Goal: Transaction & Acquisition: Purchase product/service

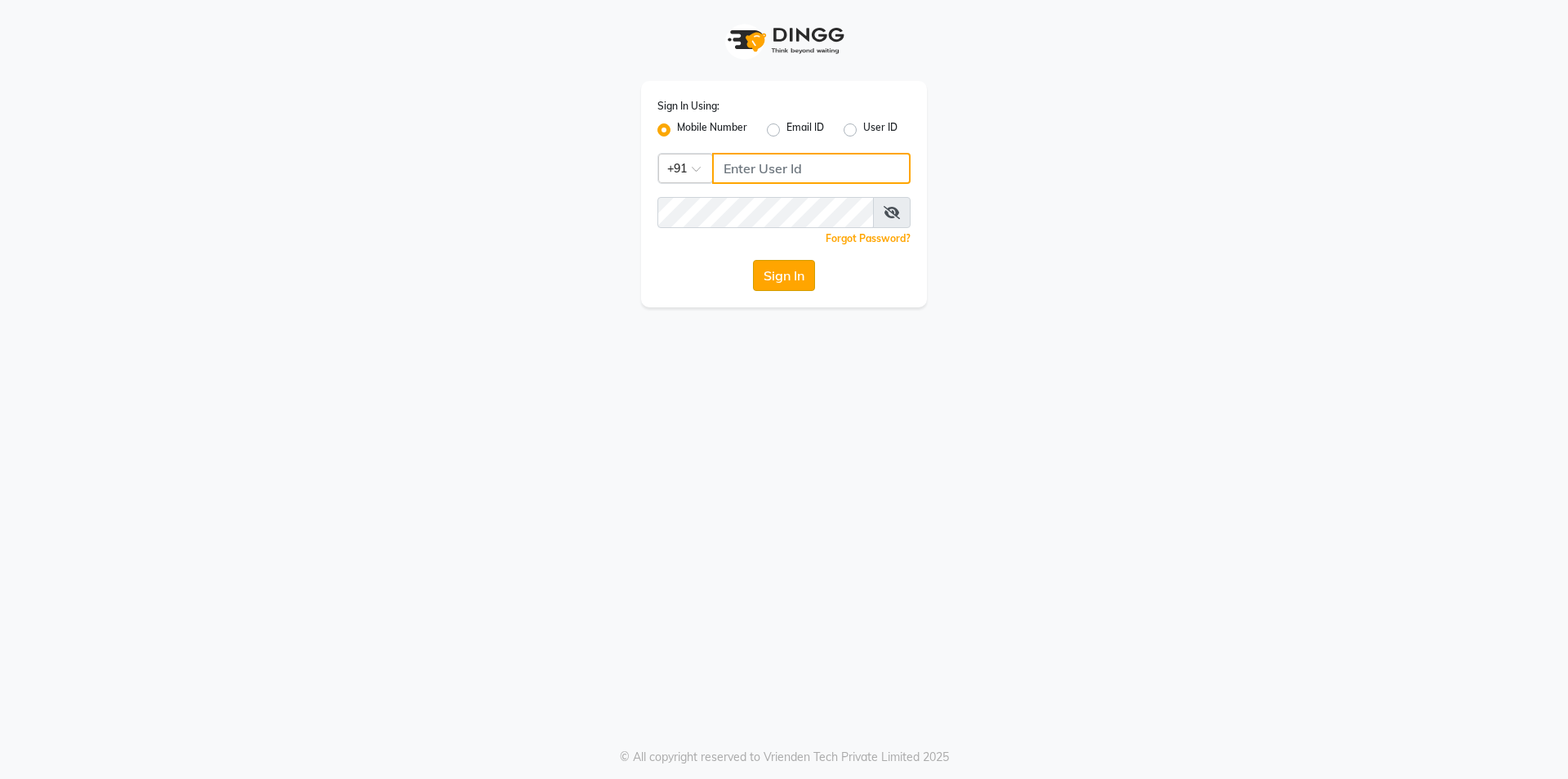
type input "9842744220"
click at [791, 273] on button "Sign In" at bounding box center [784, 275] width 62 height 31
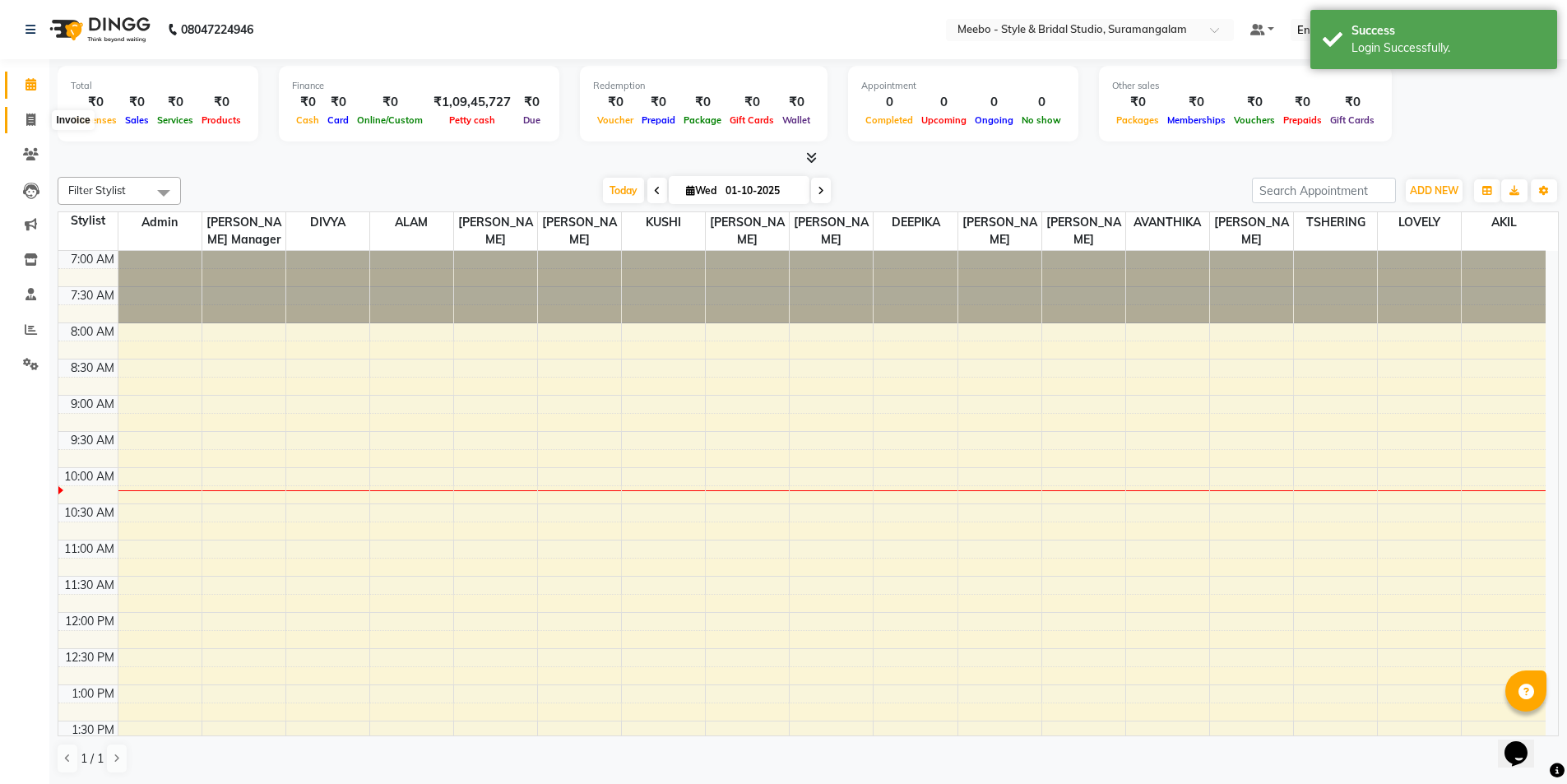
click at [30, 121] on icon at bounding box center [30, 119] width 9 height 13
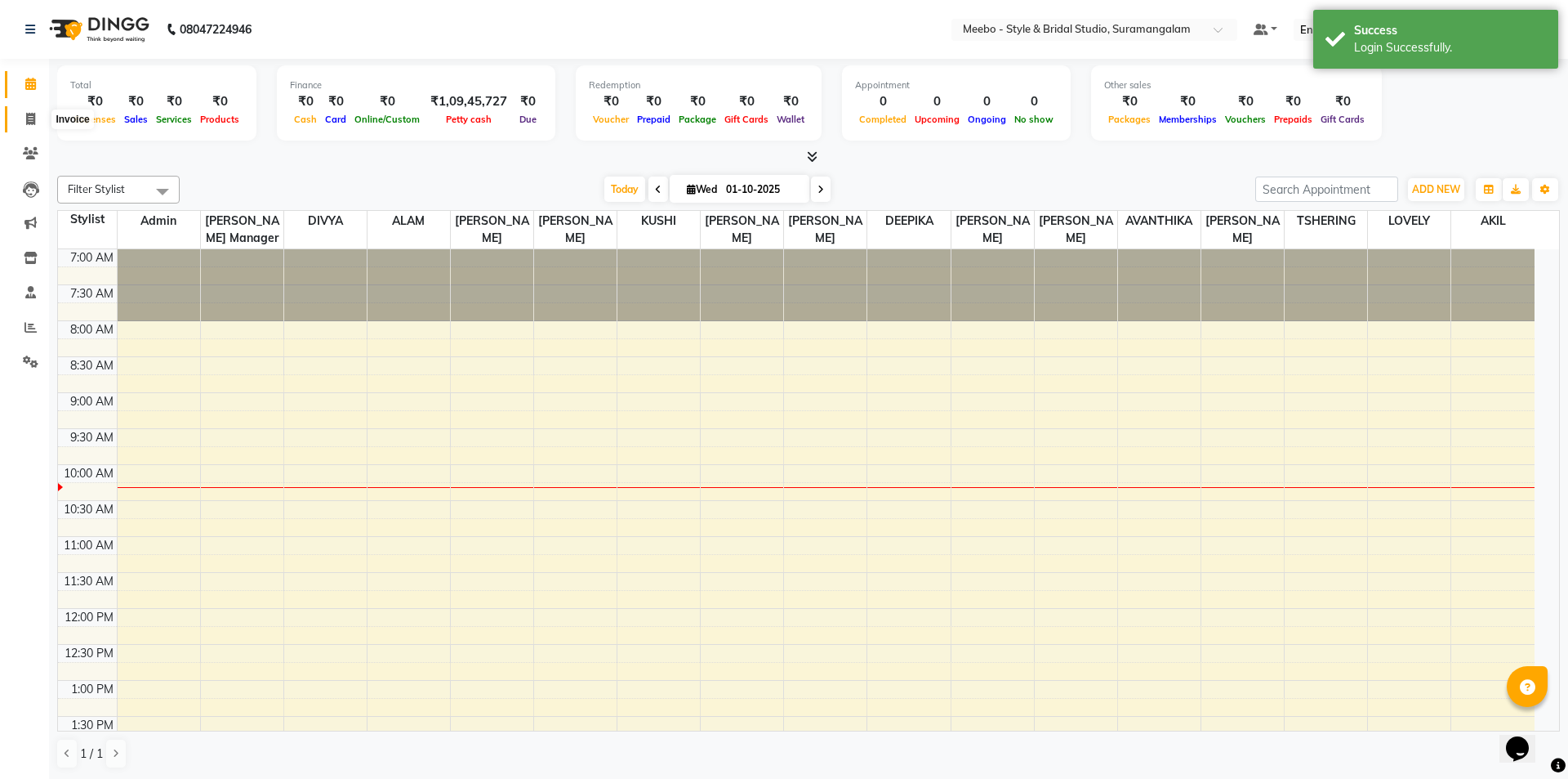
select select "12"
select select "service"
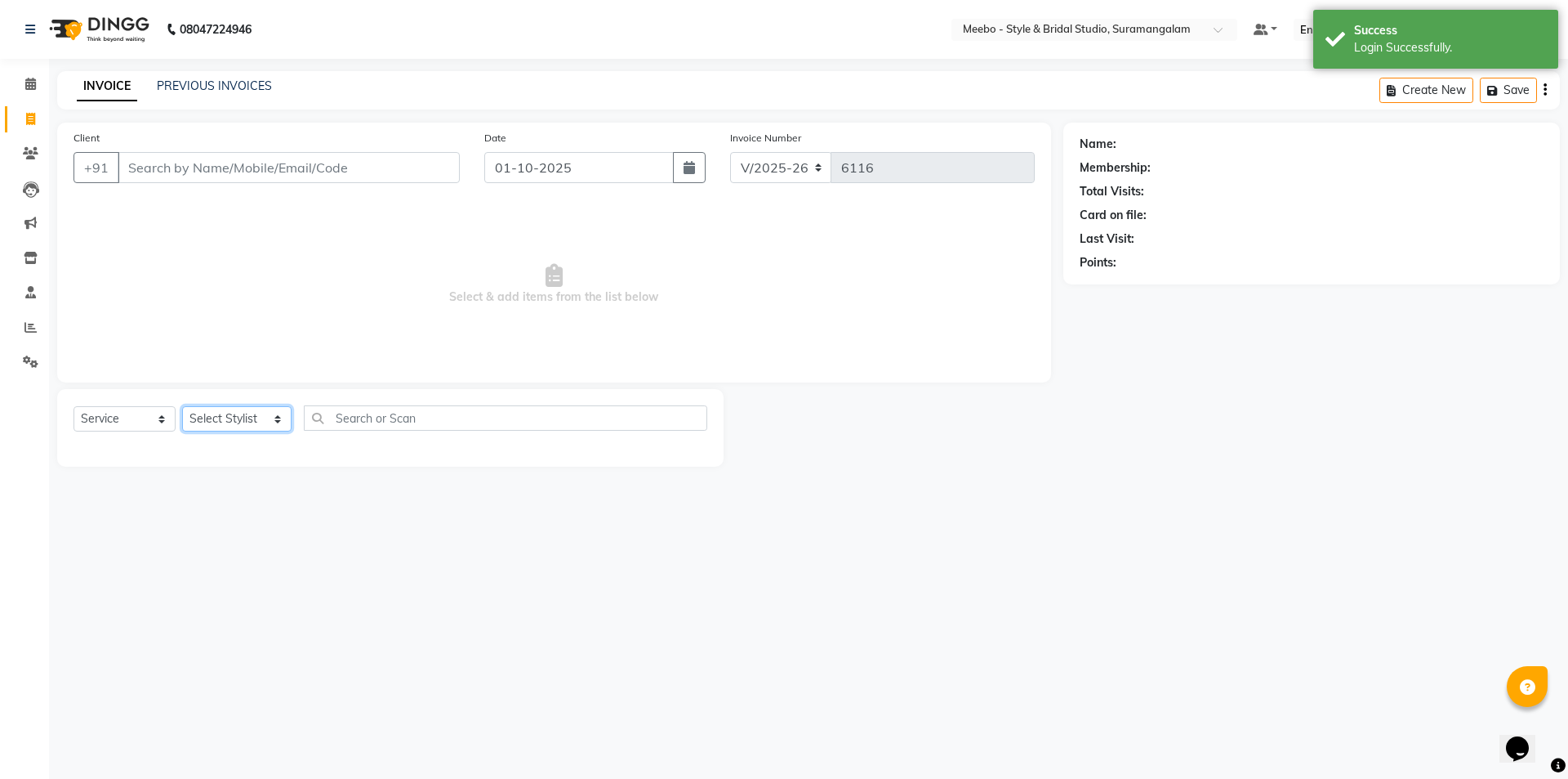
click at [208, 421] on select "Select Stylist Admin AKIL ALAM AMITH Ashwin Manager AVANTHIKA DEEPIKA DHARSAN D…" at bounding box center [237, 419] width 110 height 25
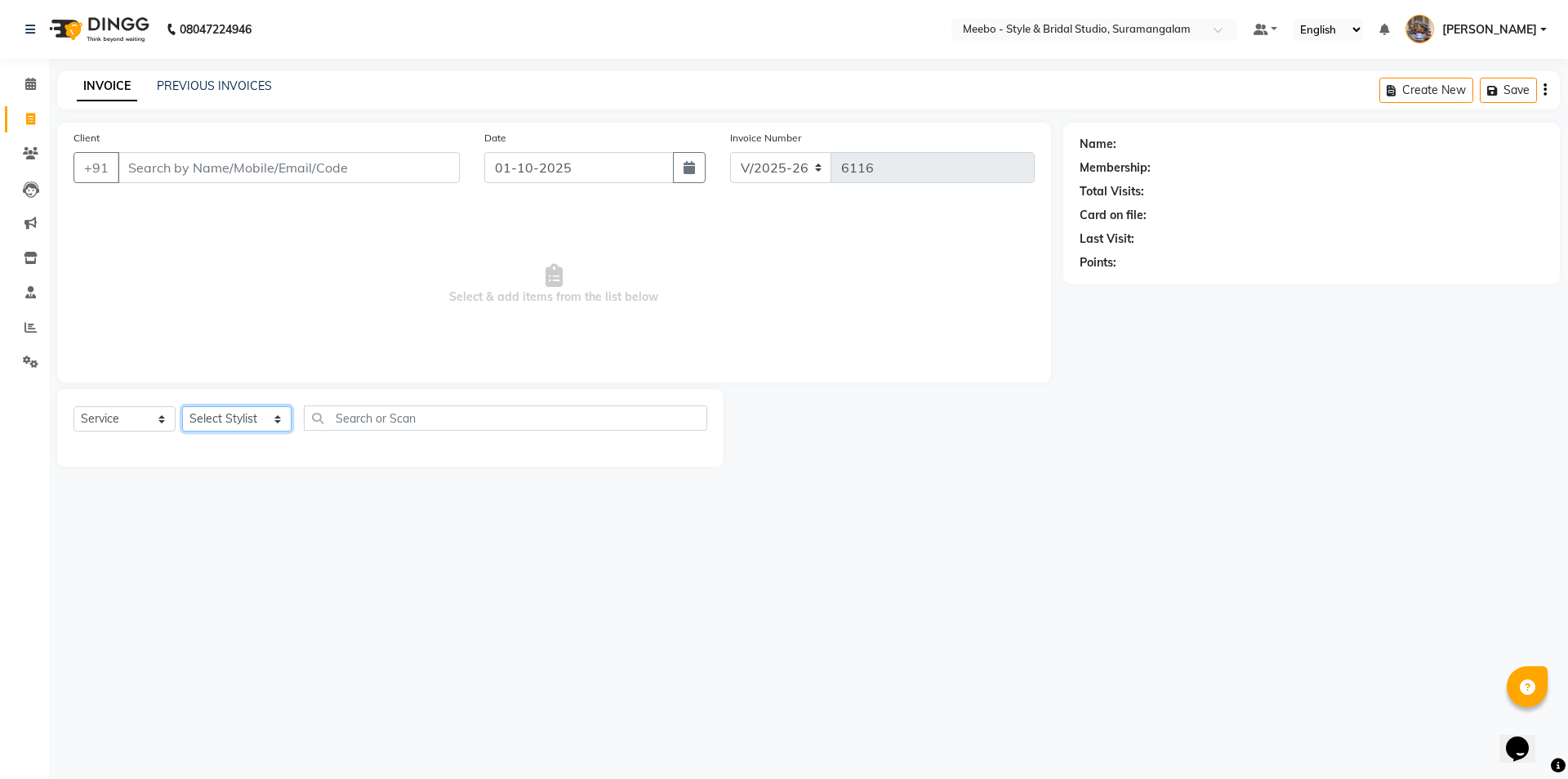
select select "24562"
click at [210, 420] on select "Select Stylist Admin [PERSON_NAME] [PERSON_NAME] [PERSON_NAME] Manager [PERSON_…" at bounding box center [237, 419] width 110 height 25
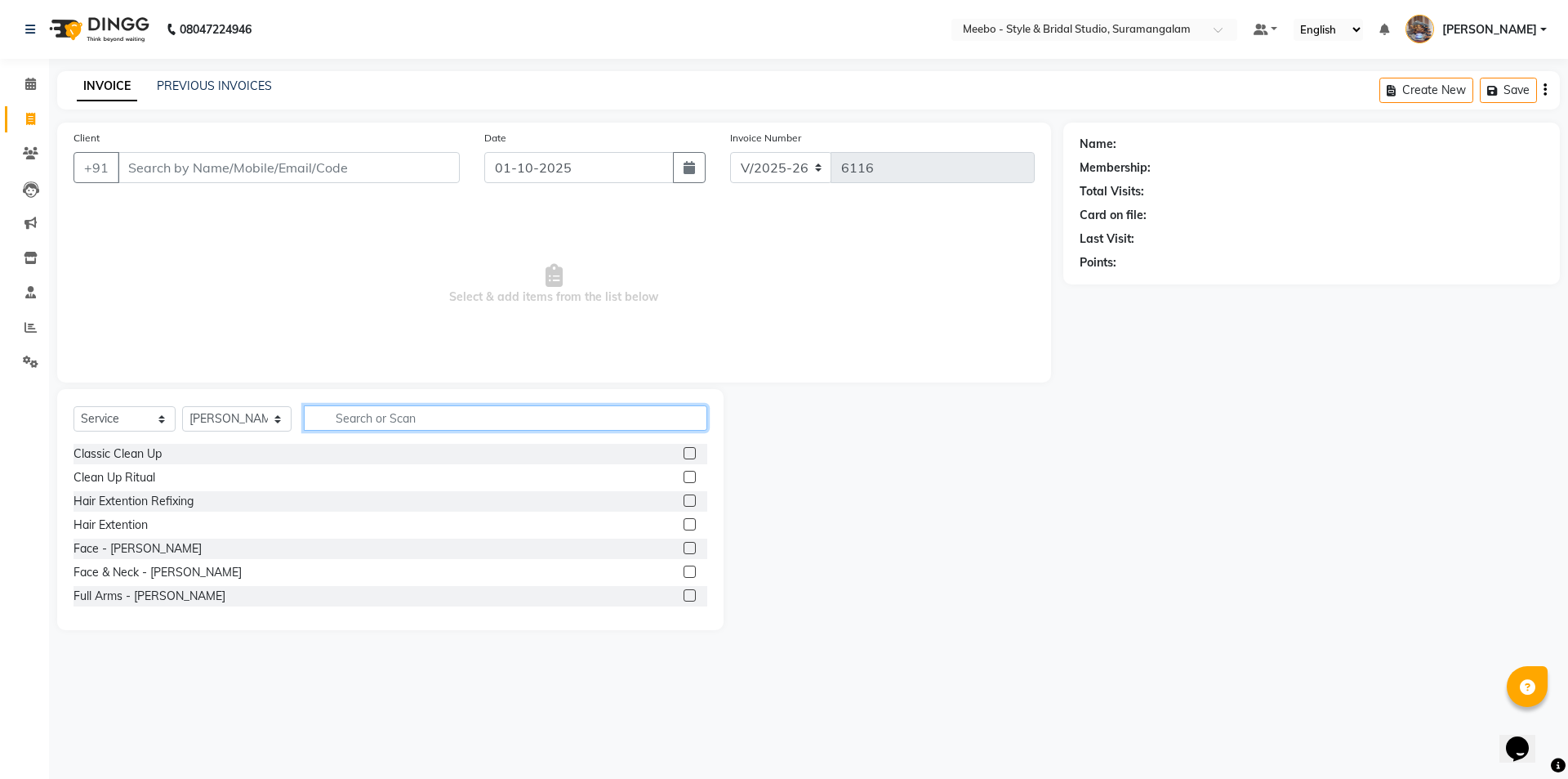
click at [410, 425] on input "text" at bounding box center [505, 418] width 403 height 25
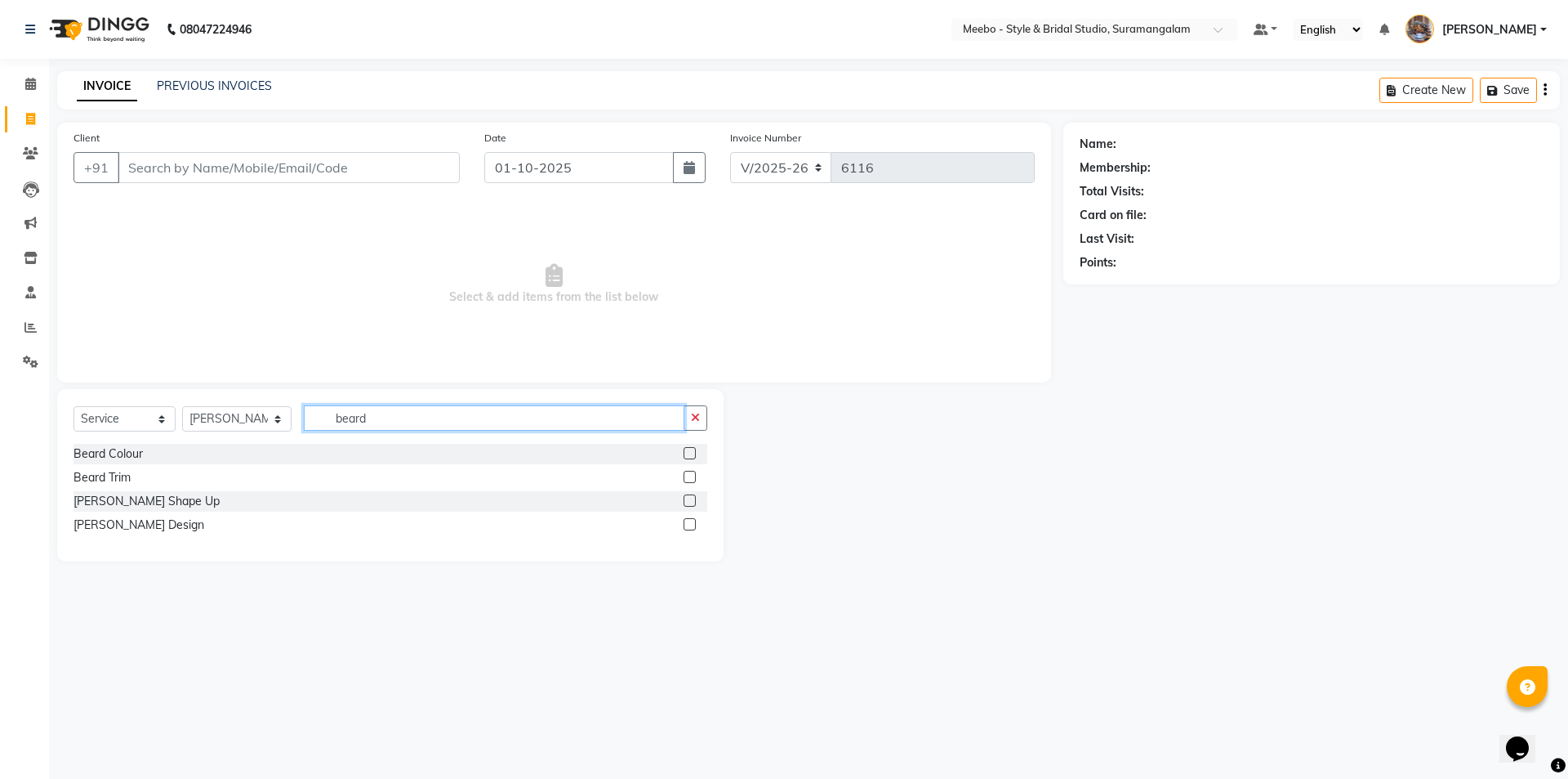
type input "beard"
click at [689, 496] on label at bounding box center [689, 500] width 12 height 12
click at [689, 496] on input "checkbox" at bounding box center [688, 501] width 11 height 11
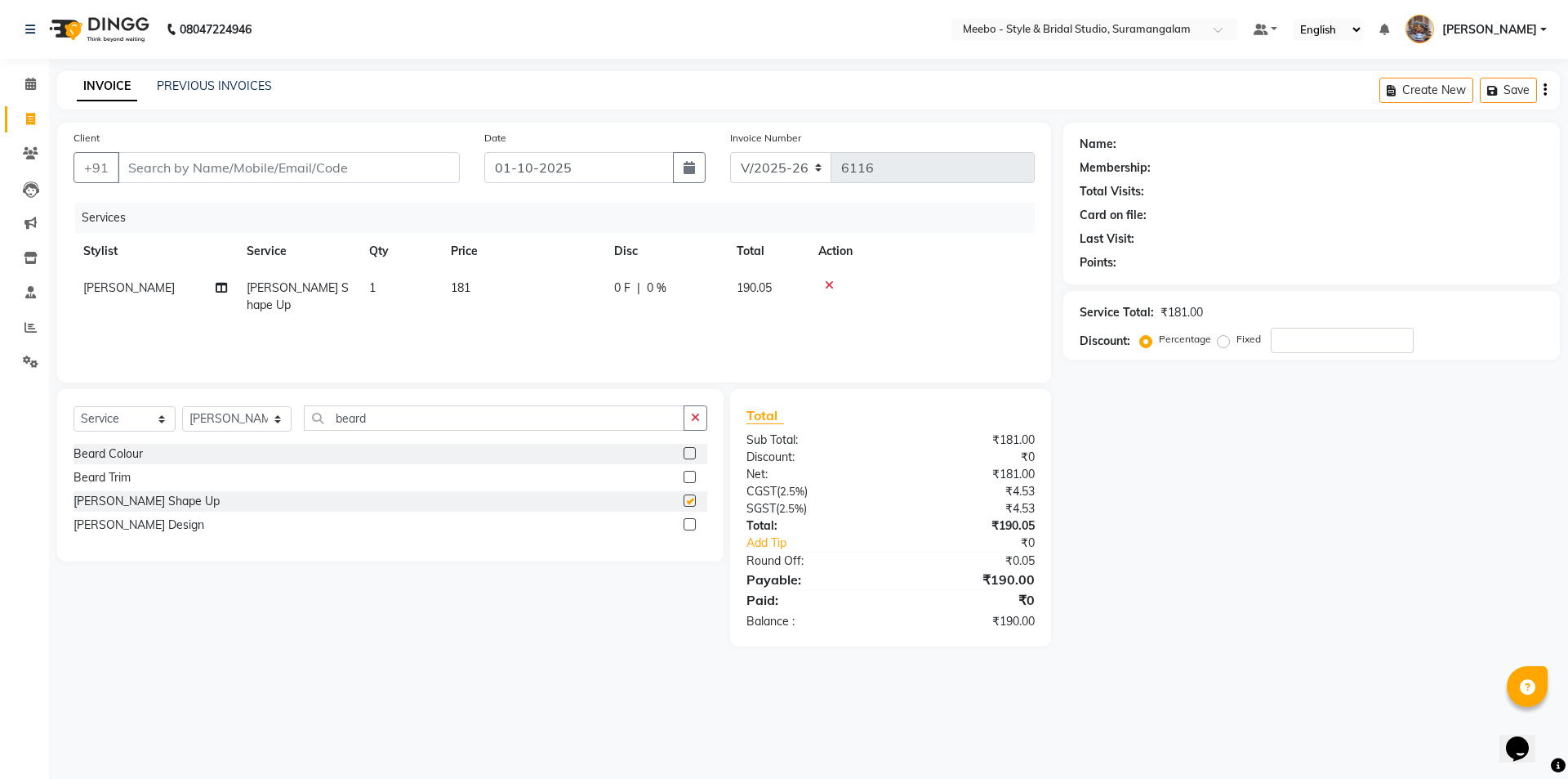
checkbox input "false"
click at [227, 170] on input "Client" at bounding box center [289, 167] width 342 height 31
type input "8"
type input "0"
click at [212, 164] on input "875465335" at bounding box center [247, 167] width 259 height 31
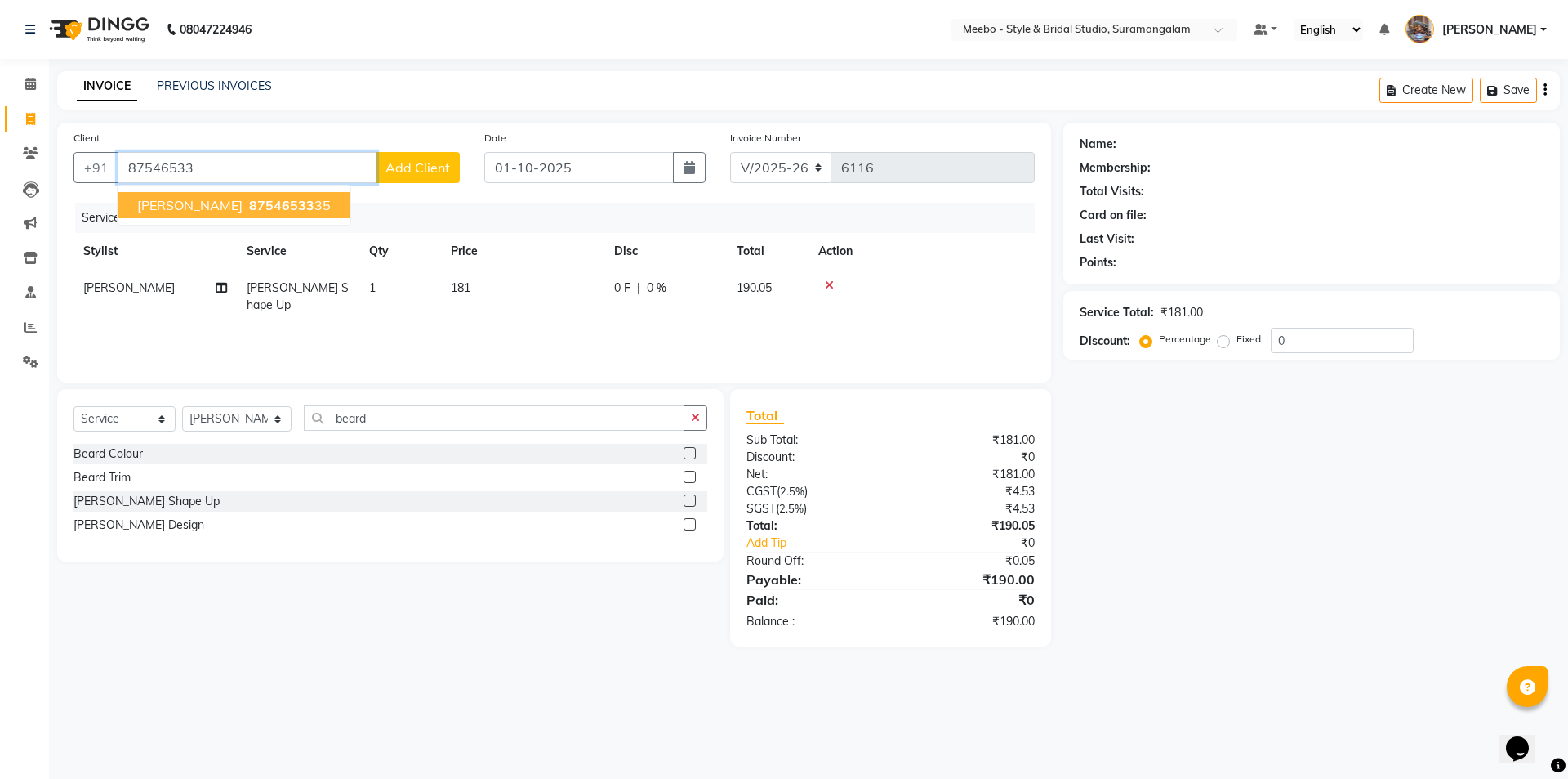
click at [206, 199] on span "mohamed hassaia" at bounding box center [190, 205] width 105 height 16
type input "8754653335"
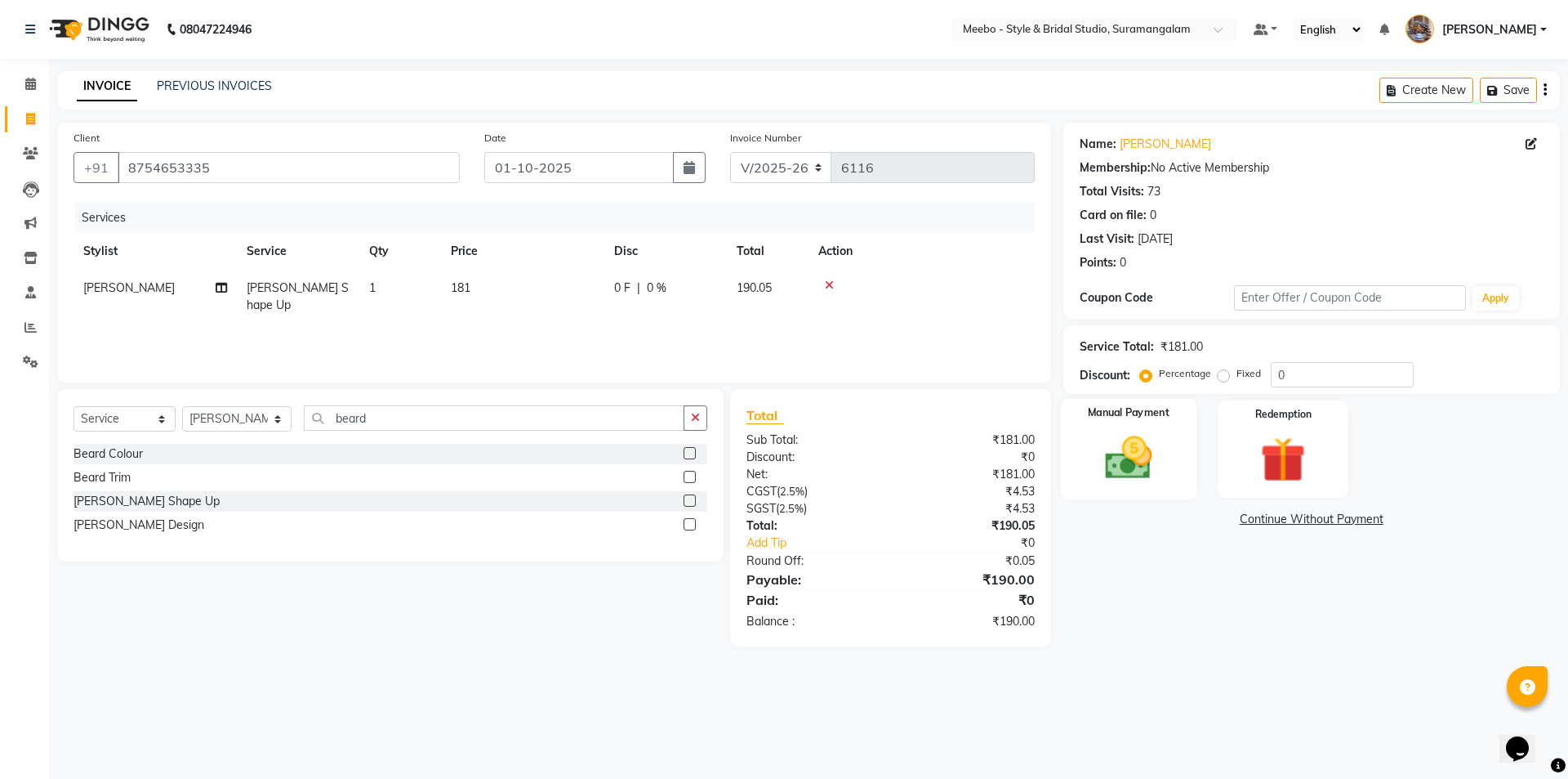
click at [1120, 462] on img at bounding box center [1128, 457] width 75 height 54
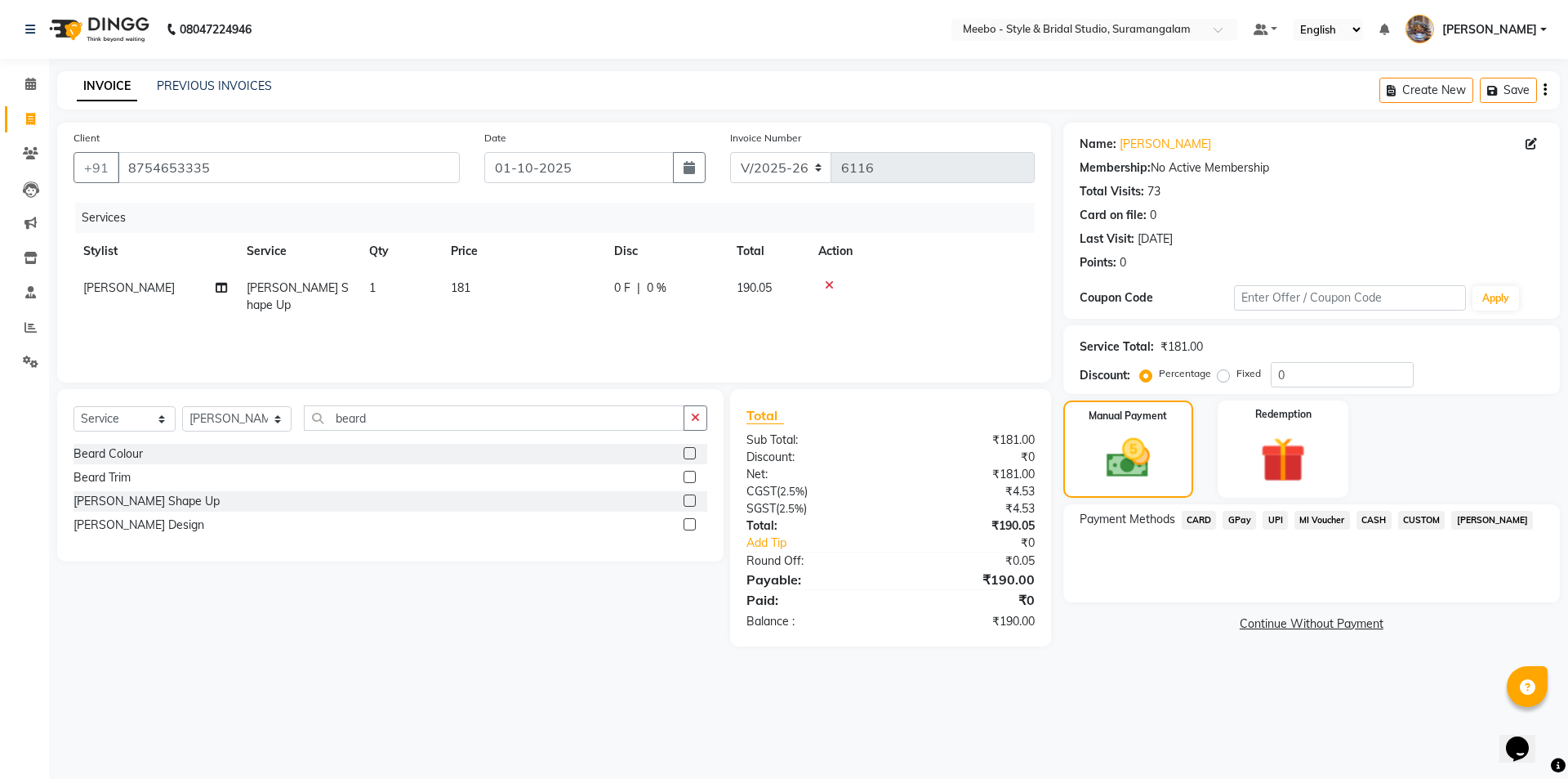
click at [1377, 517] on span "CASH" at bounding box center [1374, 520] width 35 height 19
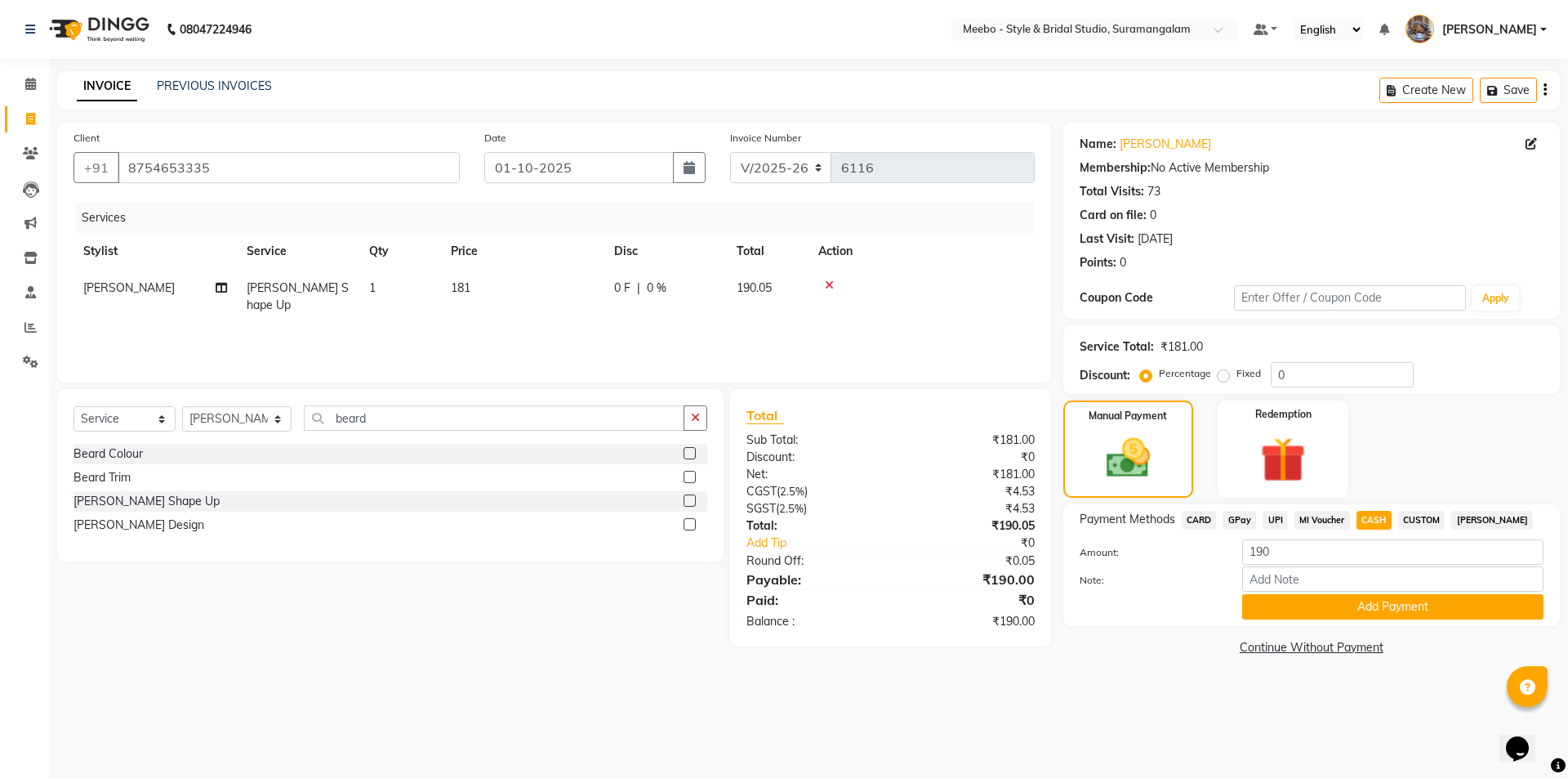
click at [1235, 518] on span "GPay" at bounding box center [1238, 520] width 33 height 19
click at [1325, 602] on button "Add Payment" at bounding box center [1392, 606] width 301 height 25
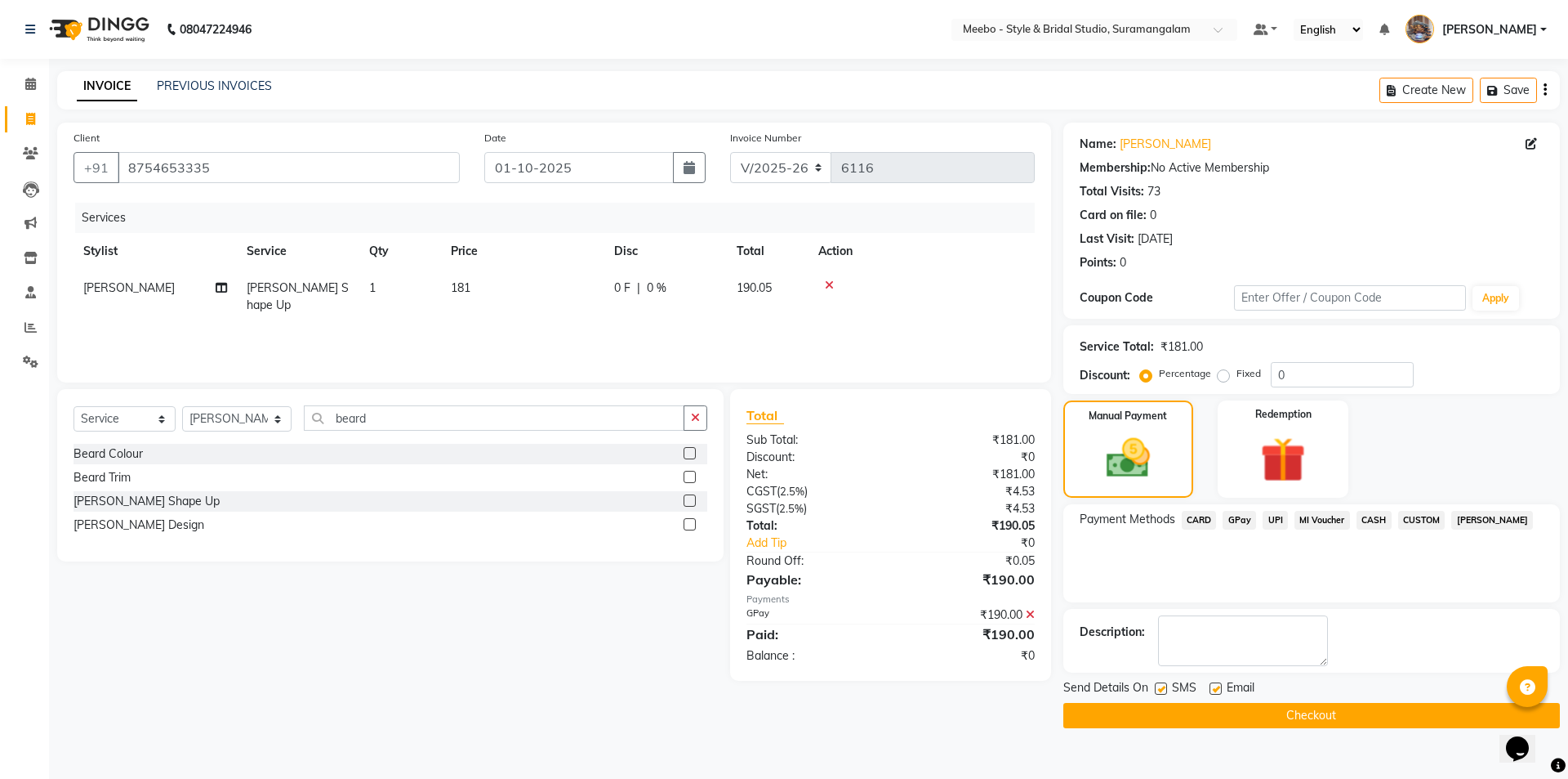
click at [1364, 715] on button "Checkout" at bounding box center [1312, 715] width 497 height 25
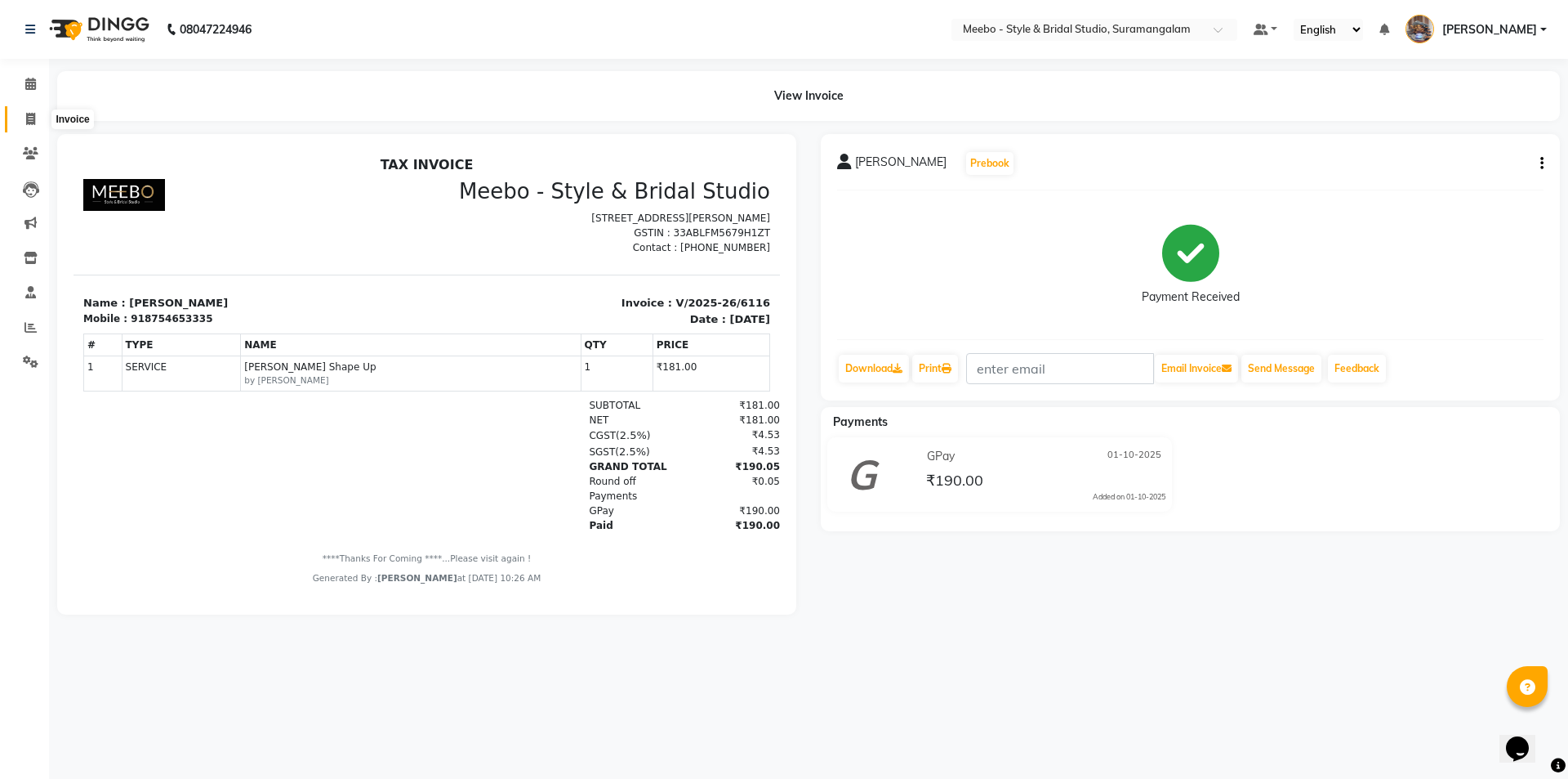
click at [27, 121] on icon at bounding box center [30, 119] width 9 height 12
select select "service"
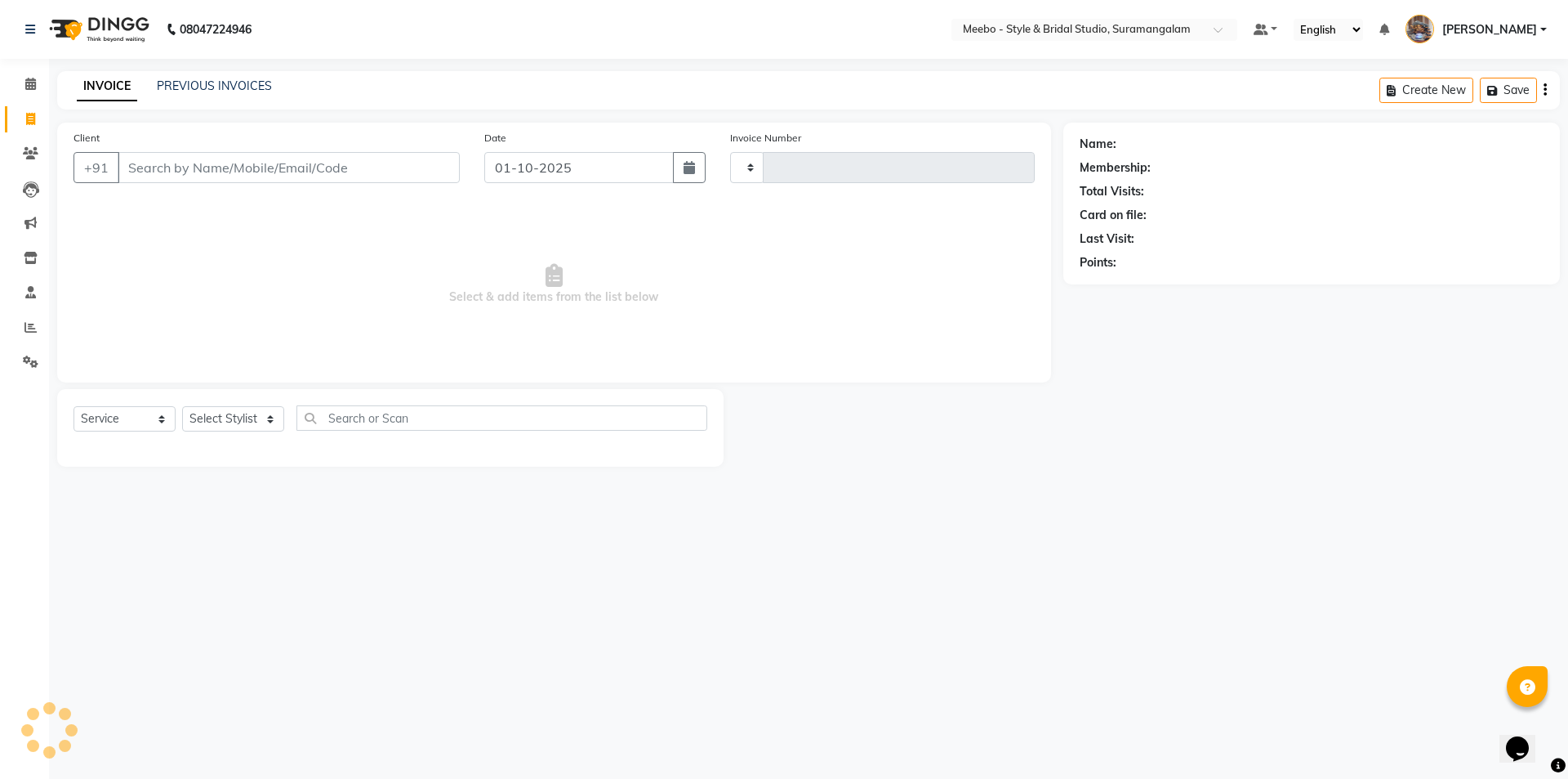
type input "6117"
select select "12"
click at [227, 77] on div "PREVIOUS INVOICES" at bounding box center [214, 86] width 116 height 17
click at [242, 85] on link "PREVIOUS INVOICES" at bounding box center [214, 85] width 116 height 14
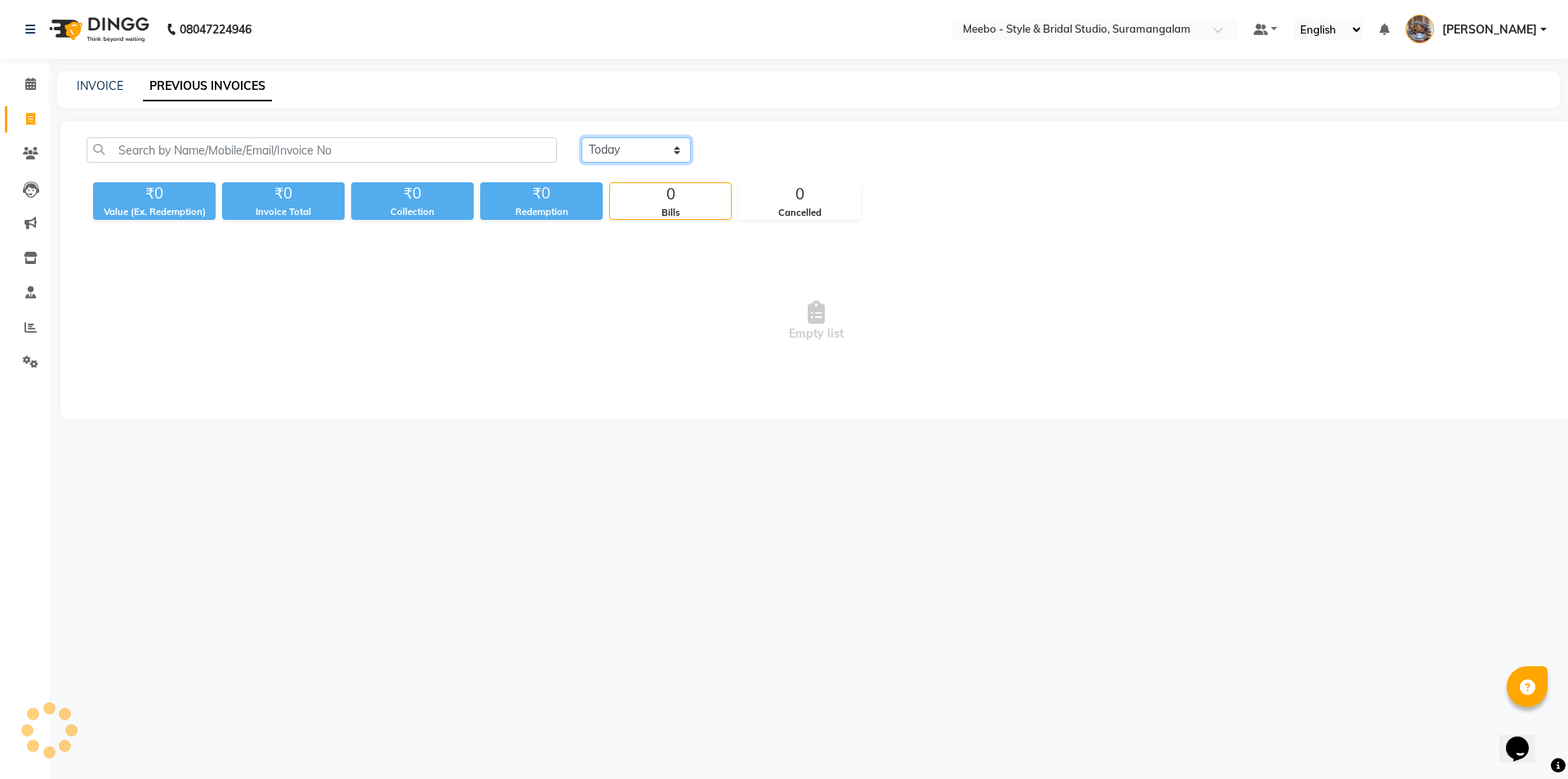
click at [624, 144] on select "Today Yesterday Custom Range" at bounding box center [636, 150] width 110 height 25
select select "yesterday"
click at [582, 138] on select "Today Yesterday Custom Range" at bounding box center [636, 150] width 110 height 25
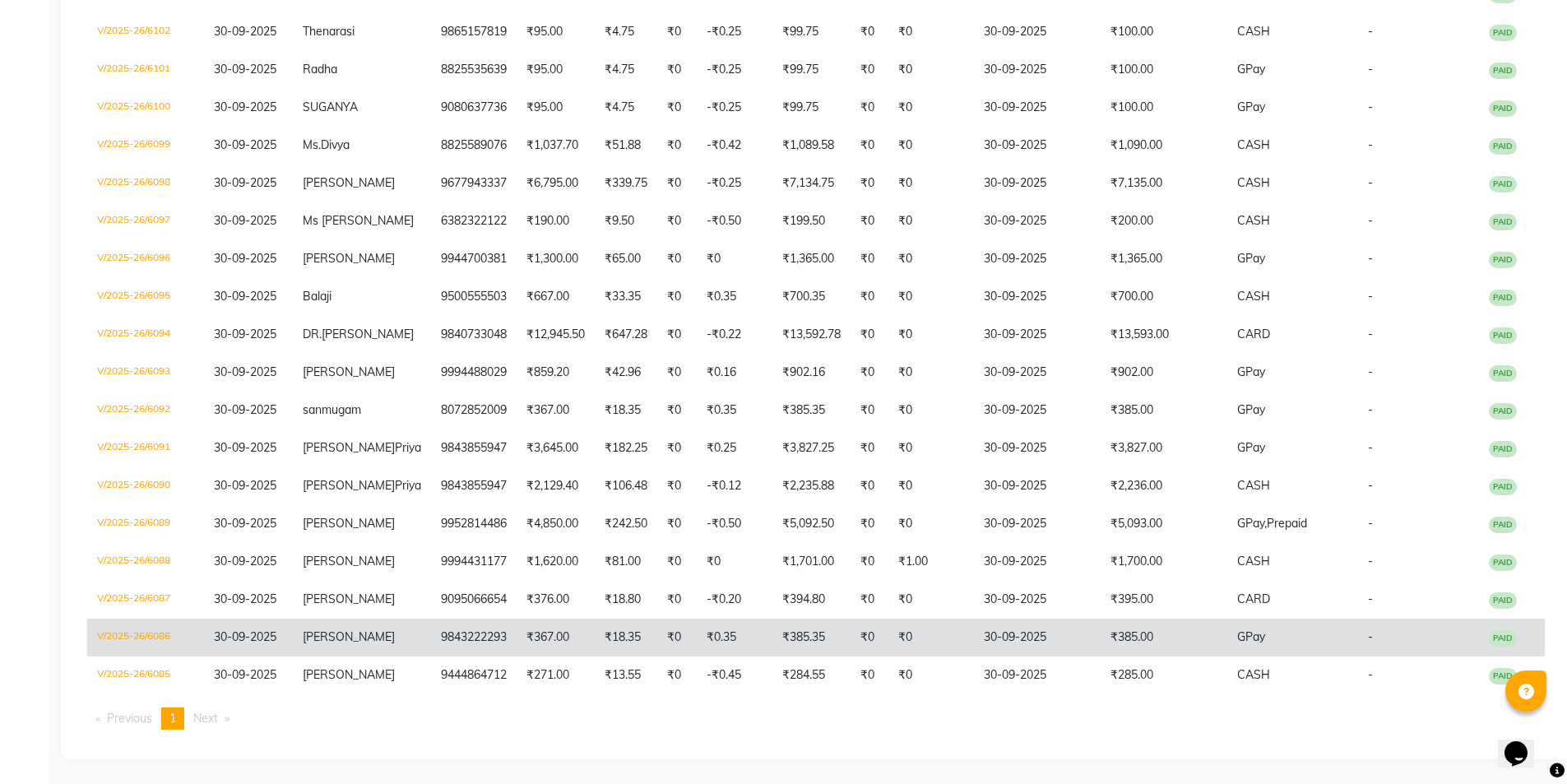
scroll to position [264, 0]
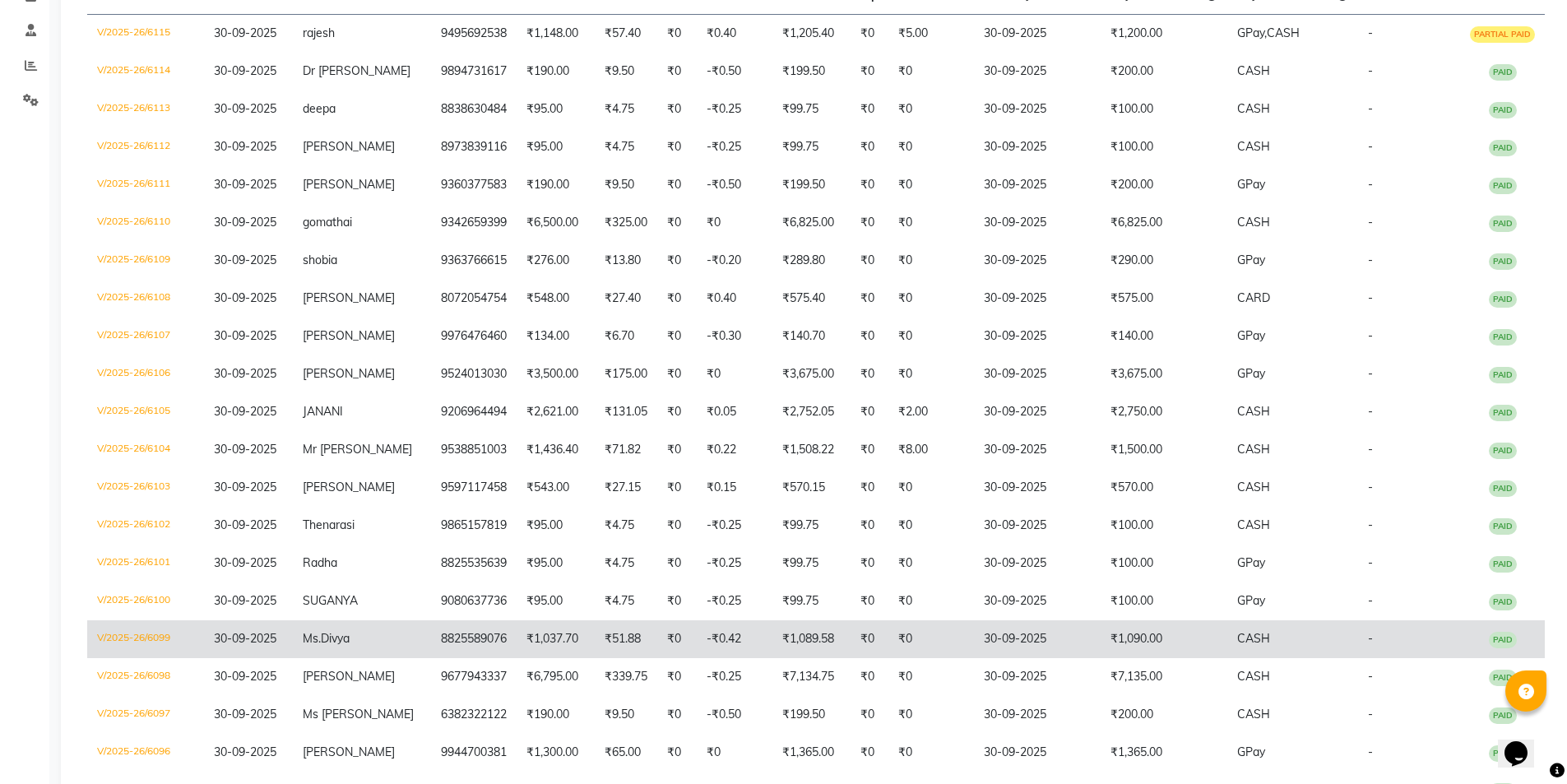
click at [349, 645] on span "Ms.Divya" at bounding box center [326, 638] width 47 height 14
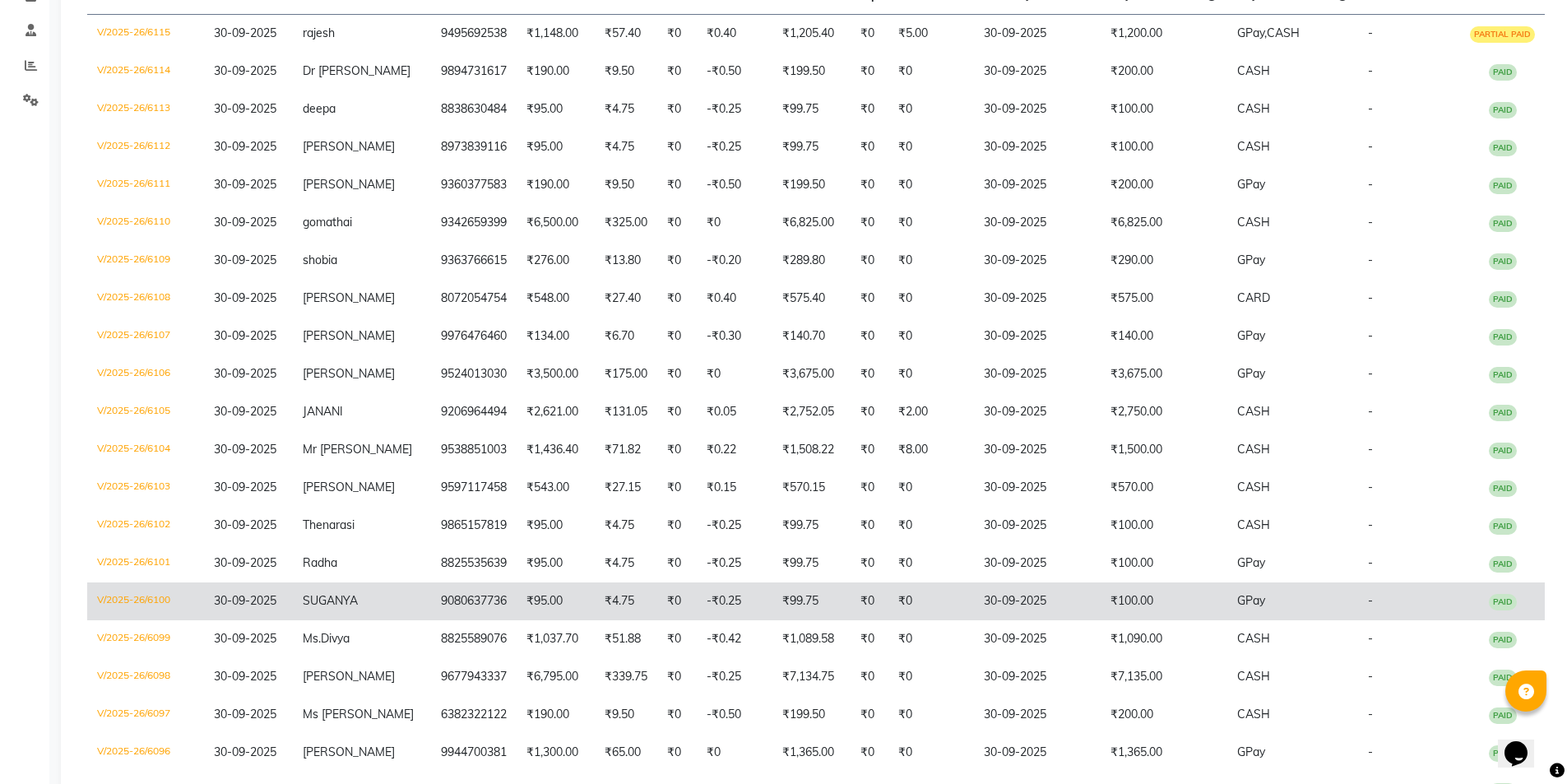
click at [358, 608] on span "SUGANYA" at bounding box center [330, 599] width 55 height 14
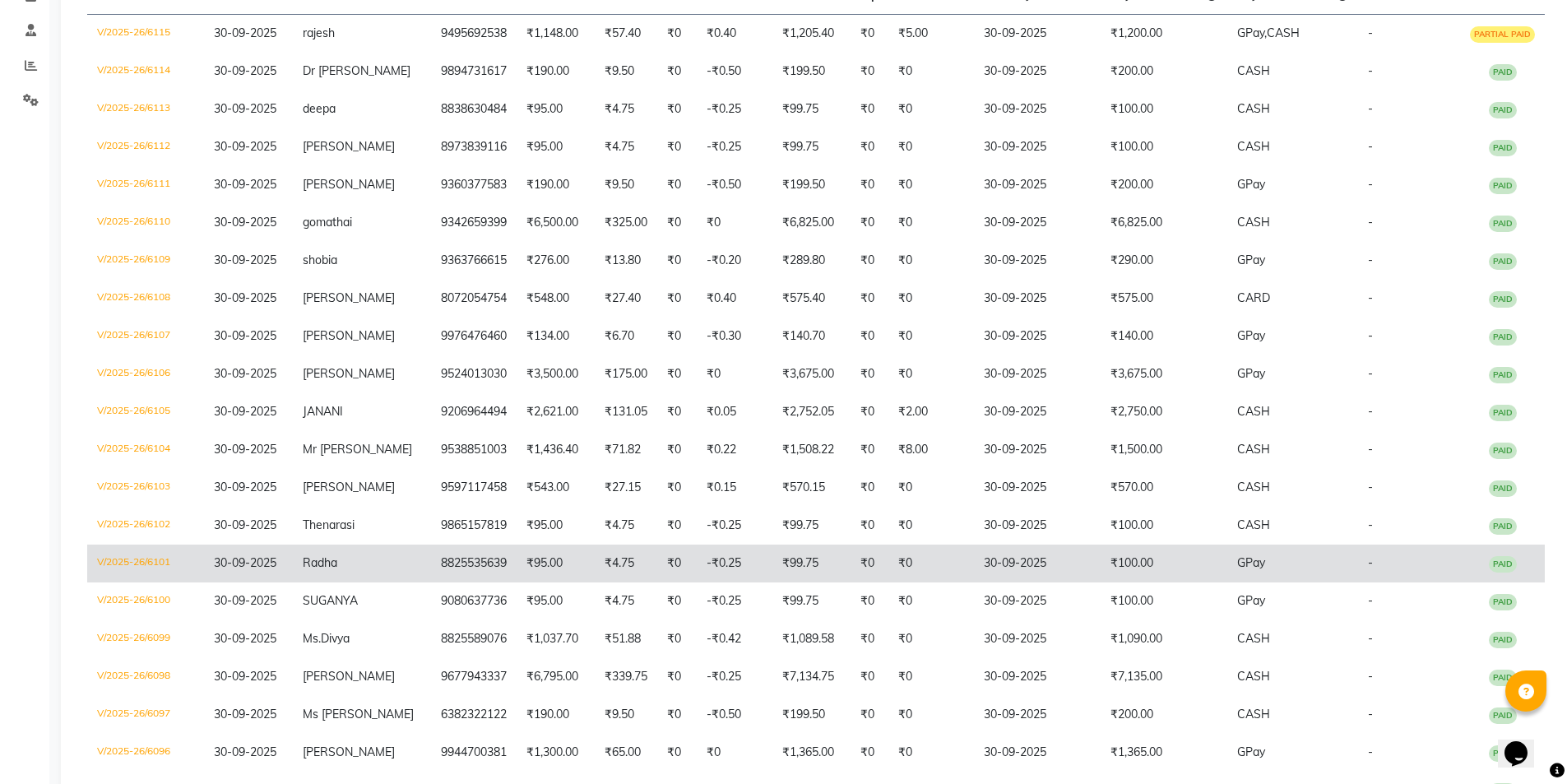
click at [337, 569] on span "Radha" at bounding box center [321, 562] width 35 height 14
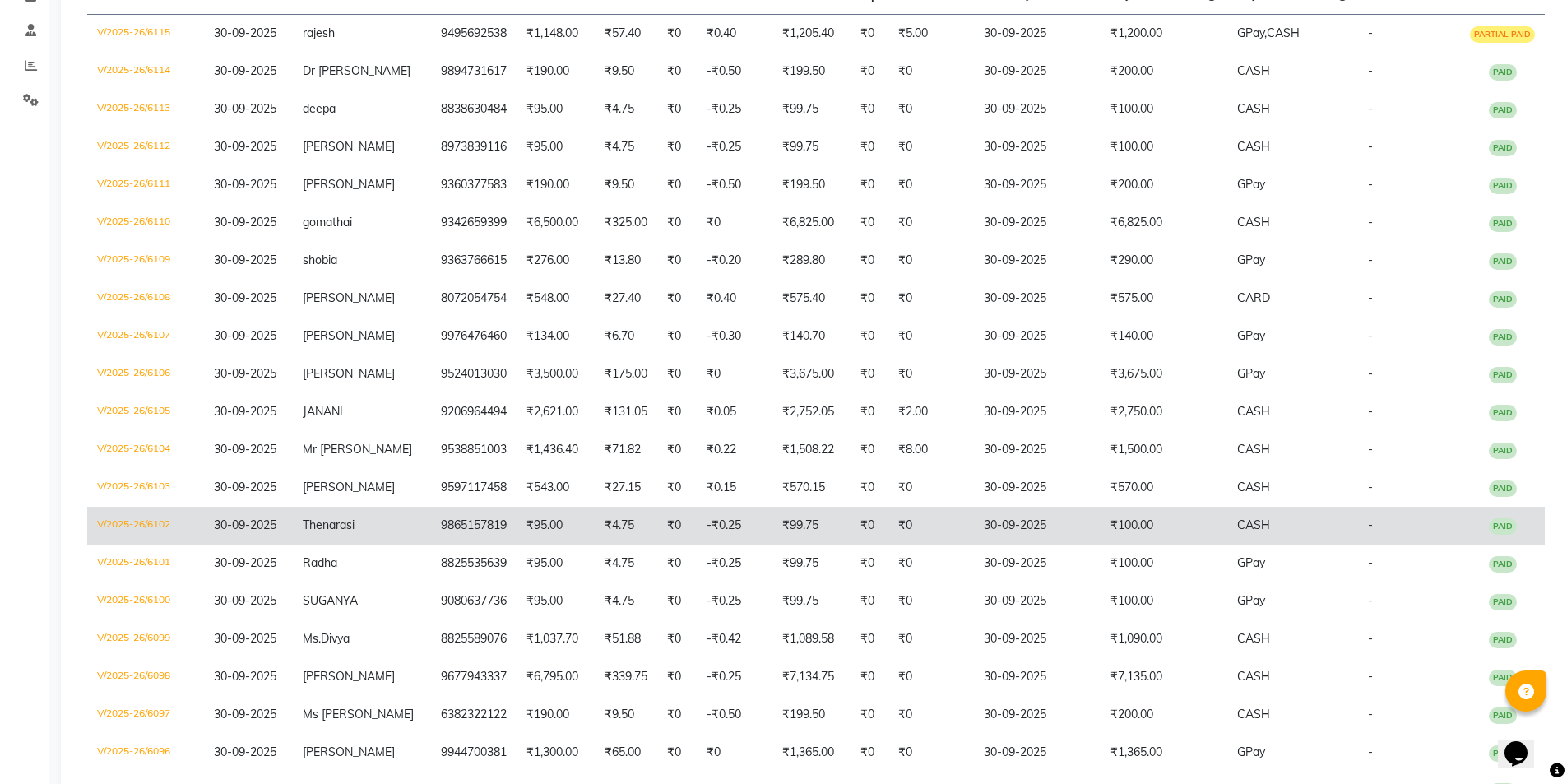
click at [354, 532] on span "Thenarasi" at bounding box center [329, 524] width 52 height 14
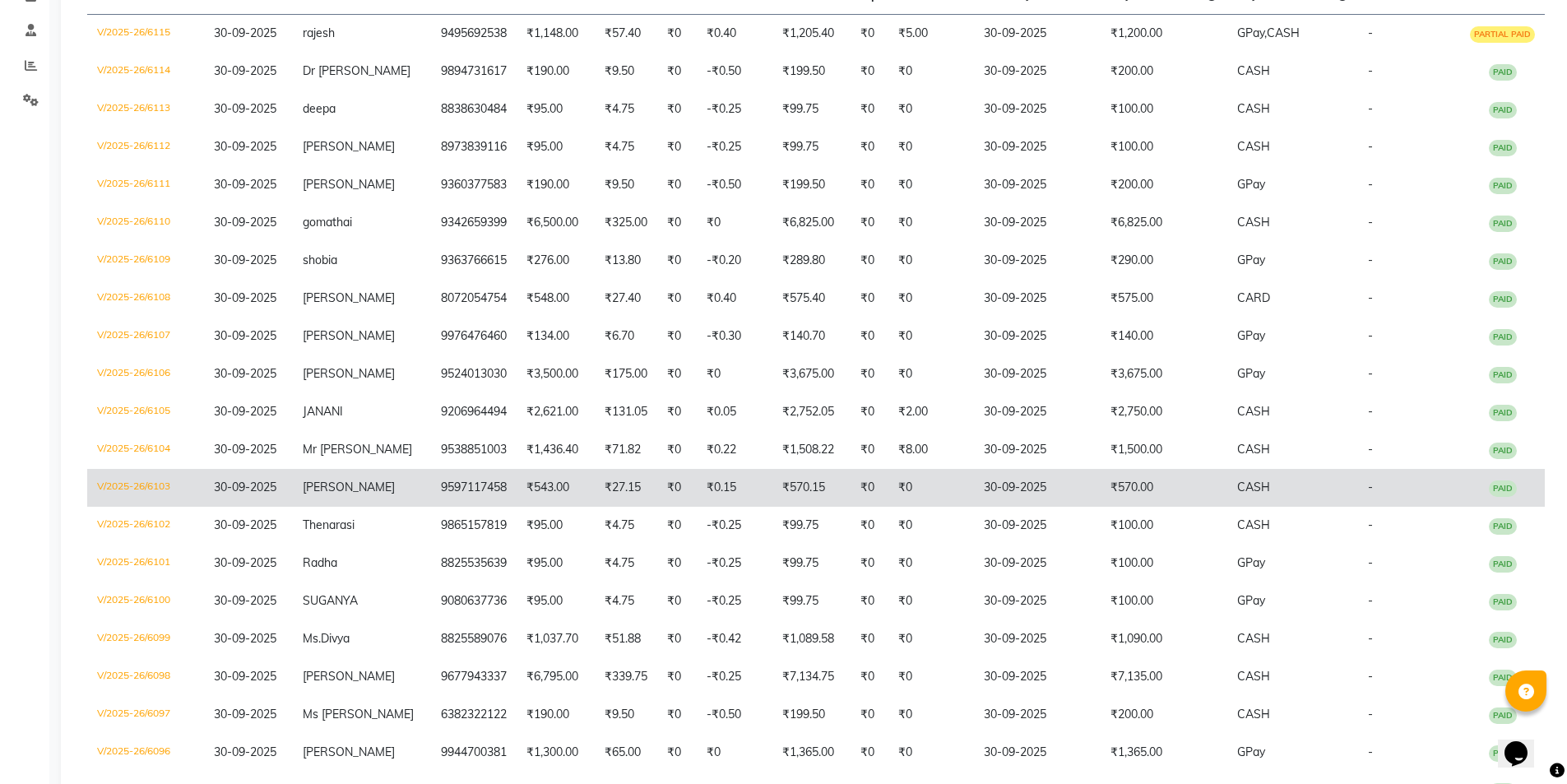
click at [395, 494] on span "Mr Santhosh" at bounding box center [349, 486] width 92 height 14
click at [397, 495] on td "Mr Santhosh" at bounding box center [362, 487] width 139 height 38
click at [374, 494] on span "Mr Santhosh" at bounding box center [349, 486] width 92 height 14
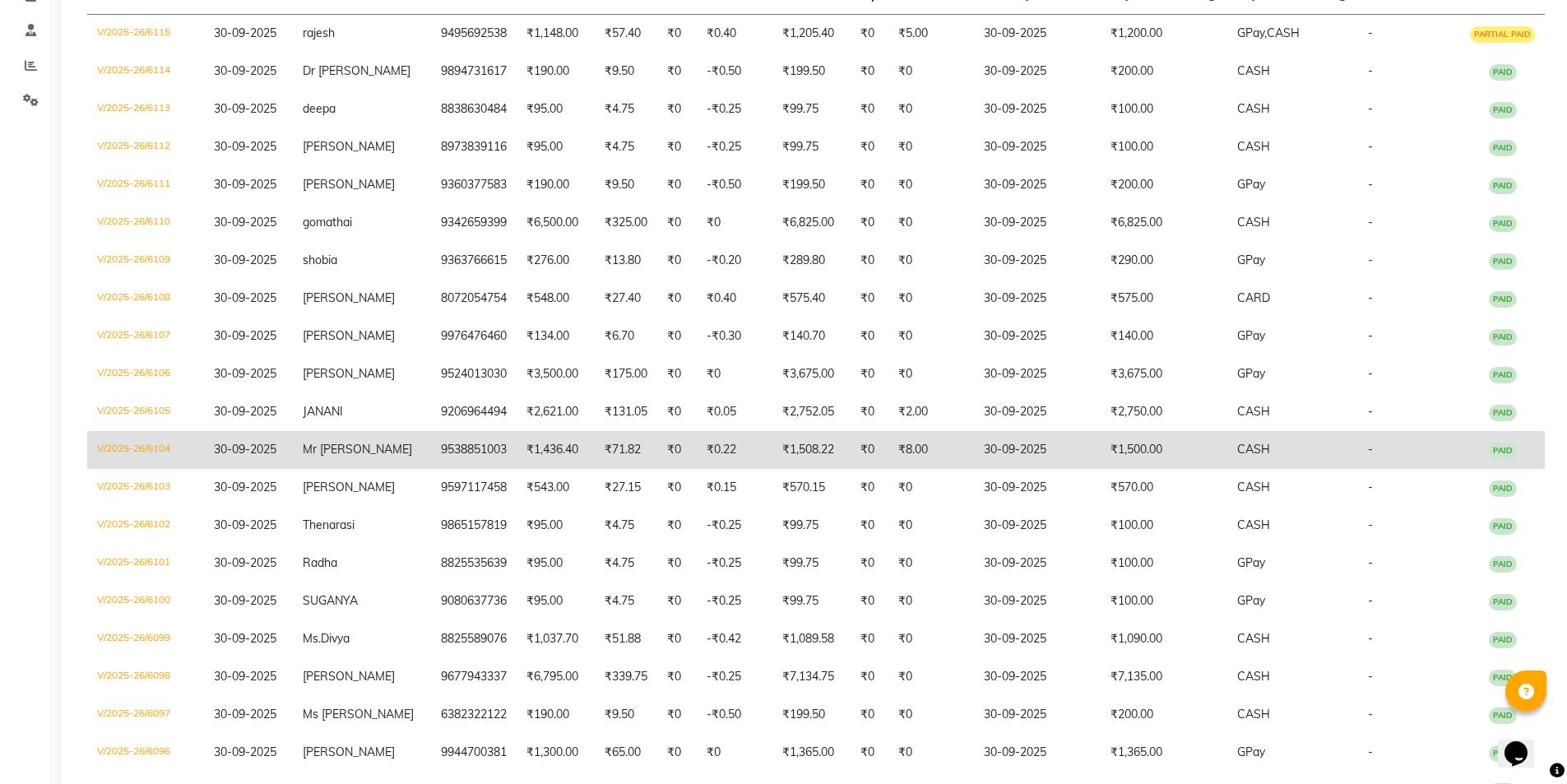
click at [379, 468] on td "Mr Jeff" at bounding box center [362, 449] width 139 height 38
click at [454, 467] on td "9538851003" at bounding box center [474, 449] width 86 height 38
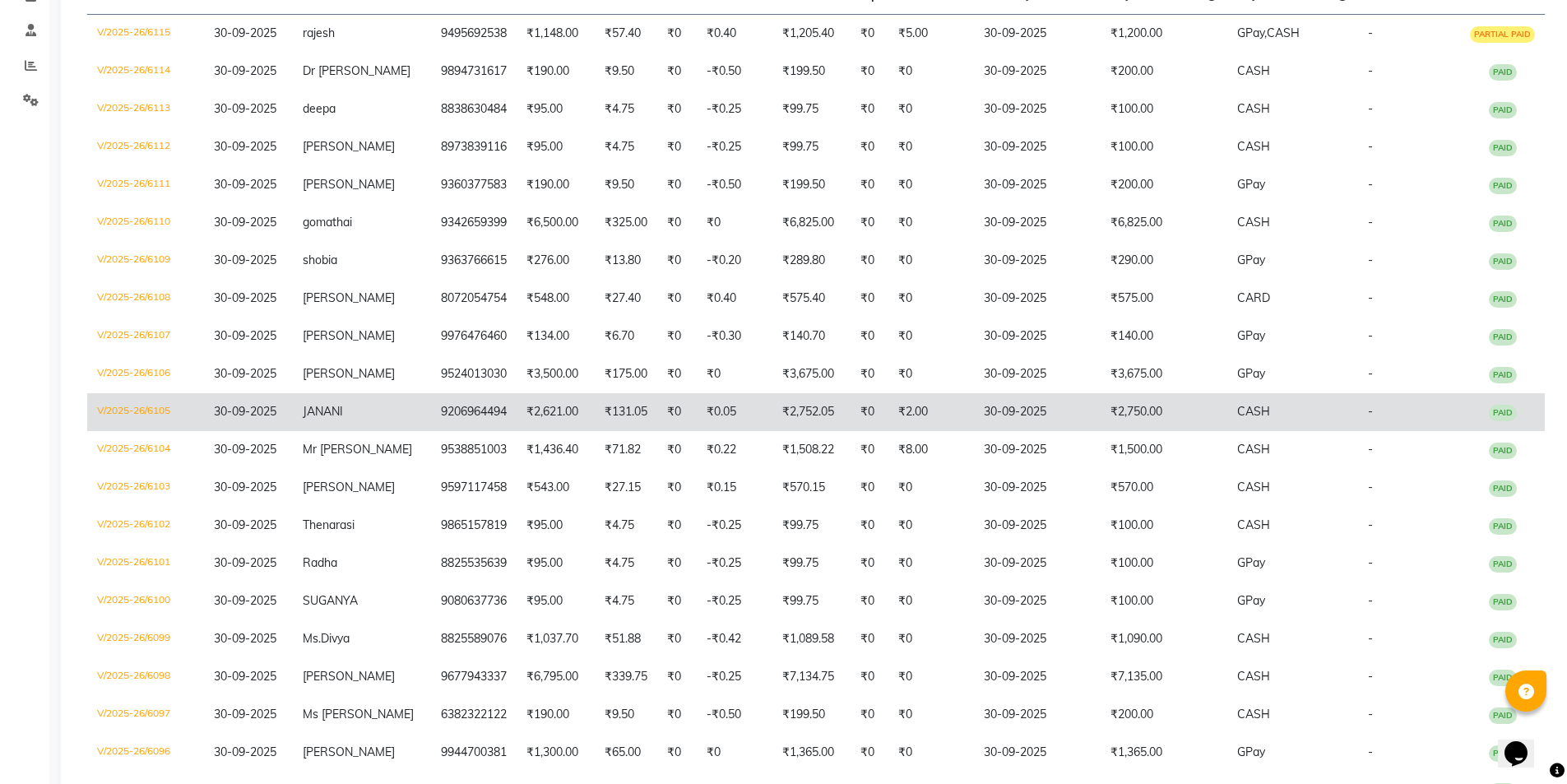
click at [374, 426] on td "JANANI" at bounding box center [362, 412] width 139 height 38
click at [343, 418] on span "JANANI" at bounding box center [323, 411] width 40 height 14
click at [517, 424] on td "₹2,621.00" at bounding box center [555, 412] width 78 height 38
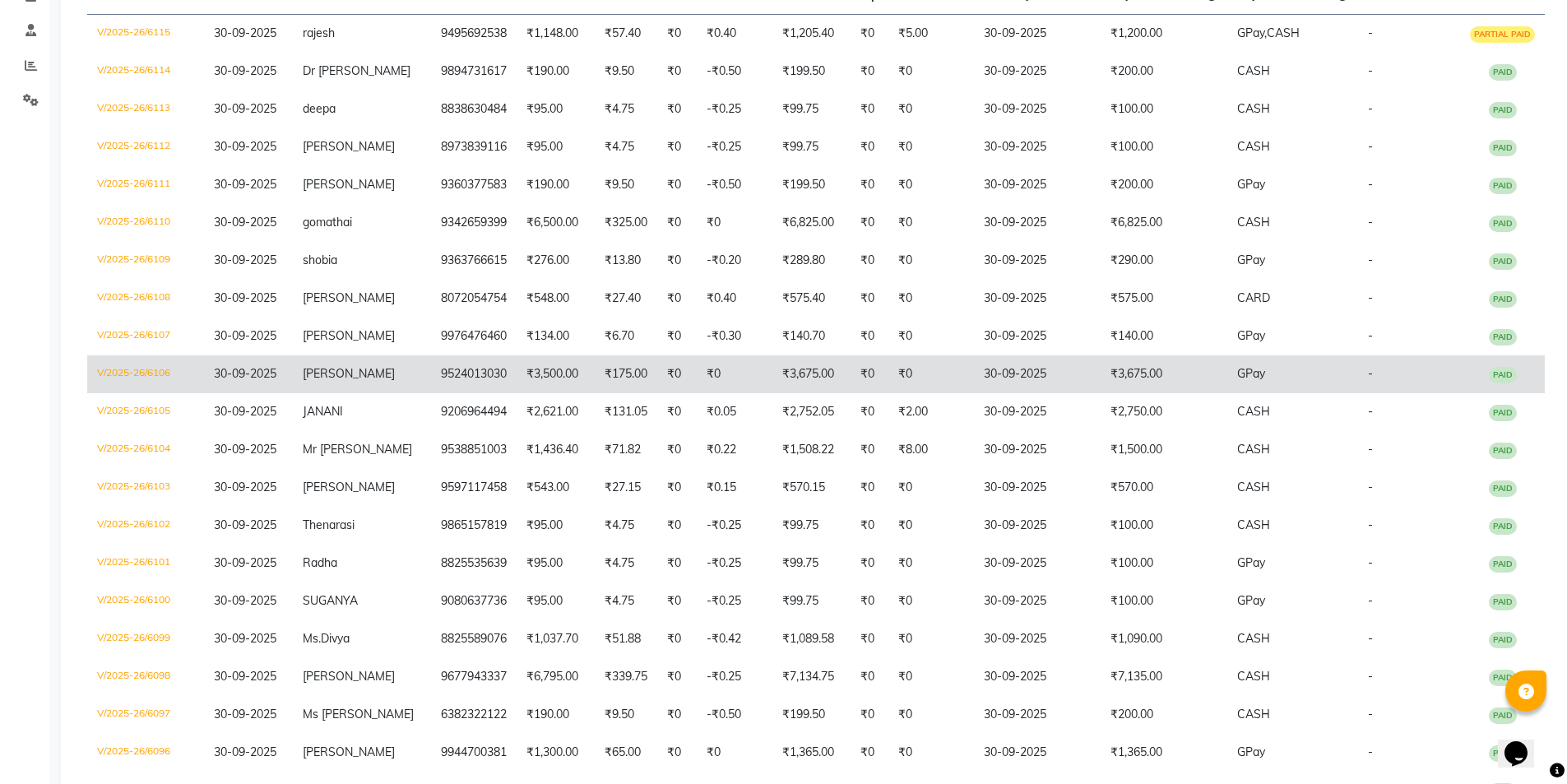
click at [364, 381] on span "vinoth" at bounding box center [349, 372] width 92 height 14
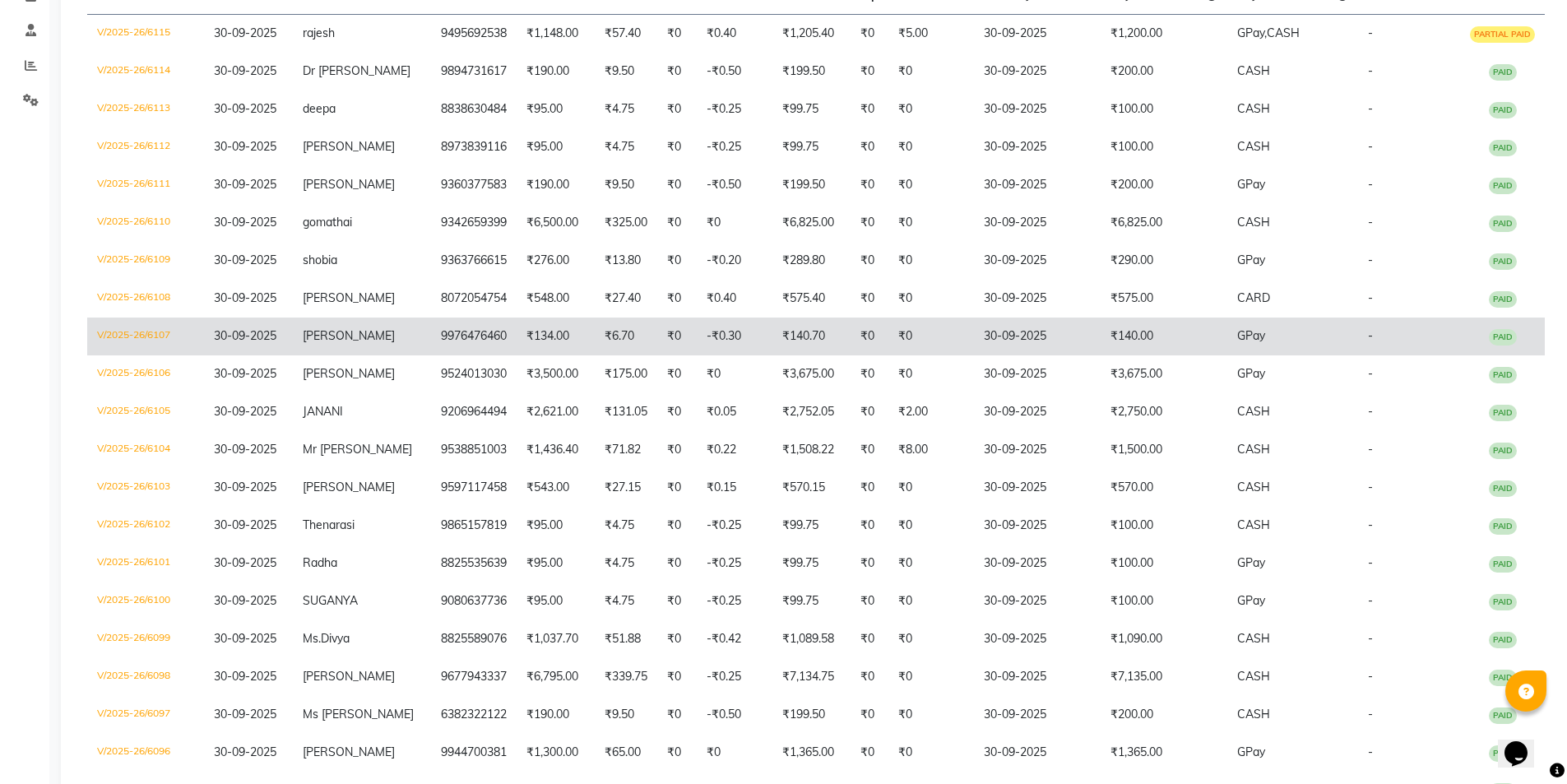
click at [379, 348] on td "raghu" at bounding box center [362, 336] width 139 height 38
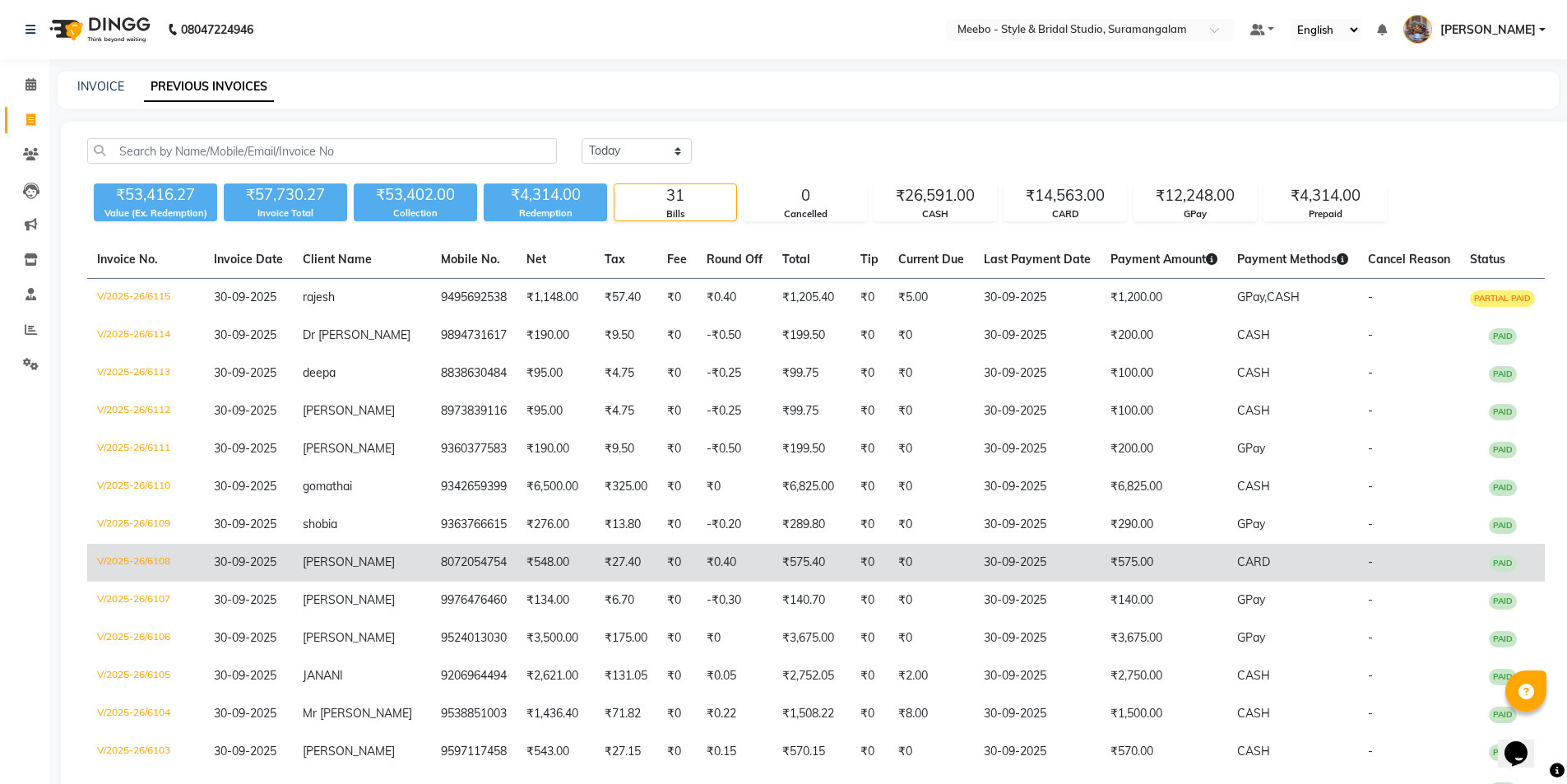
click at [375, 576] on td "[PERSON_NAME]" at bounding box center [362, 562] width 139 height 38
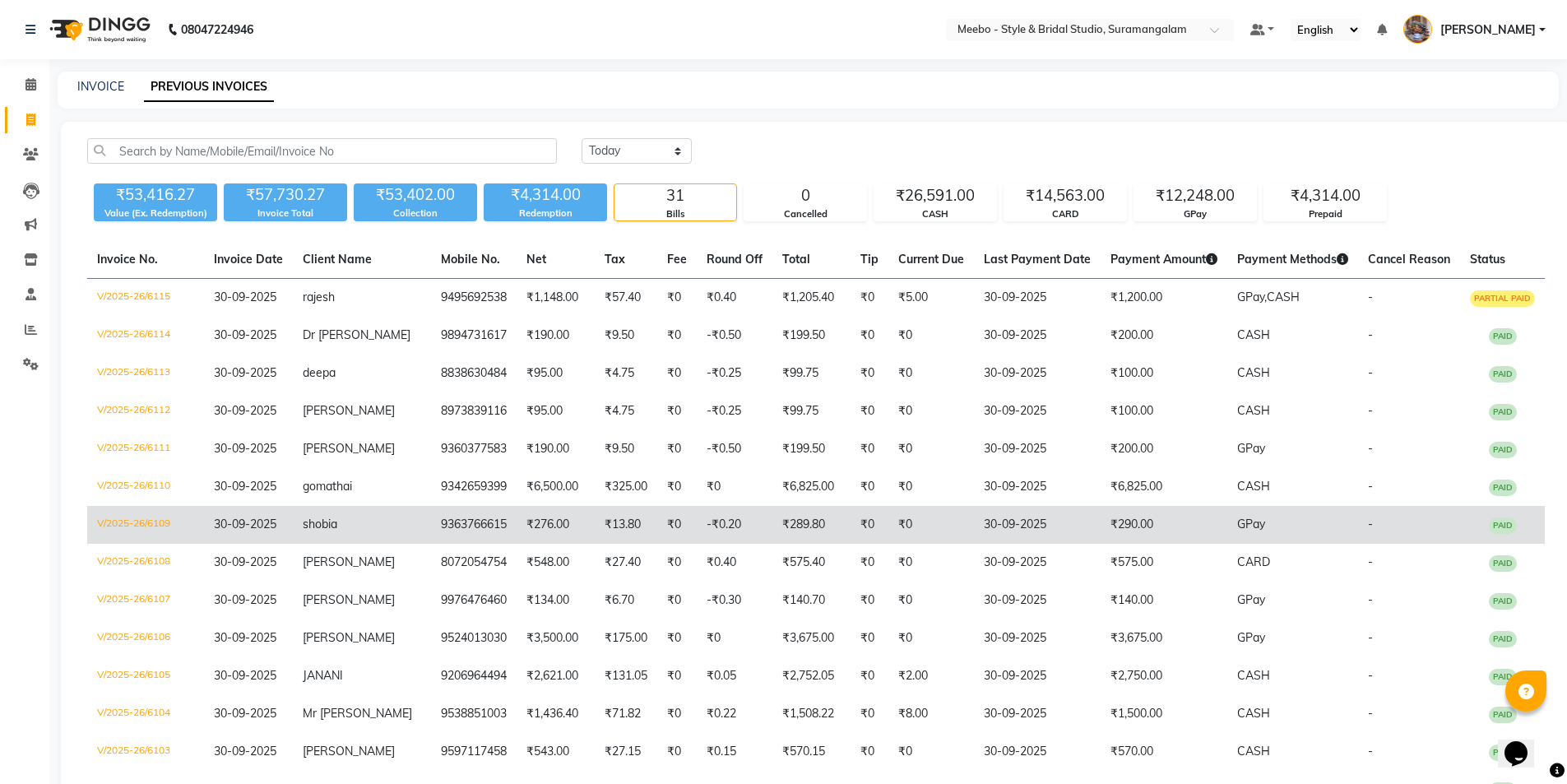
click at [379, 535] on td "shobia" at bounding box center [362, 524] width 139 height 38
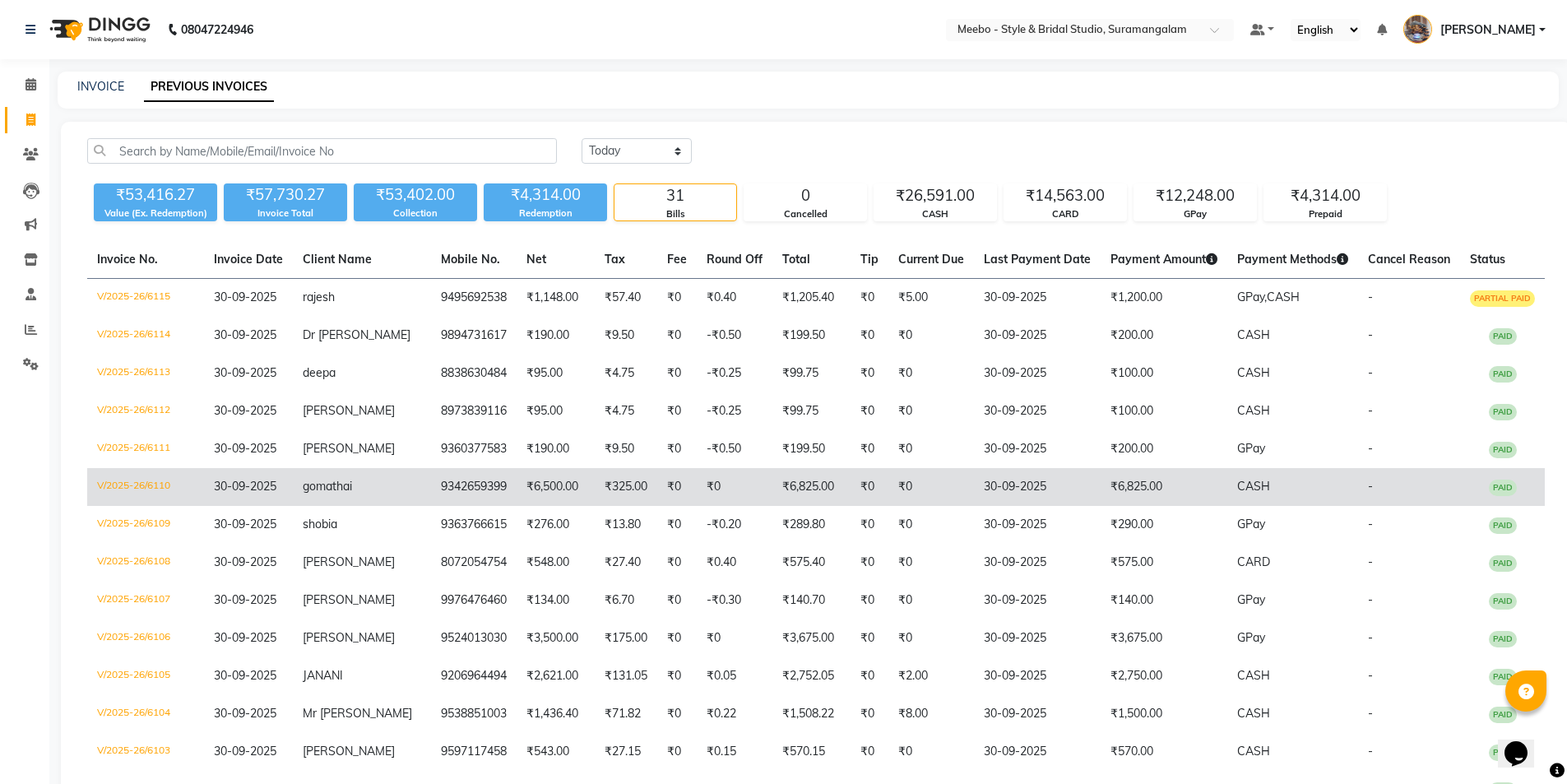
click at [352, 493] on span "gomathai" at bounding box center [327, 485] width 49 height 14
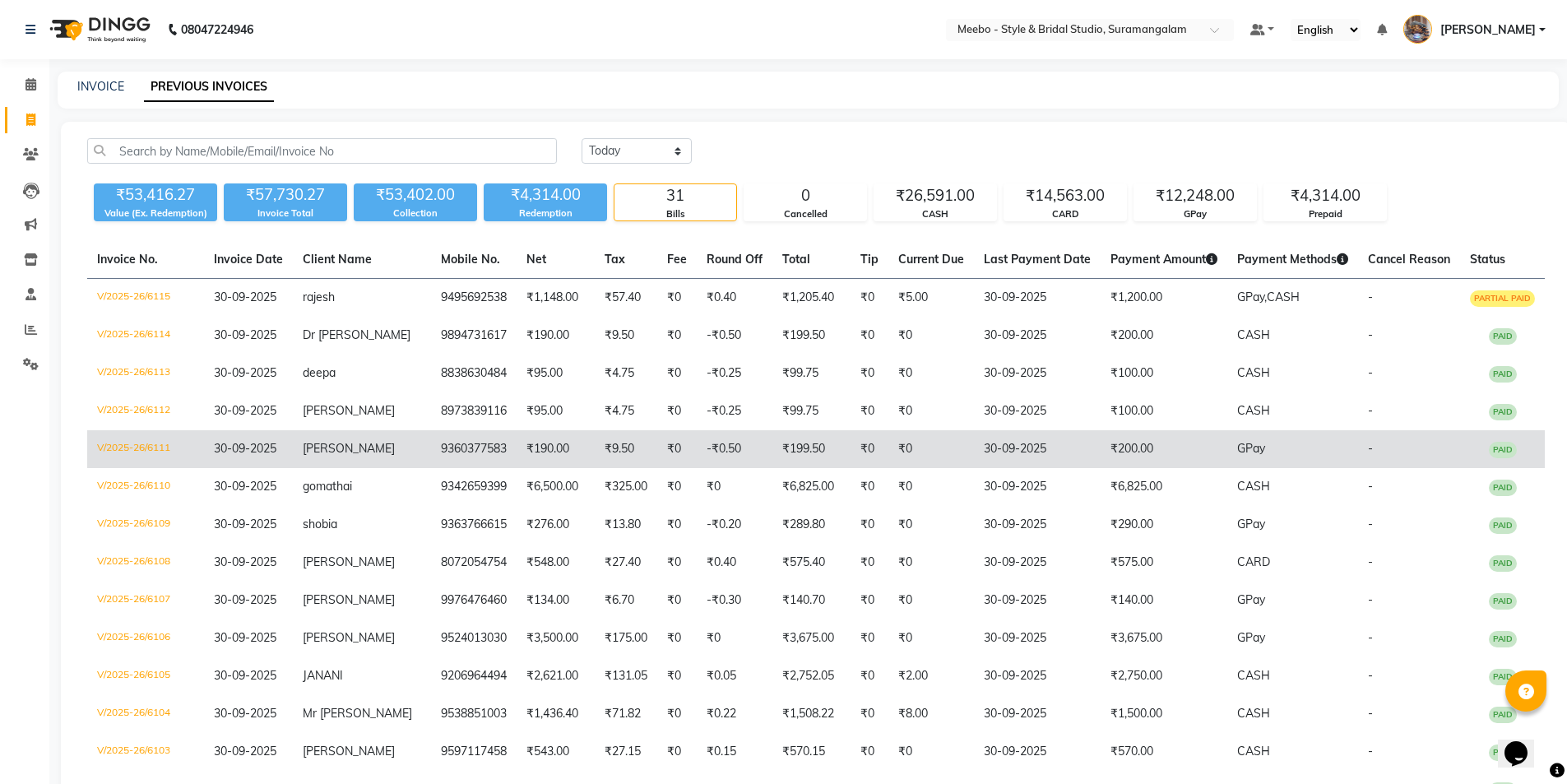
click at [395, 467] on td "monisha" at bounding box center [362, 448] width 139 height 38
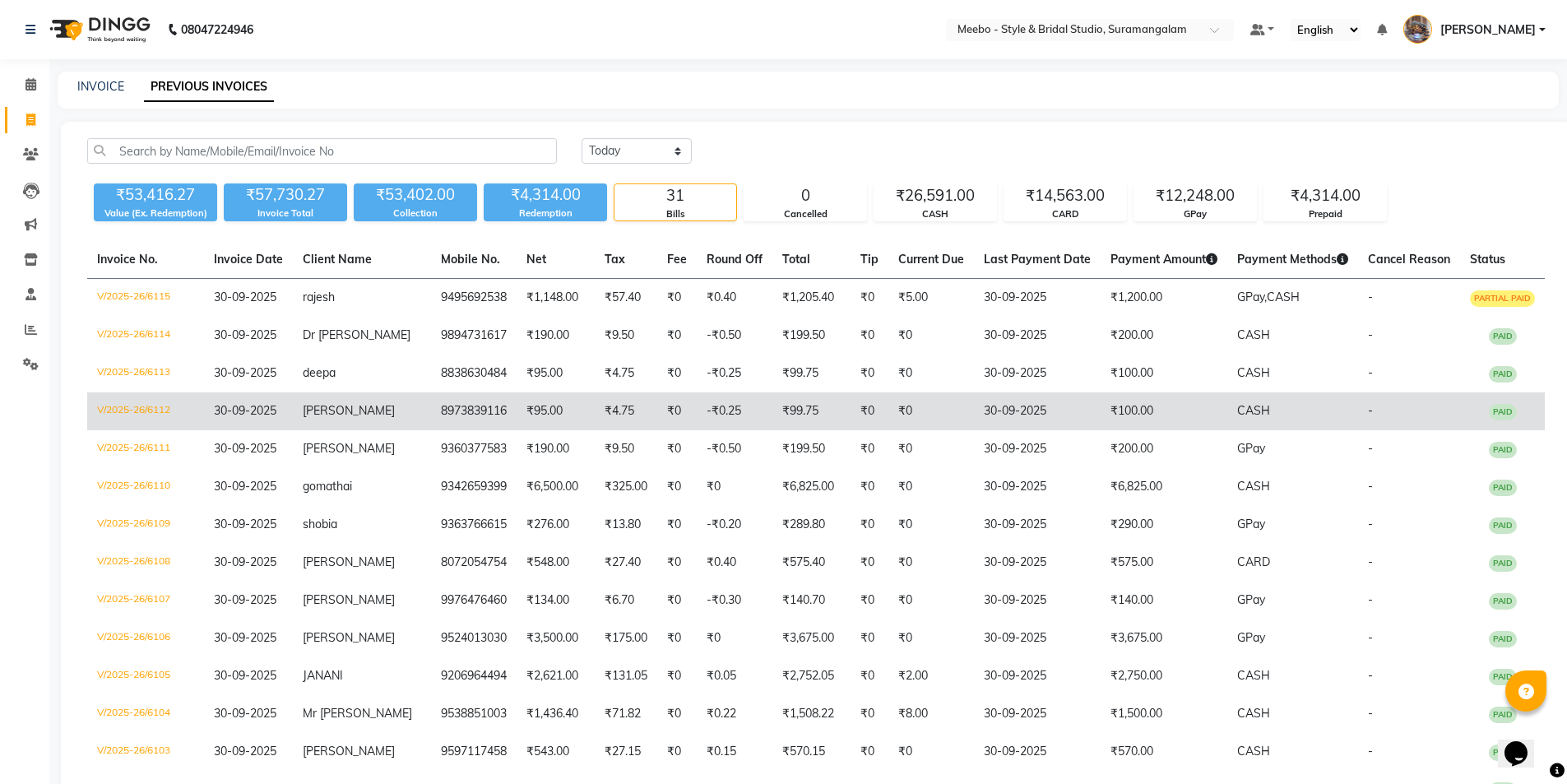
click at [364, 417] on span "PRAKESH" at bounding box center [349, 410] width 92 height 14
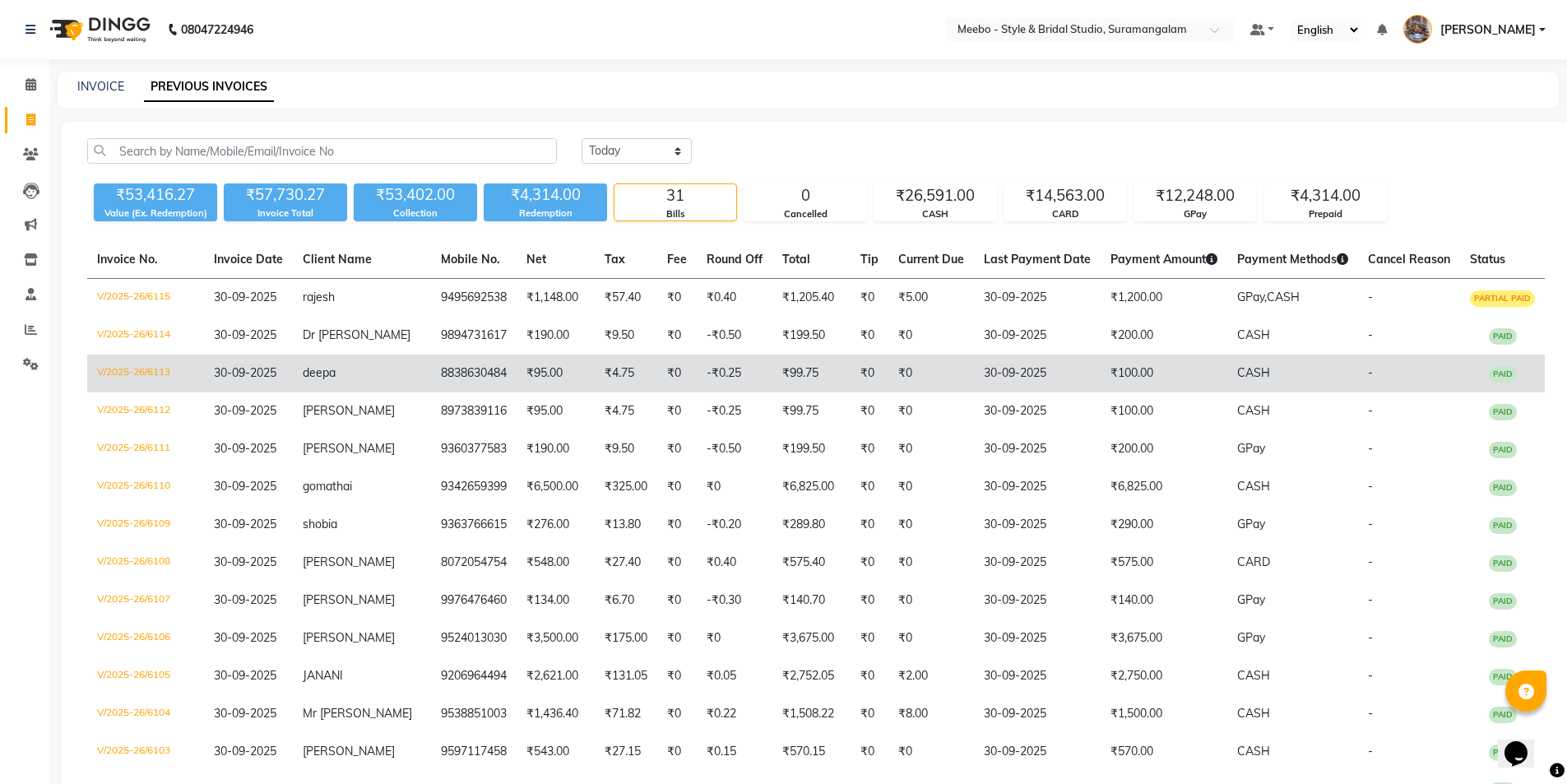
click at [336, 380] on span "deepa" at bounding box center [320, 371] width 33 height 14
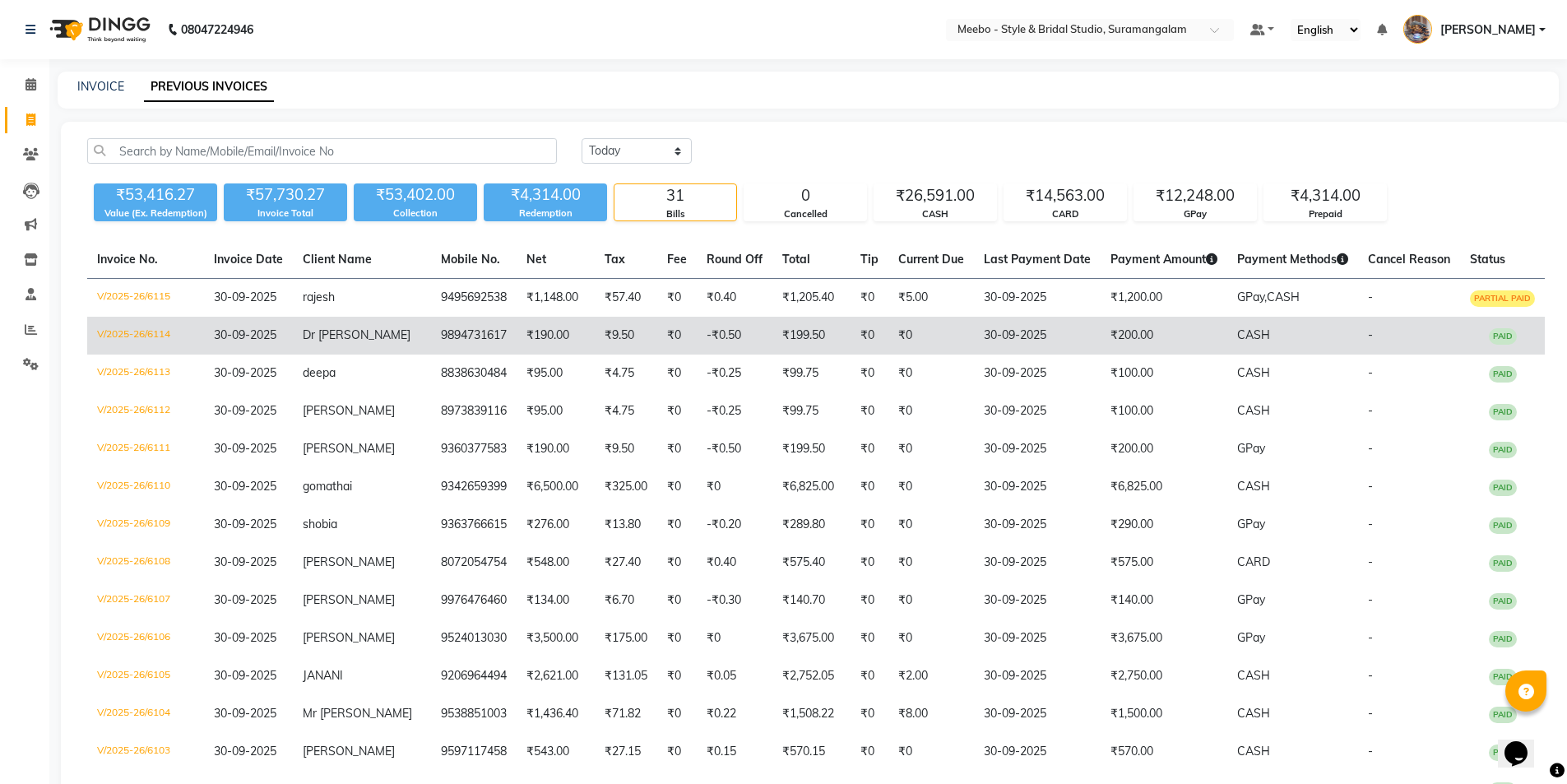
click at [361, 336] on span "Dr prem nath" at bounding box center [357, 334] width 108 height 14
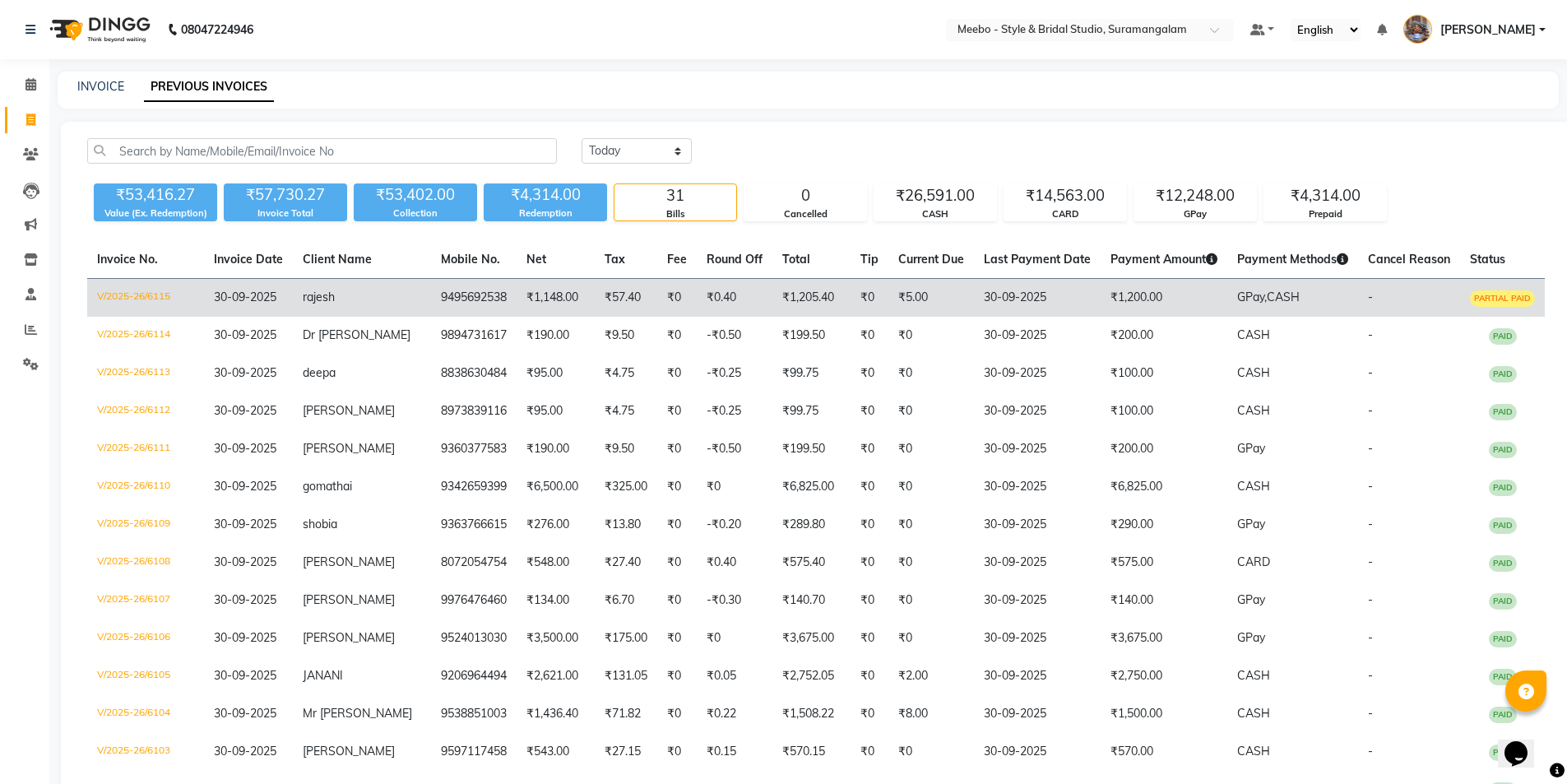
click at [371, 307] on td "rajesh" at bounding box center [362, 298] width 139 height 38
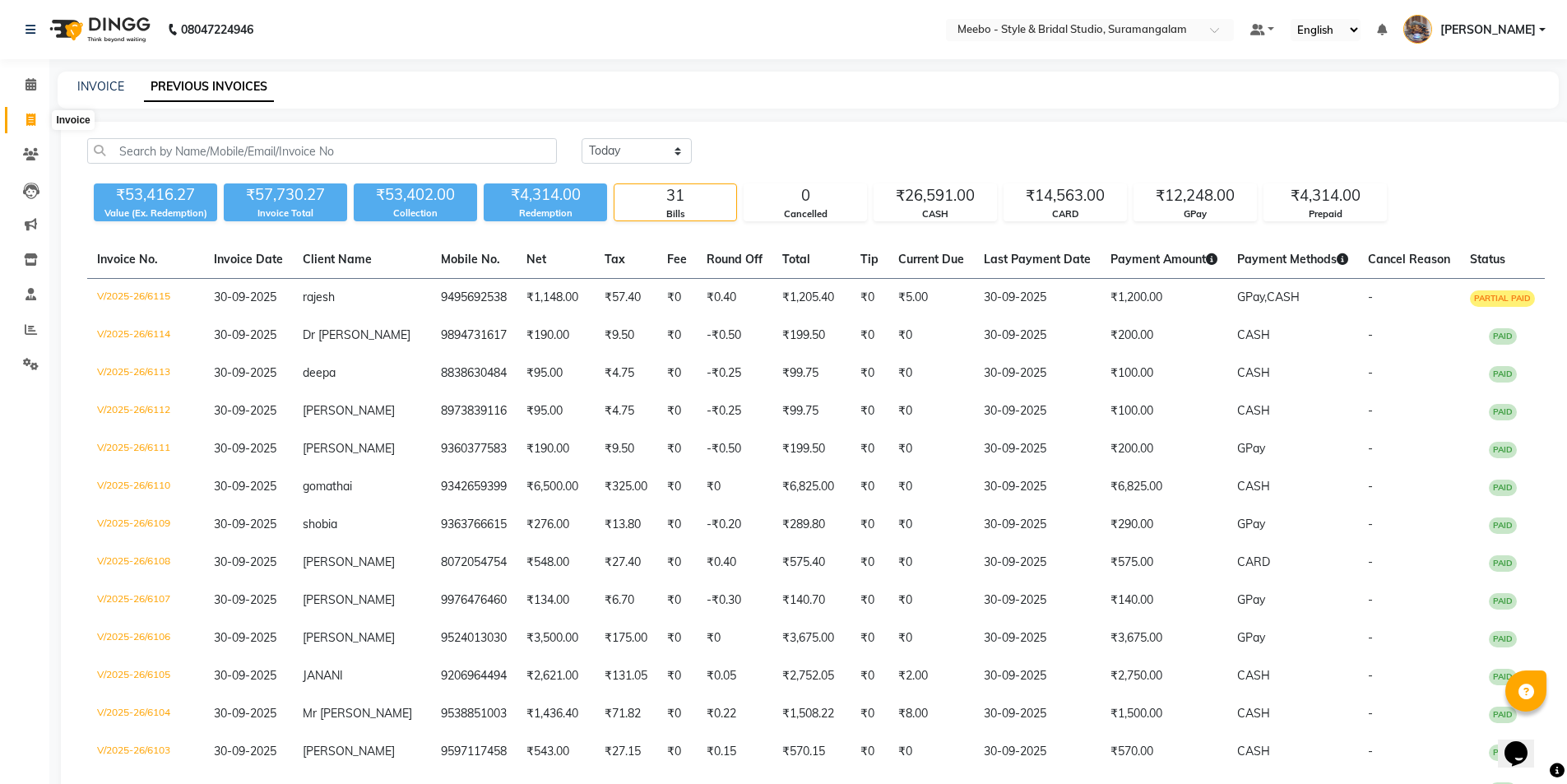
click at [31, 121] on icon at bounding box center [30, 119] width 9 height 13
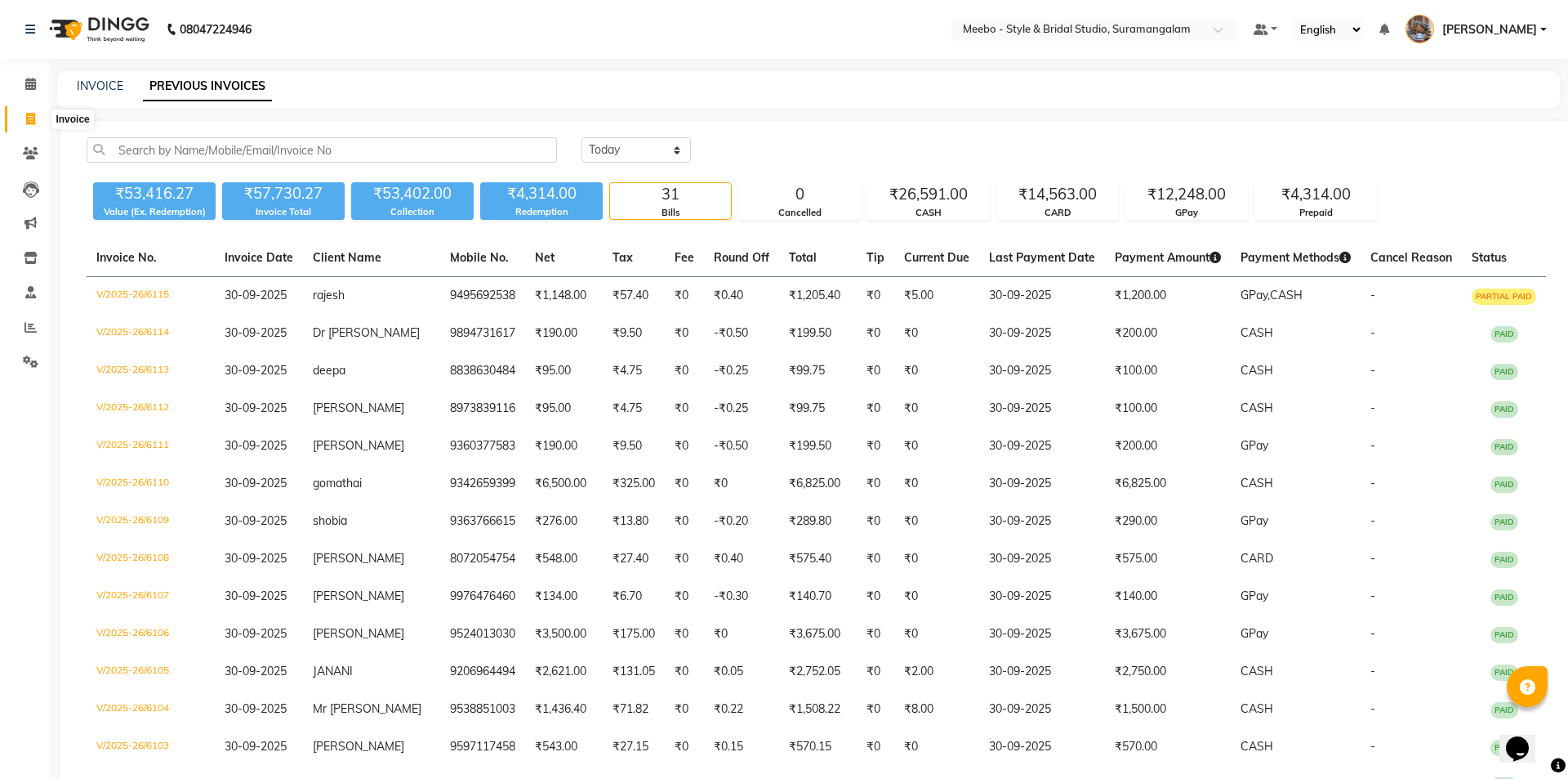
select select "12"
select select "service"
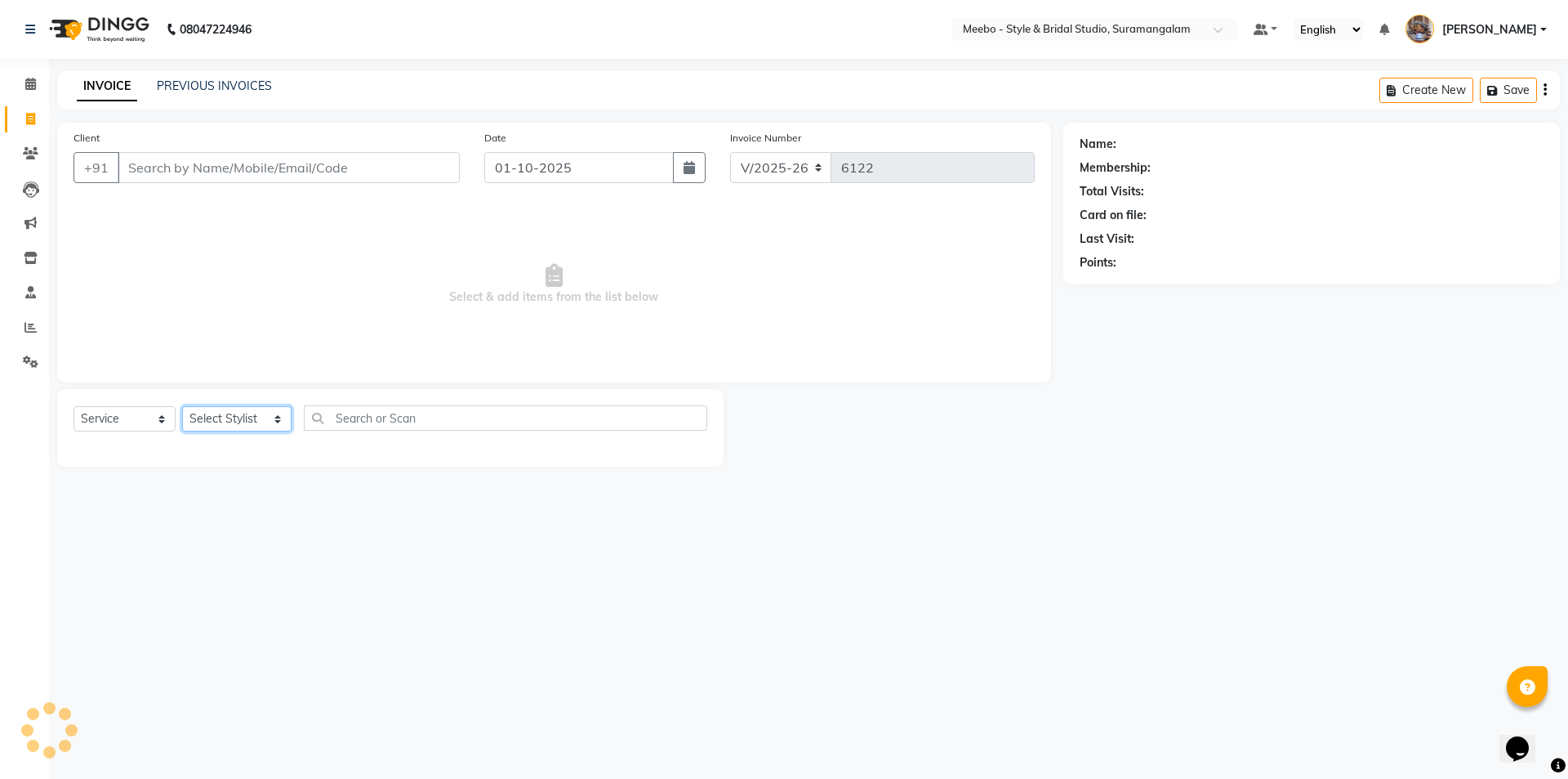
click at [233, 414] on select "Select Stylist Admin AKIL ALAM AMITH Ashwin Manager AVANTHIKA DEEPIKA DHARSAN D…" at bounding box center [237, 419] width 110 height 25
select select "34149"
click at [233, 414] on select "Select Stylist Admin AKIL ALAM AMITH Ashwin Manager AVANTHIKA DEEPIKA DHARSAN D…" at bounding box center [237, 419] width 110 height 25
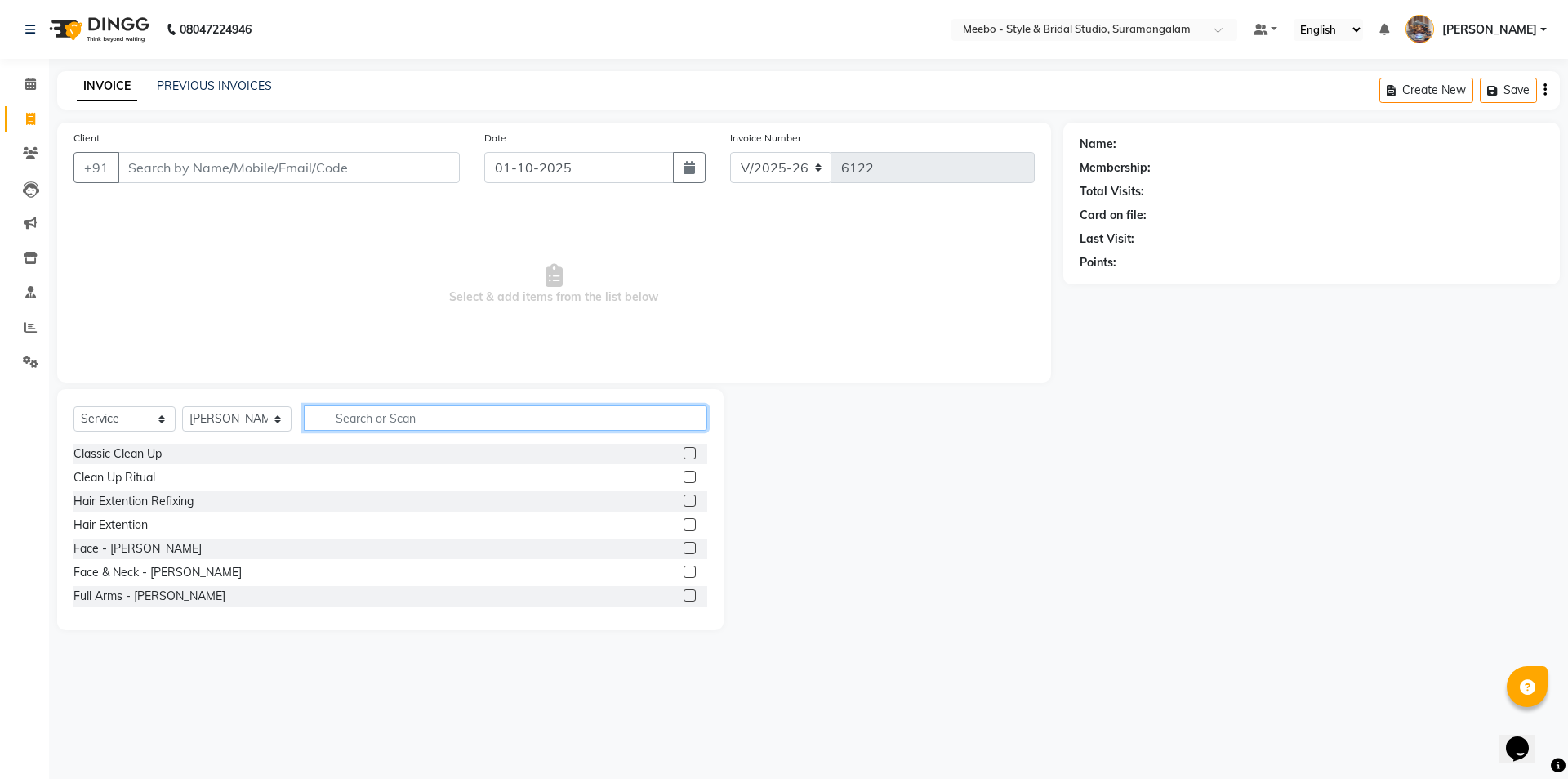
click at [365, 418] on input "text" at bounding box center [505, 418] width 403 height 25
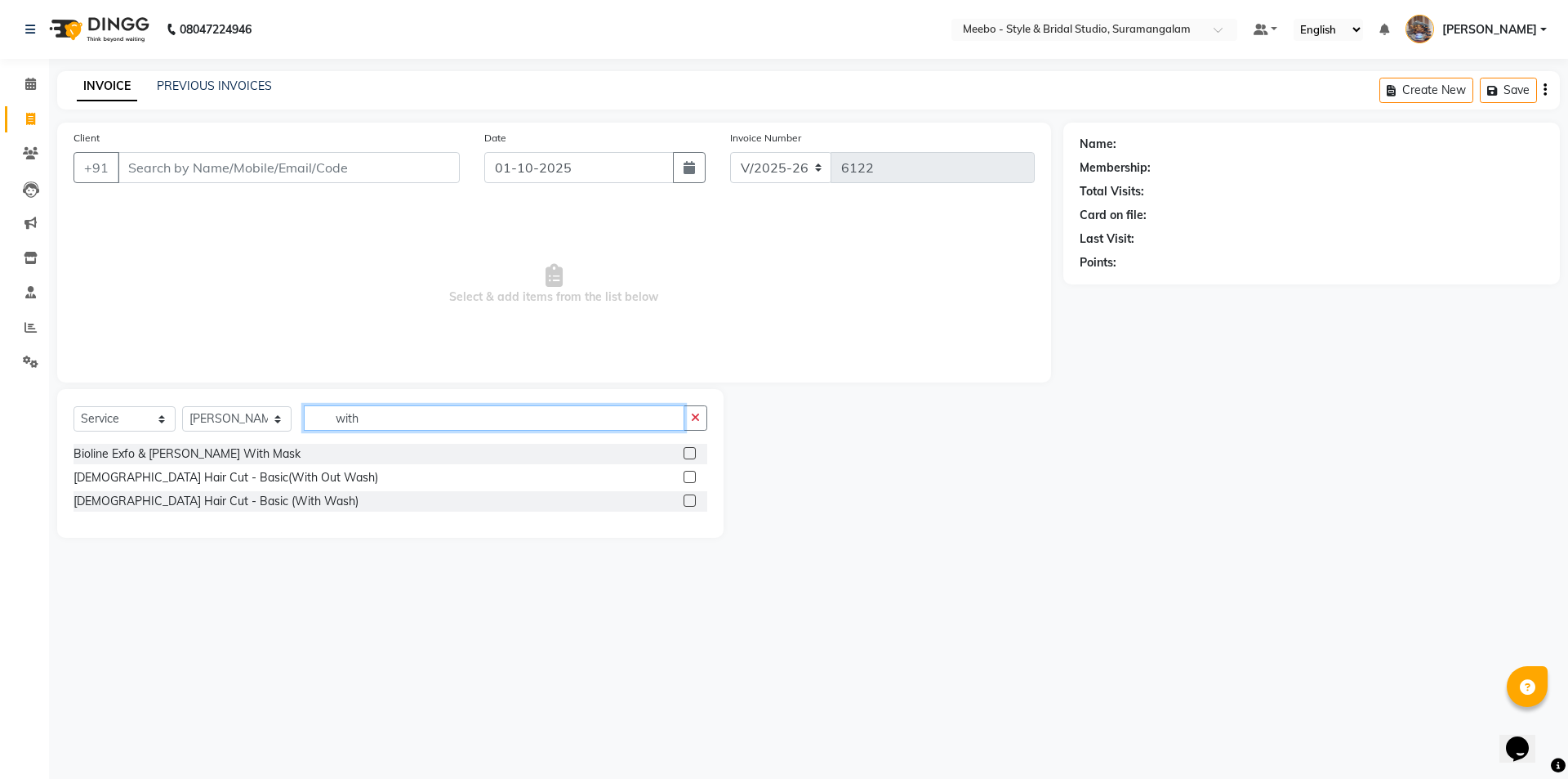
type input "with"
click at [687, 501] on label at bounding box center [689, 500] width 12 height 12
click at [687, 501] on input "checkbox" at bounding box center [688, 501] width 11 height 11
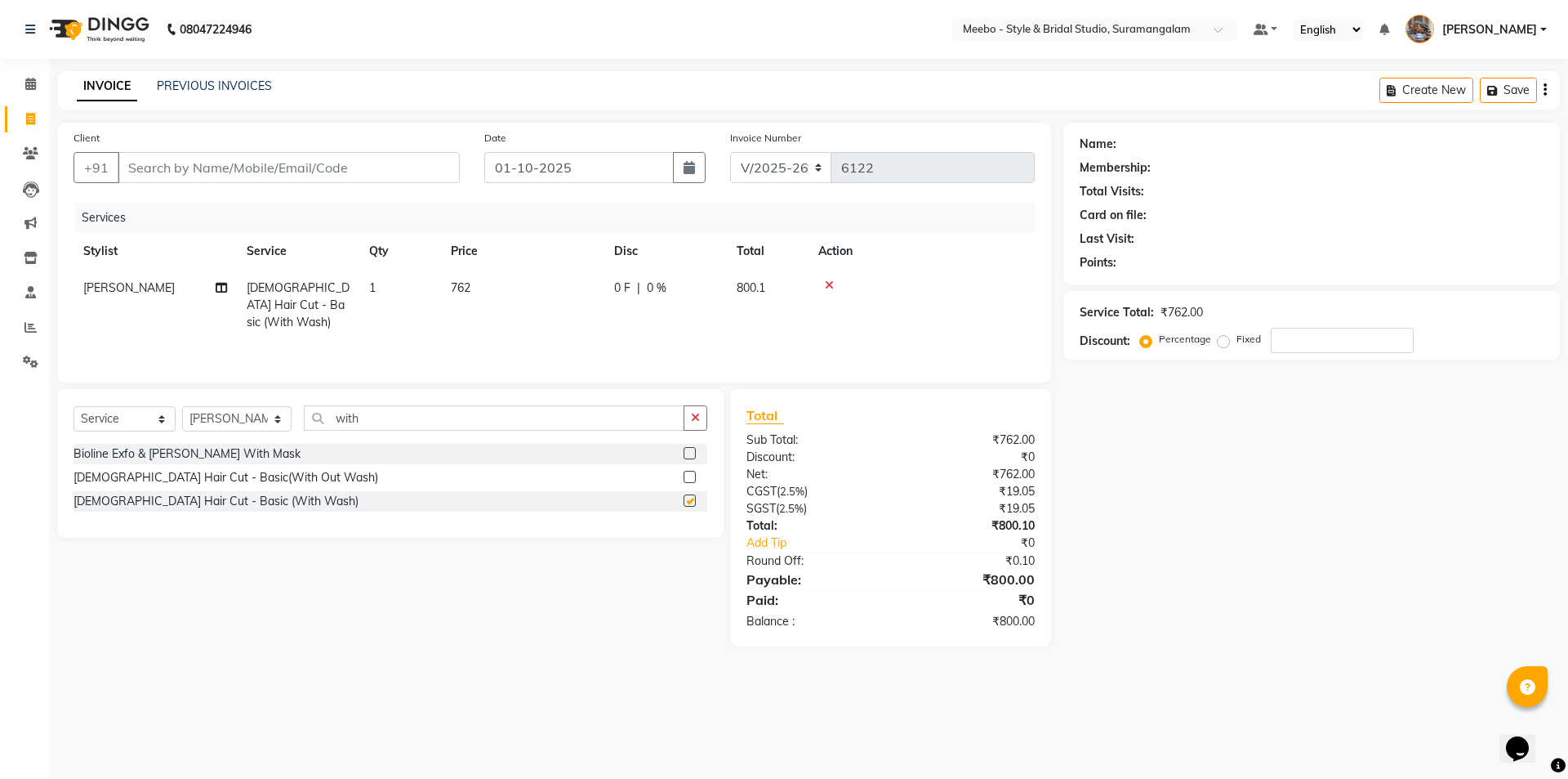
checkbox input "false"
click at [383, 417] on input "with" at bounding box center [494, 418] width 380 height 25
type input "w"
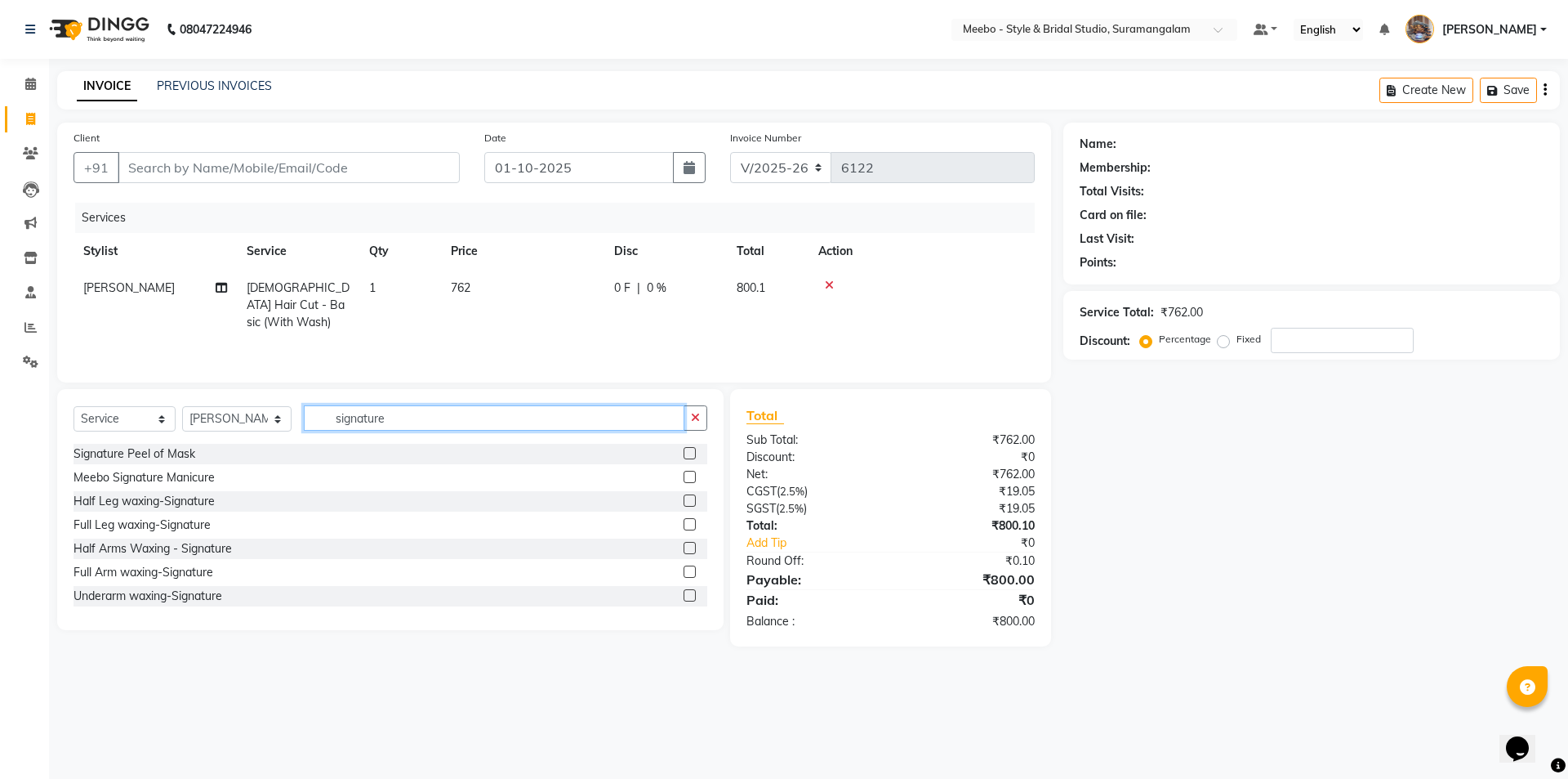
type input "signature"
click at [683, 591] on label at bounding box center [689, 595] width 12 height 12
click at [683, 591] on input "checkbox" at bounding box center [688, 595] width 11 height 11
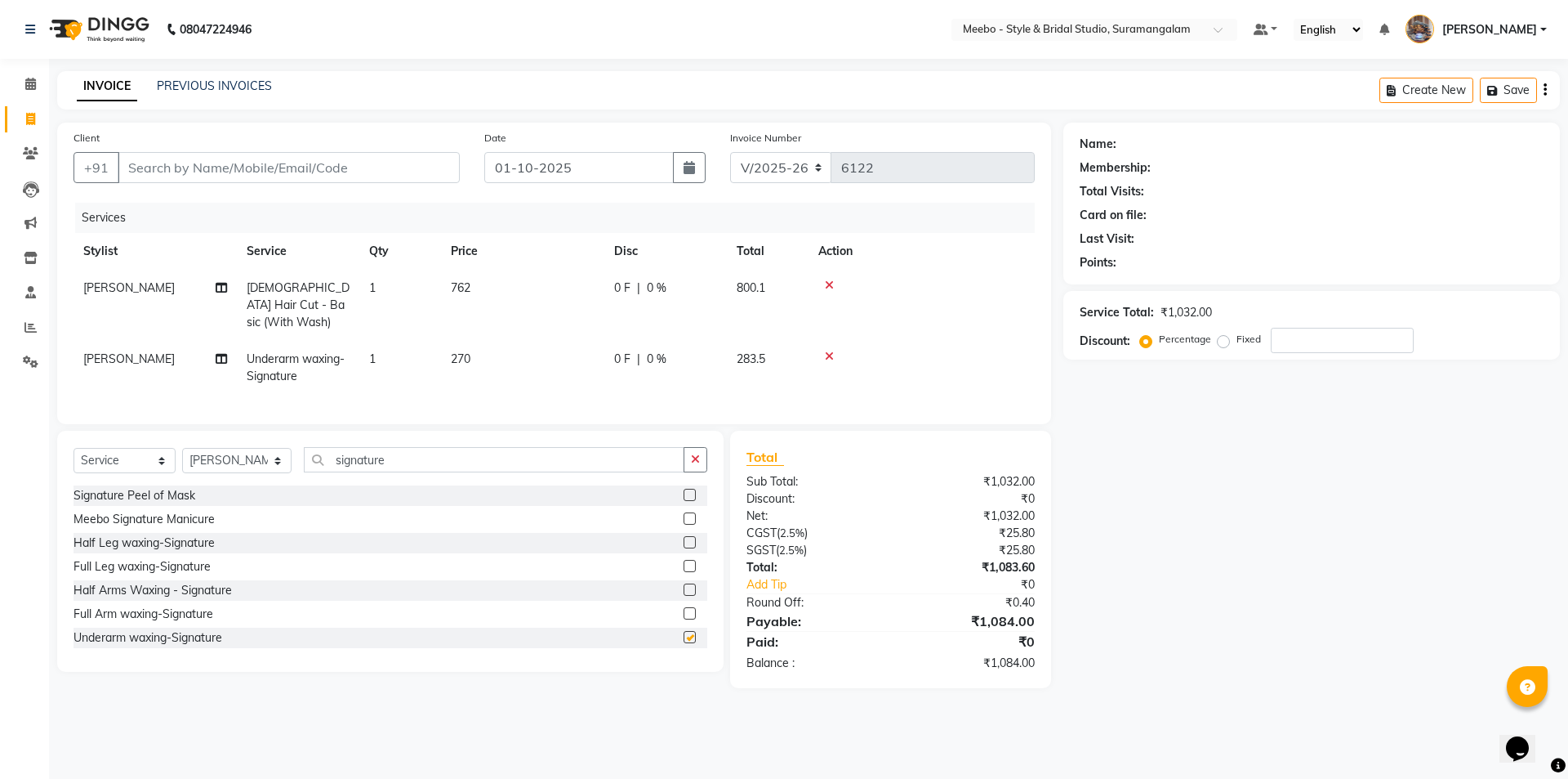
checkbox input "false"
click at [399, 456] on input "signature" at bounding box center [494, 460] width 380 height 25
type input "s"
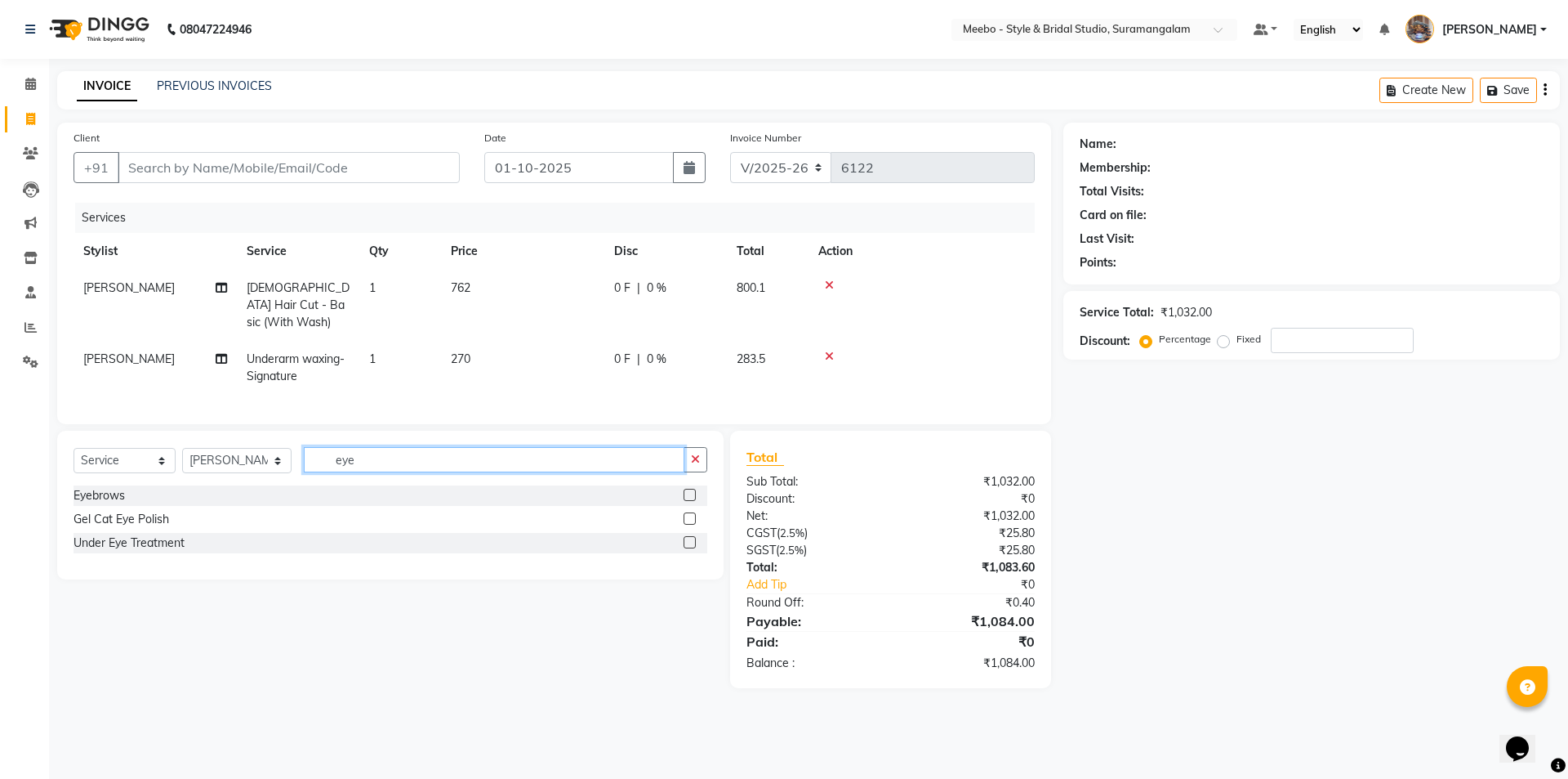
type input "eye"
click at [691, 488] on label at bounding box center [689, 494] width 12 height 12
click at [691, 490] on input "checkbox" at bounding box center [688, 495] width 11 height 11
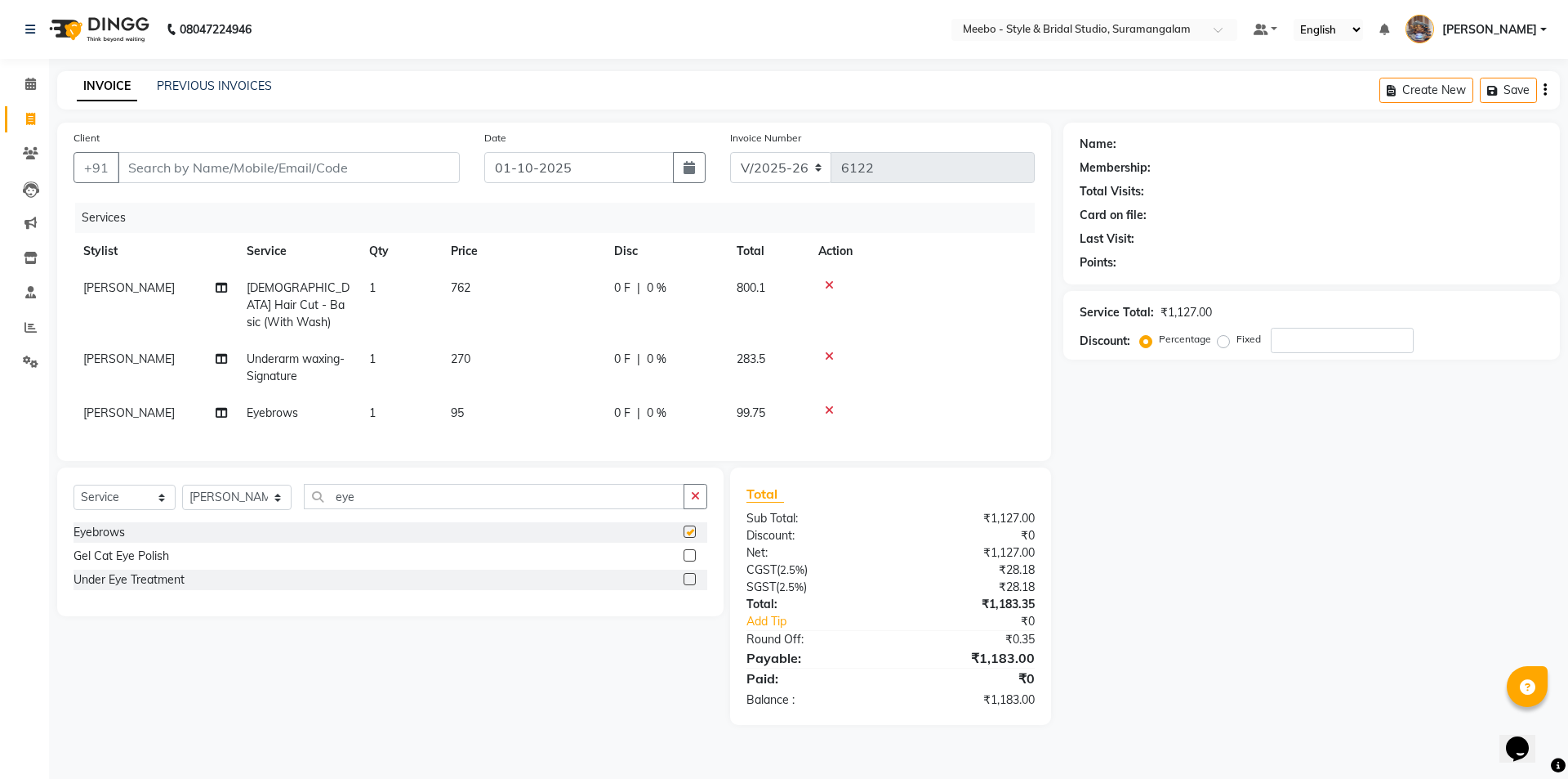
checkbox input "false"
click at [232, 166] on input "Client" at bounding box center [289, 167] width 342 height 31
type input "9"
type input "0"
type input "9786204433"
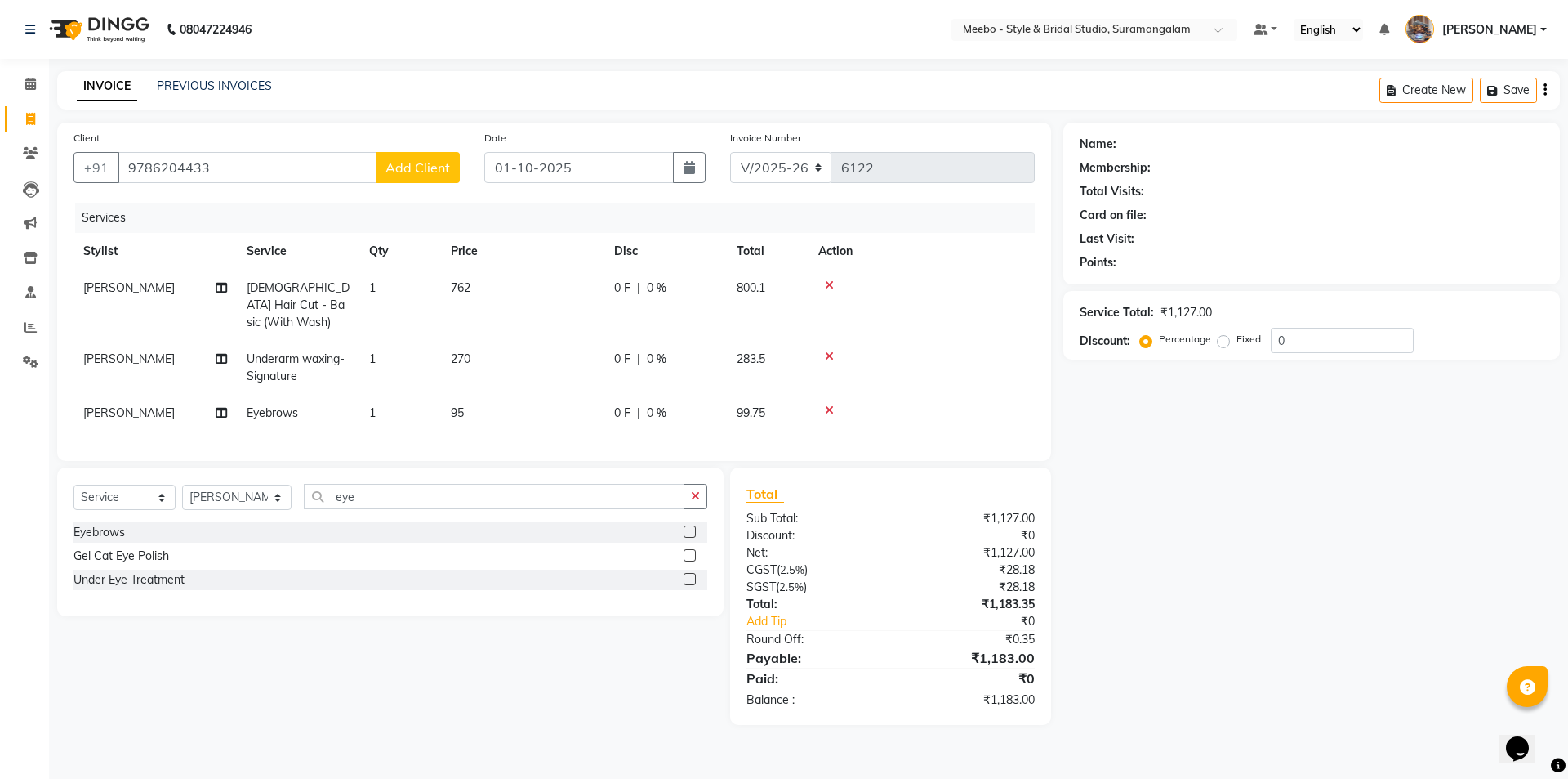
click at [419, 173] on span "Add Client" at bounding box center [418, 167] width 65 height 16
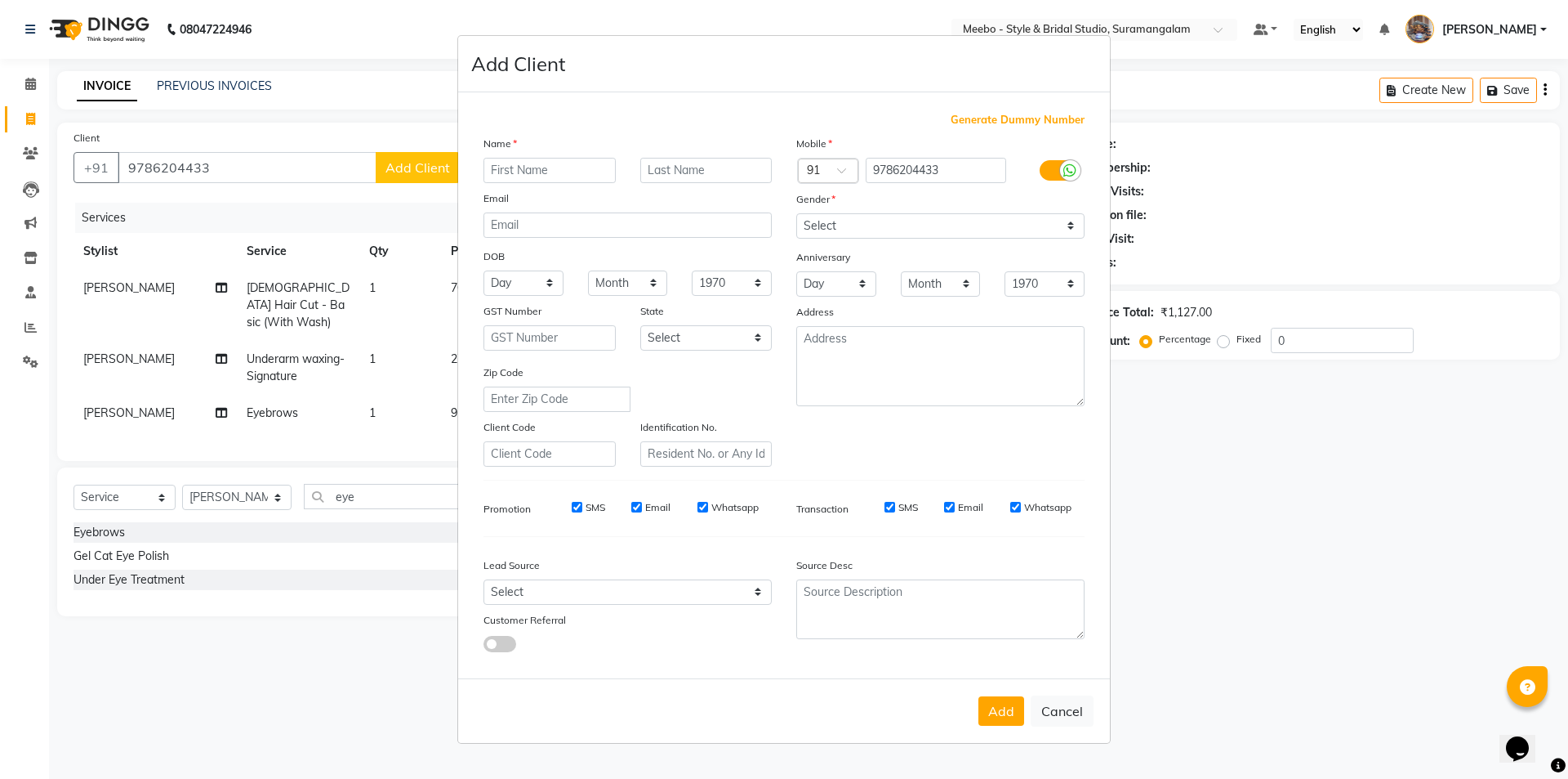
click at [568, 171] on input "text" at bounding box center [549, 170] width 132 height 25
type input "r"
type input "RAMA PRIYA"
click at [840, 220] on select "Select Male Female Other Prefer Not To Say" at bounding box center [940, 226] width 289 height 25
select select "female"
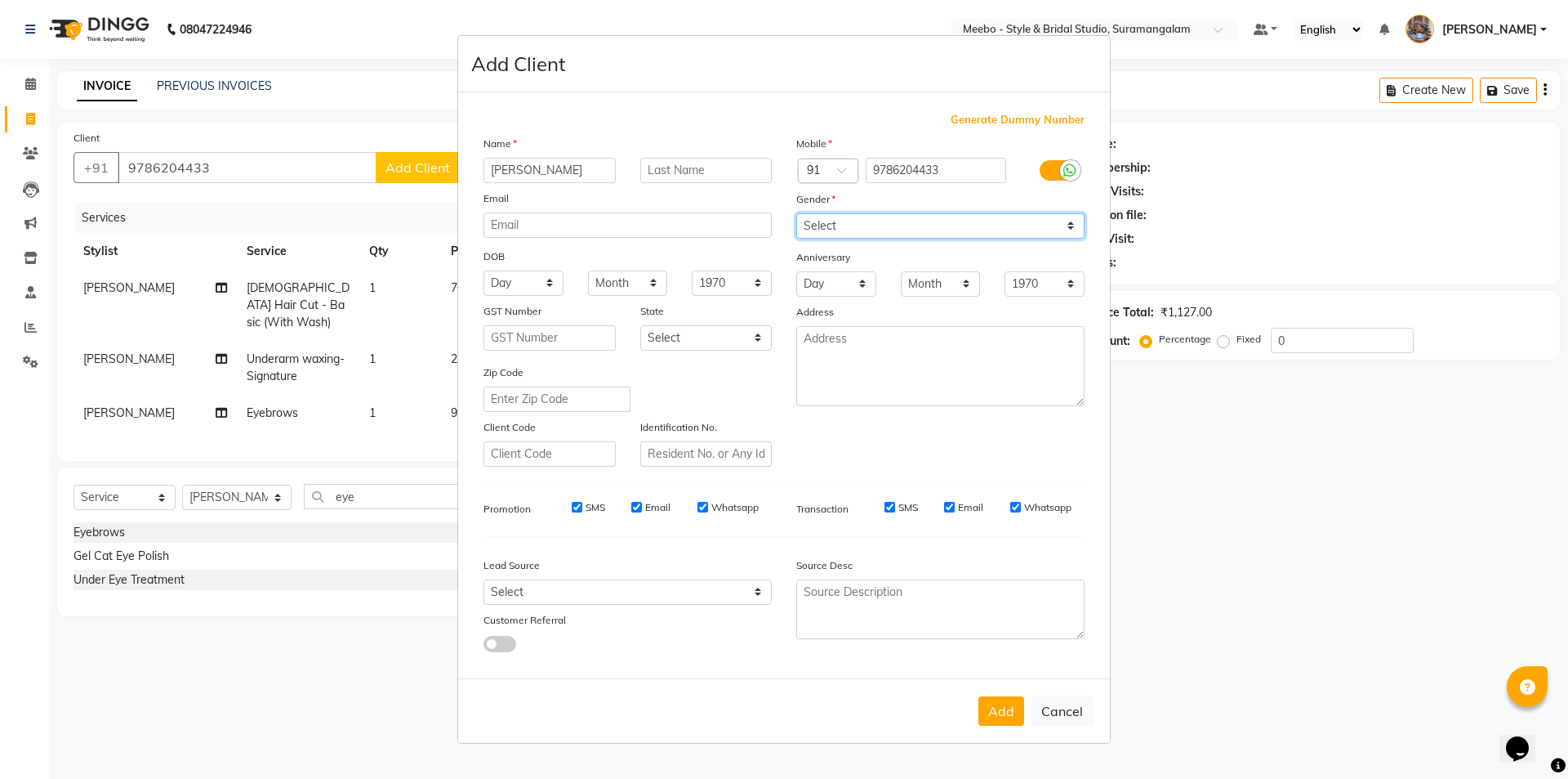
click at [796, 213] on select "Select Male Female Other Prefer Not To Say" at bounding box center [940, 226] width 289 height 25
click at [1007, 702] on button "Add" at bounding box center [1001, 710] width 46 height 30
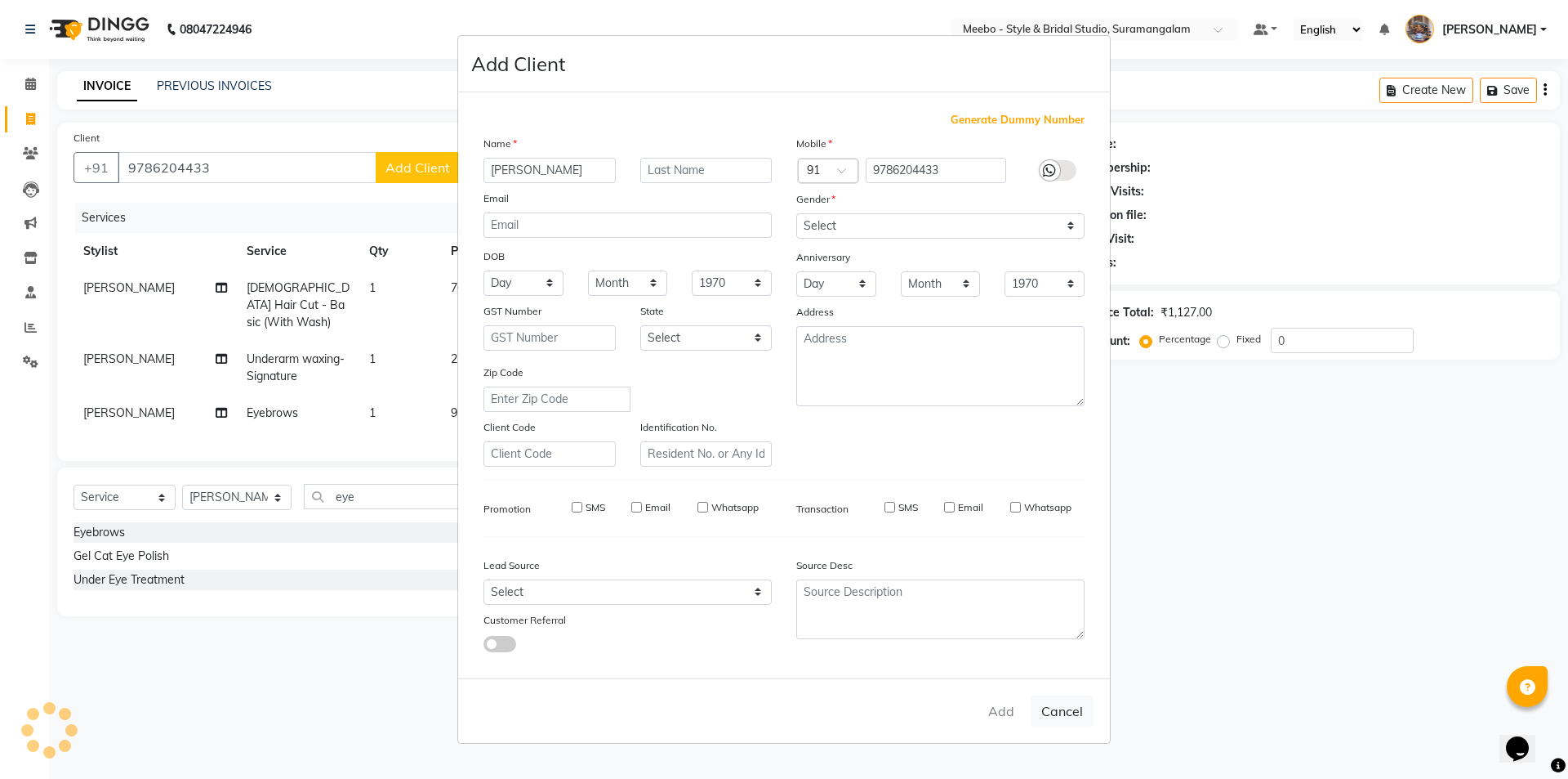
select select
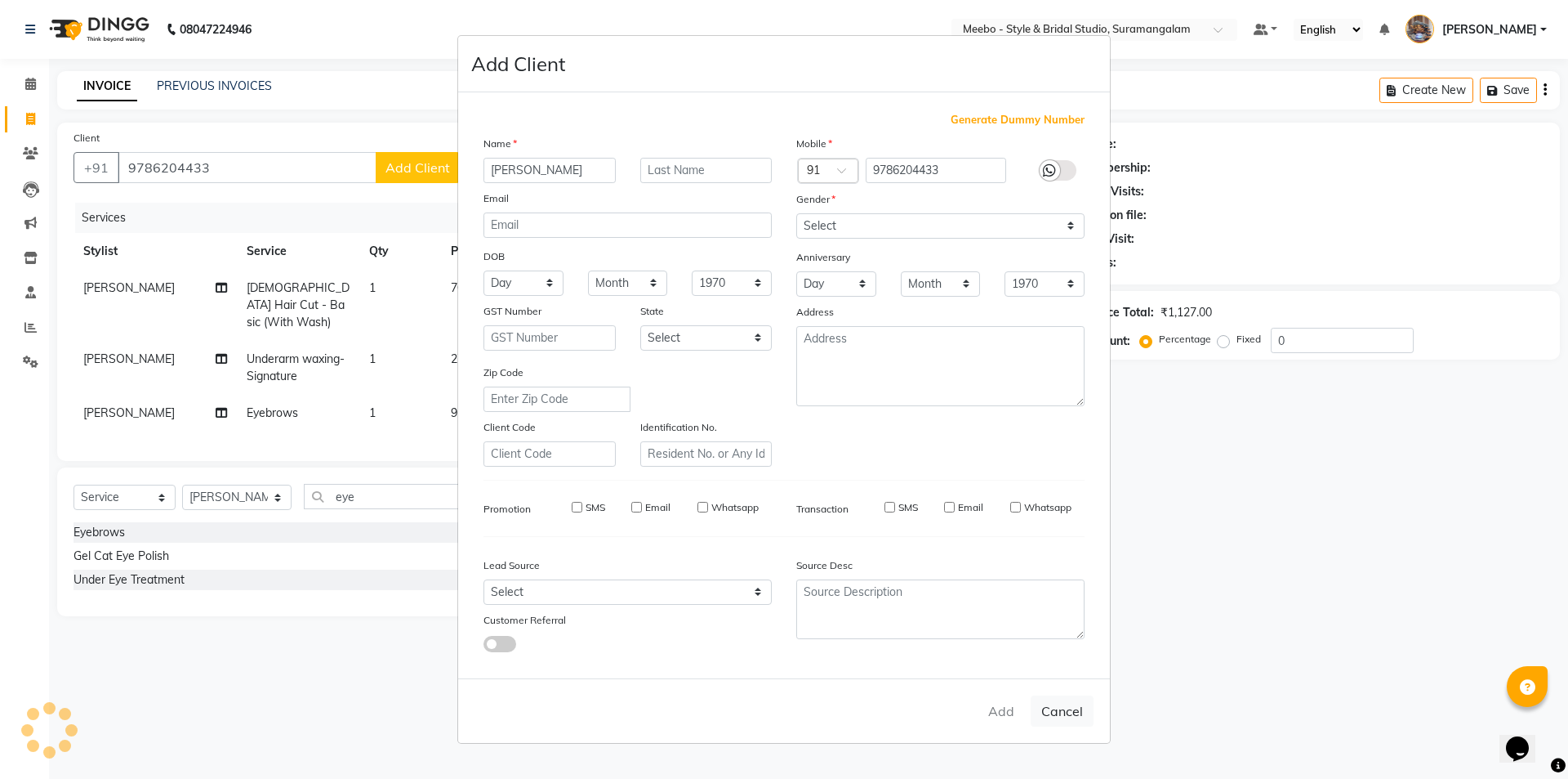
select select
checkbox input "false"
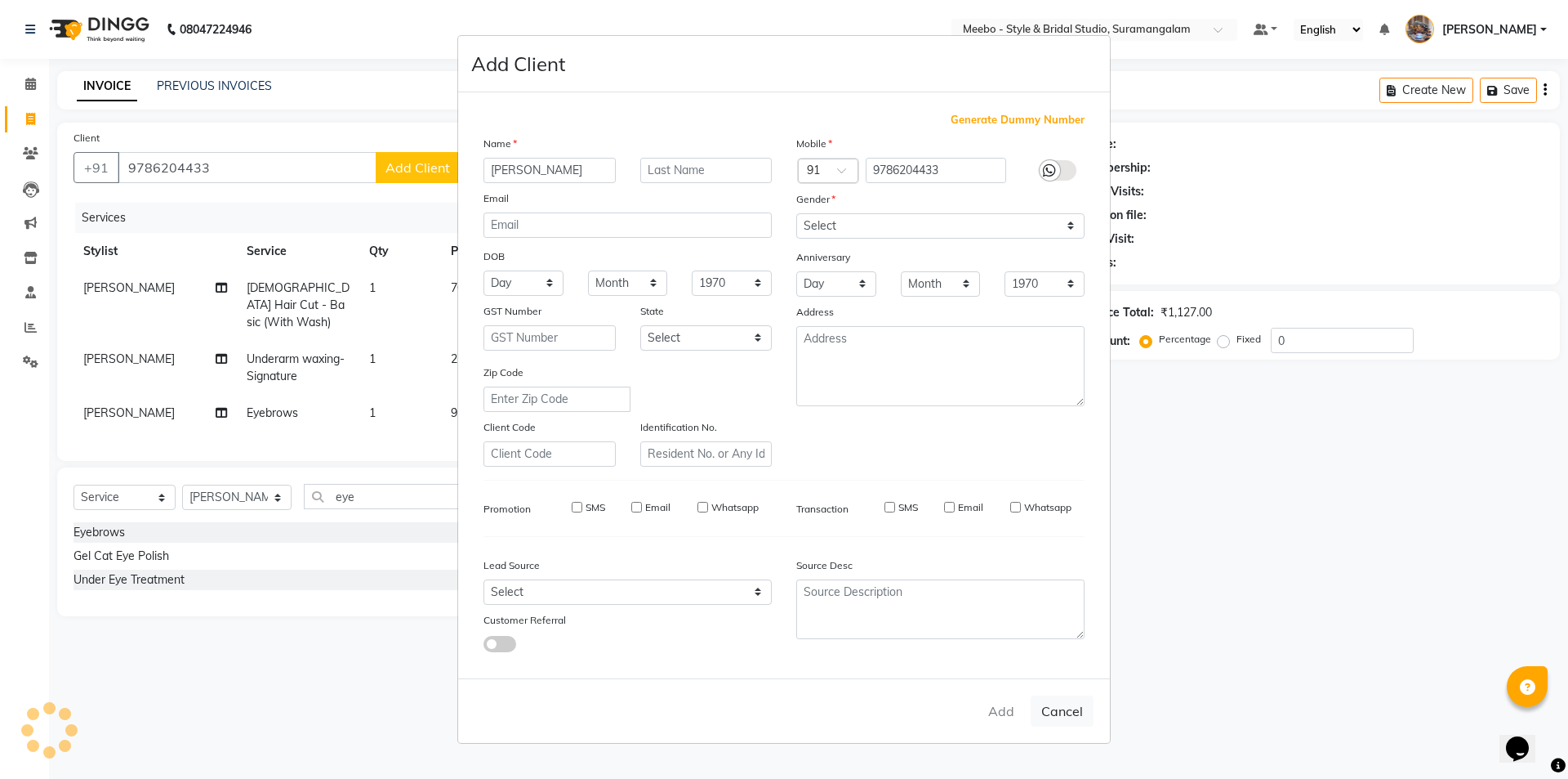
checkbox input "false"
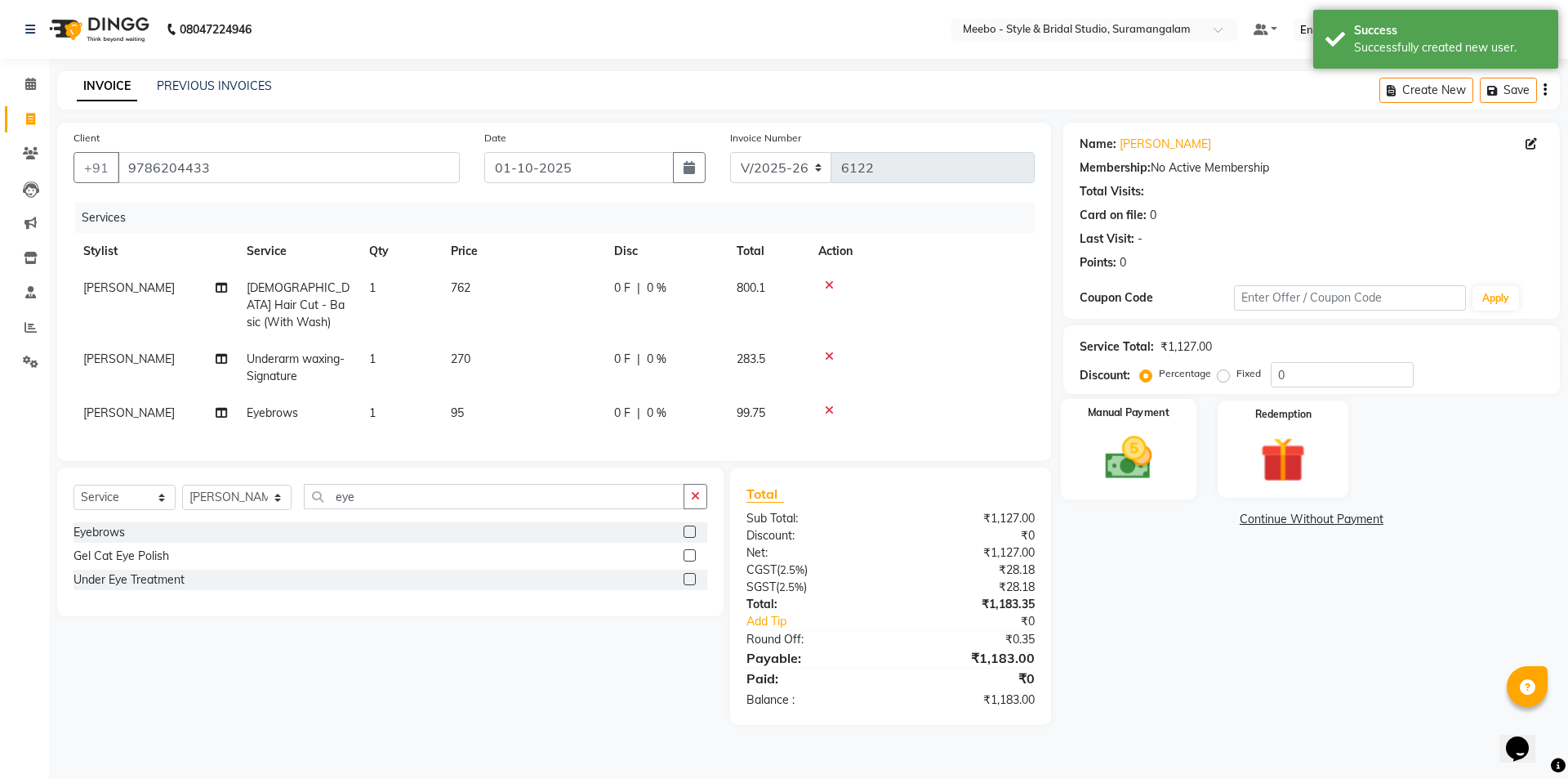
click at [1133, 469] on img at bounding box center [1128, 457] width 75 height 54
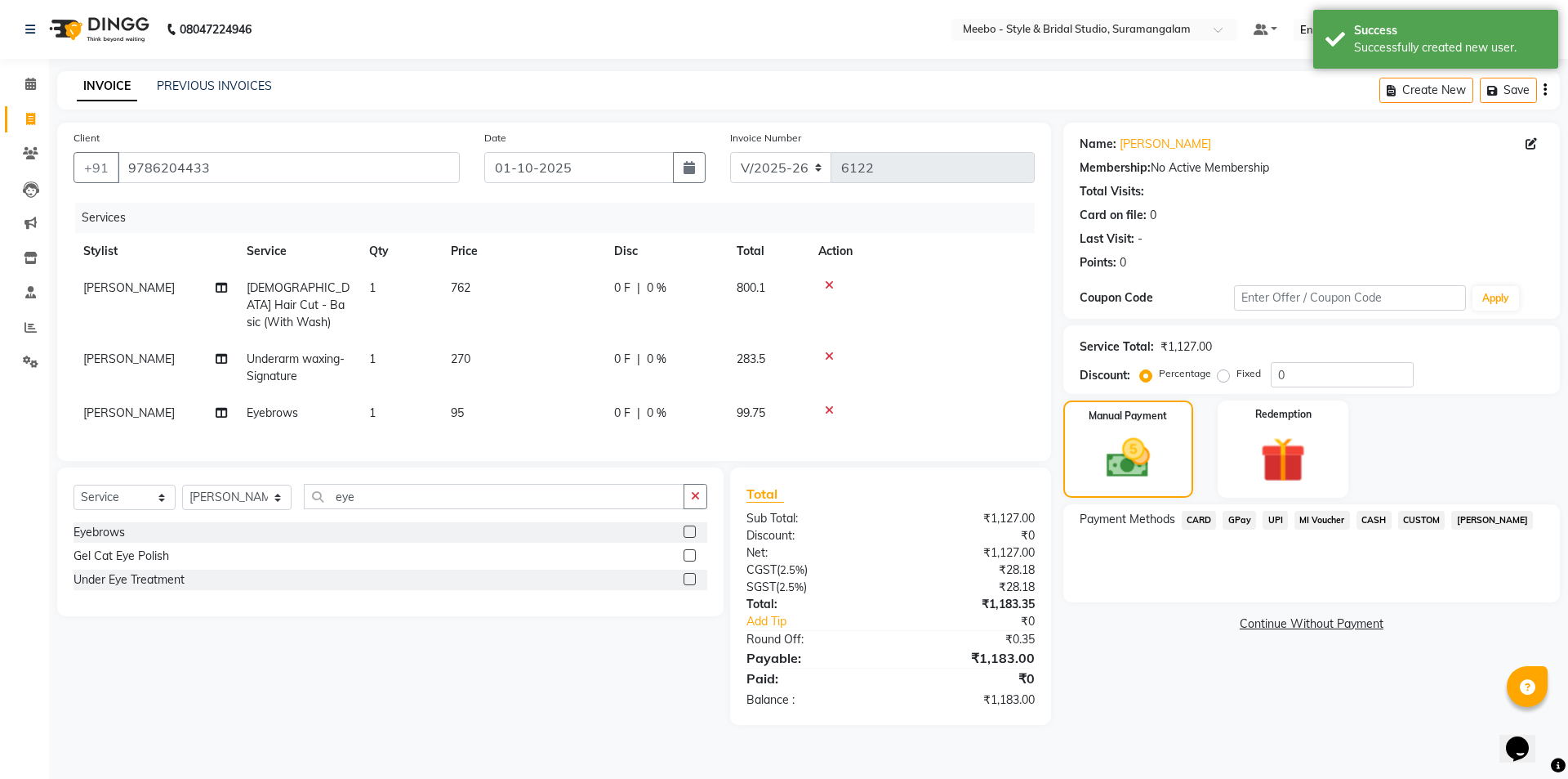
click at [1233, 514] on span "GPay" at bounding box center [1238, 520] width 33 height 19
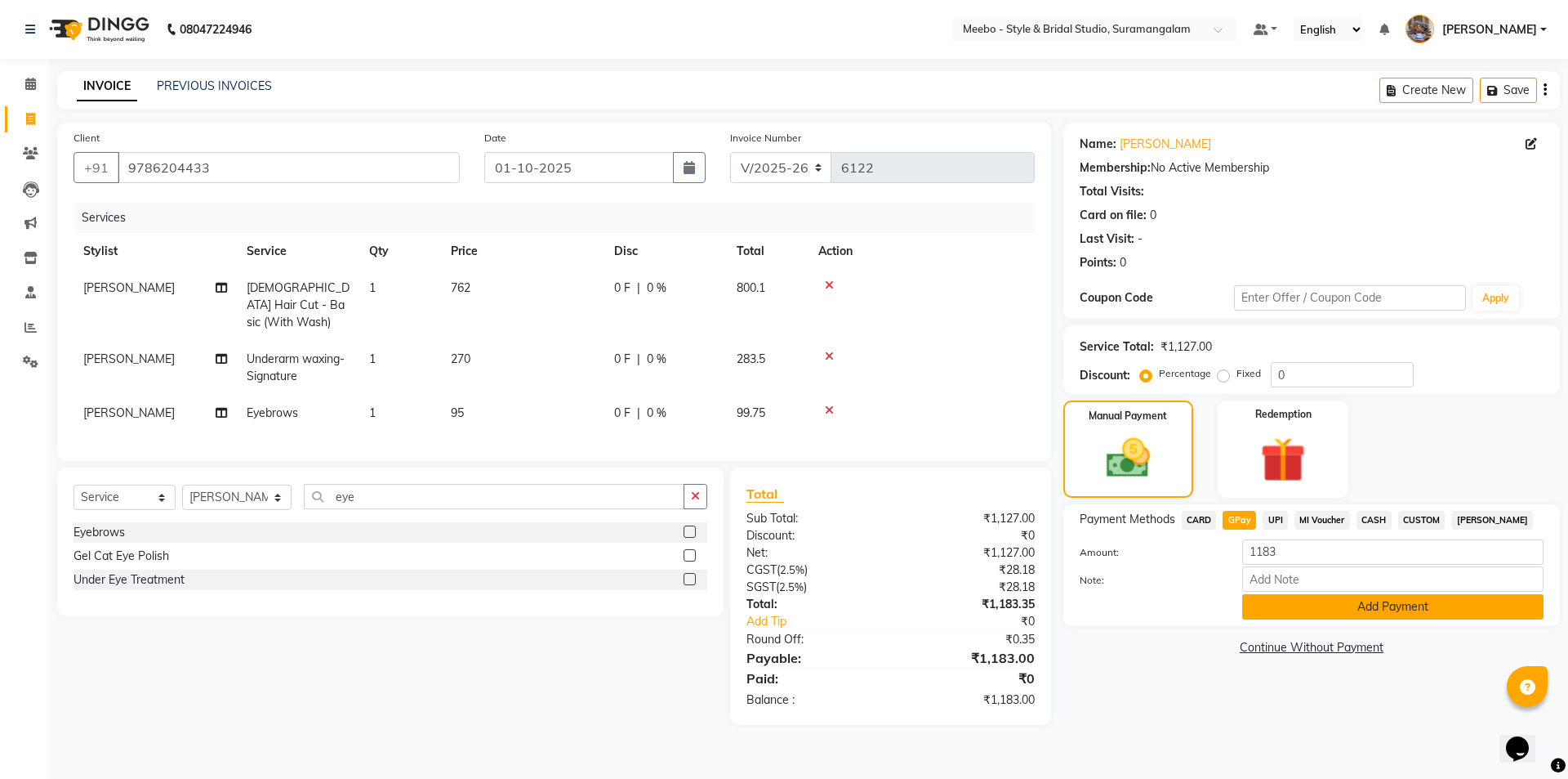
click at [1331, 596] on button "Add Payment" at bounding box center [1392, 606] width 301 height 25
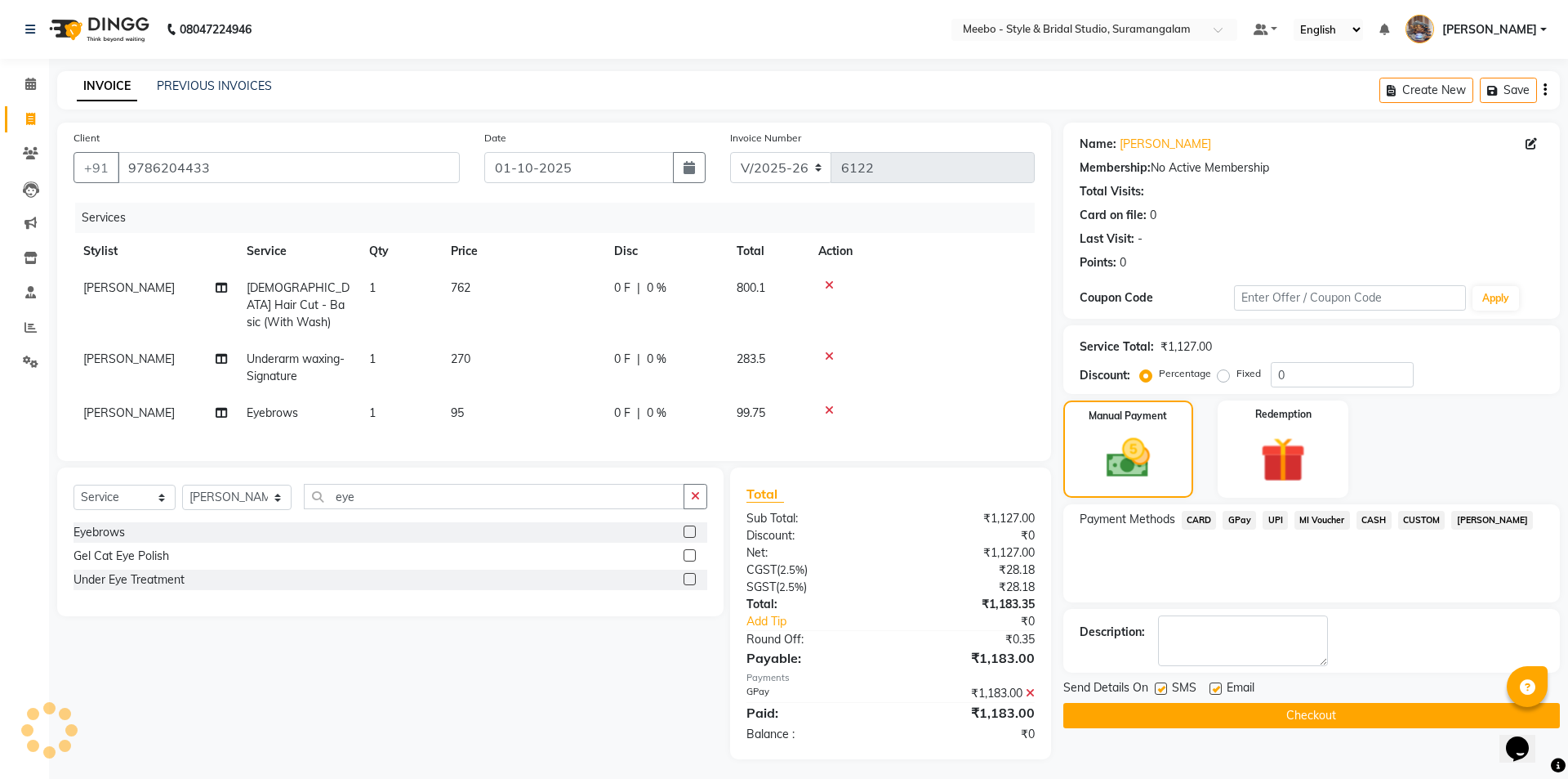
click at [1309, 709] on button "Checkout" at bounding box center [1312, 715] width 497 height 25
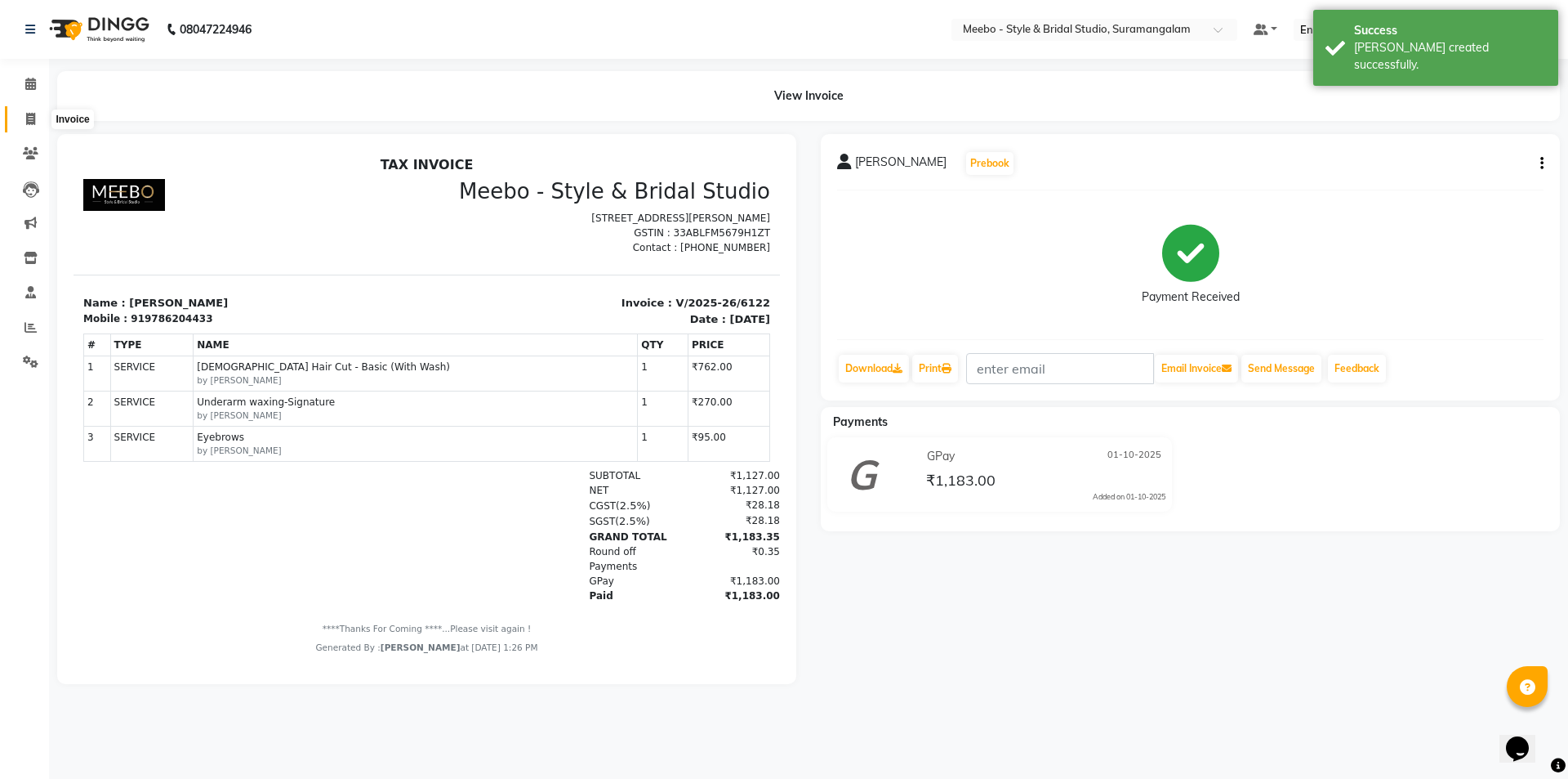
click at [31, 115] on icon at bounding box center [30, 119] width 9 height 12
select select "12"
select select "service"
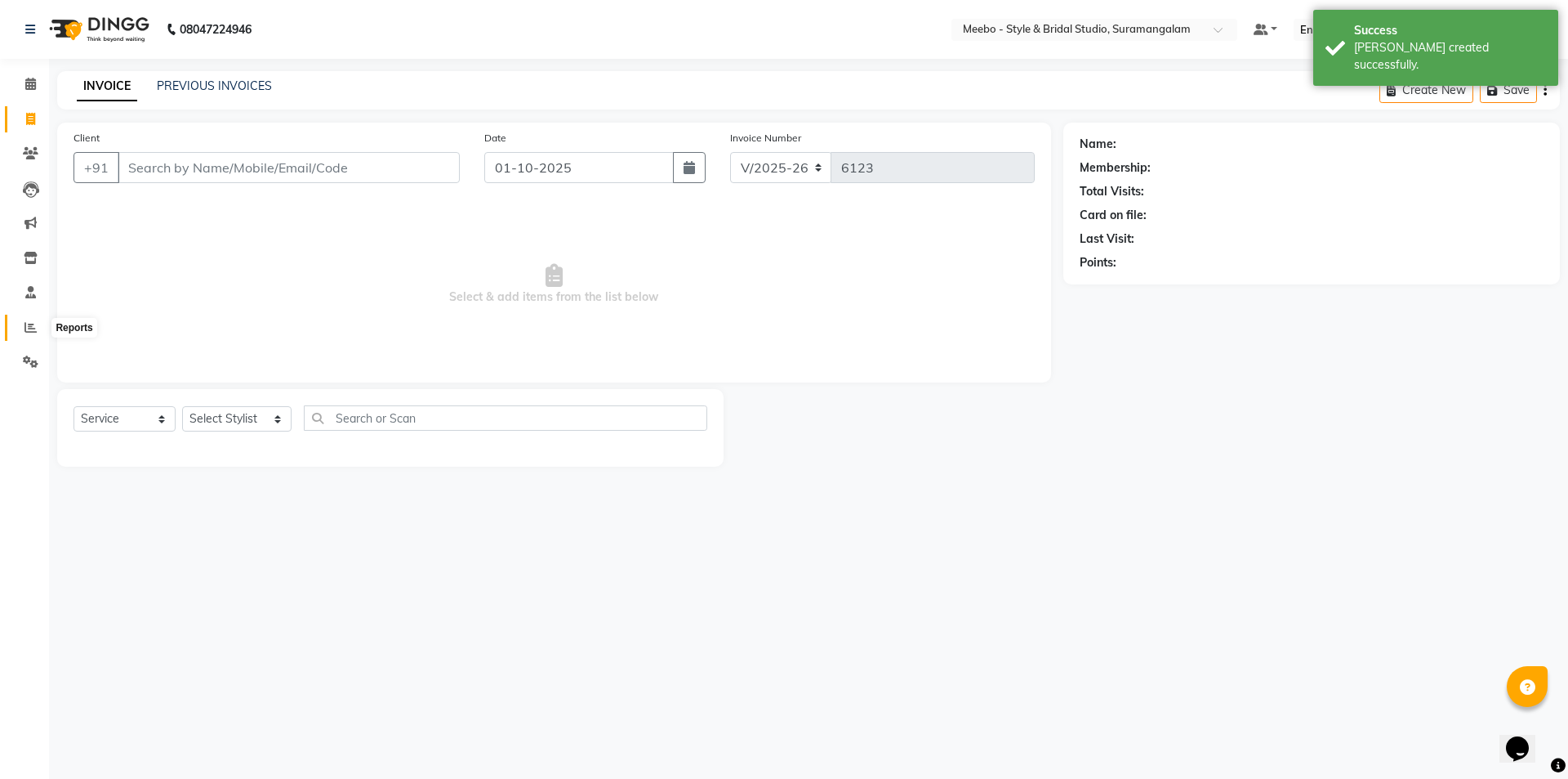
click at [31, 332] on icon at bounding box center [31, 327] width 12 height 12
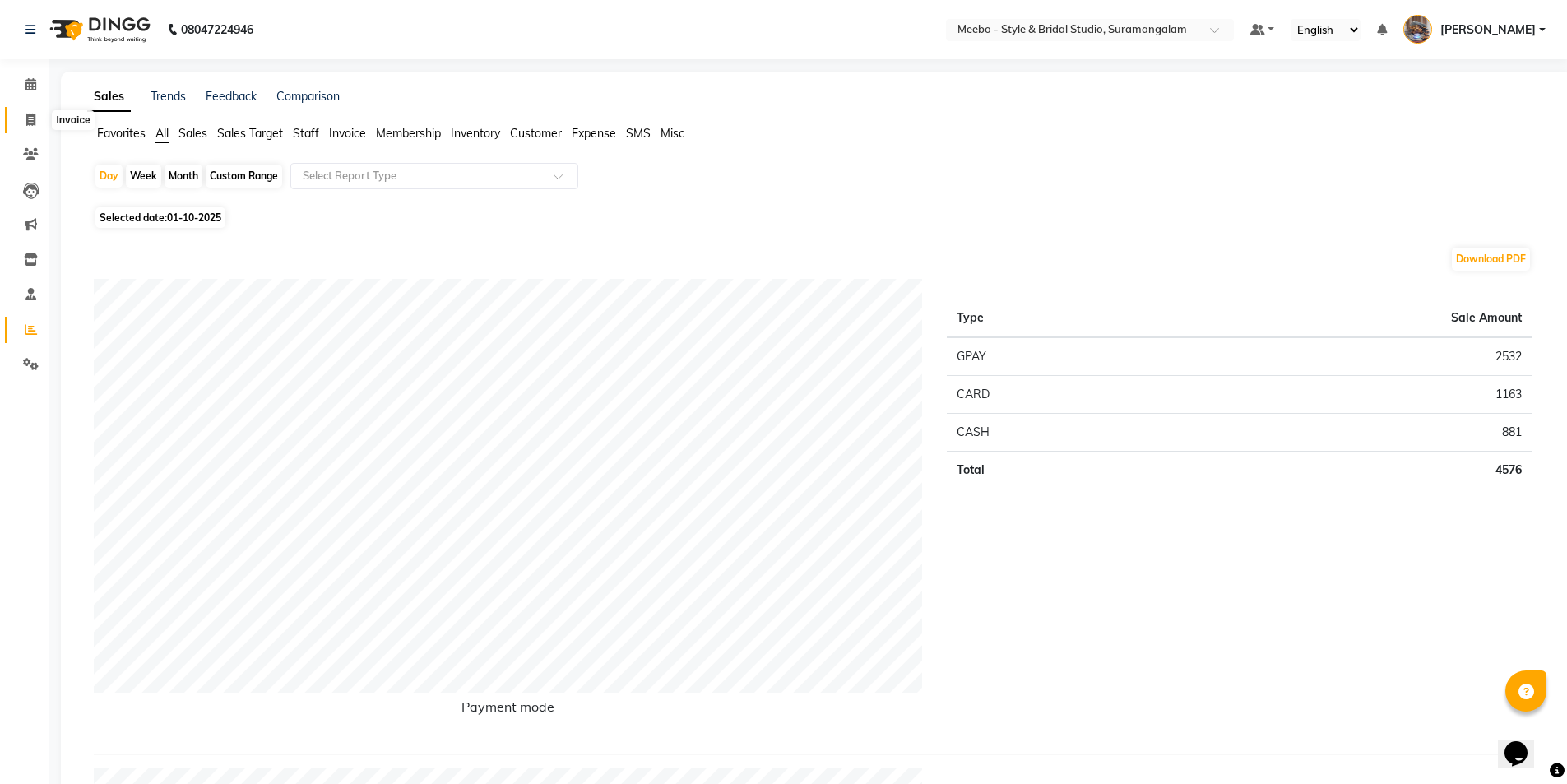
click at [33, 117] on icon at bounding box center [30, 119] width 9 height 13
select select "service"
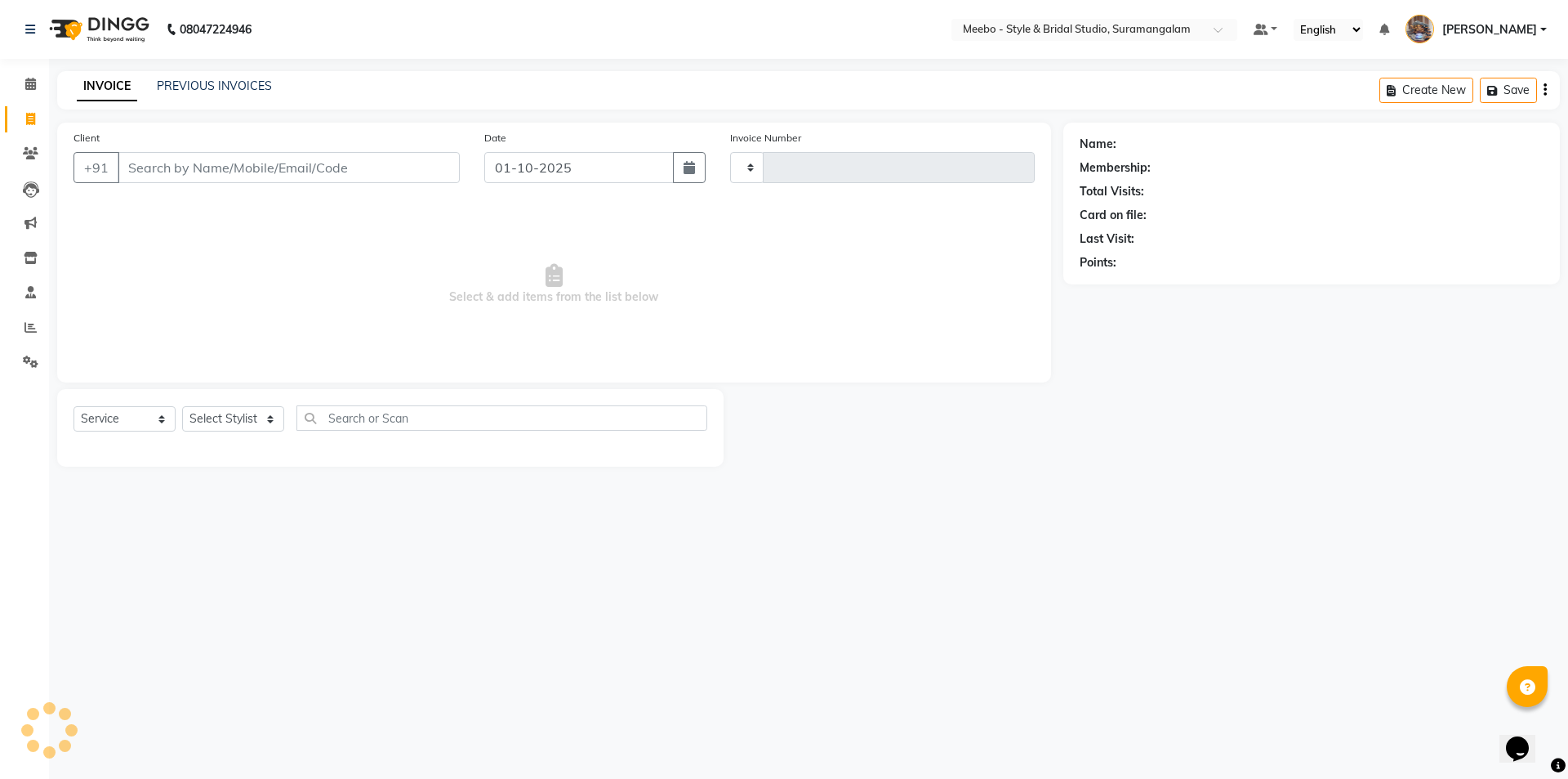
type input "6123"
select select "12"
click at [191, 92] on link "PREVIOUS INVOICES" at bounding box center [214, 85] width 116 height 14
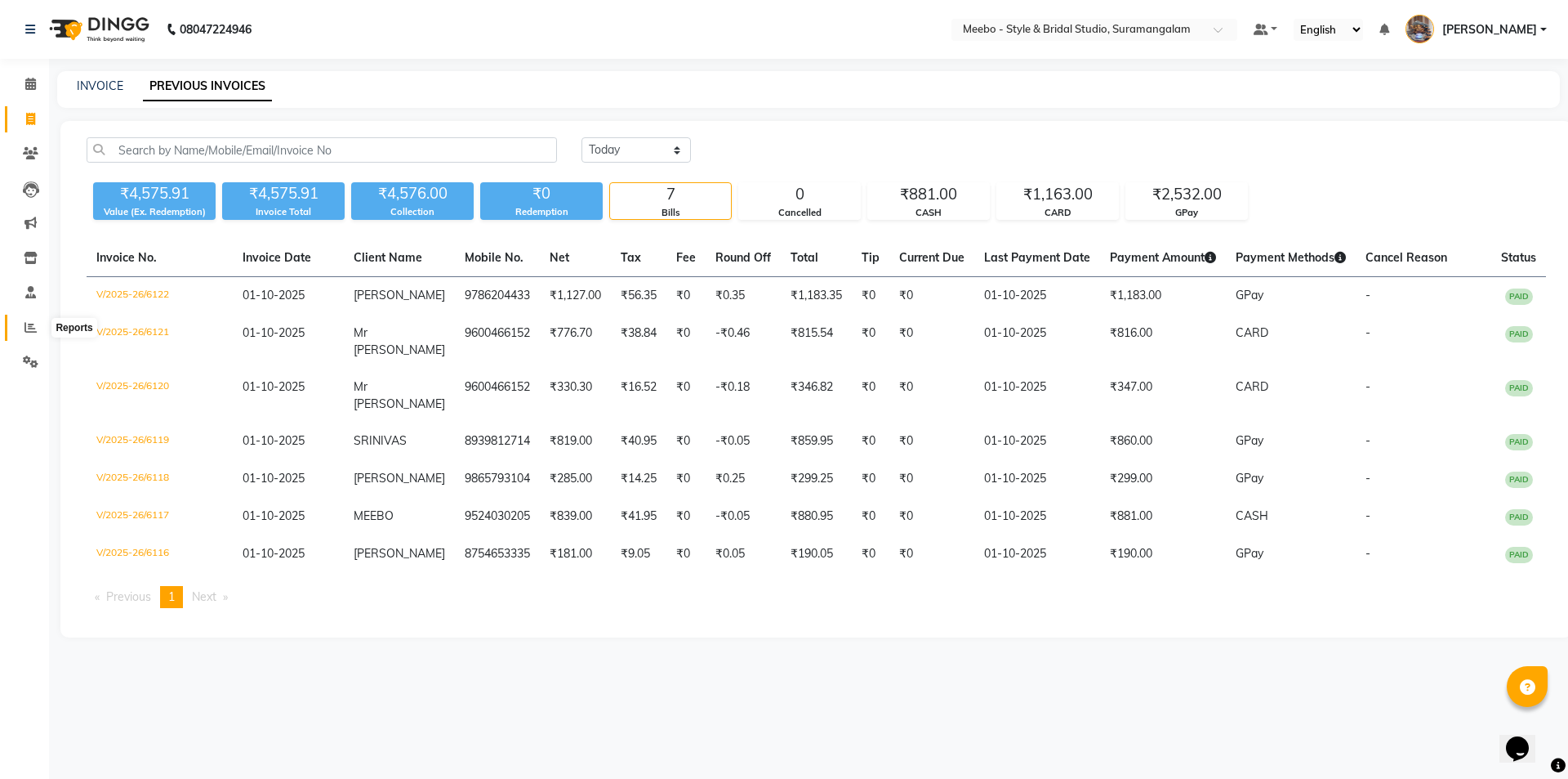
click at [25, 323] on icon at bounding box center [31, 327] width 12 height 12
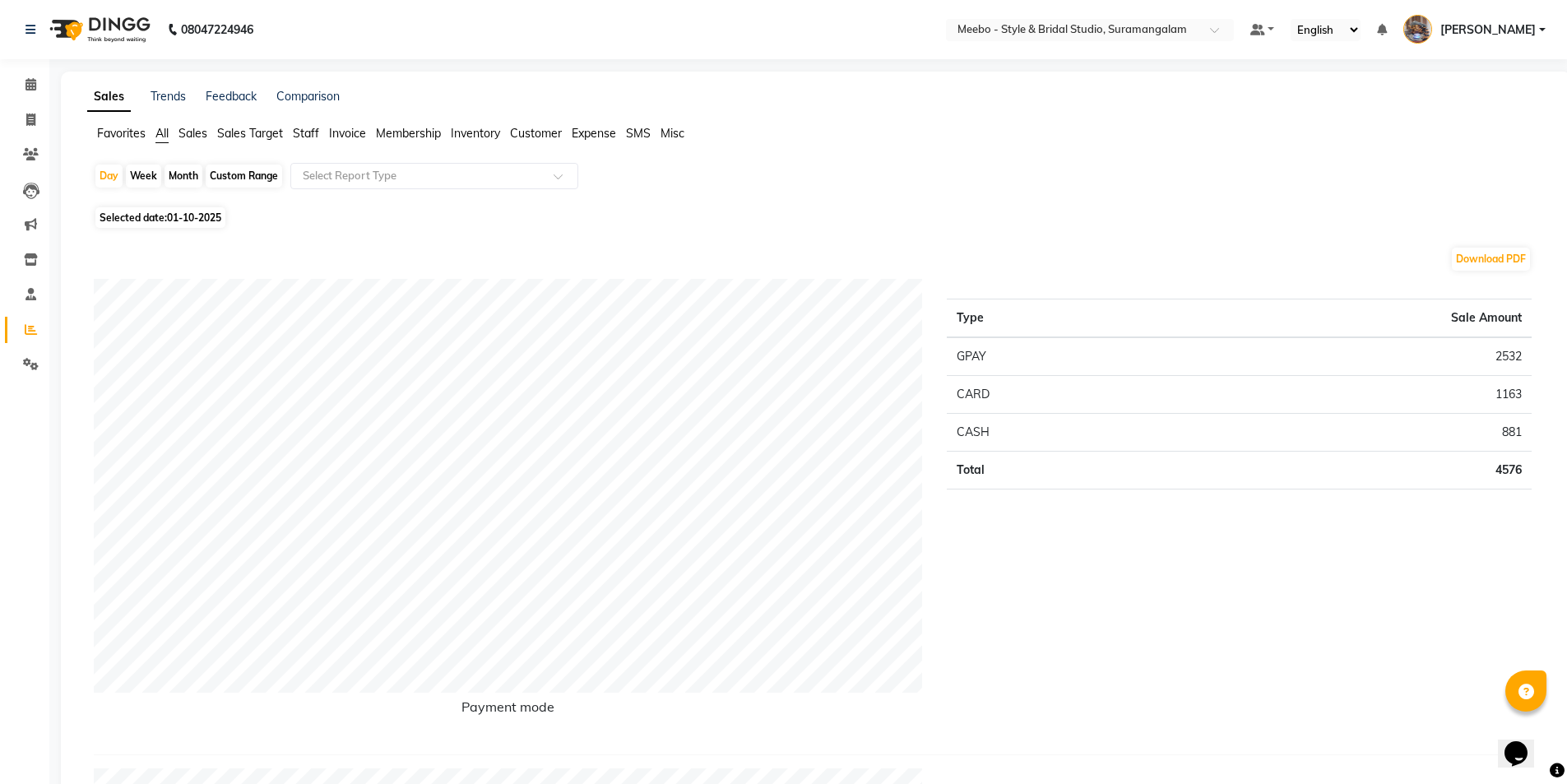
click at [196, 215] on span "01-10-2025" at bounding box center [193, 217] width 54 height 13
select select "10"
select select "2025"
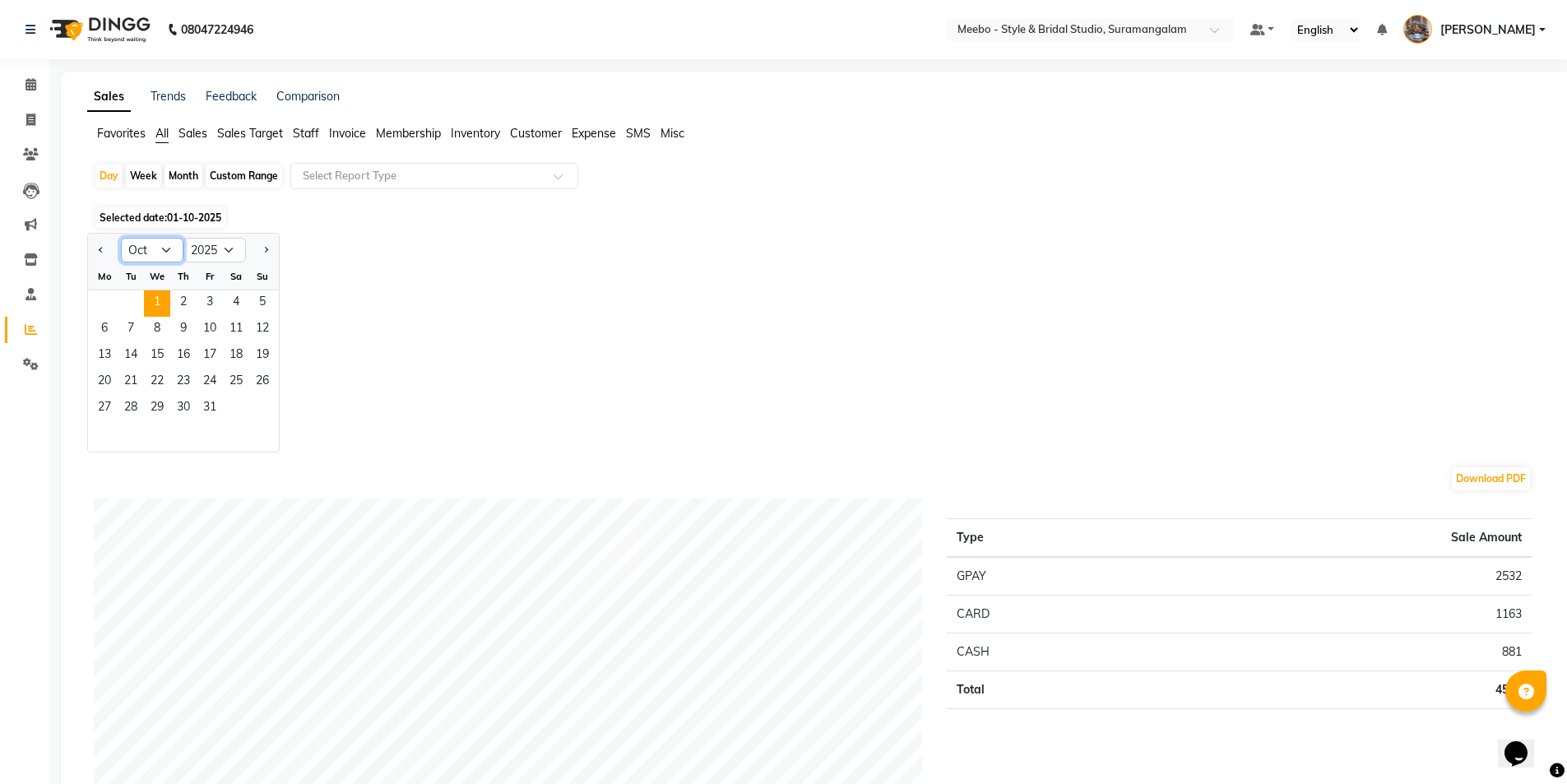
click at [167, 251] on select "Jan Feb Mar Apr May Jun Jul Aug Sep Oct Nov Dec" at bounding box center [152, 250] width 63 height 25
click at [167, 247] on select "Jan Feb Mar Apr May Jun Jul Aug Sep Oct Nov Dec" at bounding box center [152, 250] width 63 height 25
click at [167, 246] on select "Jan Feb Mar Apr May Jun Jul Aug Sep Oct Nov Dec" at bounding box center [152, 250] width 63 height 25
select select "9"
click at [121, 238] on select "Jan Feb Mar Apr May Jun Jul Aug Sep Oct Nov Dec" at bounding box center [152, 250] width 63 height 25
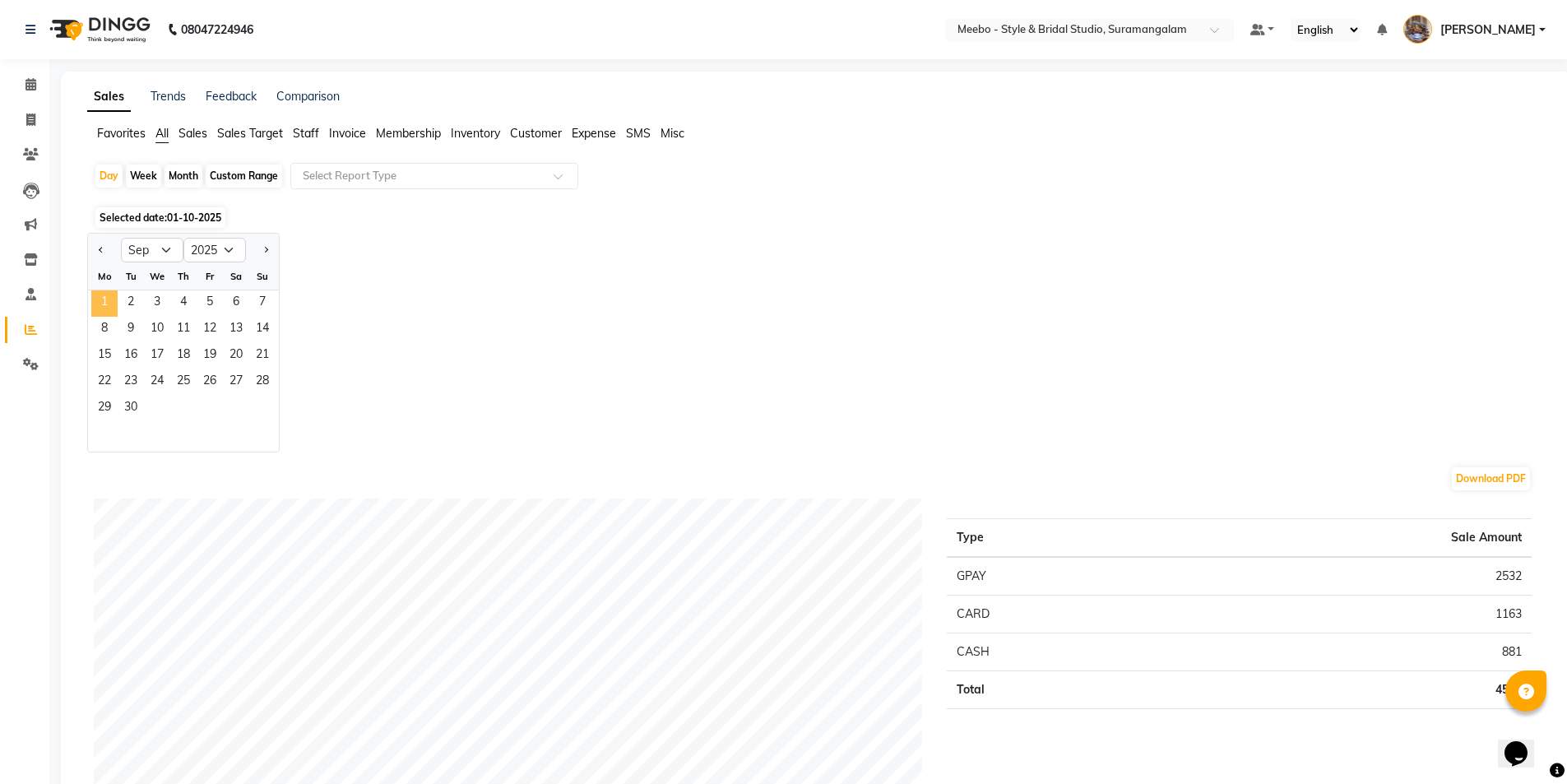
click at [108, 300] on span "1" at bounding box center [104, 303] width 26 height 26
click at [301, 136] on span "Staff" at bounding box center [305, 133] width 26 height 14
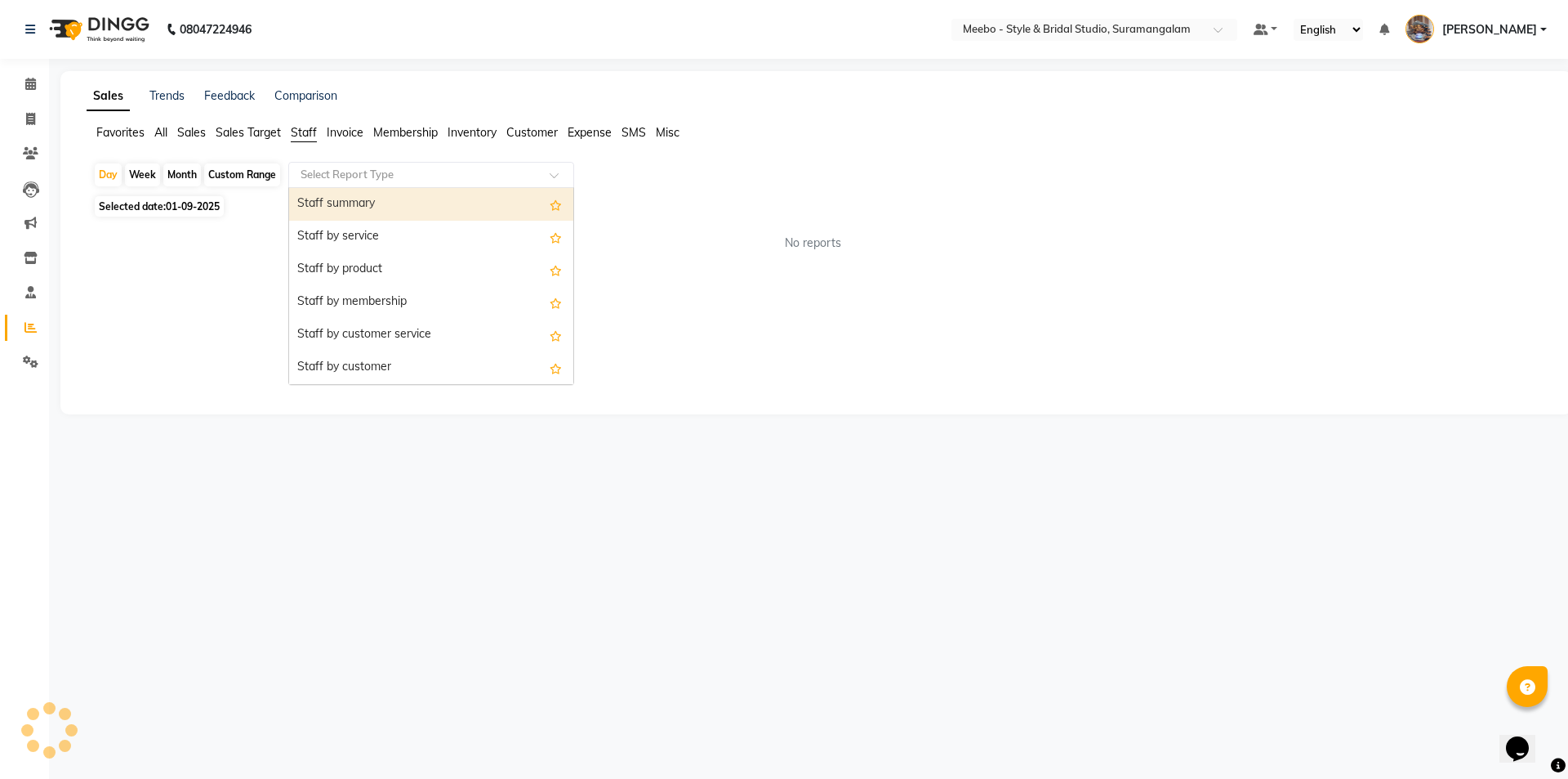
click at [335, 176] on input "text" at bounding box center [415, 174] width 235 height 16
click at [334, 203] on div "Staff summary" at bounding box center [431, 205] width 284 height 32
select select "full_report"
select select "csv"
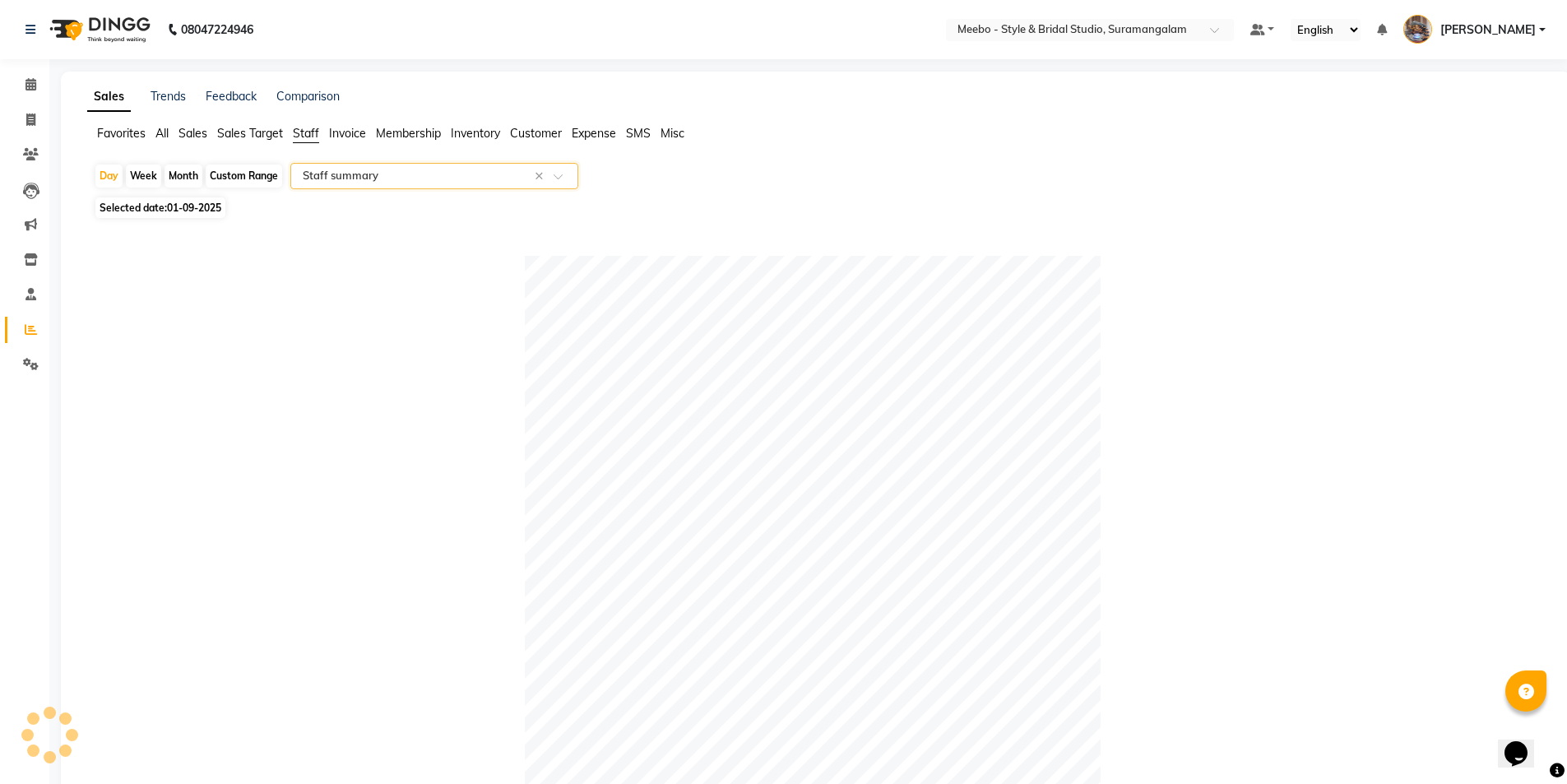
click at [191, 207] on span "01-09-2025" at bounding box center [193, 207] width 54 height 13
select select "9"
select select "2025"
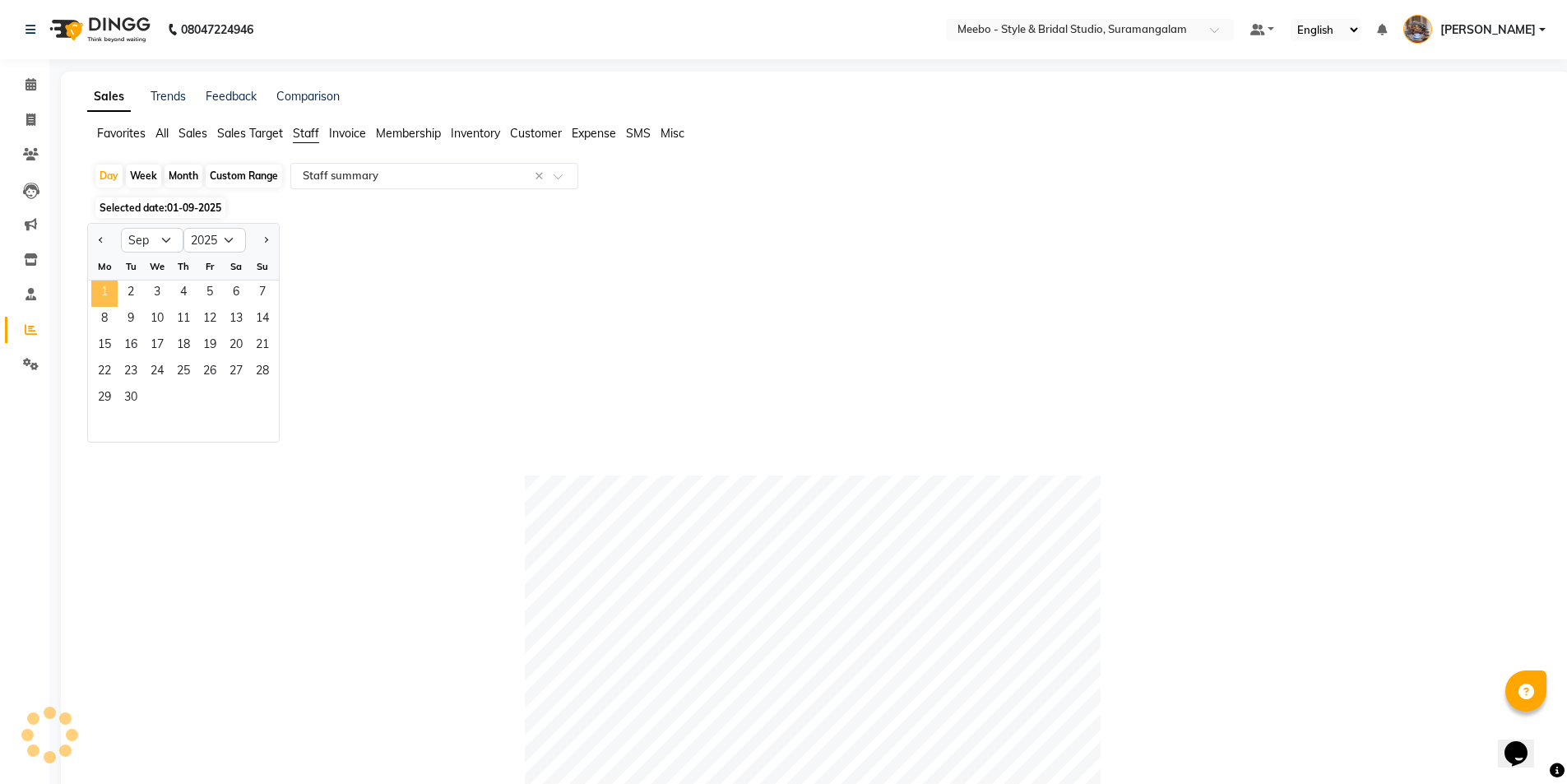
click at [101, 286] on span "1" at bounding box center [104, 292] width 26 height 26
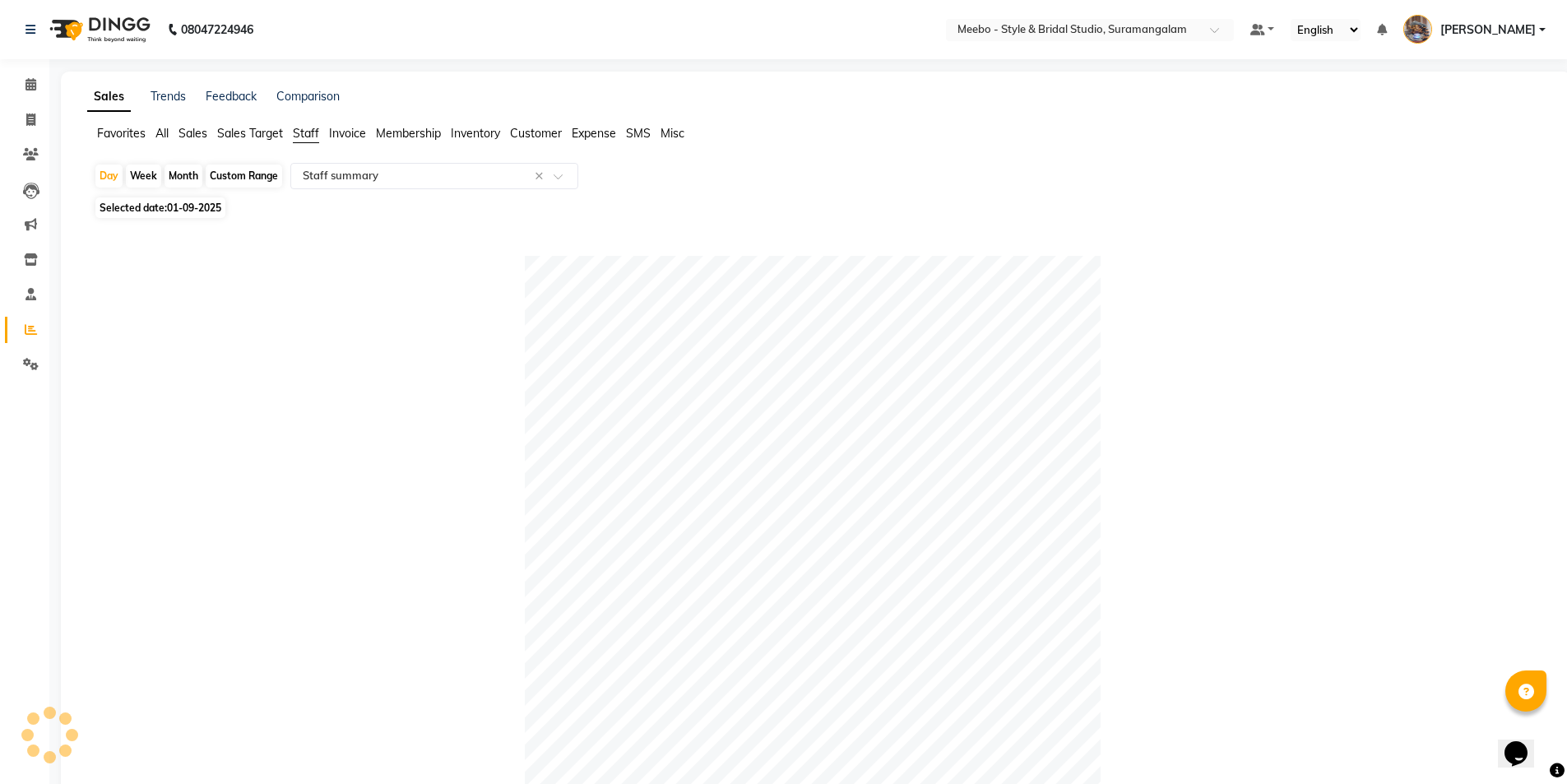
click at [184, 209] on span "01-09-2025" at bounding box center [193, 207] width 54 height 13
select select "9"
select select "2025"
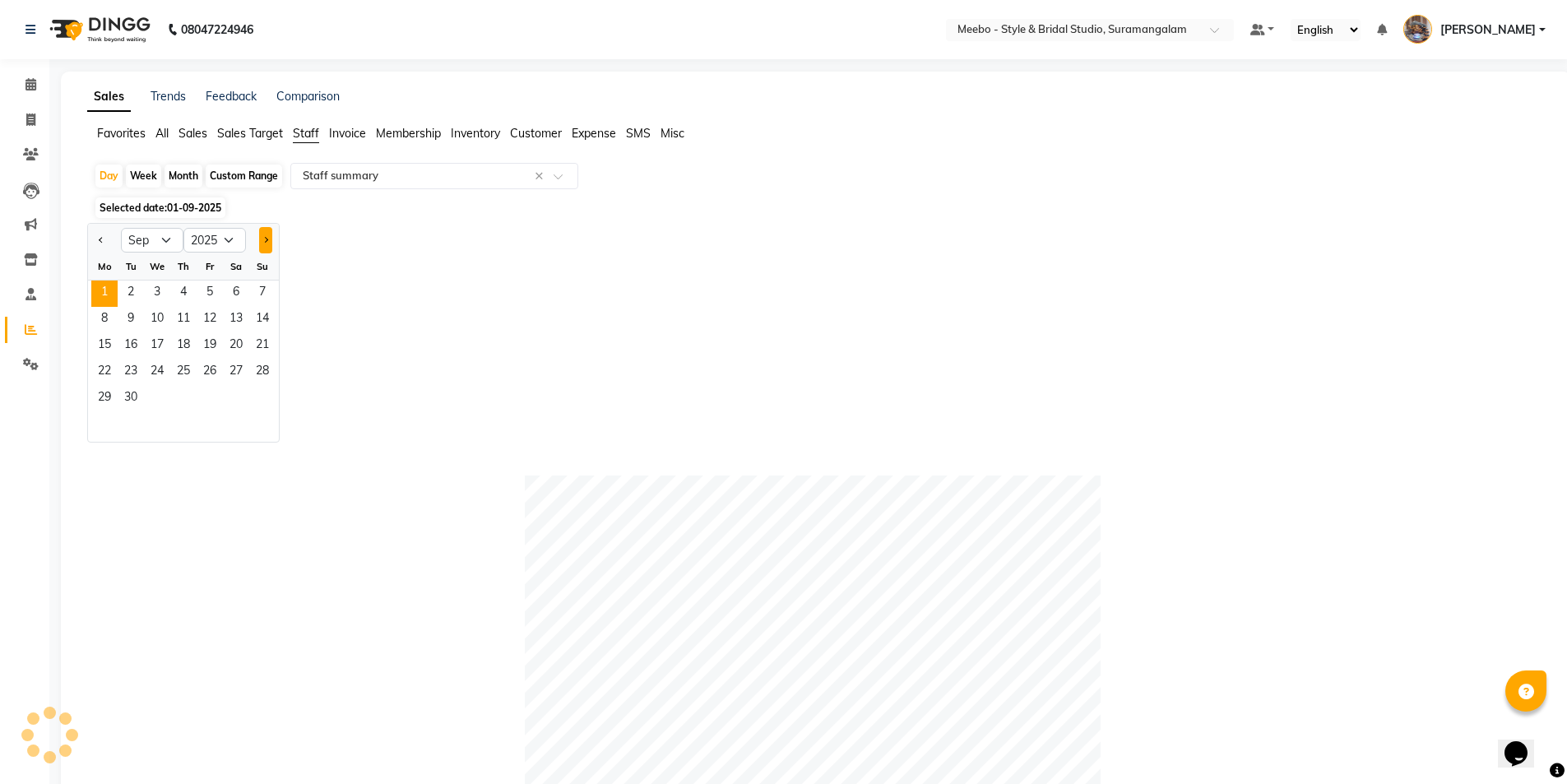
click at [270, 239] on button "Next month" at bounding box center [266, 240] width 13 height 26
click at [101, 235] on button "Previous month" at bounding box center [101, 240] width 13 height 26
select select "9"
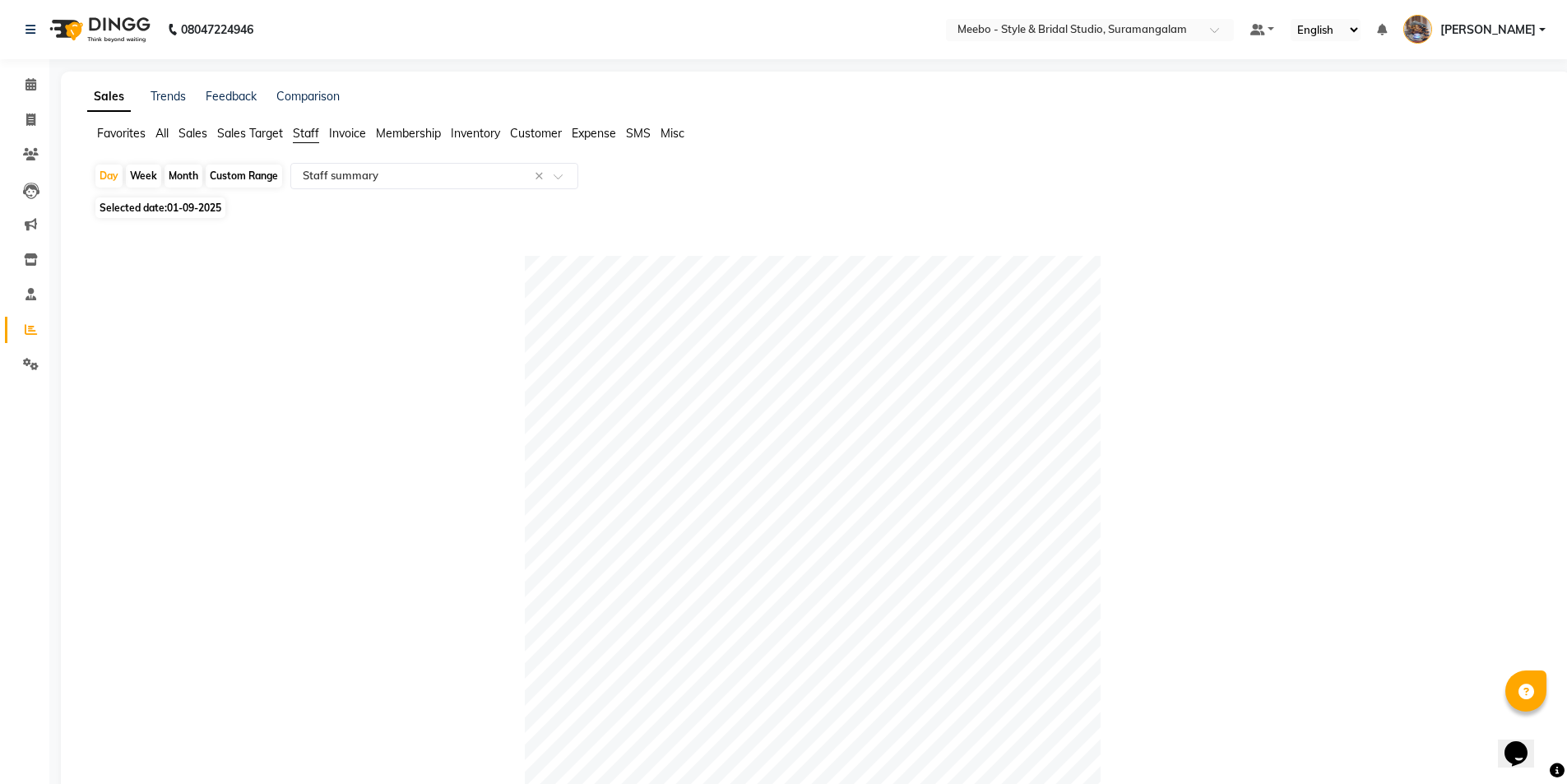
click at [179, 172] on div "Month" at bounding box center [183, 176] width 38 height 23
select select "9"
select select "2025"
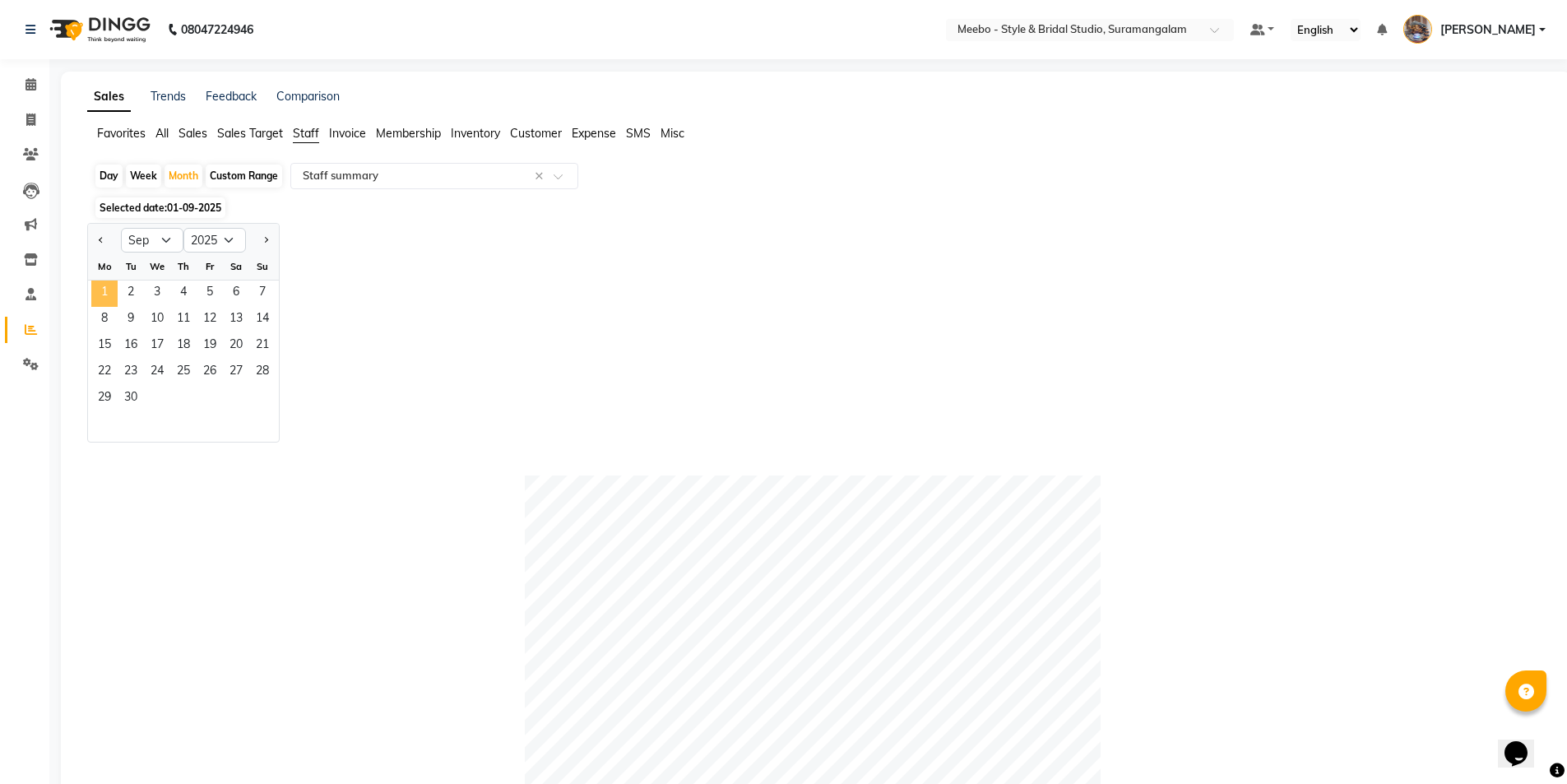
click at [105, 290] on span "1" at bounding box center [104, 292] width 26 height 26
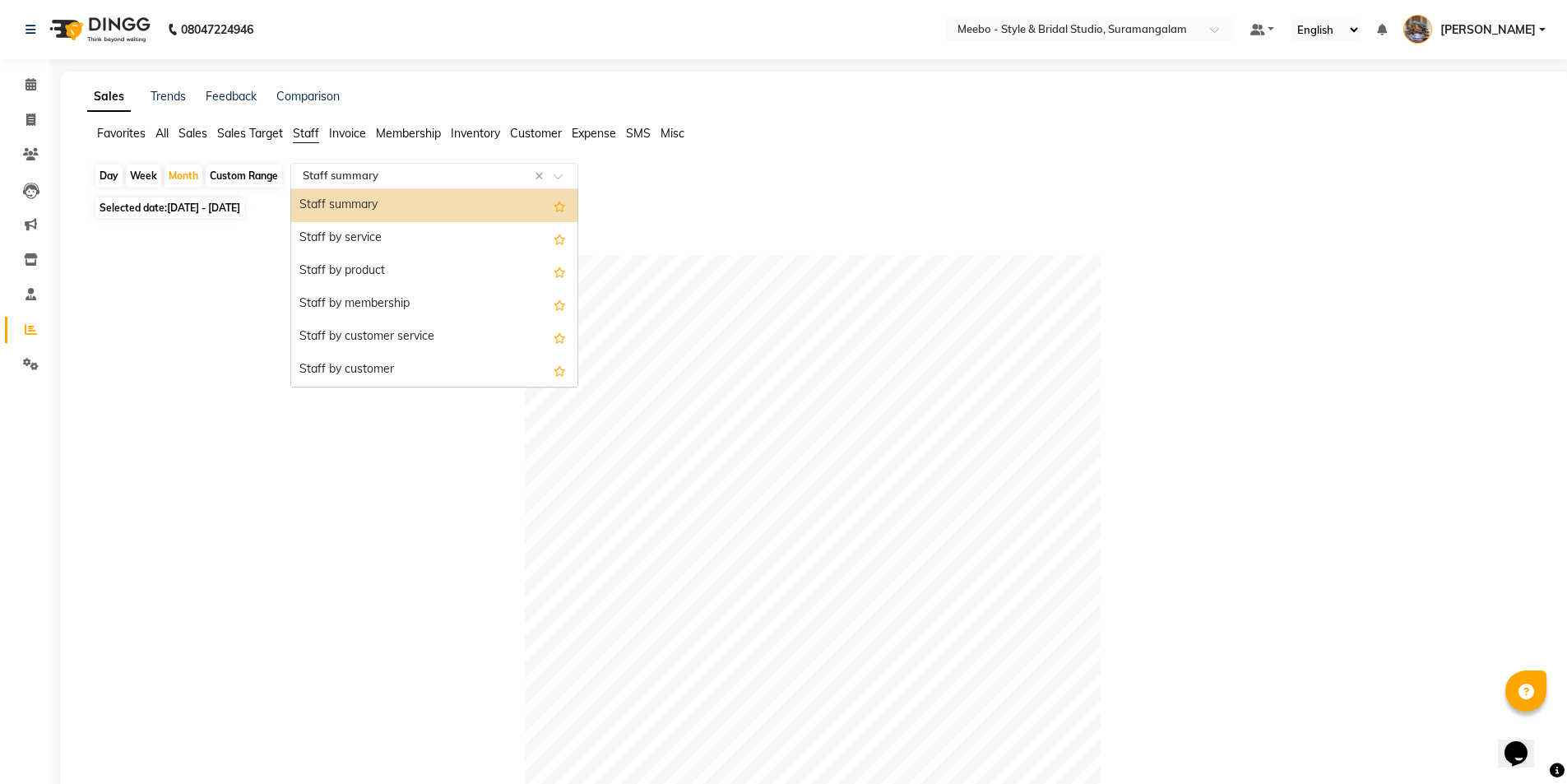
click at [348, 172] on input "text" at bounding box center [418, 175] width 237 height 16
click at [354, 207] on div "Staff summary" at bounding box center [434, 206] width 286 height 33
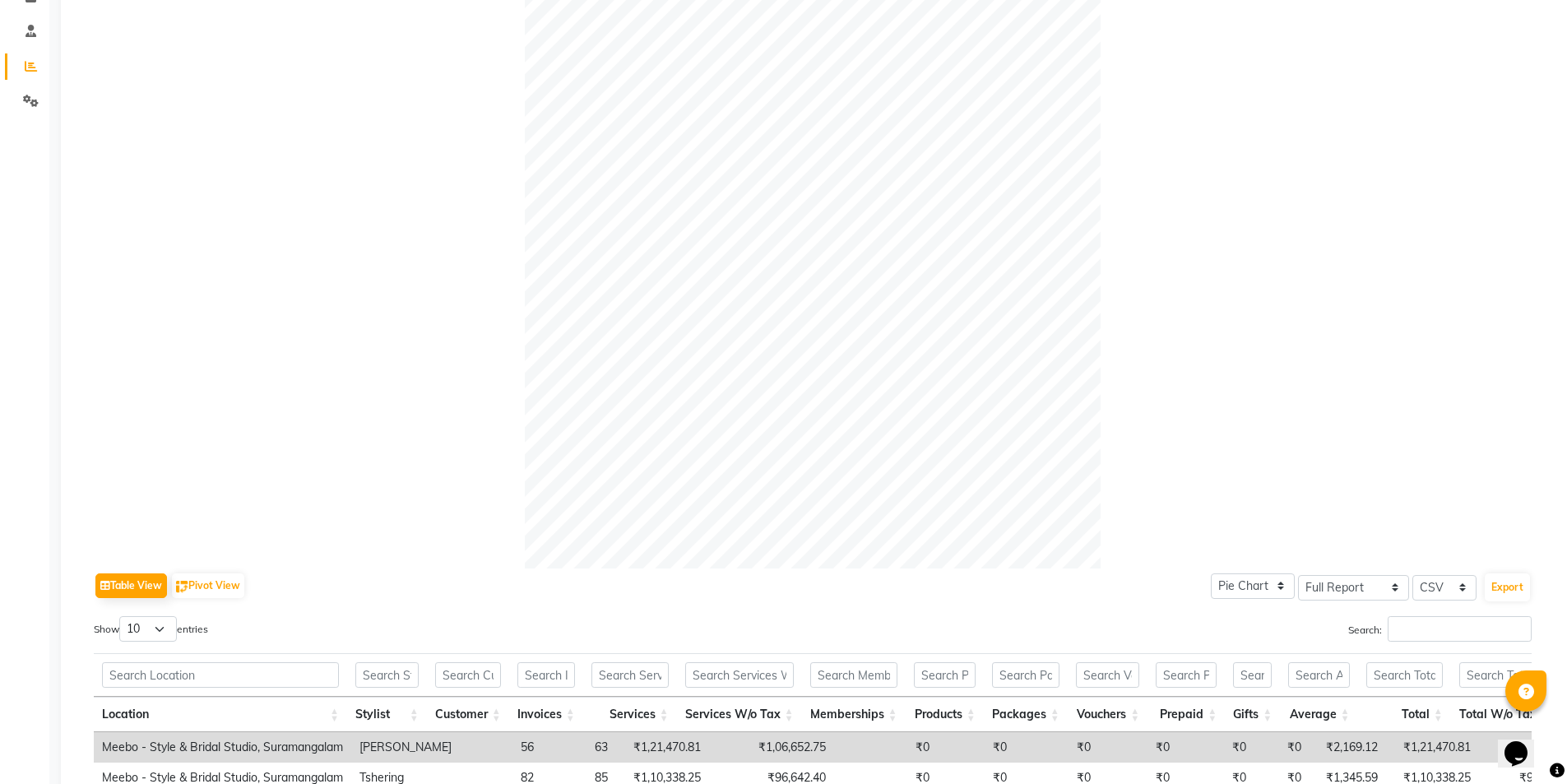
scroll to position [665, 0]
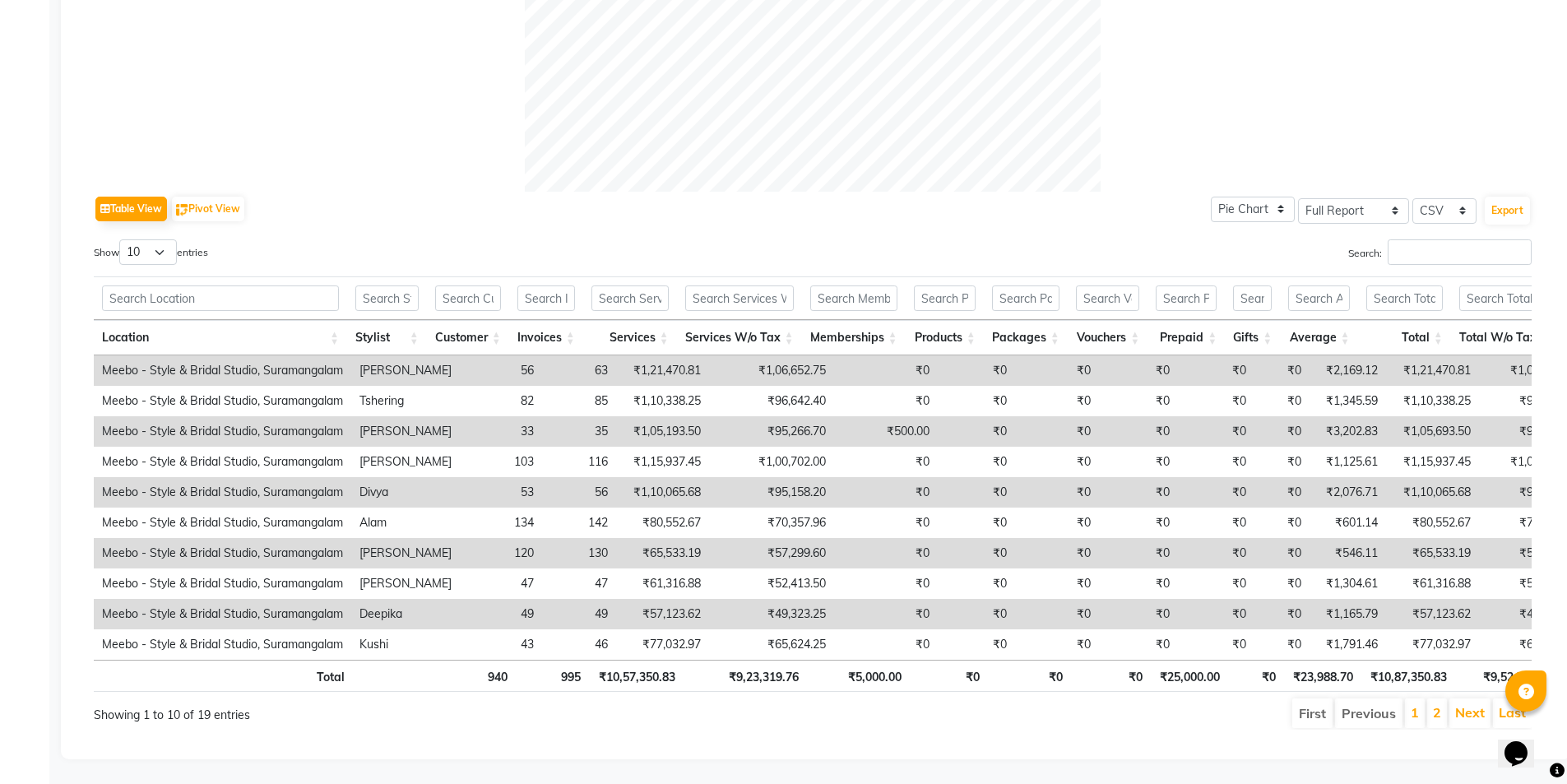
click at [1432, 698] on li "2" at bounding box center [1437, 713] width 20 height 30
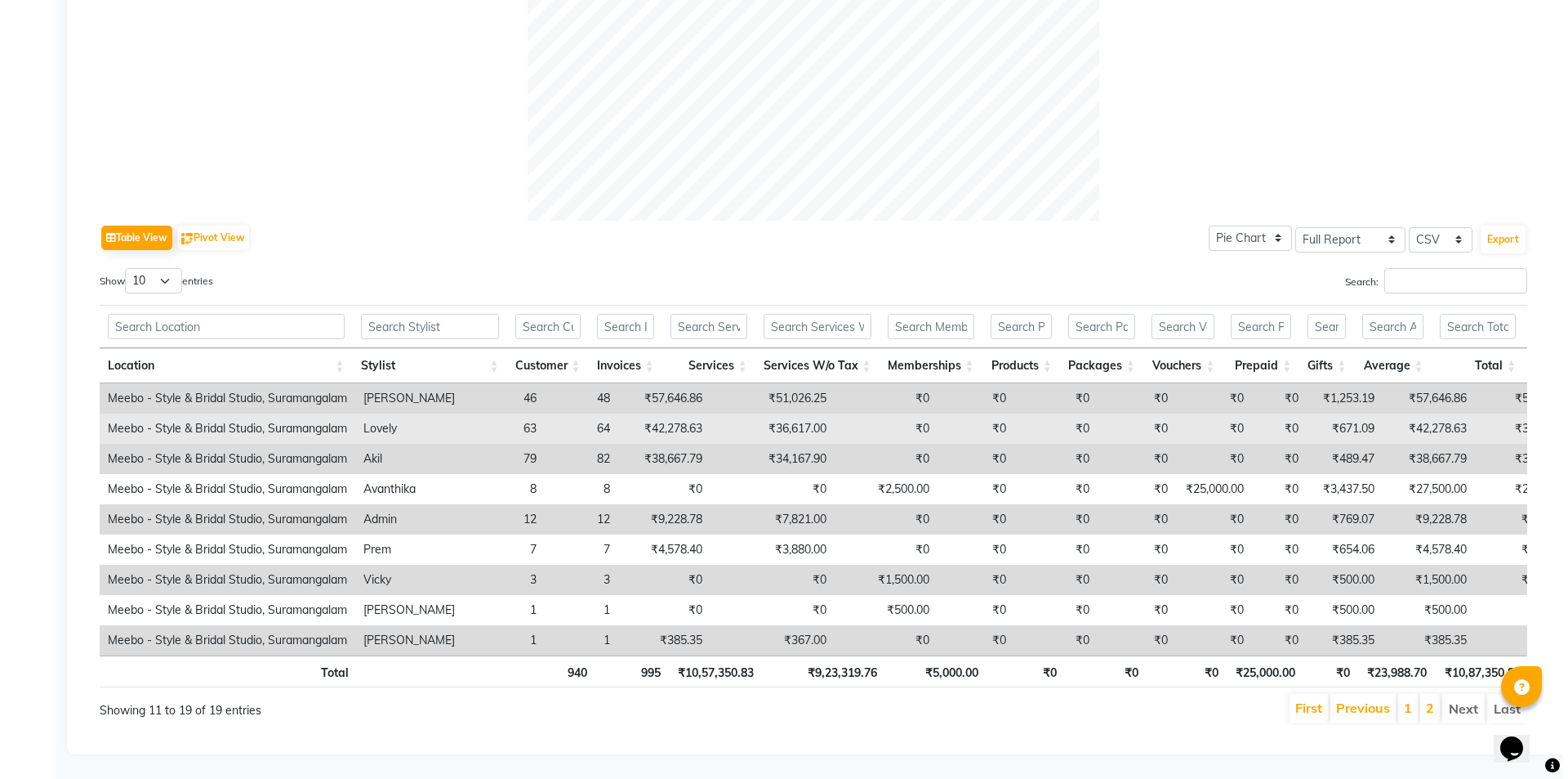
scroll to position [0, 0]
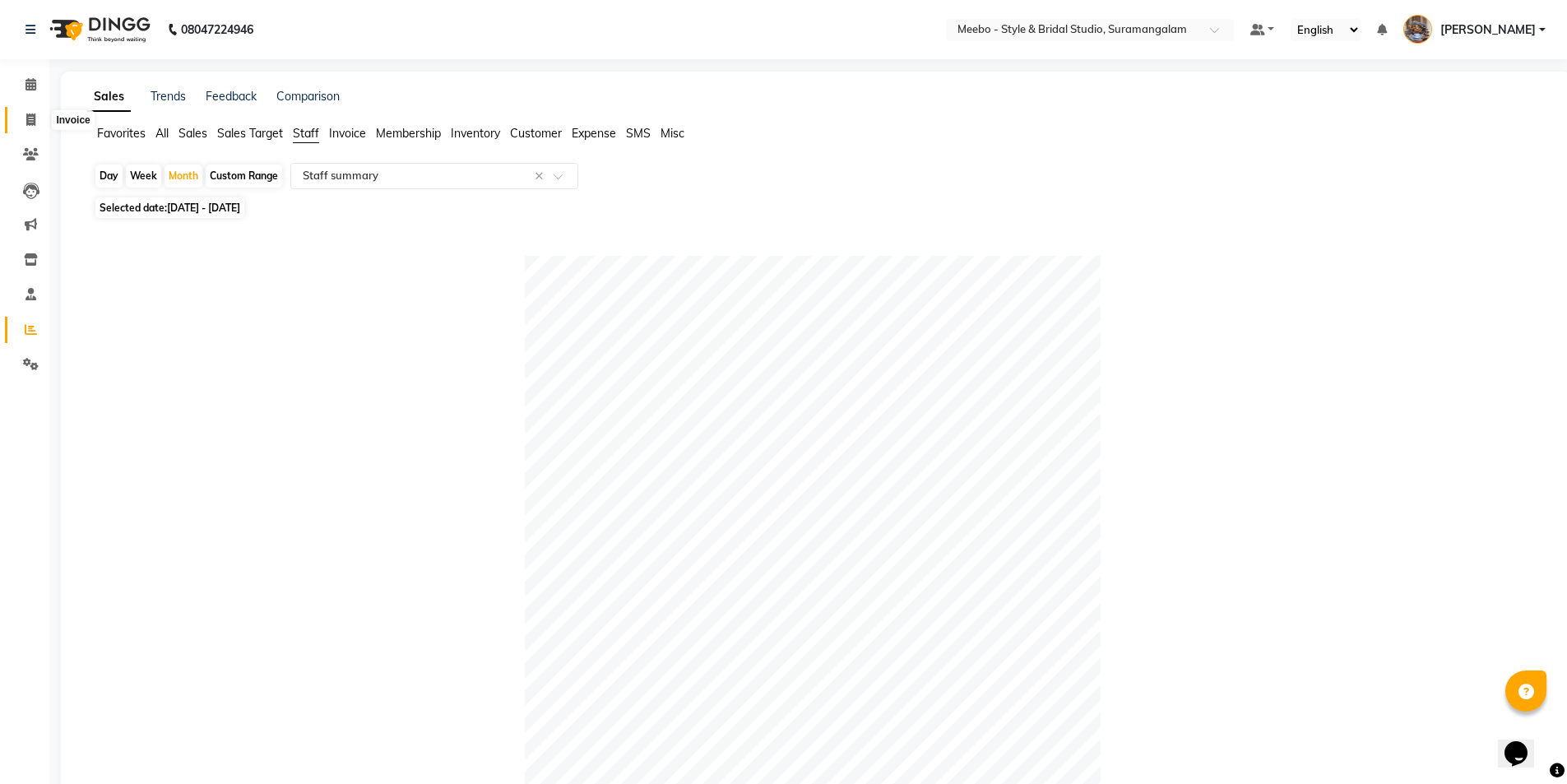
click at [34, 116] on icon at bounding box center [30, 119] width 9 height 13
select select "service"
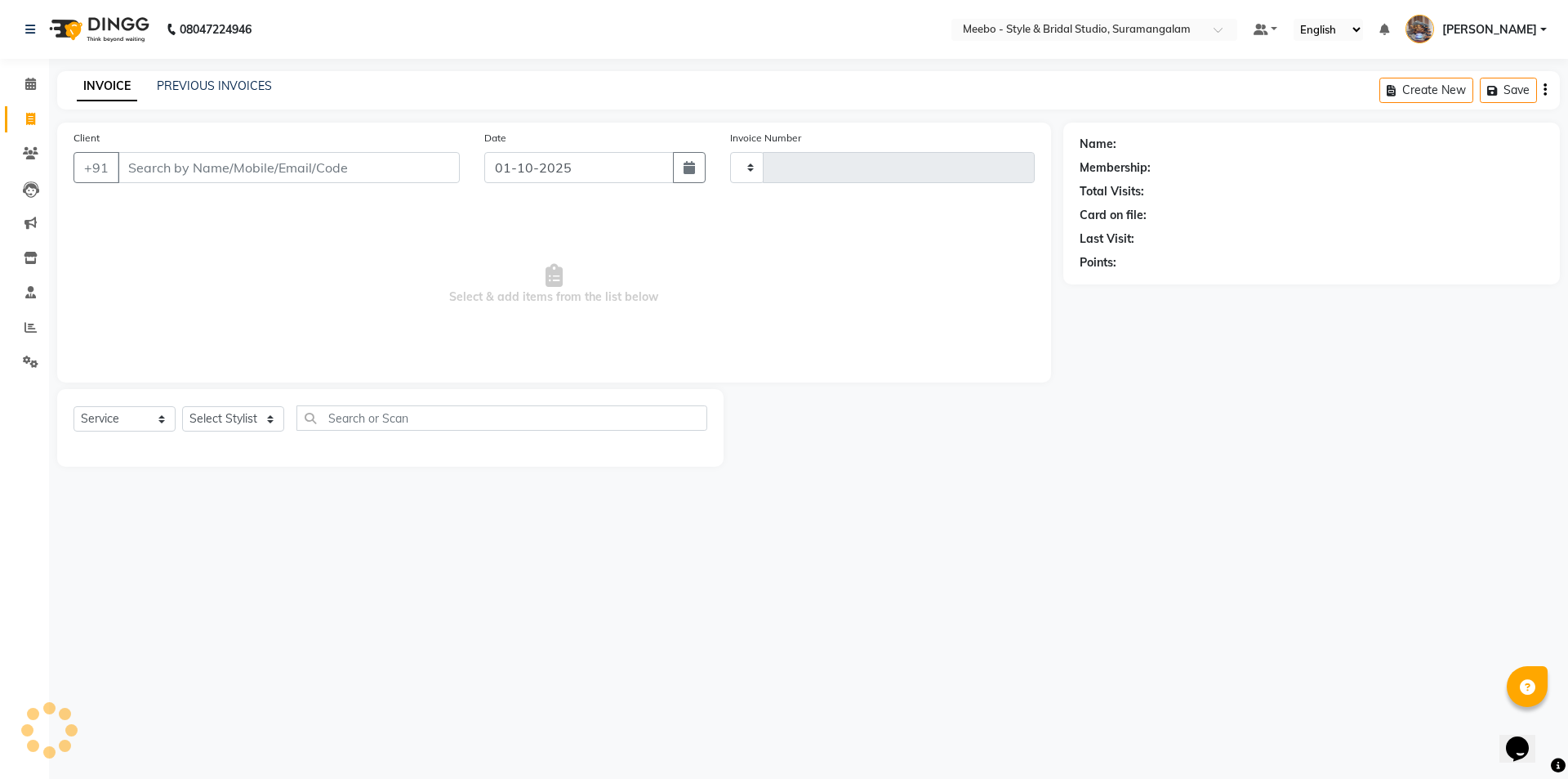
type input "6123"
select select "12"
click at [256, 423] on select "Select Stylist Admin AKIL ALAM AMITH Ashwin Manager AVANTHIKA DEEPIKA DHARSAN D…" at bounding box center [237, 419] width 110 height 25
click at [432, 536] on div "08047224946 Select Location × Meebo - Style & Bridal Studio, Suramangalam Defau…" at bounding box center [784, 389] width 1568 height 779
click at [278, 419] on select "Select Stylist Admin AKIL ALAM AMITH Ashwin Manager AVANTHIKA DEEPIKA DHARSAN D…" at bounding box center [237, 419] width 110 height 25
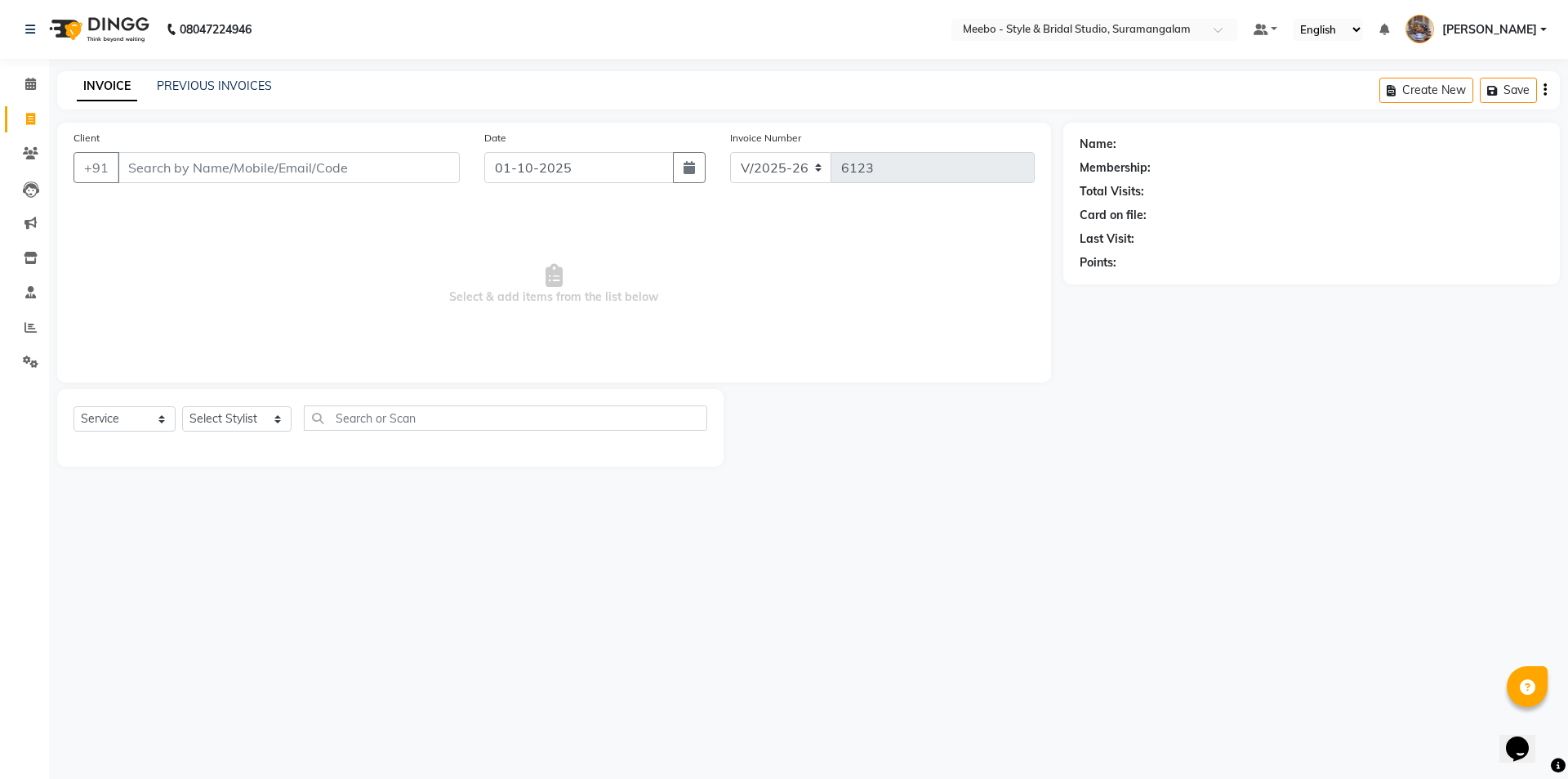
click at [386, 518] on div "08047224946 Select Location × Meebo - Style & Bridal Studio, Suramangalam Defau…" at bounding box center [784, 389] width 1568 height 779
click at [399, 425] on input "text" at bounding box center [505, 418] width 403 height 25
click at [378, 405] on input "text" at bounding box center [505, 418] width 403 height 25
click at [379, 413] on input "text" at bounding box center [505, 418] width 403 height 25
type input "with"
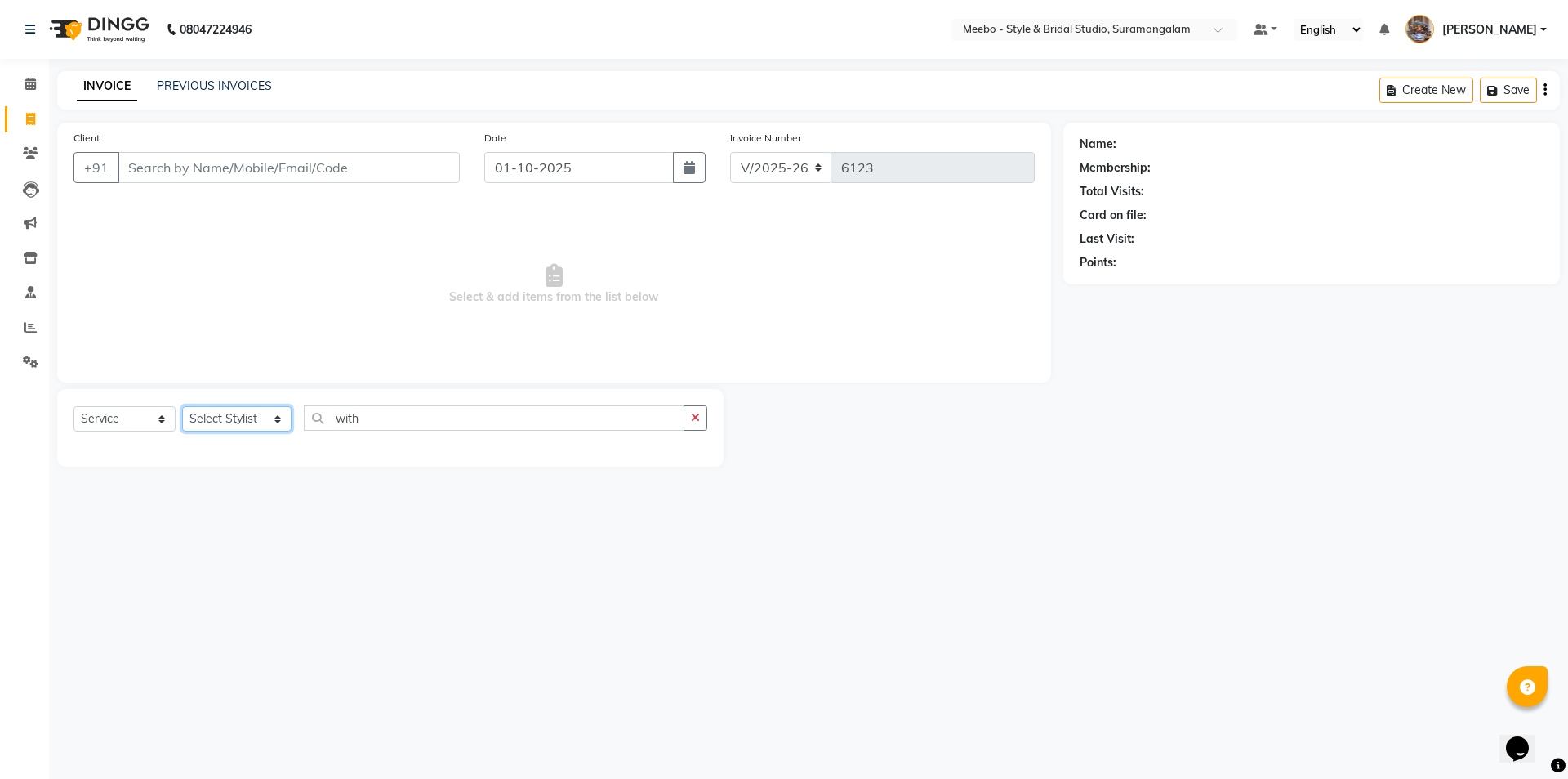
click at [256, 413] on select "Select Stylist Admin AKIL ALAM AMITH Ashwin Manager AVANTHIKA DEEPIKA DHARSAN D…" at bounding box center [237, 419] width 110 height 25
select select "58441"
click at [183, 406] on select "Select Stylist Admin AKIL ALAM AMITH Ashwin Manager AVANTHIKA DEEPIKA DHARSAN D…" at bounding box center [237, 419] width 110 height 25
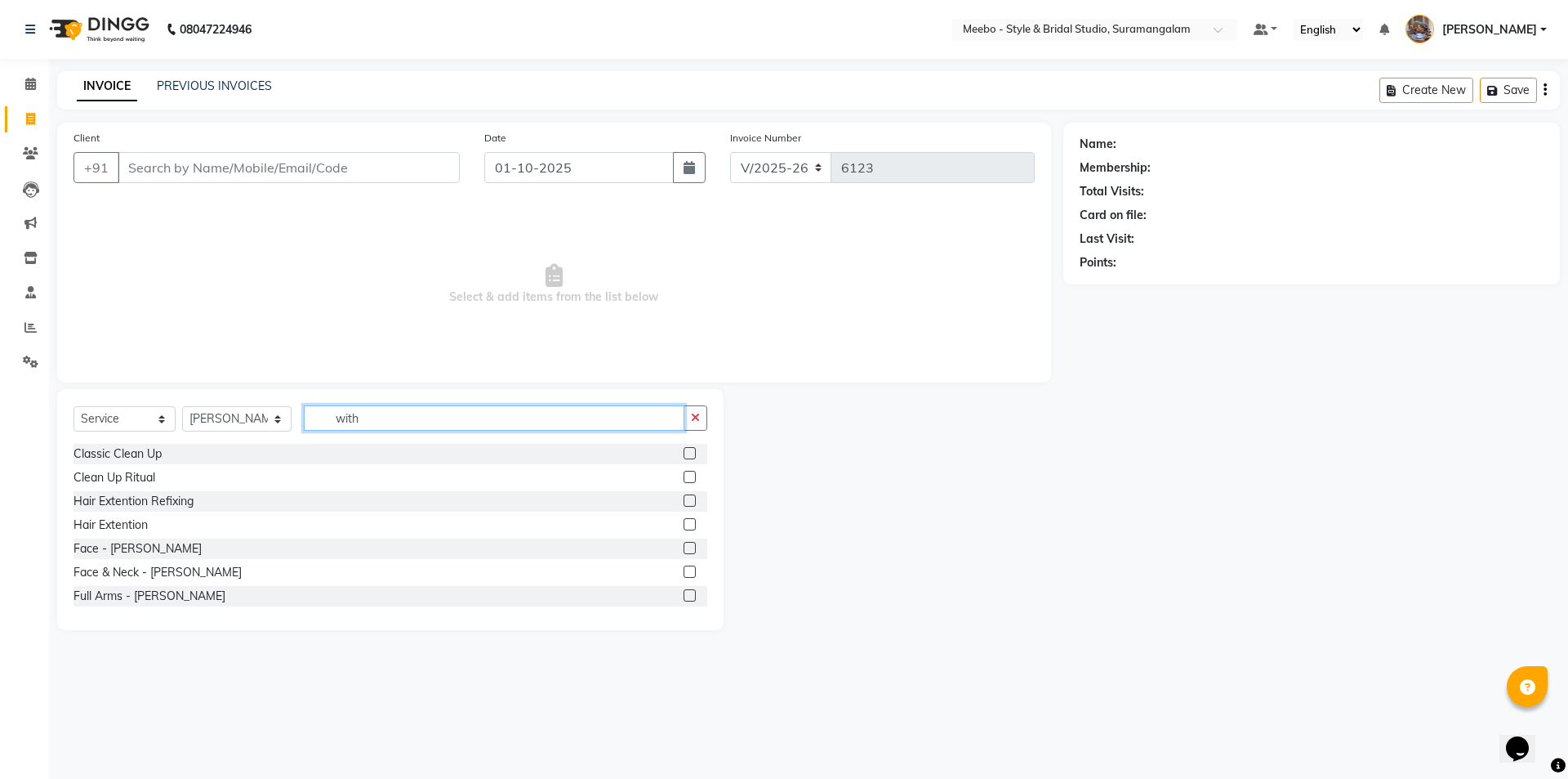
click at [377, 423] on input "with" at bounding box center [494, 418] width 380 height 25
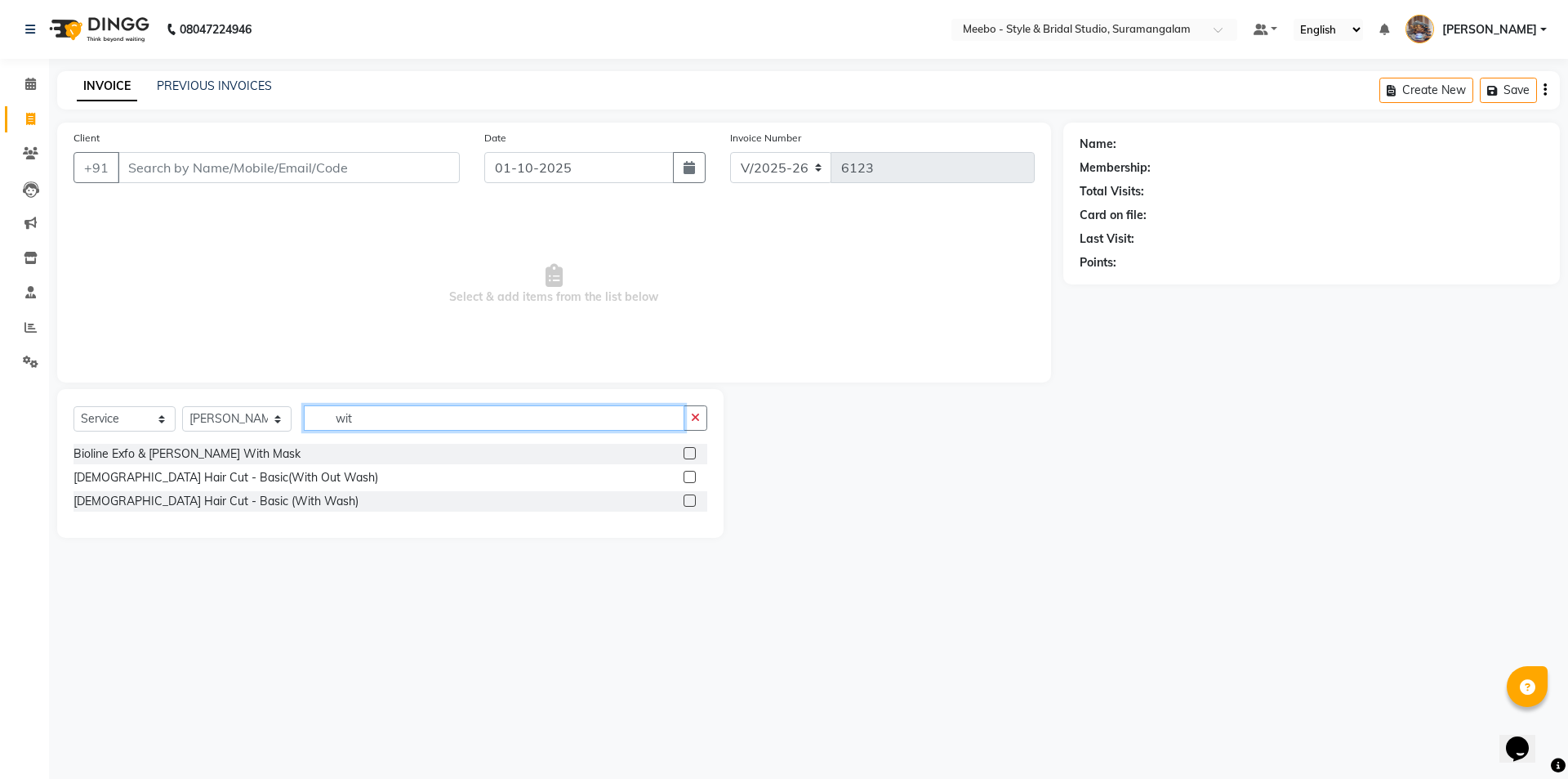
type input "with"
click at [688, 475] on label at bounding box center [689, 476] width 12 height 12
click at [688, 475] on input "checkbox" at bounding box center [688, 477] width 11 height 11
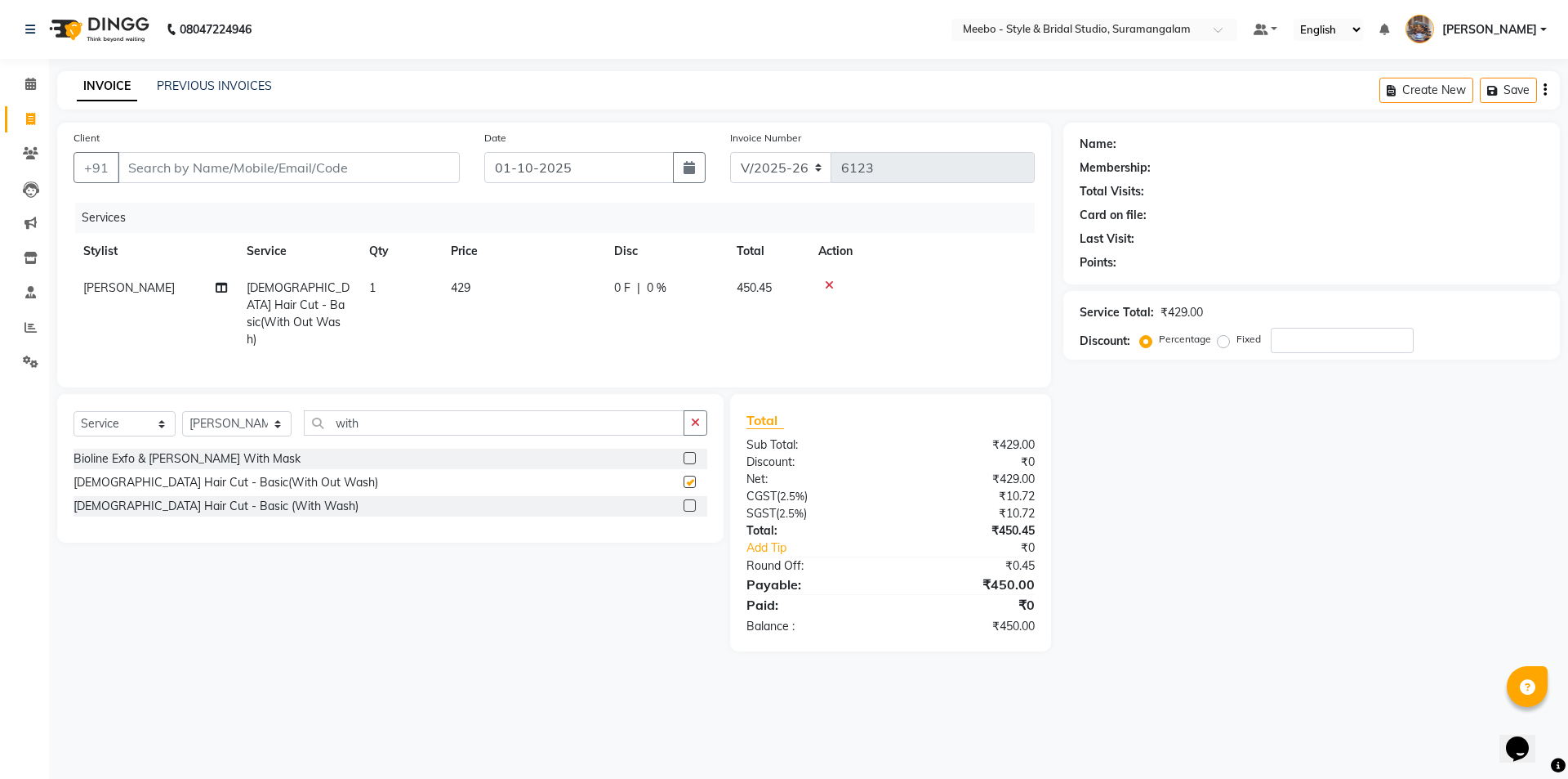
checkbox input "false"
click at [633, 562] on div "Select Service Product Membership Package Voucher Prepaid Gift Card Select Styl…" at bounding box center [384, 522] width 678 height 257
click at [696, 420] on icon "button" at bounding box center [695, 422] width 9 height 11
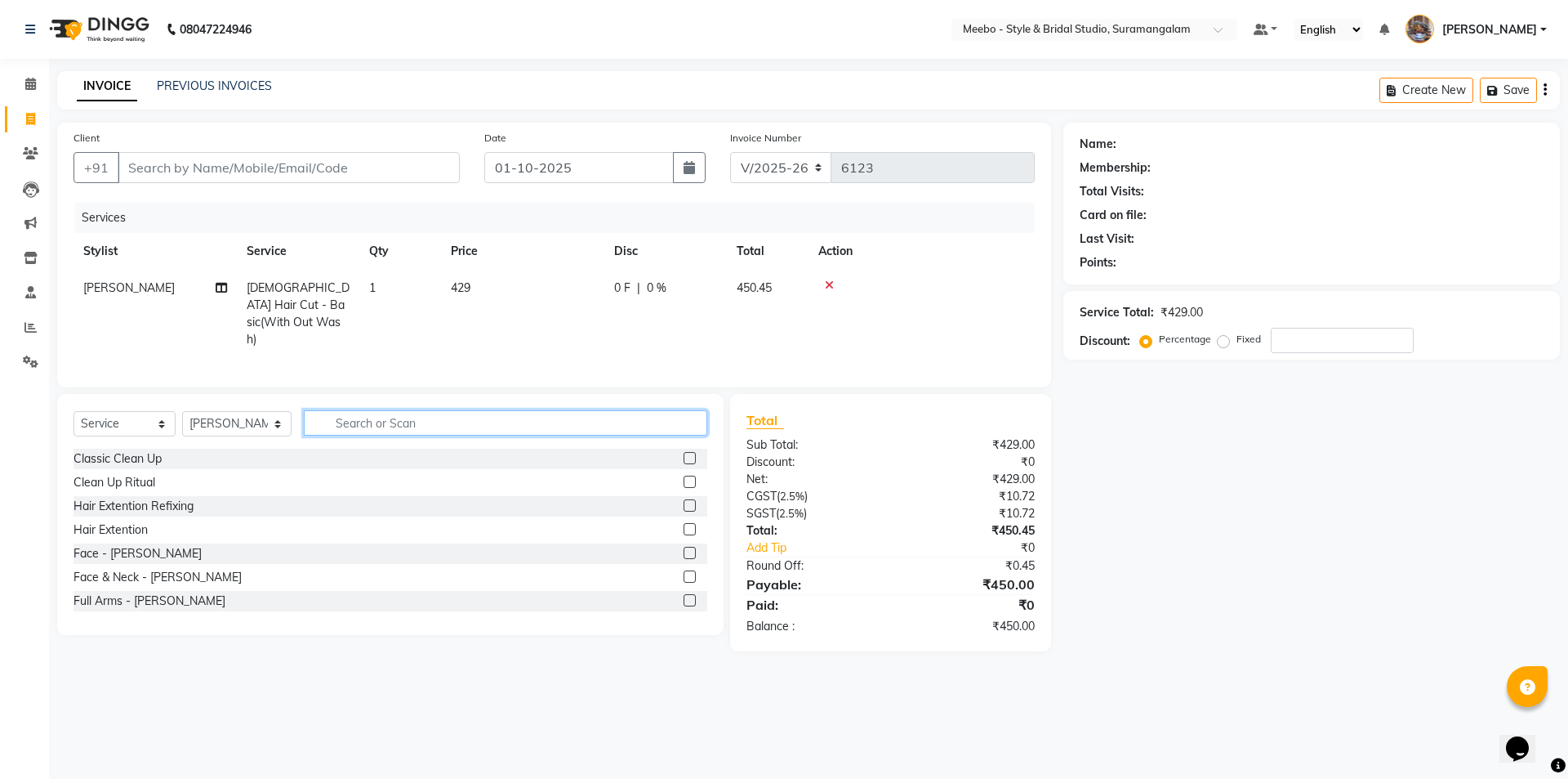
click at [581, 422] on input "text" at bounding box center [505, 422] width 403 height 25
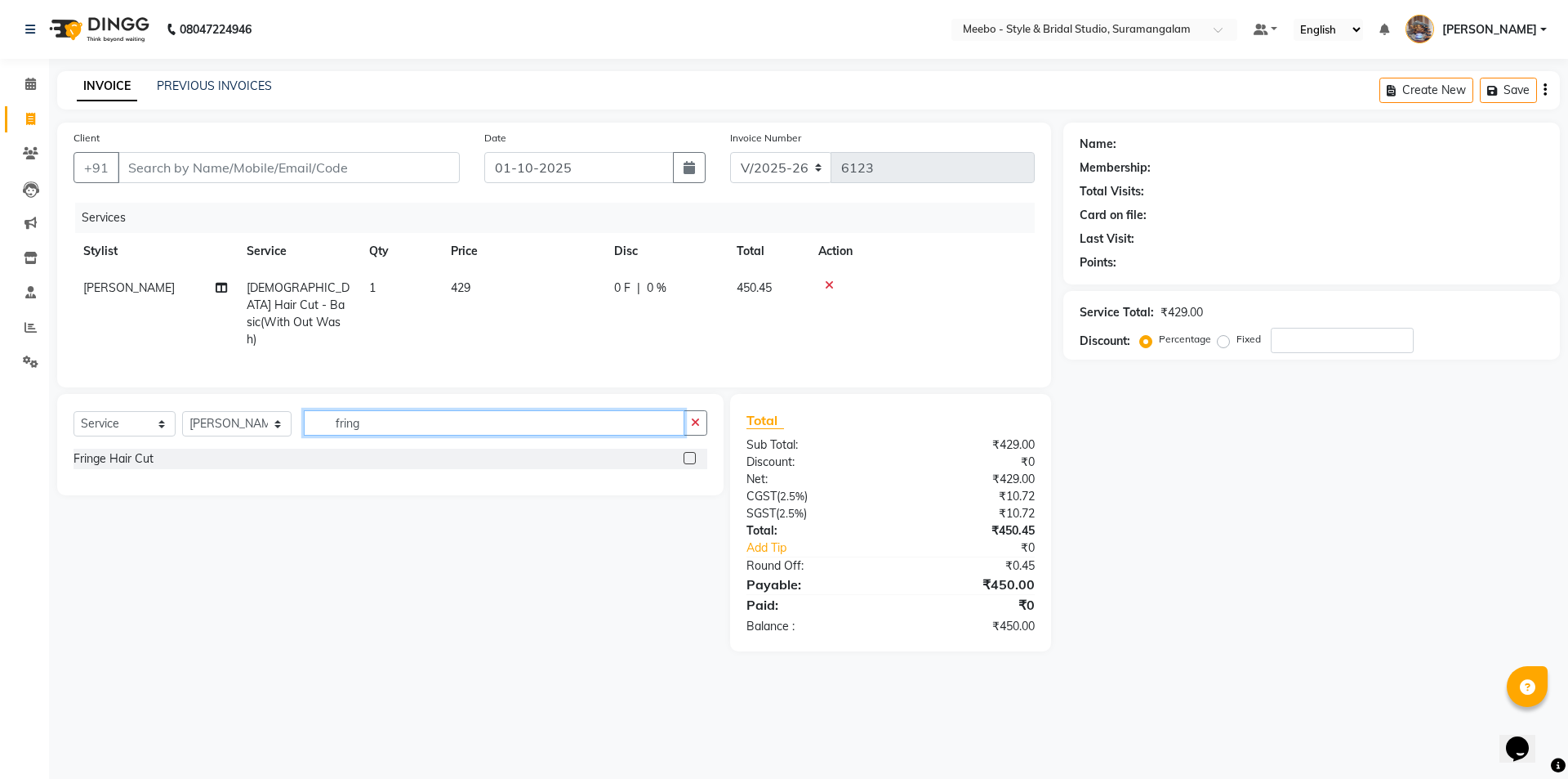
type input "fring"
click at [693, 452] on label at bounding box center [689, 458] width 12 height 12
click at [693, 453] on input "checkbox" at bounding box center [688, 458] width 11 height 11
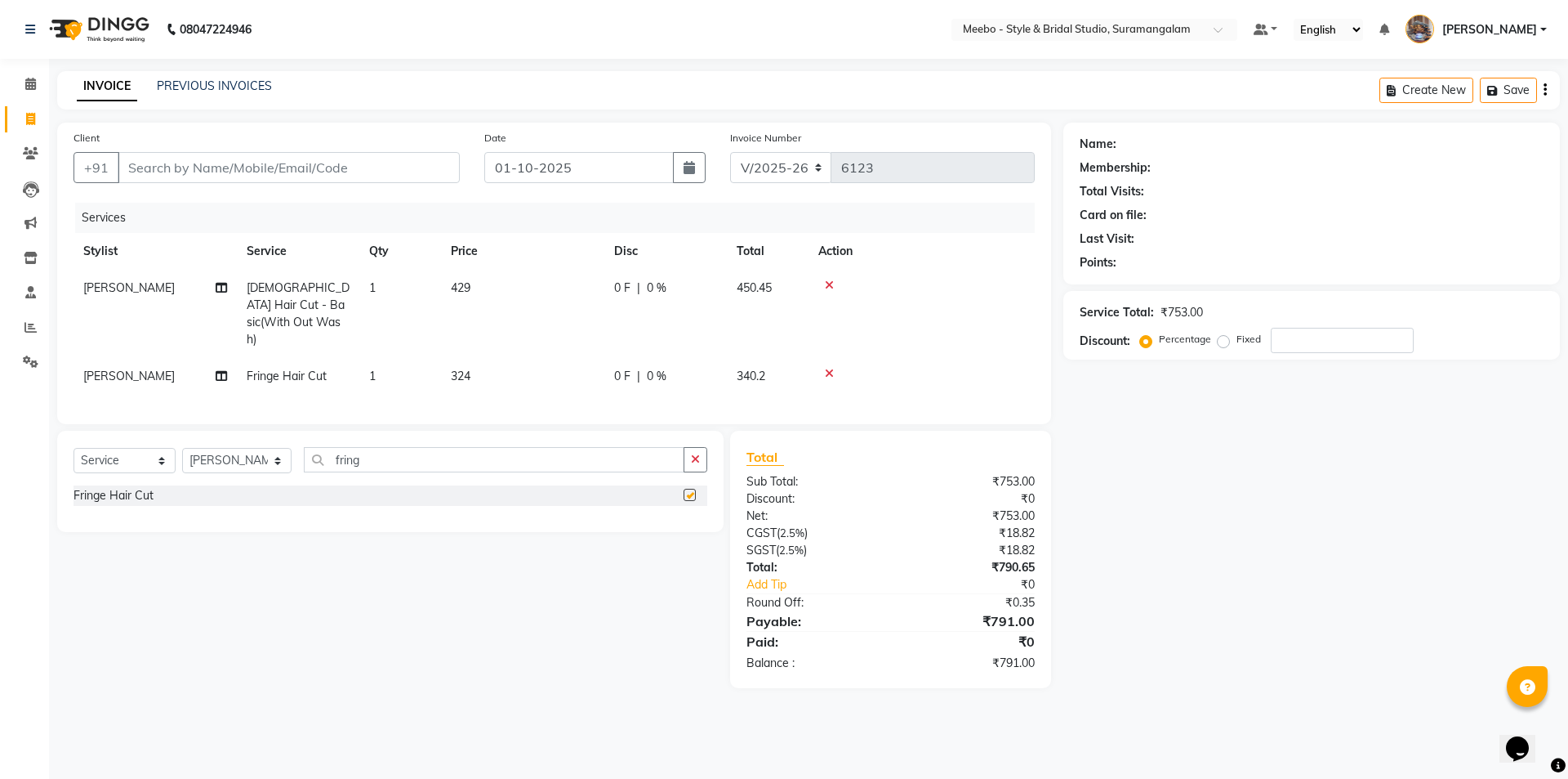
checkbox input "false"
click at [827, 288] on icon at bounding box center [828, 285] width 9 height 11
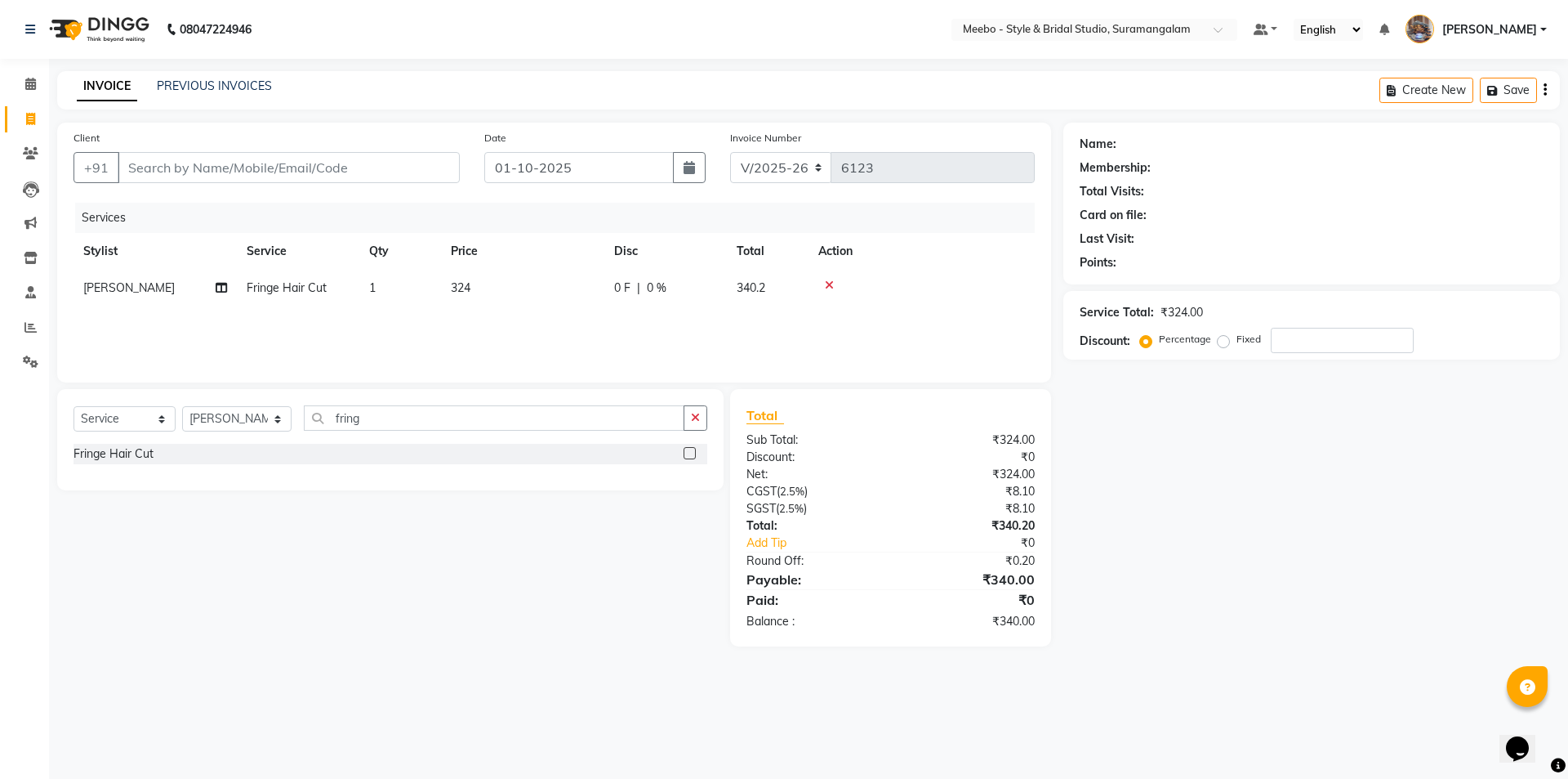
click at [1213, 607] on div "Name: Membership: Total Visits: Card on file: Last Visit: Points: Service Total…" at bounding box center [1318, 384] width 508 height 524
click at [828, 286] on icon at bounding box center [828, 285] width 9 height 11
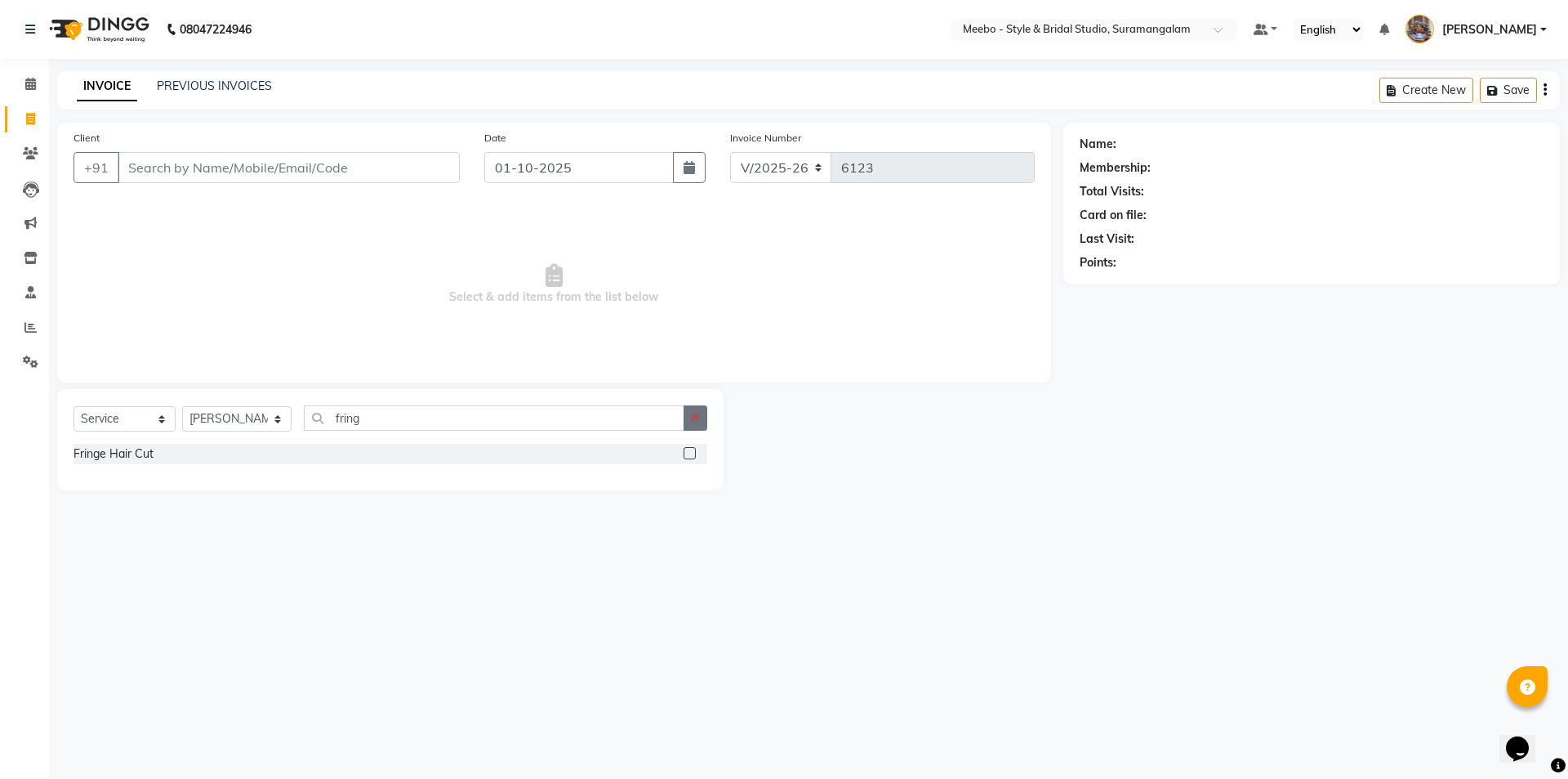
click at [701, 421] on button "button" at bounding box center [695, 418] width 24 height 25
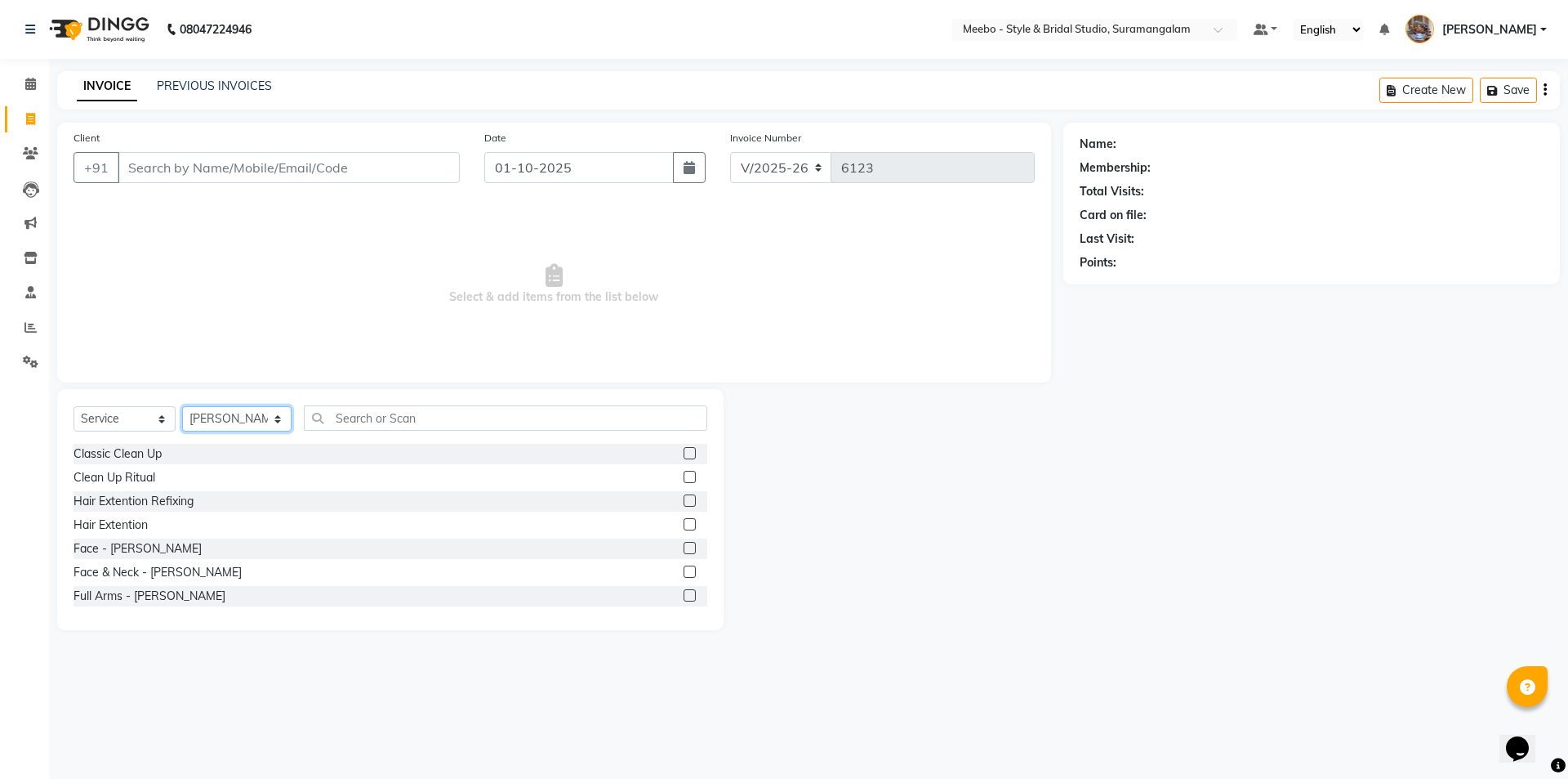
click at [282, 413] on select "Select Stylist Admin AKIL ALAM AMITH Ashwin Manager AVANTHIKA DEEPIKA DHARSAN D…" at bounding box center [237, 419] width 110 height 25
select select "90280"
click at [183, 406] on select "Select Stylist Admin AKIL ALAM AMITH Ashwin Manager AVANTHIKA DEEPIKA DHARSAN D…" at bounding box center [237, 419] width 110 height 25
click at [403, 429] on input "text" at bounding box center [505, 418] width 403 height 25
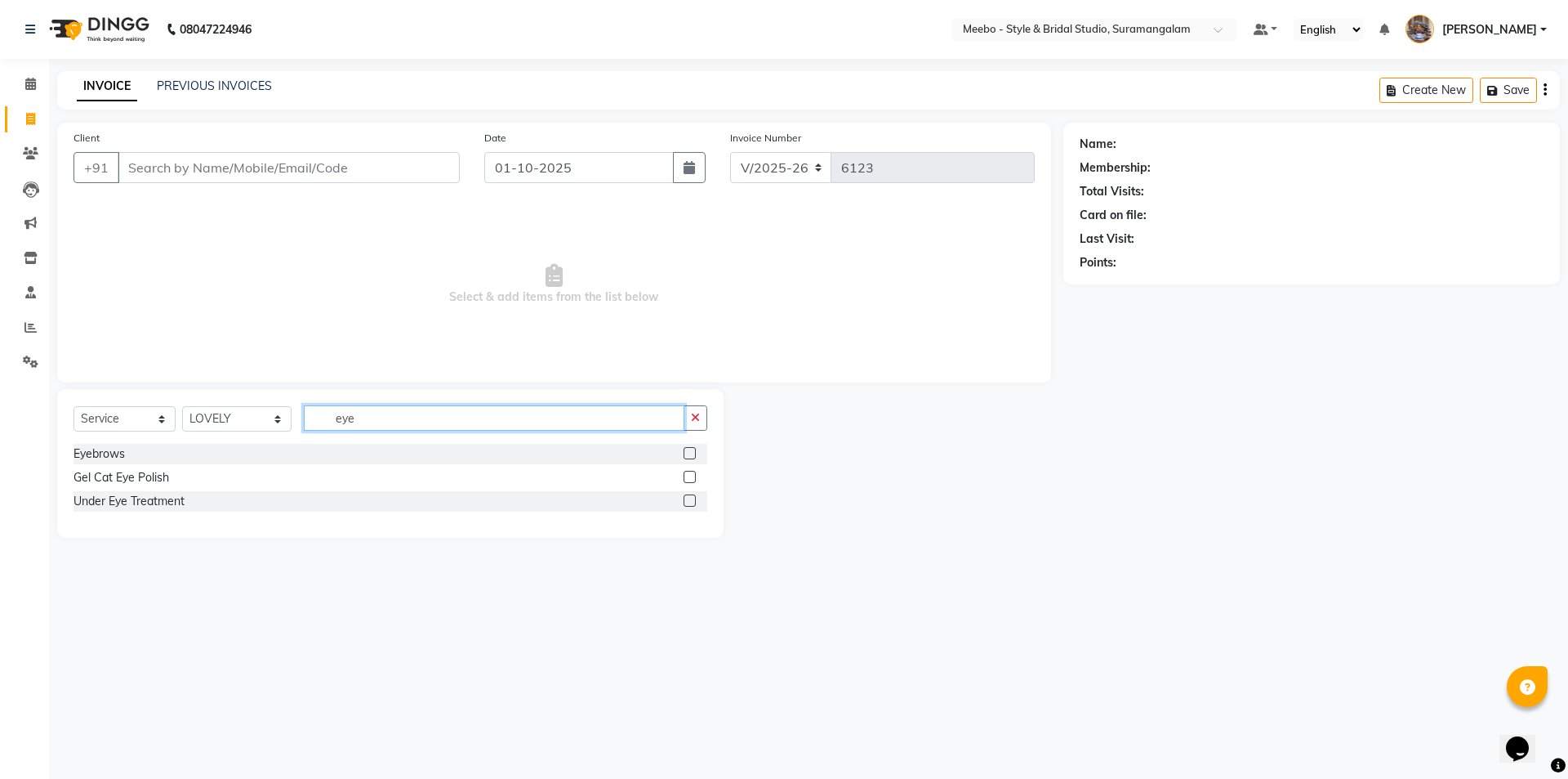
type input "eye"
click at [689, 453] on label at bounding box center [689, 453] width 12 height 12
click at [689, 453] on input "checkbox" at bounding box center [688, 453] width 11 height 11
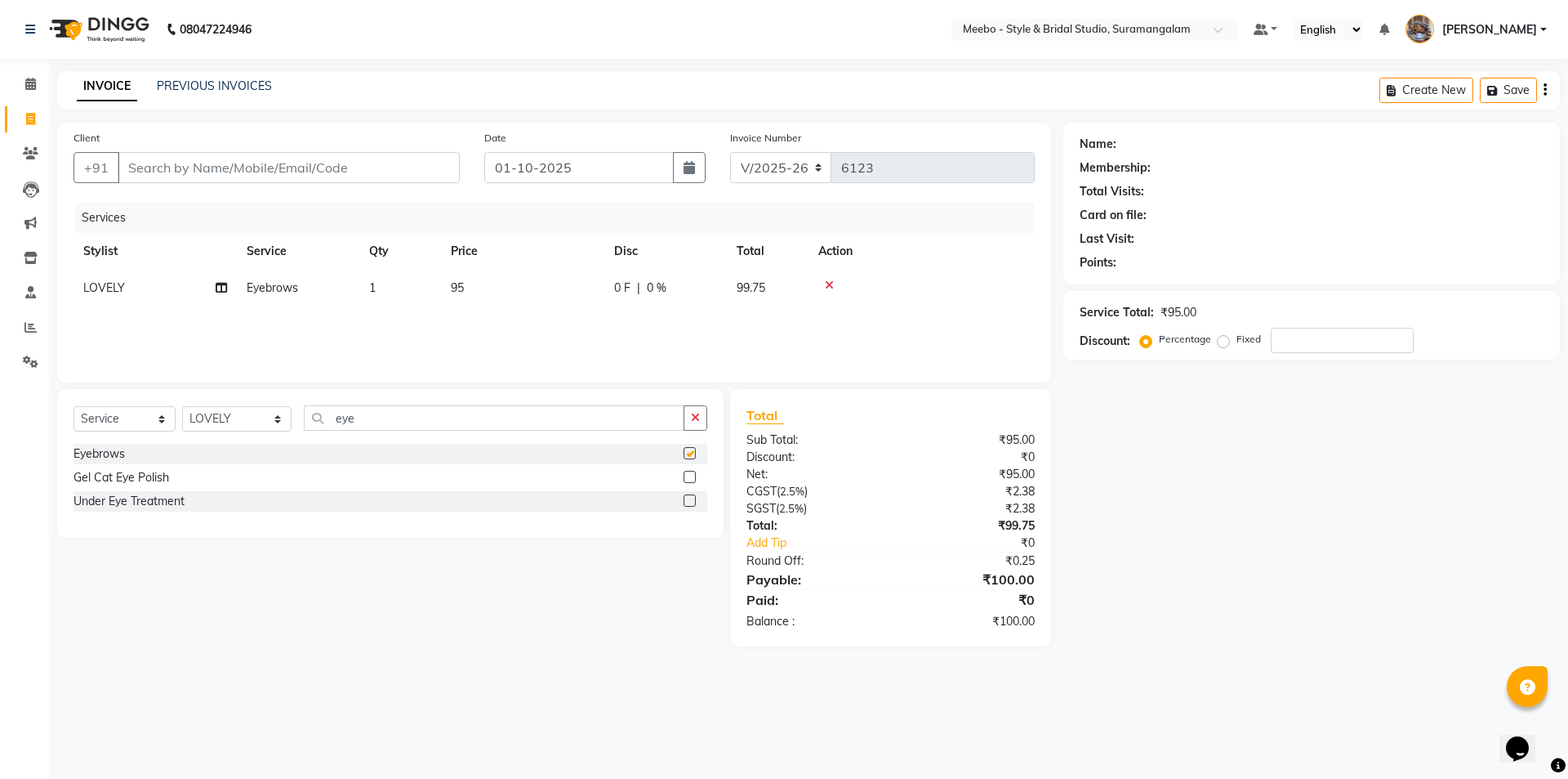
checkbox input "false"
click at [389, 163] on input "Client" at bounding box center [289, 167] width 342 height 31
type input "9"
type input "0"
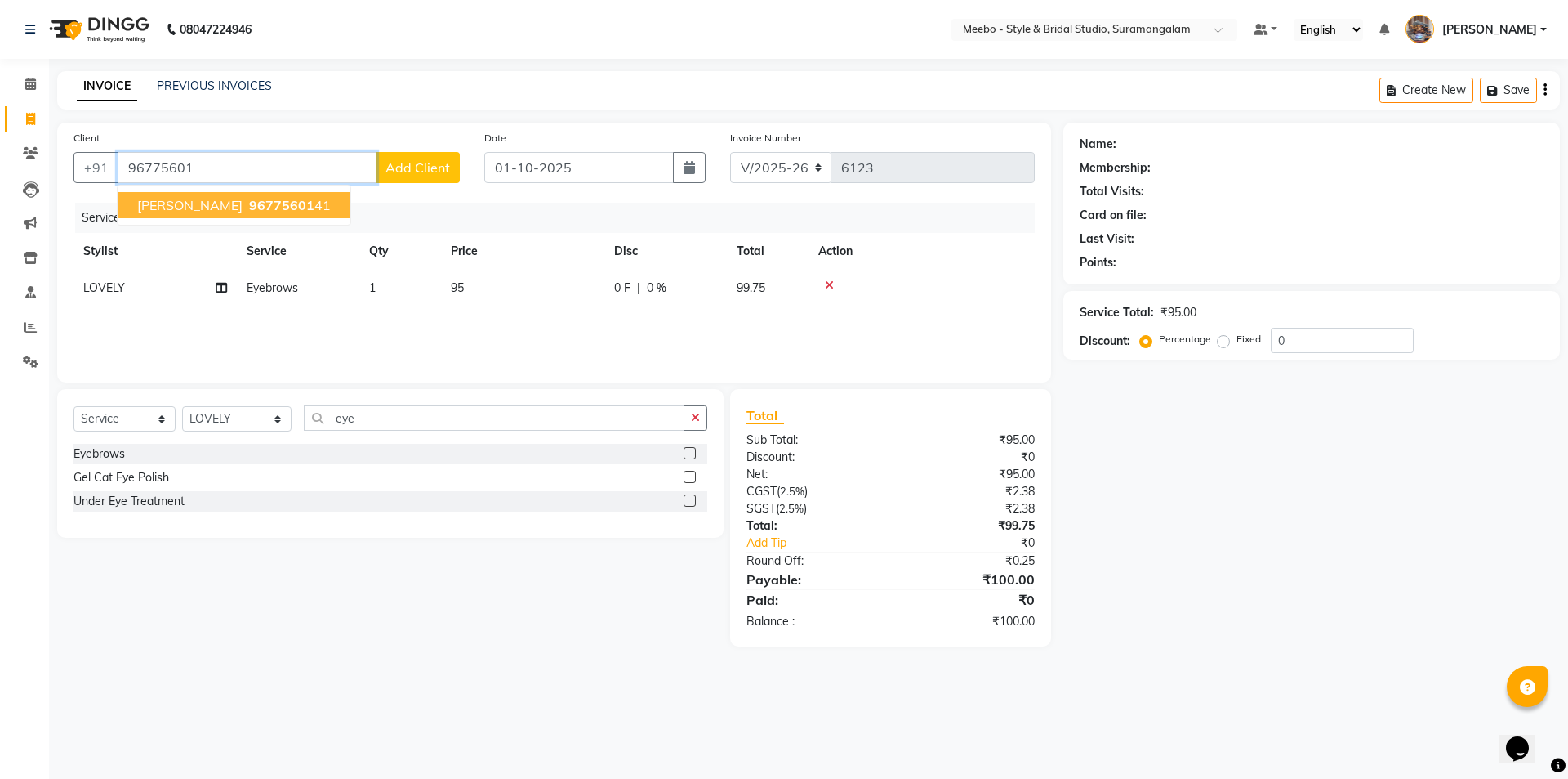
click at [273, 209] on span "96775601" at bounding box center [282, 205] width 65 height 16
type input "9677560141"
click at [591, 576] on div "Select Service Product Membership Package Voucher Prepaid Gift Card Select Styl…" at bounding box center [384, 517] width 678 height 257
drag, startPoint x: 124, startPoint y: 166, endPoint x: 276, endPoint y: 171, distance: 152.1
click at [276, 171] on input "9677560141" at bounding box center [247, 167] width 259 height 31
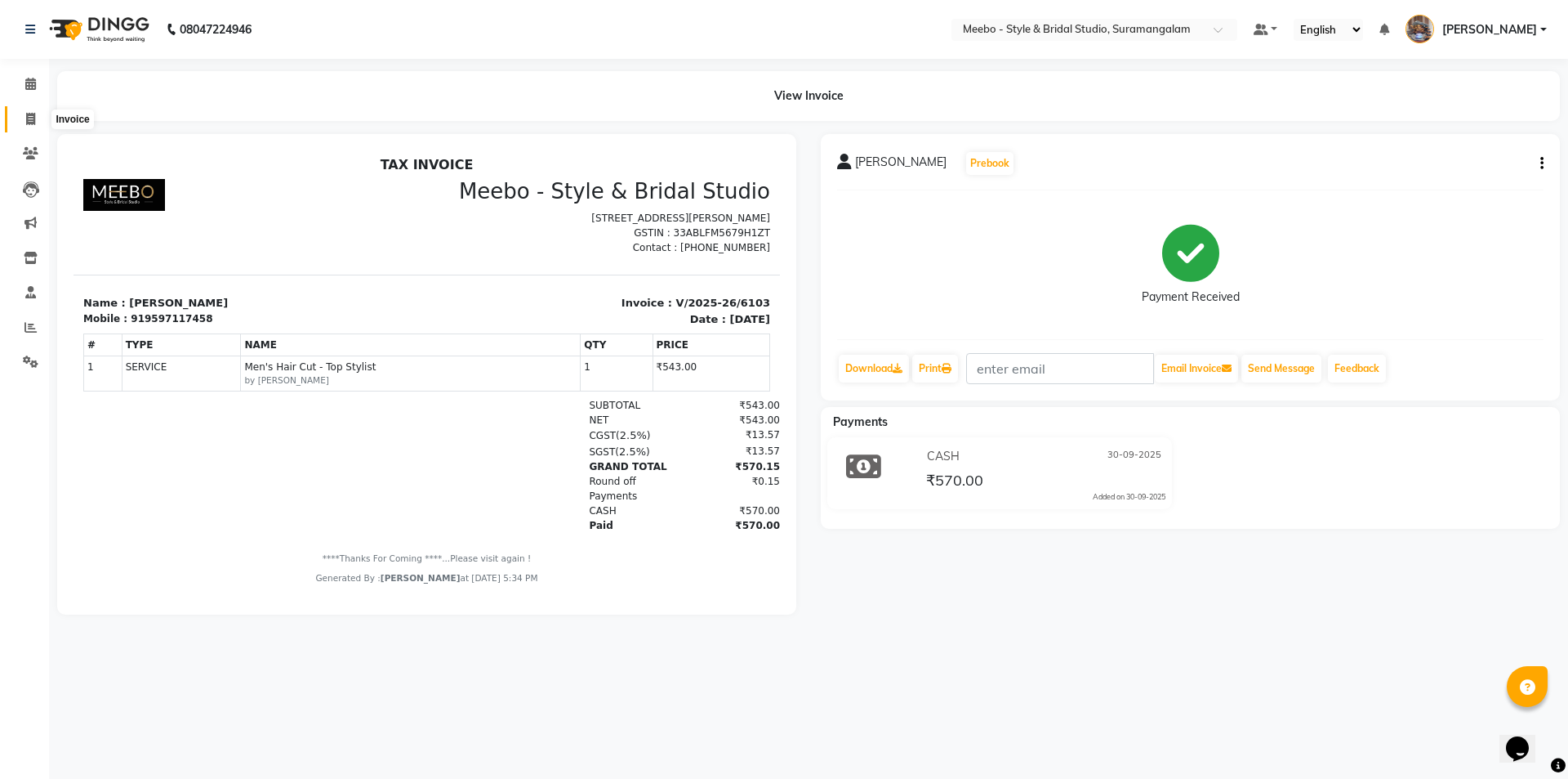
click at [33, 121] on icon at bounding box center [30, 119] width 9 height 12
select select "12"
select select "service"
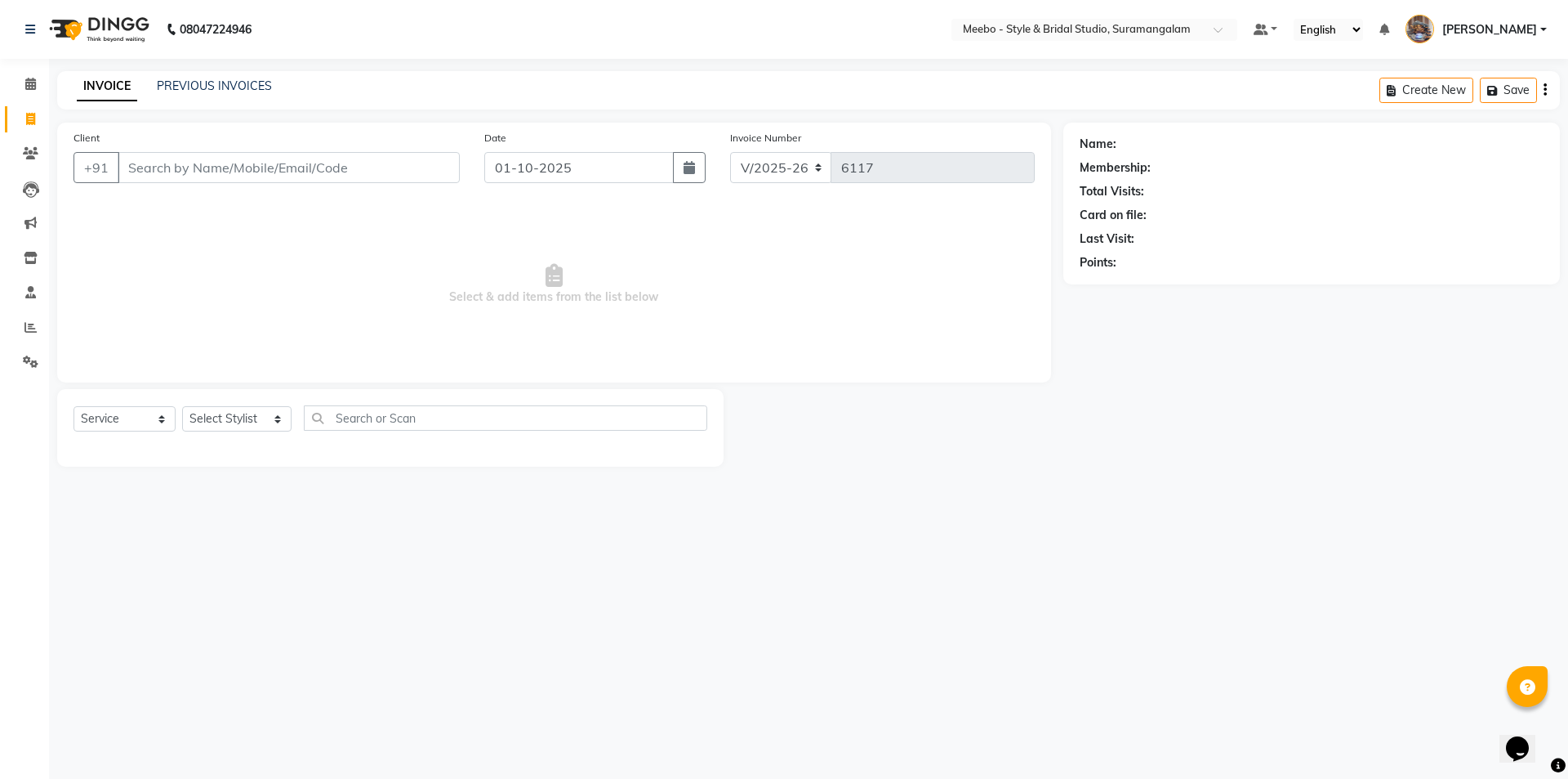
click at [231, 161] on input "Client" at bounding box center [289, 167] width 342 height 31
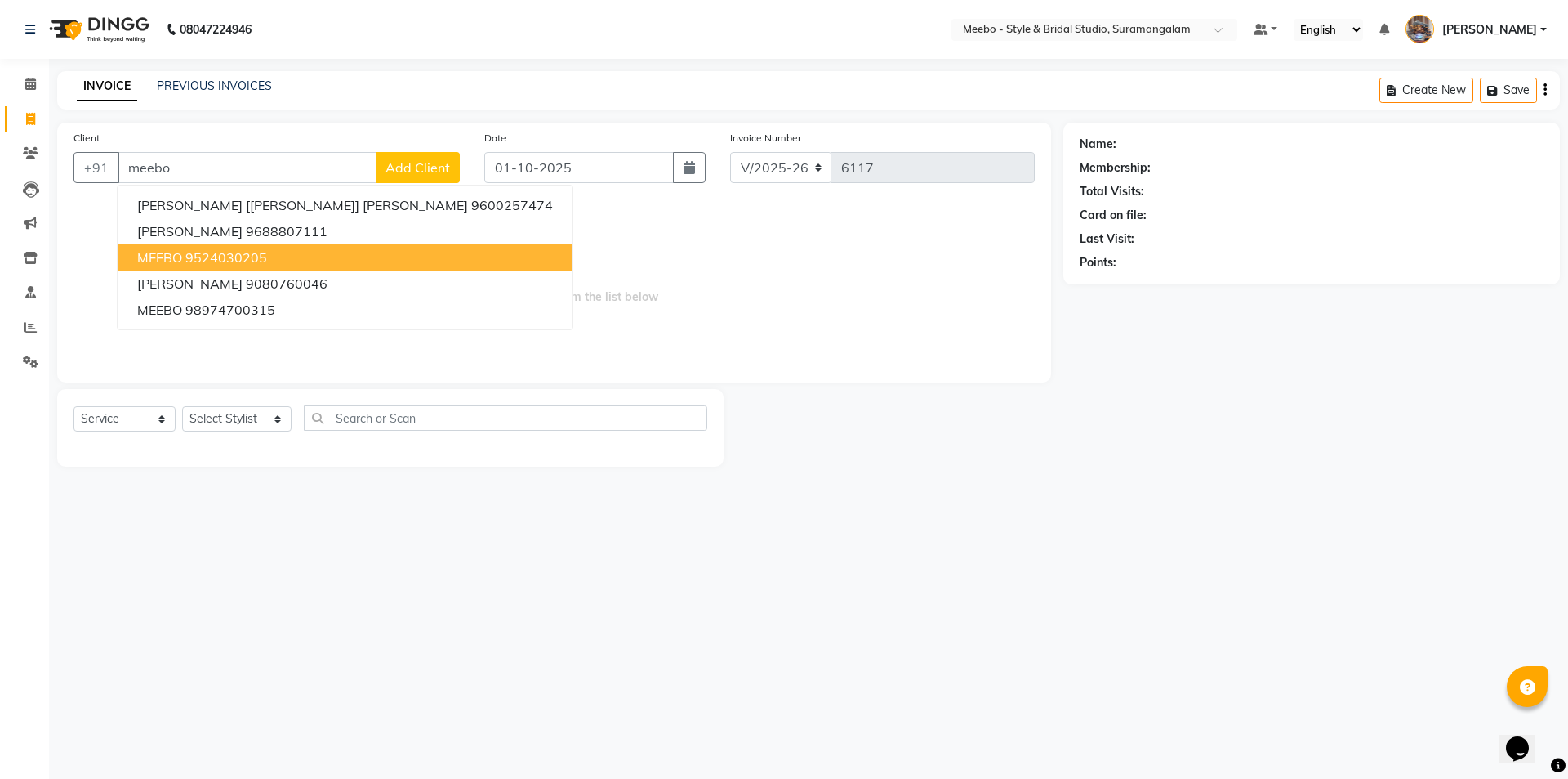
click at [245, 261] on ngb-highlight "9524030205" at bounding box center [226, 257] width 81 height 16
type input "9524030205"
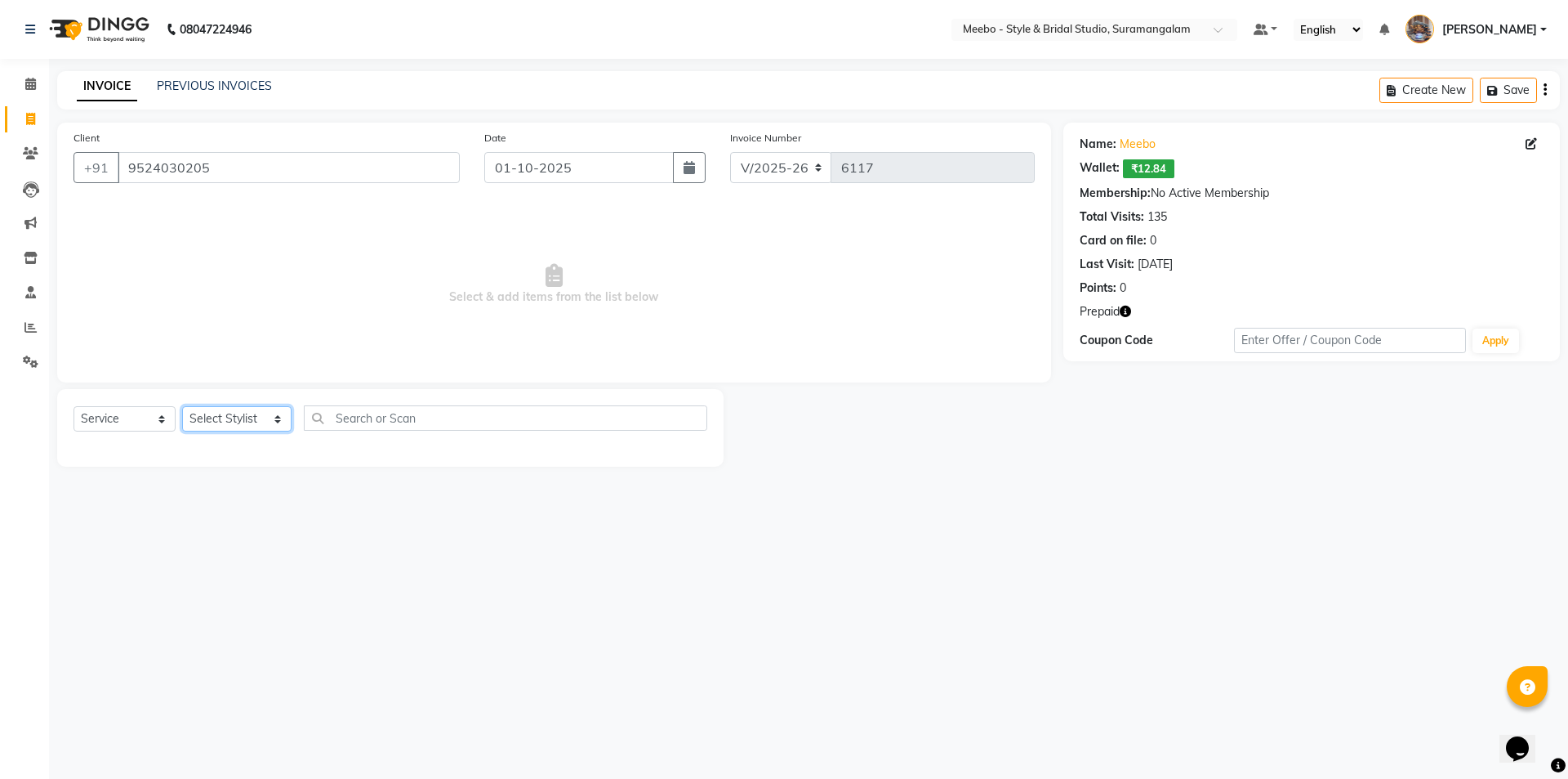
click at [227, 420] on select "Select Stylist Admin AKIL ALAM AMITH Ashwin Manager AVANTHIKA DEEPIKA DHARSAN D…" at bounding box center [237, 419] width 110 height 25
select select "24562"
click at [227, 419] on select "Select Stylist Admin AKIL ALAM AMITH Ashwin Manager AVANTHIKA DEEPIKA DHARSAN D…" at bounding box center [237, 419] width 110 height 25
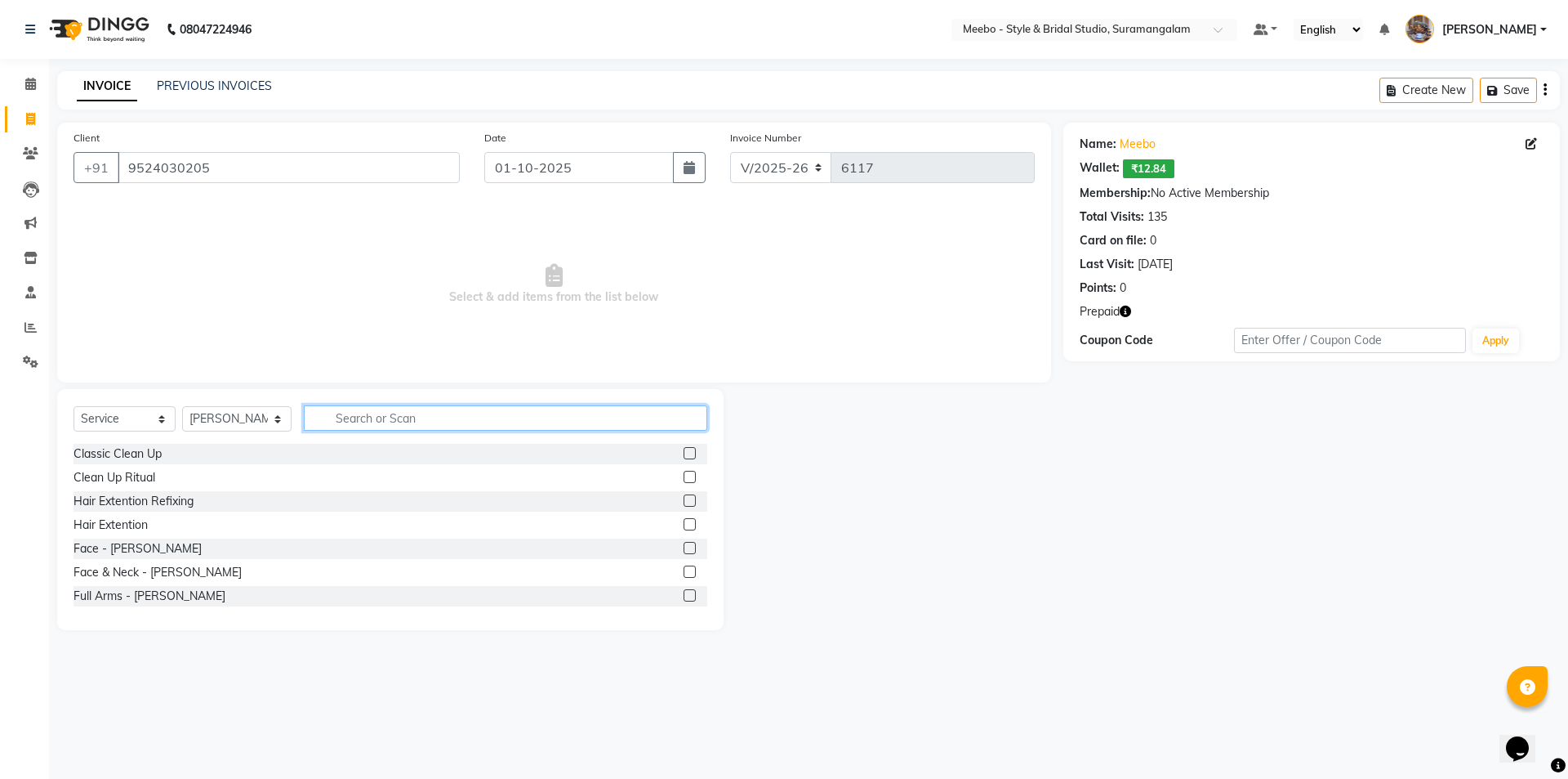
click at [359, 419] on input "text" at bounding box center [505, 418] width 403 height 25
click at [377, 419] on input "sty" at bounding box center [494, 418] width 380 height 25
type input "s"
type input "sty"
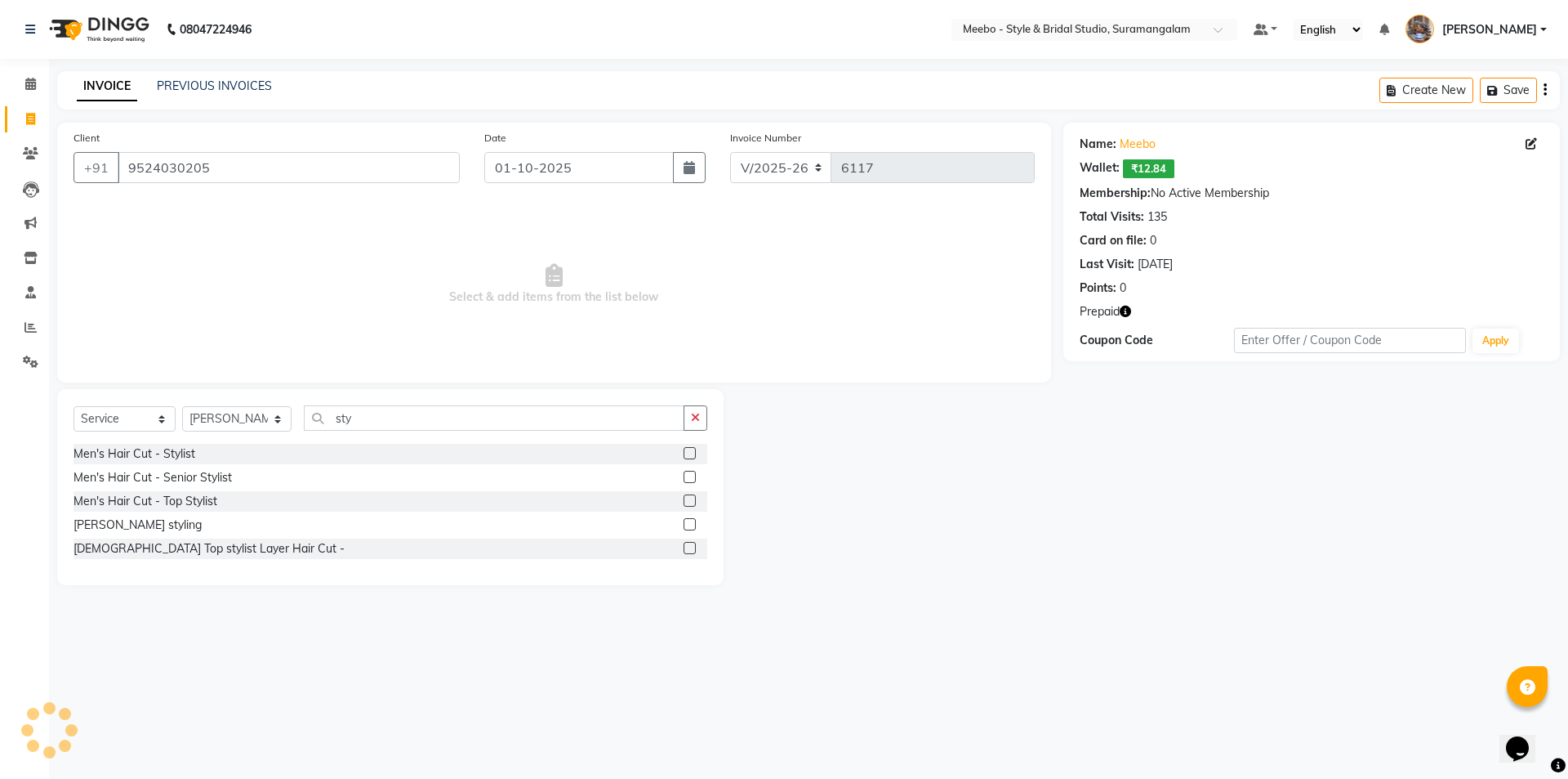
click at [688, 473] on label at bounding box center [689, 476] width 12 height 12
click at [688, 473] on input "checkbox" at bounding box center [688, 477] width 11 height 11
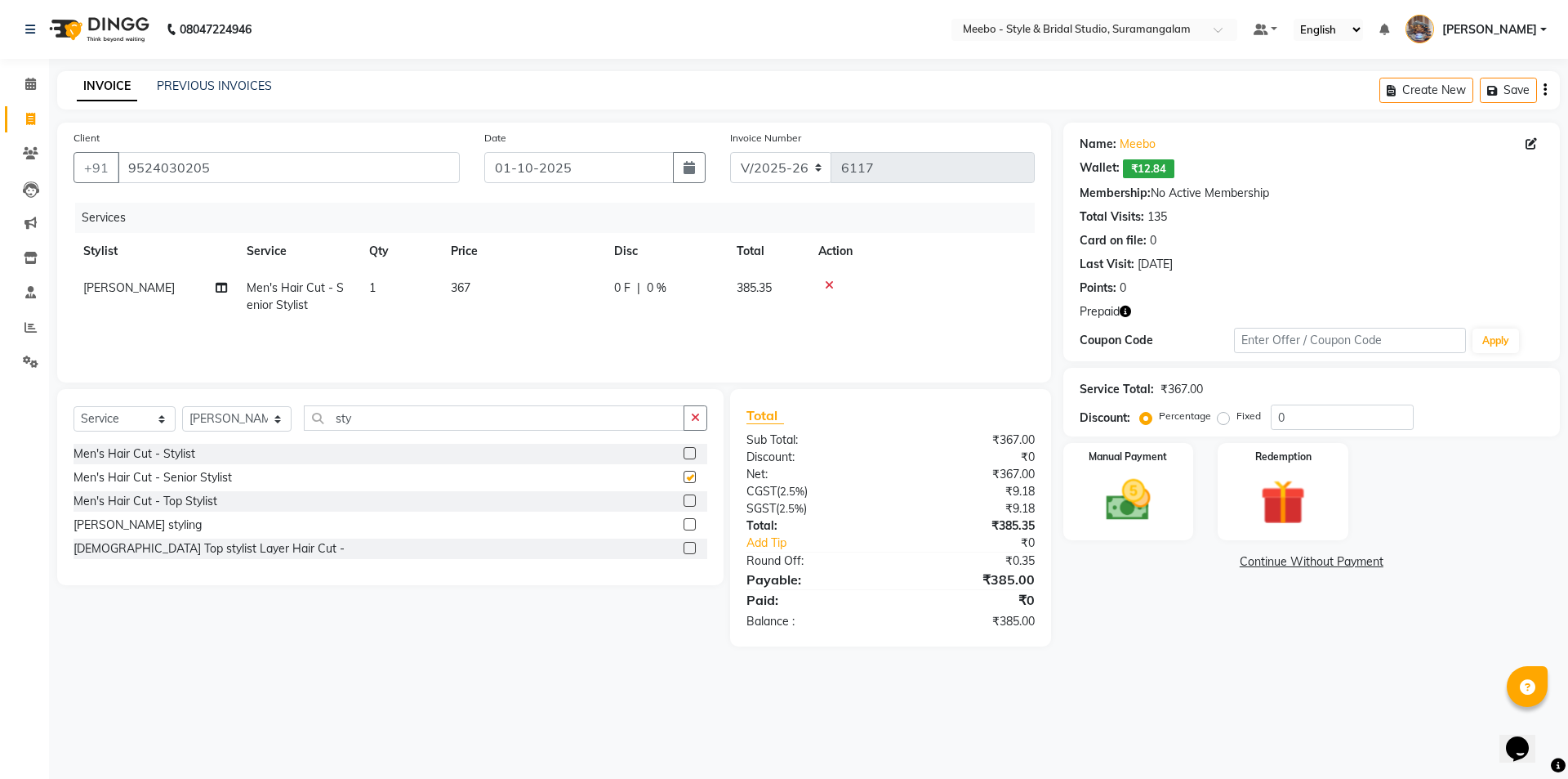
checkbox input "false"
click at [516, 278] on td "367" at bounding box center [523, 296] width 163 height 54
select select "24562"
click at [576, 290] on input "367" at bounding box center [599, 292] width 143 height 25
type input "3"
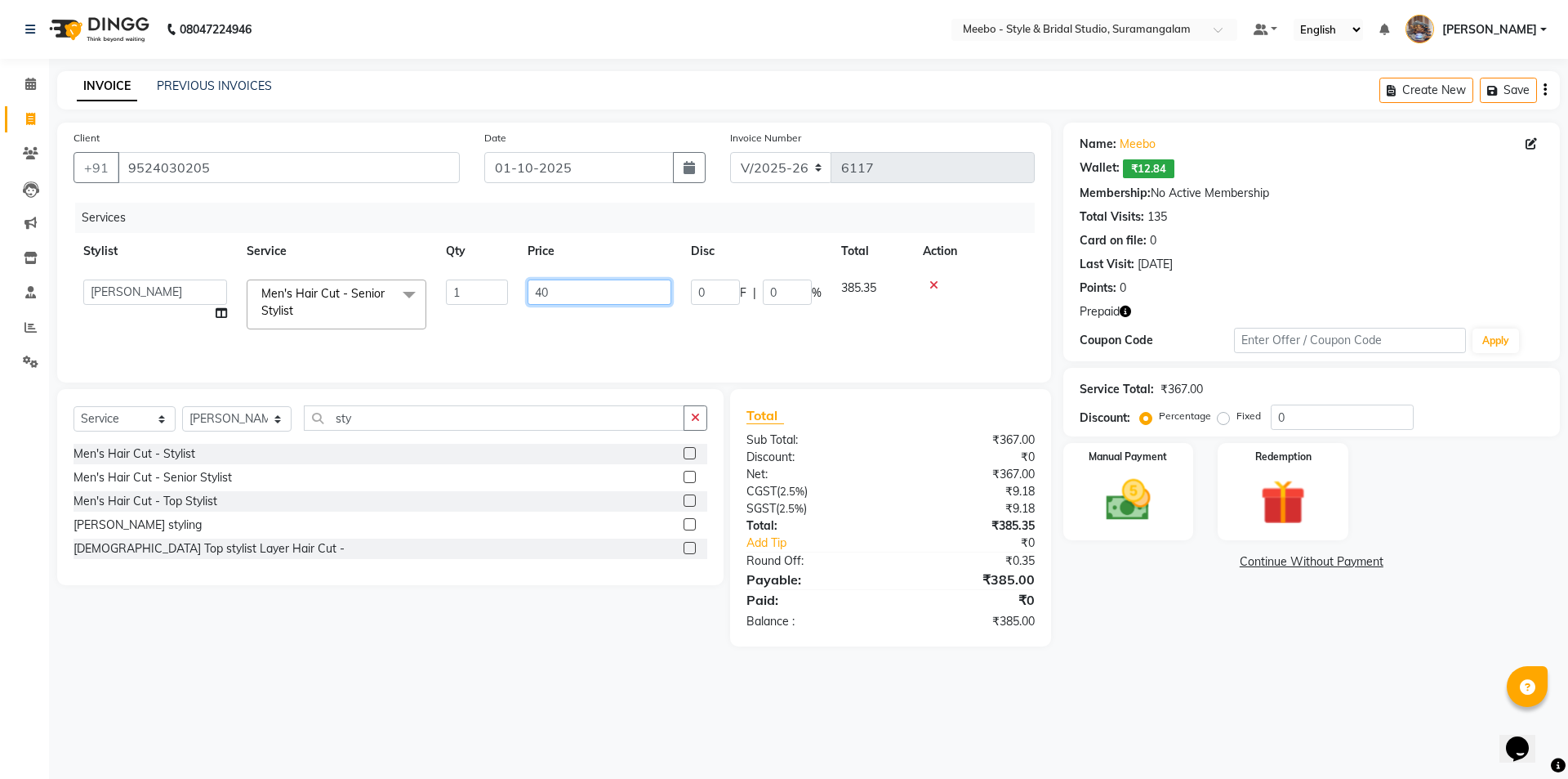
type input "400"
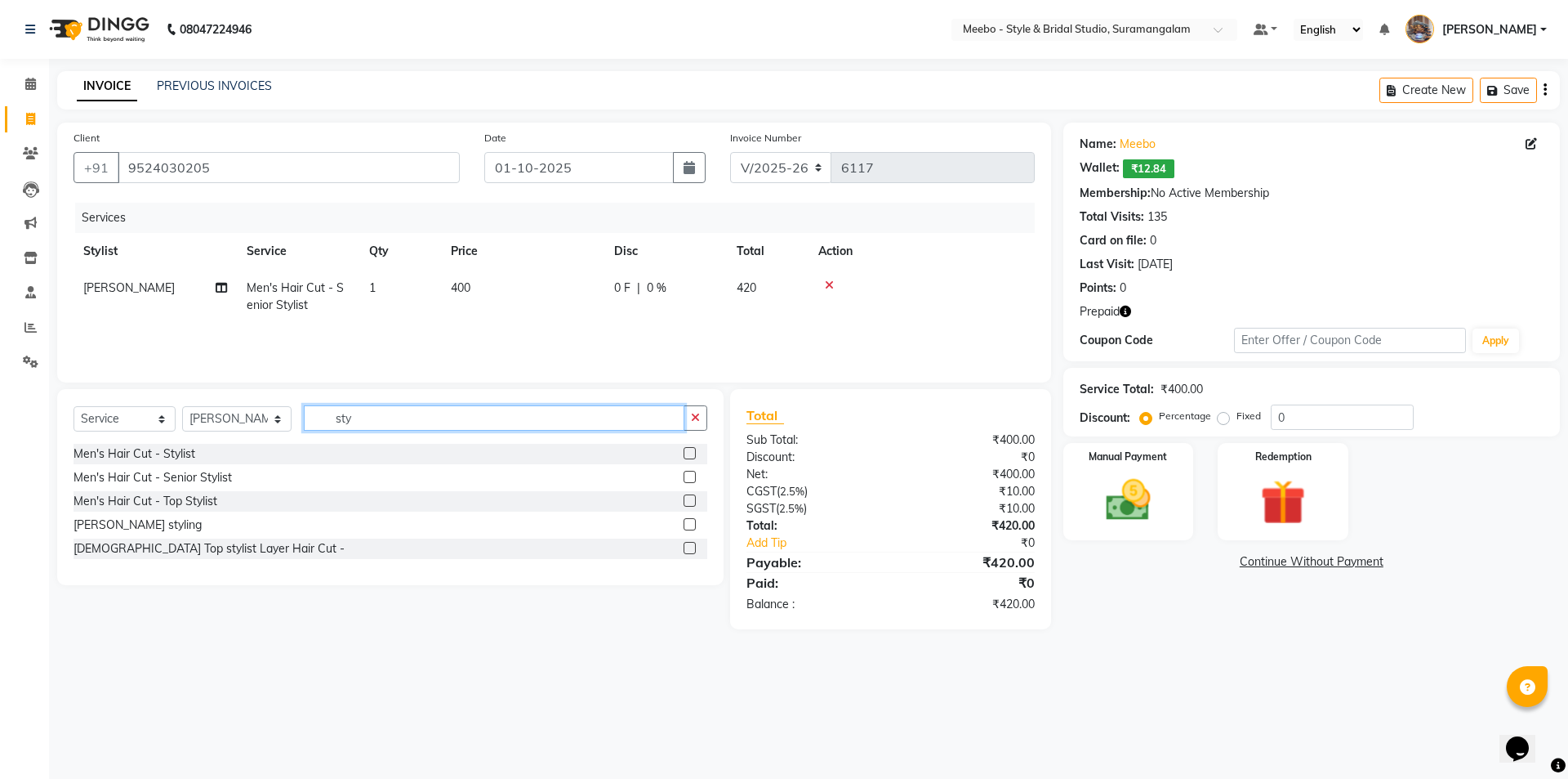
click at [390, 417] on input "sty" at bounding box center [494, 418] width 380 height 25
type input "s"
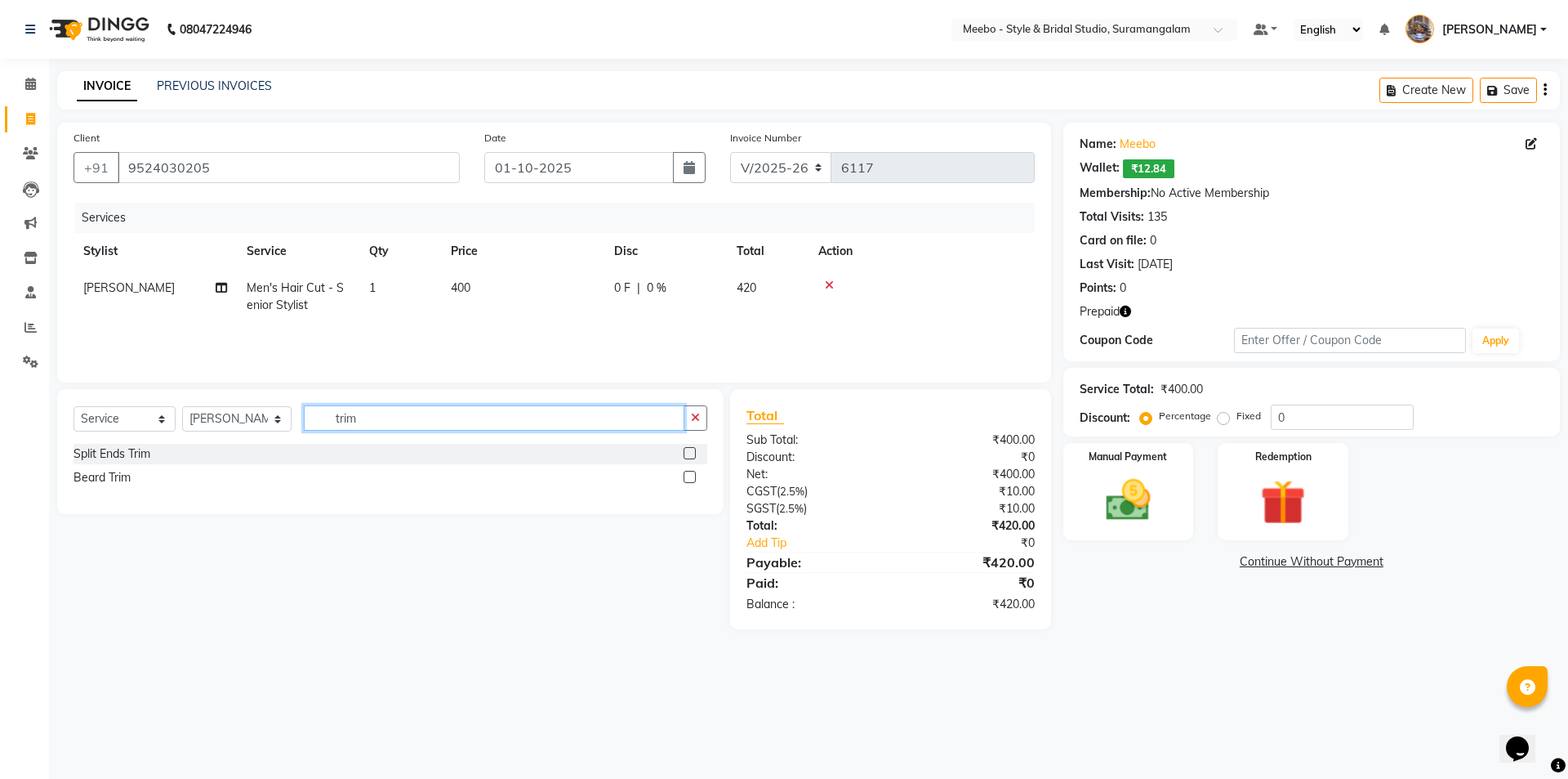
type input "trim"
click at [688, 475] on label at bounding box center [689, 476] width 12 height 12
click at [688, 475] on input "checkbox" at bounding box center [688, 477] width 11 height 11
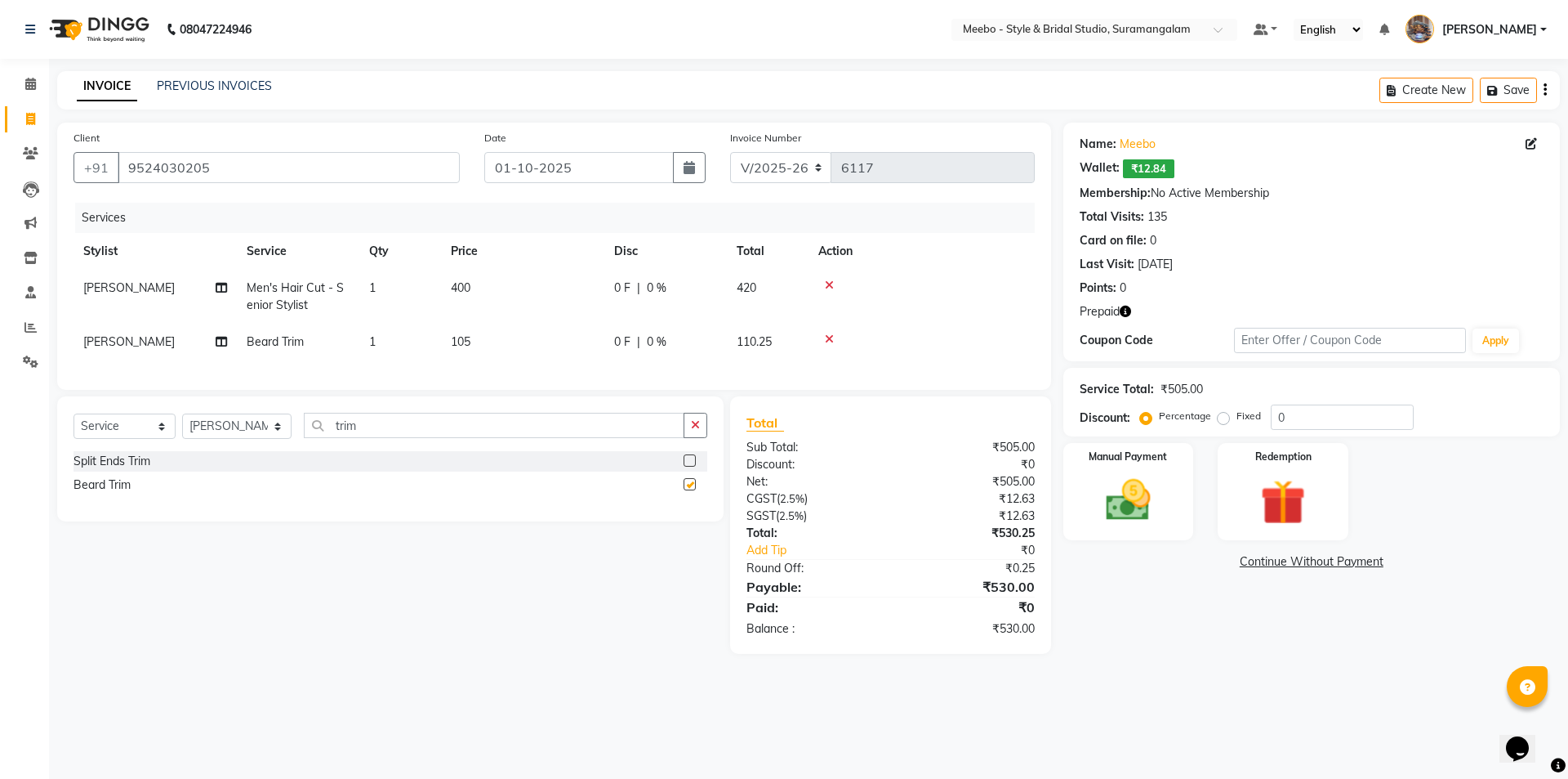
checkbox input "false"
click at [485, 343] on td "105" at bounding box center [523, 341] width 163 height 36
select select "24562"
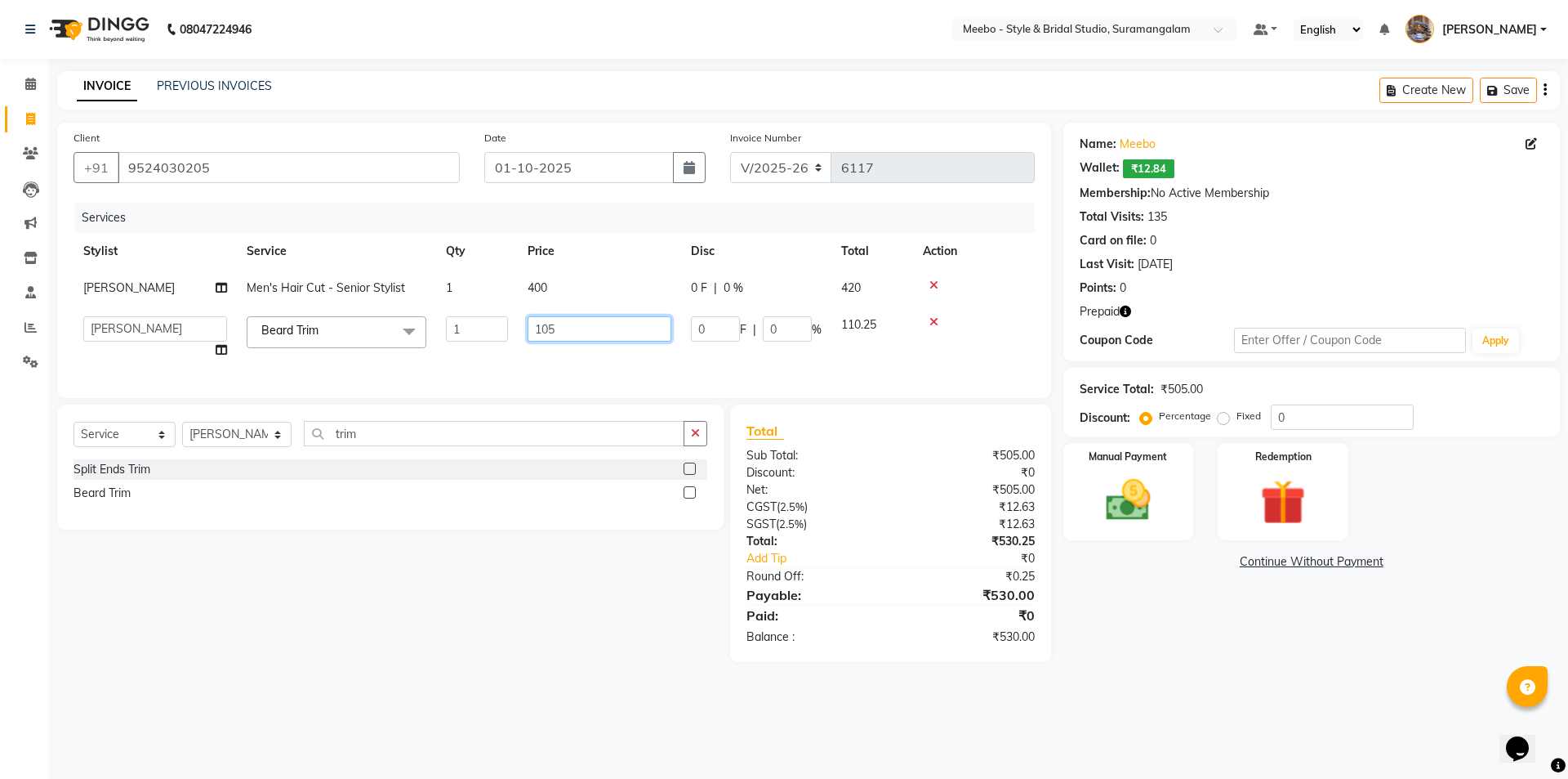
click at [561, 323] on input "105" at bounding box center [599, 329] width 143 height 25
type input "150"
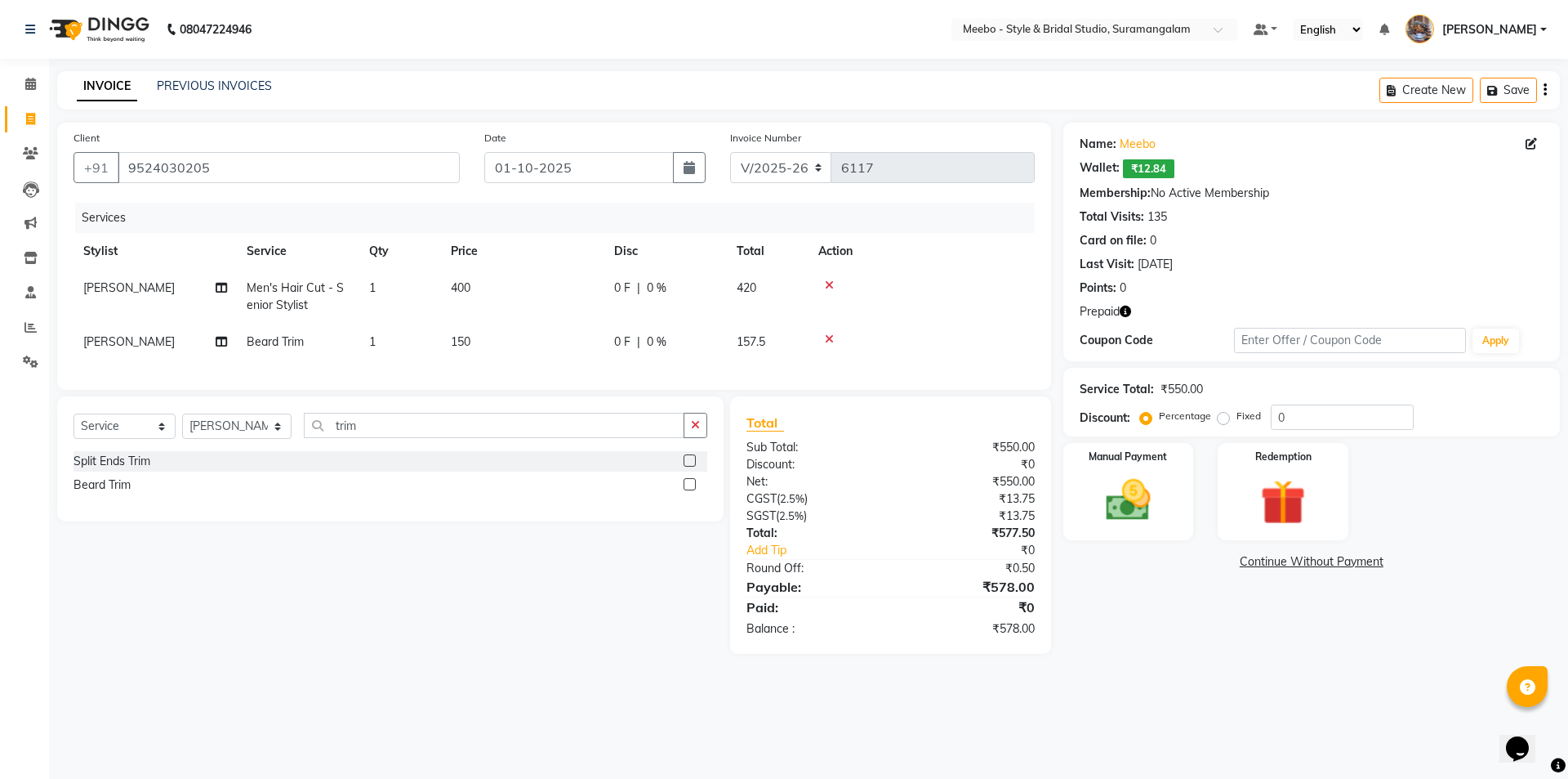
click at [601, 200] on div "Client +91 9524030205 Date 01-10-2025 Invoice Number V/2025 V/2025-26 6117 Serv…" at bounding box center [554, 255] width 994 height 267
click at [491, 286] on td "400" at bounding box center [523, 296] width 163 height 54
select select "24562"
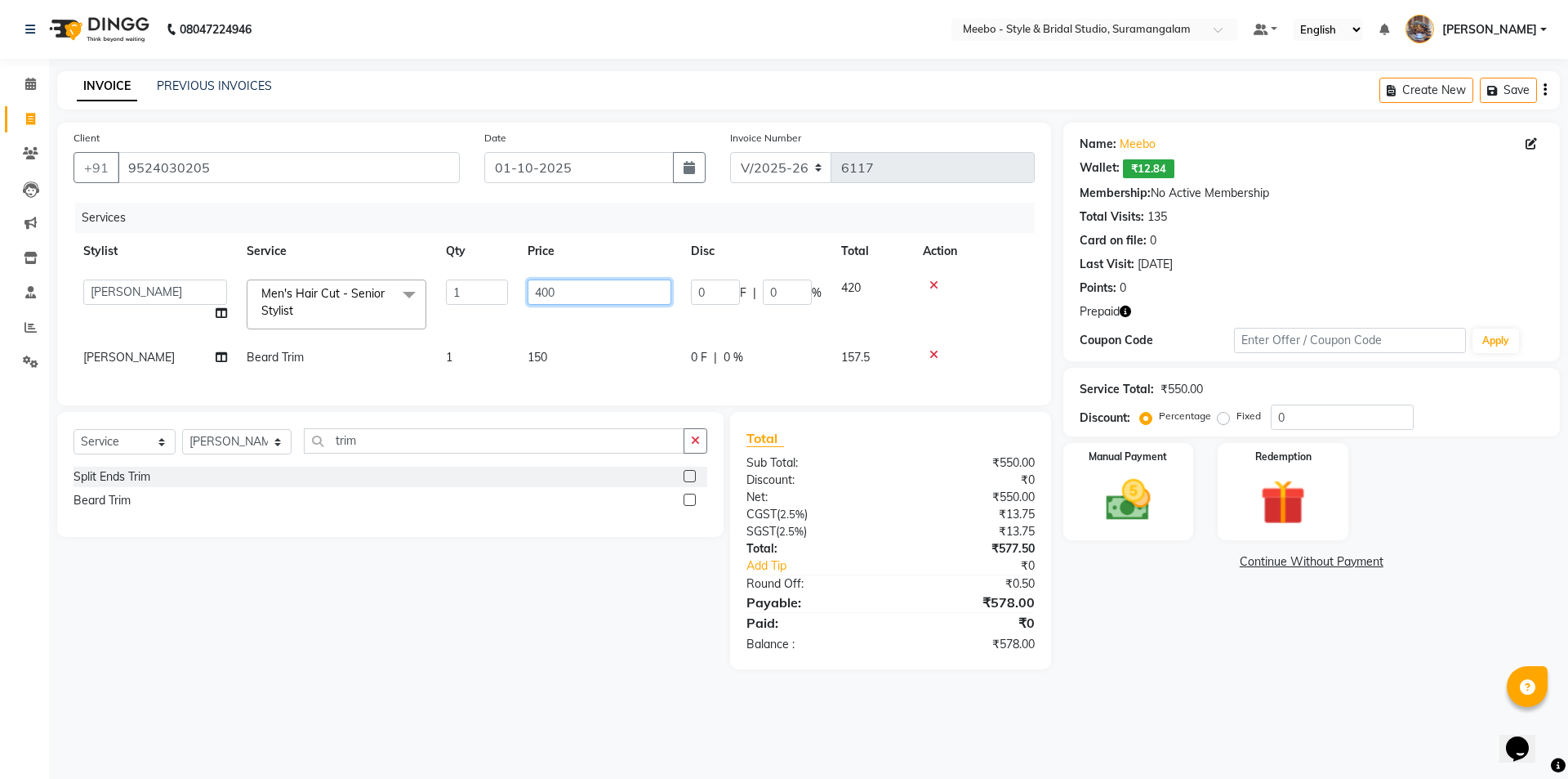
click at [565, 292] on input "400" at bounding box center [599, 292] width 143 height 25
type input "4"
type input "500"
click at [416, 233] on tr "Stylist Service Qty Price Disc Total Action" at bounding box center [554, 251] width 961 height 36
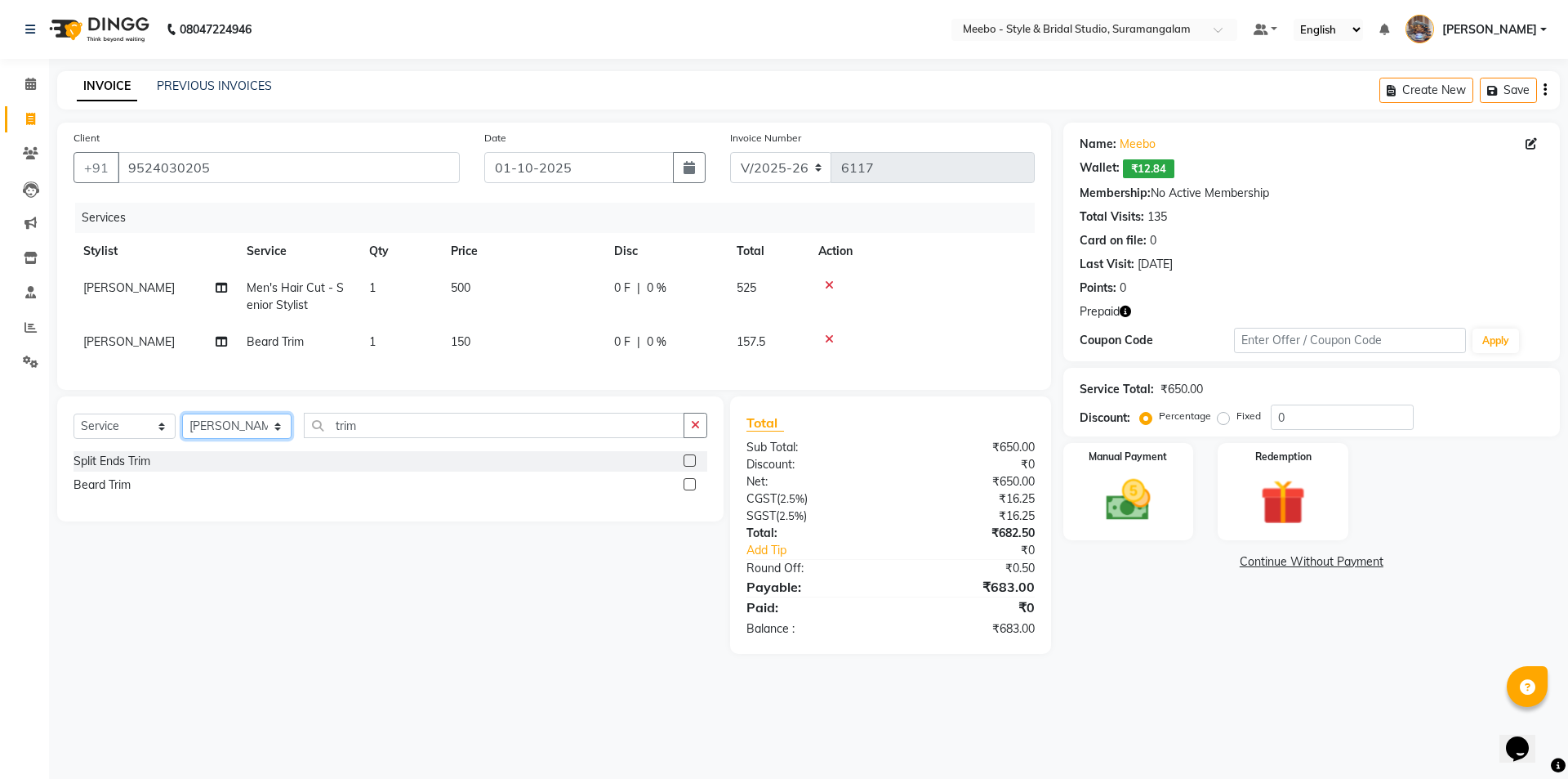
click at [241, 436] on select "Select Stylist Admin [PERSON_NAME] [PERSON_NAME] [PERSON_NAME] Manager [PERSON_…" at bounding box center [237, 425] width 110 height 25
select select "20724"
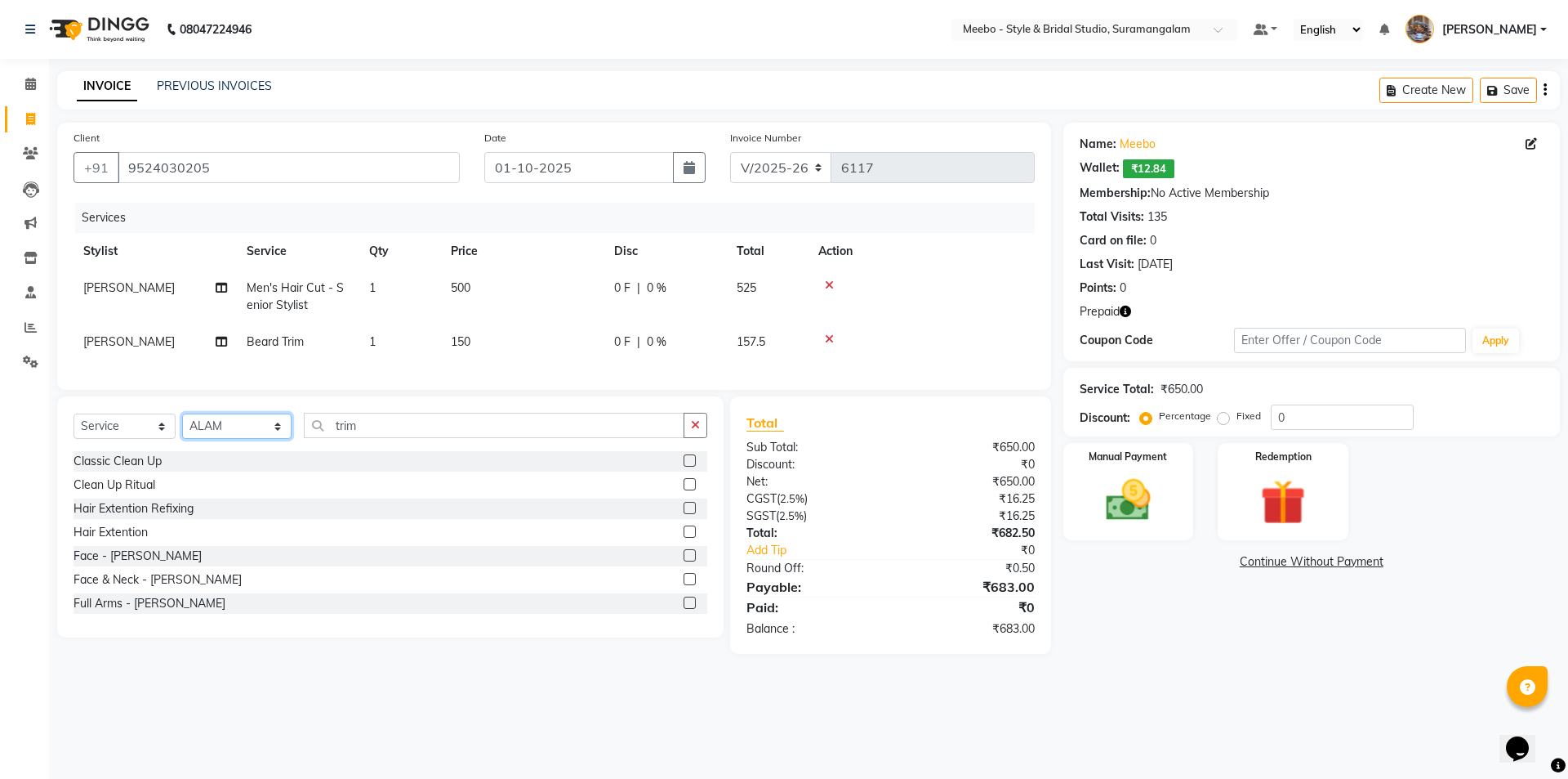
click at [242, 439] on select "Select Stylist Admin [PERSON_NAME] [PERSON_NAME] [PERSON_NAME] Manager [PERSON_…" at bounding box center [237, 425] width 110 height 25
click at [395, 438] on input "trim" at bounding box center [494, 425] width 380 height 25
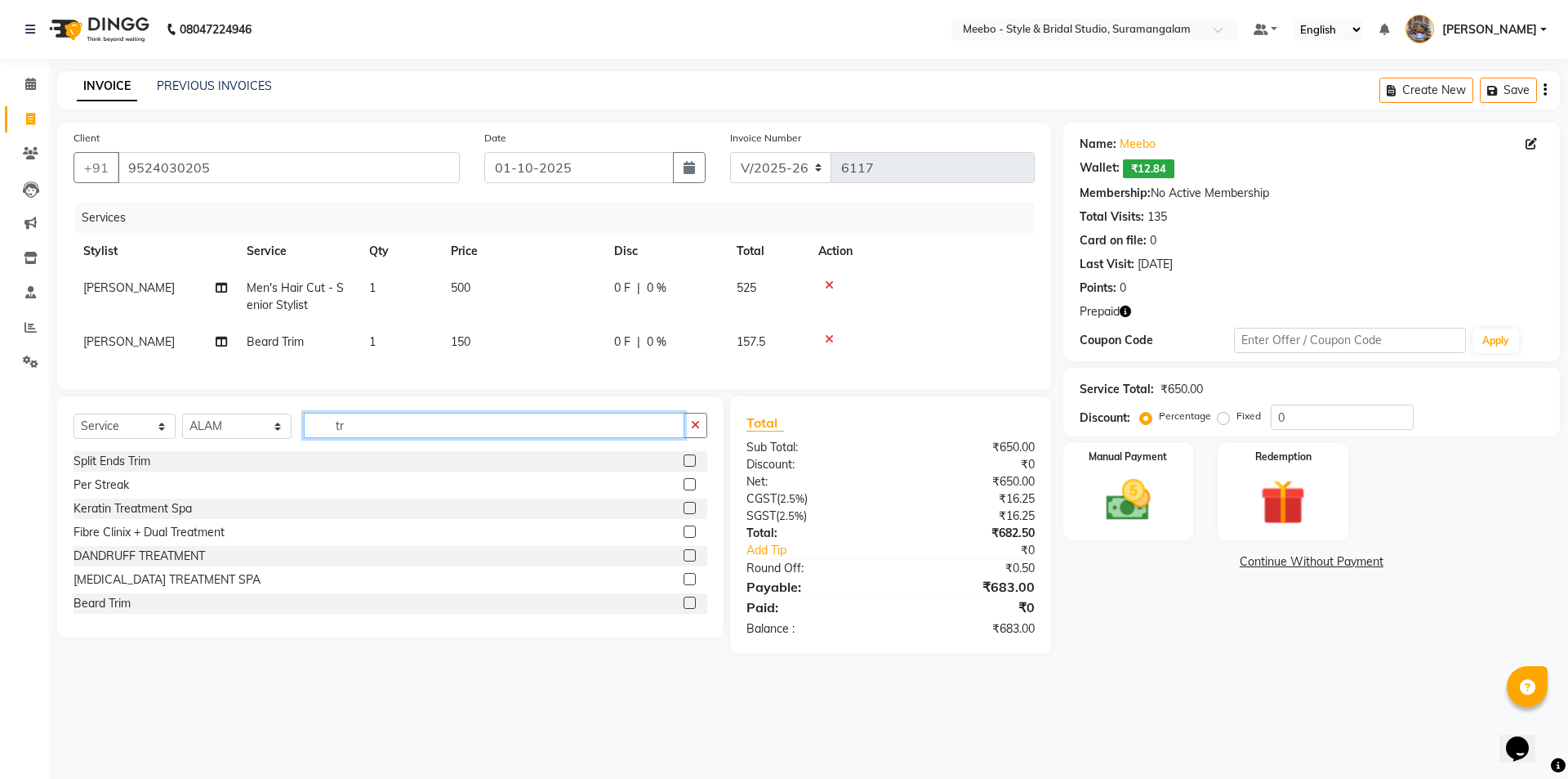
type input "t"
type input "sty"
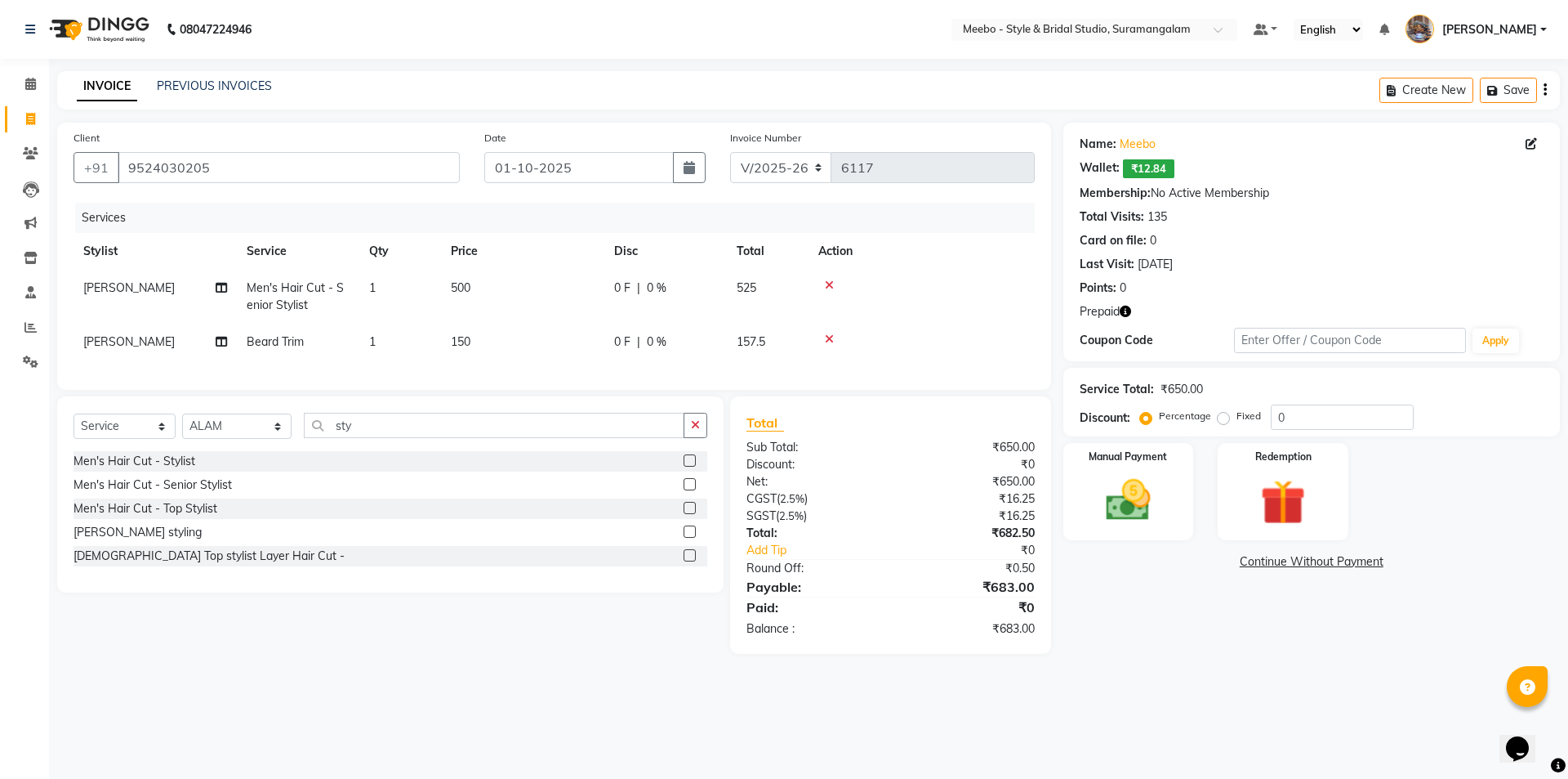
click at [692, 490] on label at bounding box center [689, 484] width 12 height 12
click at [692, 490] on input "checkbox" at bounding box center [688, 485] width 11 height 11
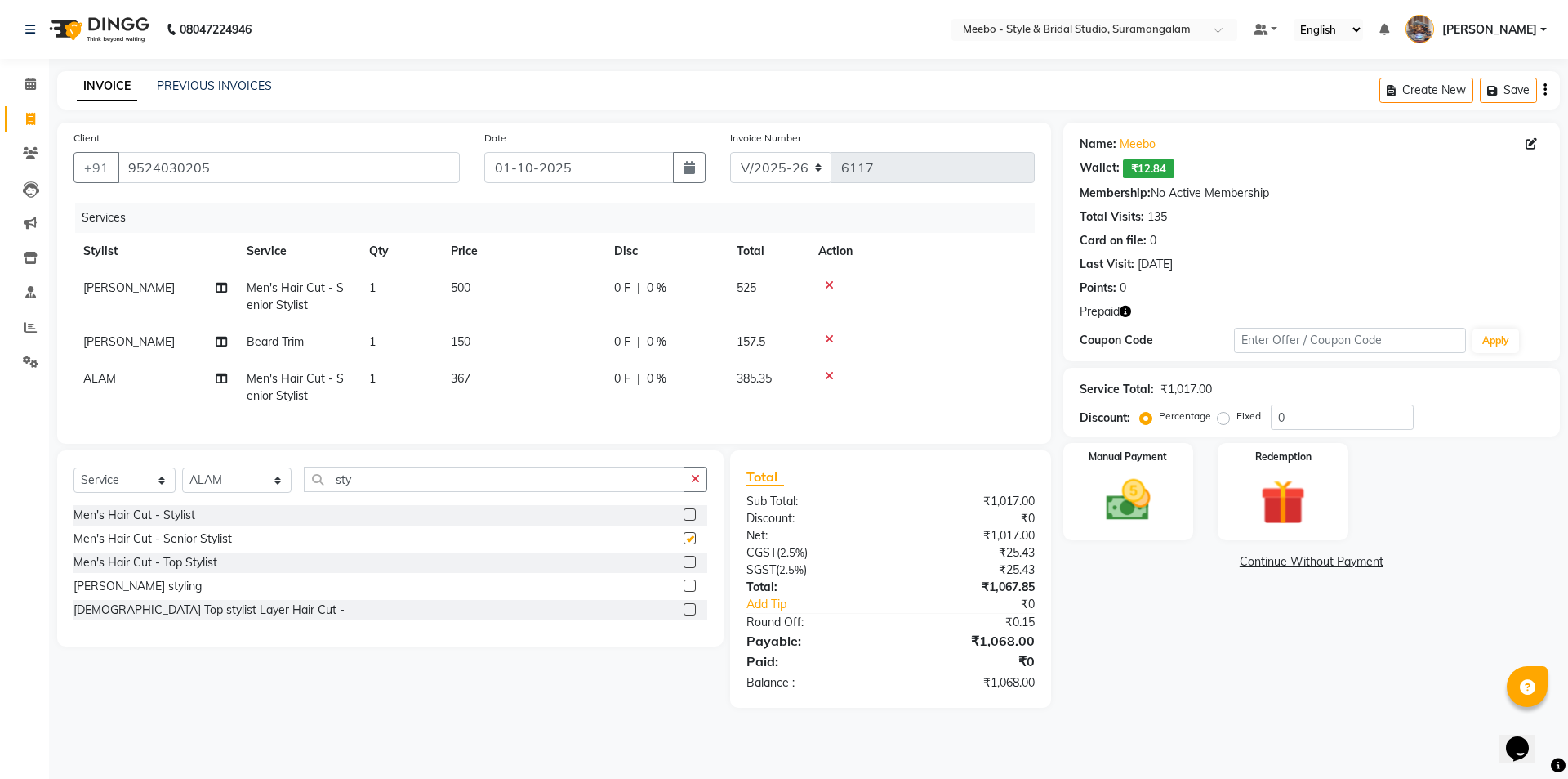
checkbox input "false"
click at [517, 378] on td "367" at bounding box center [523, 387] width 163 height 54
select select "20724"
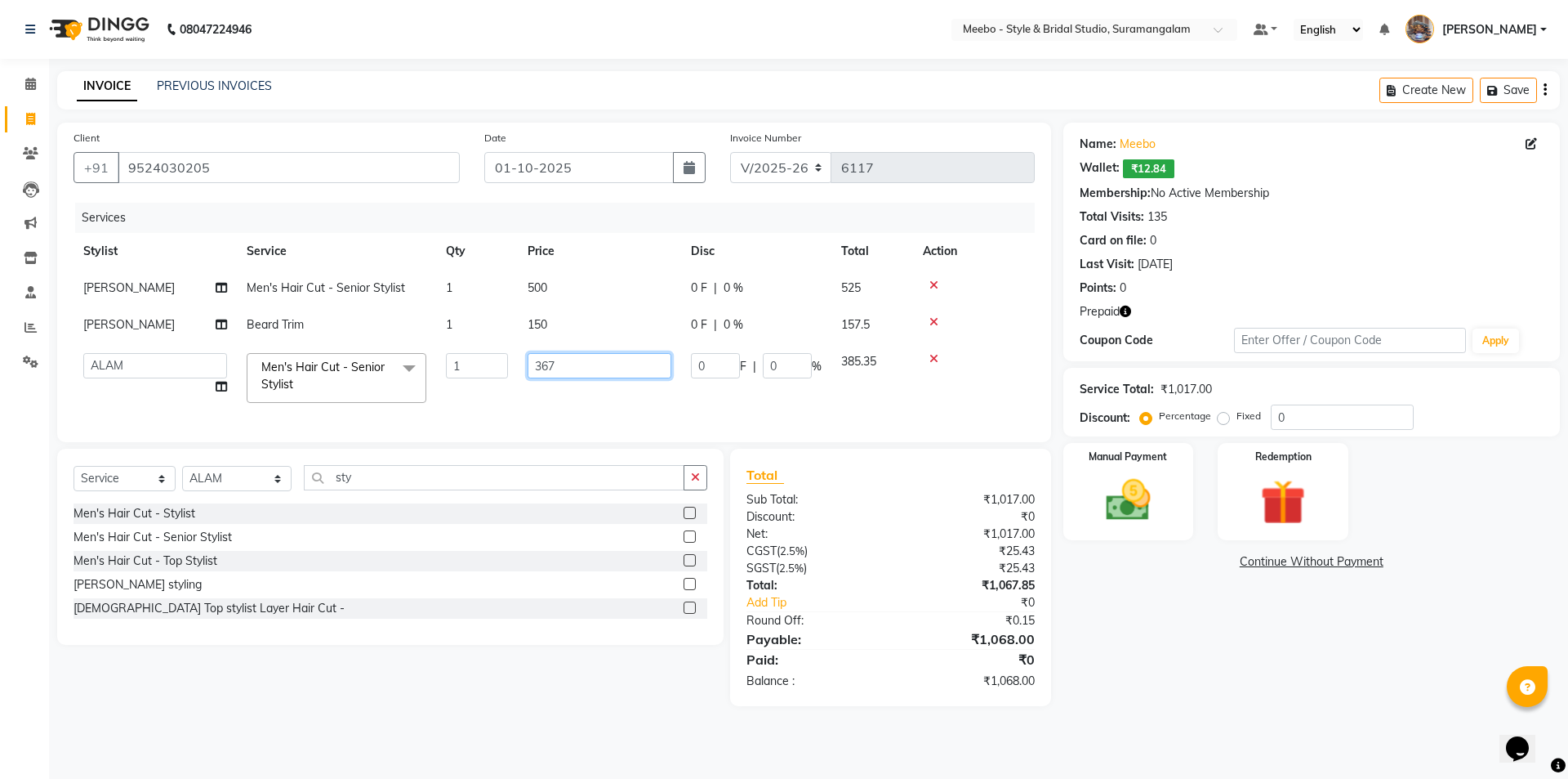
click at [584, 364] on input "367" at bounding box center [599, 365] width 143 height 25
type input "3"
type input "400"
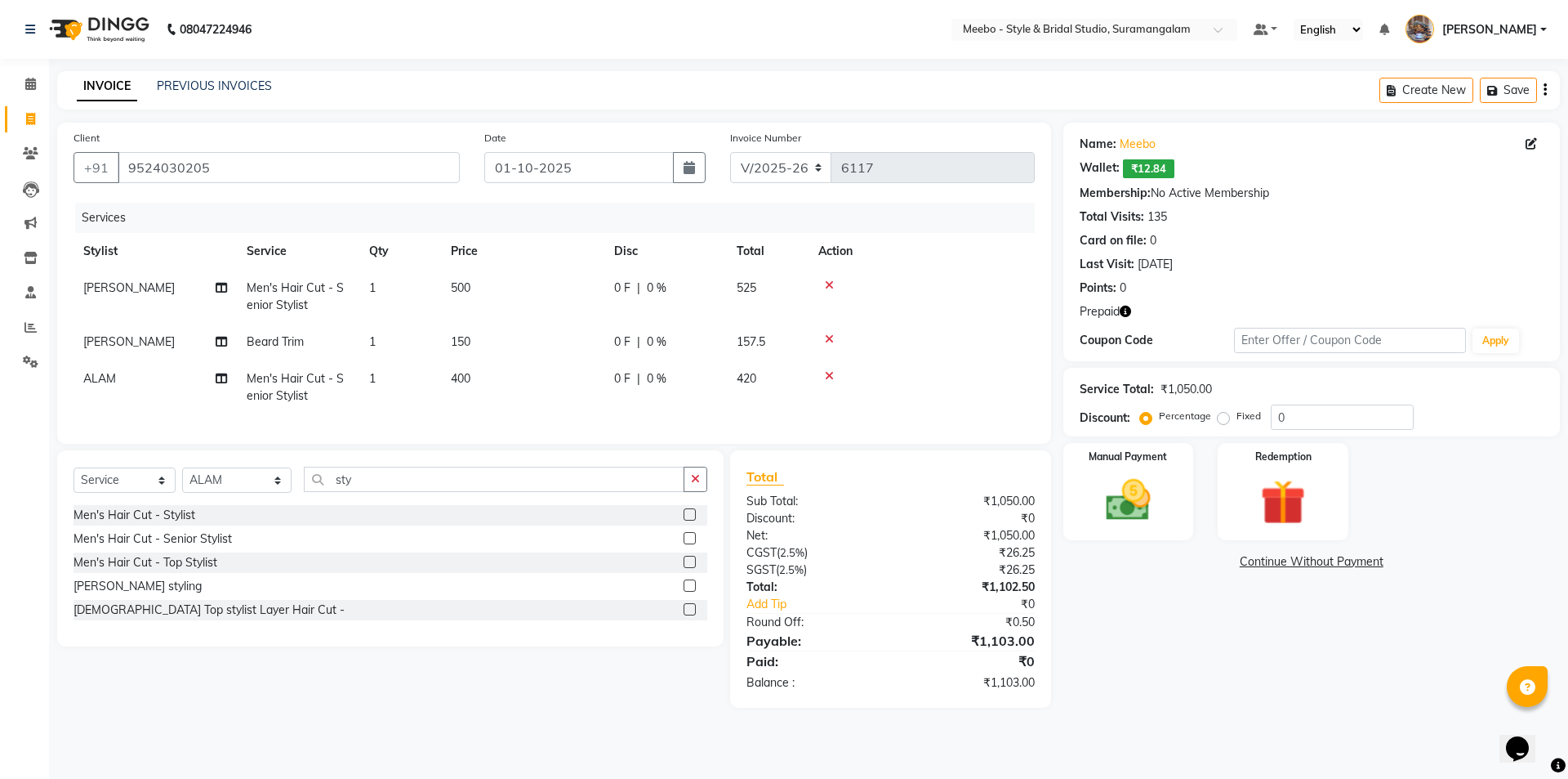
click at [521, 209] on div "Services" at bounding box center [561, 218] width 972 height 31
click at [1123, 503] on img at bounding box center [1128, 500] width 75 height 54
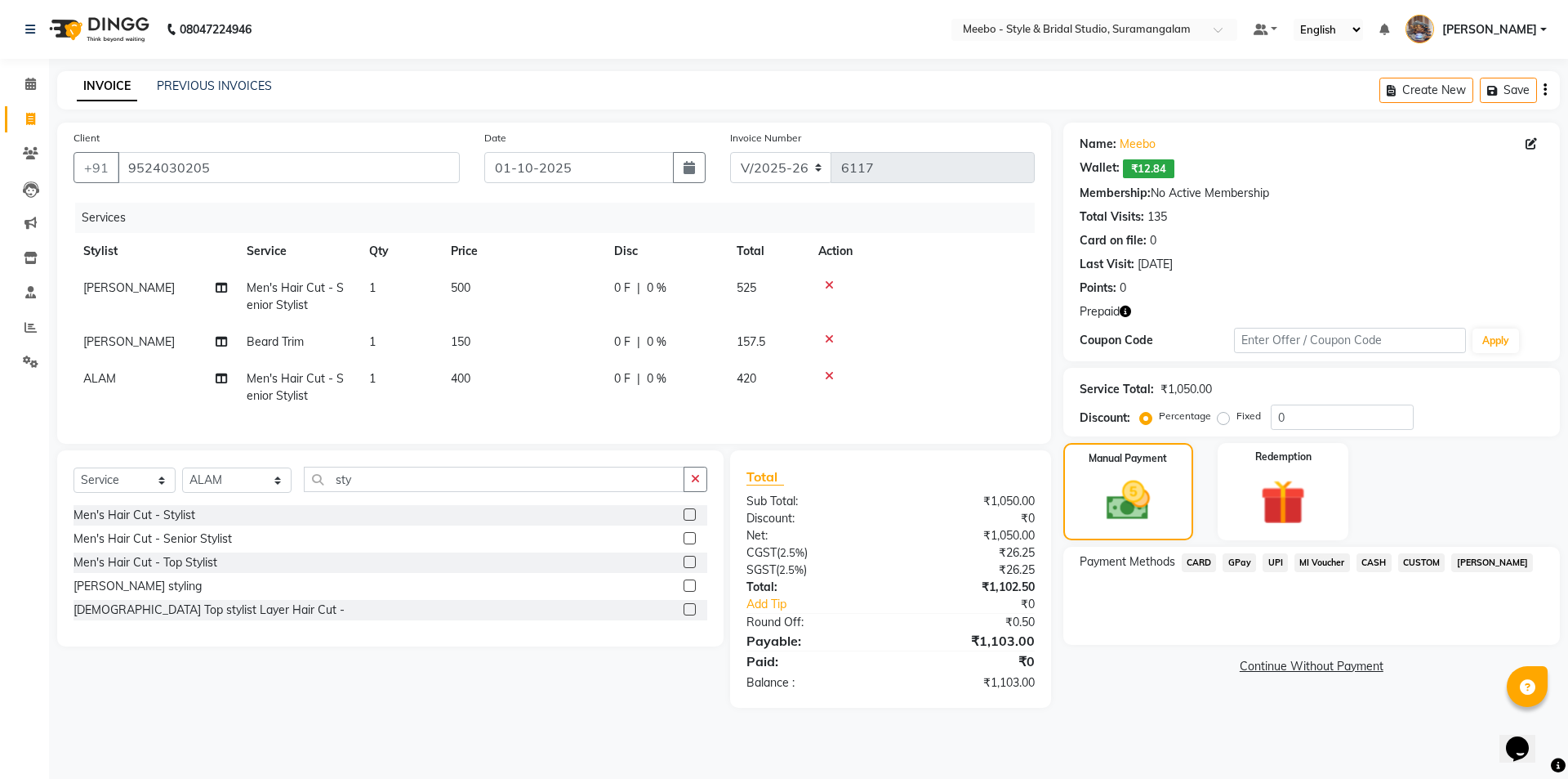
click at [1367, 557] on span "CASH" at bounding box center [1374, 563] width 35 height 19
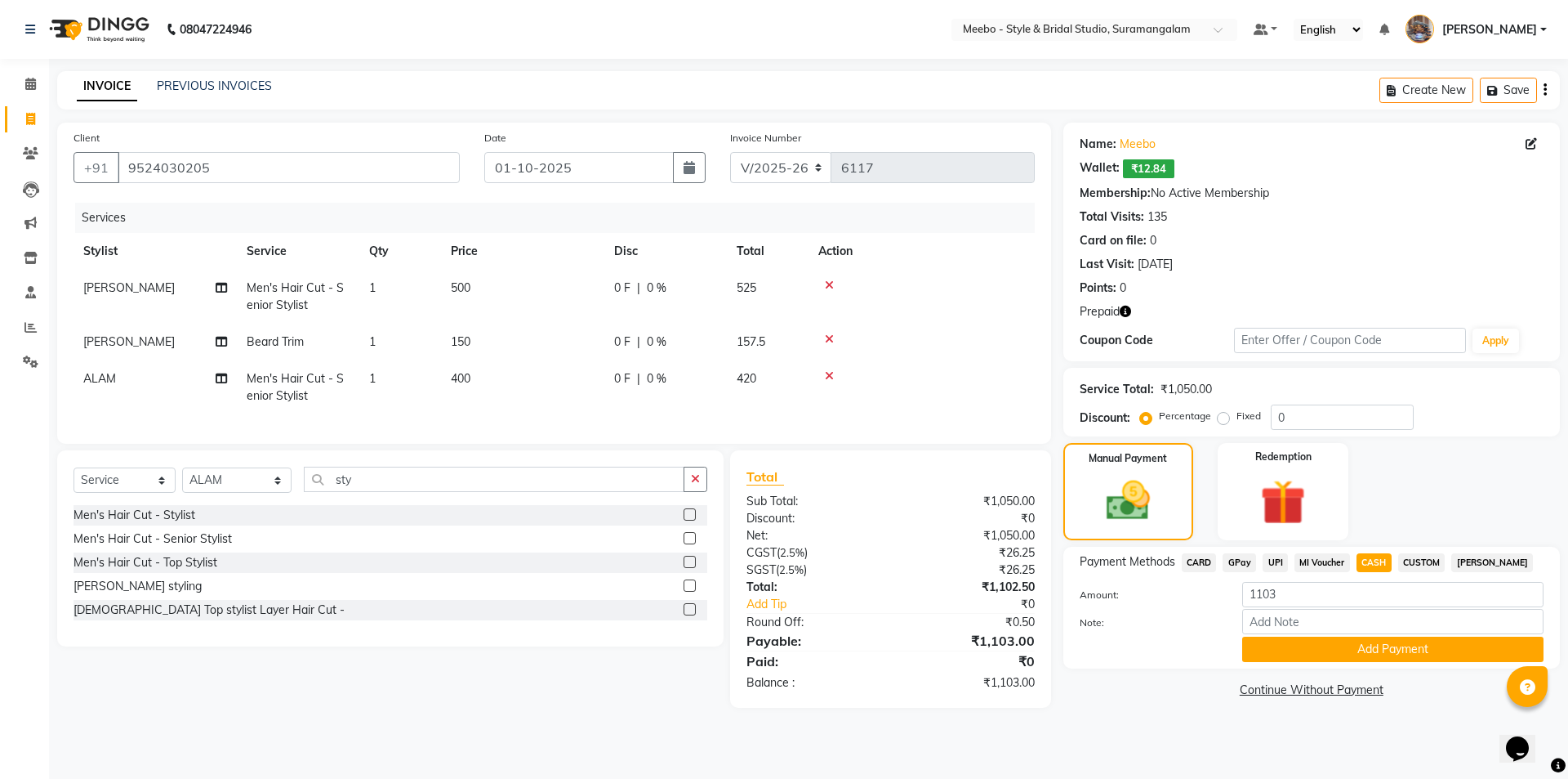
click at [493, 288] on td "500" at bounding box center [523, 296] width 163 height 54
select select "24562"
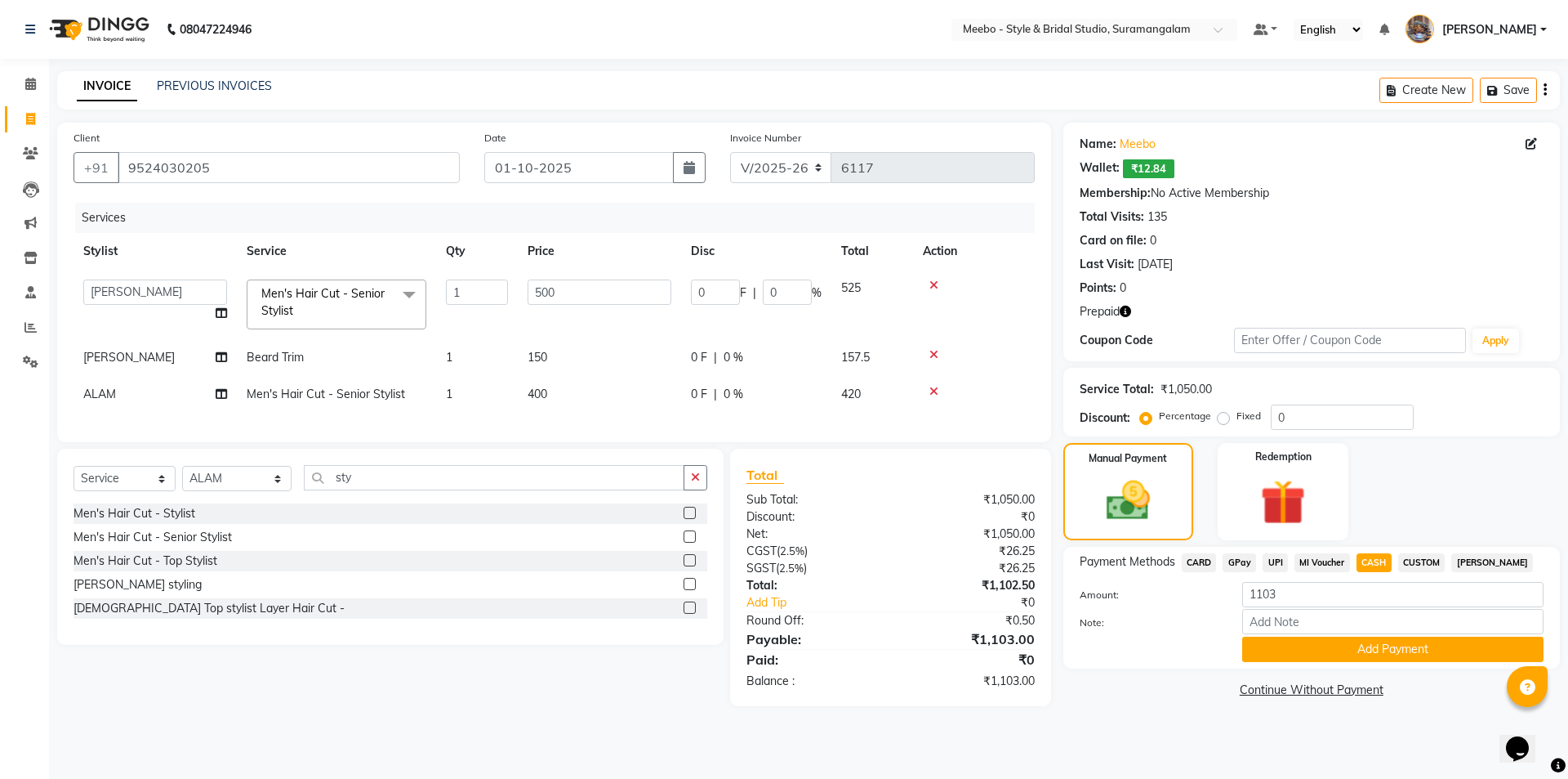
click at [935, 283] on icon at bounding box center [934, 285] width 9 height 11
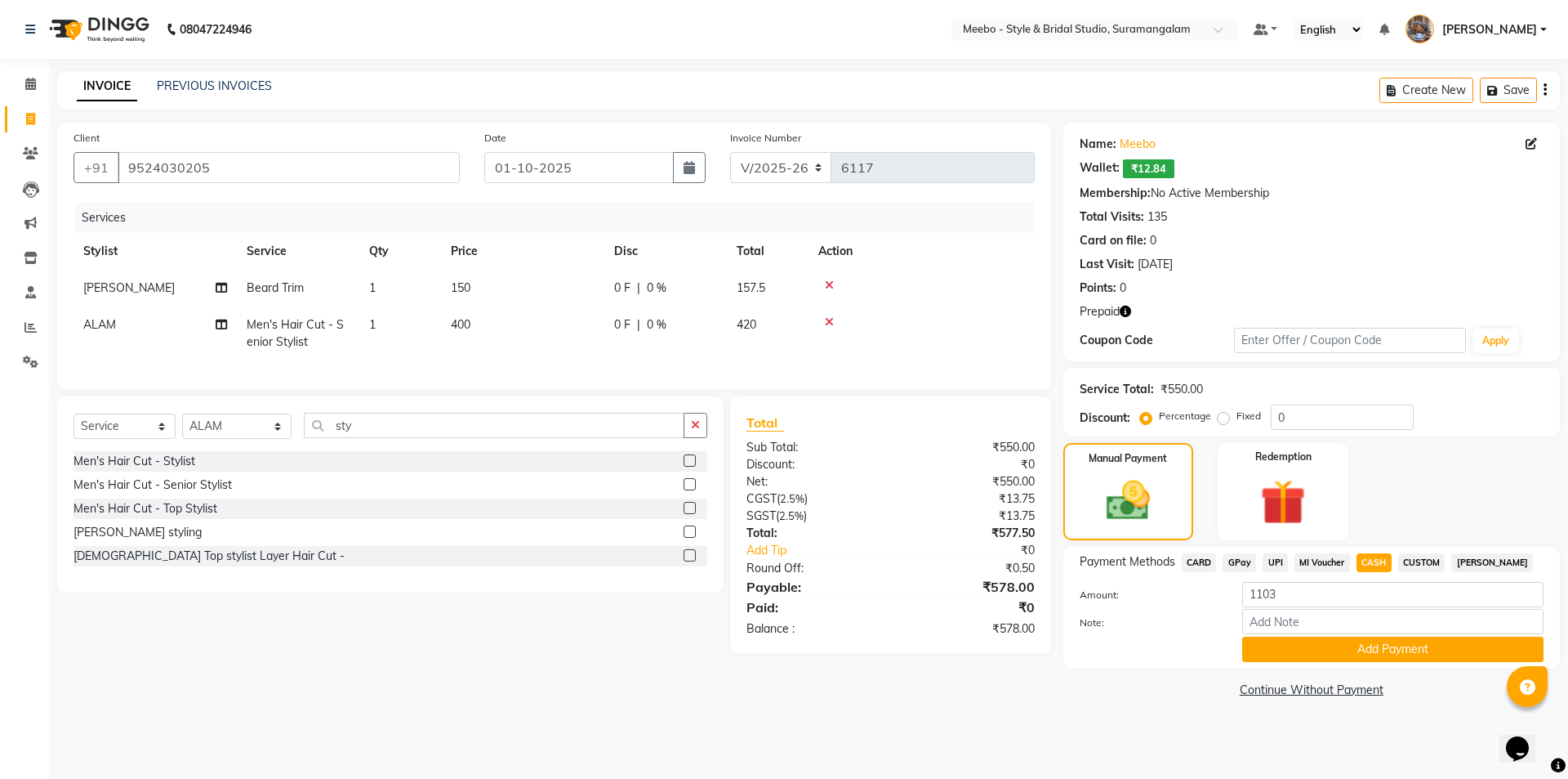
click at [832, 317] on icon at bounding box center [828, 322] width 9 height 11
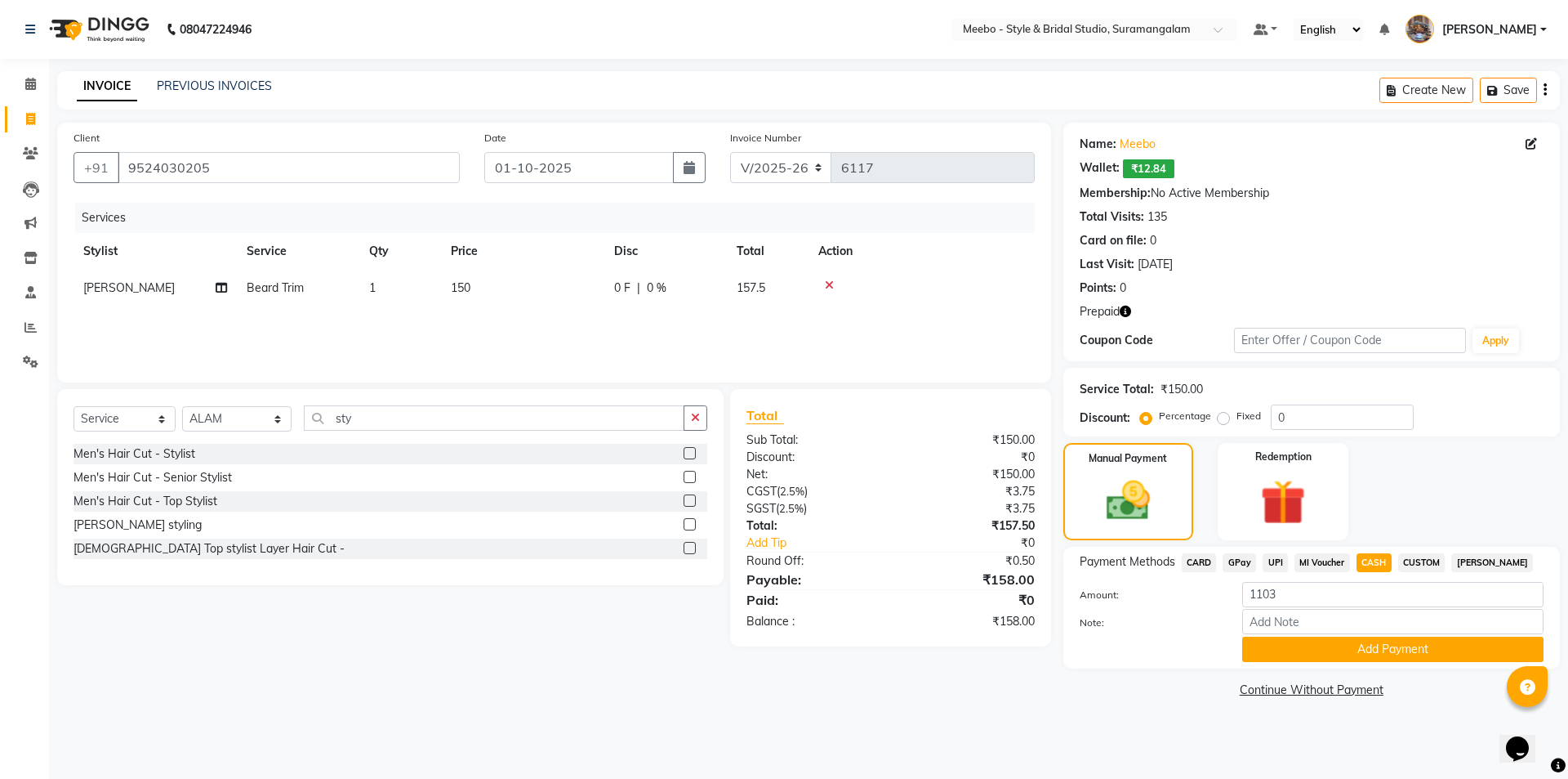
click at [689, 474] on label at bounding box center [689, 476] width 12 height 12
click at [689, 474] on input "checkbox" at bounding box center [688, 477] width 11 height 11
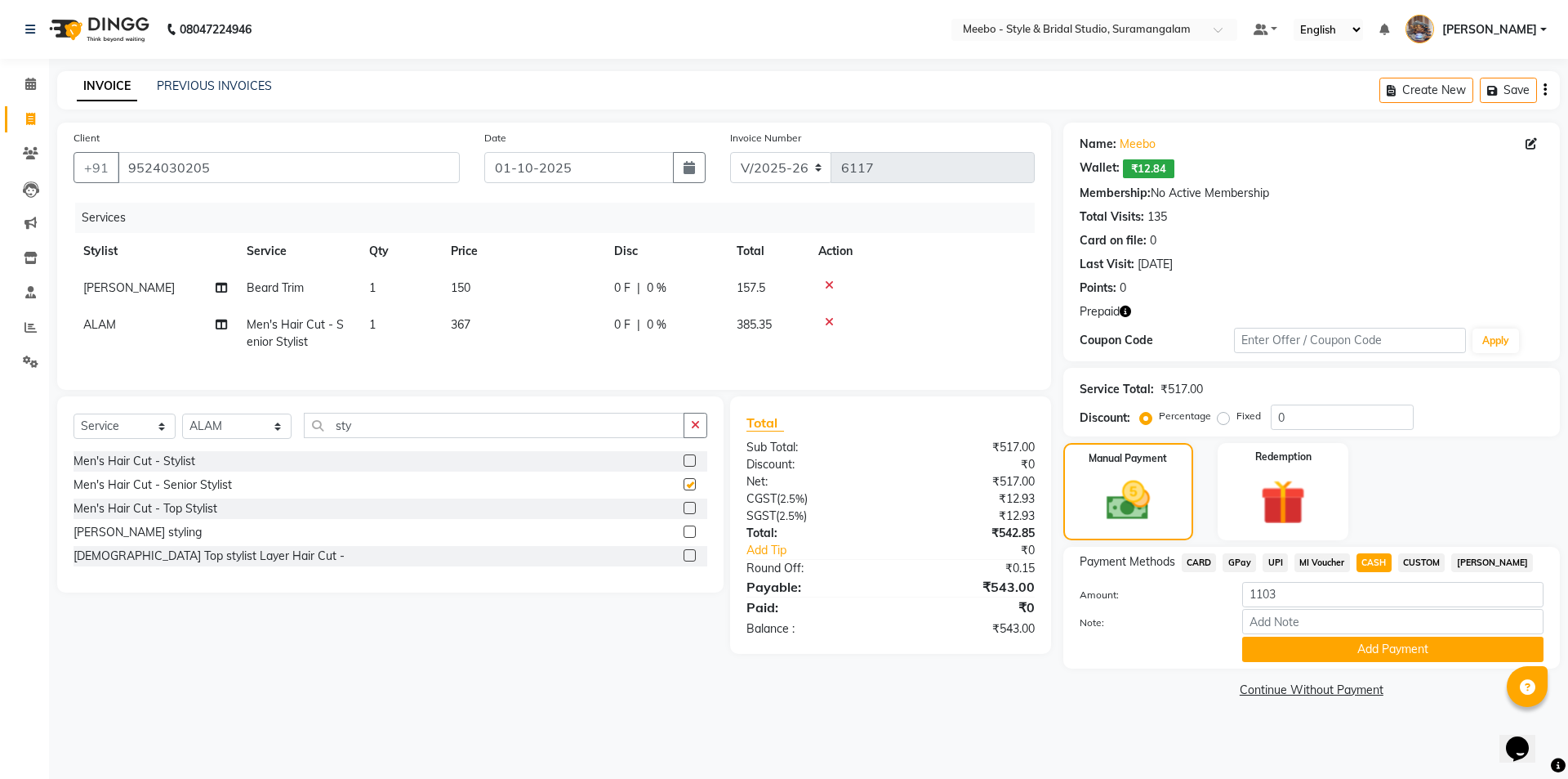
checkbox input "false"
click at [207, 430] on select "Select Stylist Admin [PERSON_NAME] [PERSON_NAME] [PERSON_NAME] Manager [PERSON_…" at bounding box center [237, 425] width 110 height 25
select select "24562"
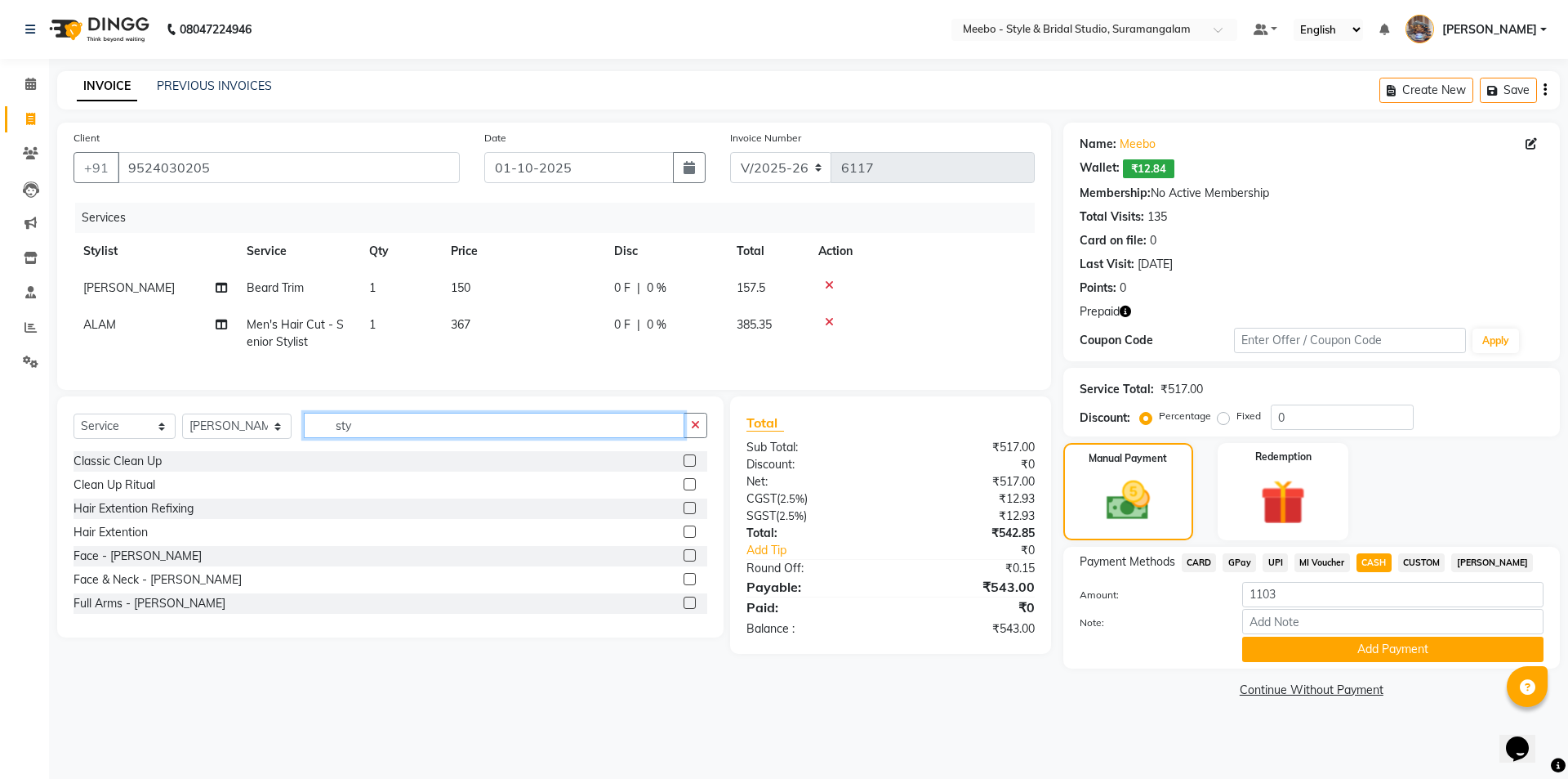
click at [364, 433] on input "sty" at bounding box center [494, 425] width 380 height 25
type input "s"
type input "sty"
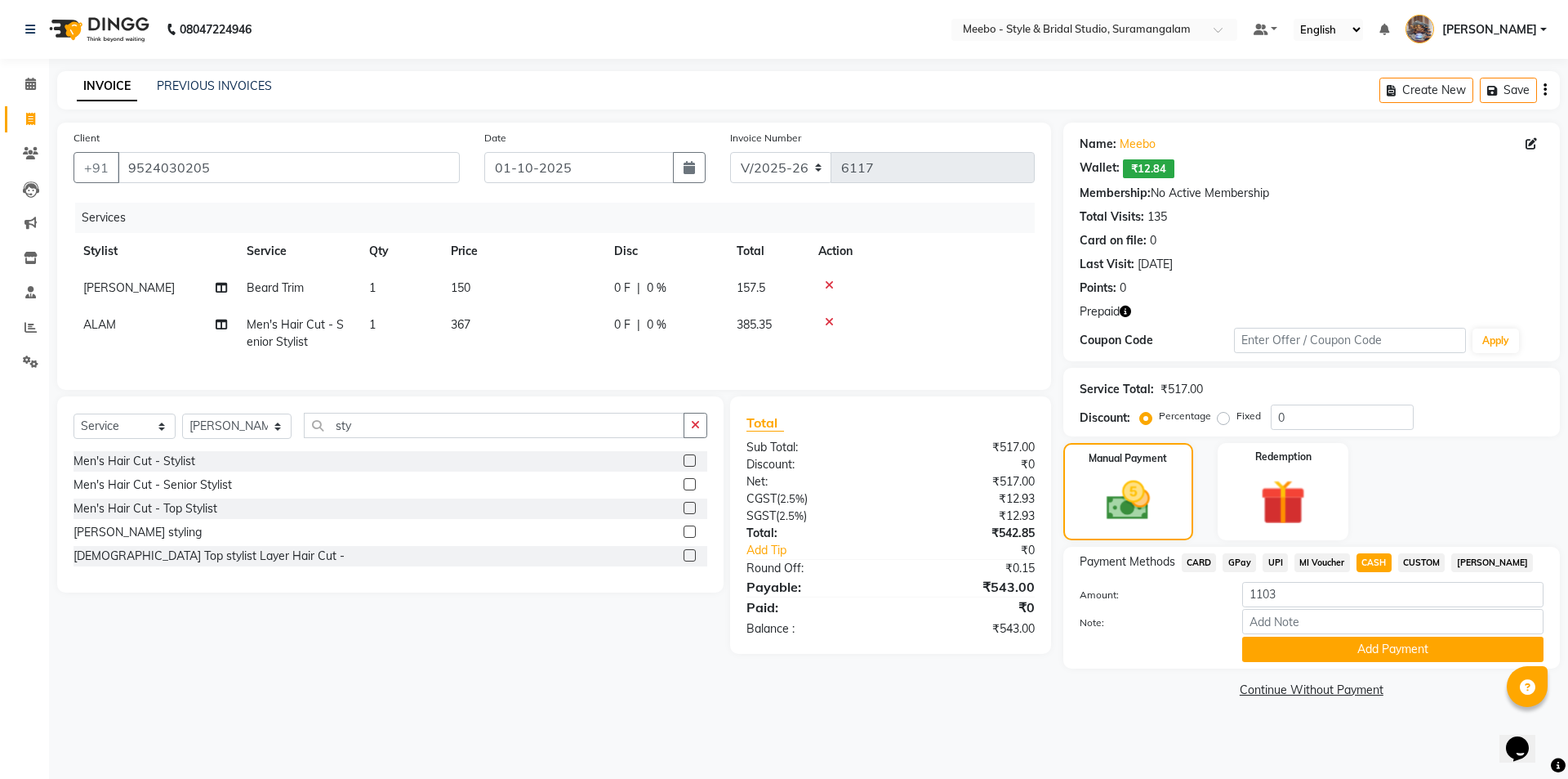
click at [687, 490] on label at bounding box center [689, 484] width 12 height 12
click at [687, 490] on input "checkbox" at bounding box center [688, 485] width 11 height 11
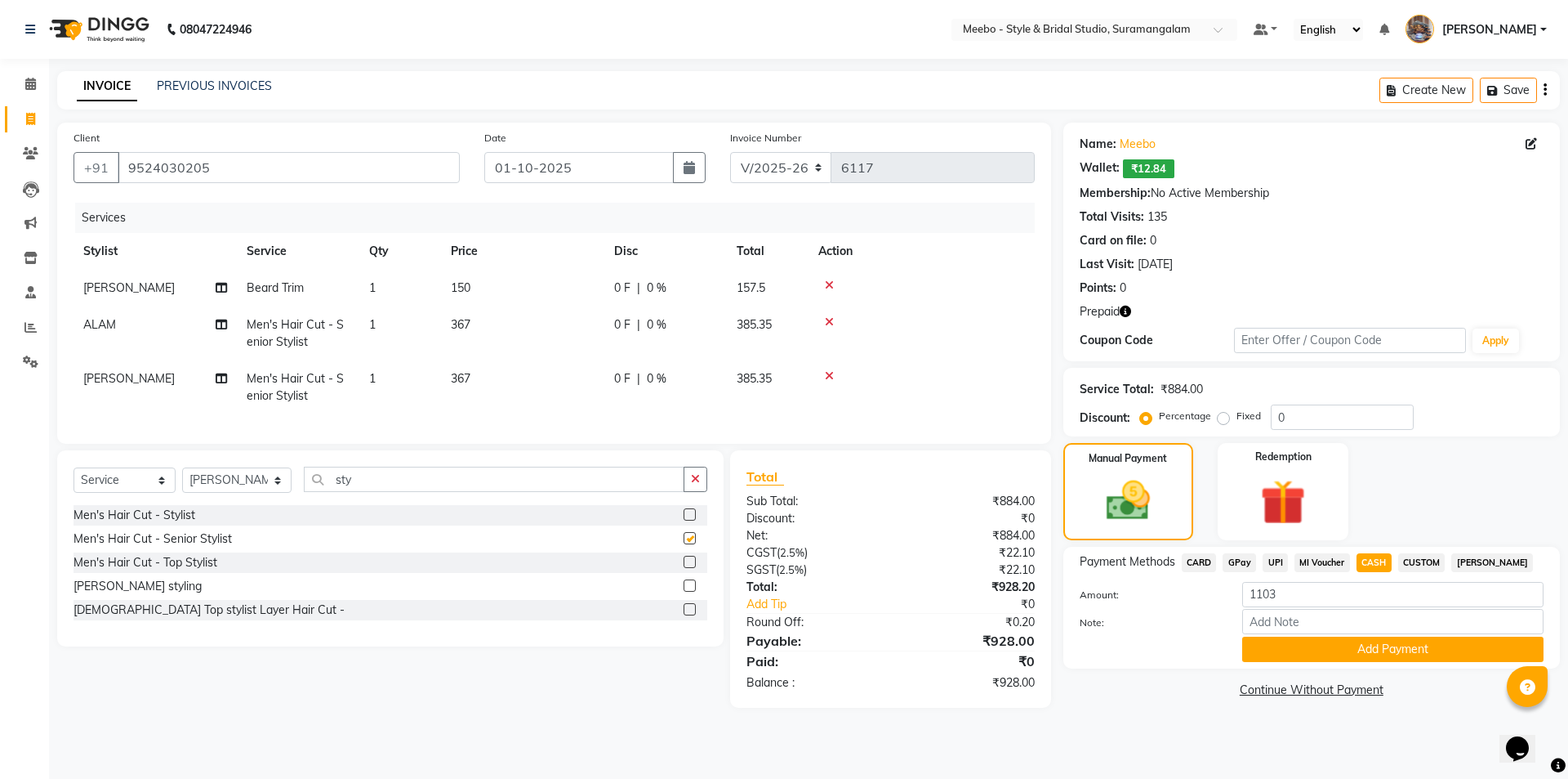
checkbox input "false"
click at [1368, 559] on span "CASH" at bounding box center [1374, 563] width 35 height 19
type input "928"
click at [828, 283] on icon at bounding box center [828, 285] width 9 height 11
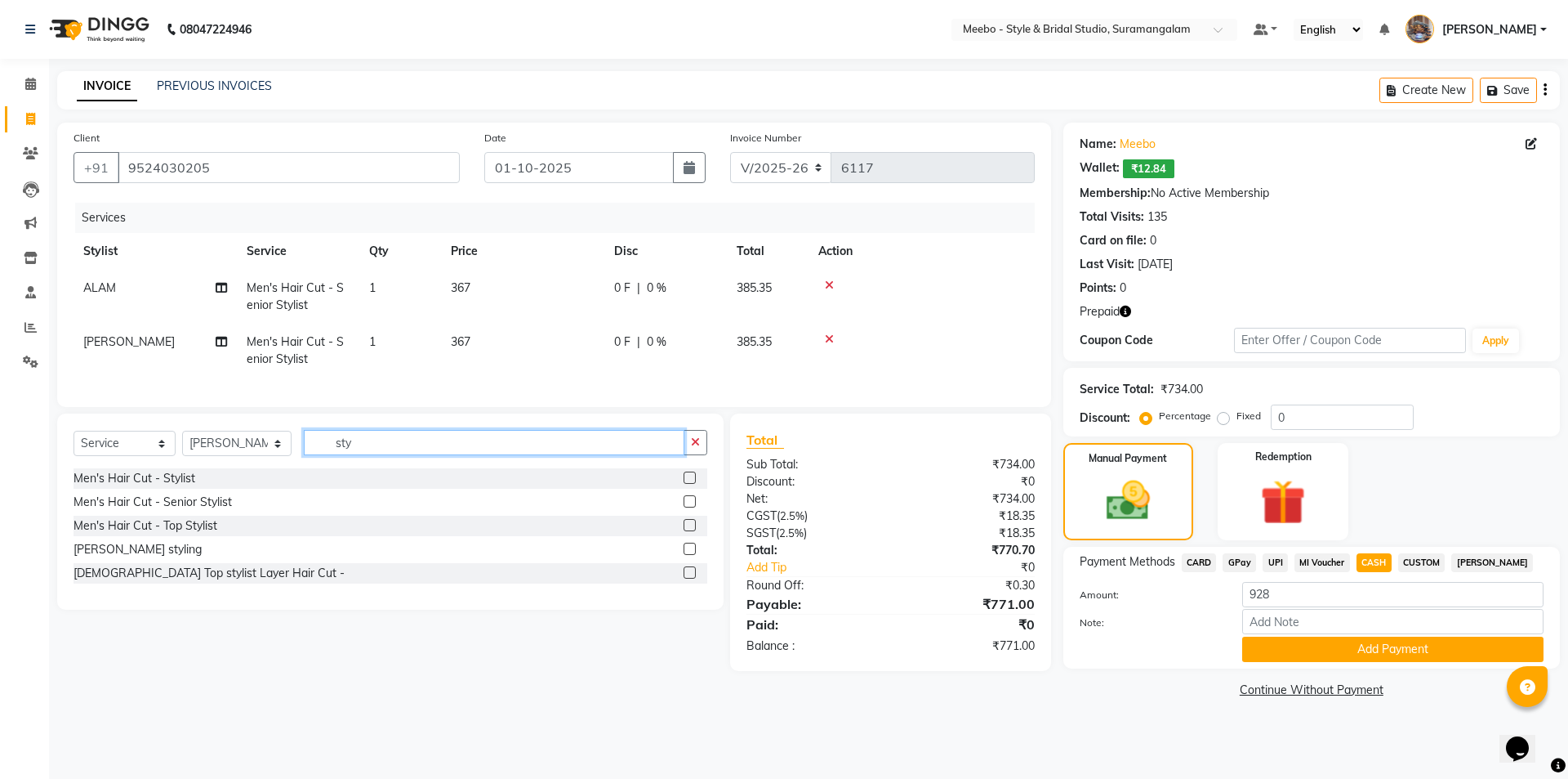
click at [378, 452] on input "sty" at bounding box center [494, 443] width 380 height 25
type input "s"
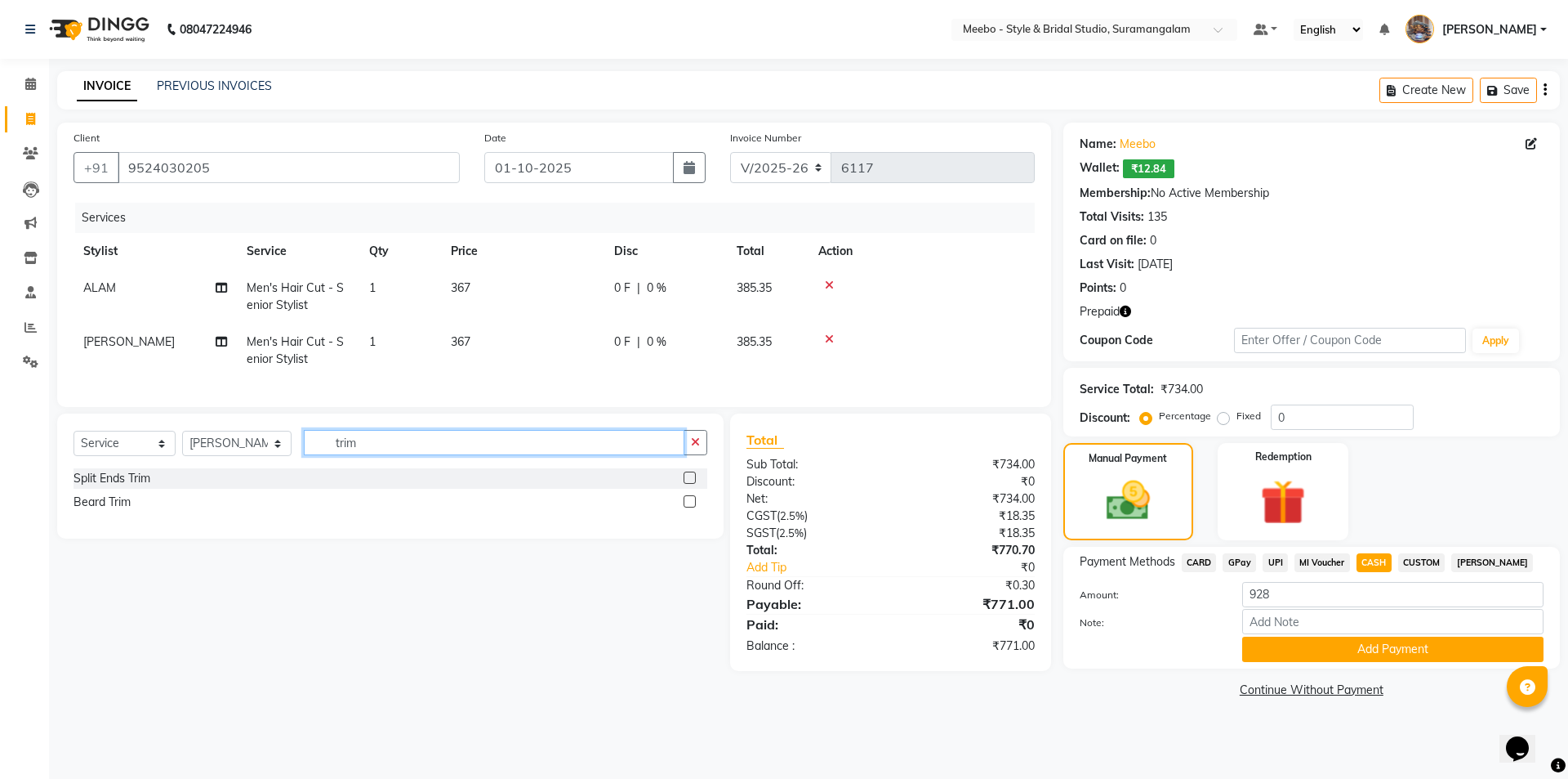
type input "trim"
click at [688, 508] on label at bounding box center [689, 501] width 12 height 12
click at [688, 508] on input "checkbox" at bounding box center [688, 502] width 11 height 11
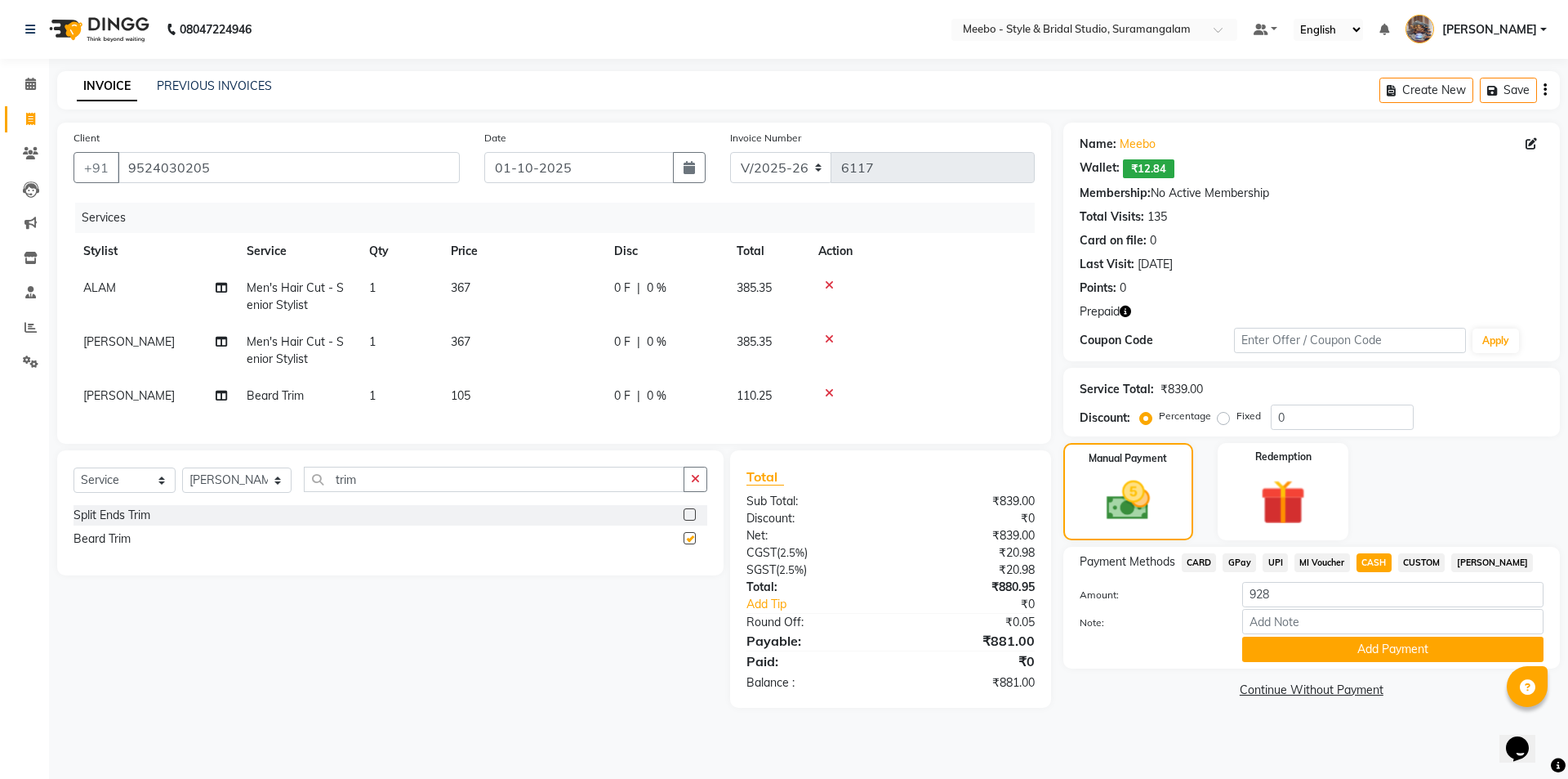
checkbox input "false"
click at [1380, 559] on span "CASH" at bounding box center [1374, 563] width 35 height 19
type input "881"
click at [1341, 649] on button "Add Payment" at bounding box center [1392, 649] width 301 height 25
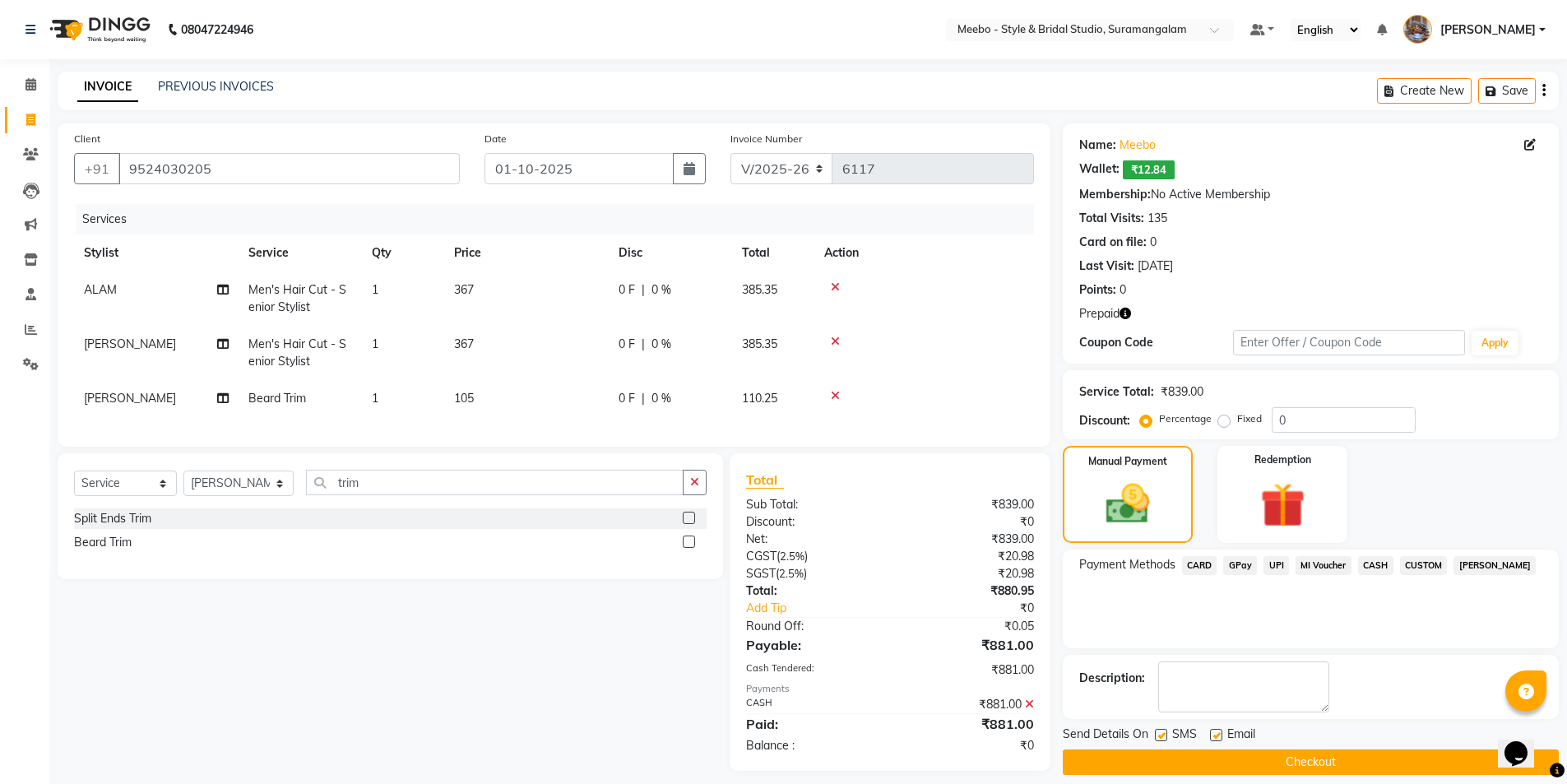
click at [1351, 769] on button "Checkout" at bounding box center [1310, 762] width 496 height 25
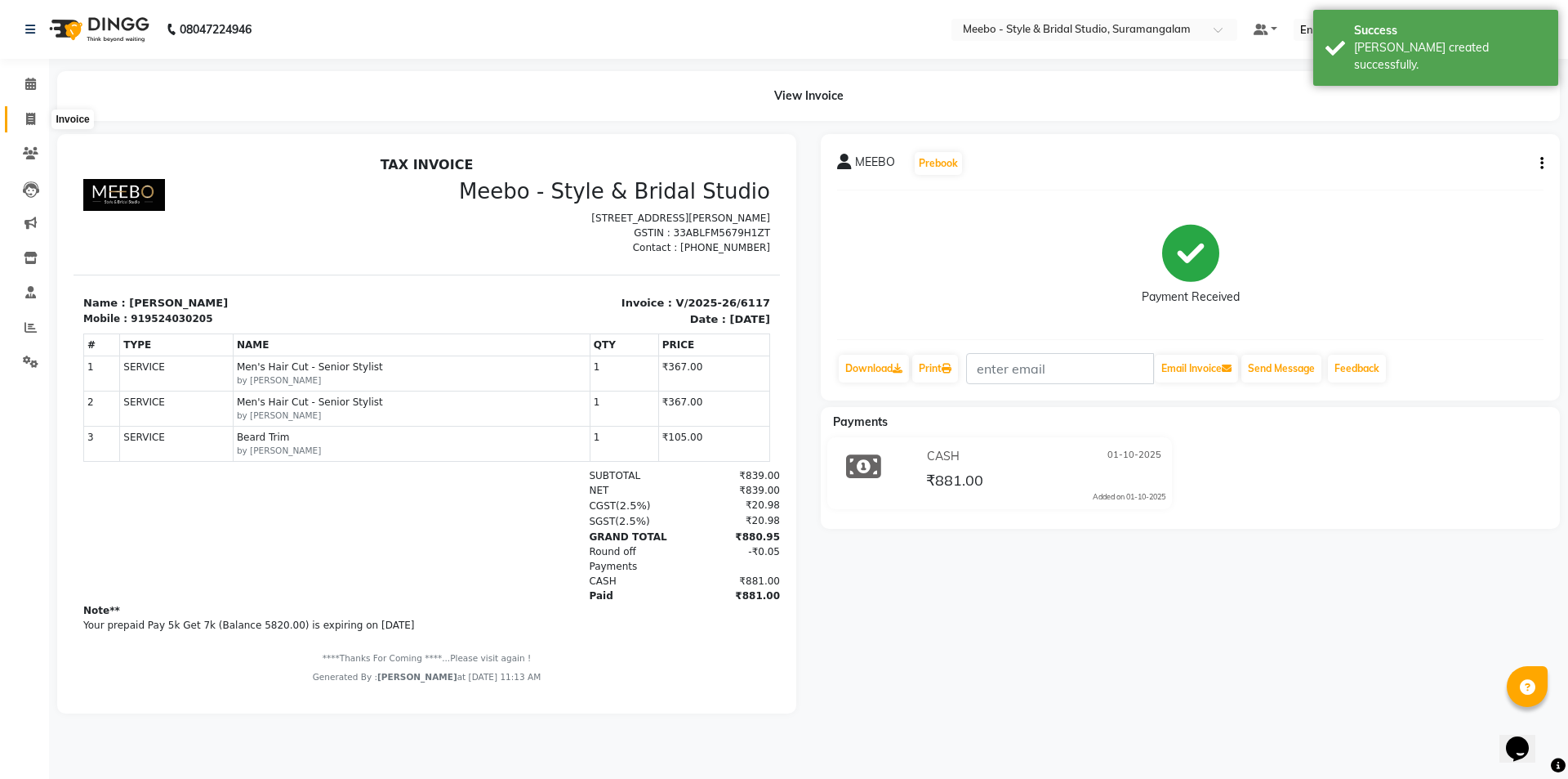
click at [25, 116] on span at bounding box center [31, 119] width 29 height 19
select select "service"
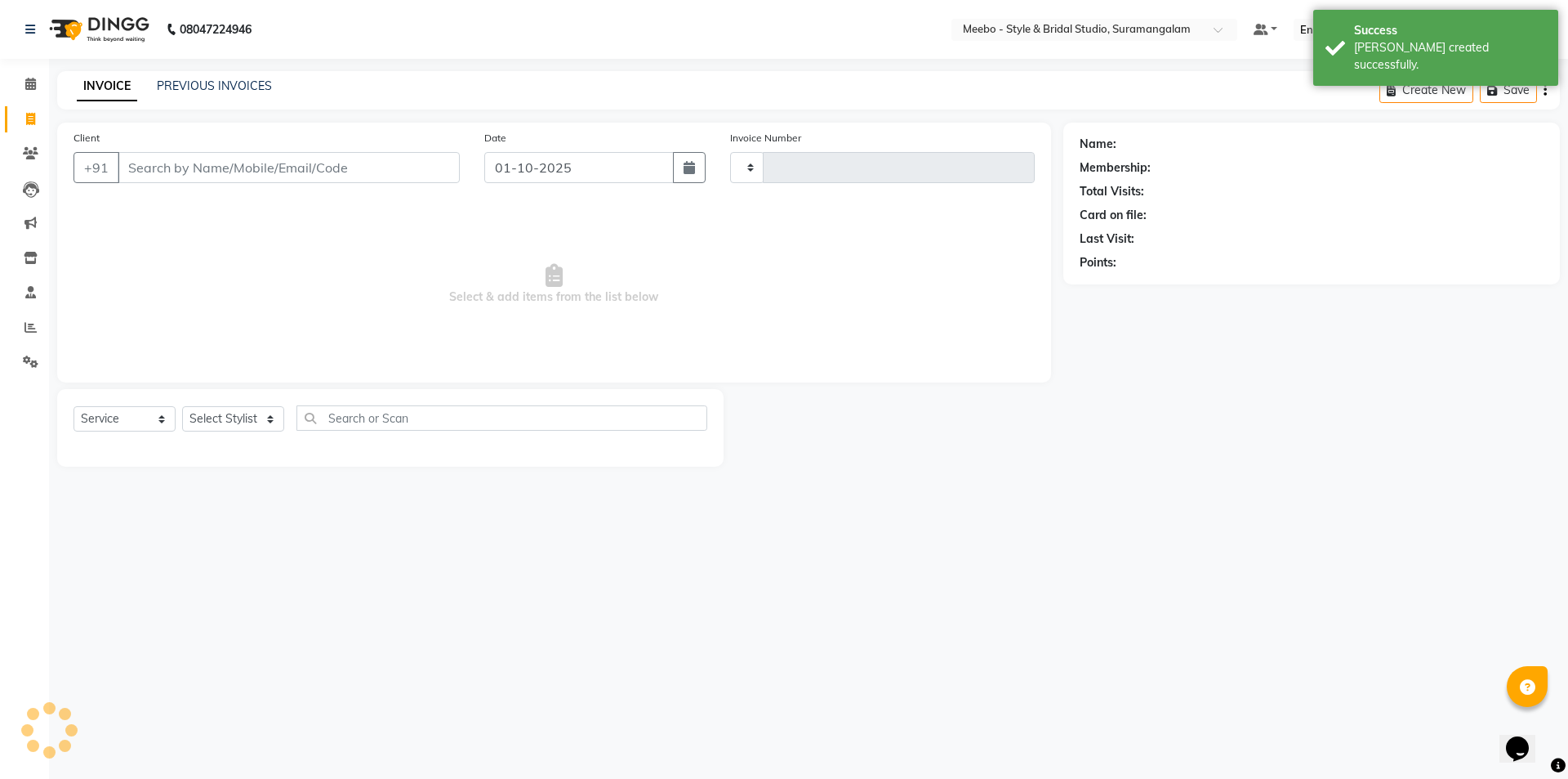
type input "6118"
select select "12"
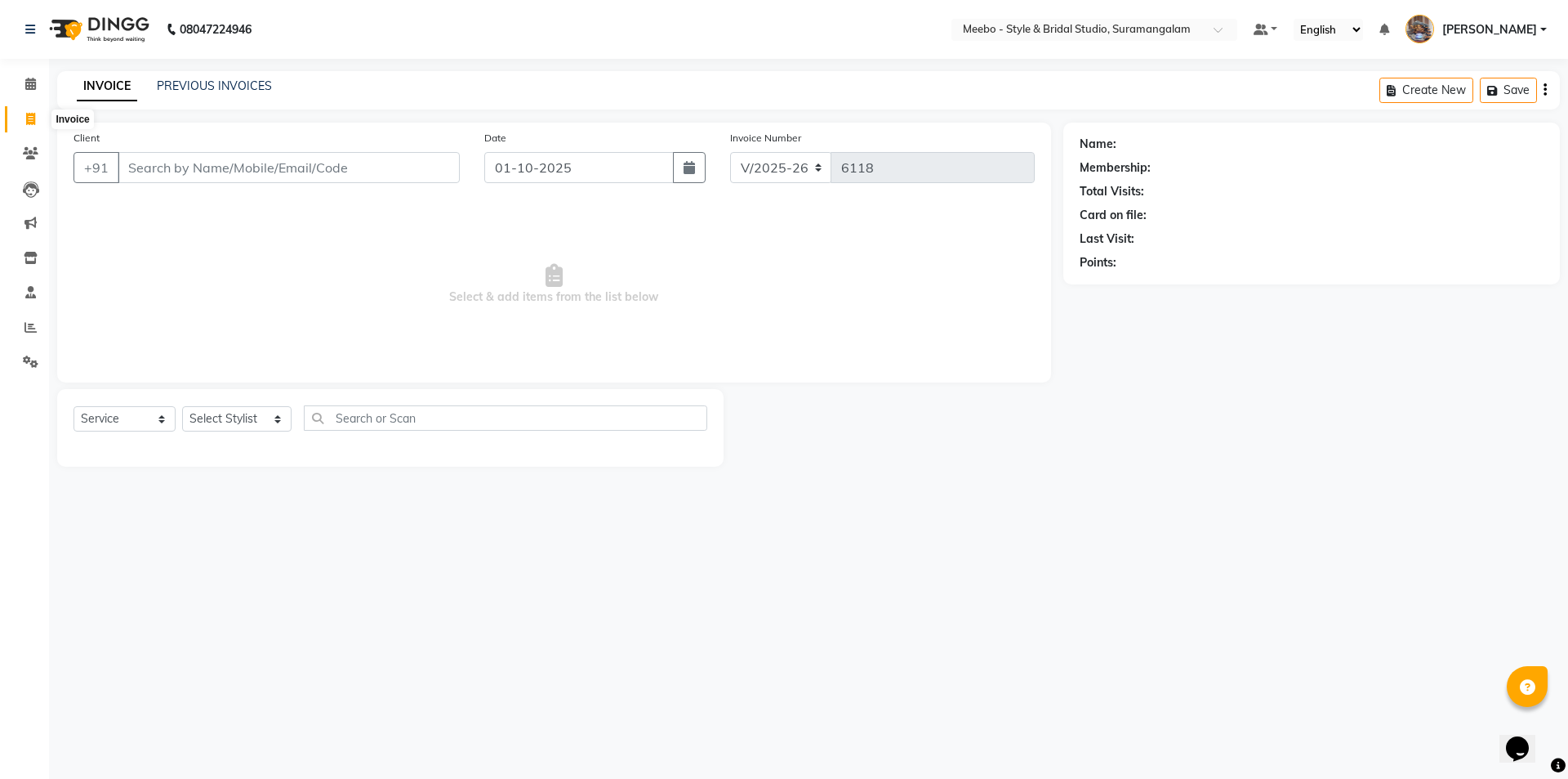
click at [28, 118] on icon at bounding box center [30, 119] width 9 height 12
select select "service"
type input "6118"
select select "12"
click at [235, 90] on link "PREVIOUS INVOICES" at bounding box center [214, 85] width 116 height 14
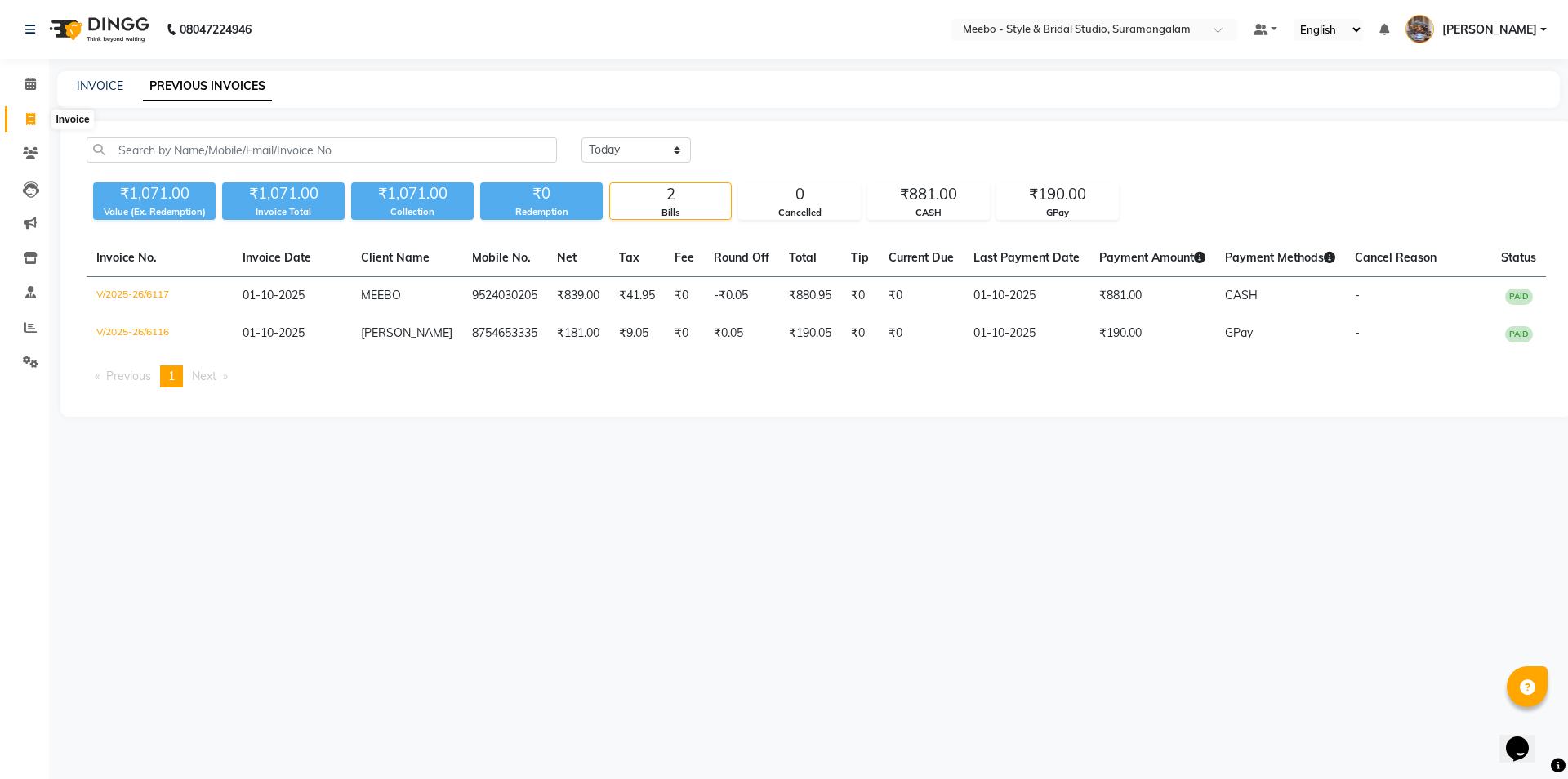
click at [31, 116] on icon at bounding box center [30, 119] width 9 height 12
select select "service"
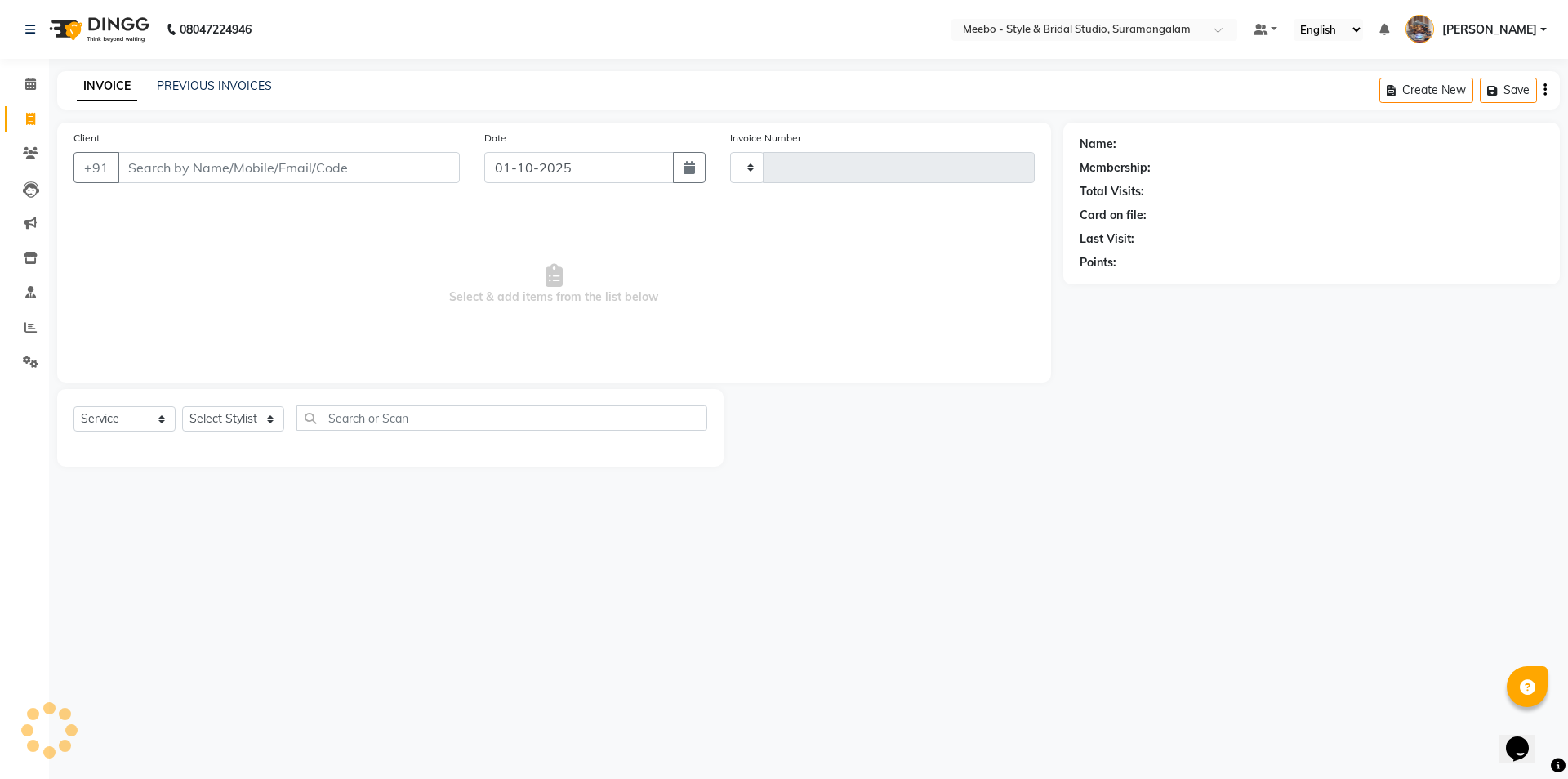
type input "6118"
select select "12"
click at [212, 163] on input "Client" at bounding box center [289, 167] width 342 height 31
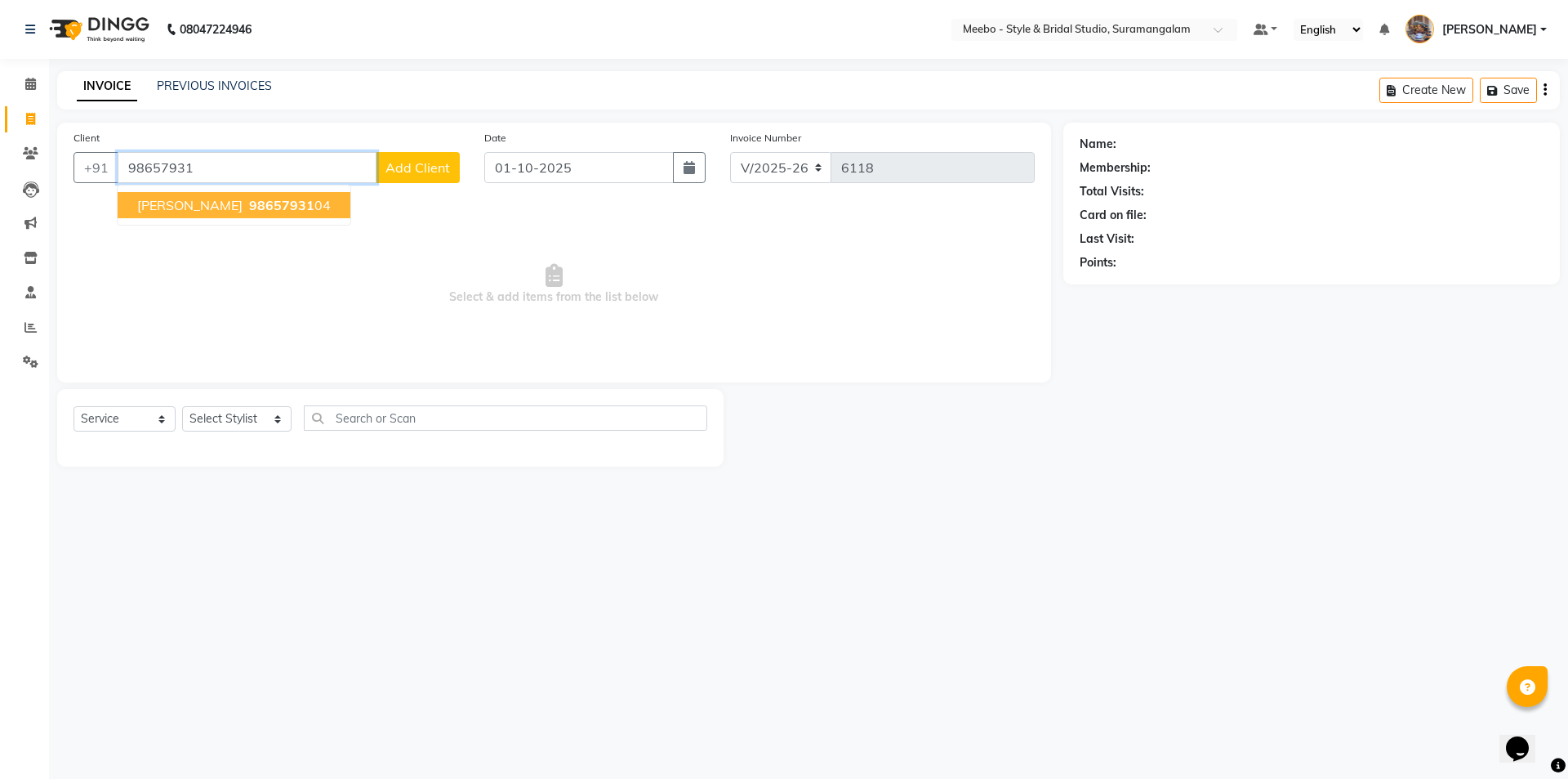
click at [187, 209] on span "tamilmani" at bounding box center [190, 205] width 105 height 16
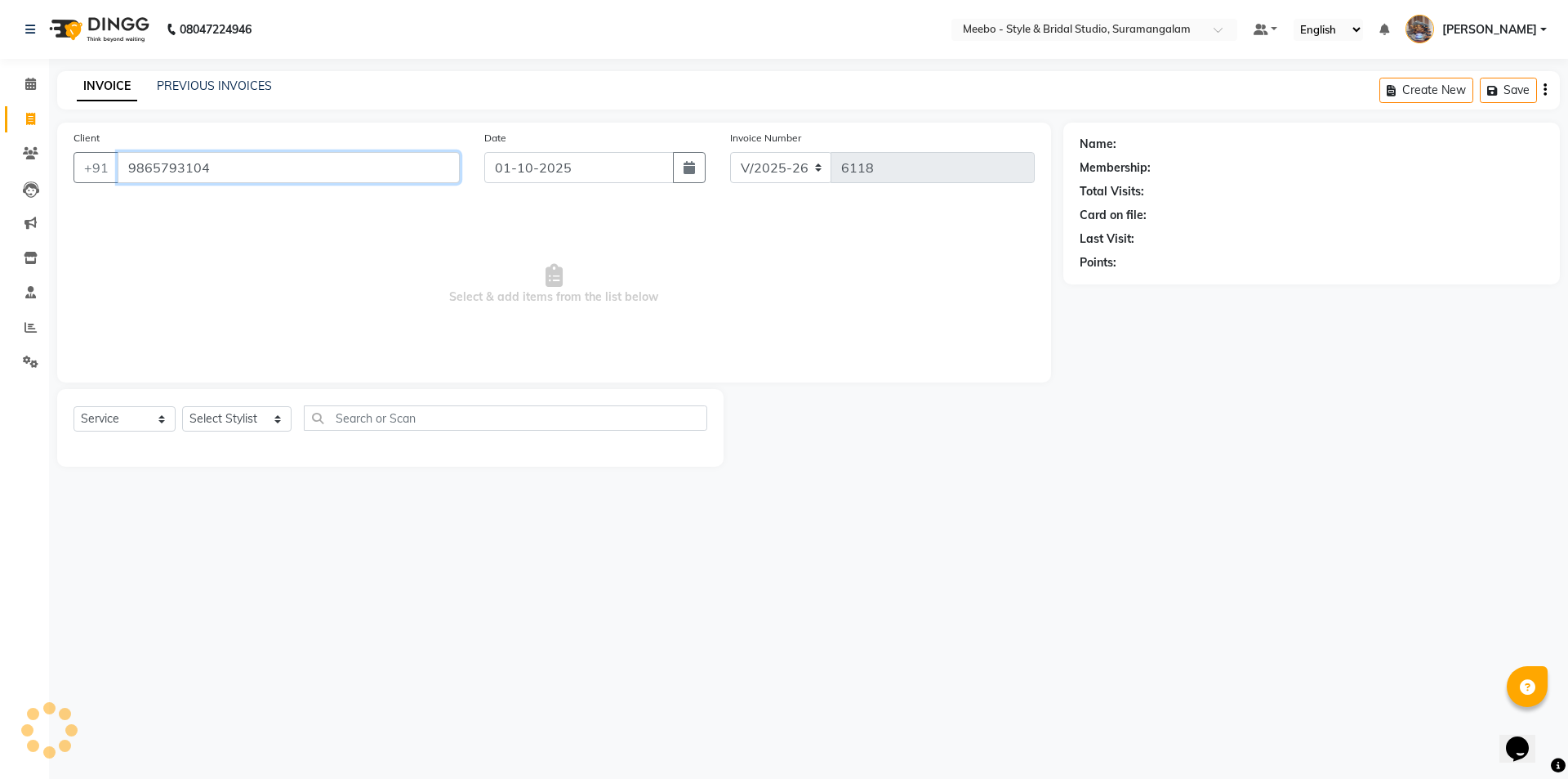
type input "9865793104"
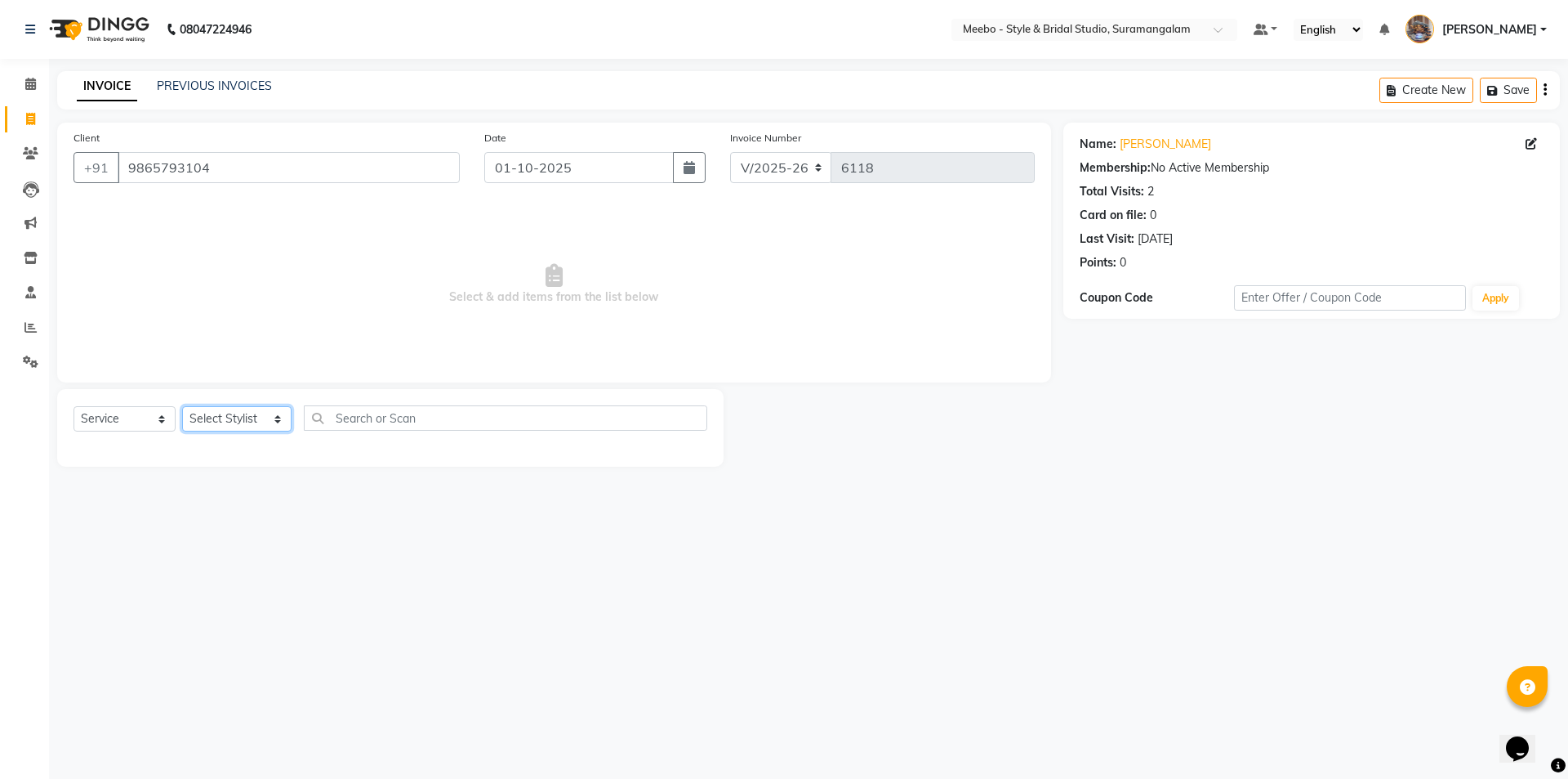
click at [215, 415] on select "Select Stylist Admin [PERSON_NAME] [PERSON_NAME] [PERSON_NAME] Manager [PERSON_…" at bounding box center [237, 419] width 110 height 25
select select "33852"
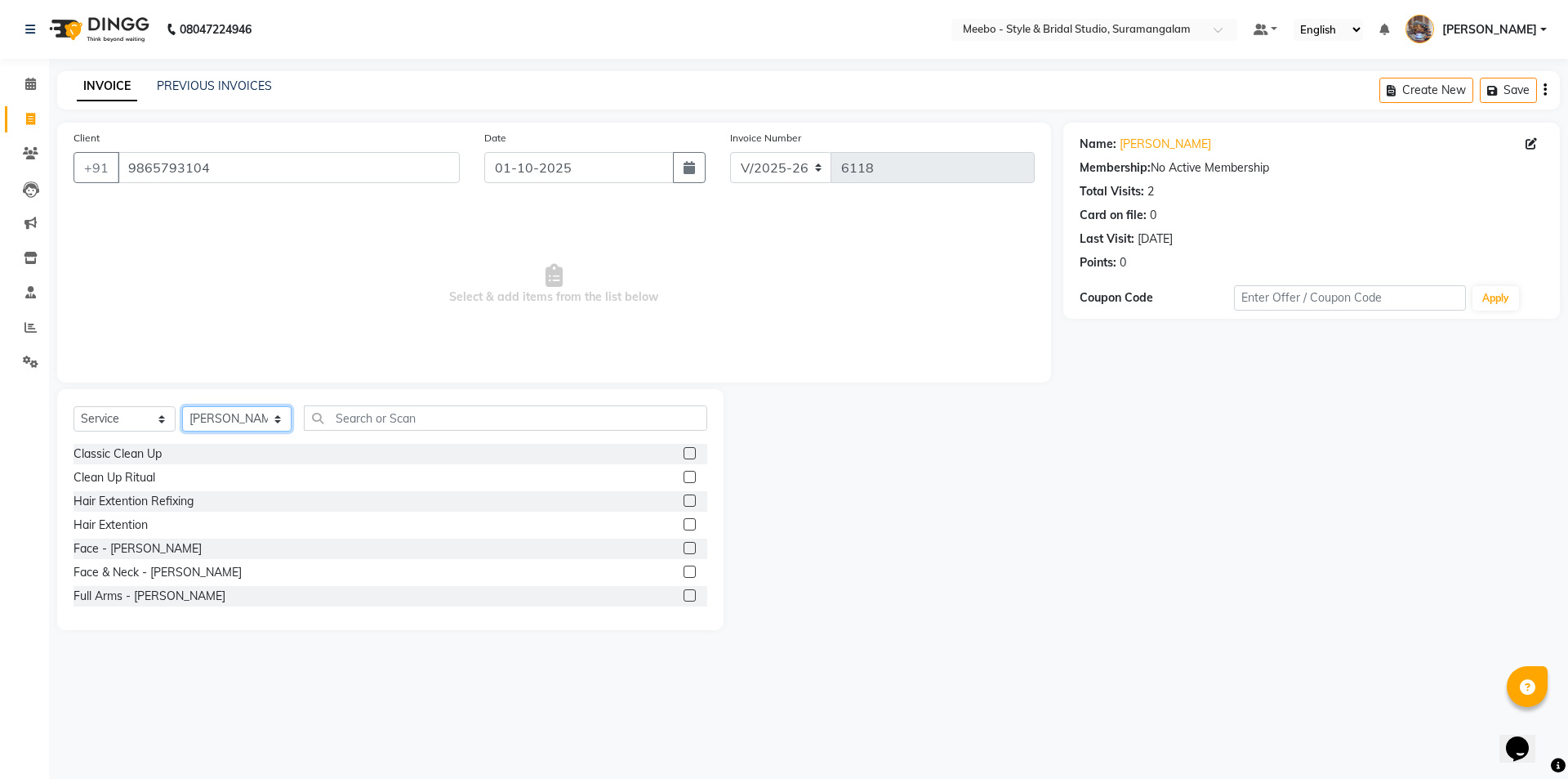
click at [215, 415] on select "Select Stylist Admin [PERSON_NAME] [PERSON_NAME] [PERSON_NAME] Manager [PERSON_…" at bounding box center [237, 419] width 110 height 25
click at [382, 422] on input "text" at bounding box center [505, 418] width 403 height 25
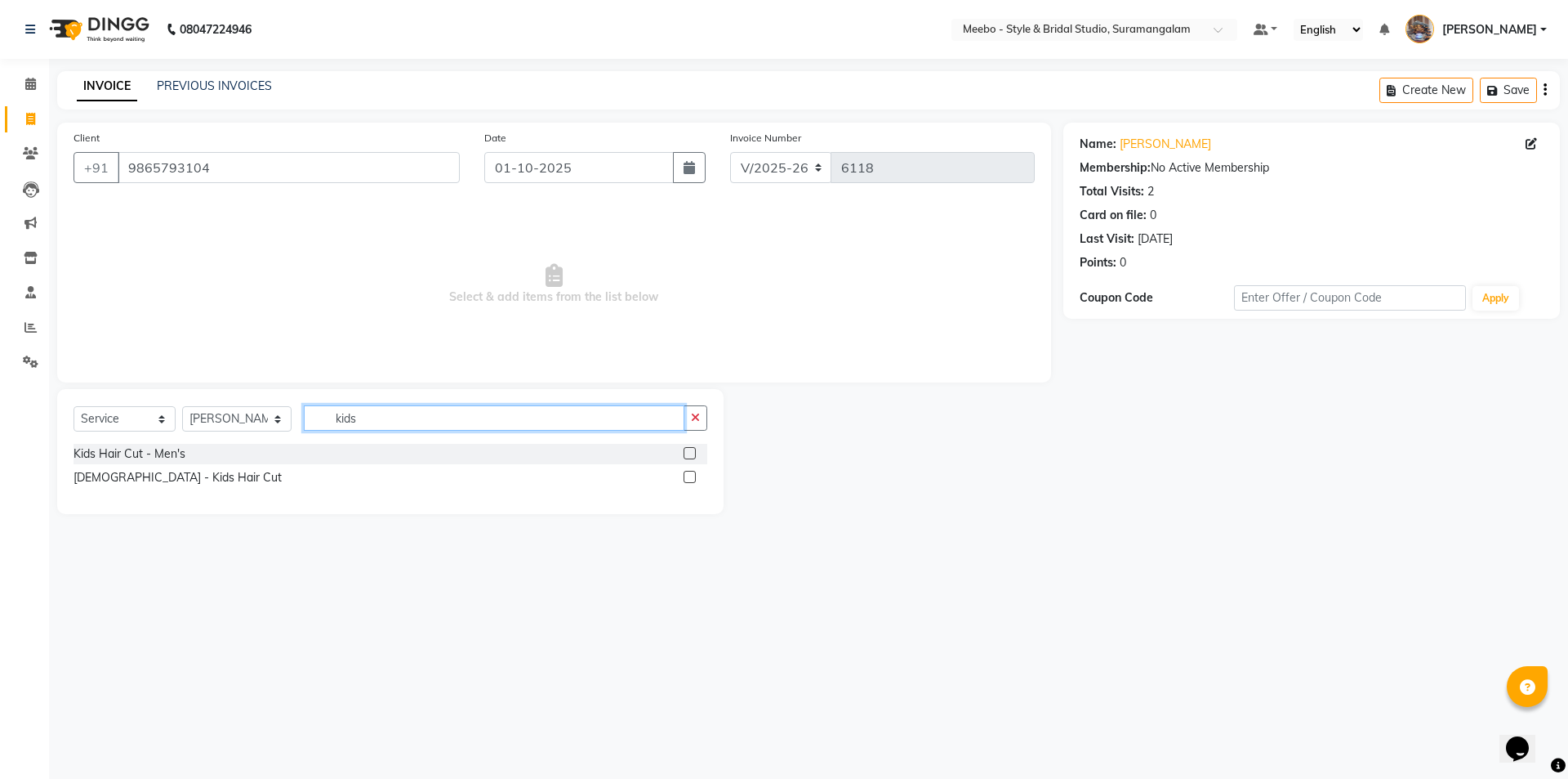
type input "kids"
click at [685, 452] on label at bounding box center [689, 453] width 12 height 12
click at [685, 452] on input "checkbox" at bounding box center [688, 453] width 11 height 11
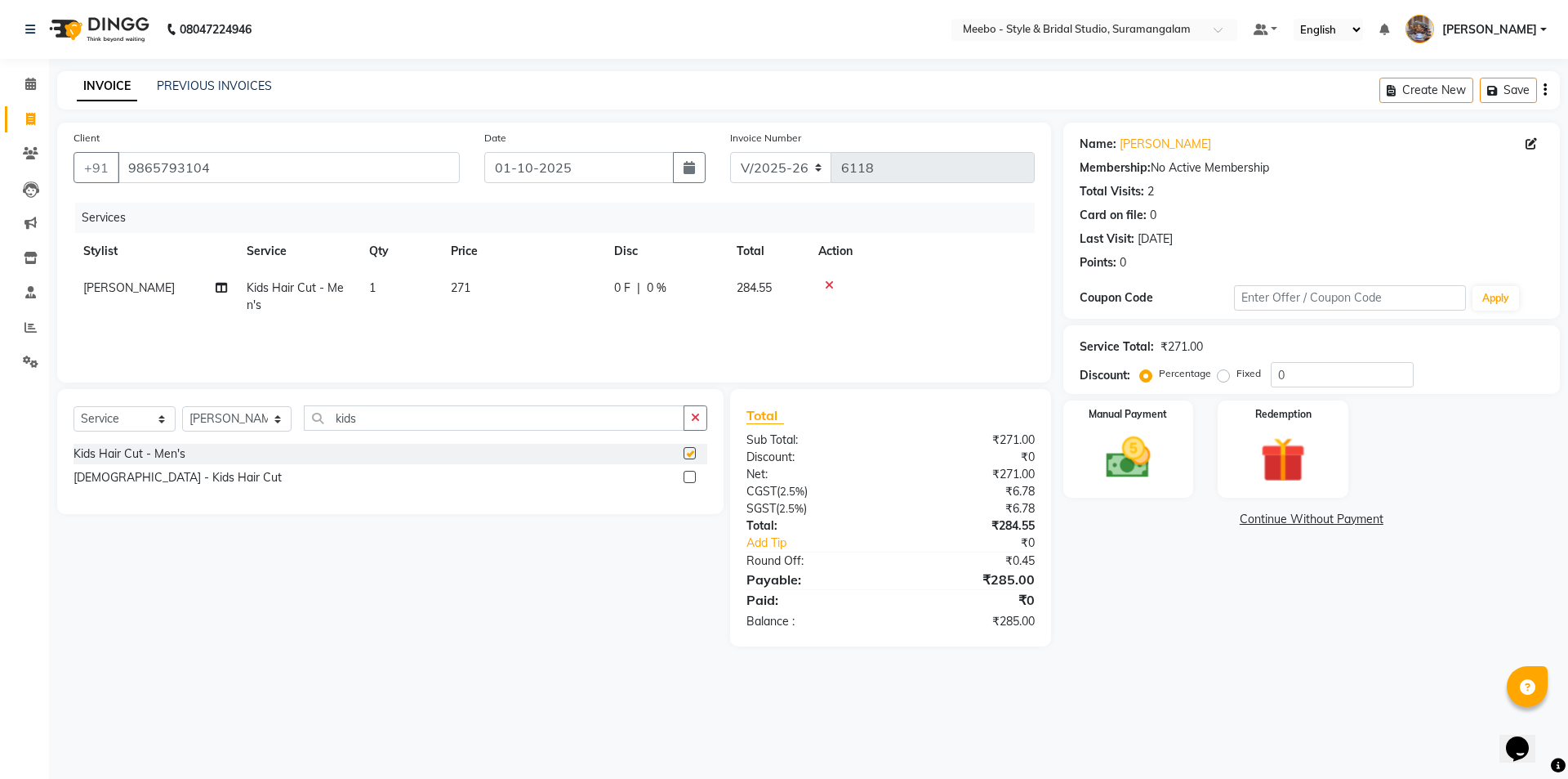
checkbox input "false"
click at [528, 295] on td "271" at bounding box center [523, 296] width 163 height 54
select select "33852"
click at [582, 291] on input "271" at bounding box center [599, 292] width 143 height 25
type input "285"
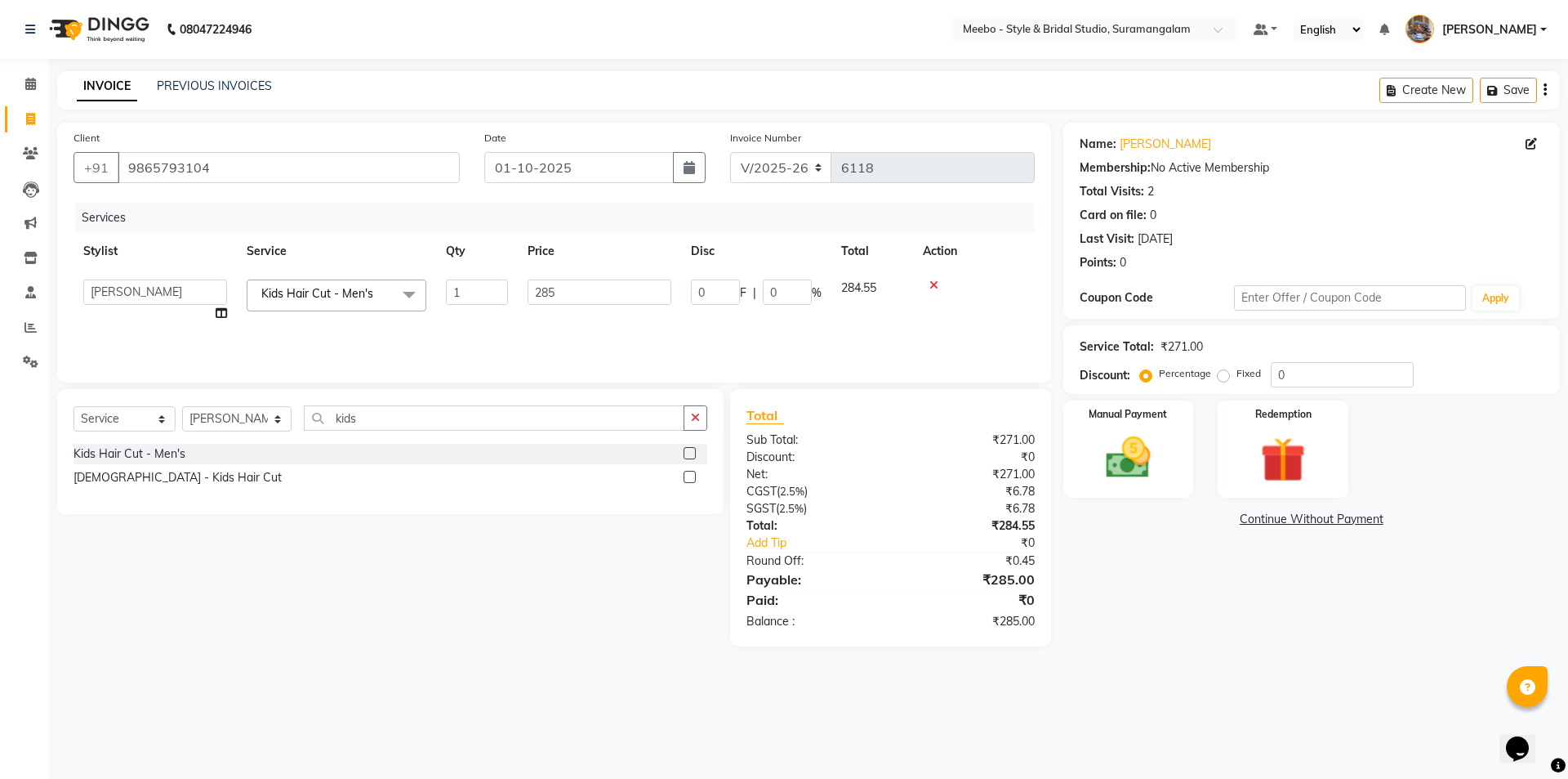
click at [569, 227] on div "Services" at bounding box center [561, 218] width 972 height 31
click at [1111, 468] on img at bounding box center [1128, 457] width 75 height 54
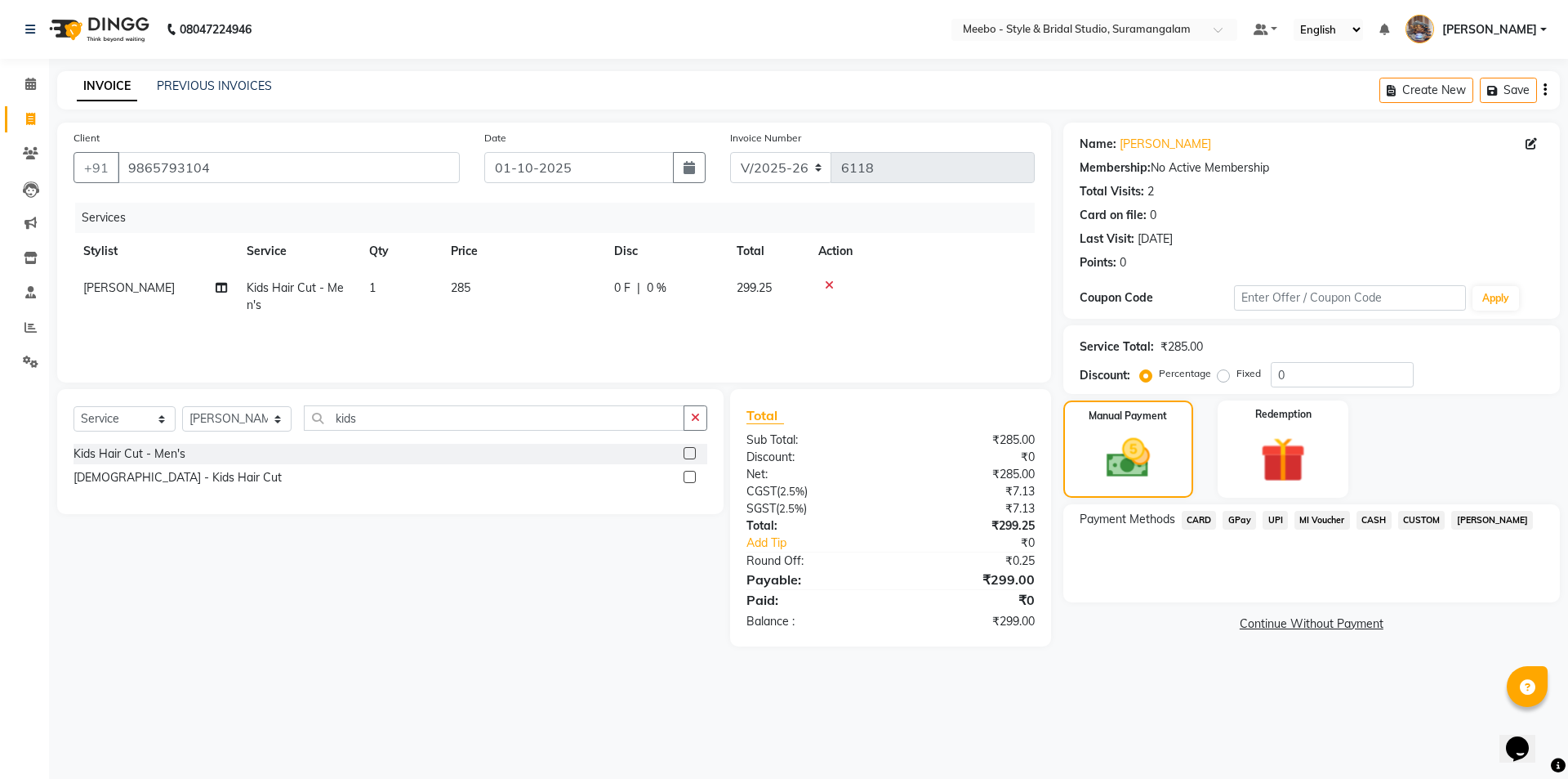
click at [1245, 521] on span "GPay" at bounding box center [1238, 520] width 33 height 19
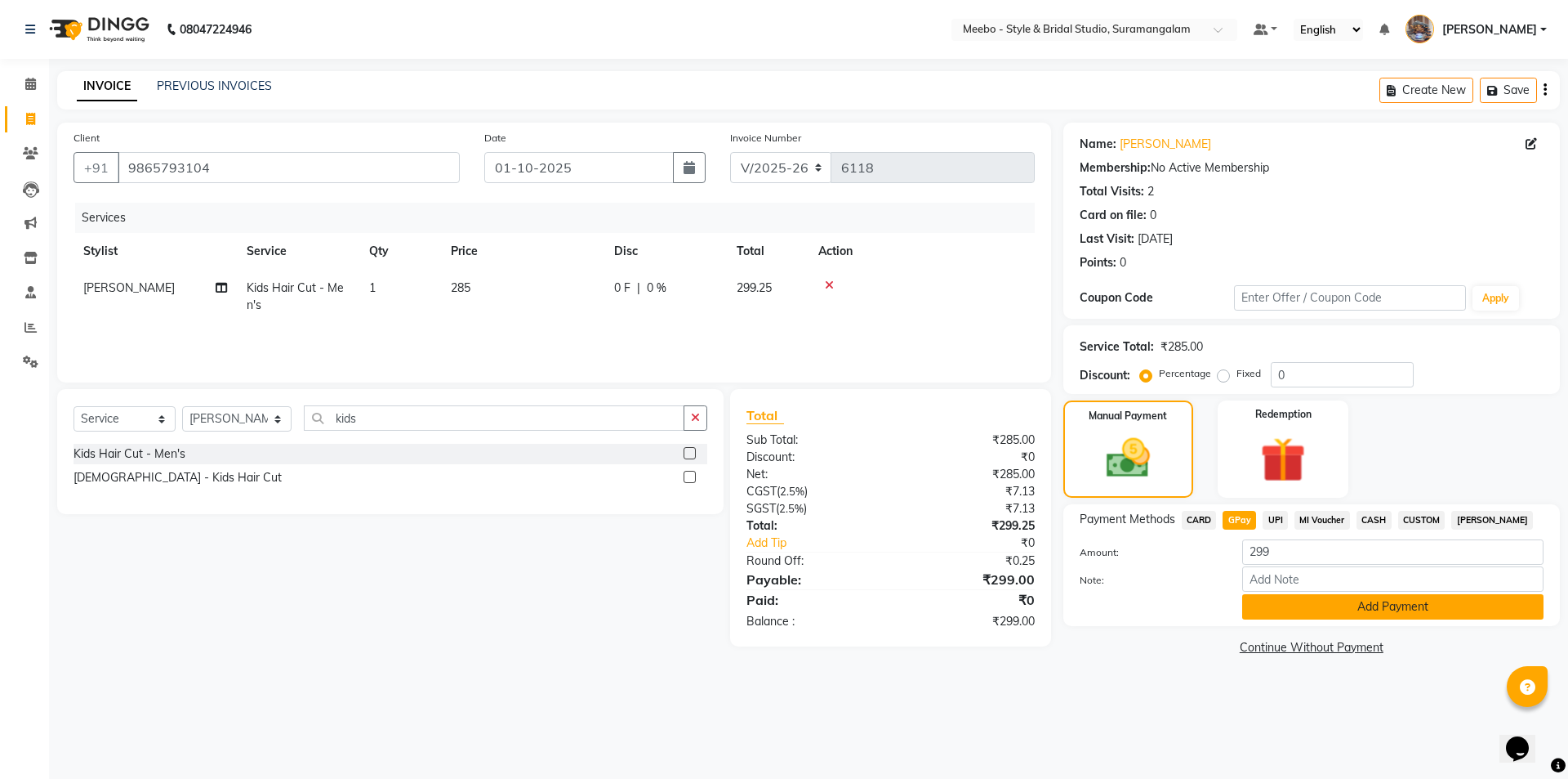
click at [1301, 604] on button "Add Payment" at bounding box center [1392, 606] width 301 height 25
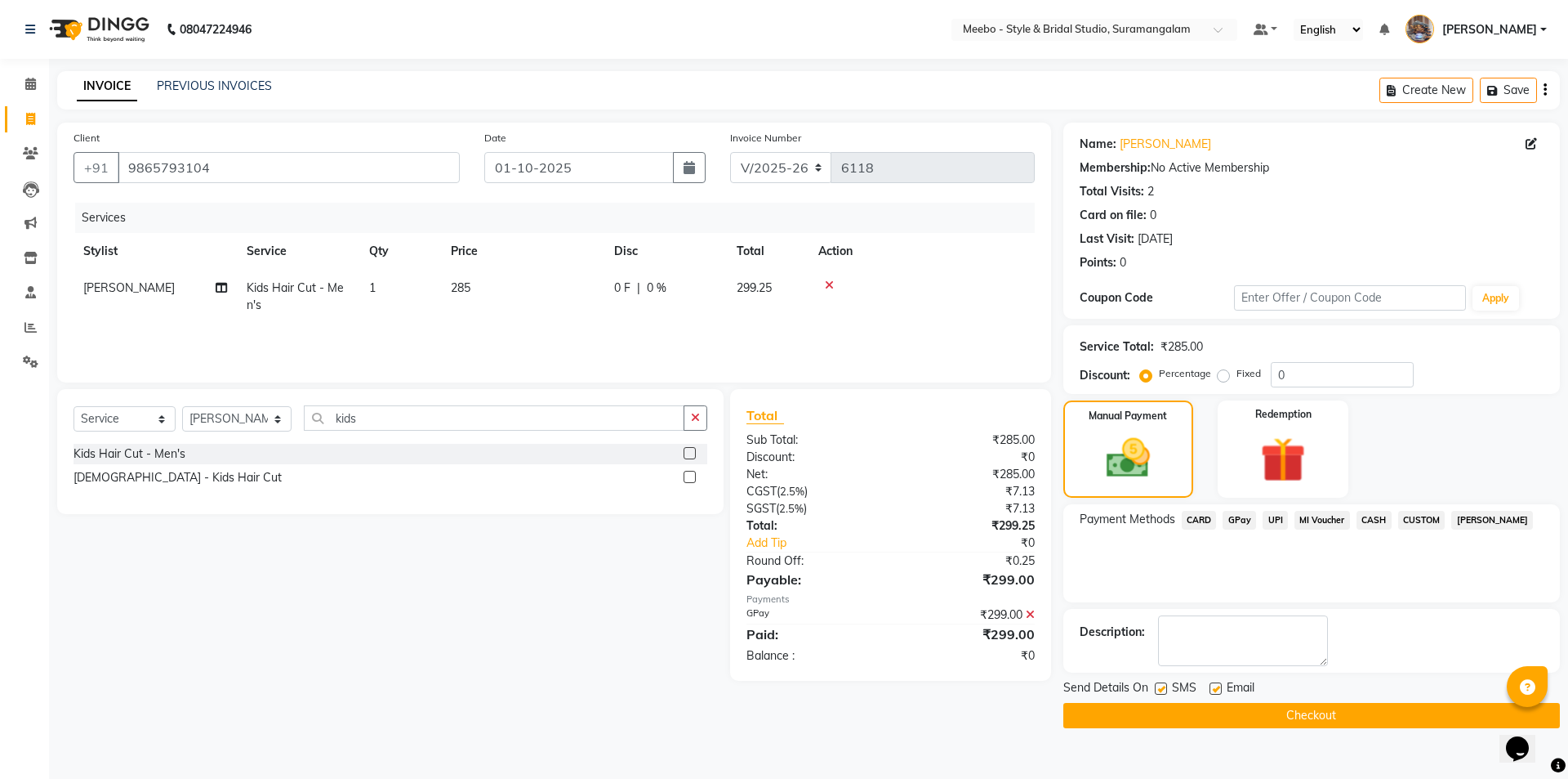
click at [1280, 705] on button "Checkout" at bounding box center [1312, 715] width 497 height 25
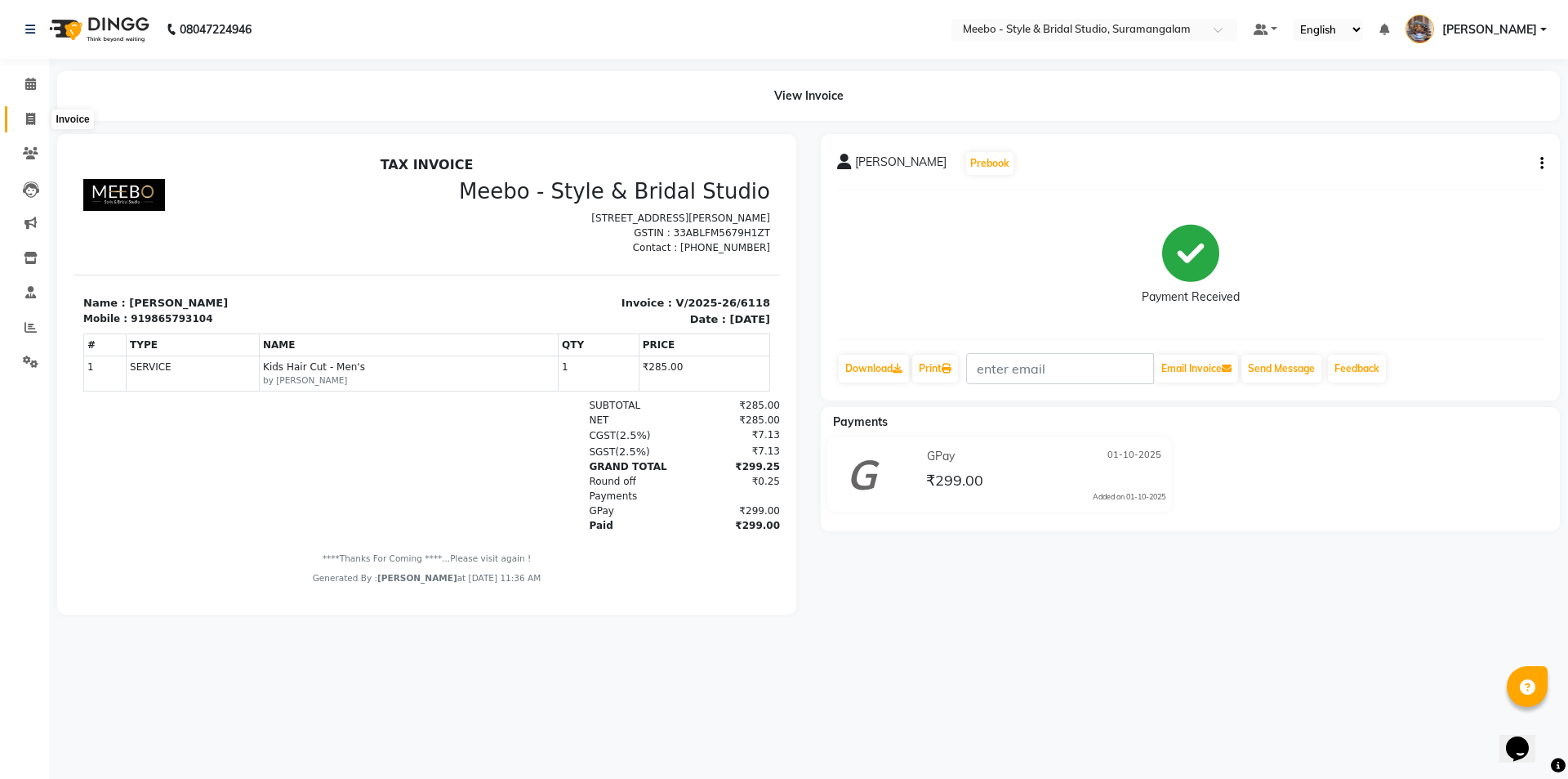
click at [30, 120] on icon at bounding box center [30, 119] width 9 height 12
select select "12"
select select "service"
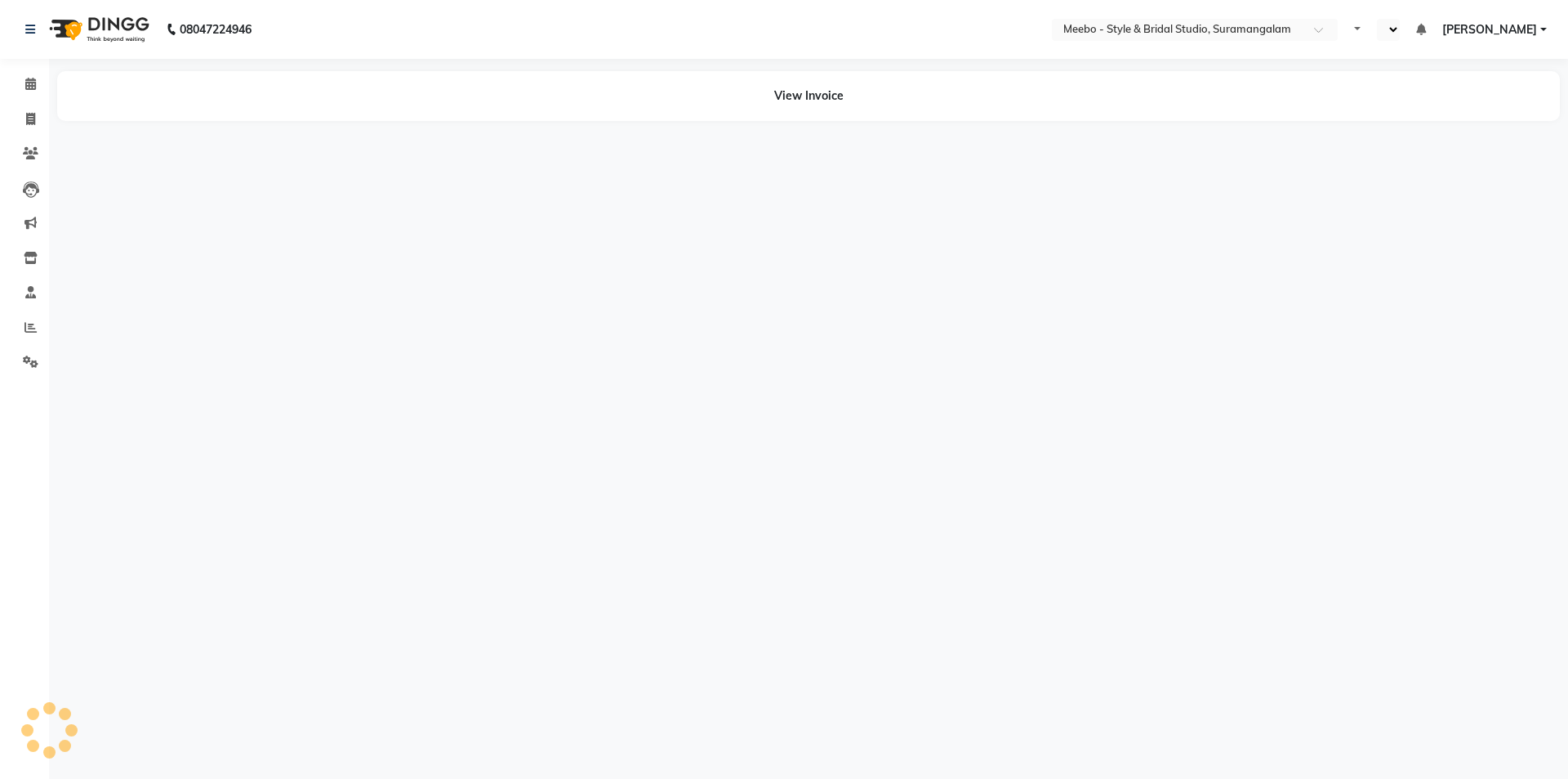
select select "en"
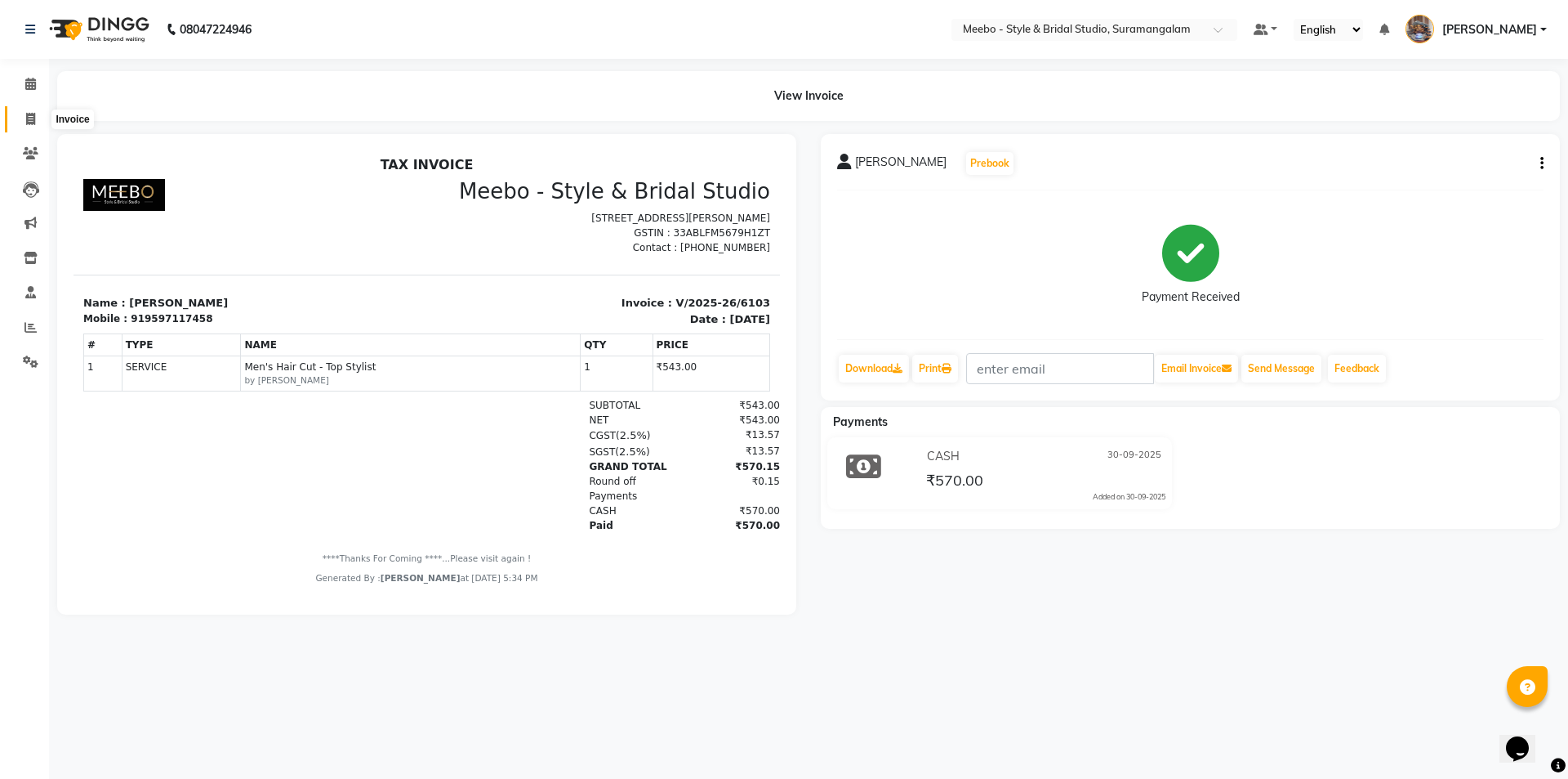
click at [25, 110] on span at bounding box center [31, 119] width 29 height 19
select select "service"
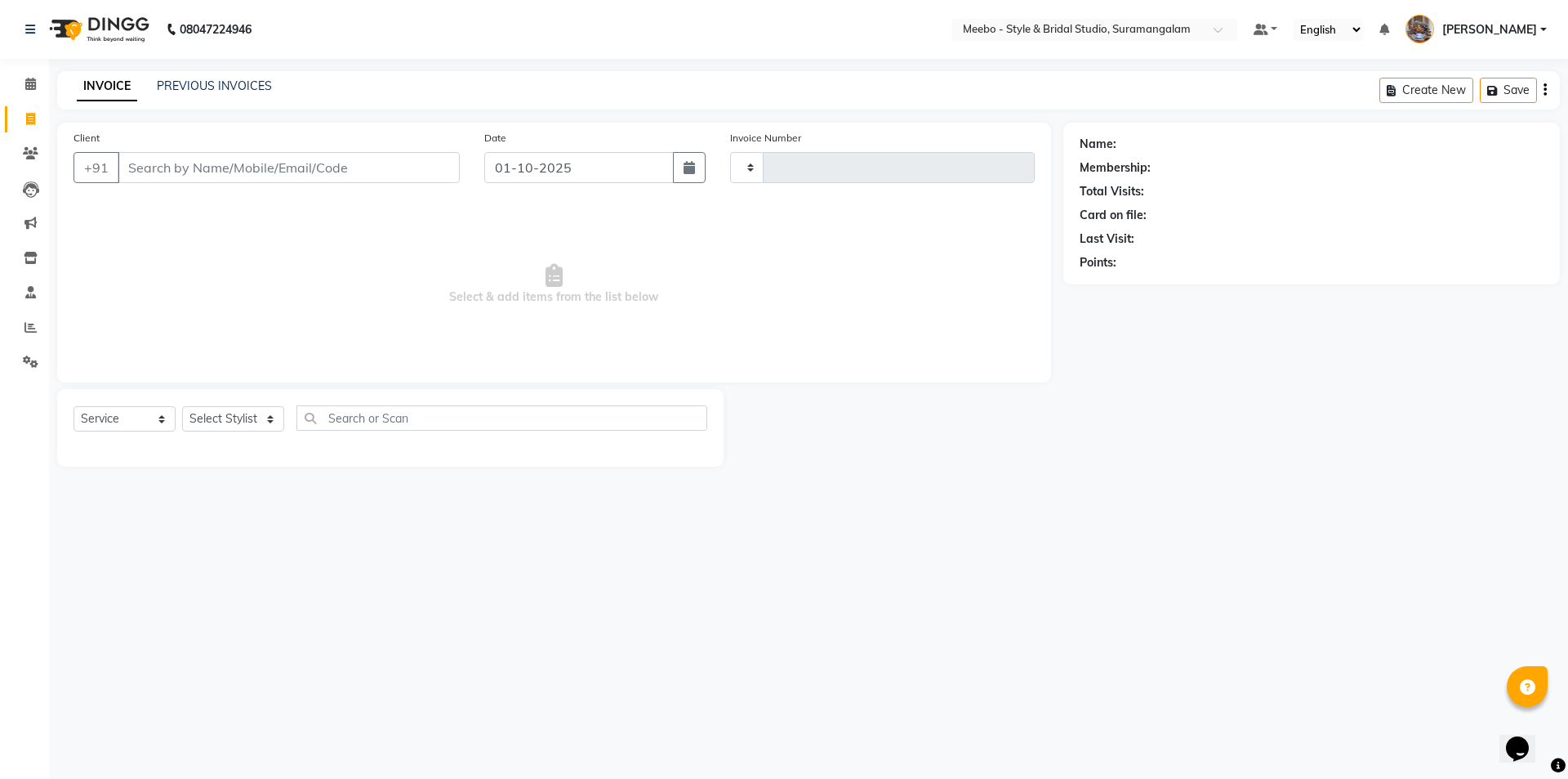
type input "6119"
select select "12"
click at [235, 415] on select "Select Stylist" at bounding box center [233, 419] width 102 height 25
select select "24562"
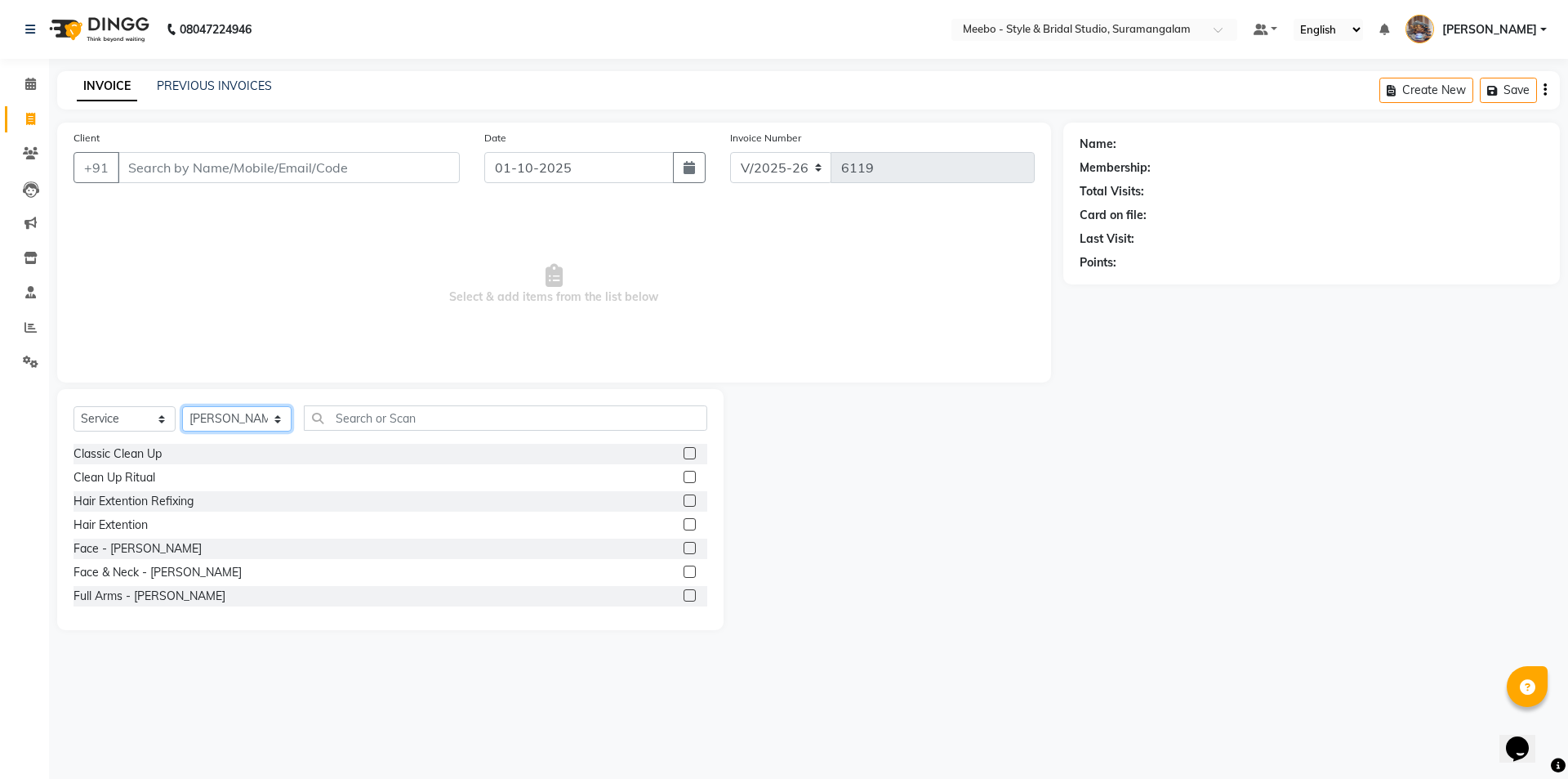
click at [235, 415] on select "Select Stylist Admin AKIL ALAM AMITH Ashwin Manager AVANTHIKA DEEPIKA DHARSAN D…" at bounding box center [237, 419] width 110 height 25
click at [360, 414] on input "text" at bounding box center [505, 418] width 403 height 25
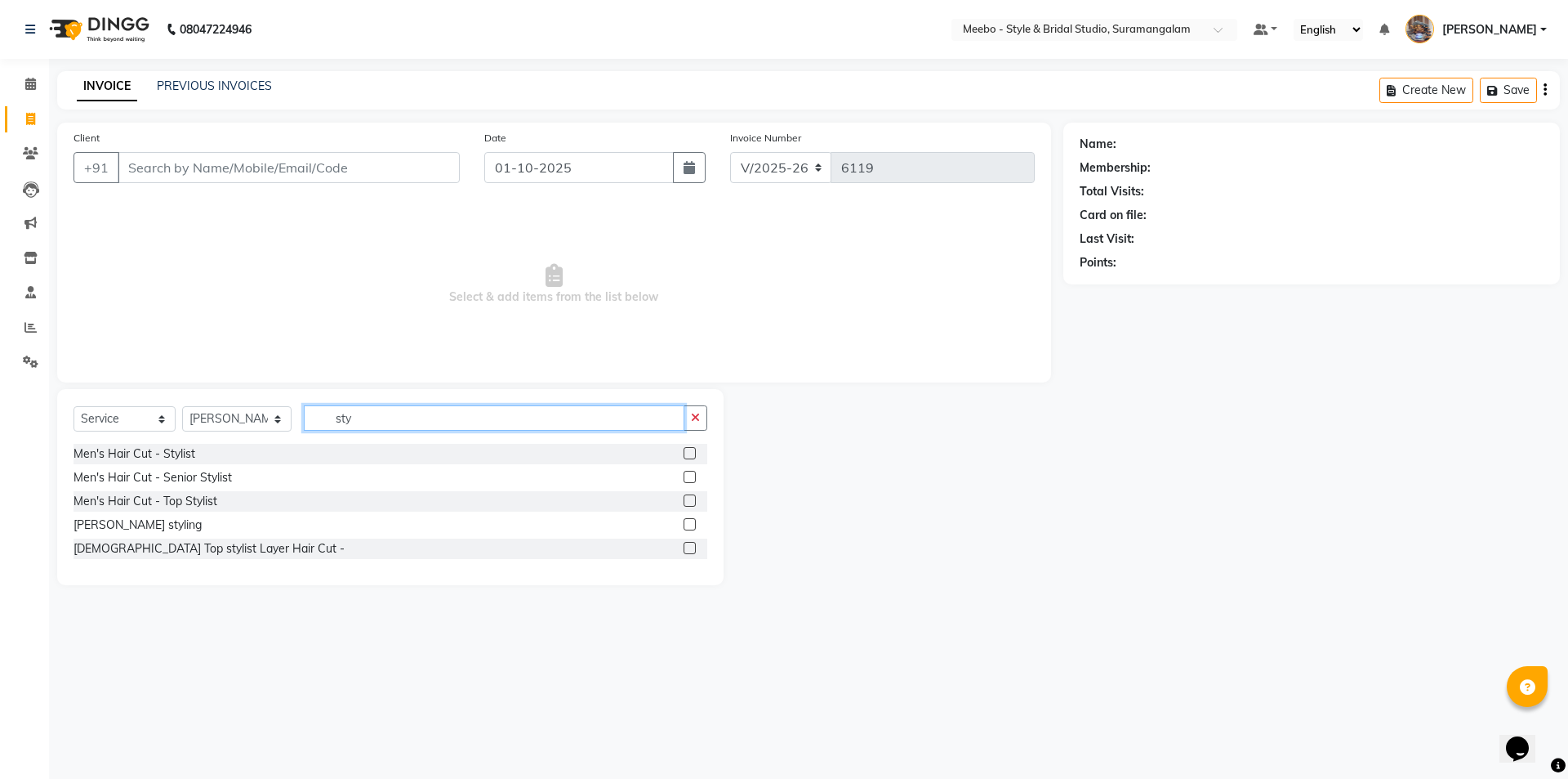
type input "sty"
click at [694, 472] on label at bounding box center [689, 476] width 12 height 12
click at [694, 472] on input "checkbox" at bounding box center [688, 477] width 11 height 11
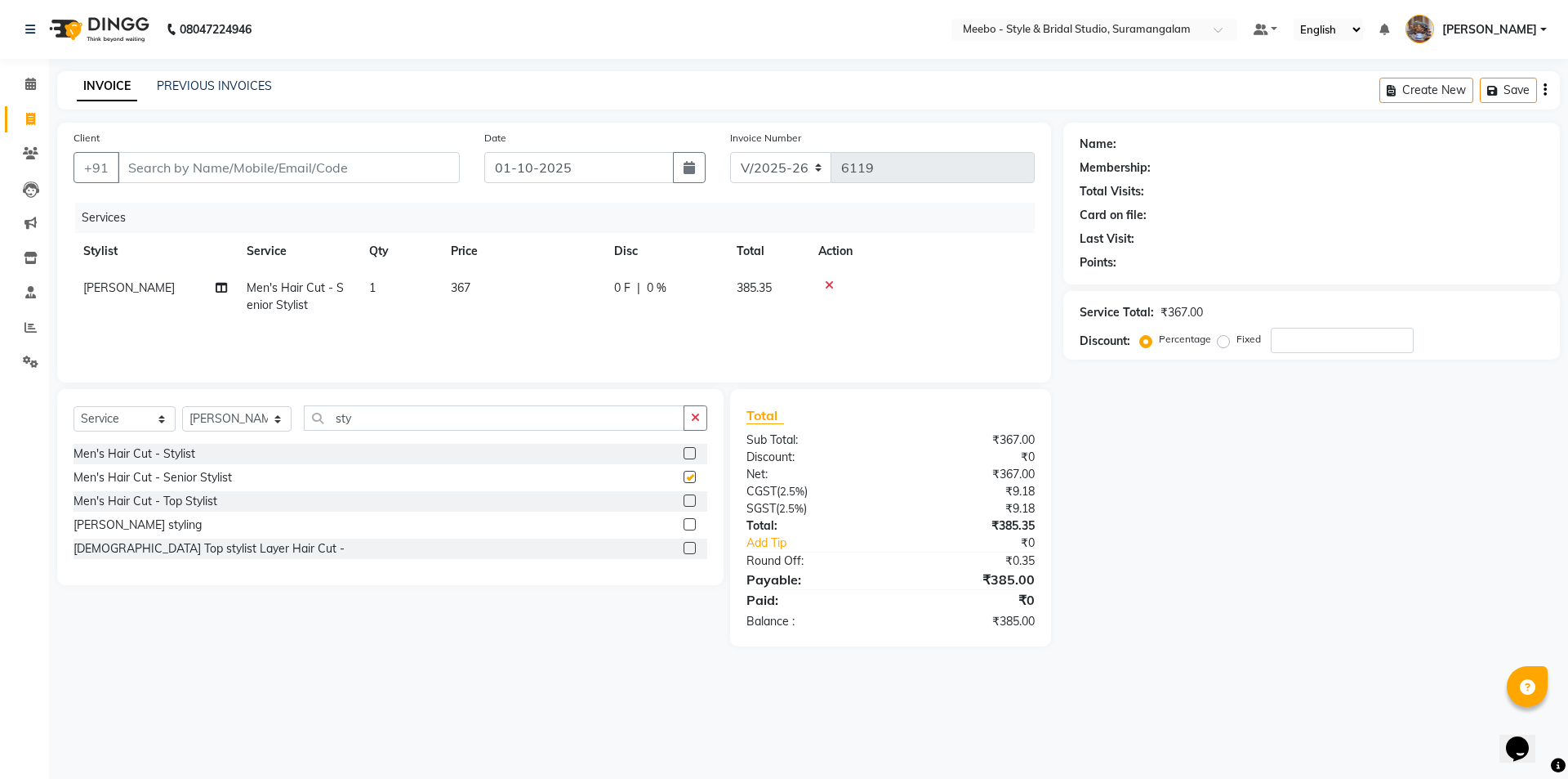
checkbox input "false"
click at [451, 421] on input "sty" at bounding box center [494, 418] width 380 height 25
type input "s"
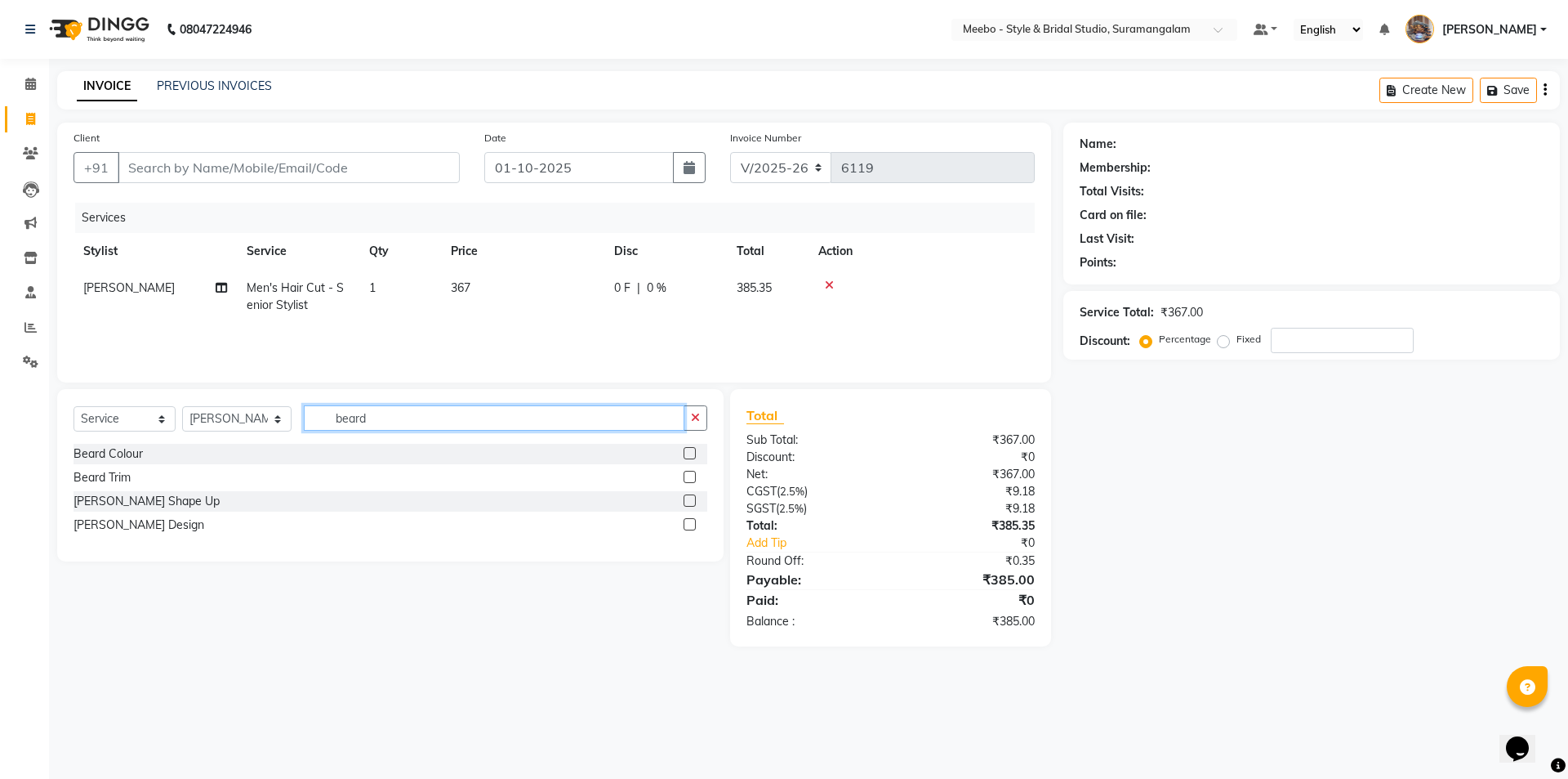
type input "beard"
click at [690, 501] on label at bounding box center [689, 500] width 12 height 12
click at [690, 501] on input "checkbox" at bounding box center [688, 501] width 11 height 11
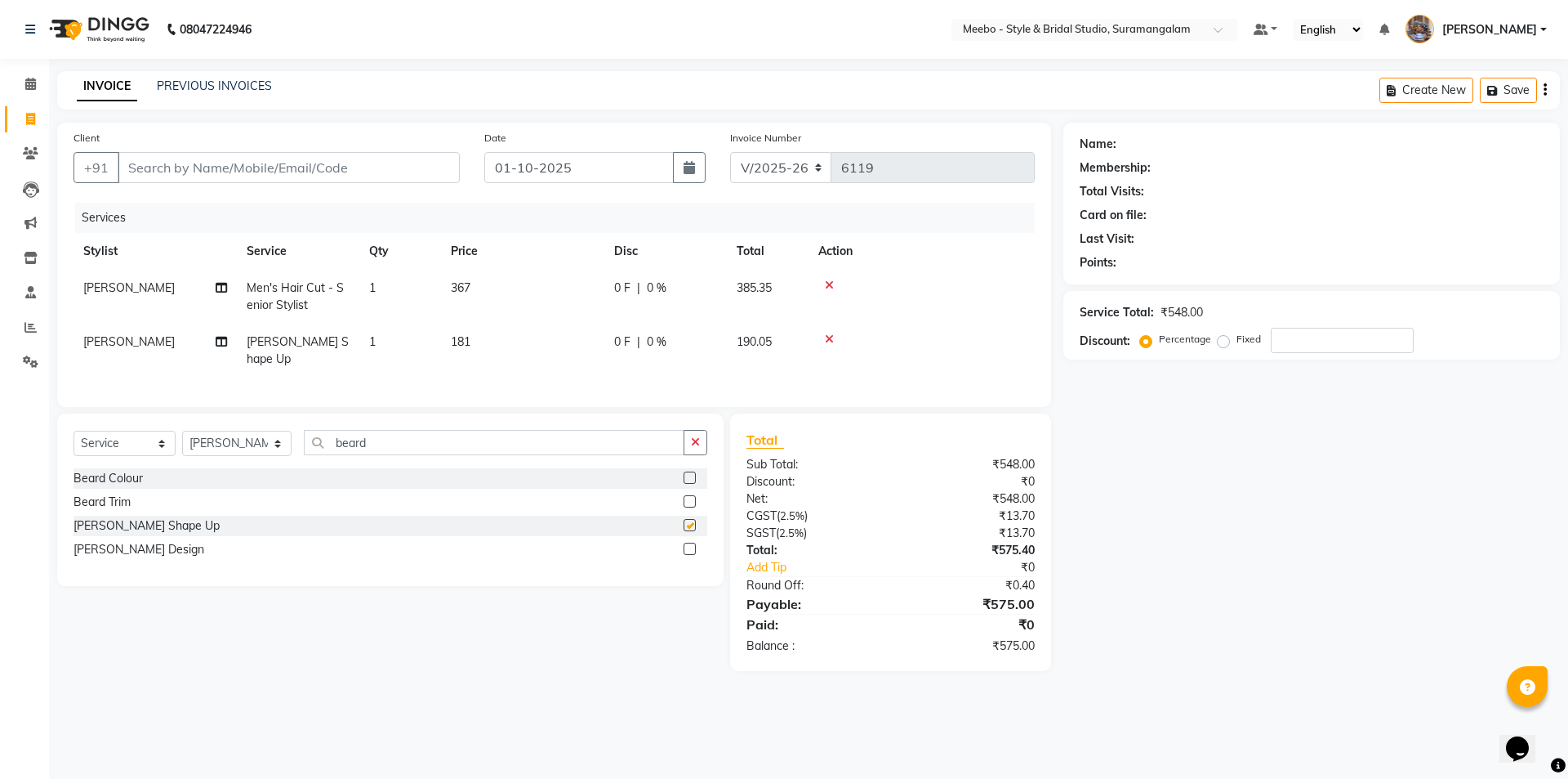
checkbox input "false"
click at [239, 440] on select "Select Stylist Admin [PERSON_NAME] [PERSON_NAME] [PERSON_NAME] Manager [PERSON_…" at bounding box center [237, 443] width 110 height 25
select select "20724"
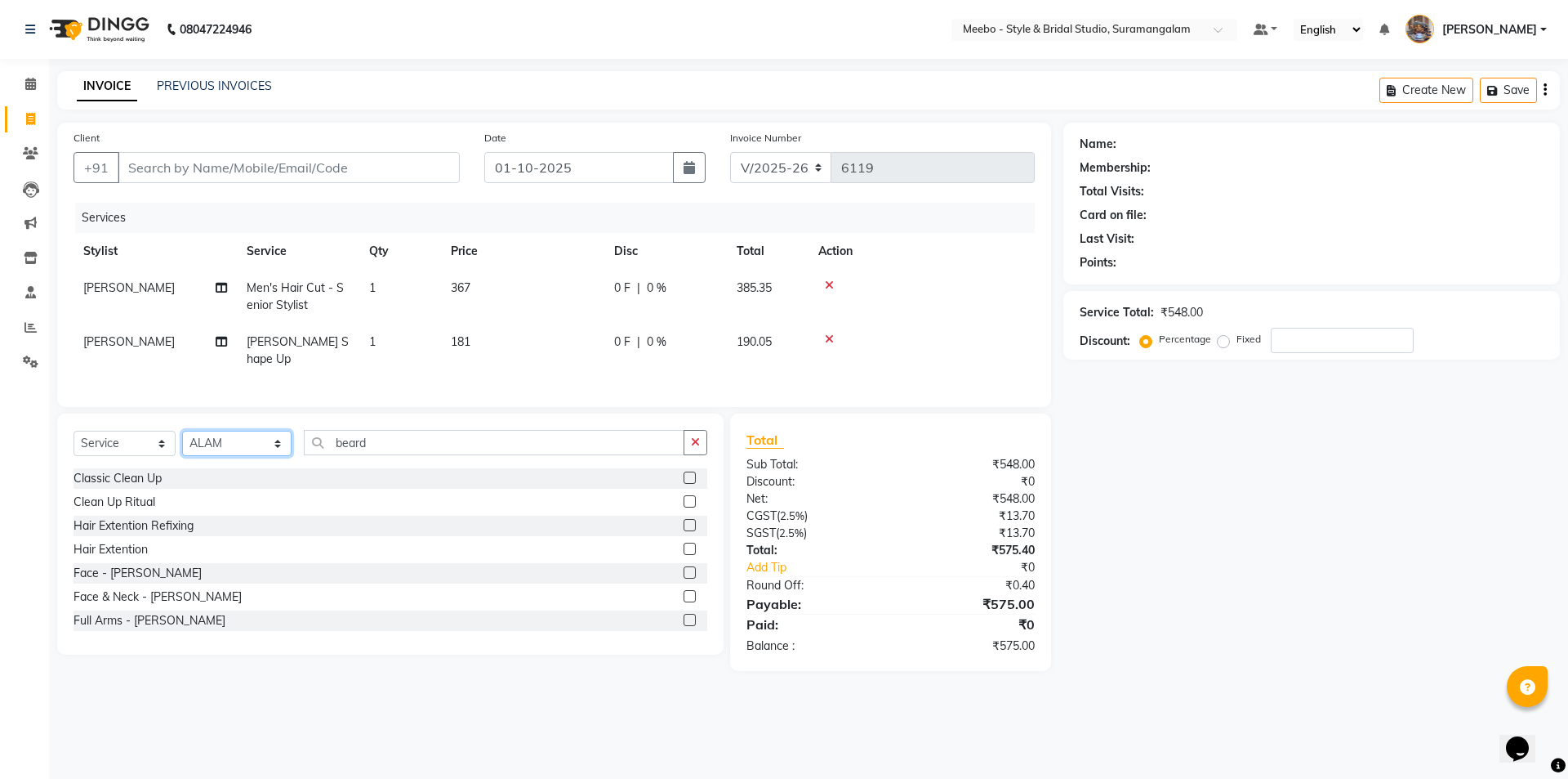
click at [239, 440] on select "Select Stylist Admin [PERSON_NAME] [PERSON_NAME] [PERSON_NAME] Manager [PERSON_…" at bounding box center [237, 443] width 110 height 25
click at [391, 438] on input "beard" at bounding box center [494, 443] width 380 height 25
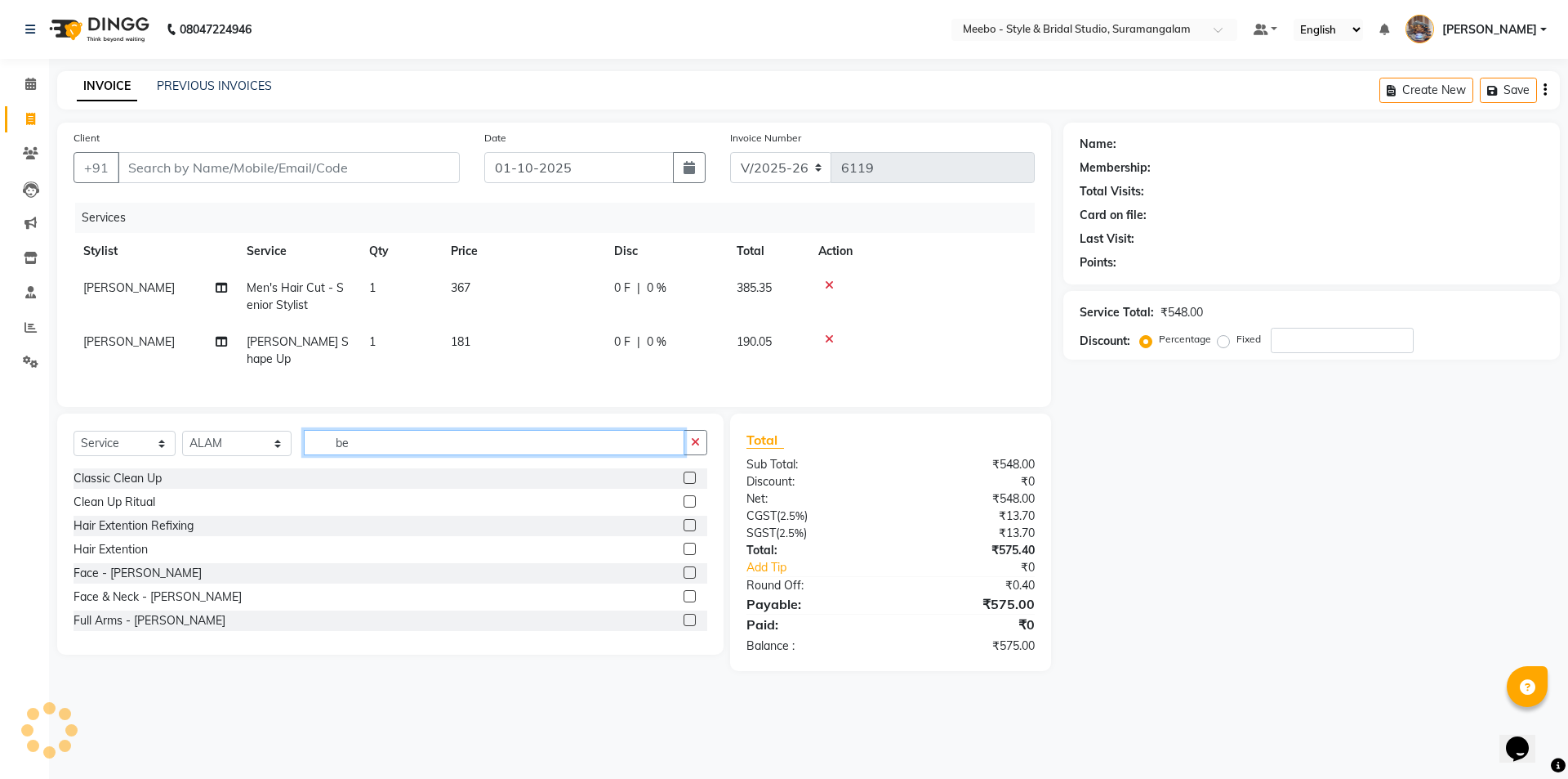
type input "b"
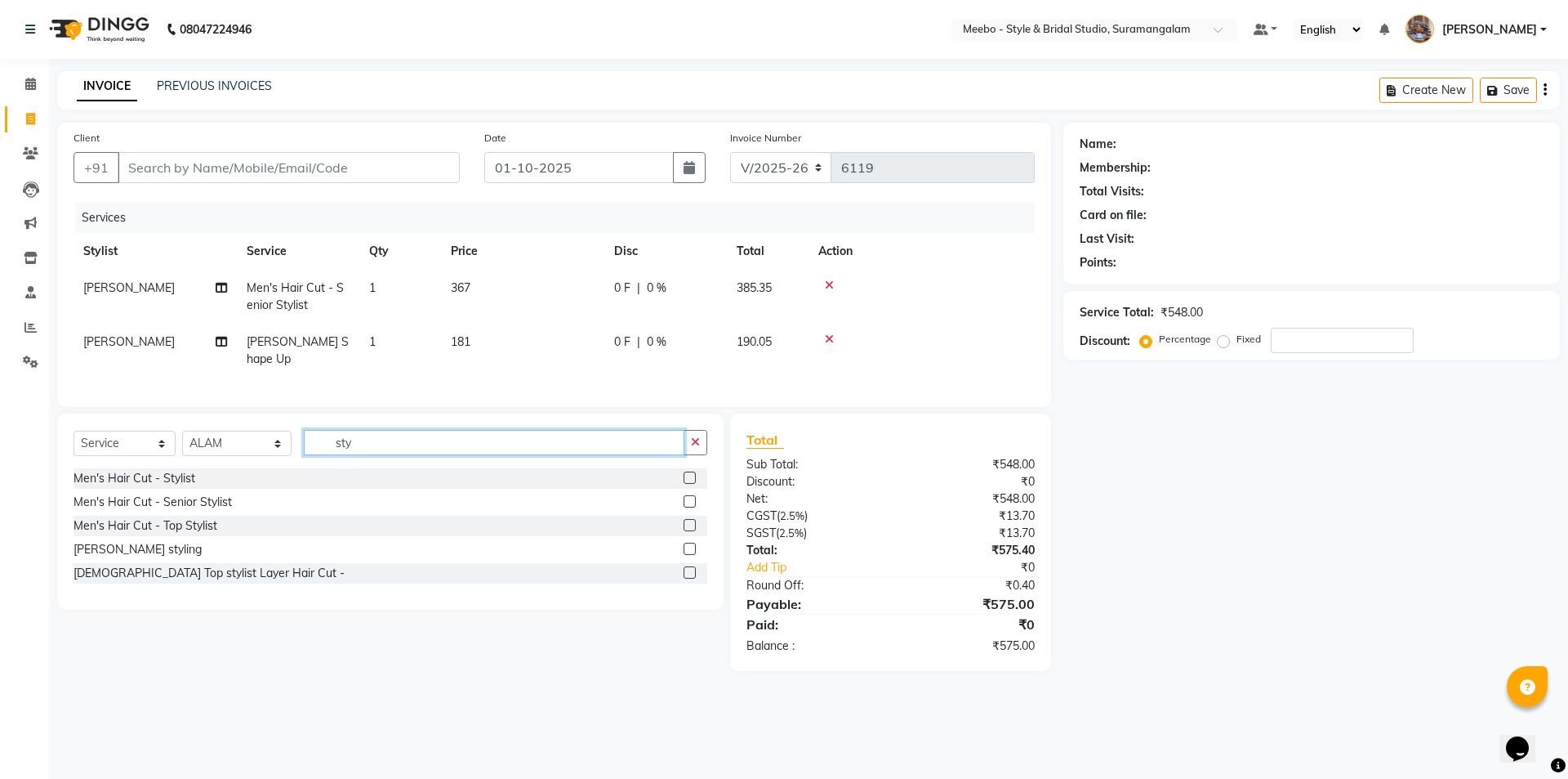
type input "sty"
click at [686, 471] on label at bounding box center [689, 477] width 12 height 12
click at [686, 473] on input "checkbox" at bounding box center [688, 478] width 11 height 11
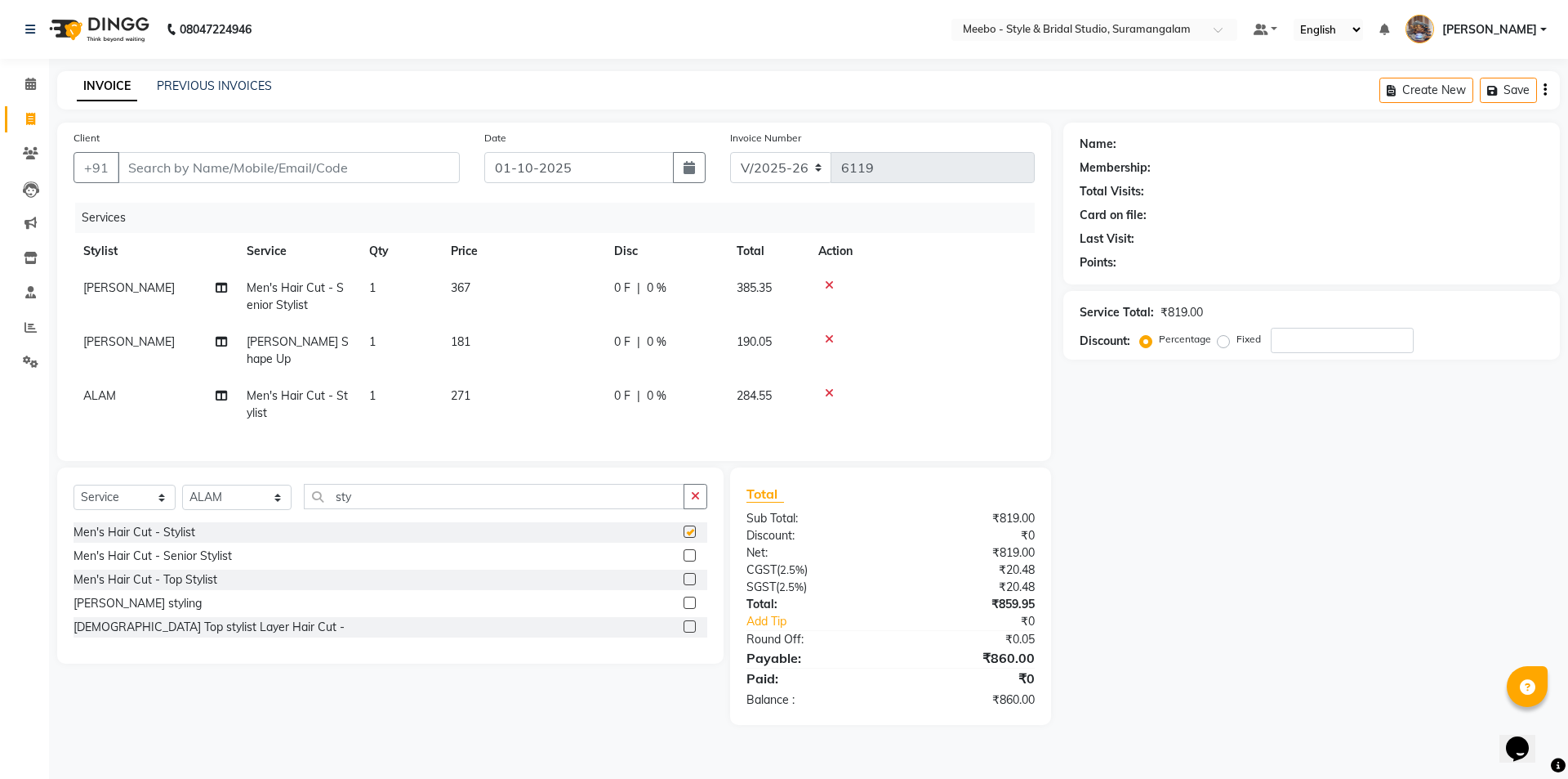
checkbox input "false"
click at [238, 167] on input "Client" at bounding box center [289, 167] width 342 height 31
type input "8"
type input "0"
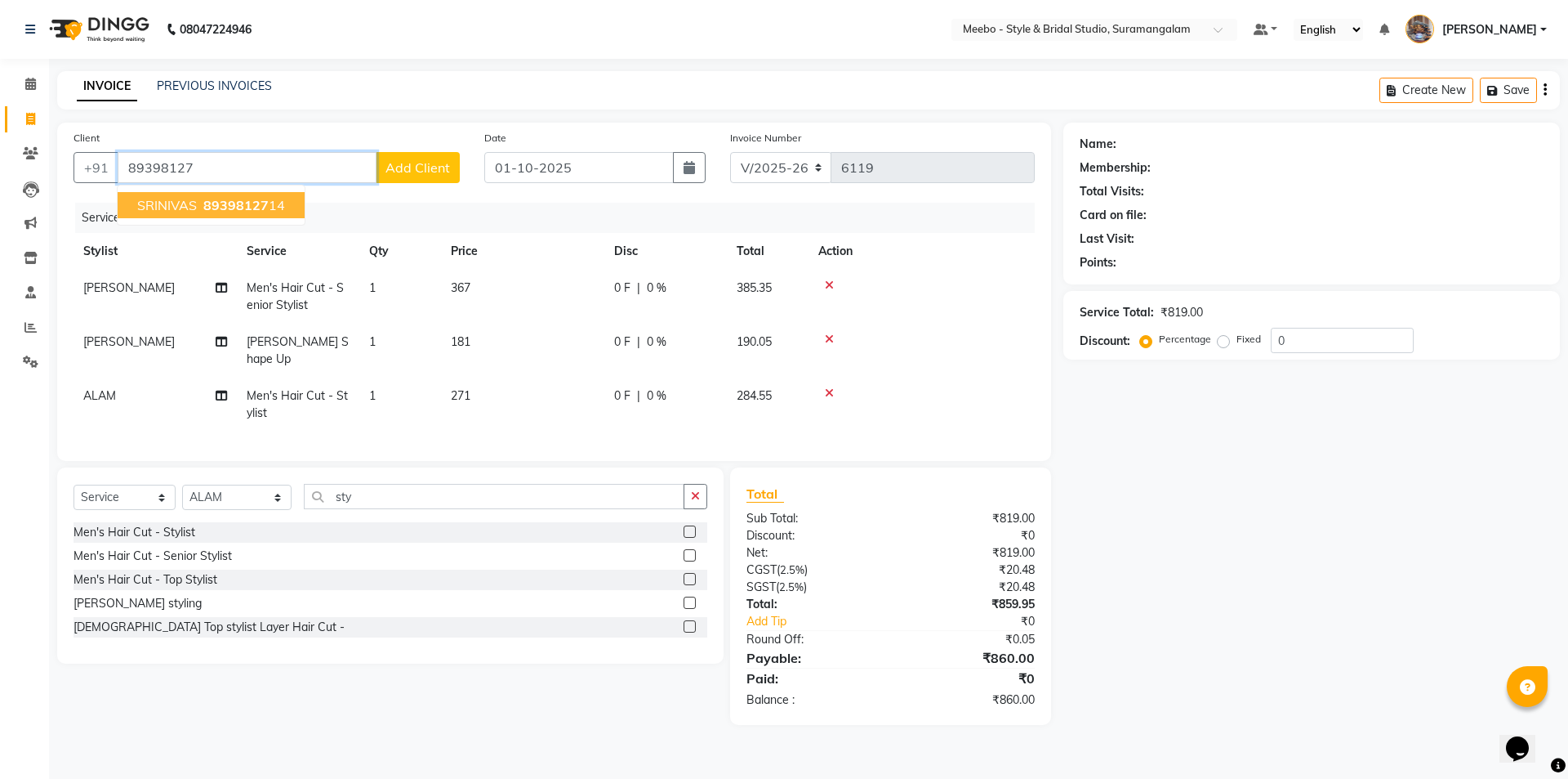
click at [162, 206] on span "SRINIVAS" at bounding box center [167, 205] width 59 height 16
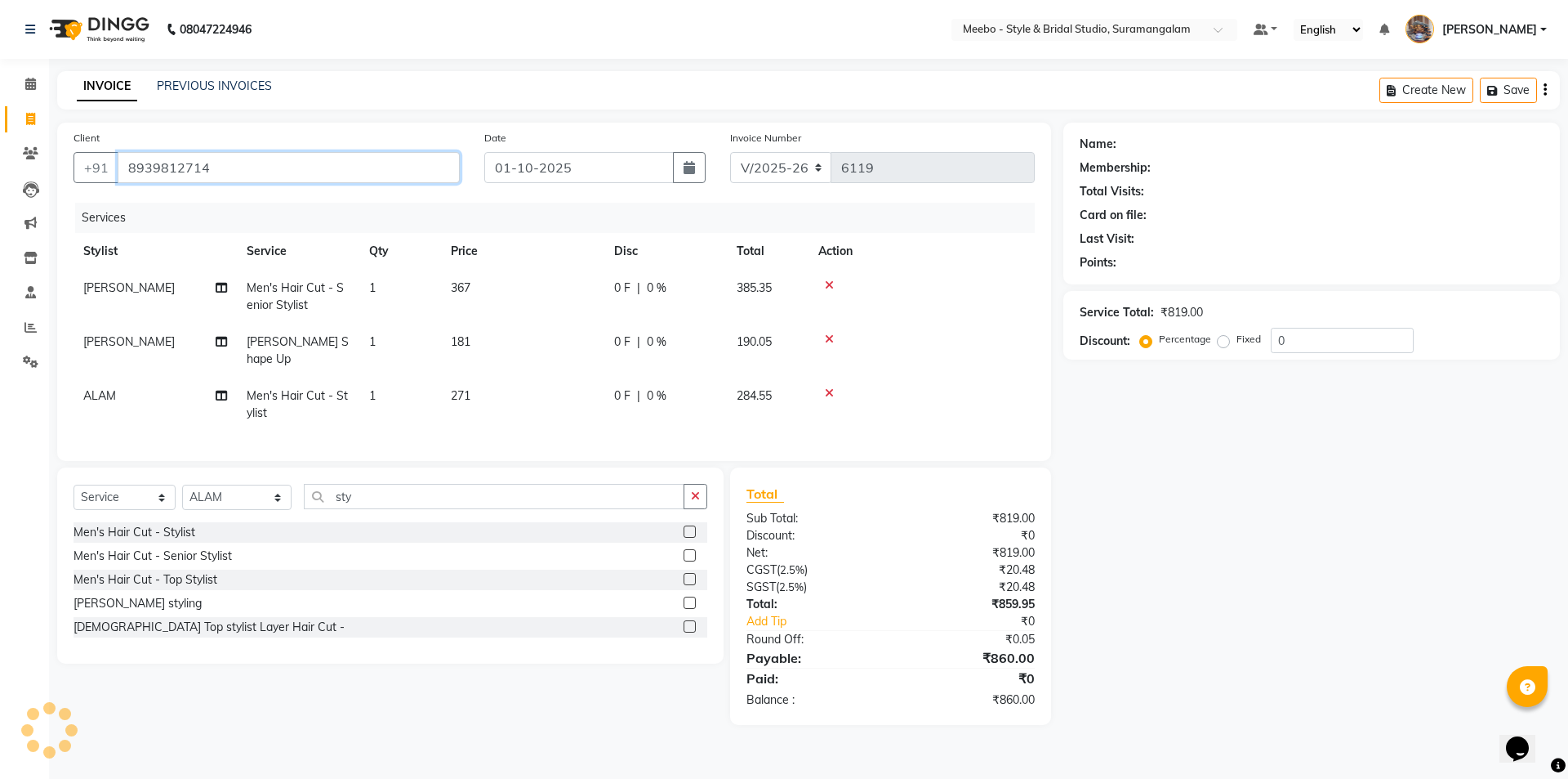
type input "8939812714"
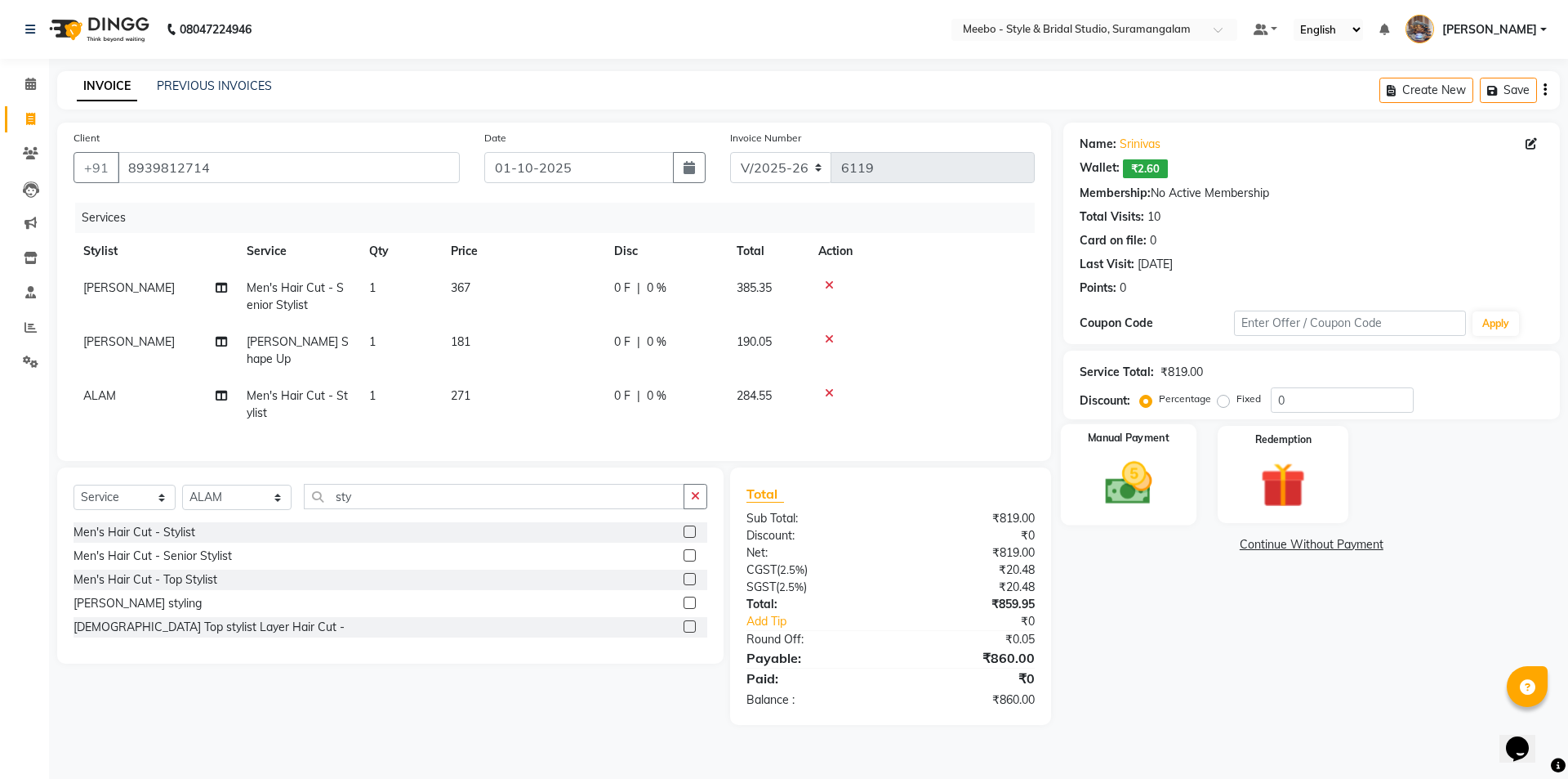
click at [1121, 487] on img at bounding box center [1128, 483] width 75 height 54
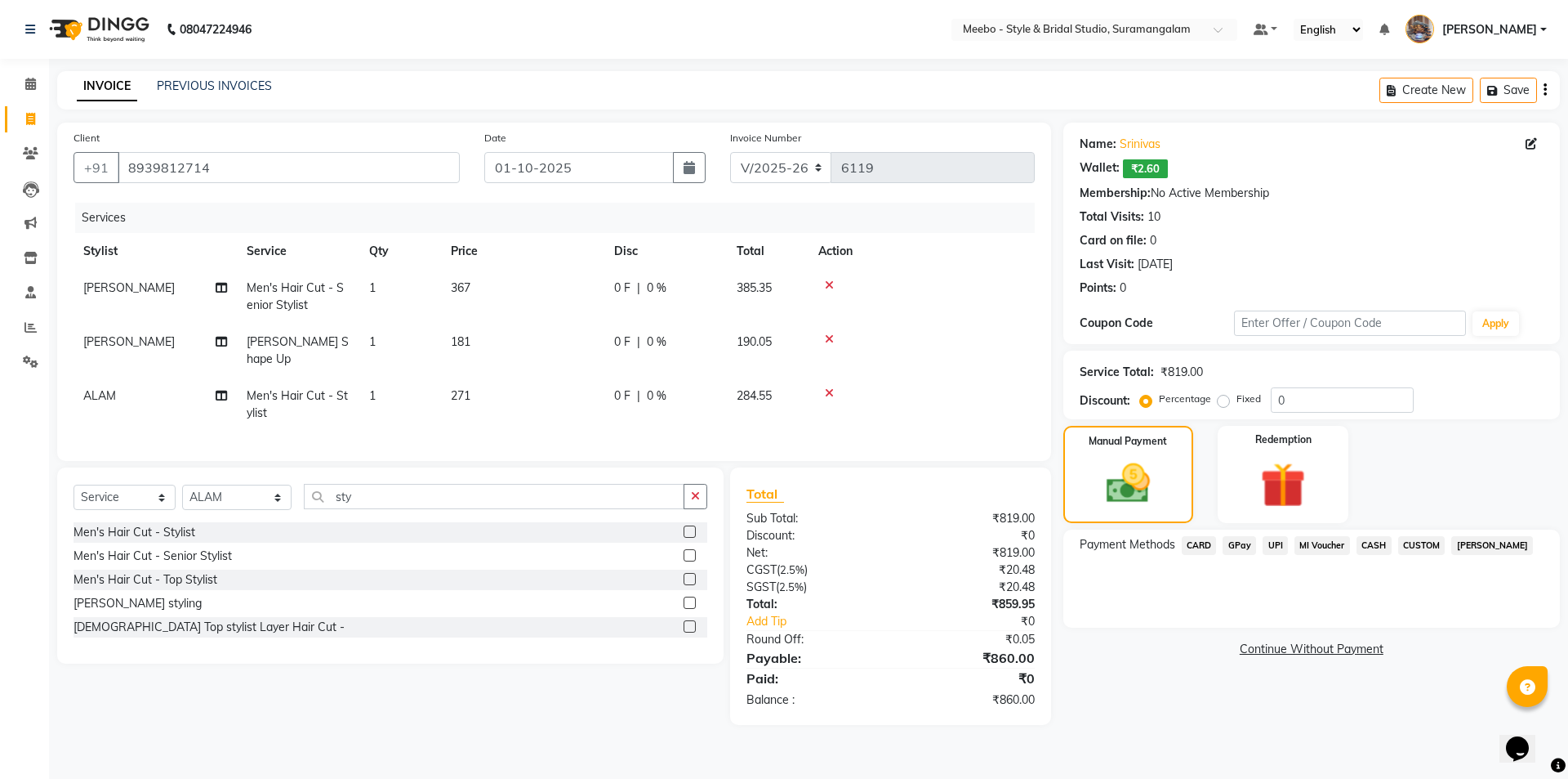
click at [1246, 539] on span "GPay" at bounding box center [1238, 546] width 33 height 19
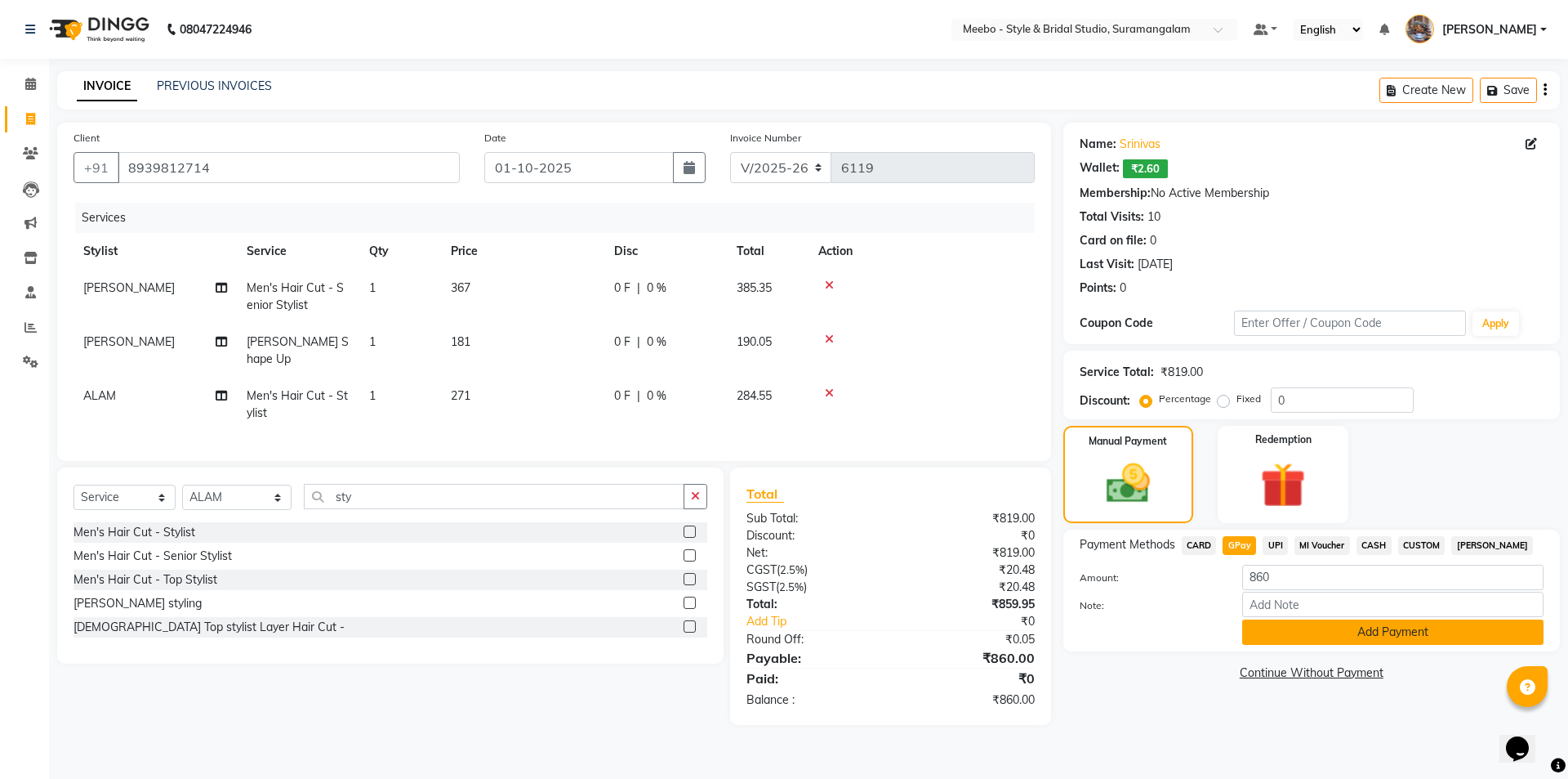
click at [1341, 622] on button "Add Payment" at bounding box center [1392, 632] width 301 height 25
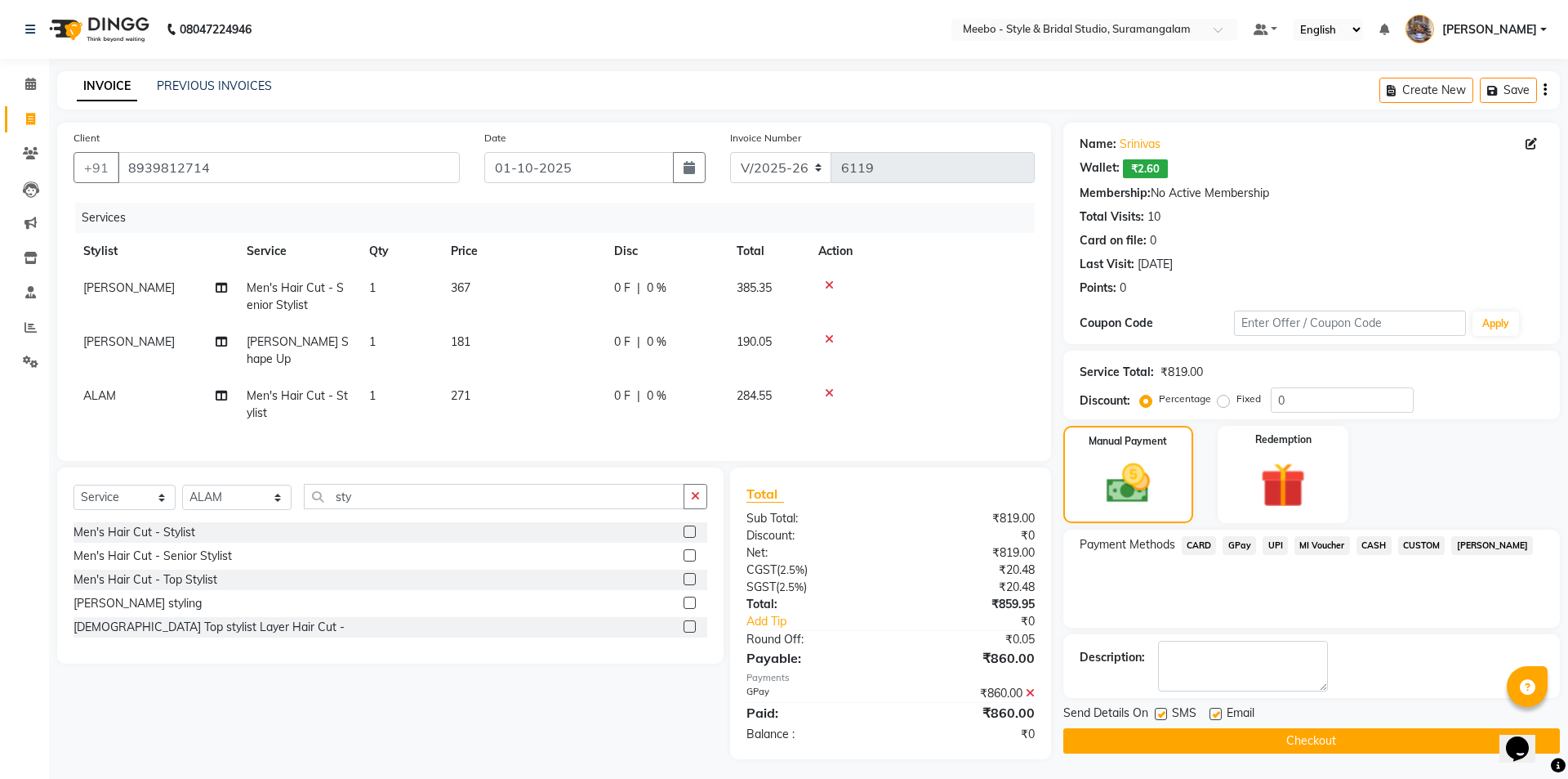
click at [1307, 730] on button "Checkout" at bounding box center [1312, 741] width 497 height 25
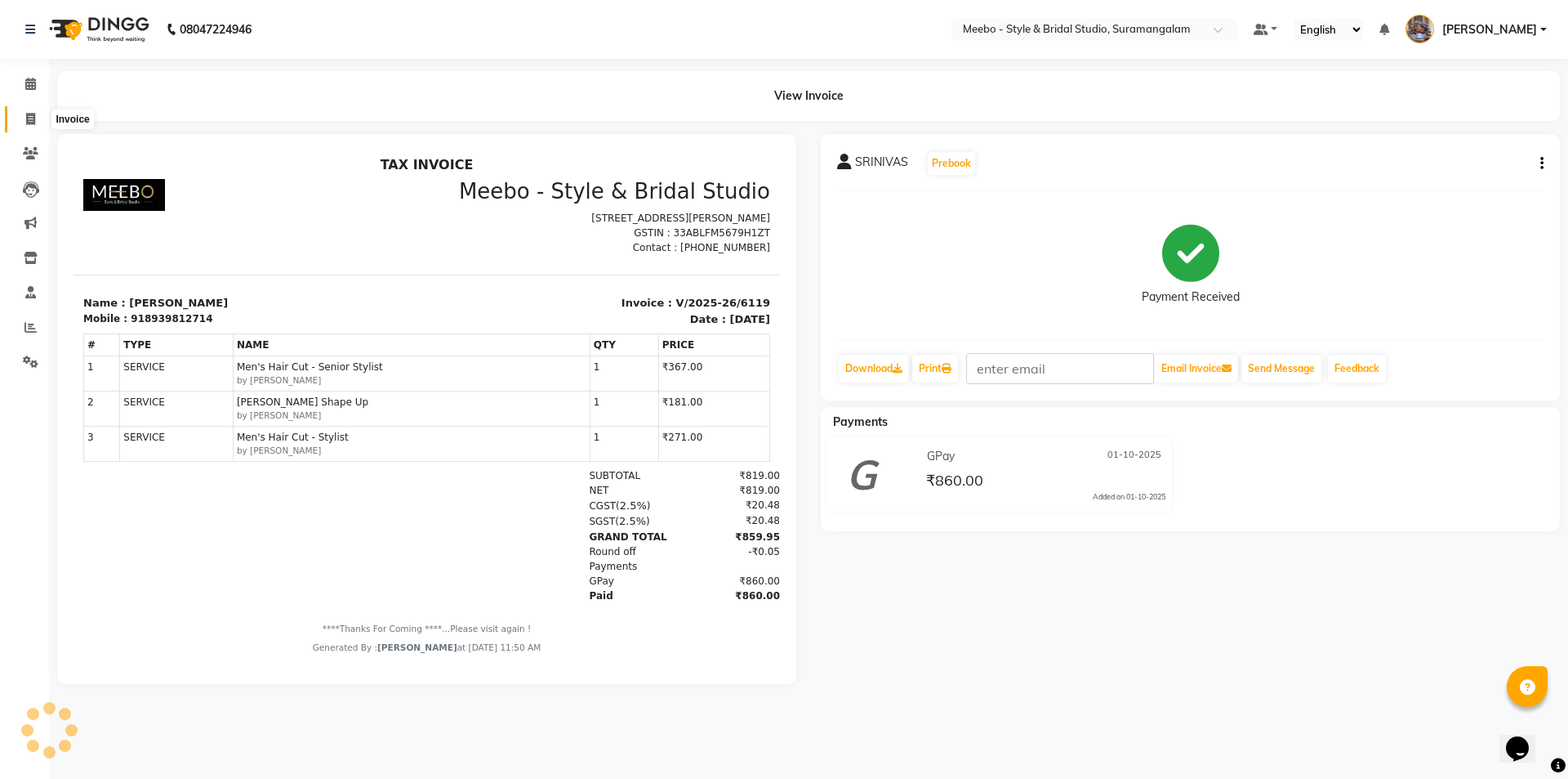
click at [31, 116] on icon at bounding box center [30, 119] width 9 height 12
select select "service"
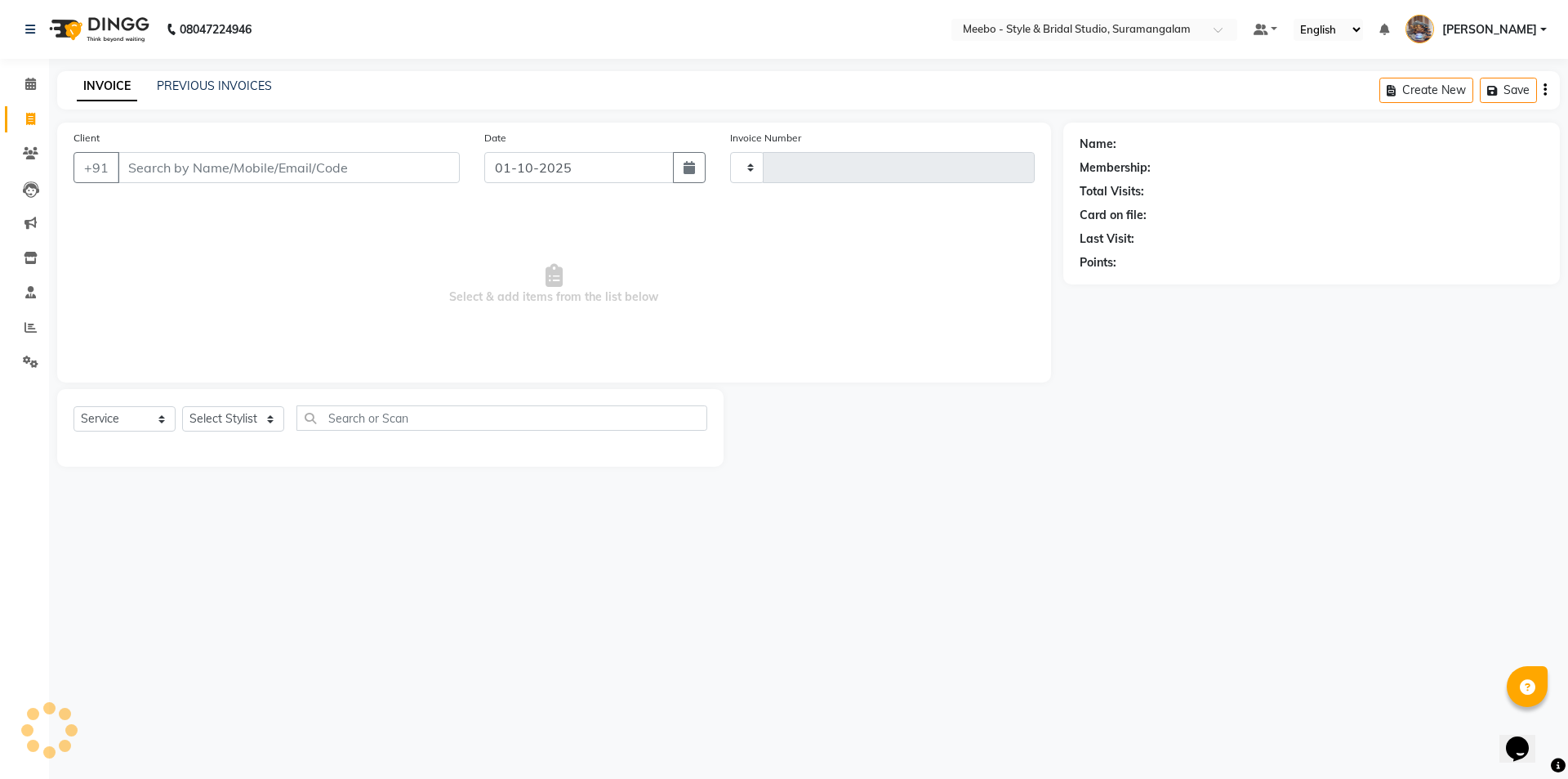
type input "6120"
select select "12"
click at [911, 369] on div "Client +91 Date 01-10-2025 Invoice Number V/2025 V/2025-26 6120 Select & add it…" at bounding box center [554, 252] width 994 height 260
click at [29, 325] on icon at bounding box center [31, 327] width 12 height 12
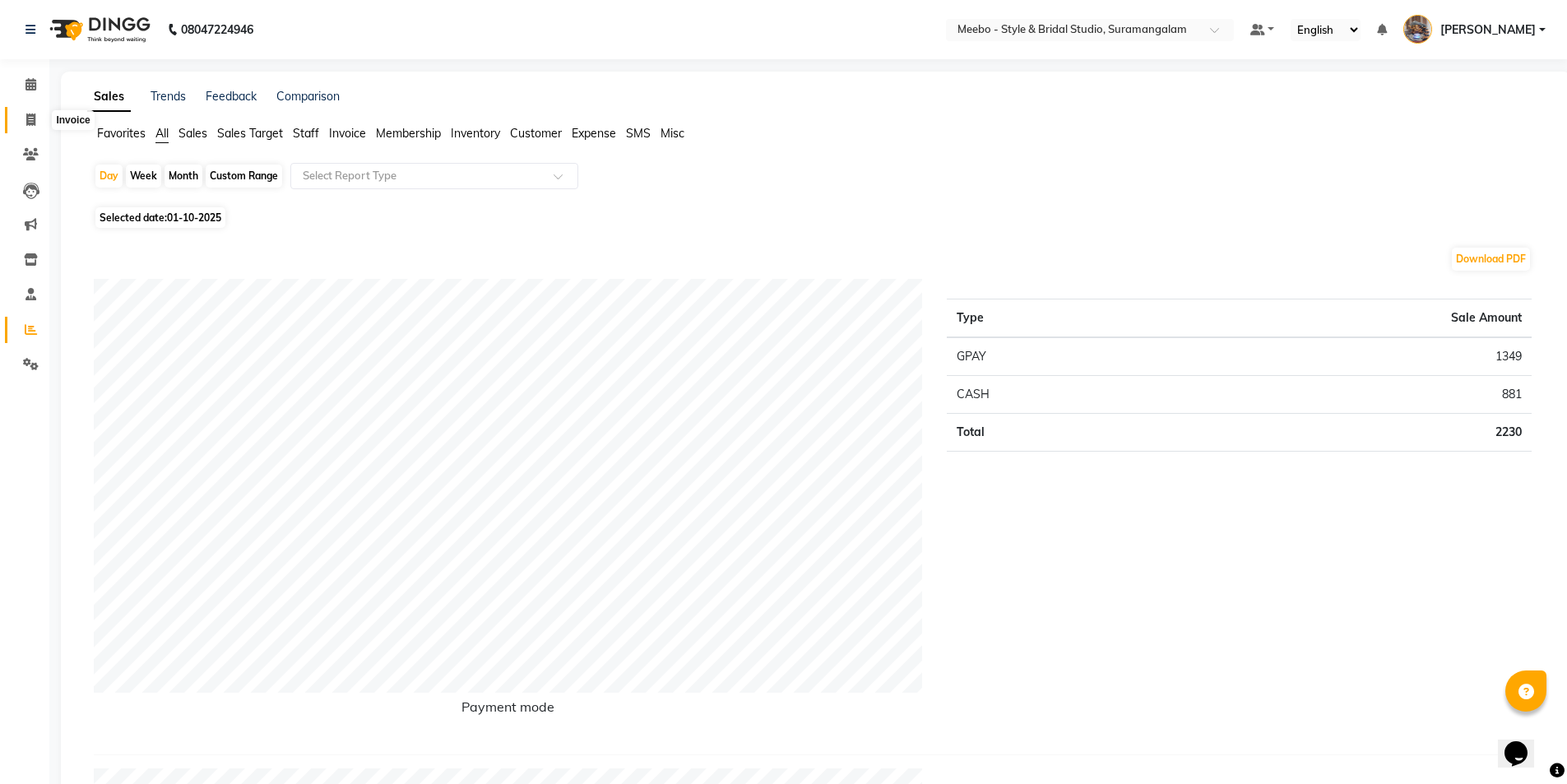
click at [26, 118] on icon at bounding box center [30, 119] width 9 height 13
select select "service"
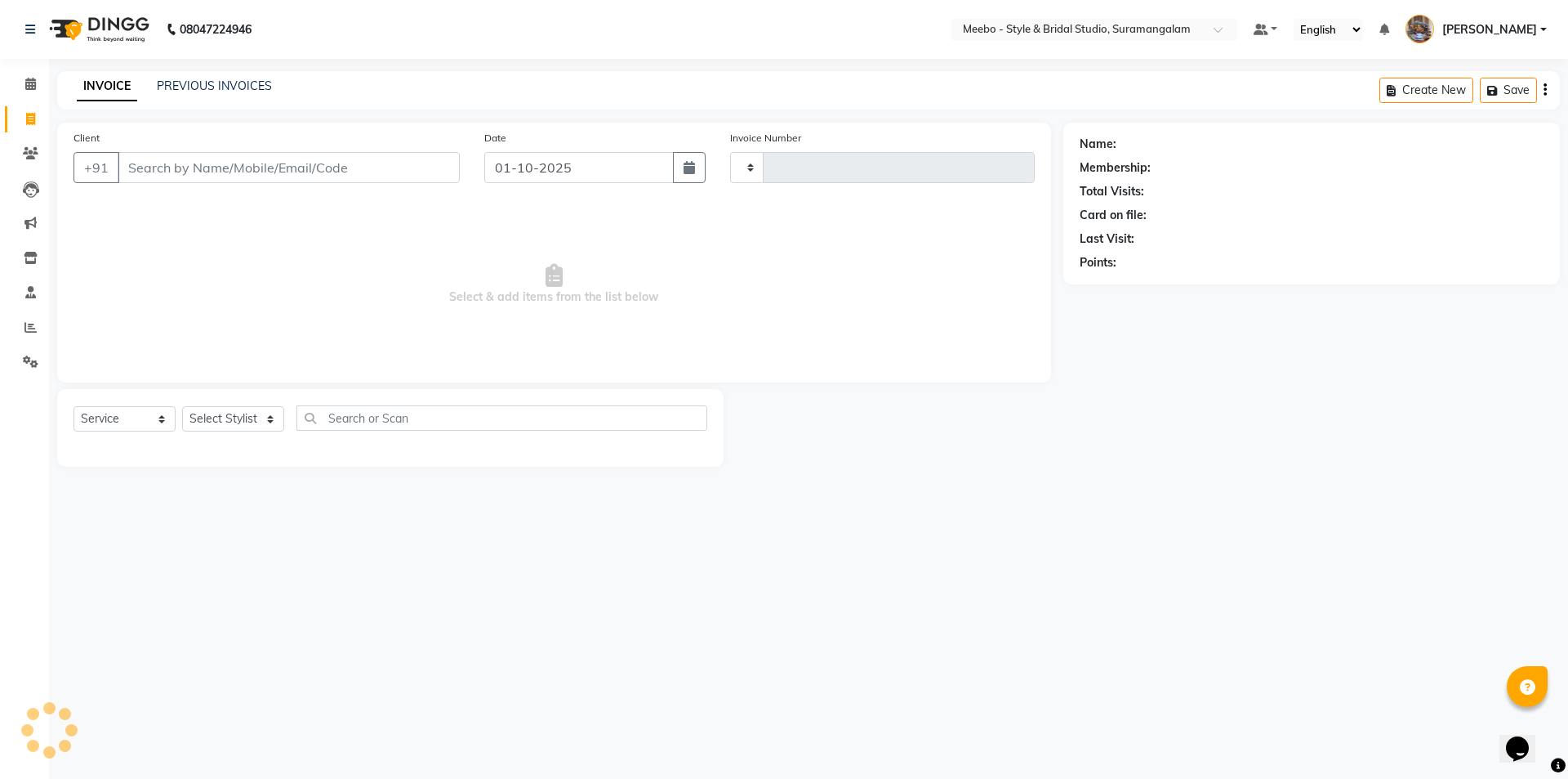
type input "6120"
select select "12"
click at [1052, 452] on div at bounding box center [893, 427] width 340 height 77
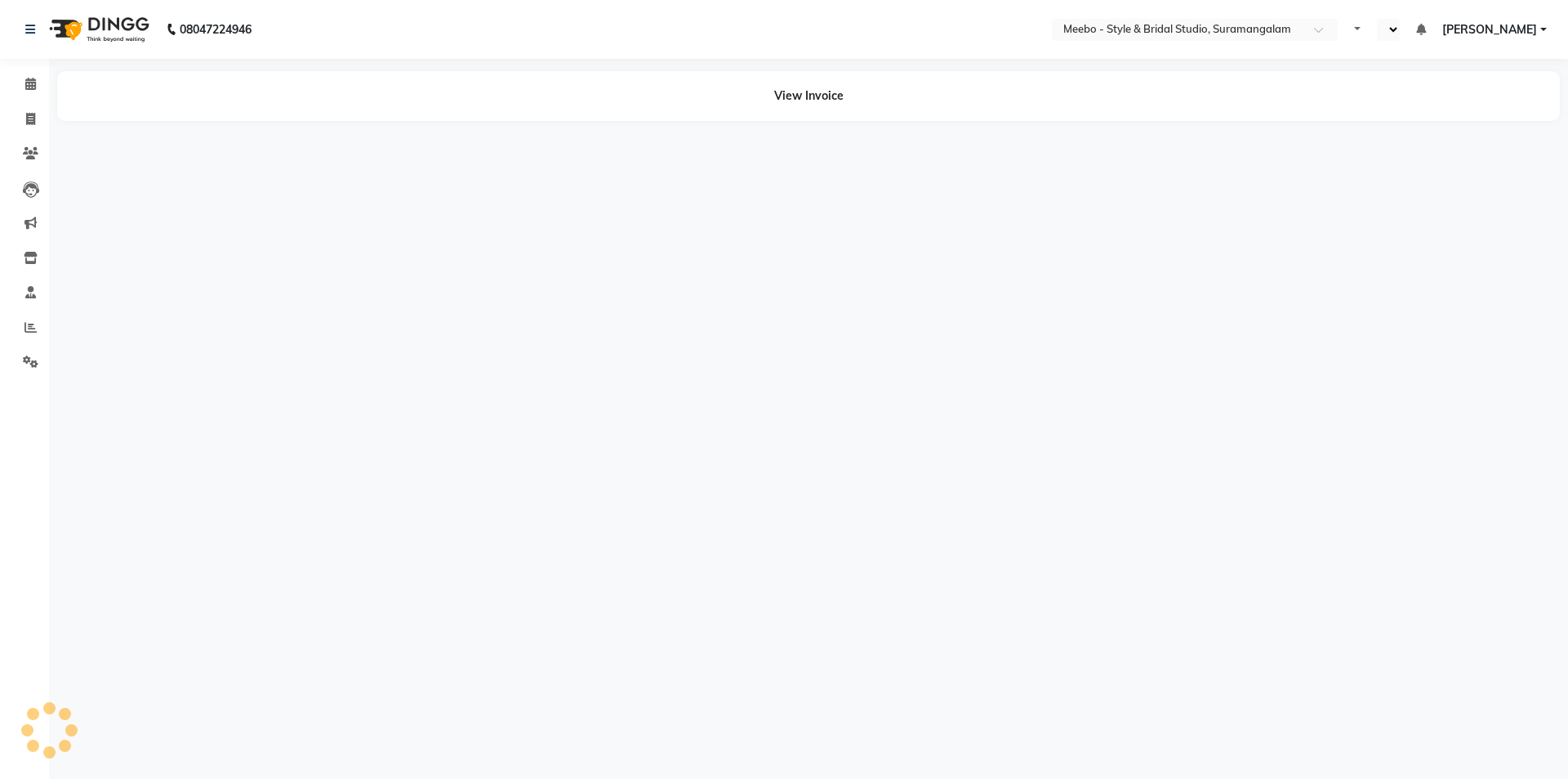
select select "en"
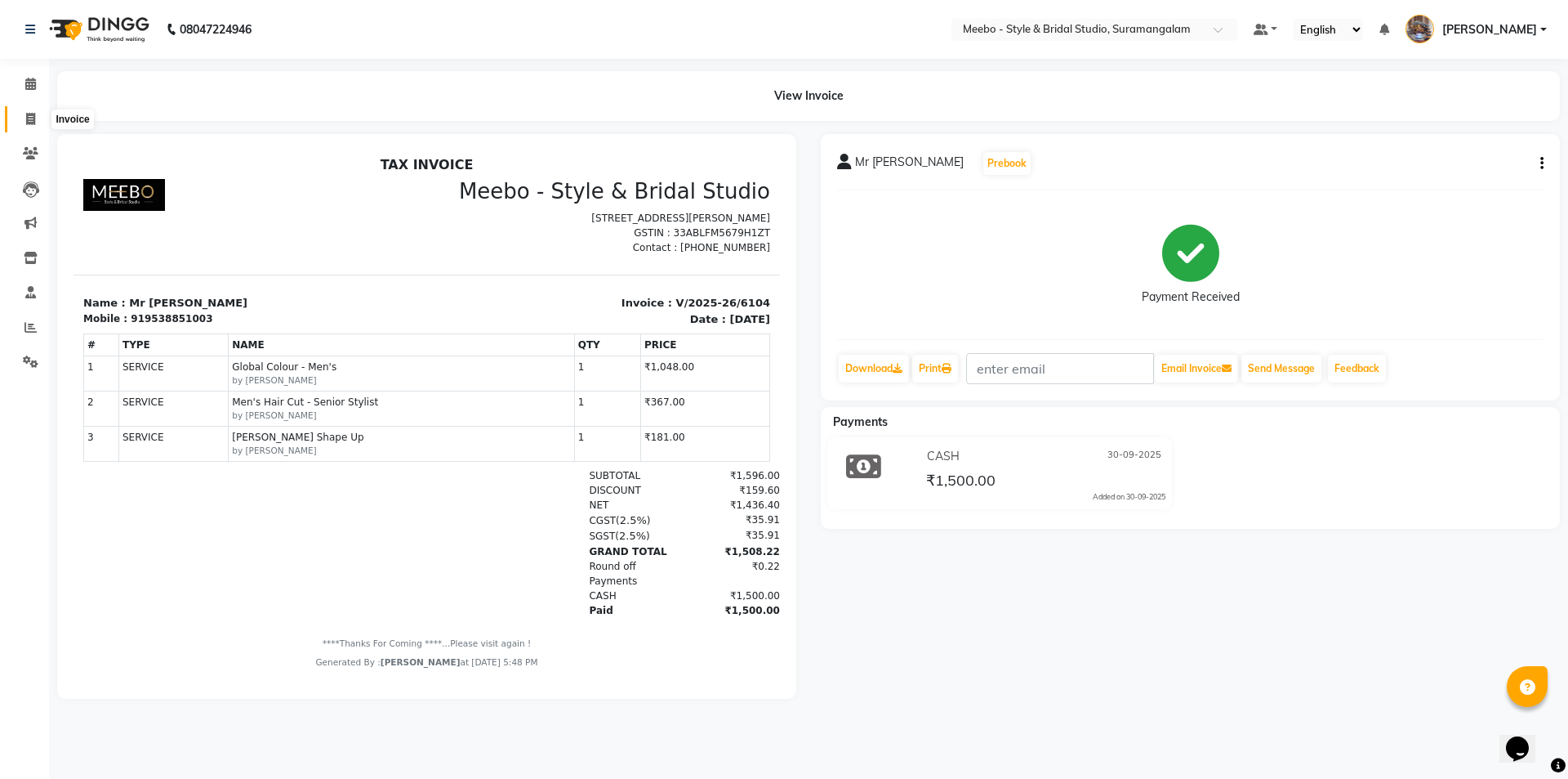
click at [23, 113] on span at bounding box center [31, 119] width 29 height 19
select select "service"
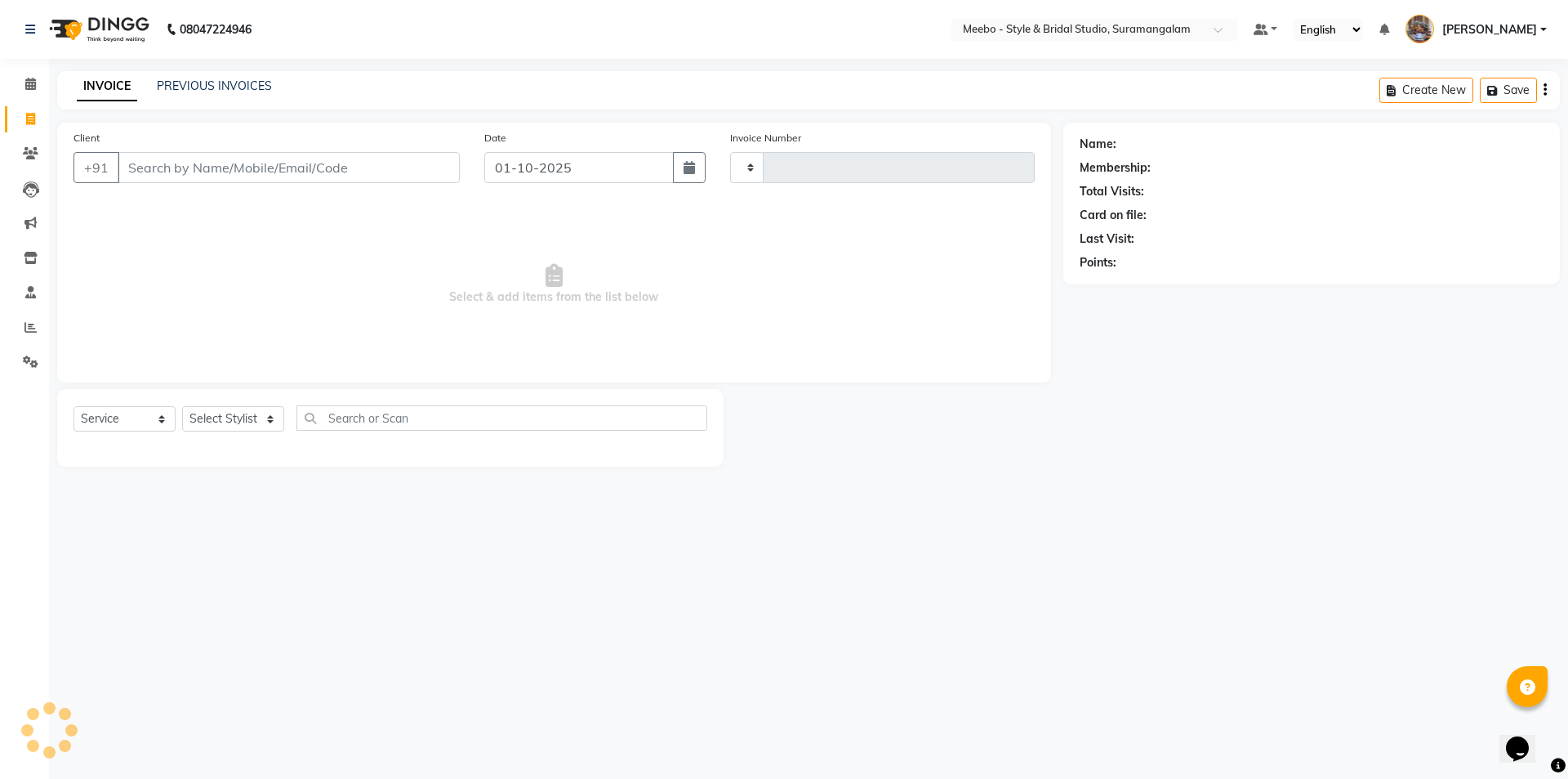
type input "6120"
select select "12"
click at [165, 171] on input "Client" at bounding box center [289, 167] width 342 height 31
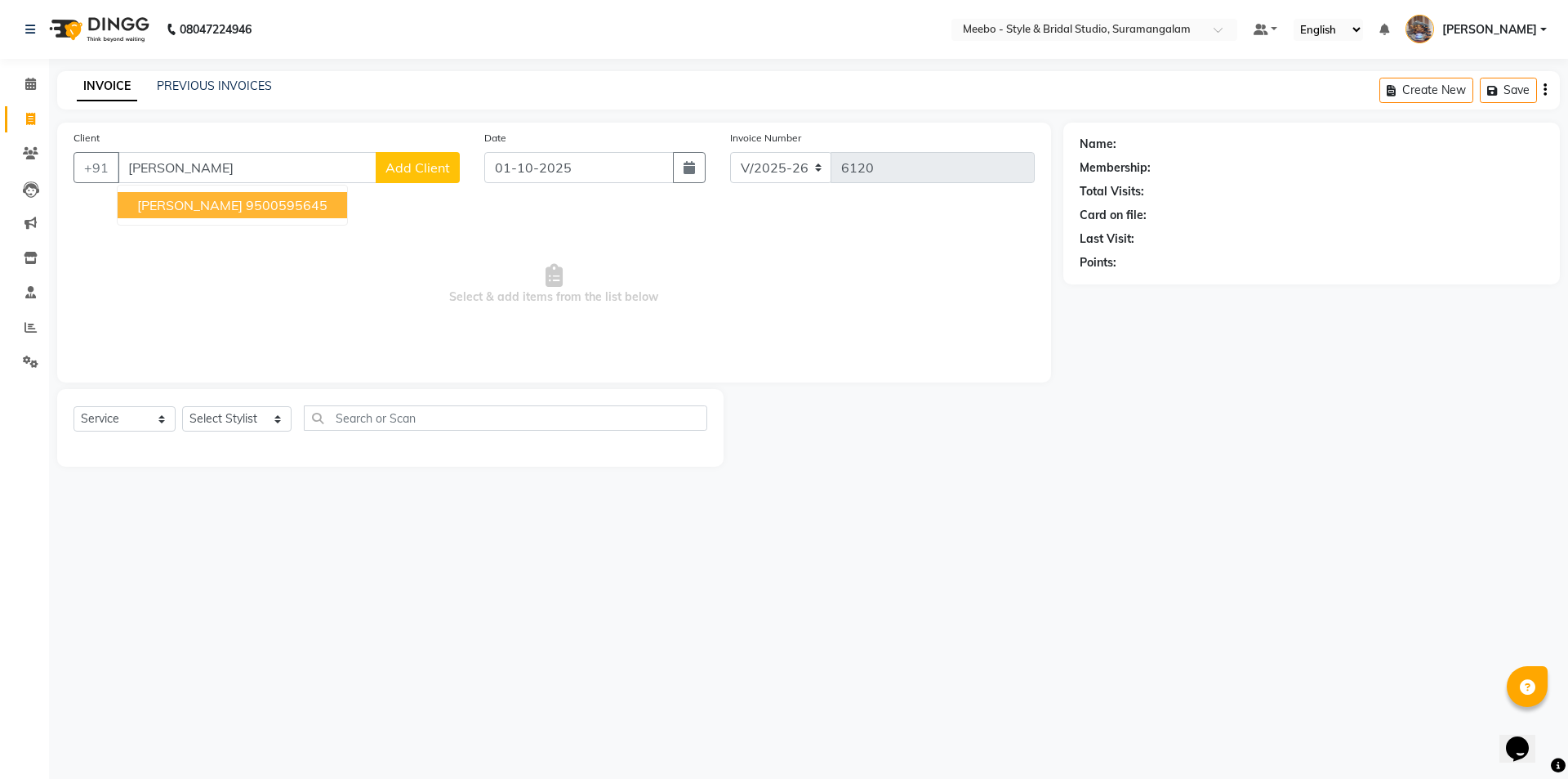
click at [178, 201] on span "[PERSON_NAME]" at bounding box center [190, 205] width 105 height 16
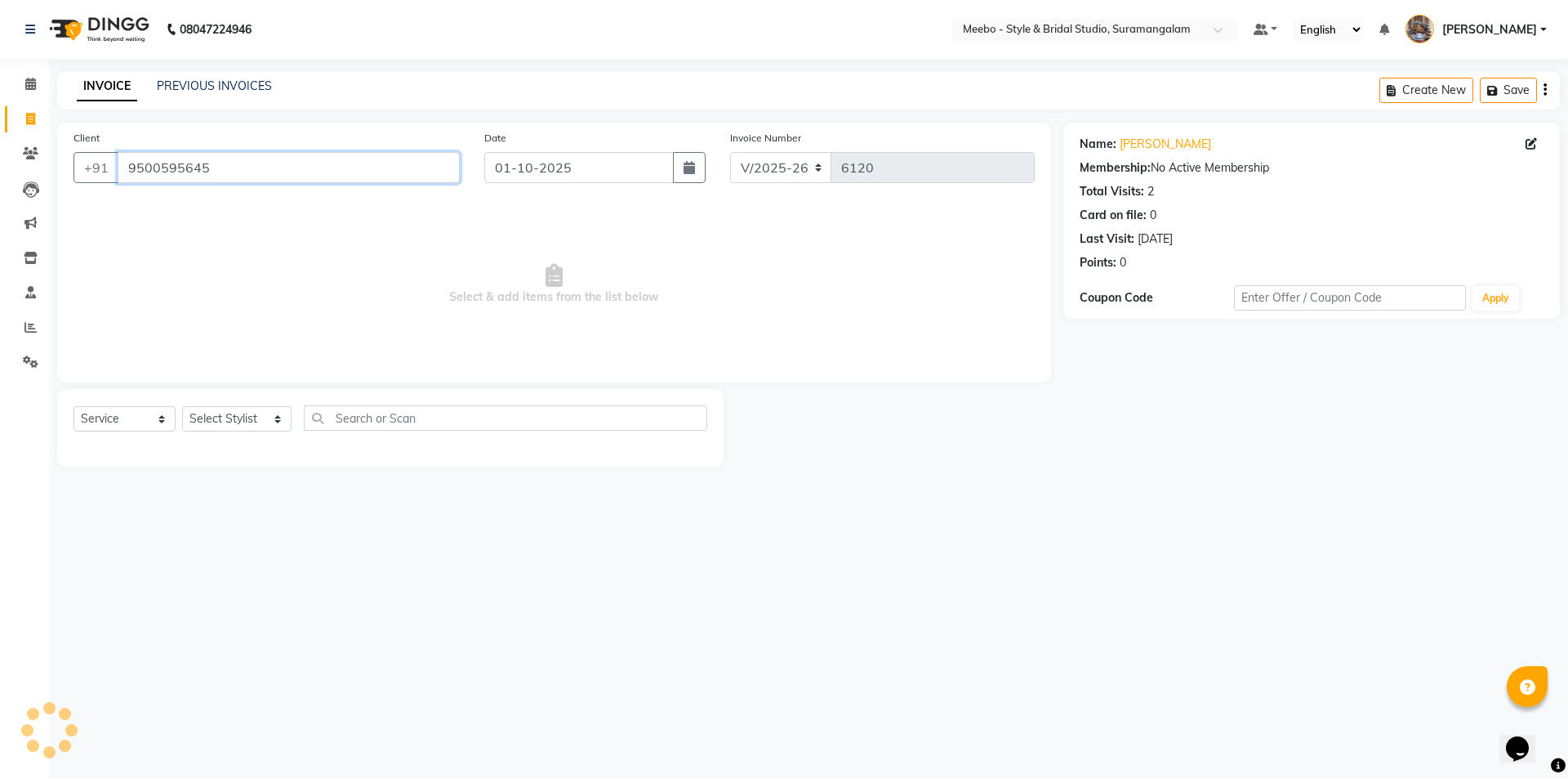
click at [324, 171] on input "9500595645" at bounding box center [289, 167] width 342 height 31
type input "9"
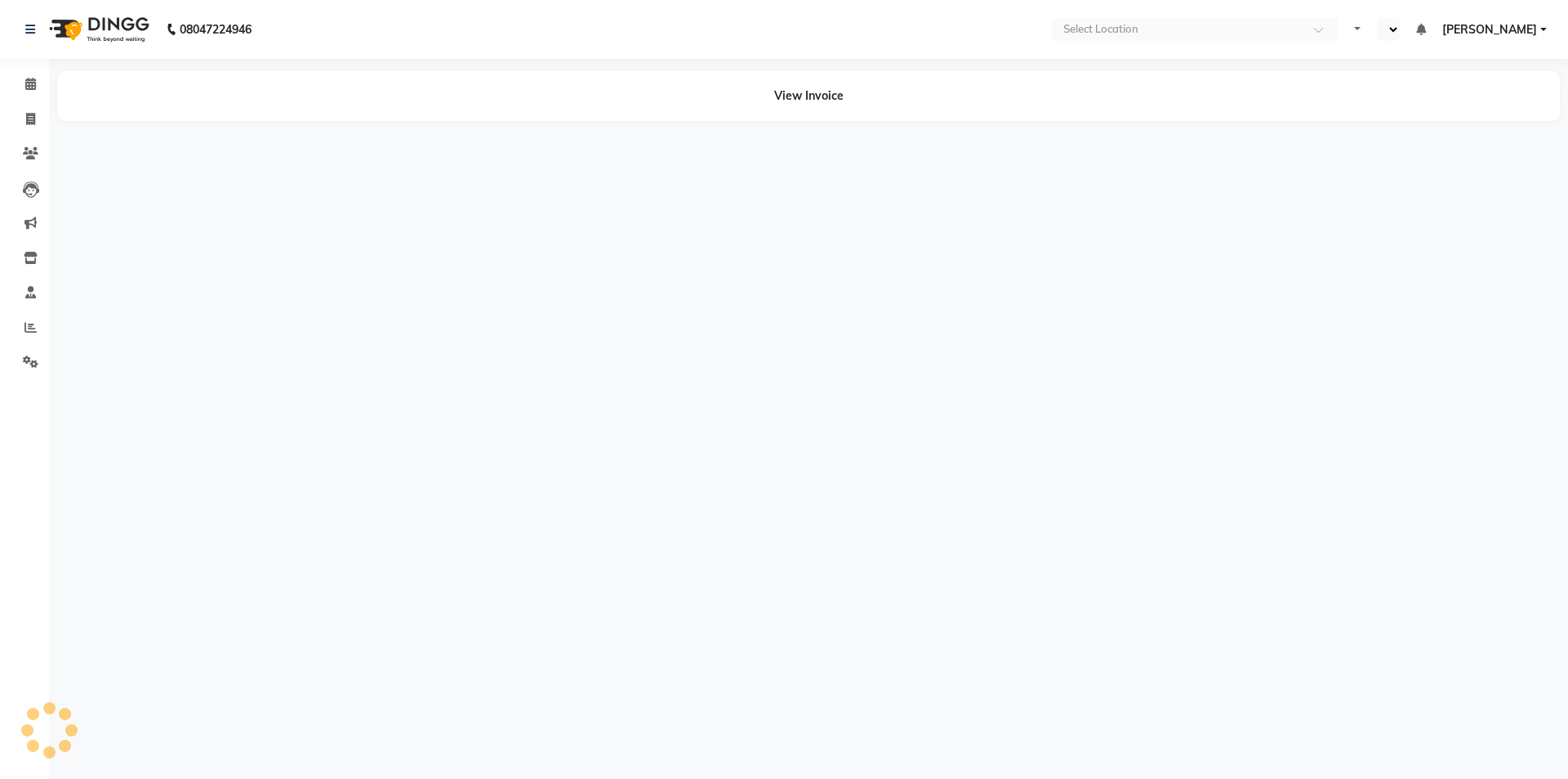
select select "en"
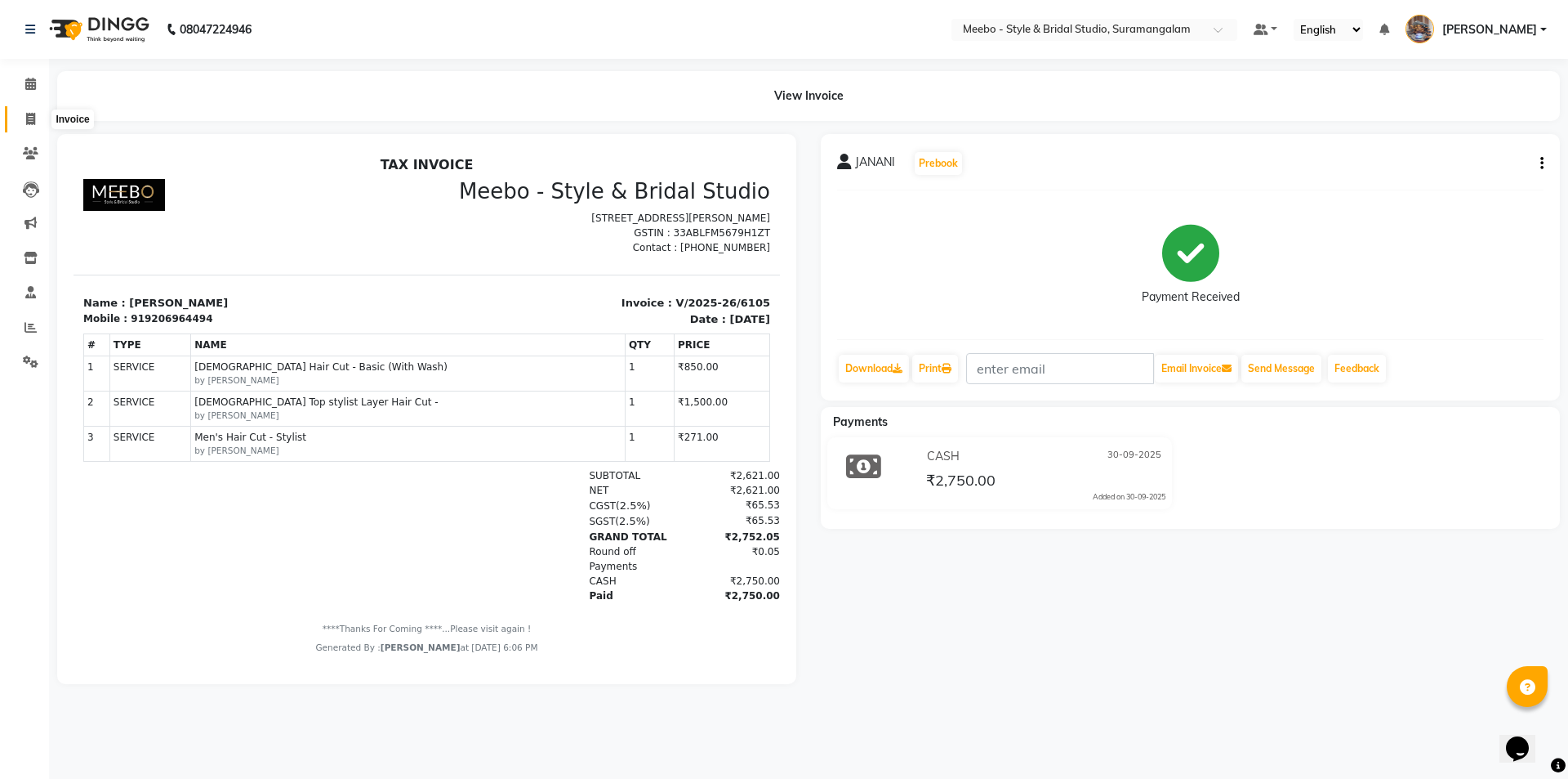
click at [28, 115] on icon at bounding box center [30, 119] width 9 height 12
select select "service"
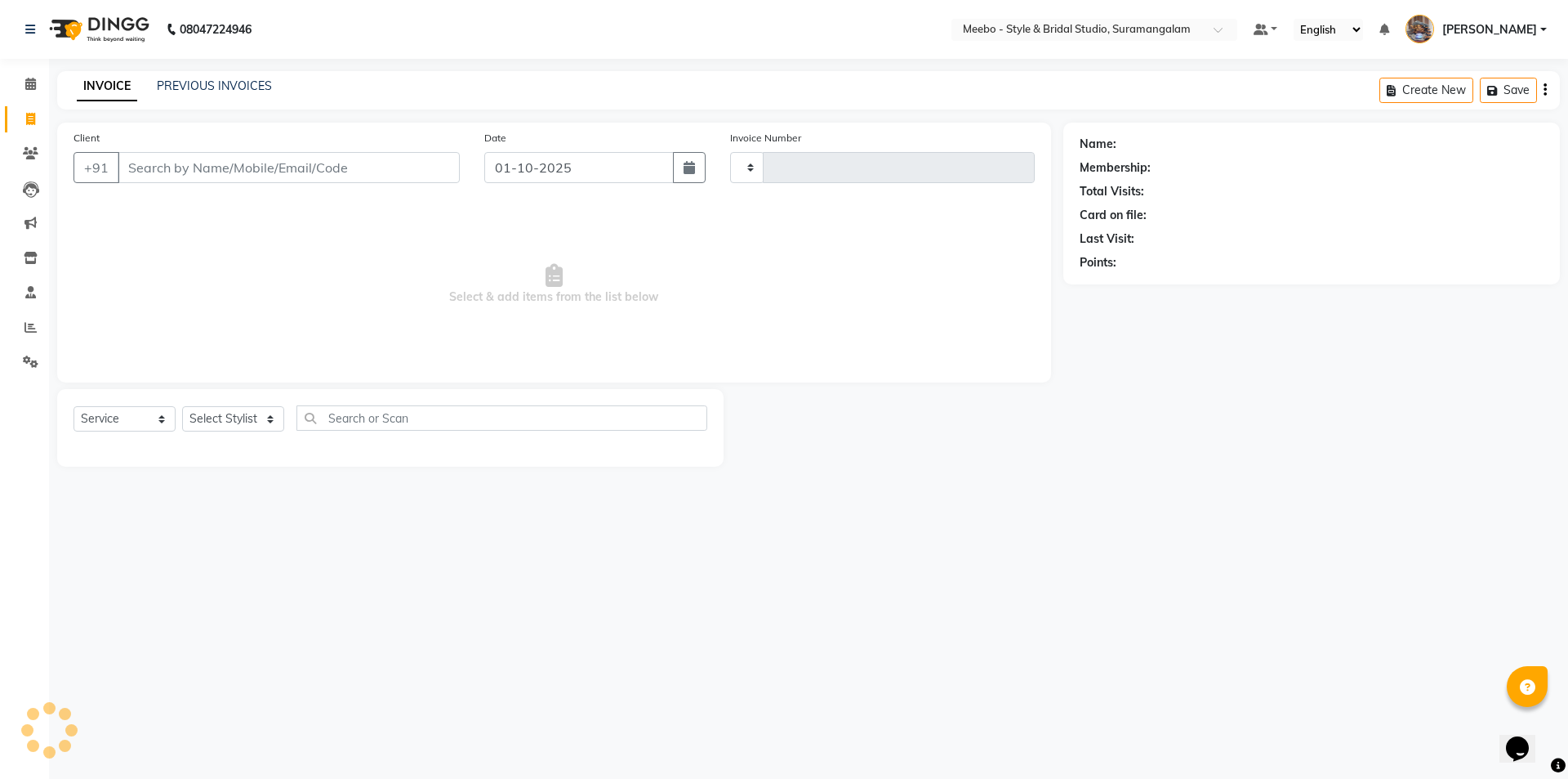
type input "6120"
select select "12"
click at [219, 424] on select "Select Stylist Admin [PERSON_NAME] [PERSON_NAME] [PERSON_NAME] Manager [PERSON_…" at bounding box center [237, 419] width 110 height 25
select select "20724"
click at [219, 424] on select "Select Stylist Admin [PERSON_NAME] [PERSON_NAME] [PERSON_NAME] Manager [PERSON_…" at bounding box center [237, 419] width 110 height 25
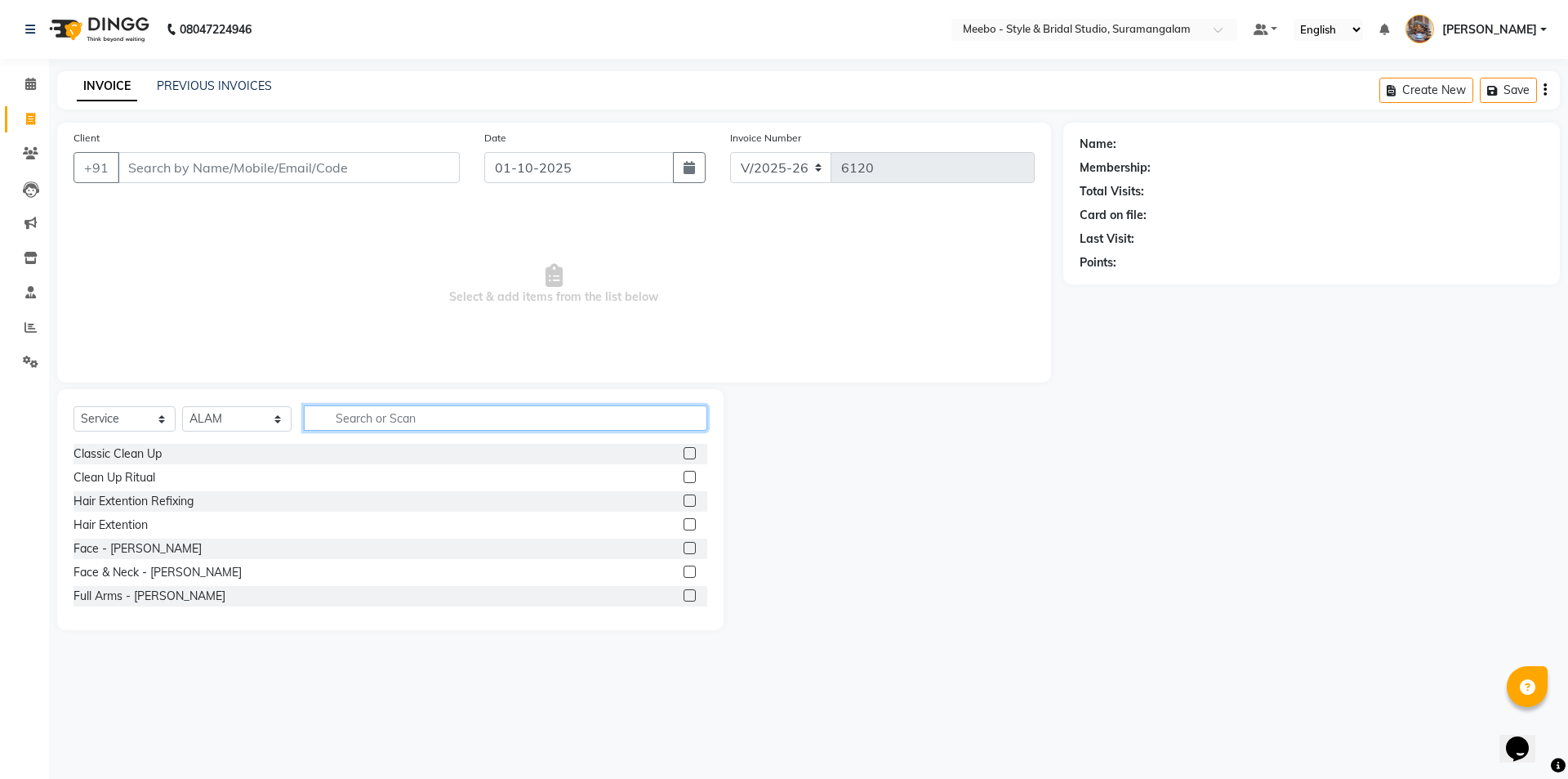
click at [356, 420] on input "text" at bounding box center [505, 418] width 403 height 25
type input "sty"
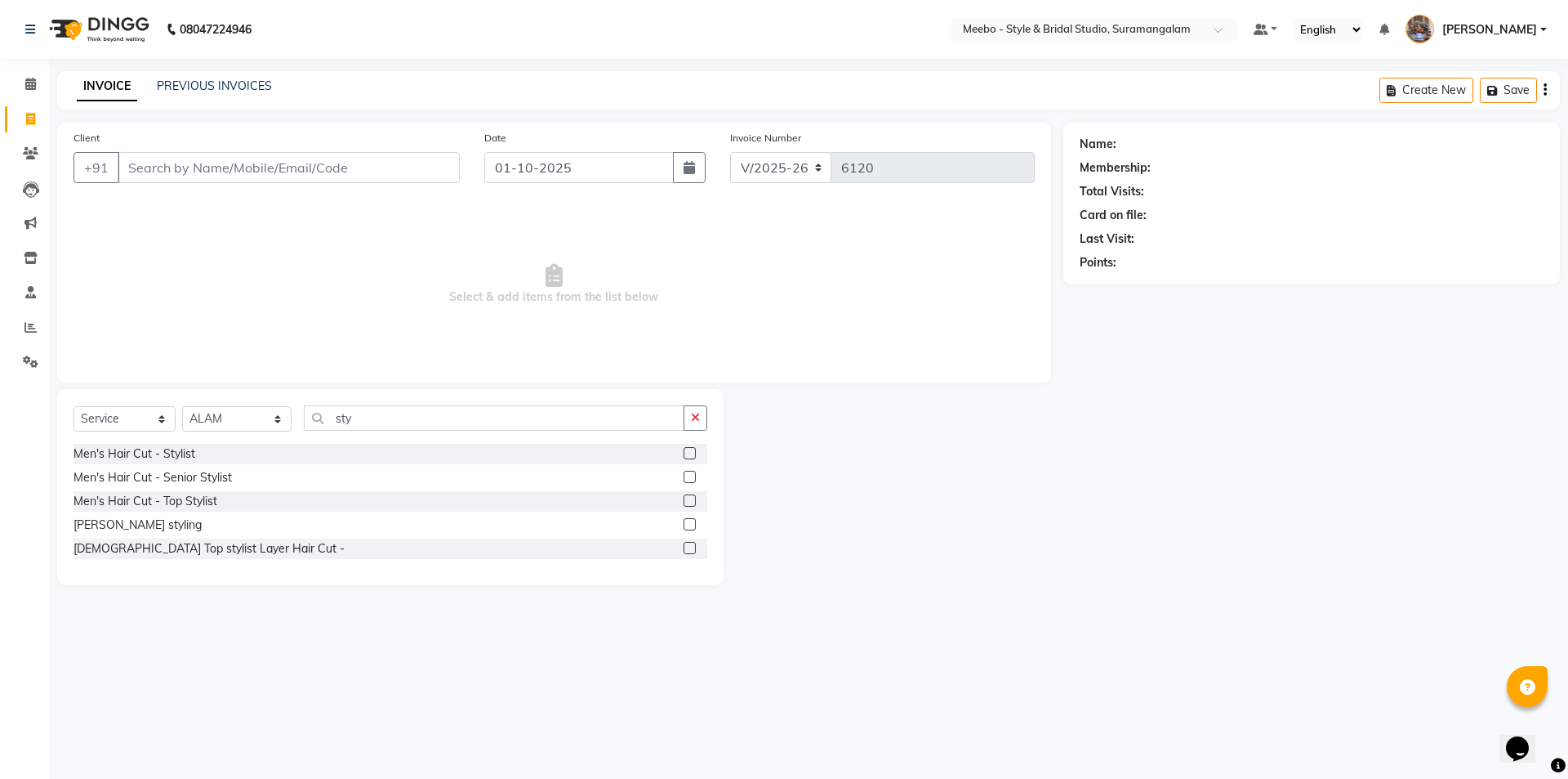
click at [692, 476] on label at bounding box center [689, 476] width 12 height 12
click at [692, 476] on input "checkbox" at bounding box center [688, 477] width 11 height 11
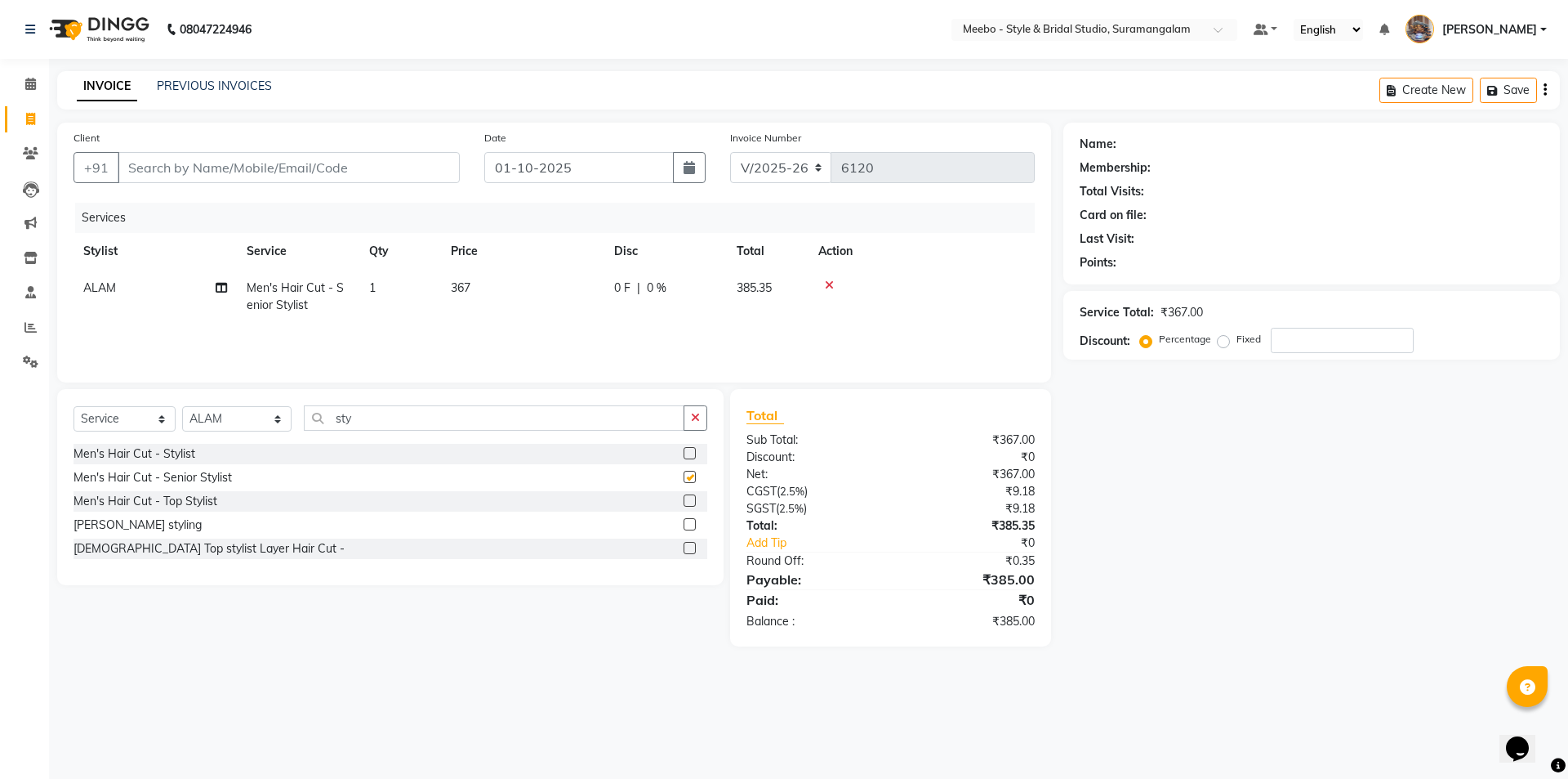
checkbox input "false"
click at [374, 165] on input "Client" at bounding box center [289, 167] width 342 height 31
type input "9"
type input "0"
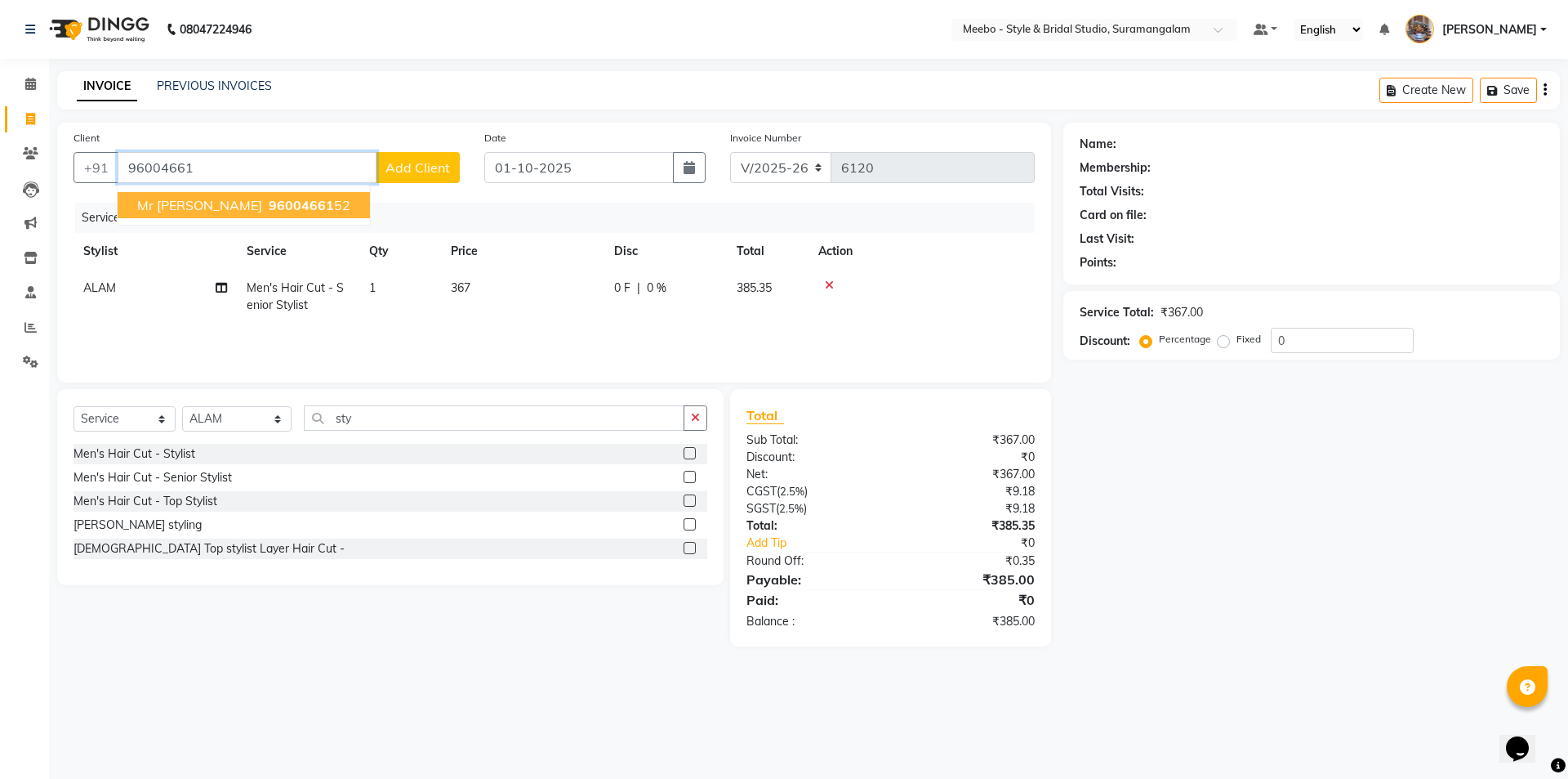
click at [248, 195] on button "Mr [PERSON_NAME] 96004661 52" at bounding box center [244, 205] width 252 height 26
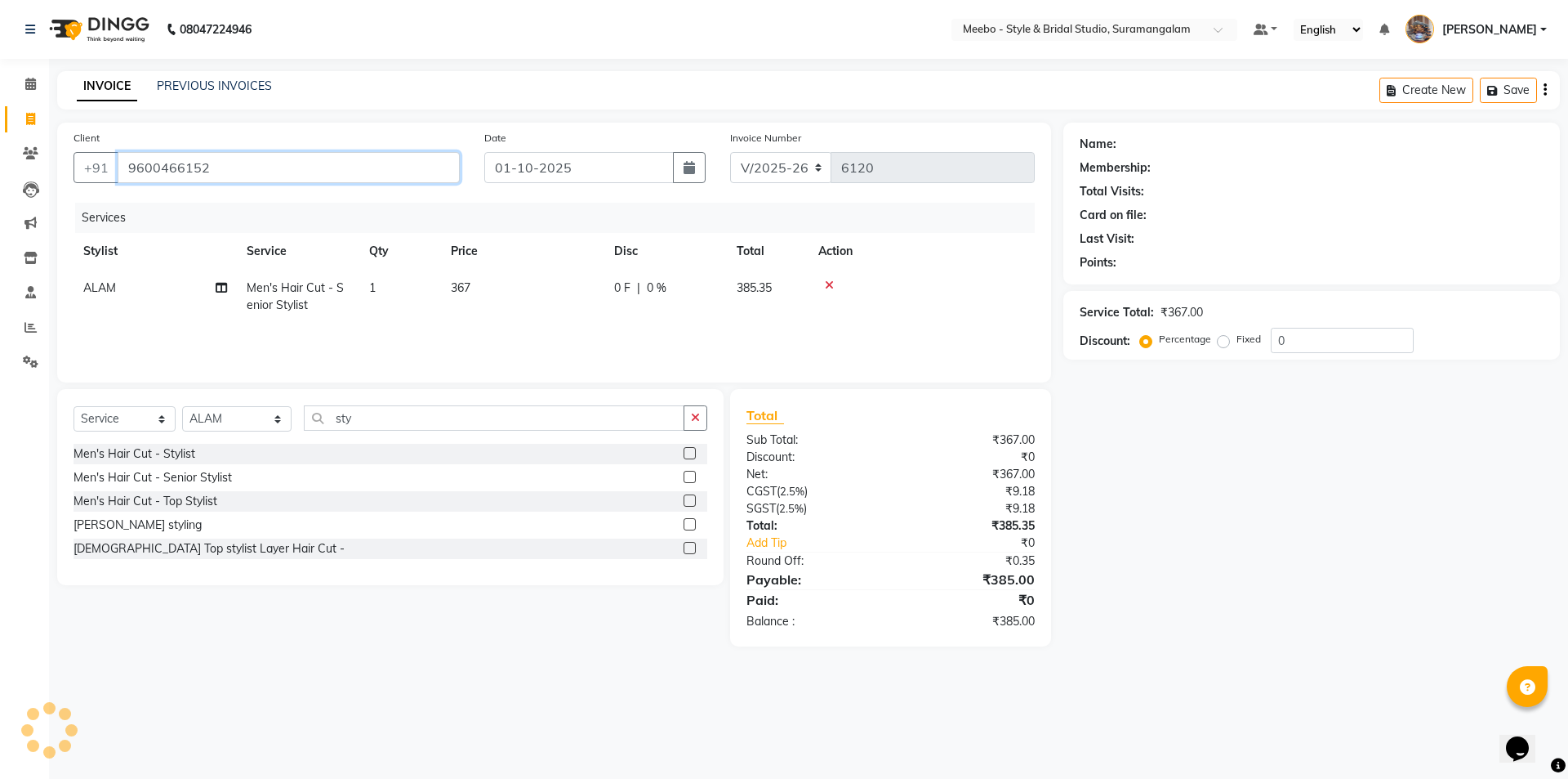
type input "9600466152"
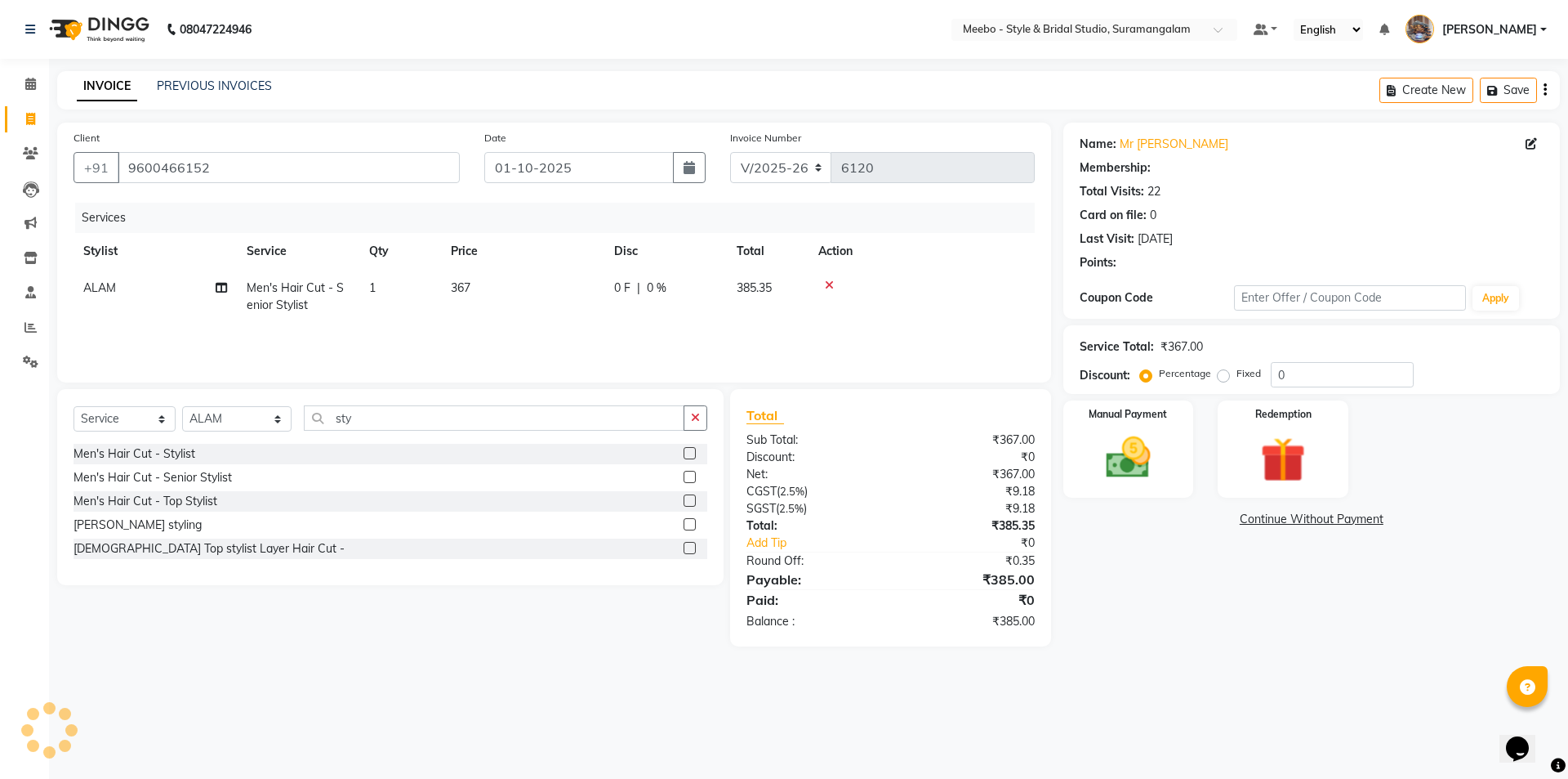
select select "1: Object"
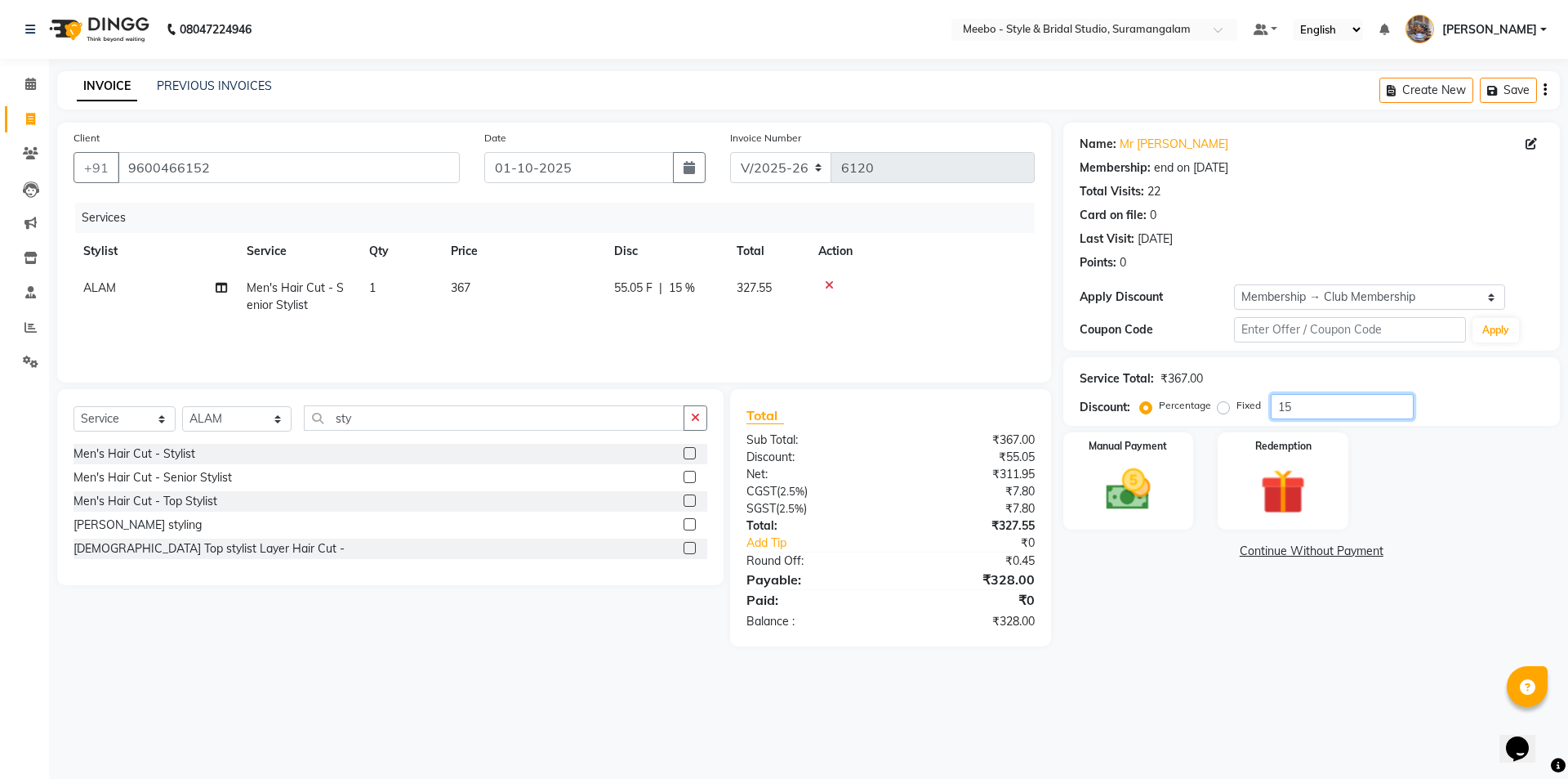
click at [1305, 401] on input "15" at bounding box center [1342, 406] width 143 height 25
type input "1"
type input "10"
click at [494, 273] on td "367" at bounding box center [523, 296] width 163 height 54
select select "20724"
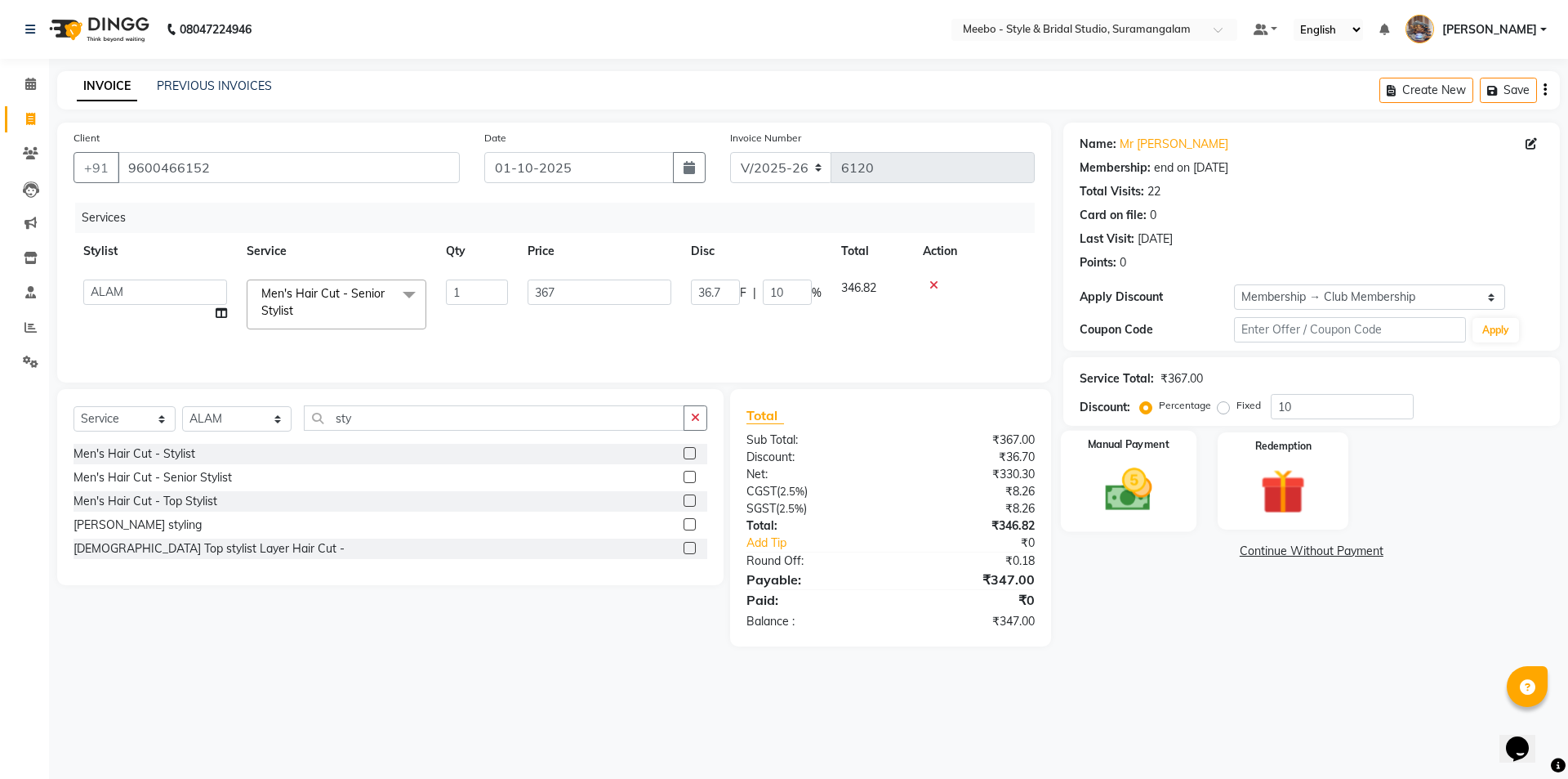
click at [1132, 495] on img at bounding box center [1128, 489] width 75 height 54
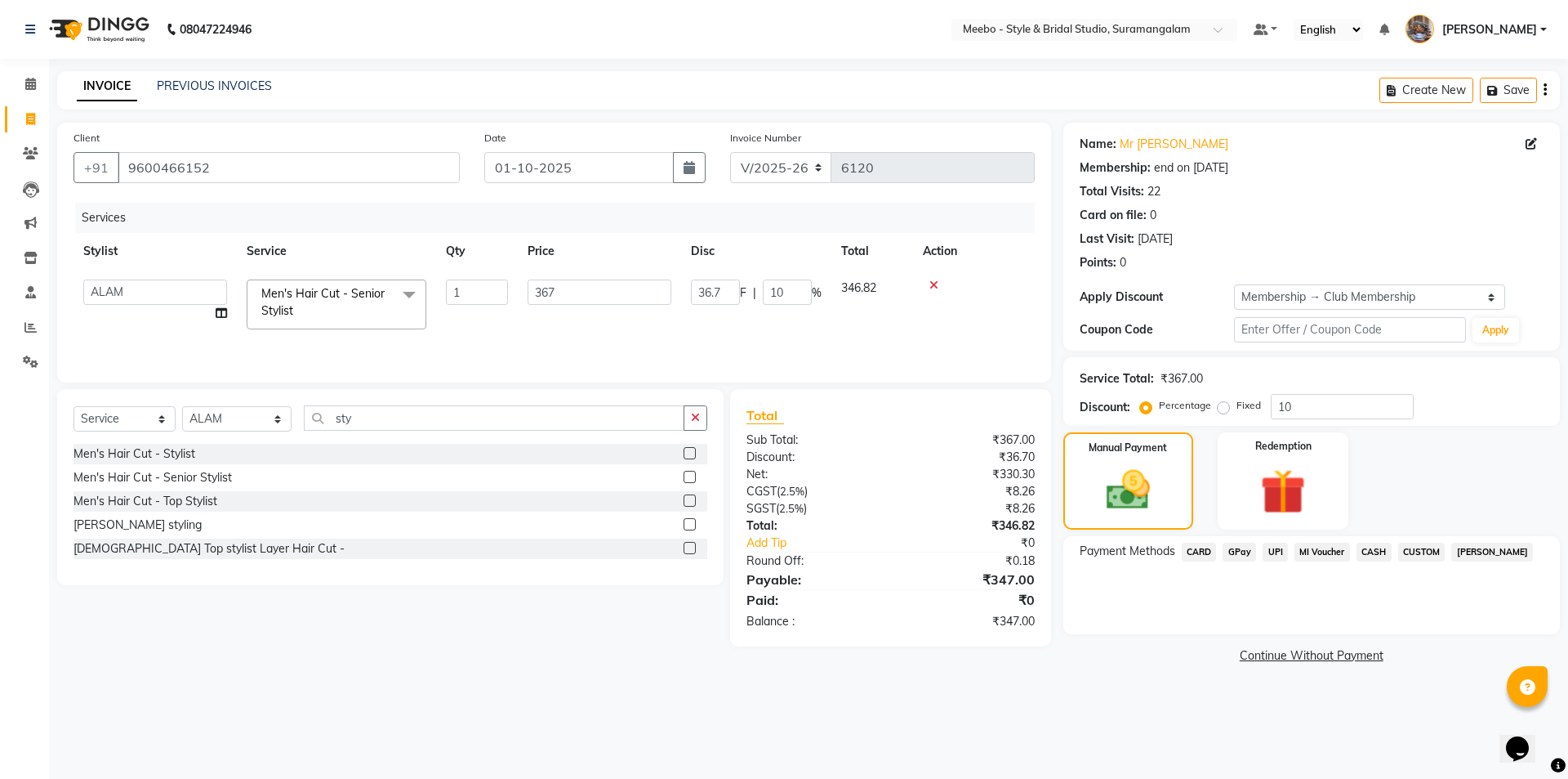
click at [1197, 551] on span "CARD" at bounding box center [1199, 552] width 35 height 19
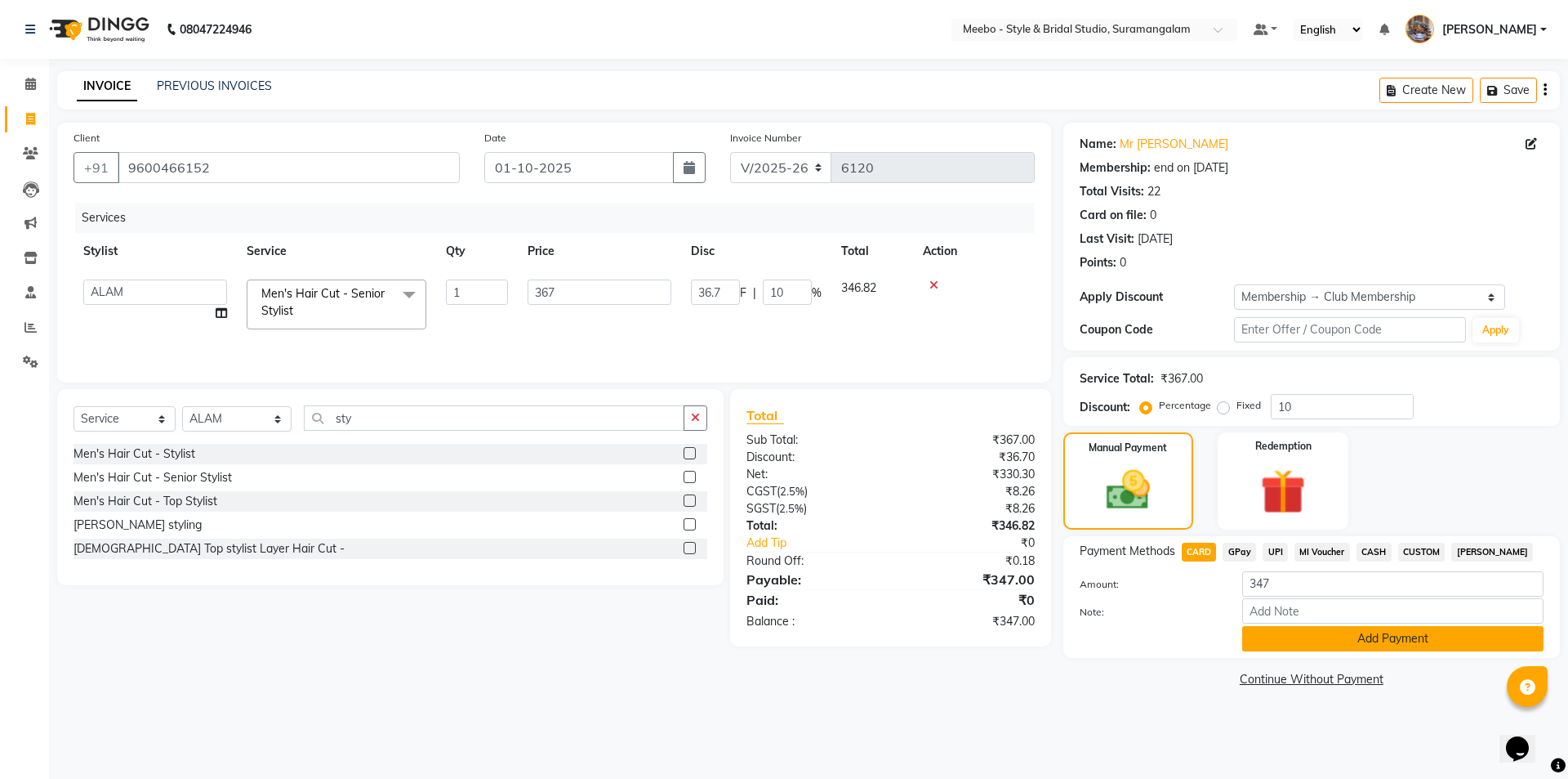
click at [1346, 636] on button "Add Payment" at bounding box center [1392, 638] width 301 height 25
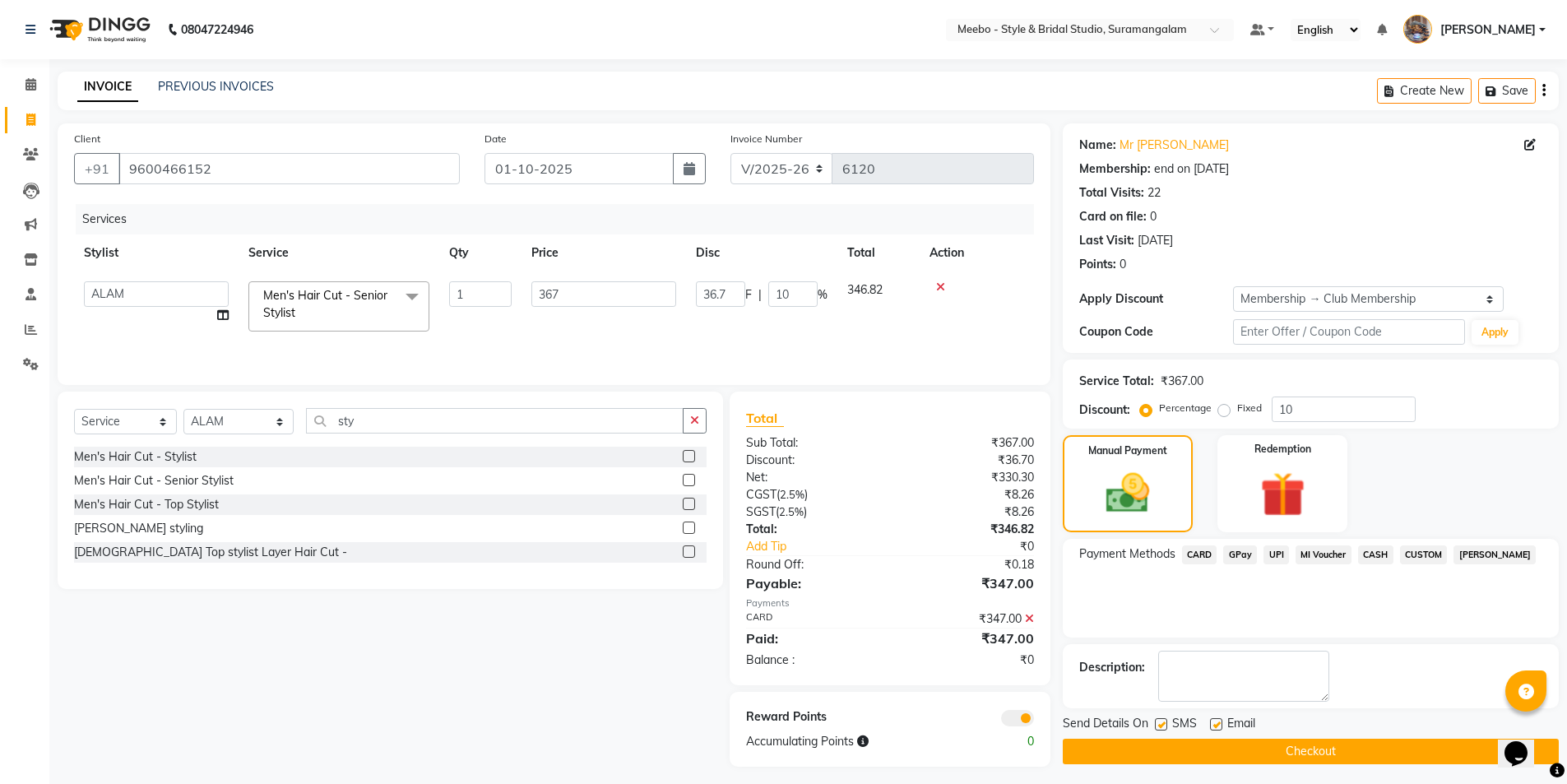
click at [1299, 749] on button "Checkout" at bounding box center [1310, 750] width 496 height 25
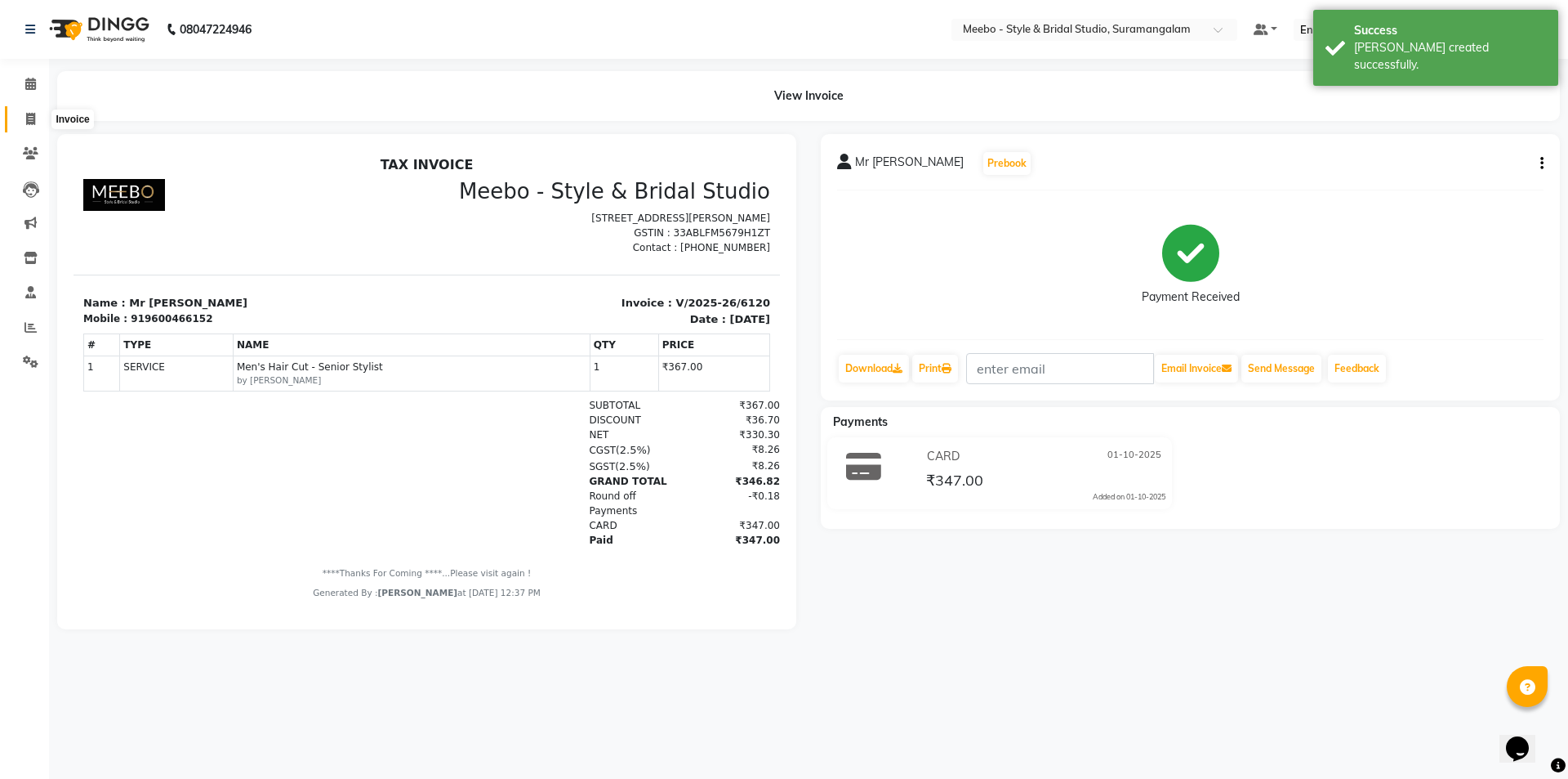
click at [31, 116] on icon at bounding box center [30, 119] width 9 height 12
select select "12"
select select "service"
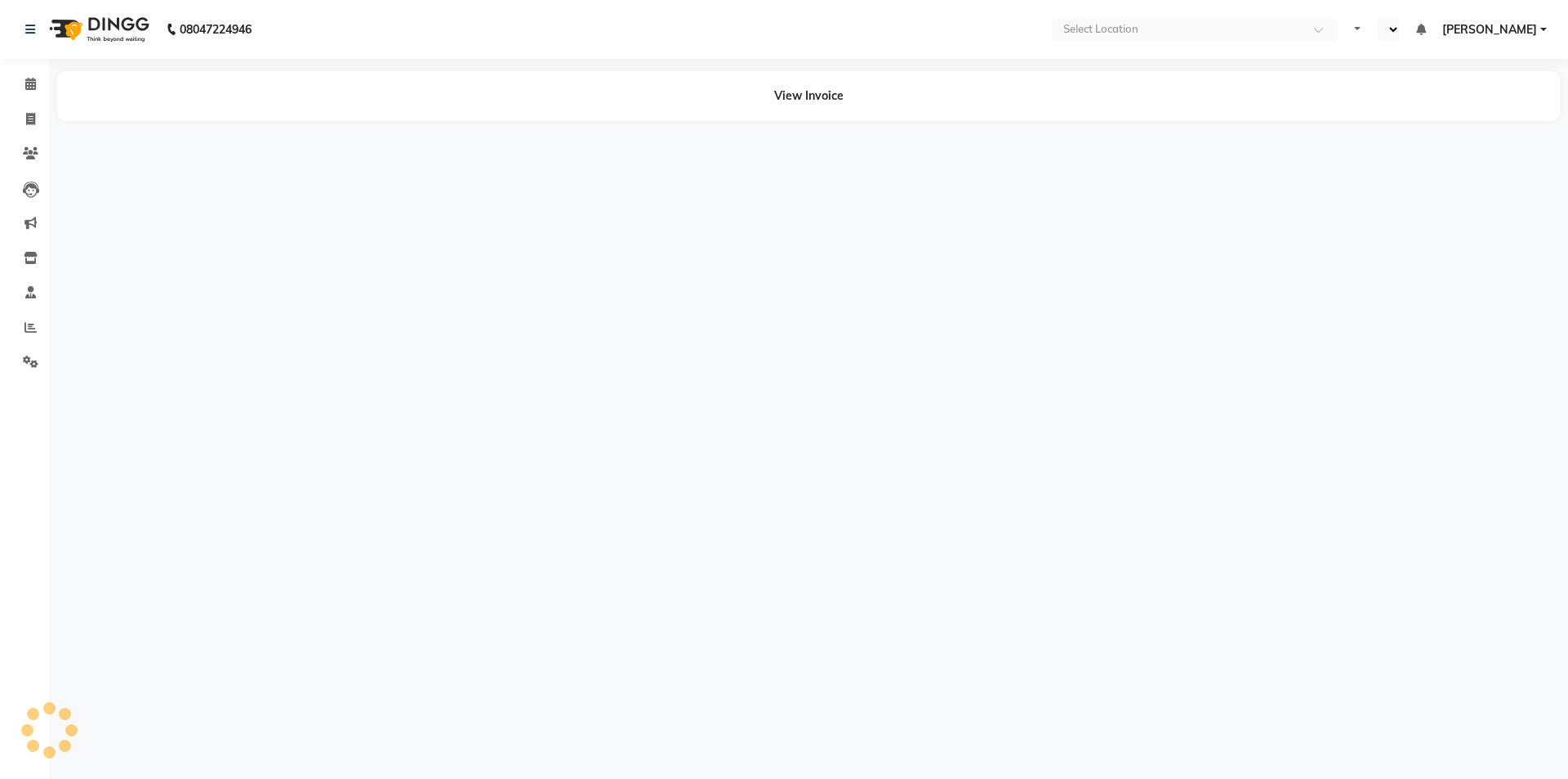
select select "en"
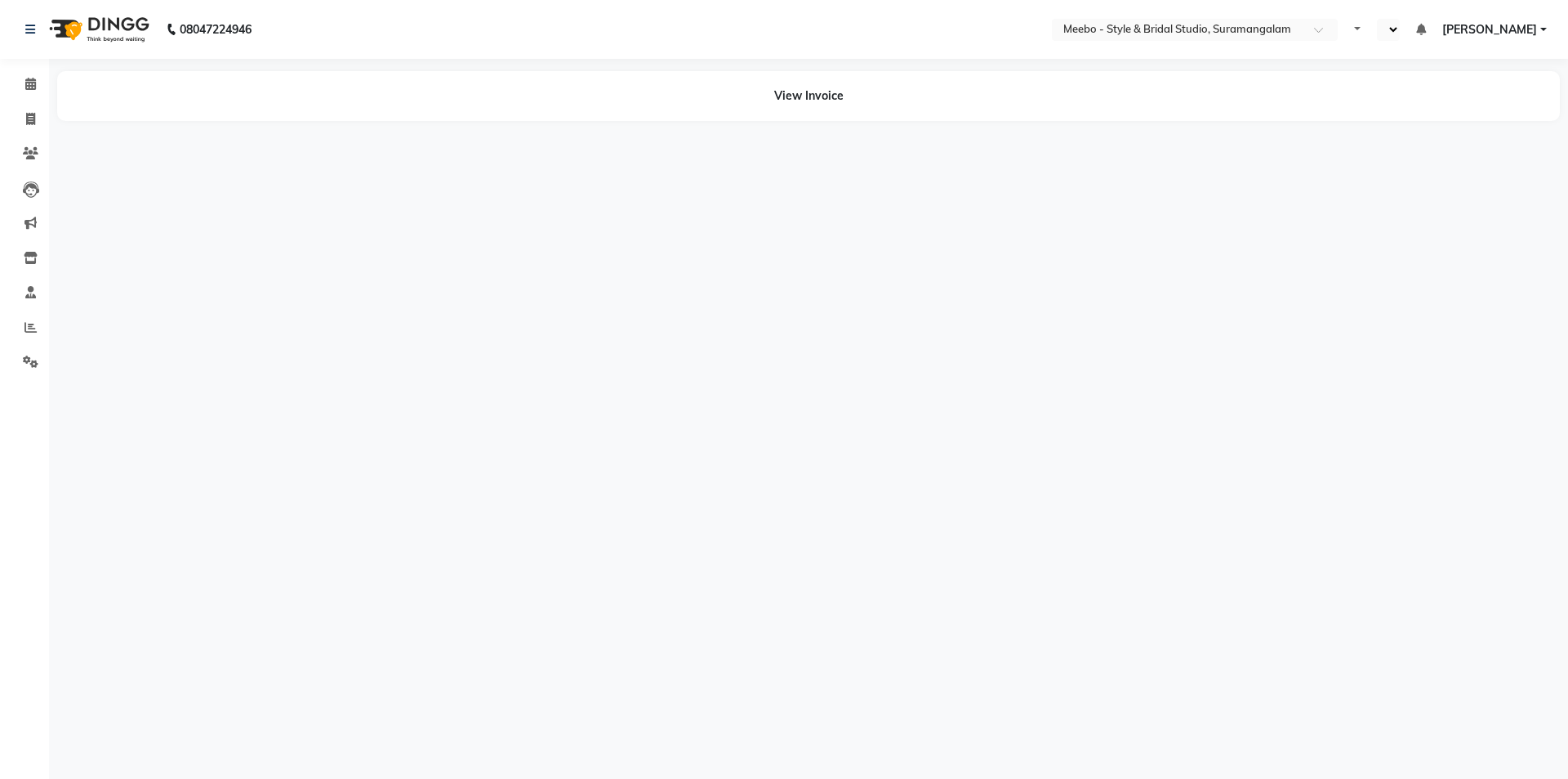
select select "en"
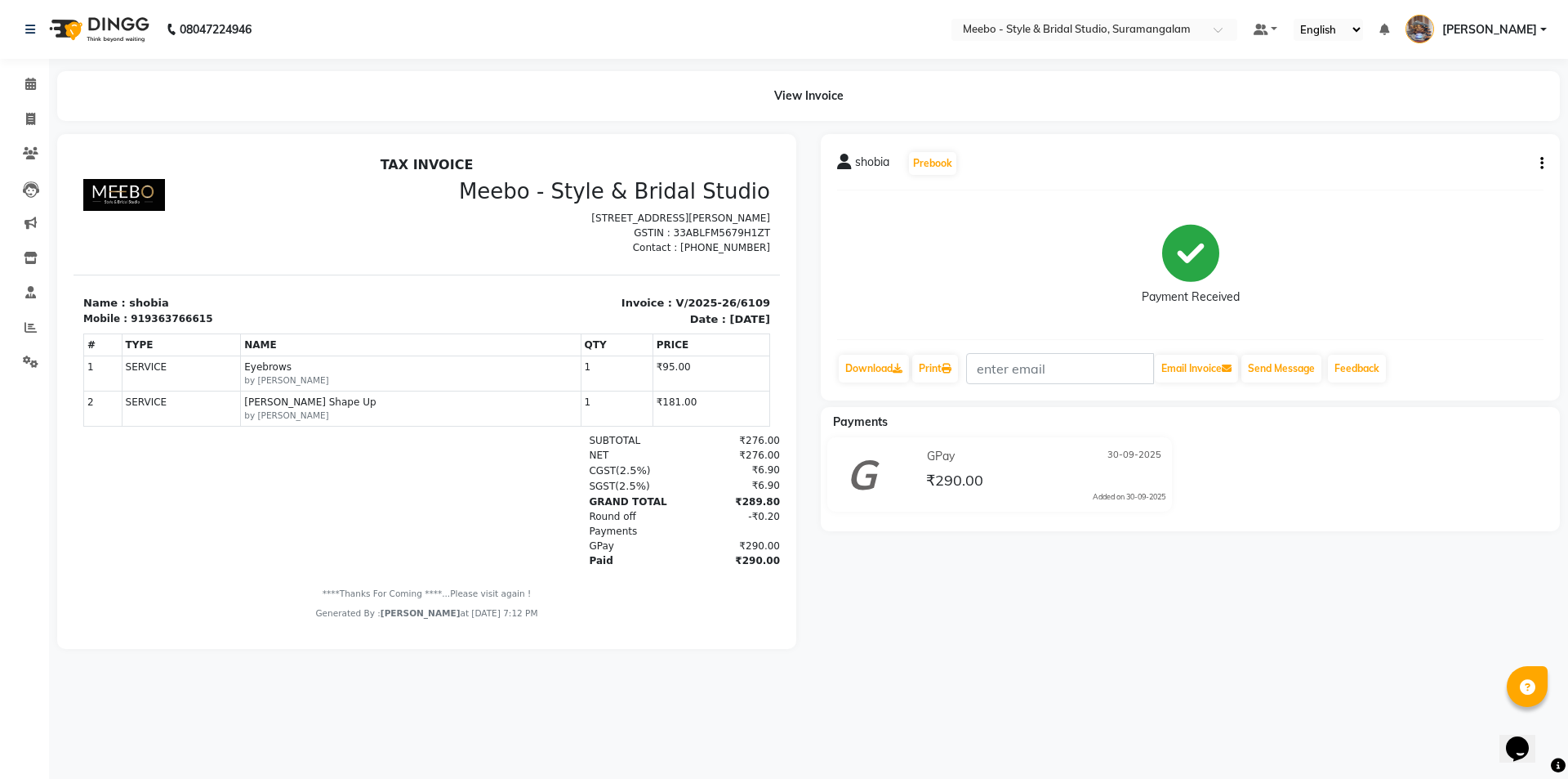
click at [671, 124] on main "View Invoice shobia Prebook Payment Received Download Print Email Invoice Send …" at bounding box center [808, 372] width 1519 height 602
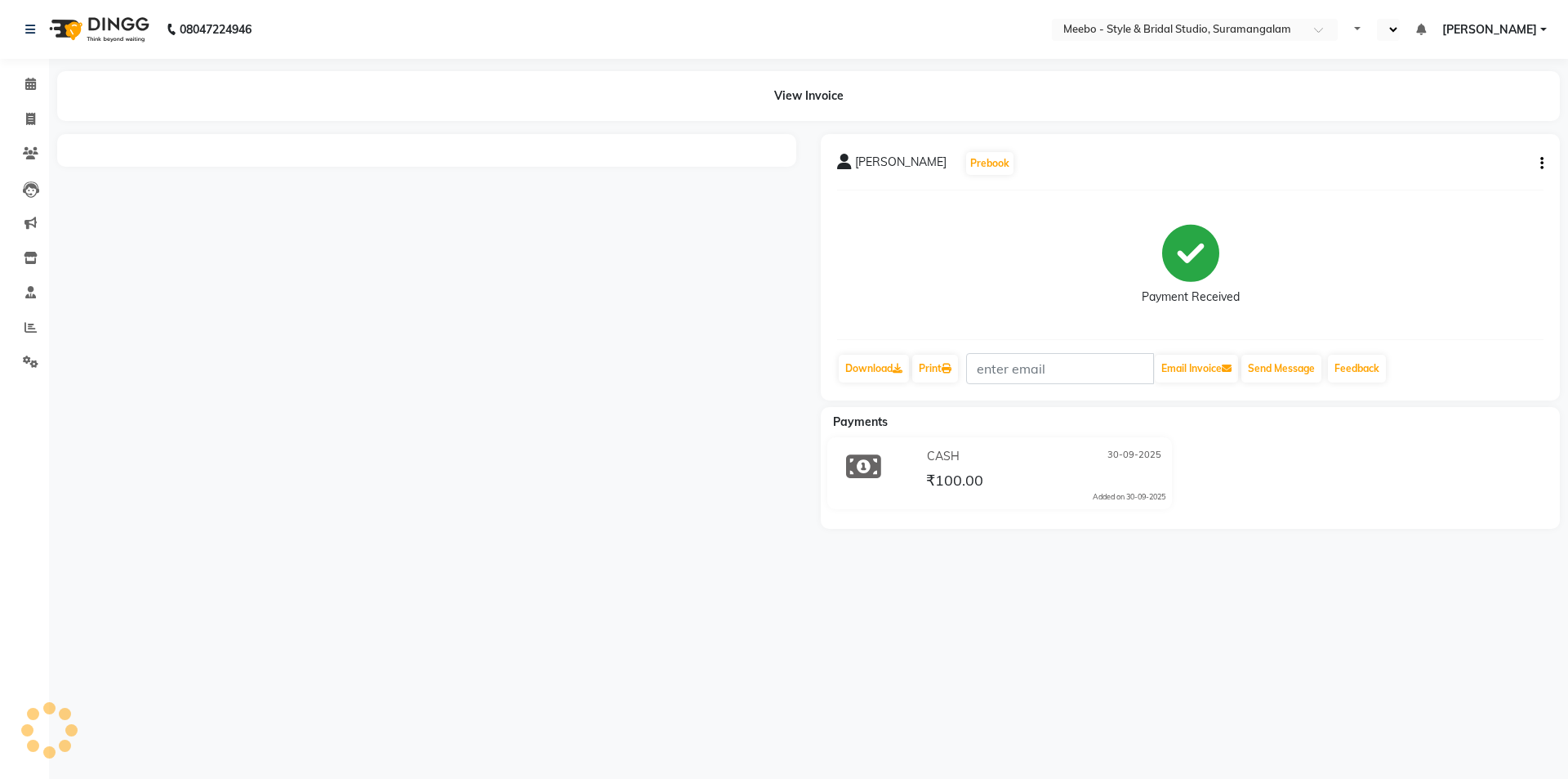
select select "en"
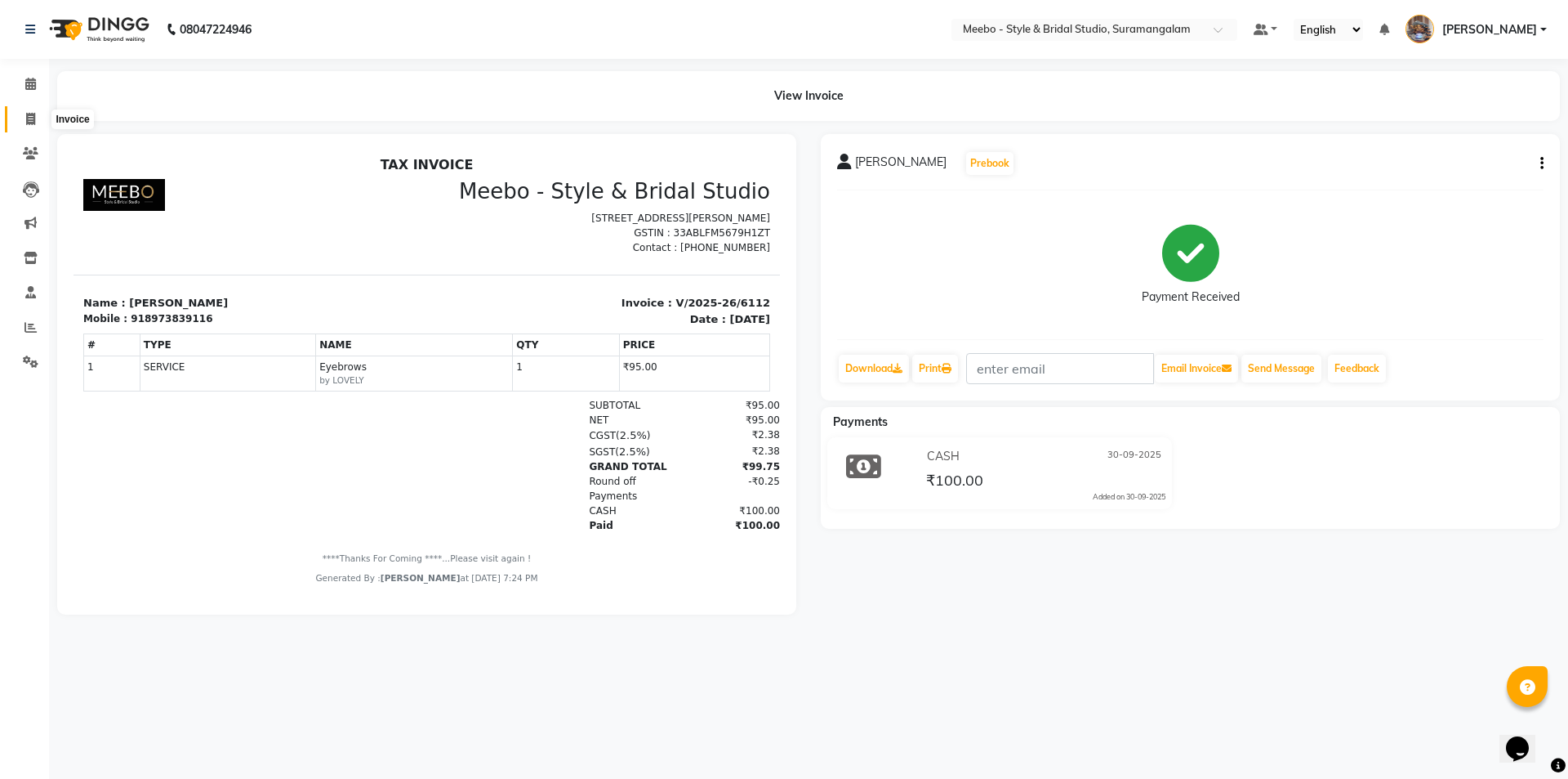
click at [27, 120] on icon at bounding box center [30, 119] width 9 height 12
select select "service"
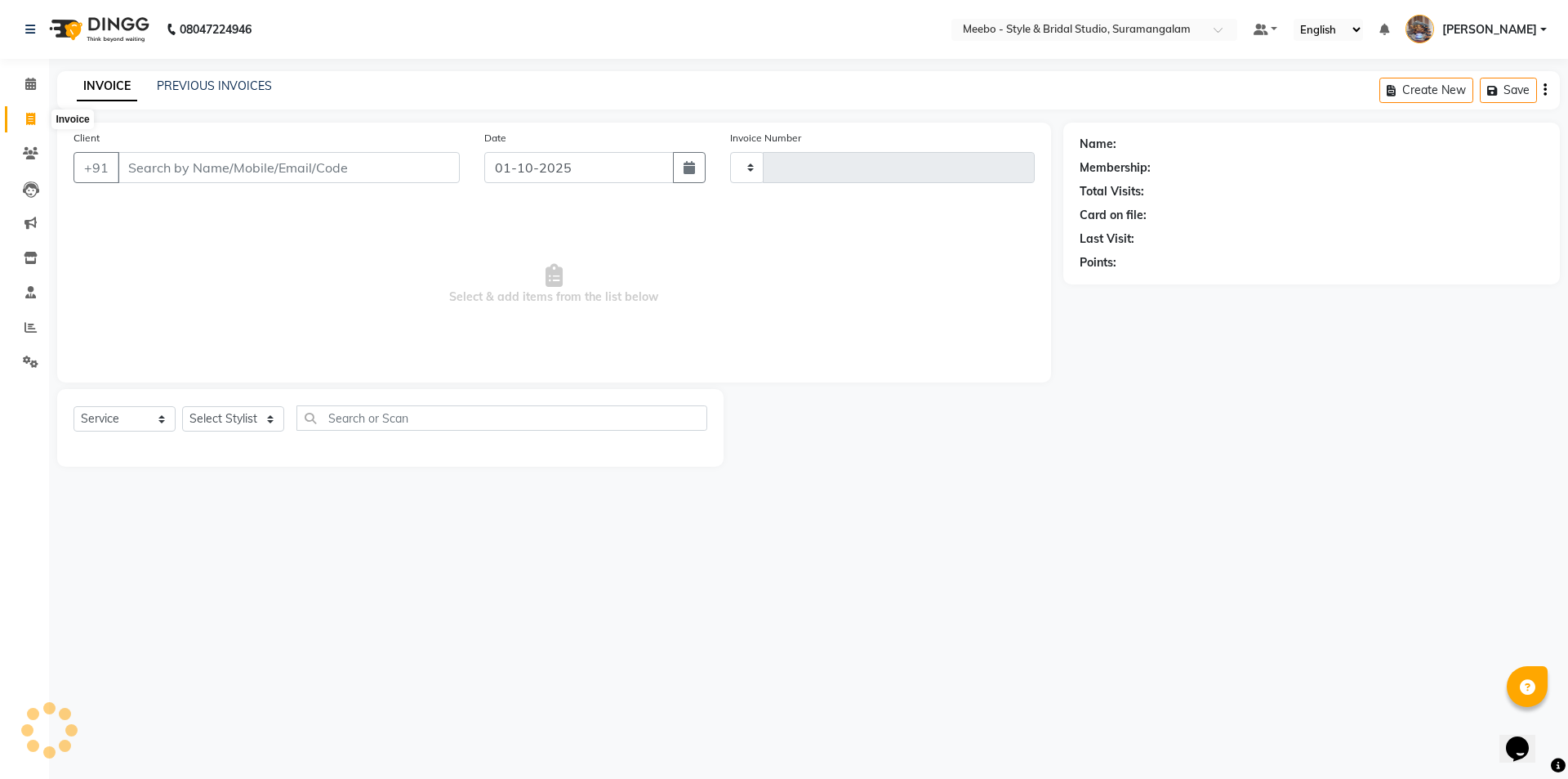
type input "6121"
select select "12"
click at [218, 413] on select "Select Stylist Admin AKIL ALAM AMITH Ashwin Manager AVANTHIKA DEEPIKA DHARSAN D…" at bounding box center [237, 419] width 110 height 25
select select "884"
click at [183, 406] on select "Select Stylist Admin AKIL ALAM AMITH Ashwin Manager AVANTHIKA DEEPIKA DHARSAN D…" at bounding box center [237, 419] width 110 height 25
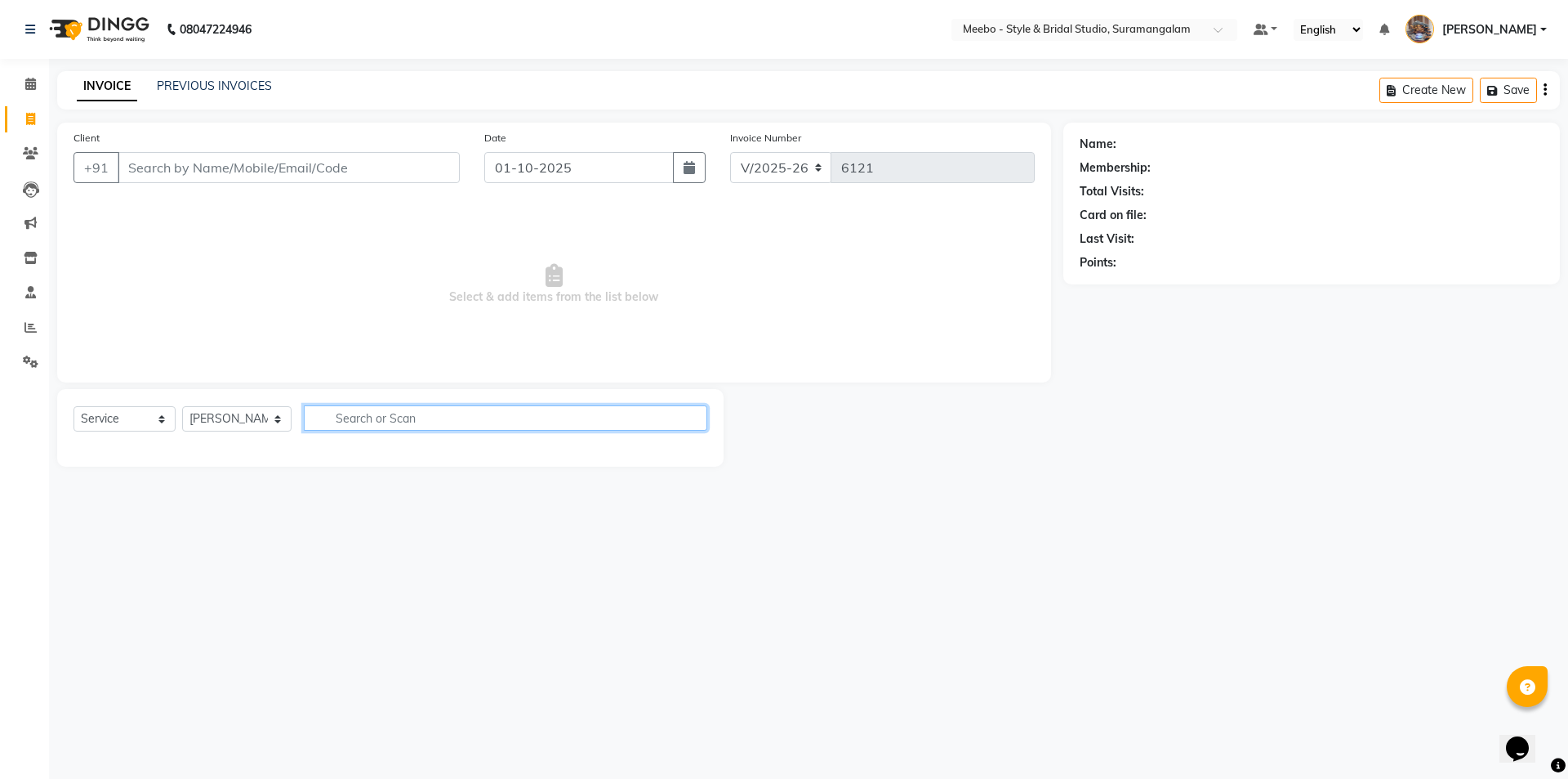
click at [345, 420] on input "text" at bounding box center [505, 418] width 403 height 25
type input "globa"
click at [247, 419] on select "Select Stylist Admin AKIL ALAM AMITH Ashwin Manager AVANTHIKA DEEPIKA DHARSAN D…" at bounding box center [237, 419] width 110 height 25
select select "71768"
click at [183, 406] on select "Select Stylist Admin AKIL ALAM AMITH Ashwin Manager AVANTHIKA DEEPIKA DHARSAN D…" at bounding box center [237, 419] width 110 height 25
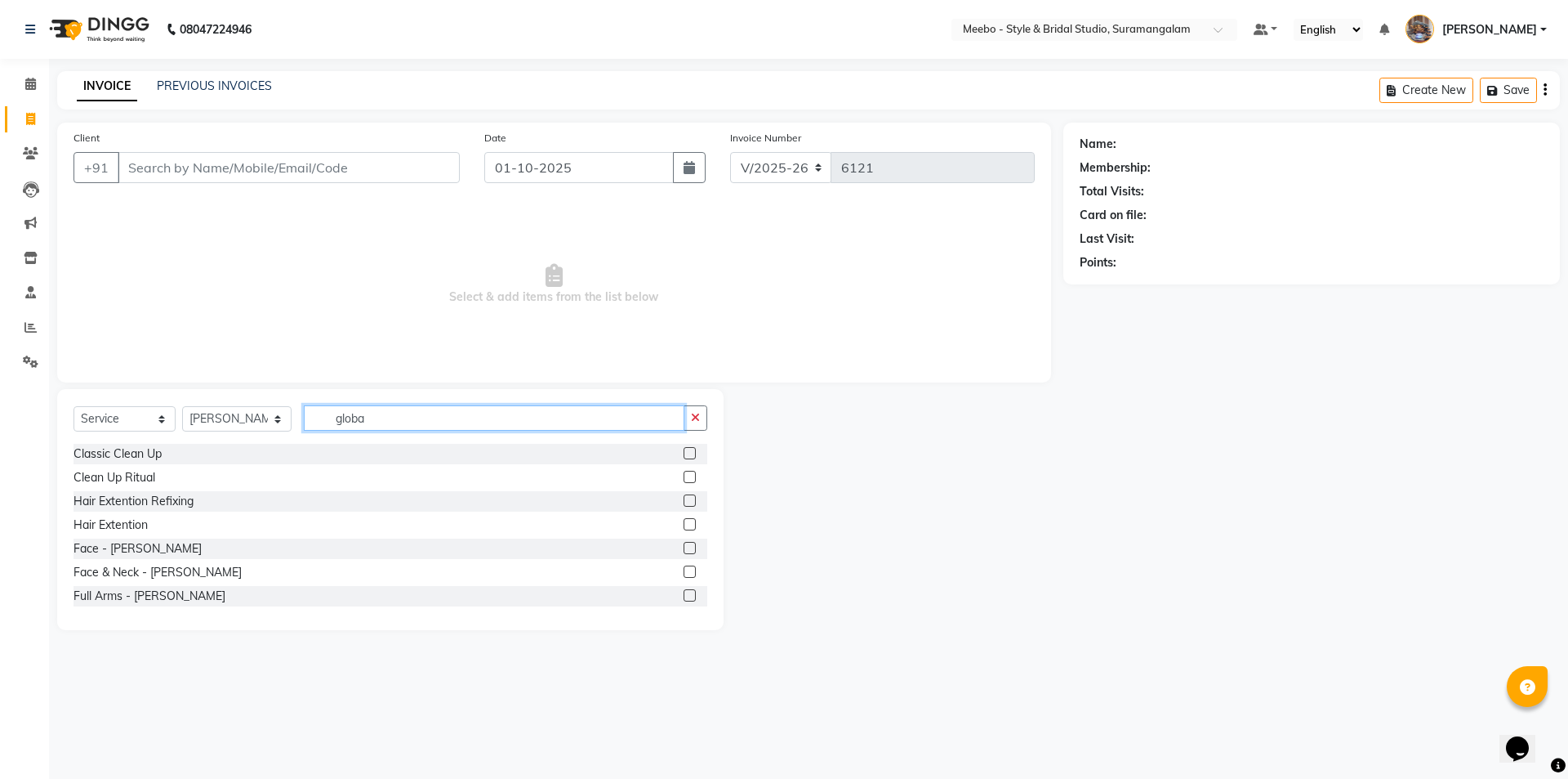
click at [386, 421] on input "globa" at bounding box center [494, 418] width 380 height 25
type input "g"
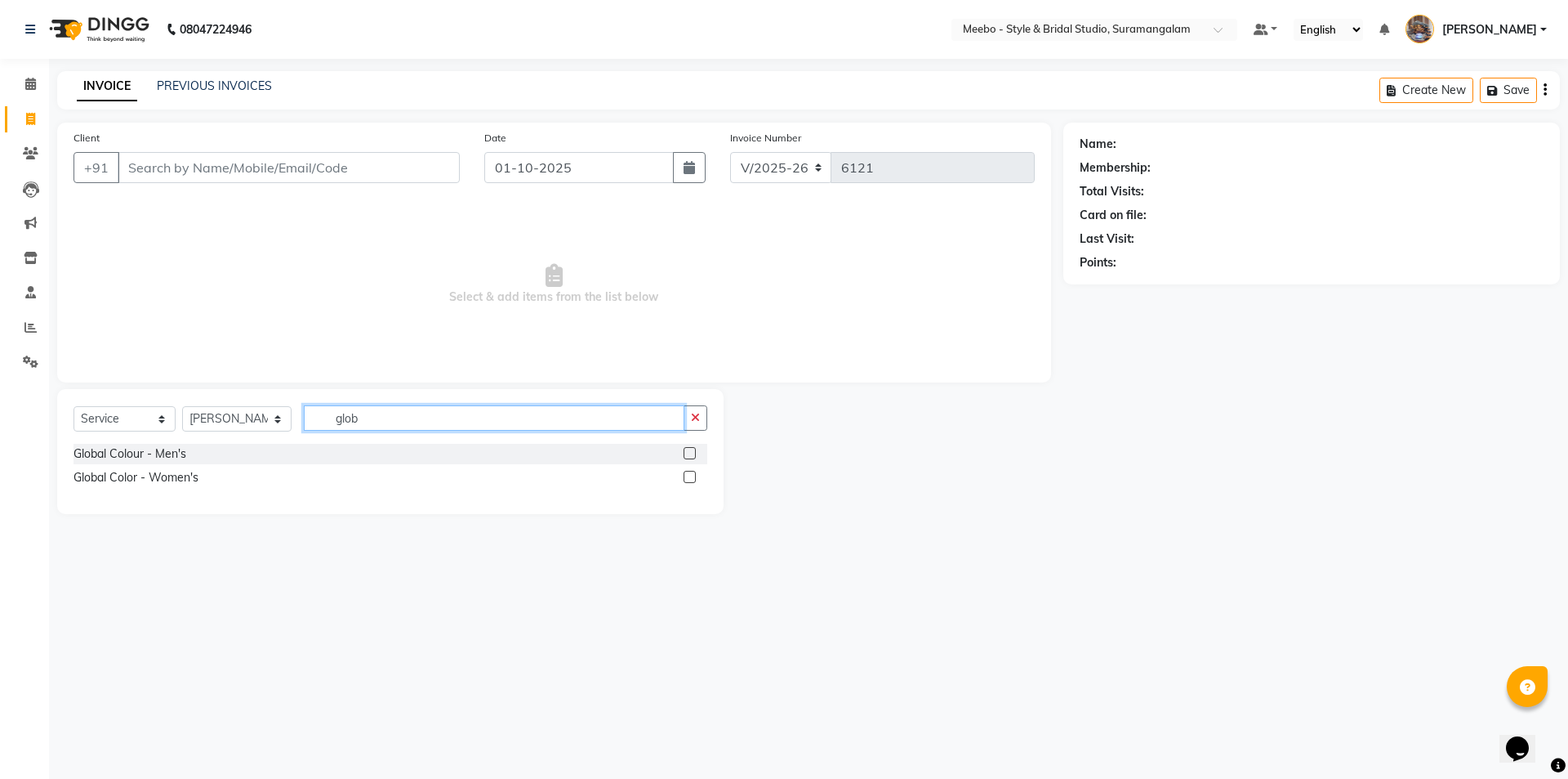
type input "globa"
click at [694, 451] on label at bounding box center [689, 453] width 12 height 12
click at [694, 451] on input "checkbox" at bounding box center [688, 453] width 11 height 11
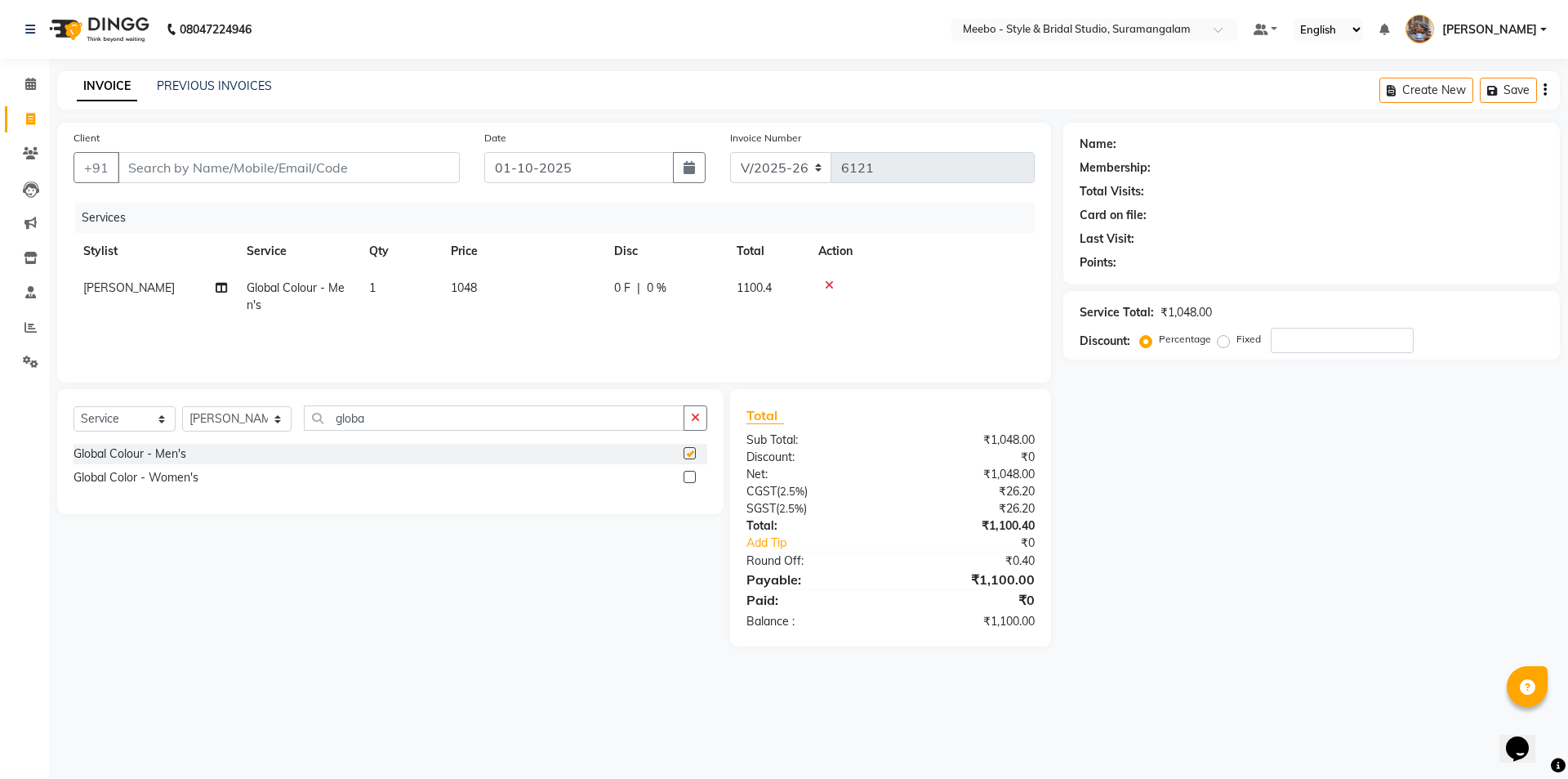
checkbox input "false"
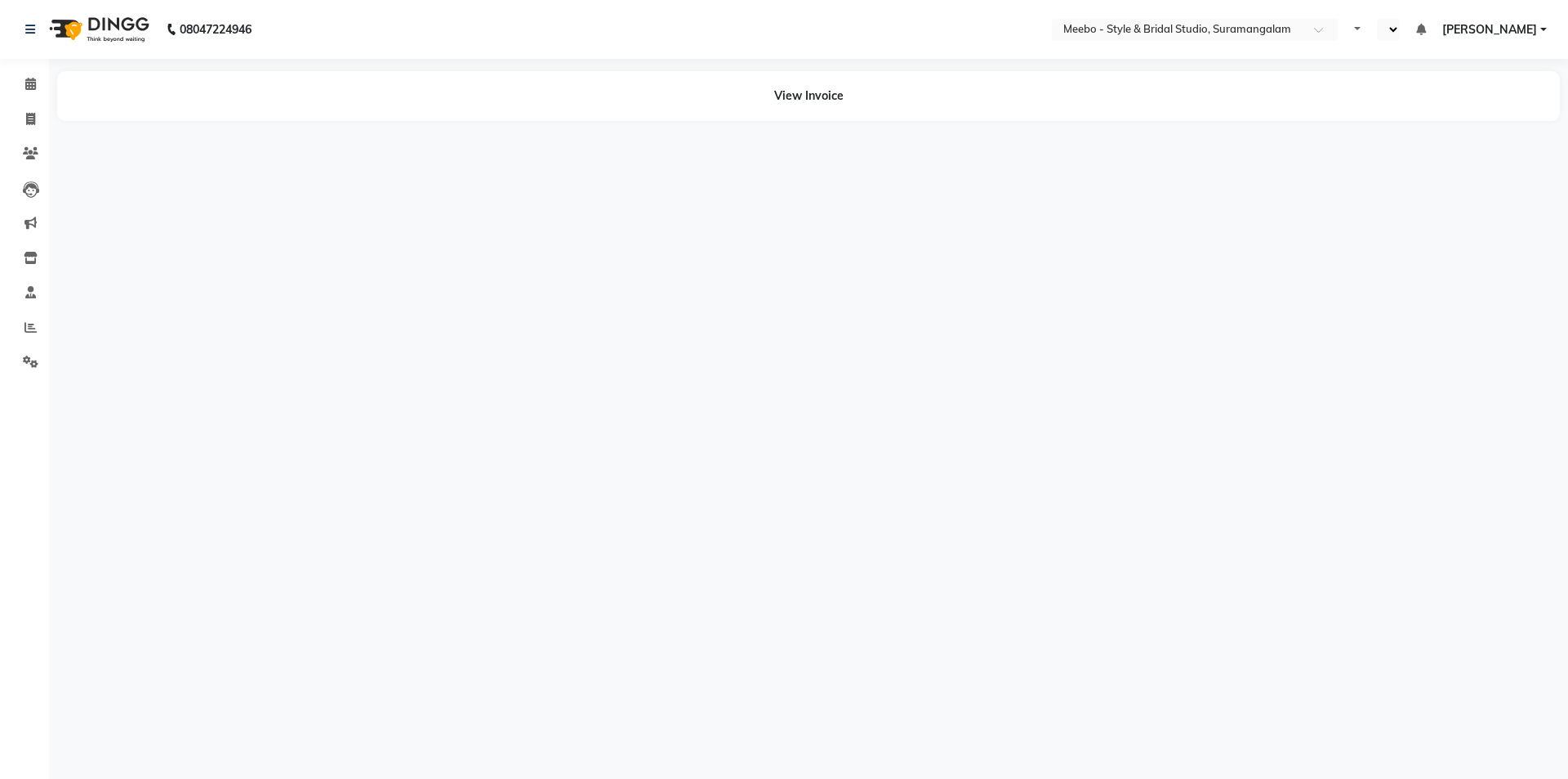
select select "en"
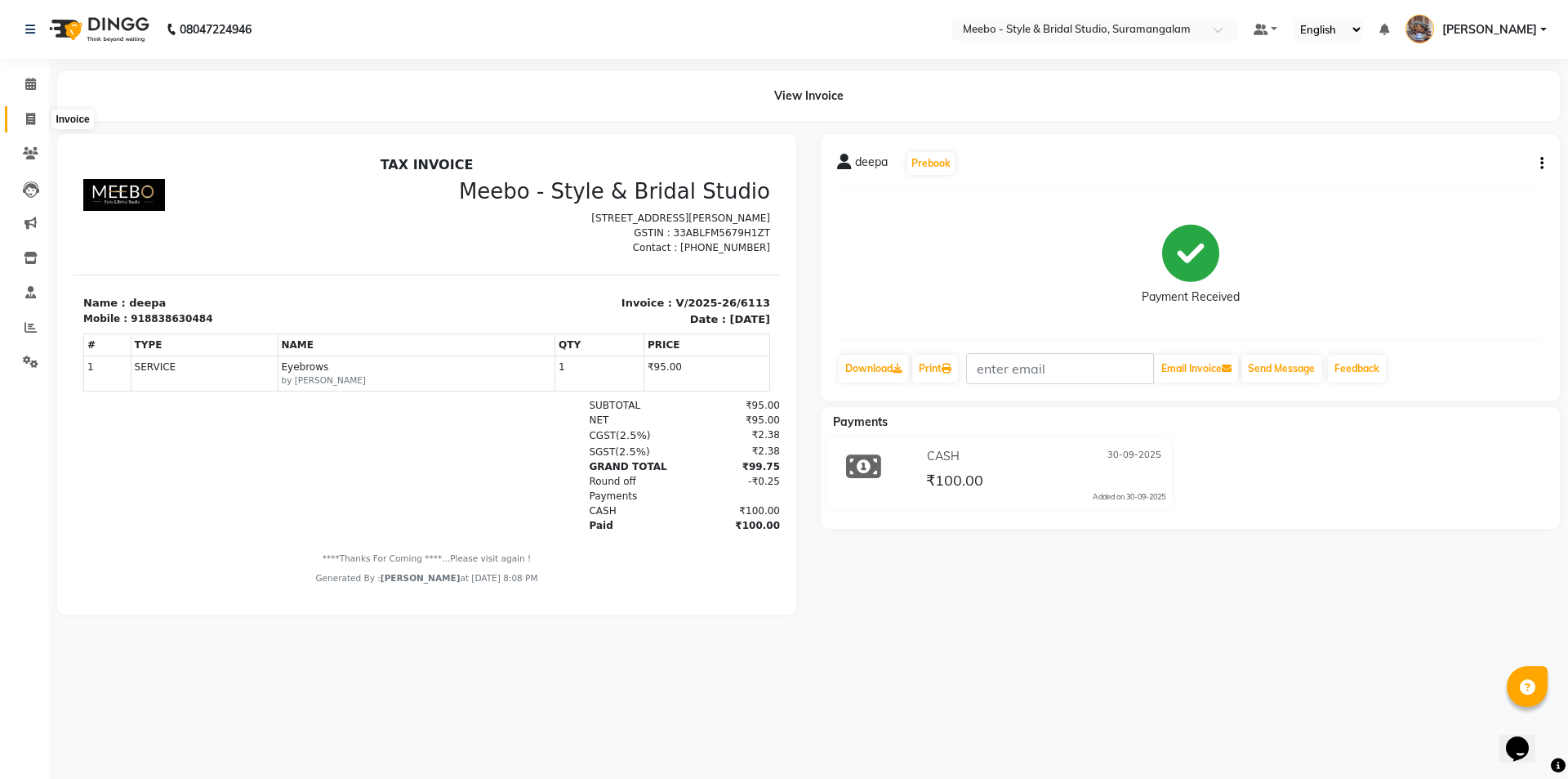
click at [32, 115] on icon at bounding box center [30, 119] width 9 height 12
select select "12"
select select "service"
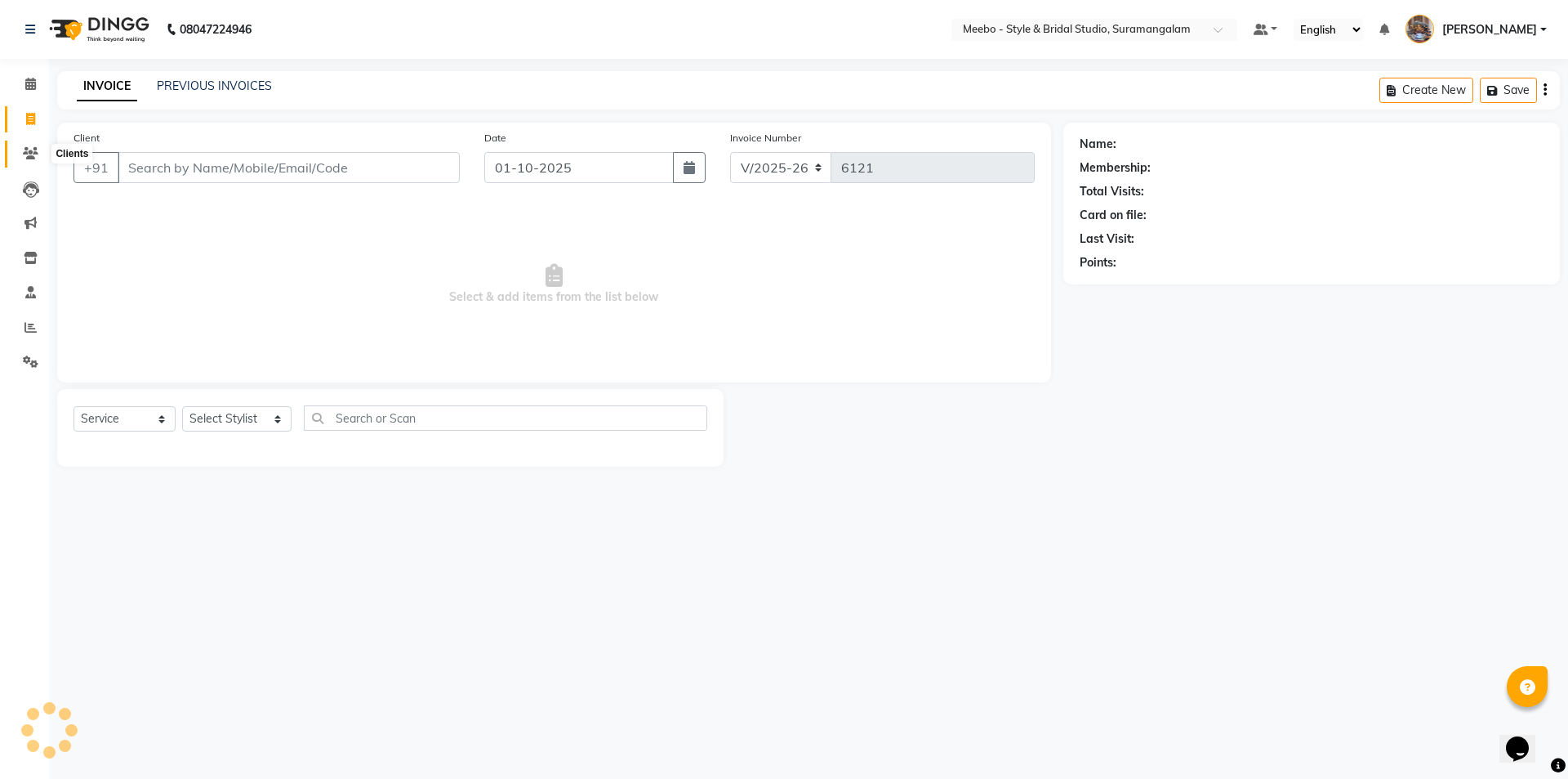
click at [27, 149] on icon at bounding box center [31, 153] width 15 height 12
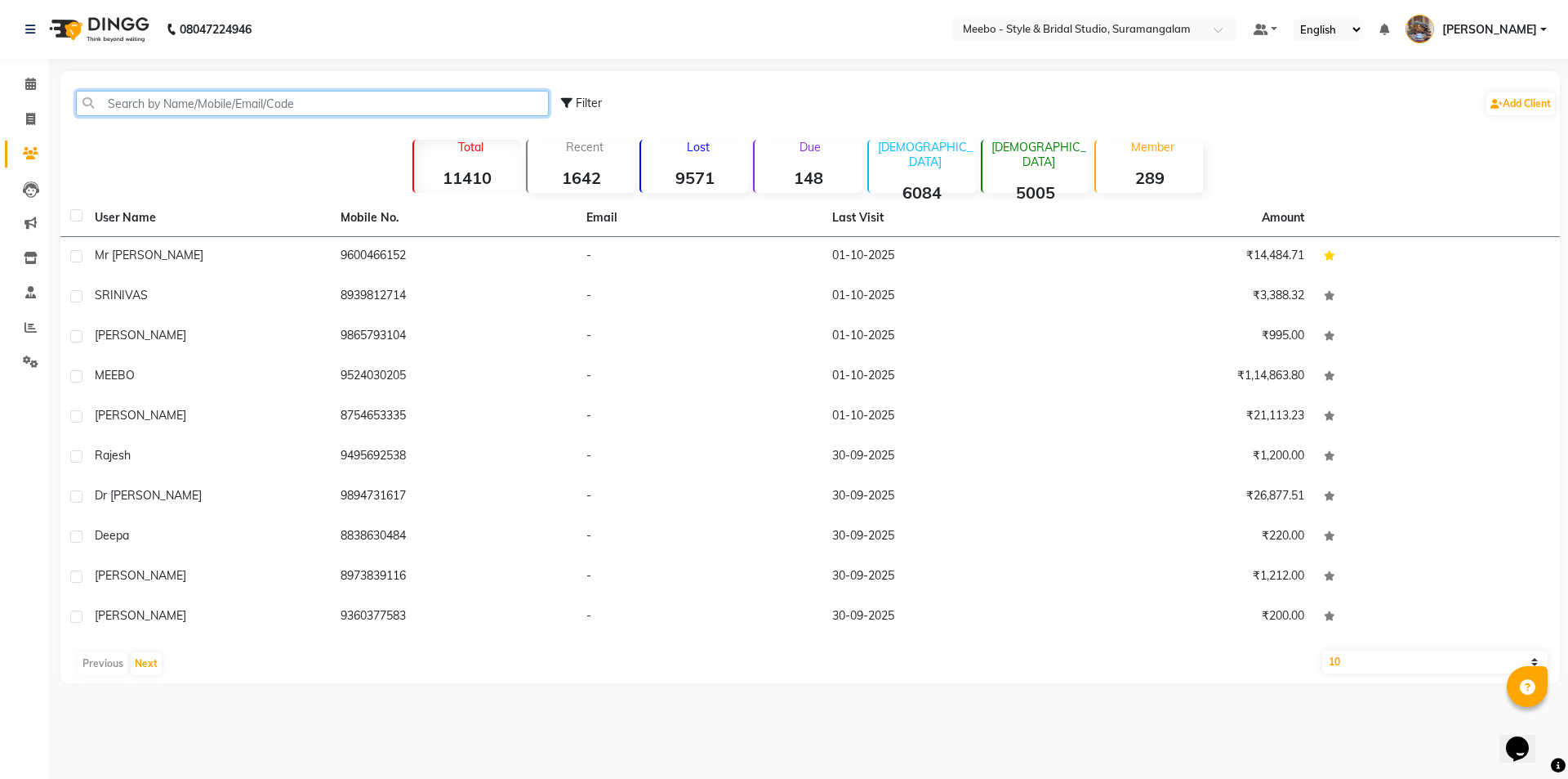
click at [143, 105] on input "text" at bounding box center [311, 103] width 473 height 25
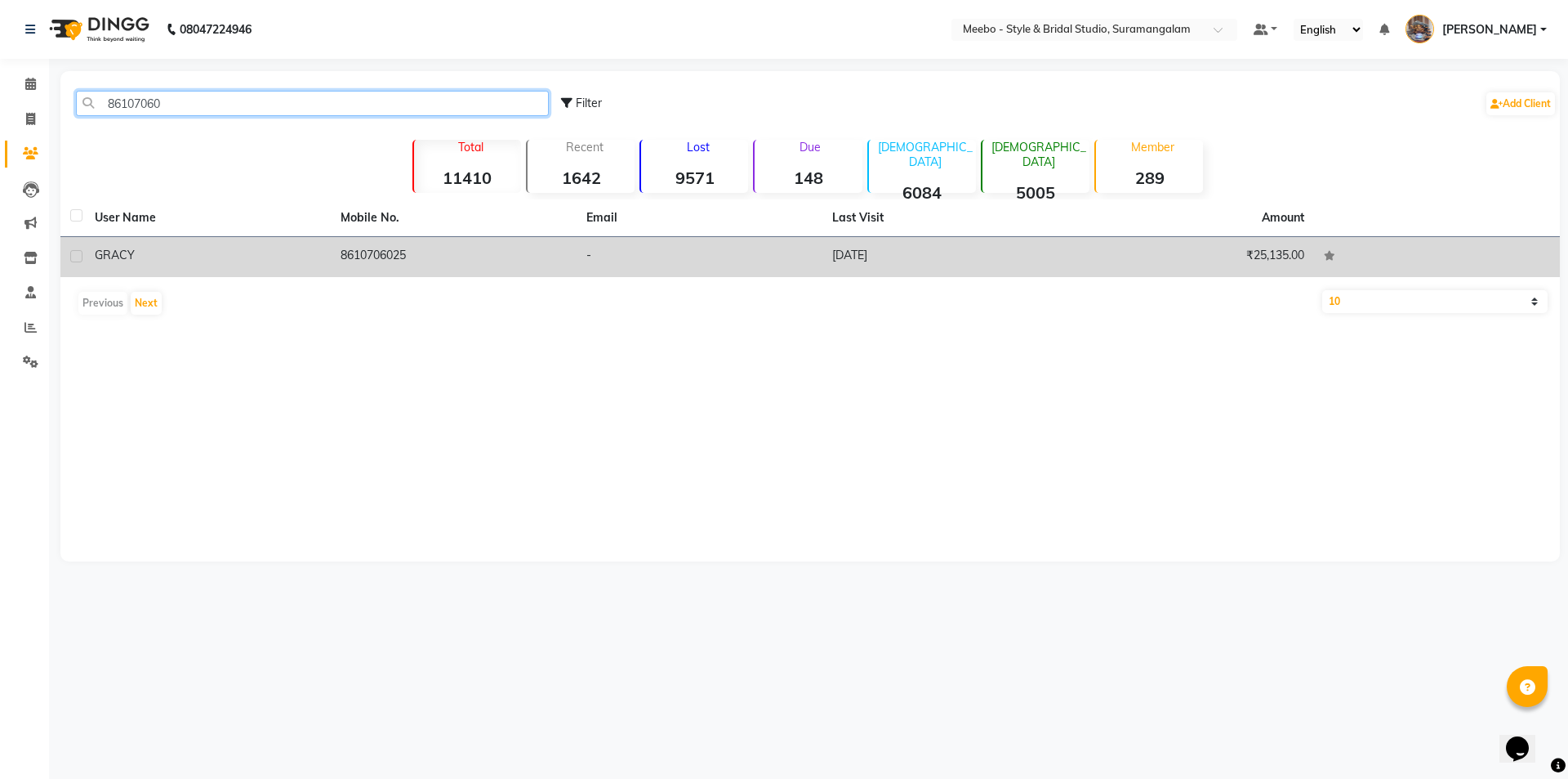
type input "86107060"
click at [379, 255] on td "8610706025" at bounding box center [453, 257] width 246 height 40
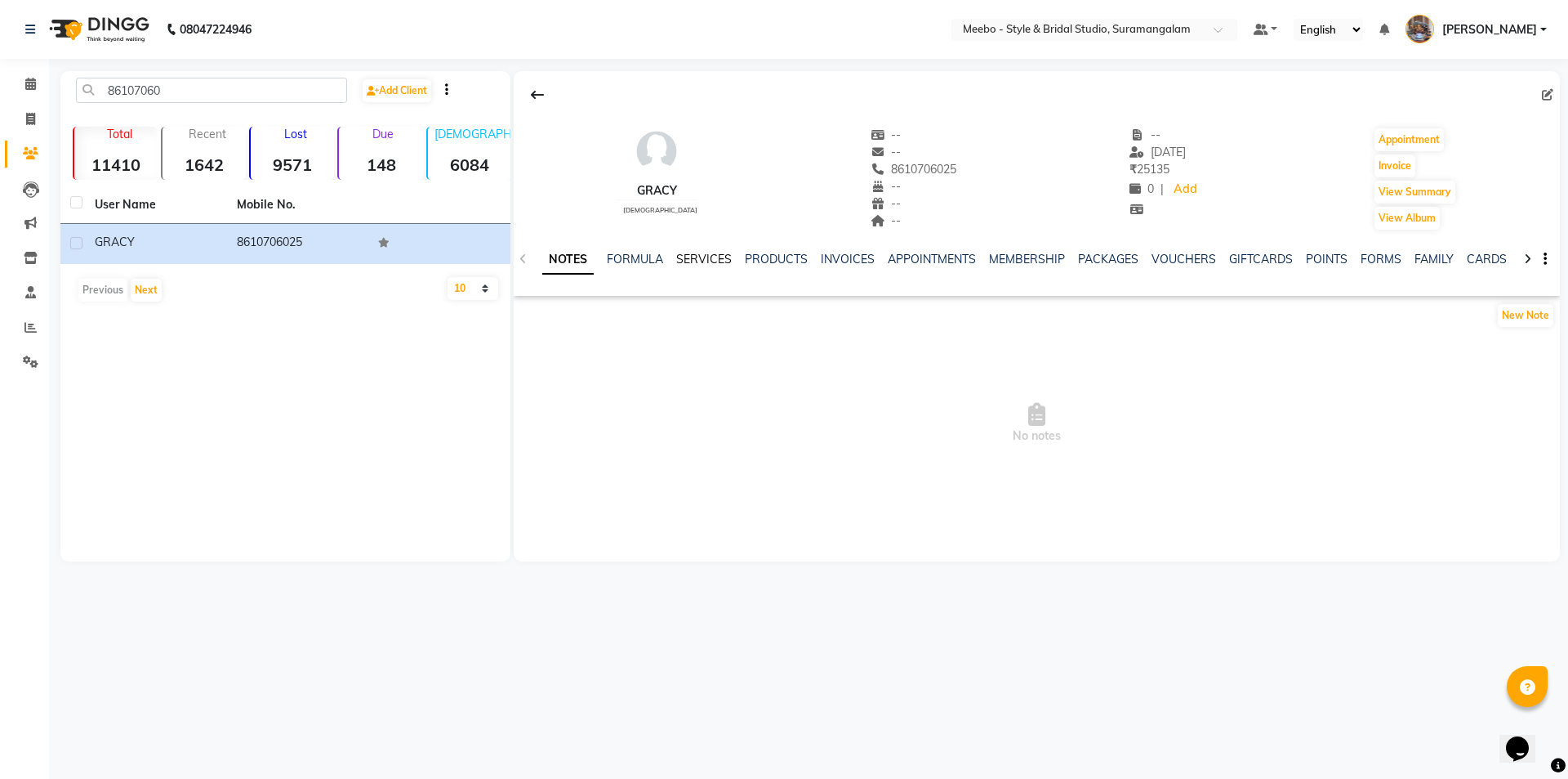
click at [708, 259] on link "SERVICES" at bounding box center [704, 258] width 55 height 14
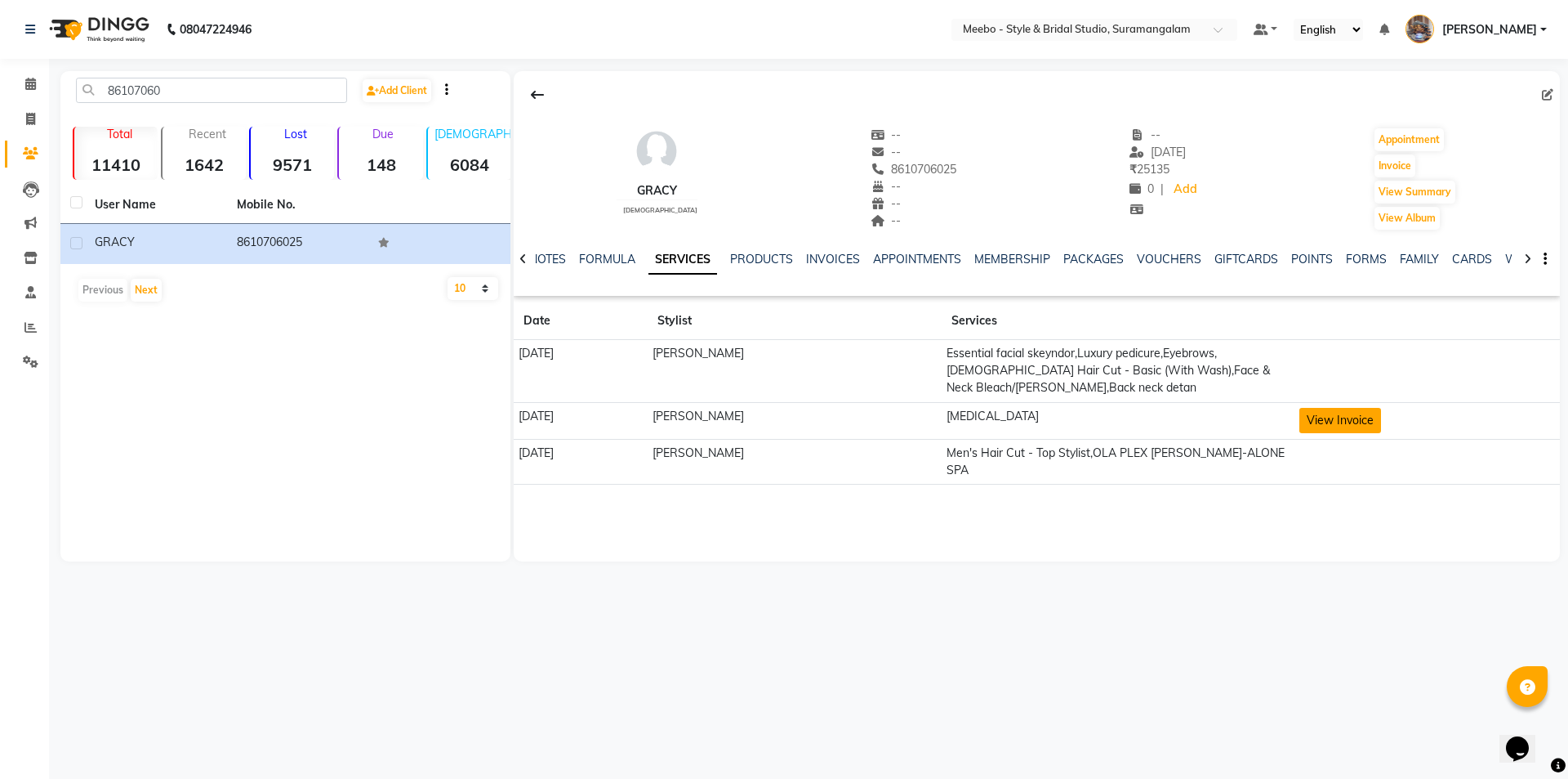
click at [1377, 419] on button "View Invoice" at bounding box center [1340, 420] width 81 height 25
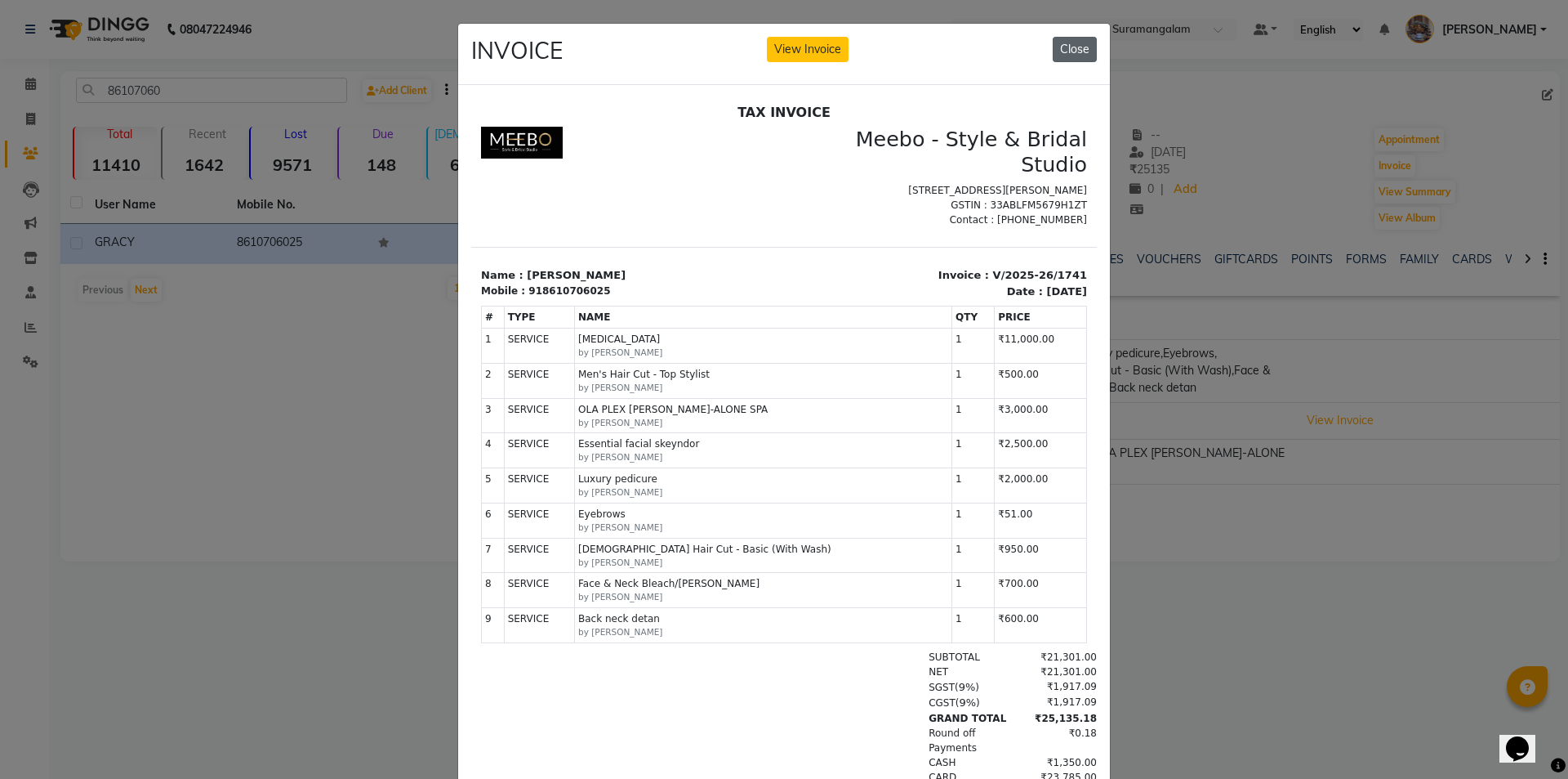
click at [1072, 45] on button "Close" at bounding box center [1075, 49] width 44 height 25
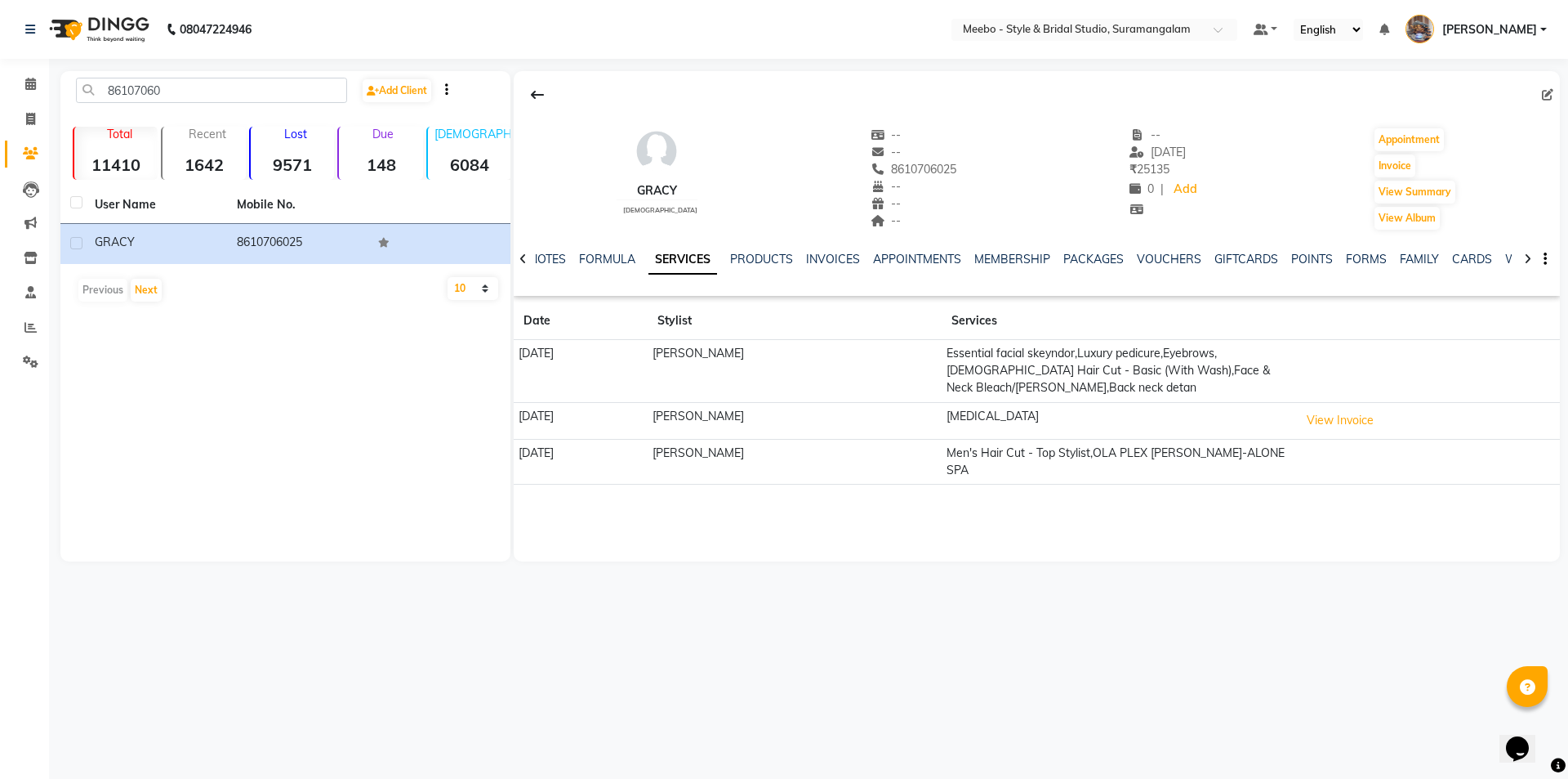
click at [365, 43] on nav "08047224946 Select Location × Meebo - Style & Bridal Studio, Suramangalam Defau…" at bounding box center [784, 30] width 1568 height 59
click at [31, 120] on icon at bounding box center [30, 119] width 9 height 12
select select "12"
select select "service"
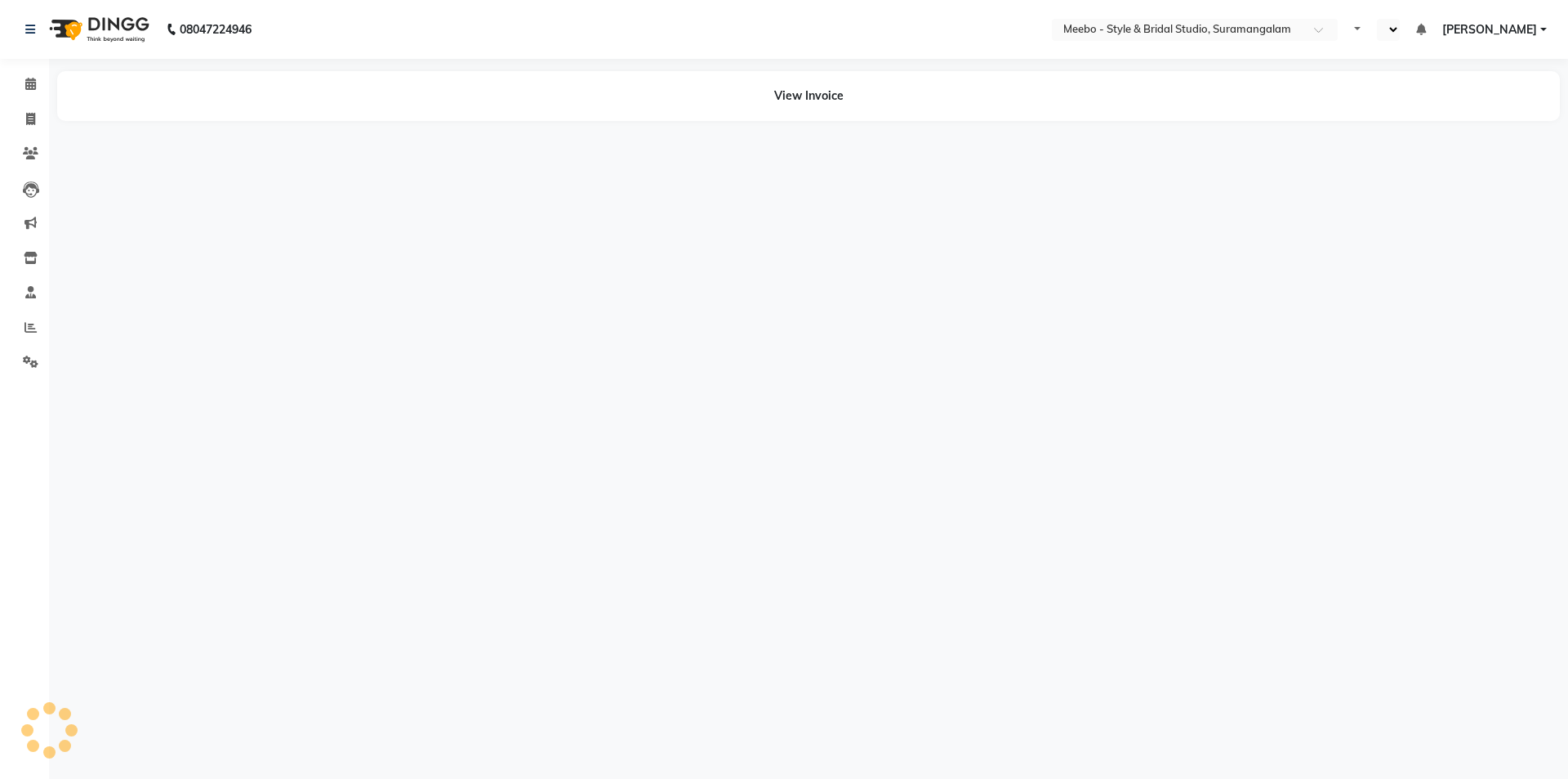
select select "en"
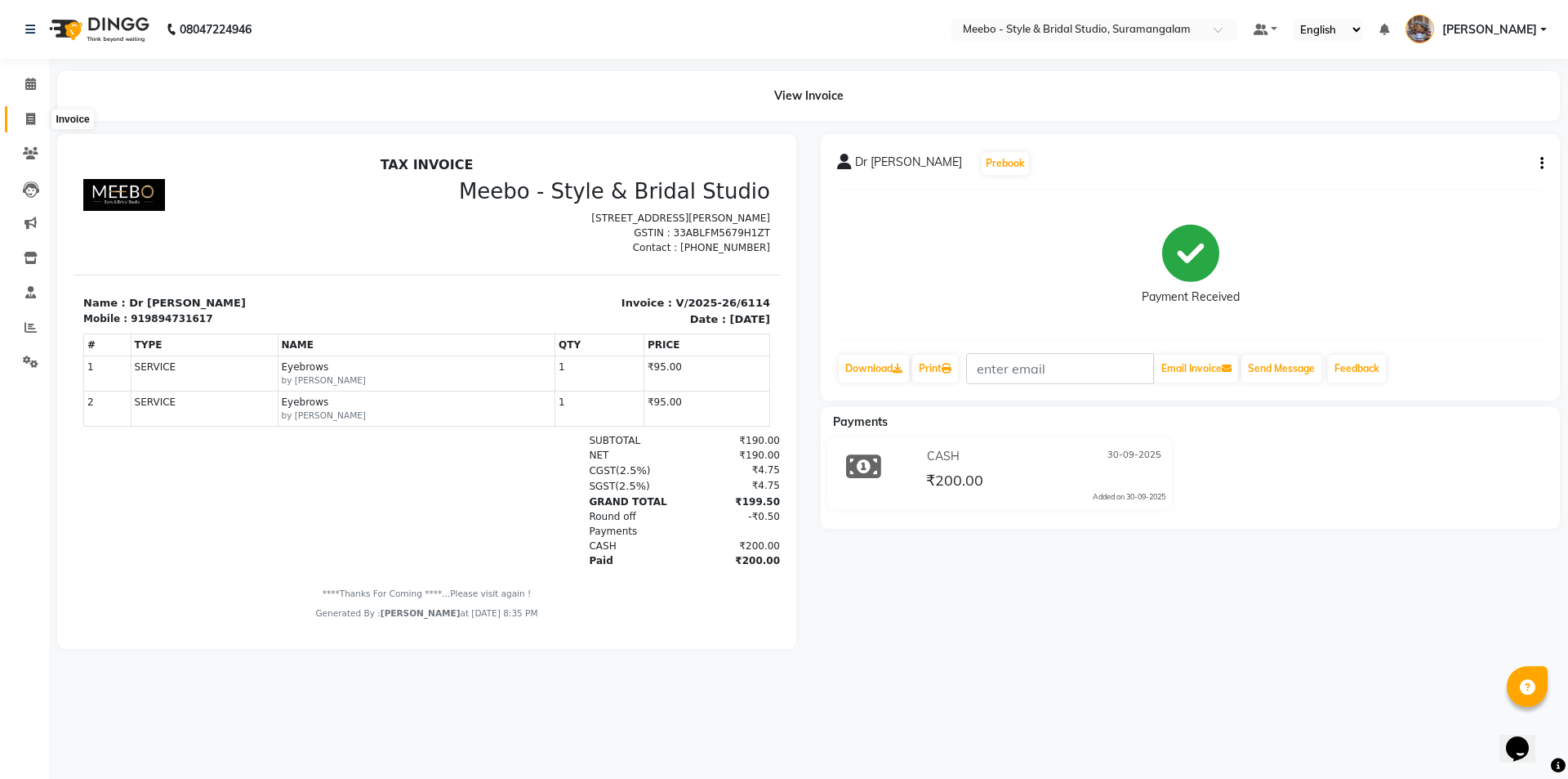
click at [33, 124] on icon at bounding box center [30, 119] width 9 height 12
select select "12"
select select "service"
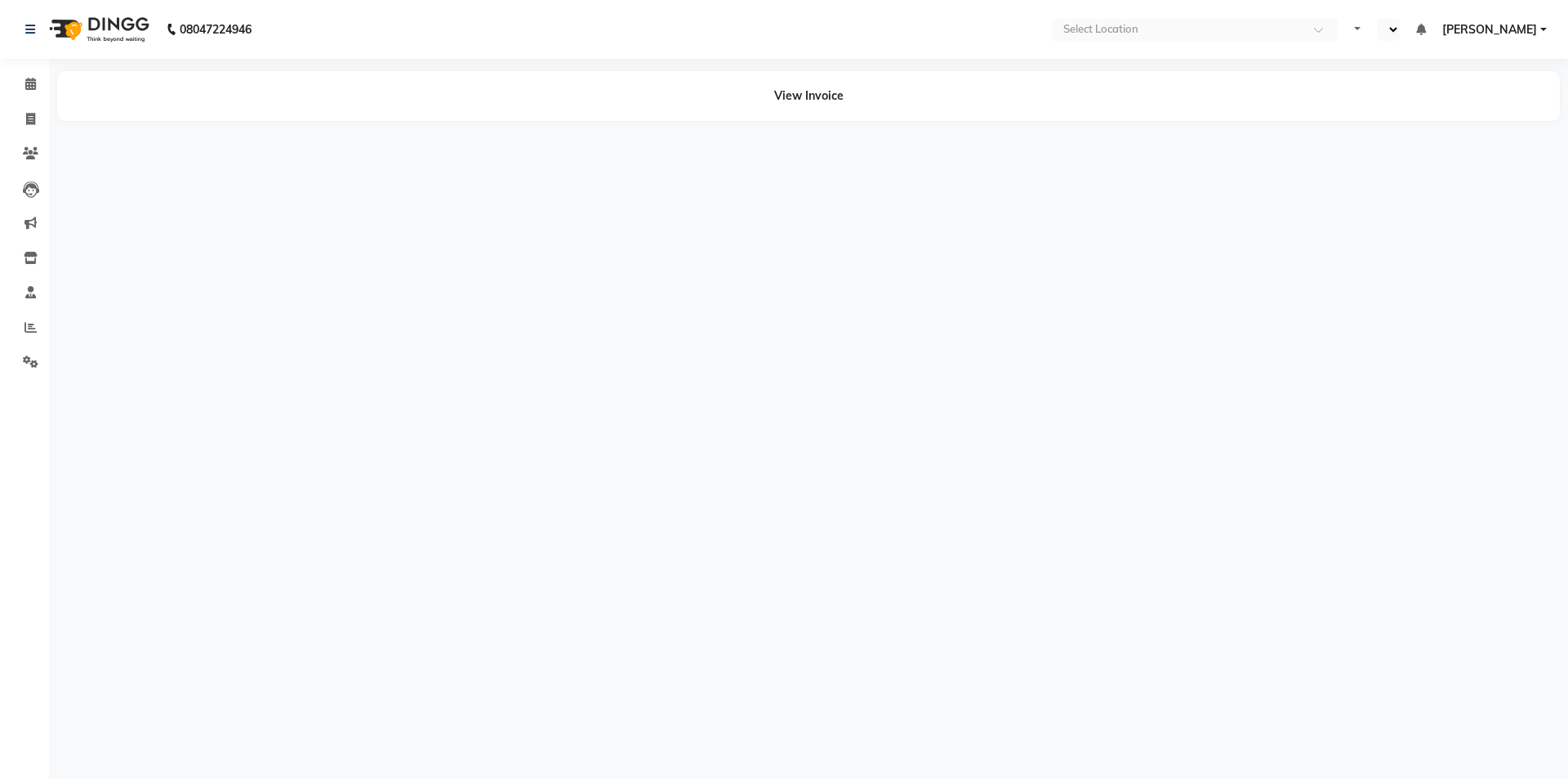
select select "en"
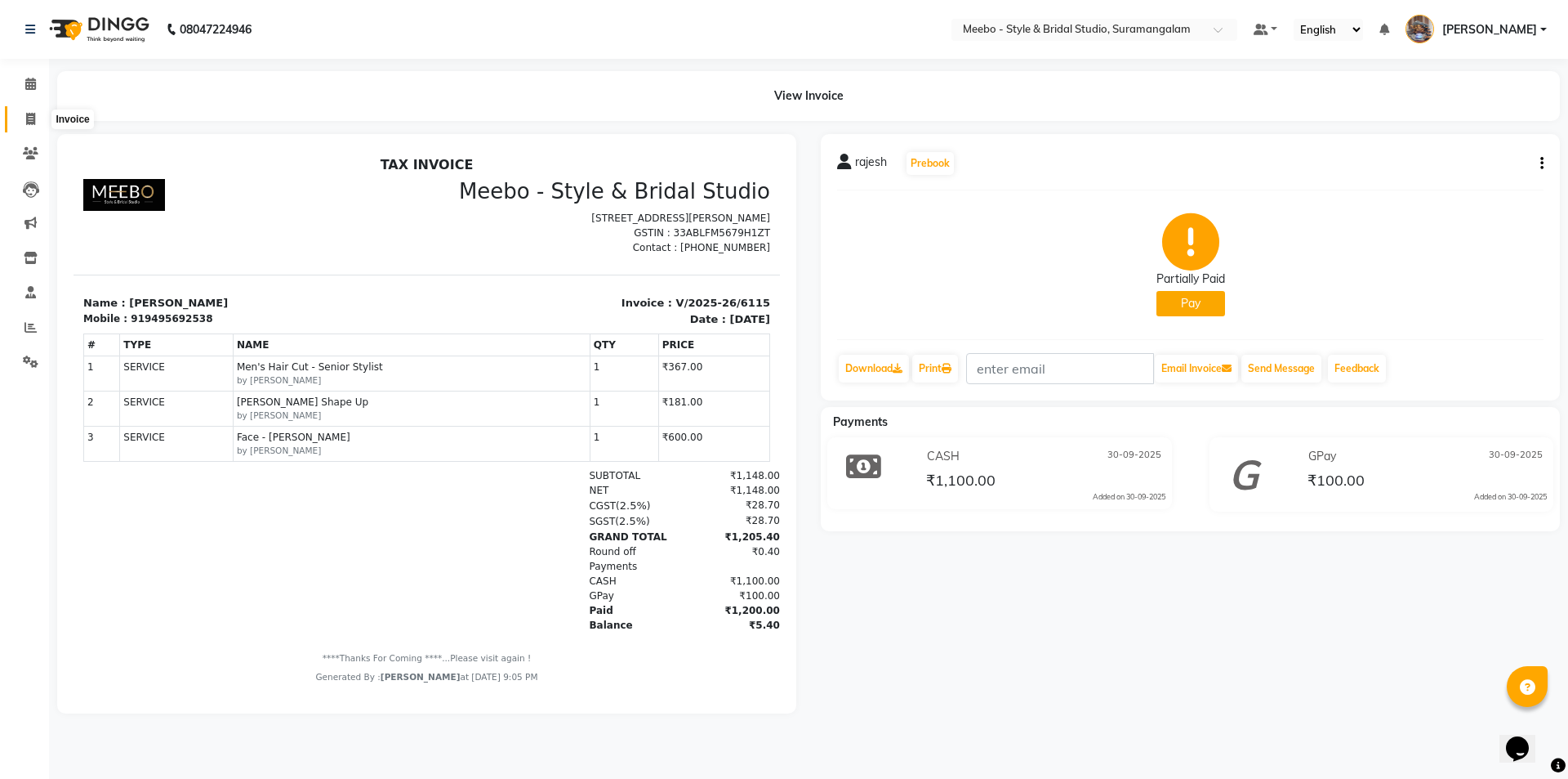
click at [32, 115] on icon at bounding box center [30, 119] width 9 height 12
select select "service"
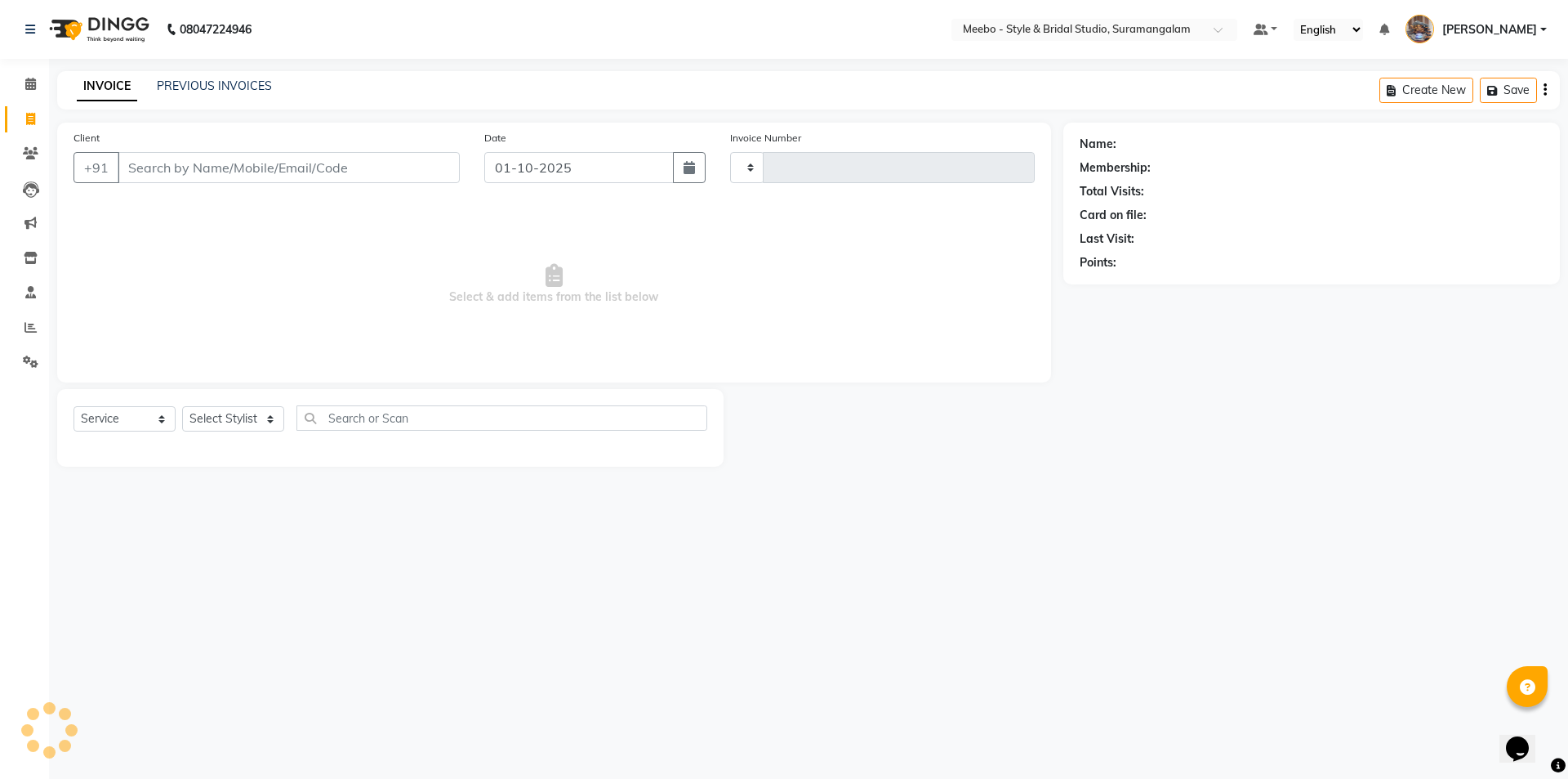
type input "6121"
select select "12"
click at [218, 421] on select "Select Stylist Admin AKIL ALAM AMITH Ashwin Manager AVANTHIKA DEEPIKA DHARSAN D…" at bounding box center [237, 419] width 110 height 25
select select "33852"
click at [218, 422] on select "Select Stylist Admin AKIL ALAM AMITH Ashwin Manager AVANTHIKA DEEPIKA DHARSAN D…" at bounding box center [237, 419] width 110 height 25
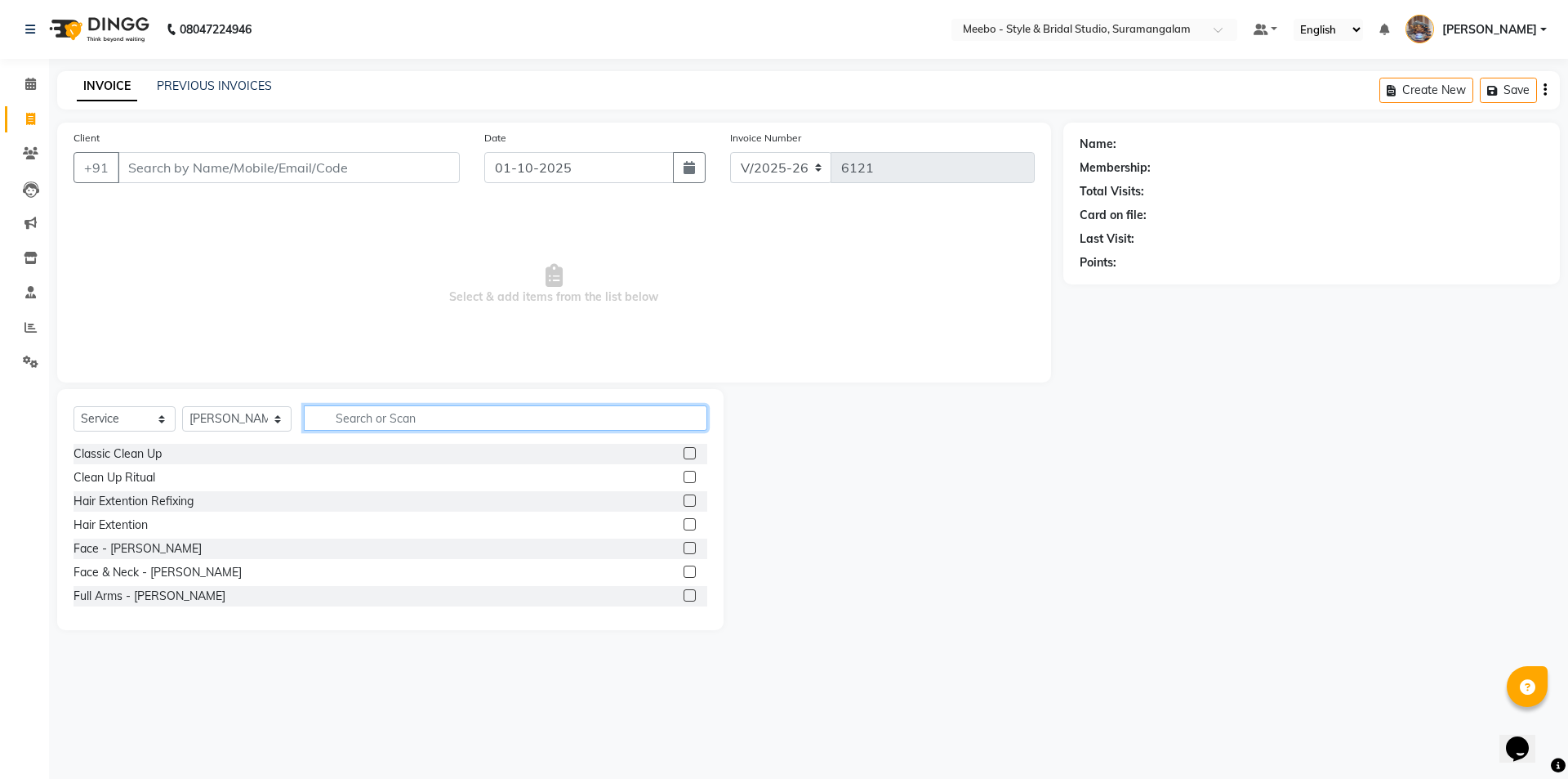
click at [397, 420] on input "text" at bounding box center [505, 418] width 403 height 25
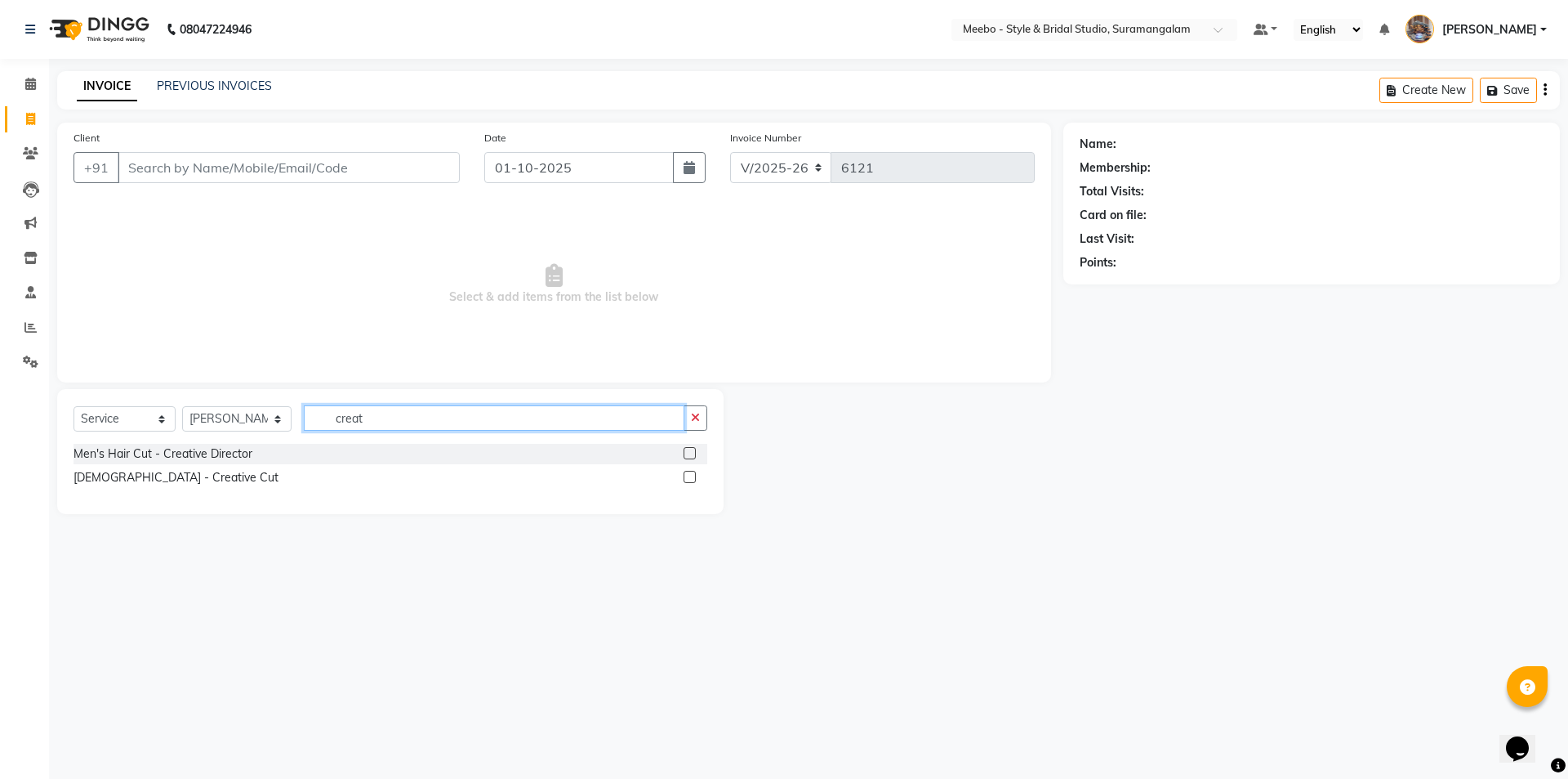
type input "creat"
click at [684, 450] on label at bounding box center [689, 453] width 12 height 12
click at [684, 450] on input "checkbox" at bounding box center [688, 453] width 11 height 11
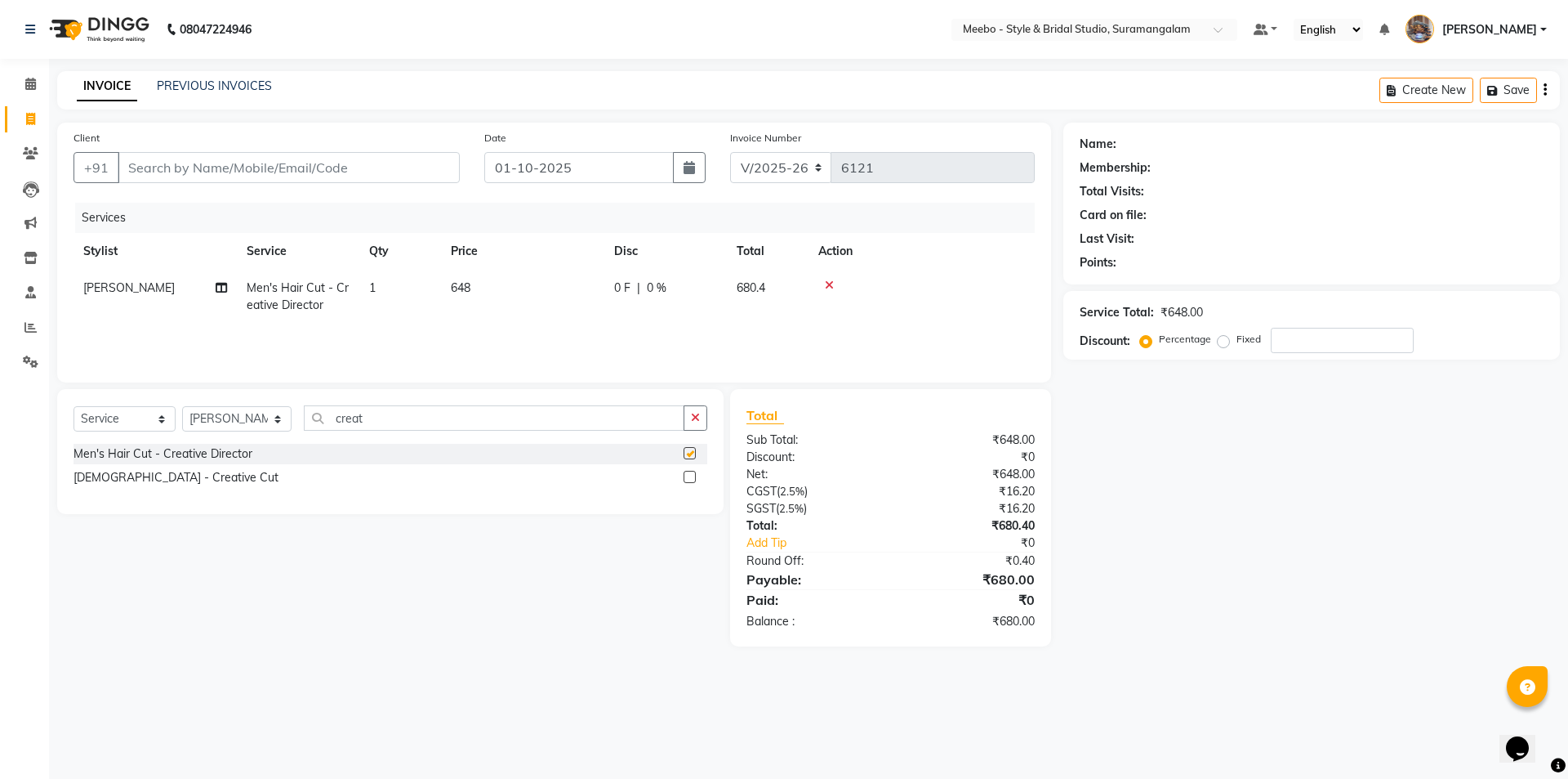
checkbox input "false"
click at [370, 416] on input "creat" at bounding box center [494, 418] width 380 height 25
type input "c"
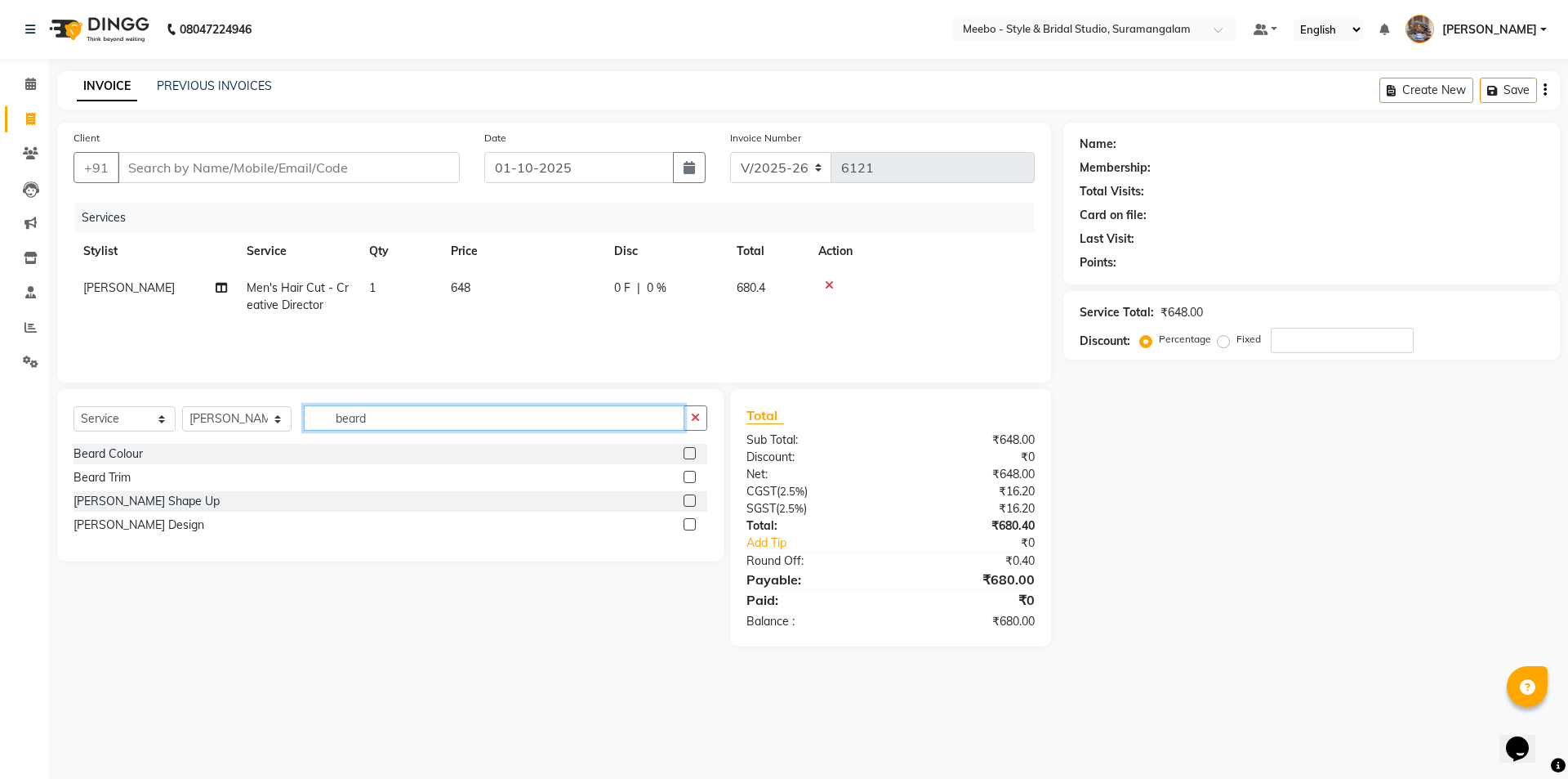
type input "beard"
click at [688, 525] on label at bounding box center [689, 524] width 12 height 12
click at [688, 525] on input "checkbox" at bounding box center [688, 525] width 11 height 11
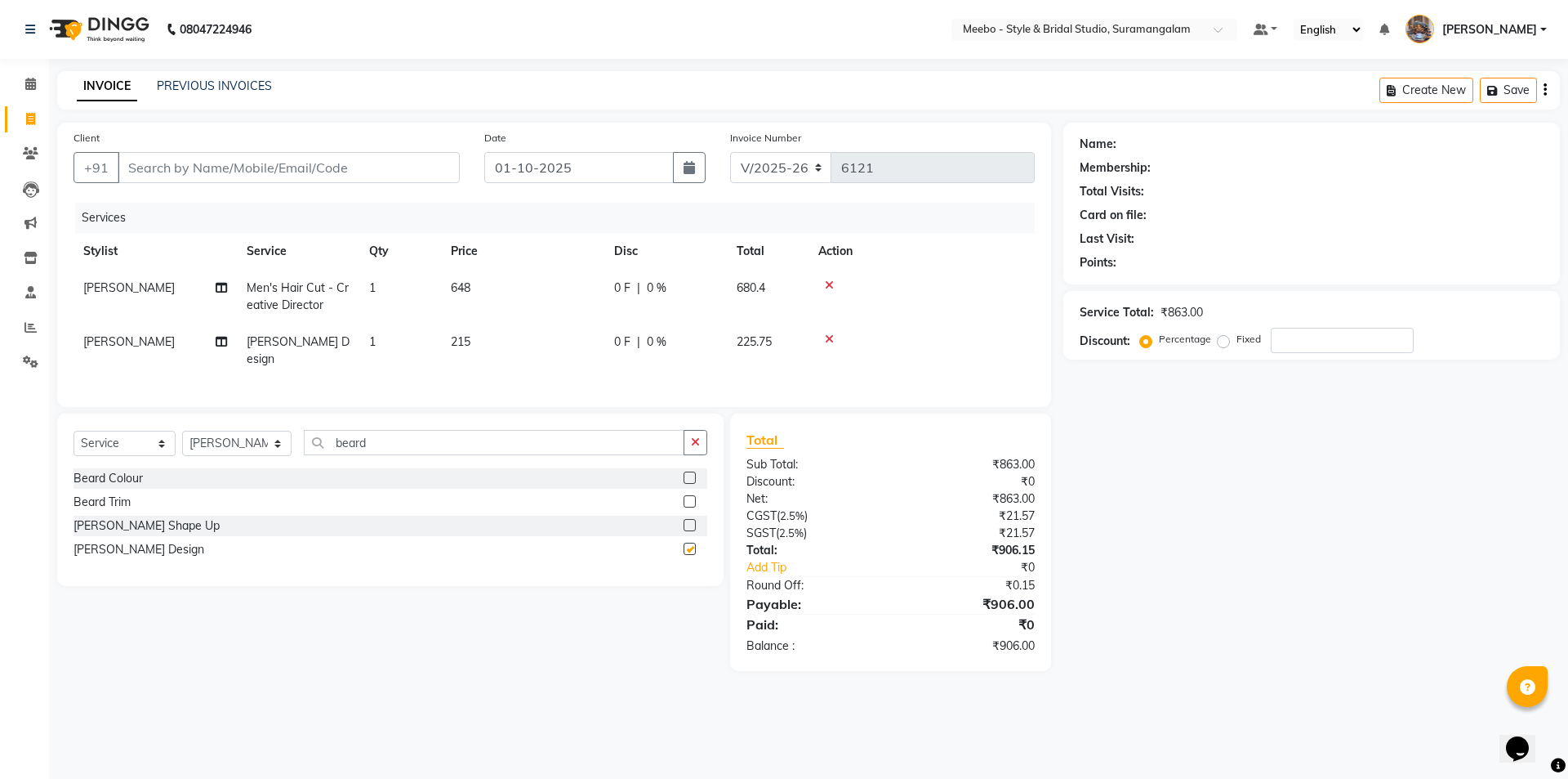
checkbox input "false"
click at [250, 167] on input "Client" at bounding box center [289, 167] width 342 height 31
type input "9"
type input "0"
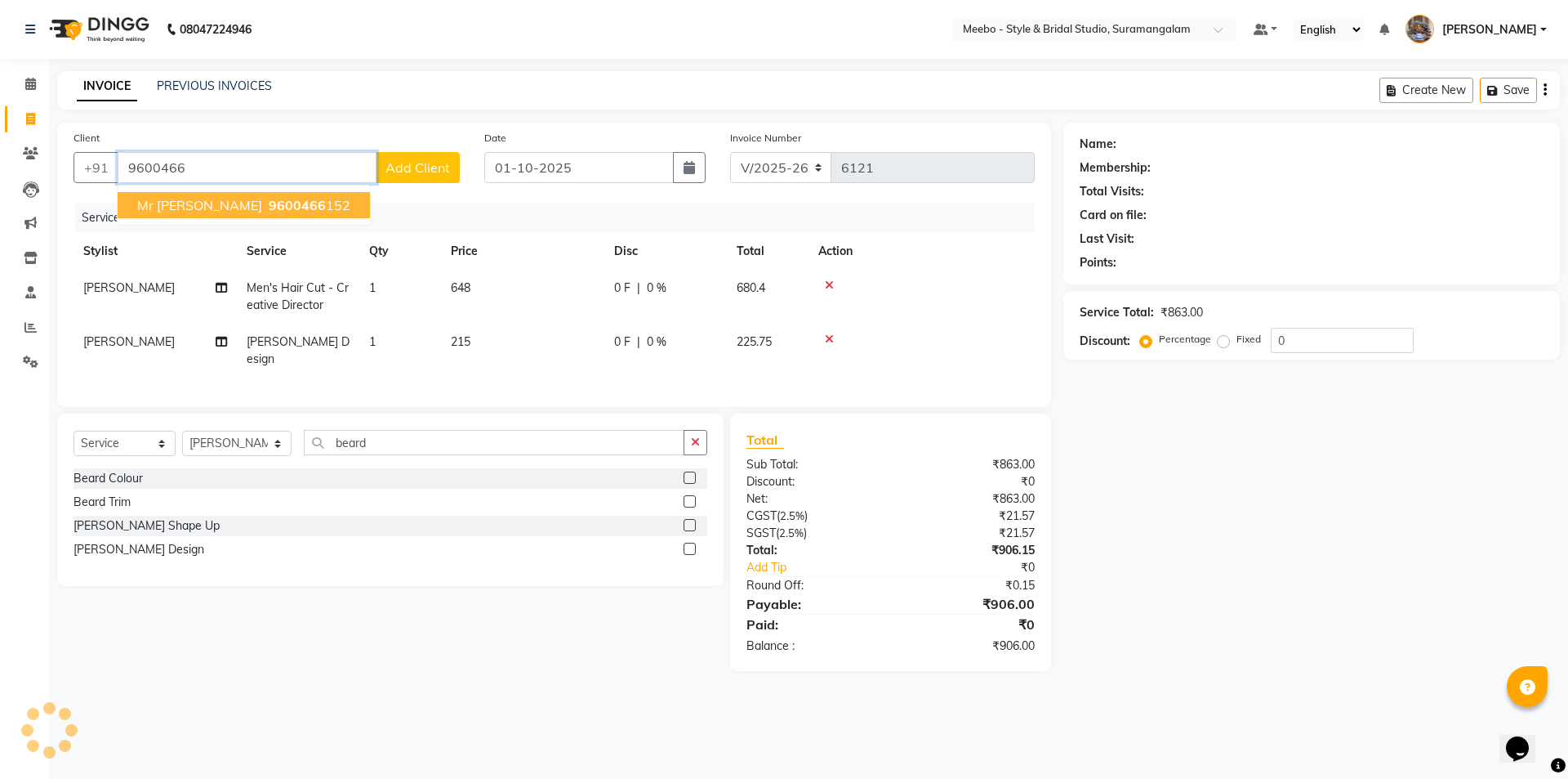
click at [171, 209] on span "Mr Shubham" at bounding box center [200, 205] width 125 height 16
type input "9600466152"
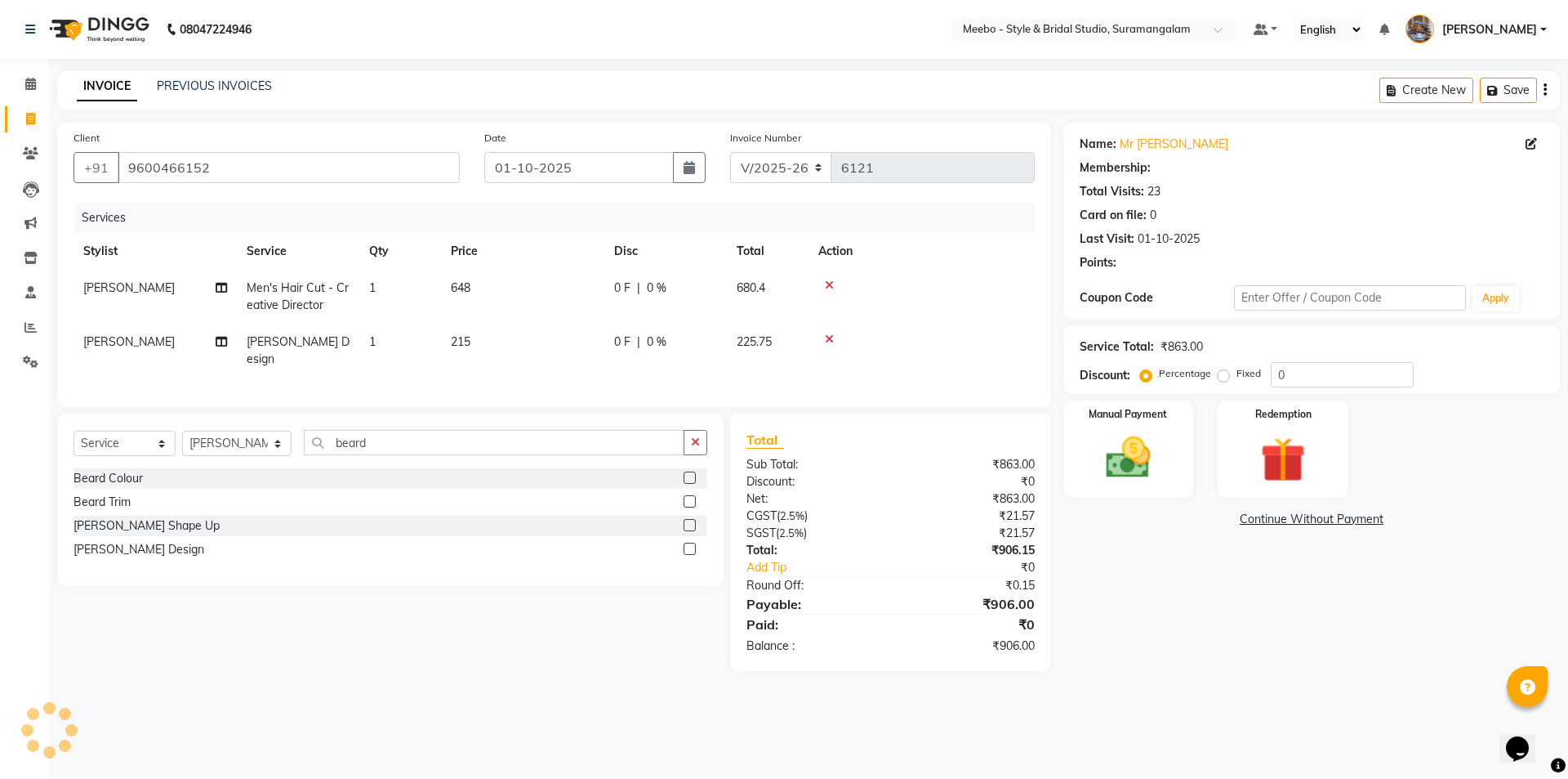
select select "1: Object"
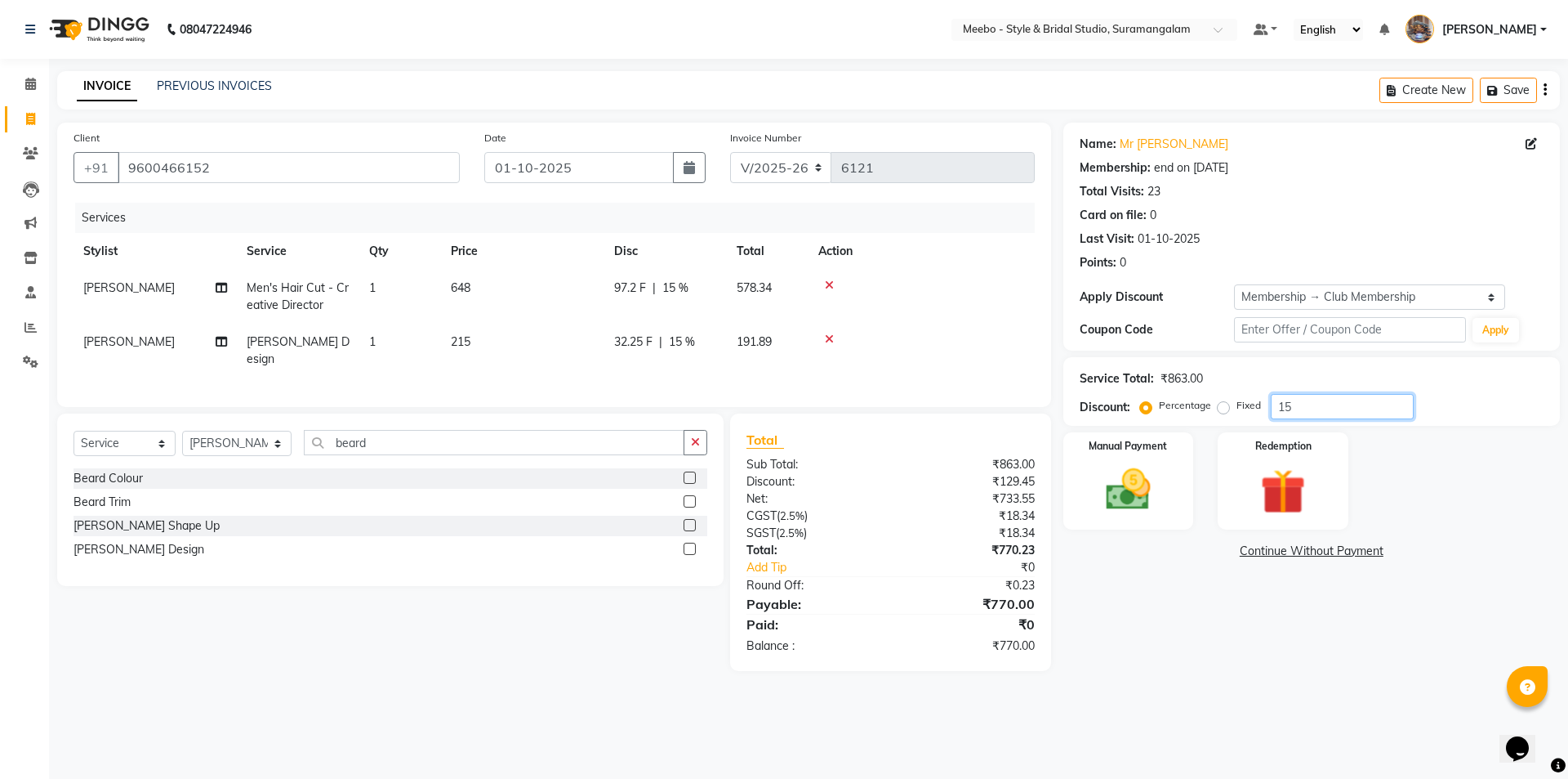
click at [1305, 409] on input "15" at bounding box center [1342, 406] width 143 height 25
type input "10"
click at [1134, 492] on img at bounding box center [1128, 489] width 75 height 54
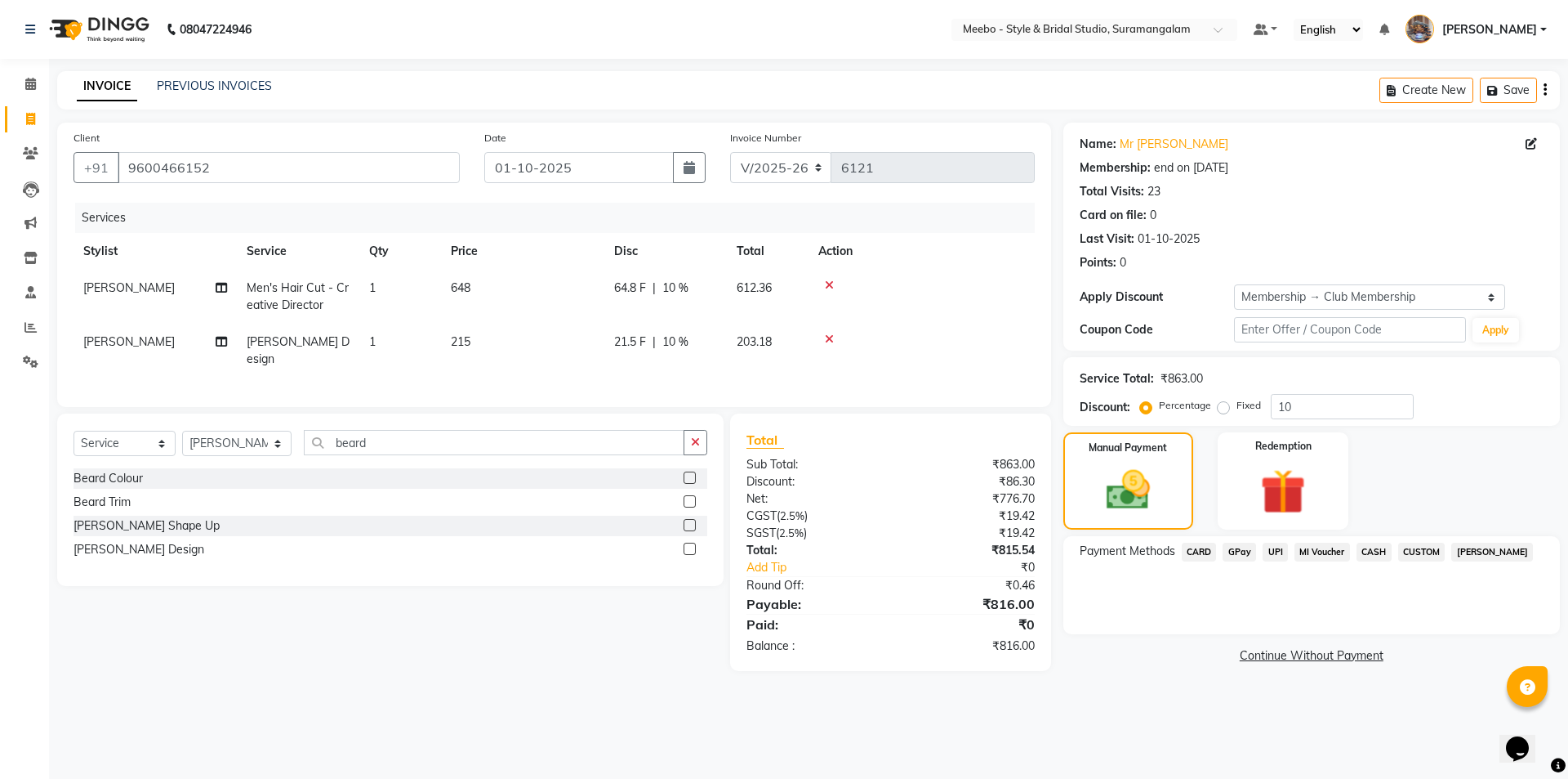
click at [1199, 547] on span "CARD" at bounding box center [1199, 552] width 35 height 19
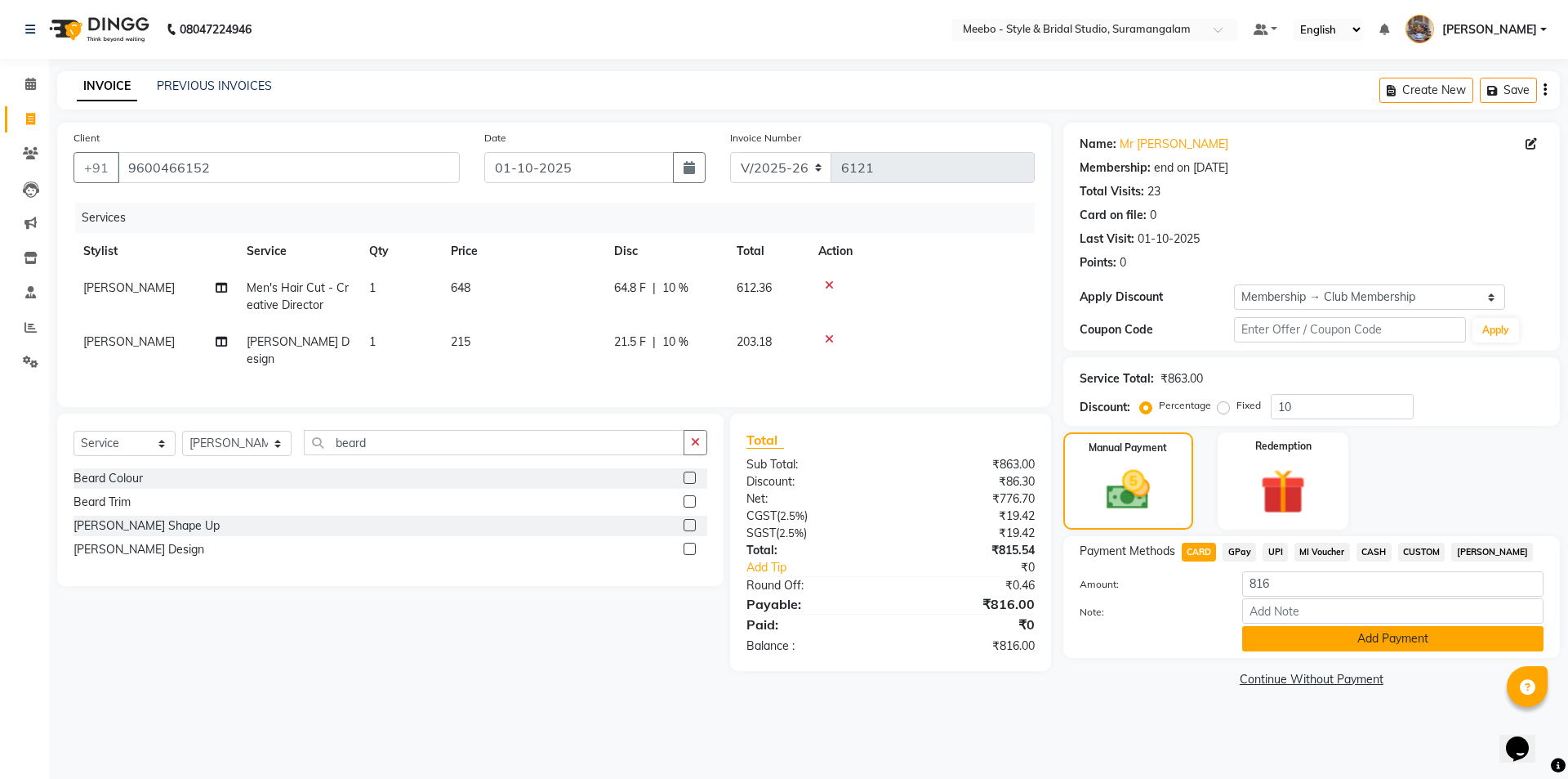
click at [1293, 633] on button "Add Payment" at bounding box center [1392, 638] width 301 height 25
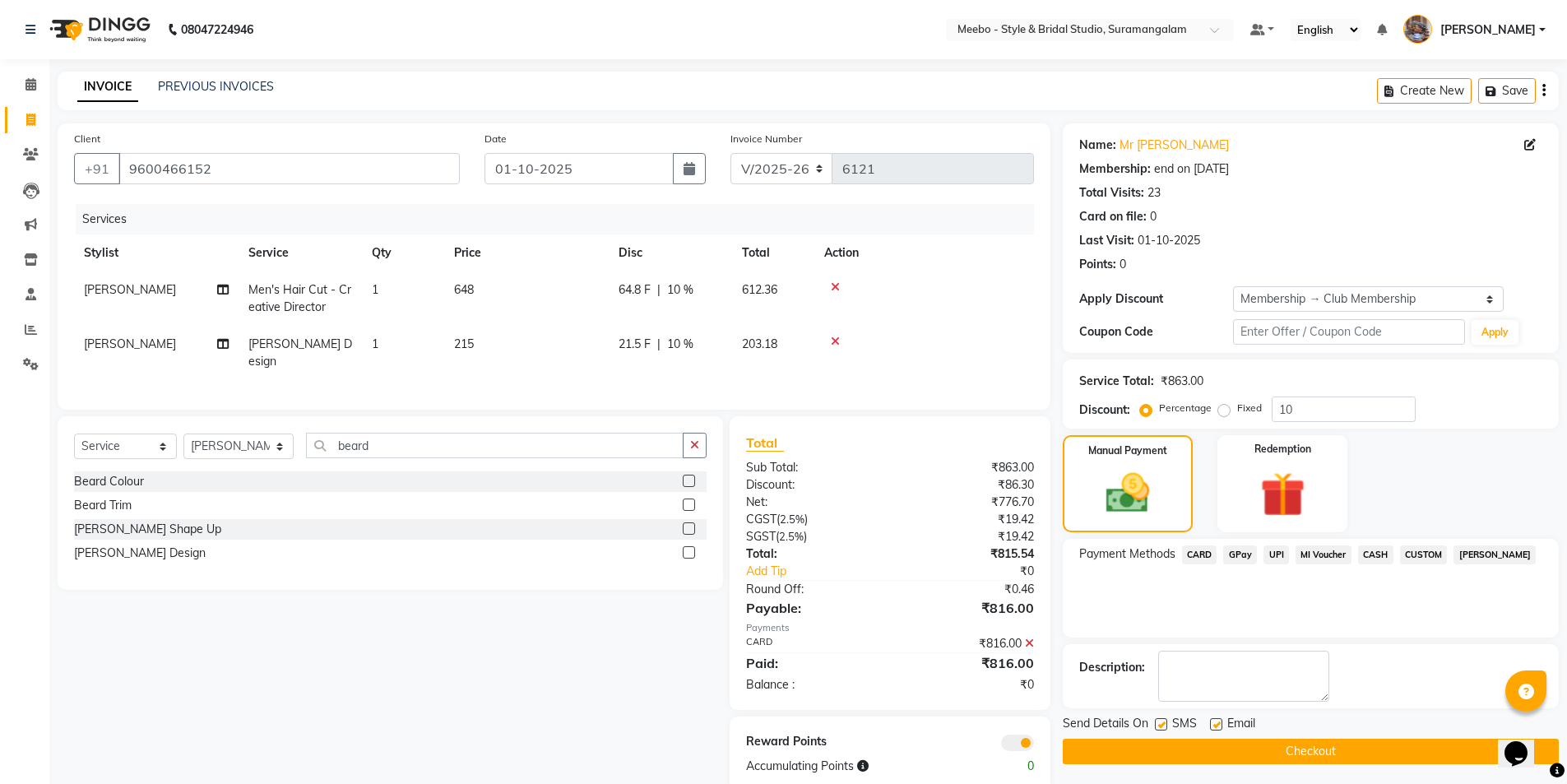
click at [1259, 756] on button "Checkout" at bounding box center [1310, 750] width 496 height 25
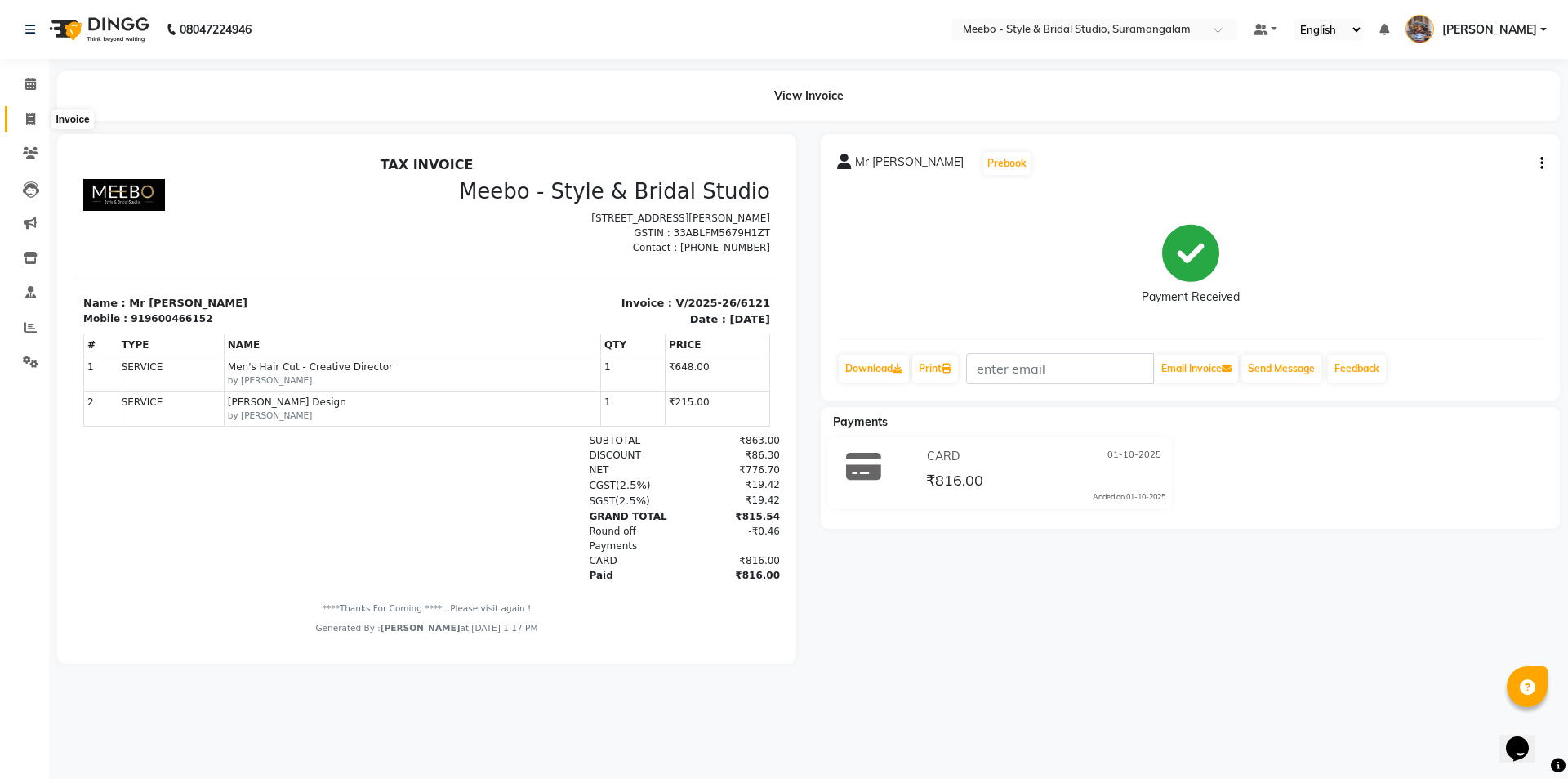
click at [32, 116] on icon at bounding box center [30, 119] width 9 height 12
select select "12"
select select "service"
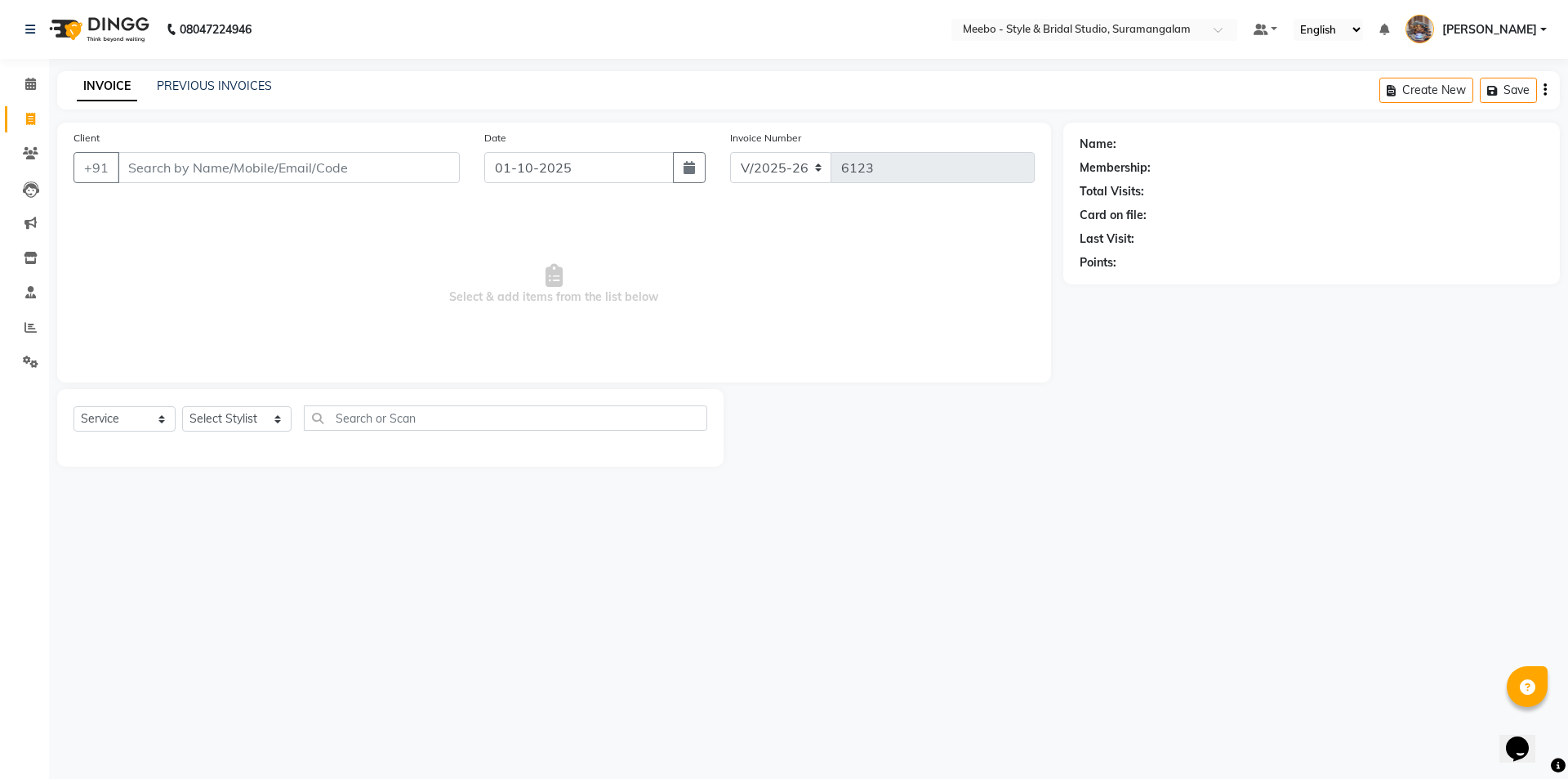
click at [237, 67] on div "08047224946 Select Location × Meebo - Style & Bridal Studio, Suramangalam Defau…" at bounding box center [784, 389] width 1568 height 779
click at [237, 79] on link "PREVIOUS INVOICES" at bounding box center [214, 85] width 116 height 14
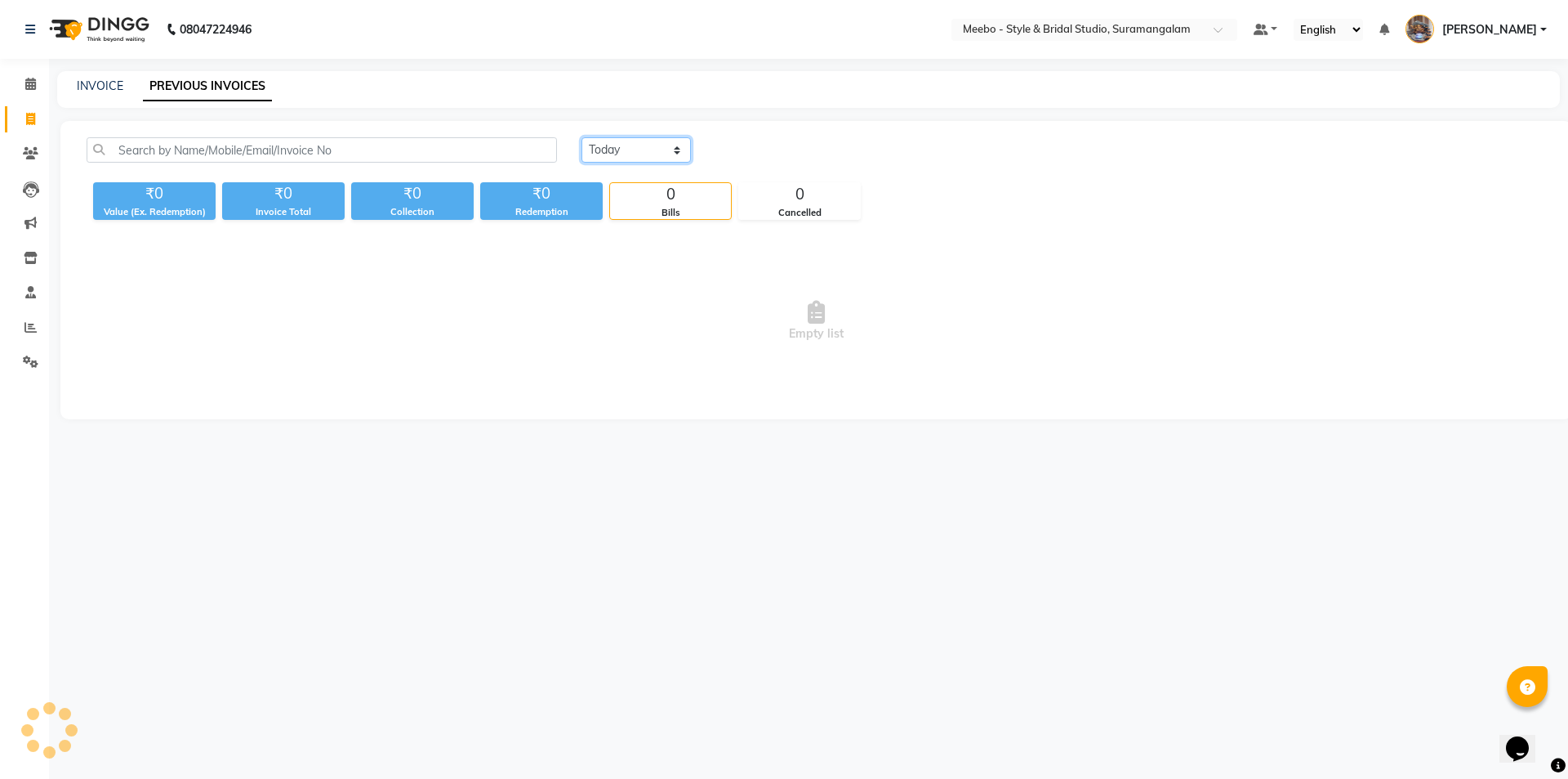
click at [624, 142] on select "Today Yesterday Custom Range" at bounding box center [636, 150] width 110 height 25
select select "yesterday"
click at [582, 138] on select "Today Yesterday Custom Range" at bounding box center [636, 150] width 110 height 25
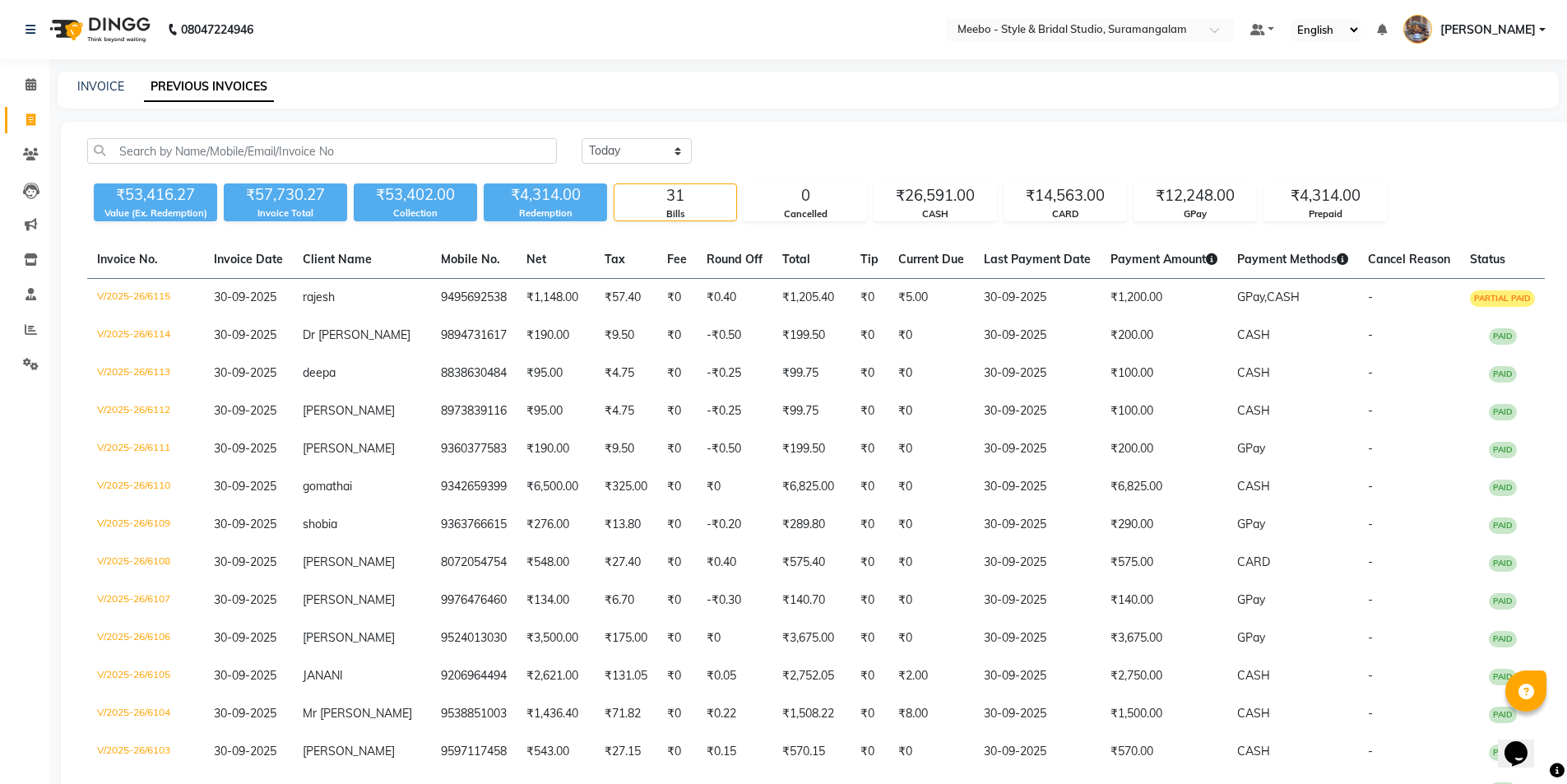
click at [846, 91] on div "INVOICE PREVIOUS INVOICES" at bounding box center [798, 87] width 1481 height 17
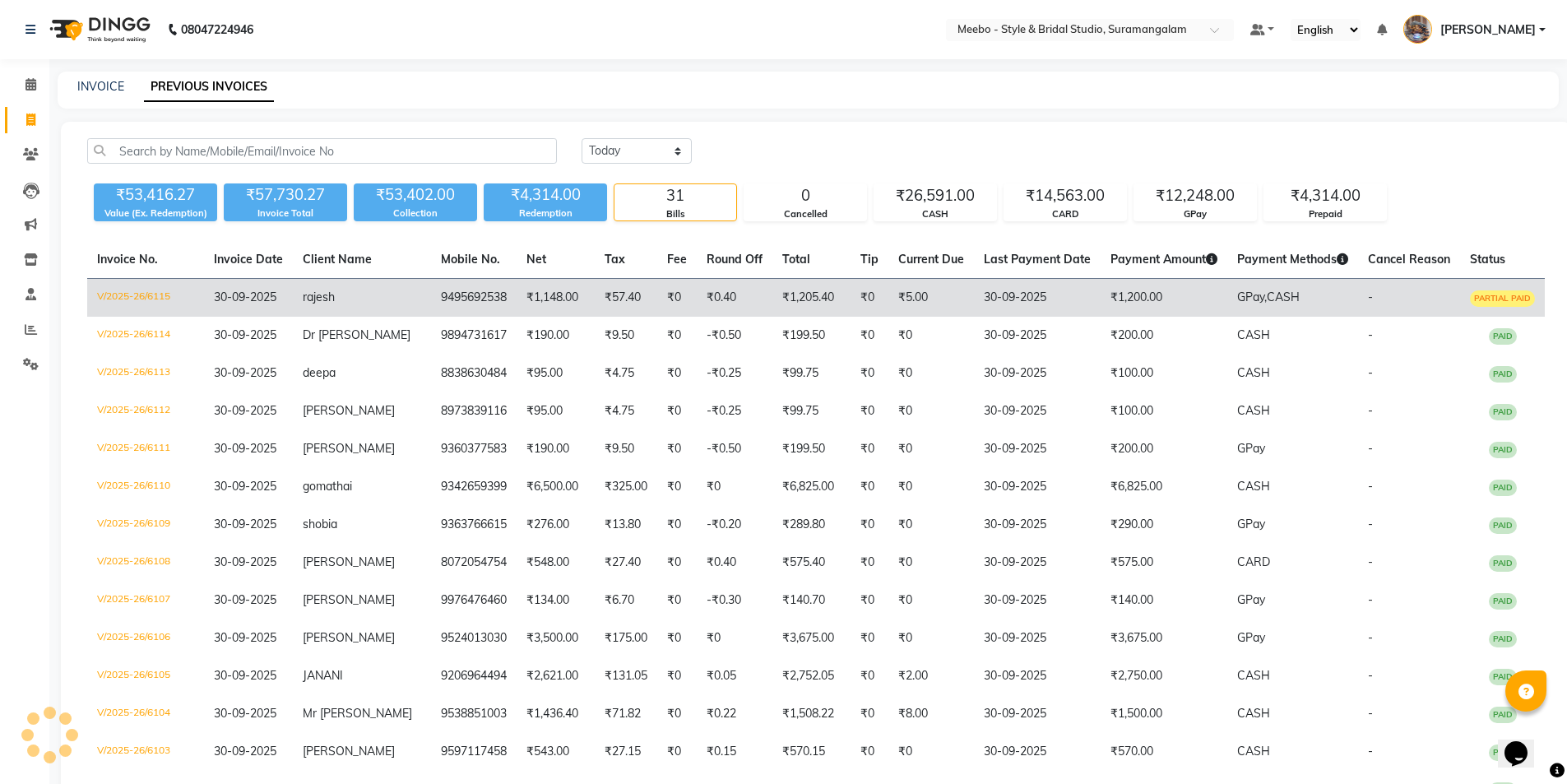
click at [569, 303] on td "₹1,148.00" at bounding box center [555, 298] width 78 height 38
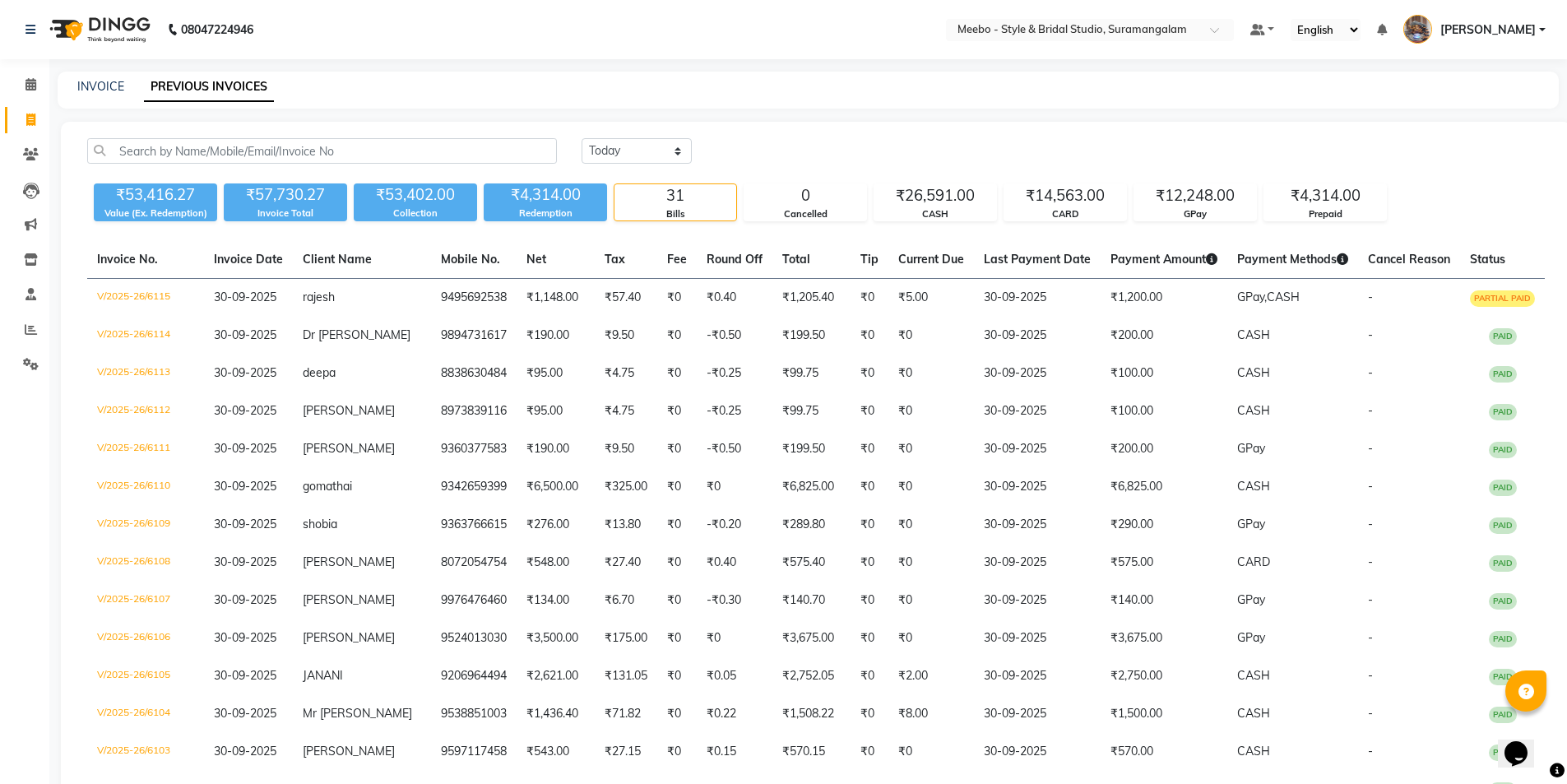
click at [81, 96] on div "INVOICE PREVIOUS INVOICES" at bounding box center [809, 89] width 1502 height 37
click at [94, 88] on link "INVOICE" at bounding box center [100, 86] width 47 height 14
select select "service"
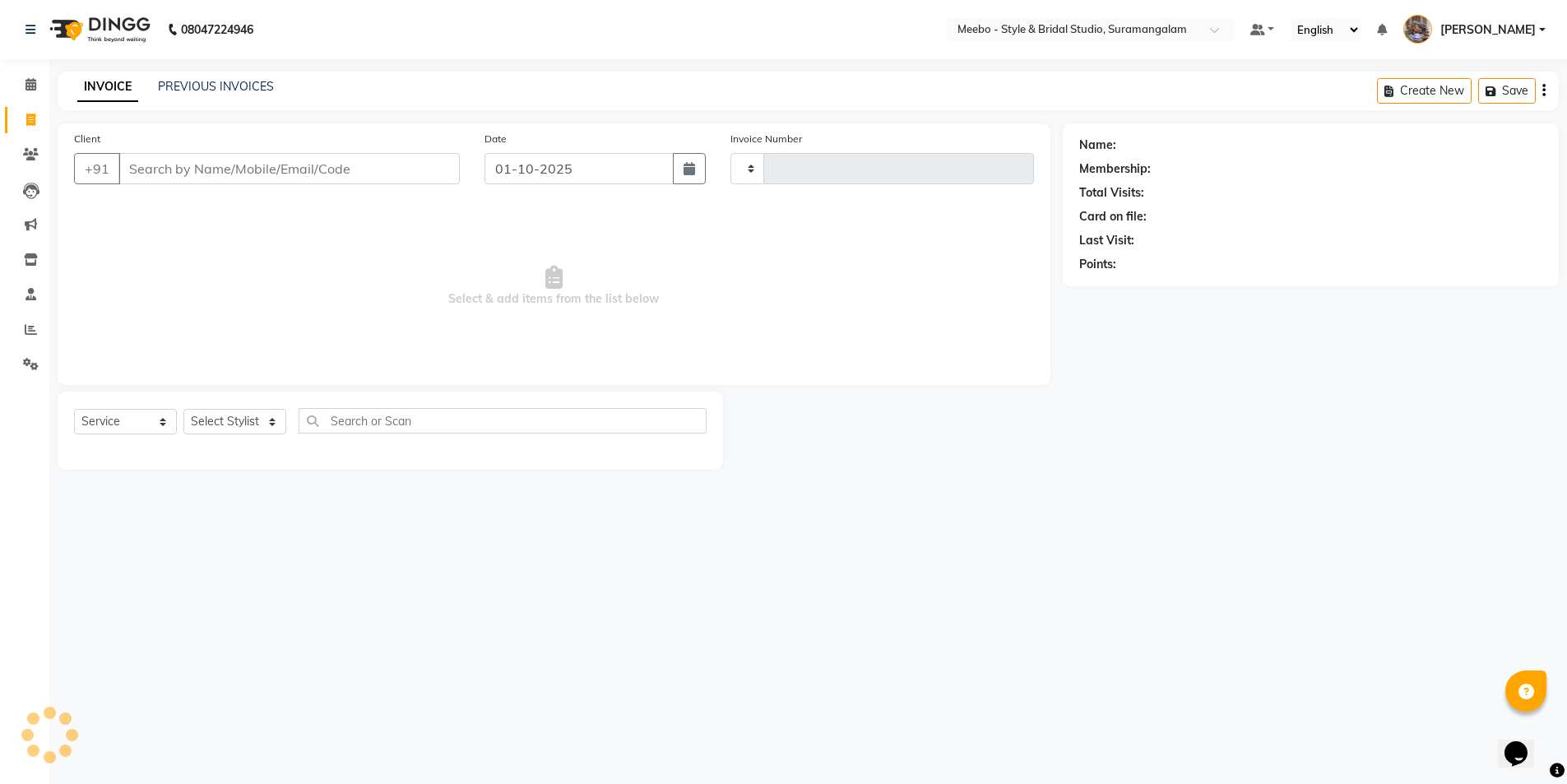
type input "6123"
select select "12"
click at [23, 333] on span at bounding box center [31, 330] width 29 height 19
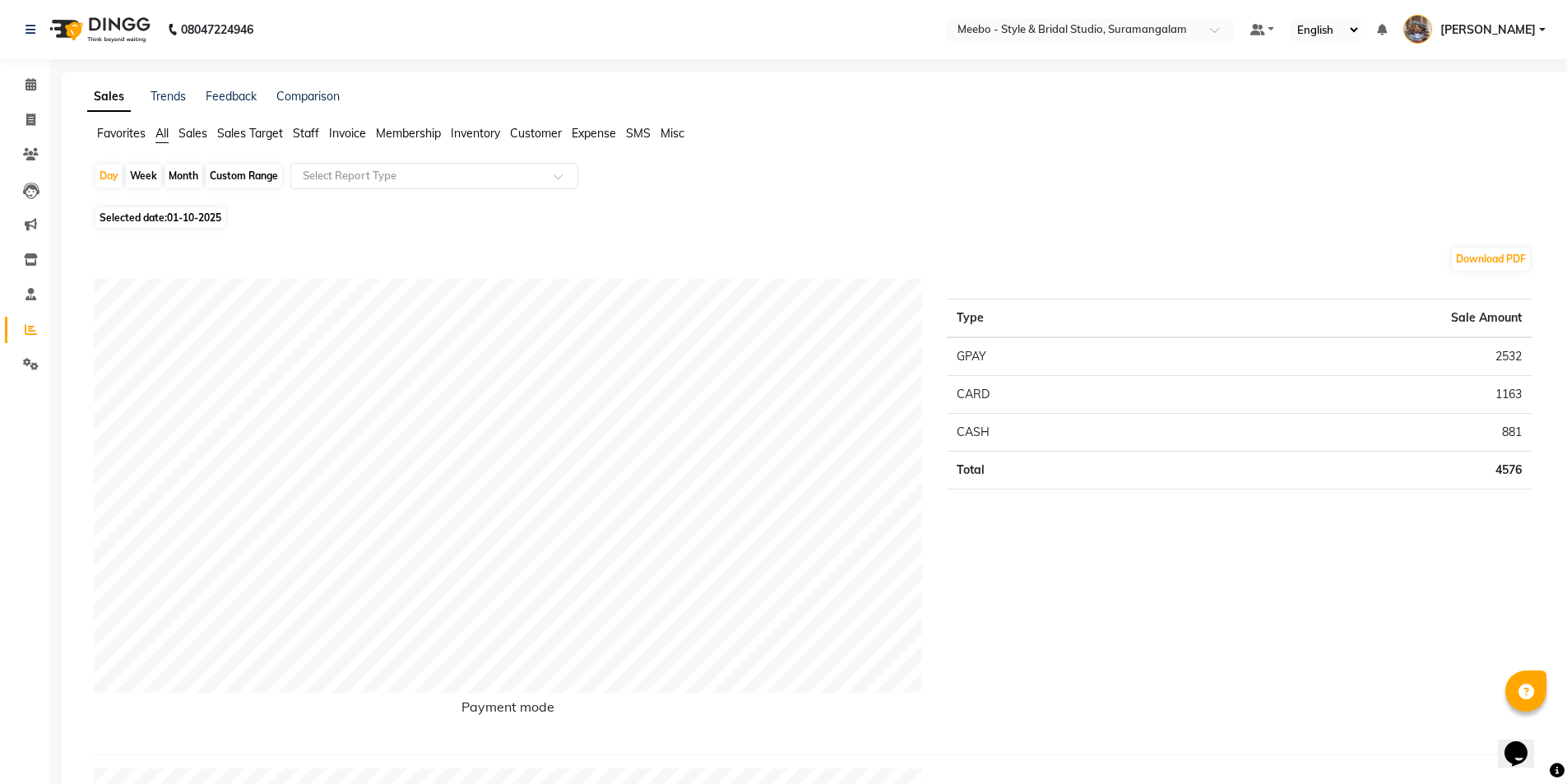
click at [213, 214] on span "01-10-2025" at bounding box center [193, 217] width 54 height 13
select select "10"
select select "2025"
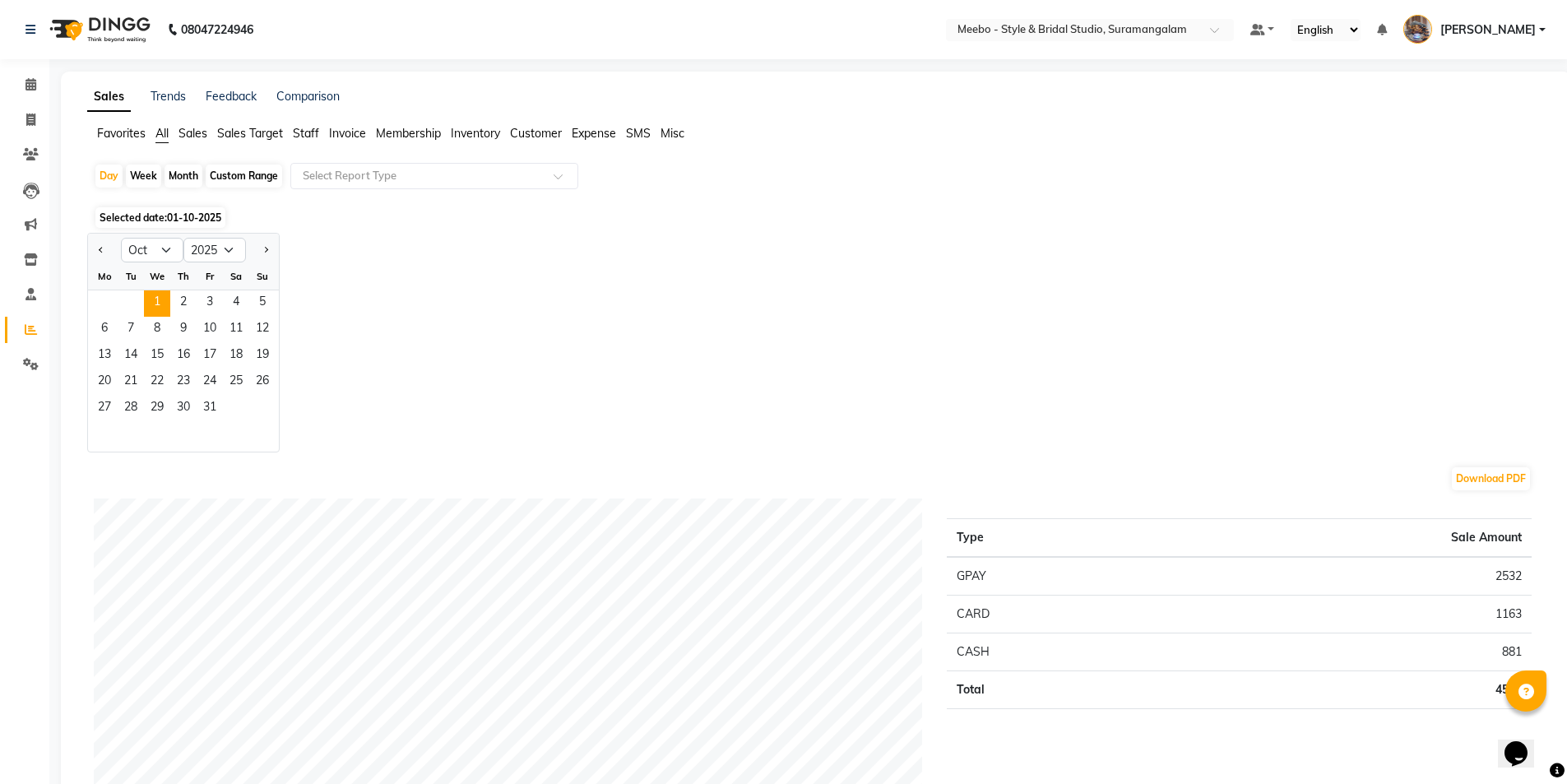
click at [93, 253] on div at bounding box center [104, 249] width 33 height 26
click at [105, 259] on button "Previous month" at bounding box center [101, 249] width 13 height 26
select select "9"
click at [139, 404] on span "30" at bounding box center [130, 408] width 26 height 26
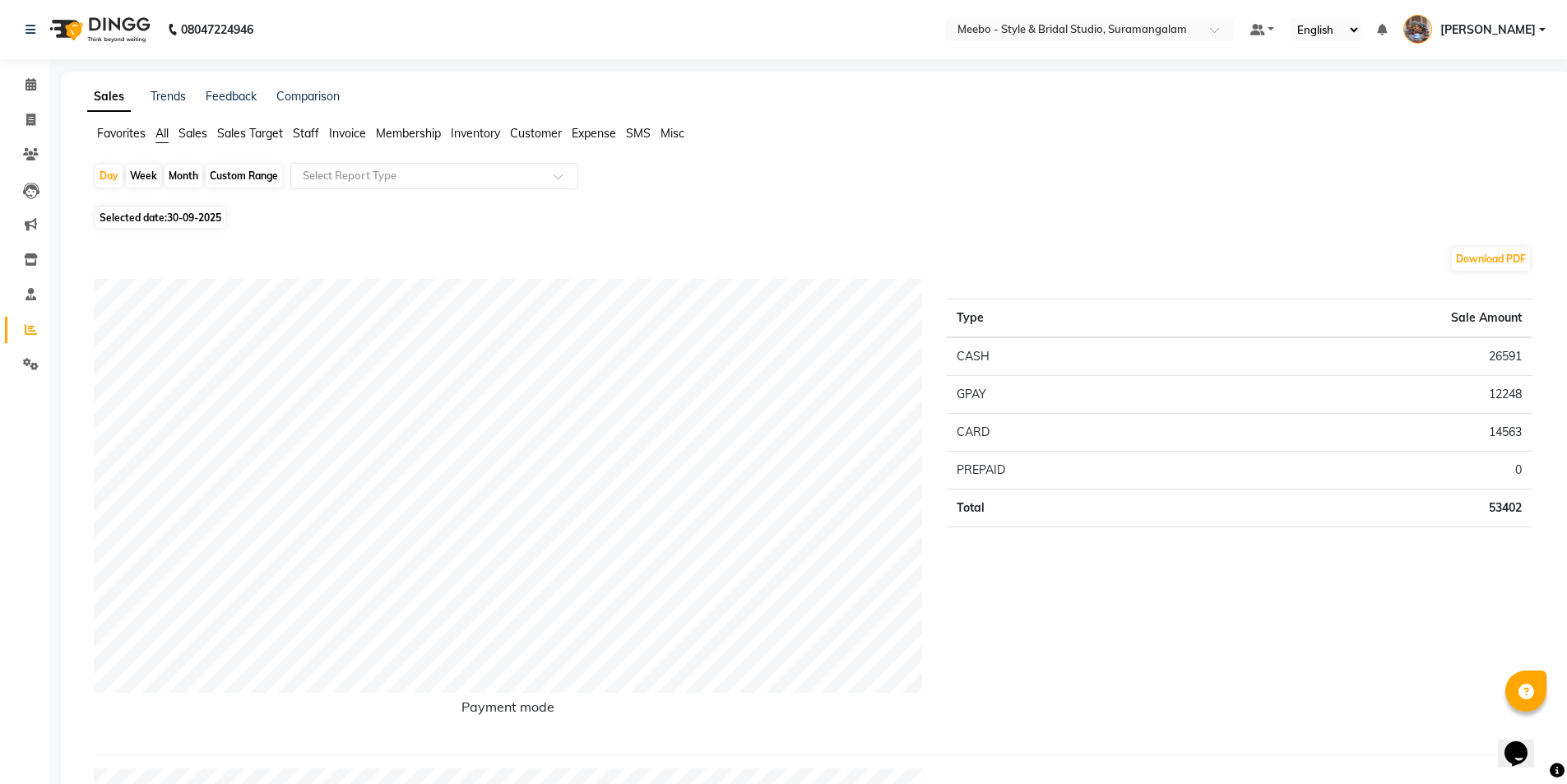
click at [591, 181] on div "Day Week Month Custom Range Select Report Type" at bounding box center [815, 182] width 1445 height 39
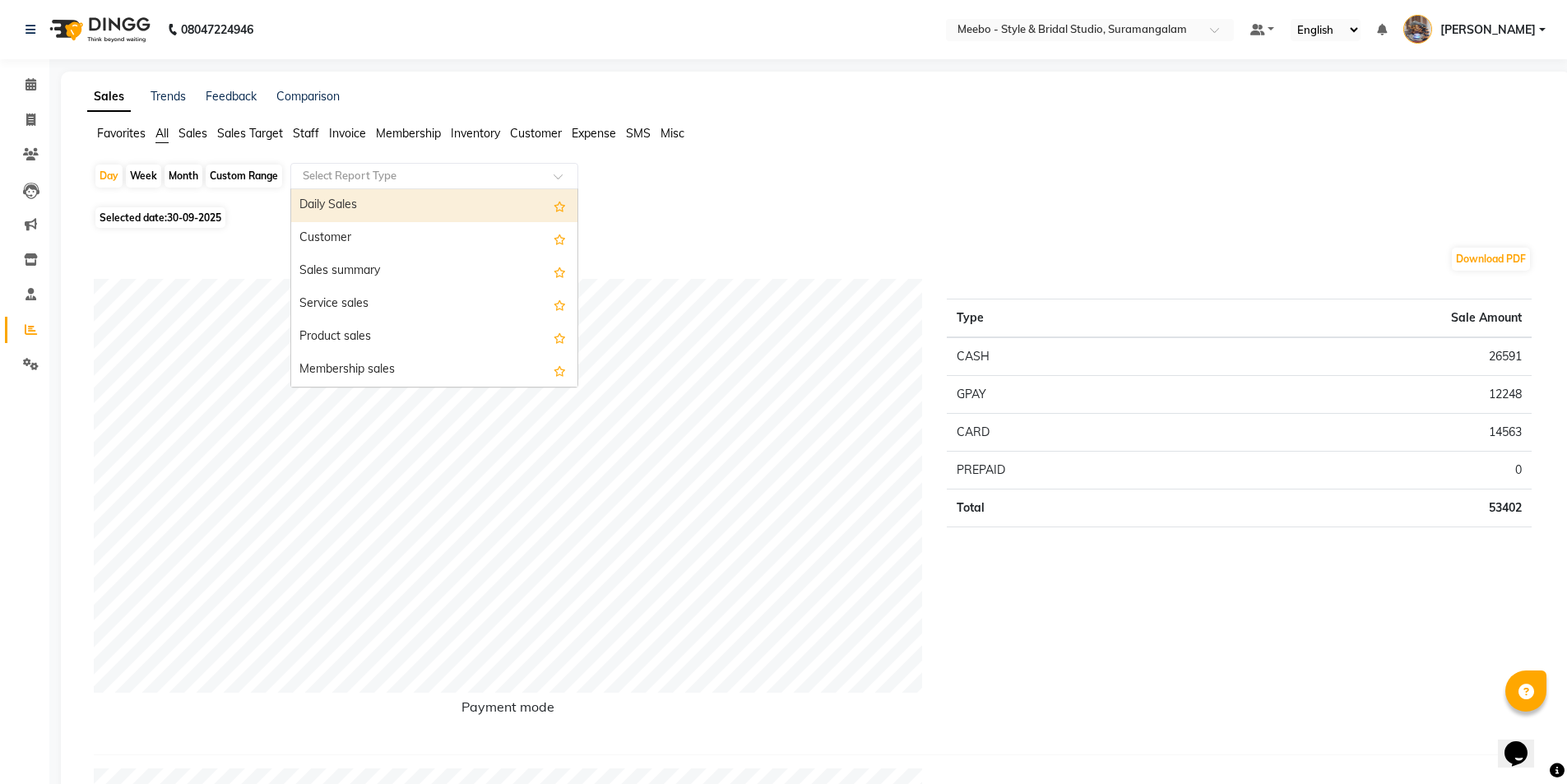
click at [567, 173] on span at bounding box center [563, 180] width 20 height 16
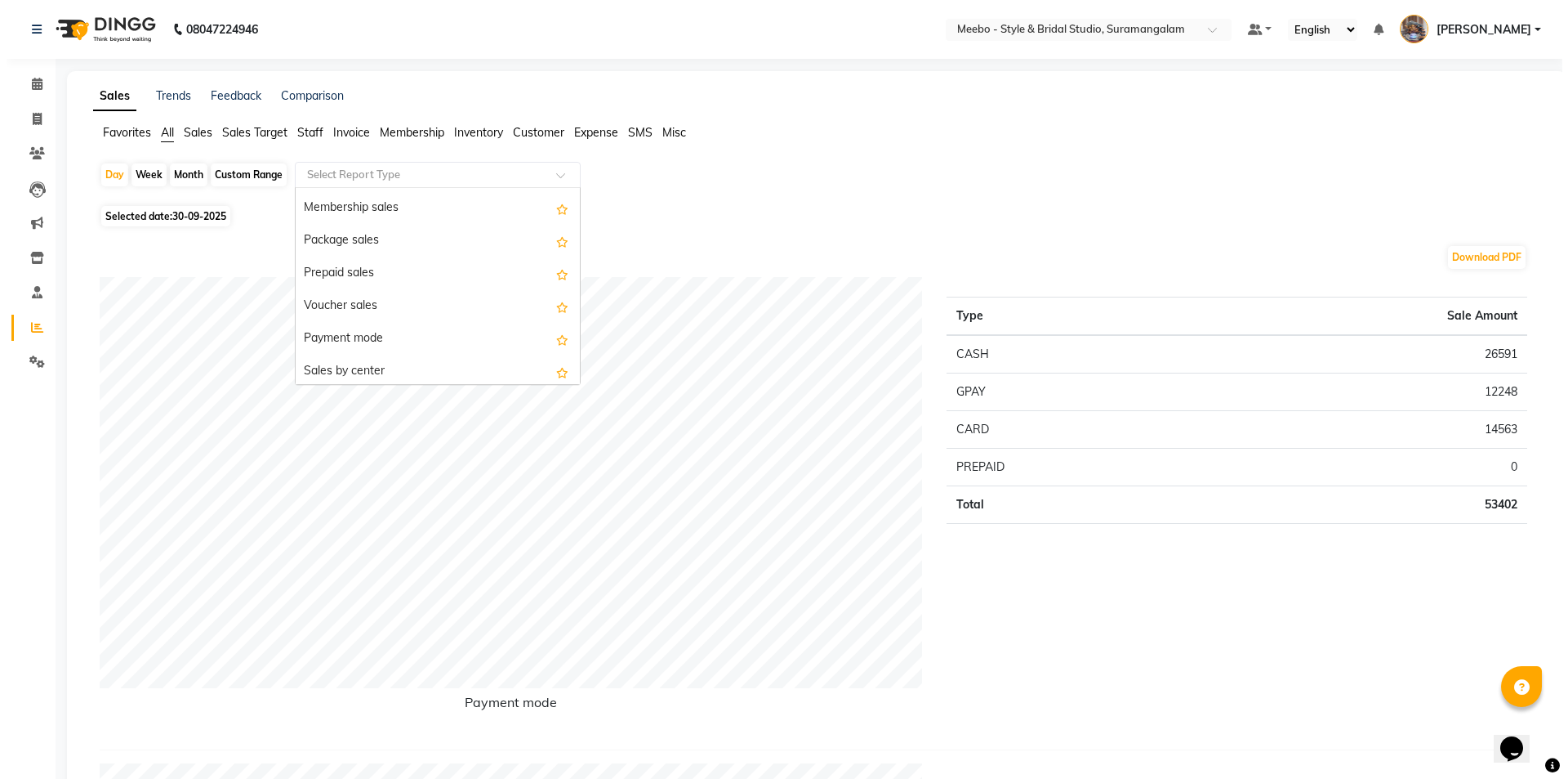
scroll to position [205, 0]
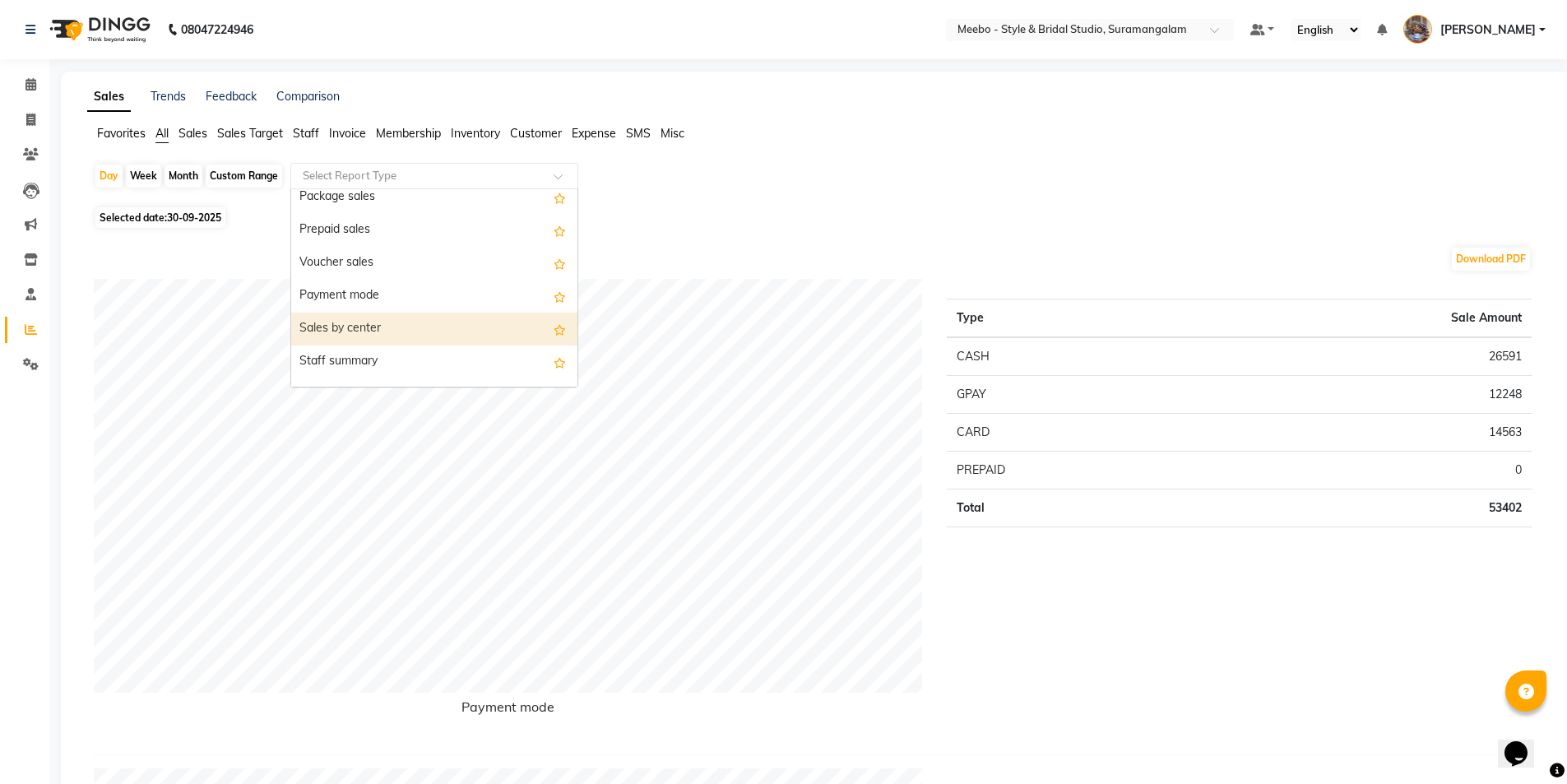
click at [420, 323] on div "Sales by center" at bounding box center [434, 329] width 286 height 33
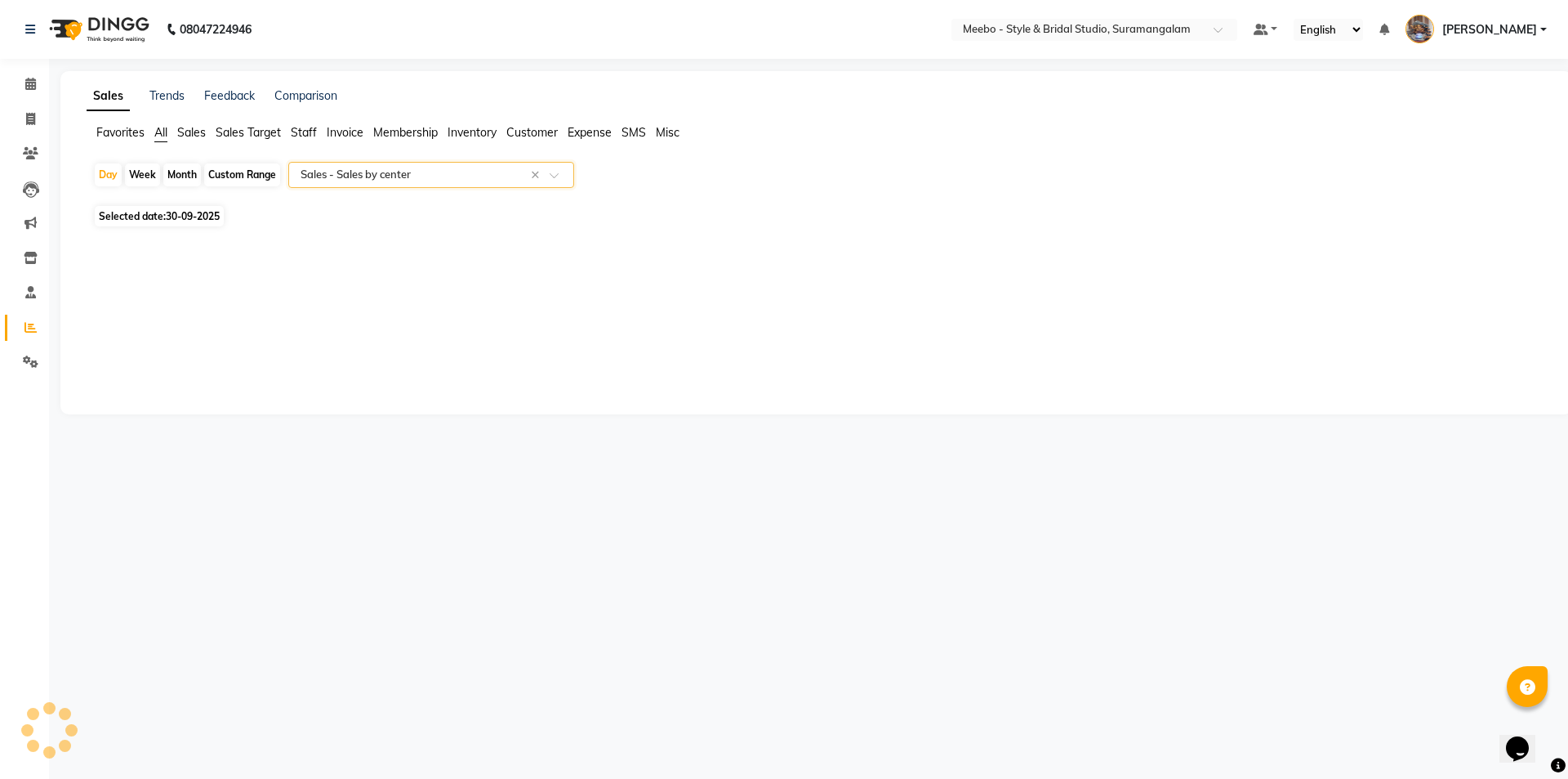
select select "full_report"
select select "csv"
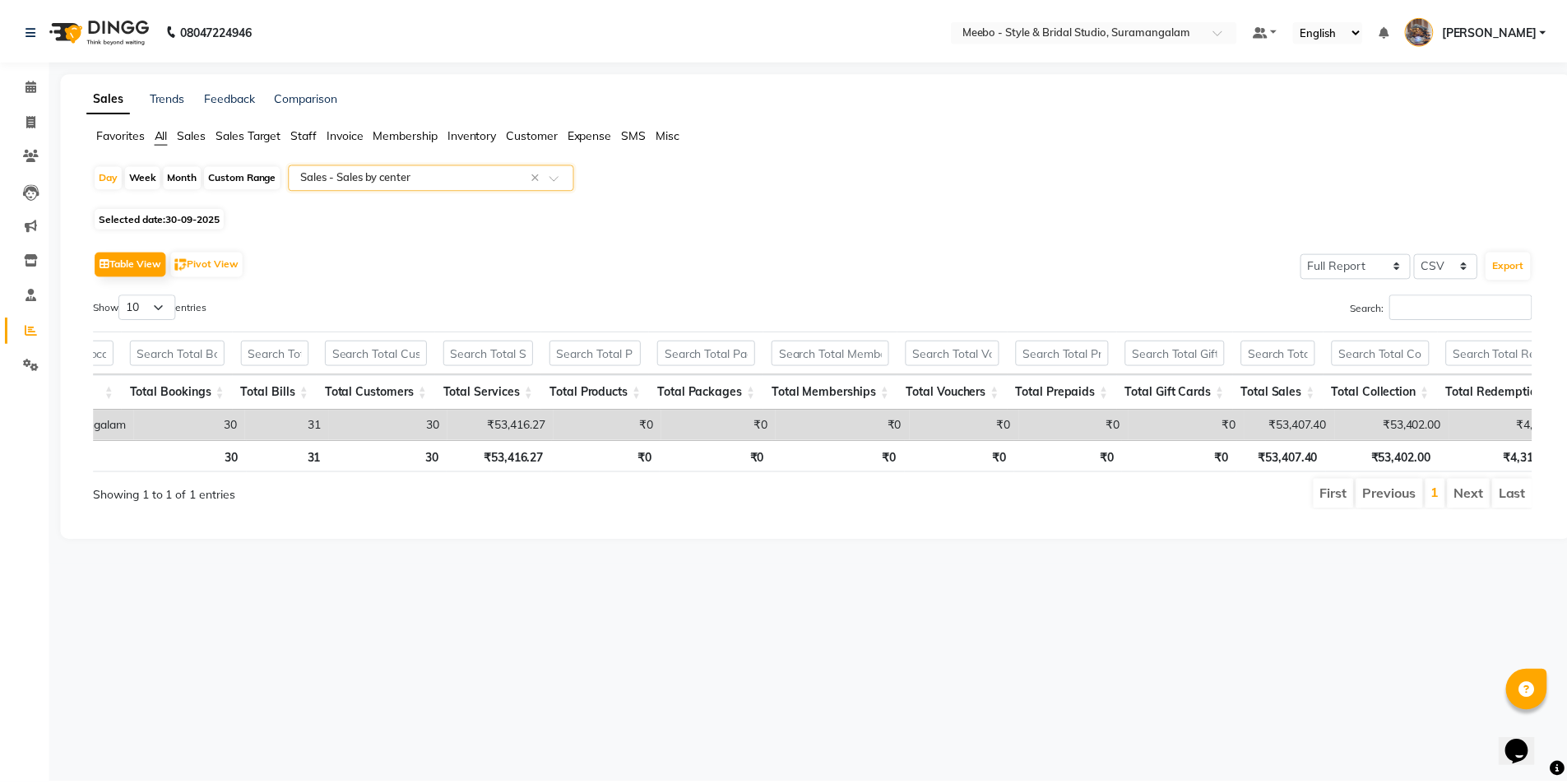
scroll to position [0, 260]
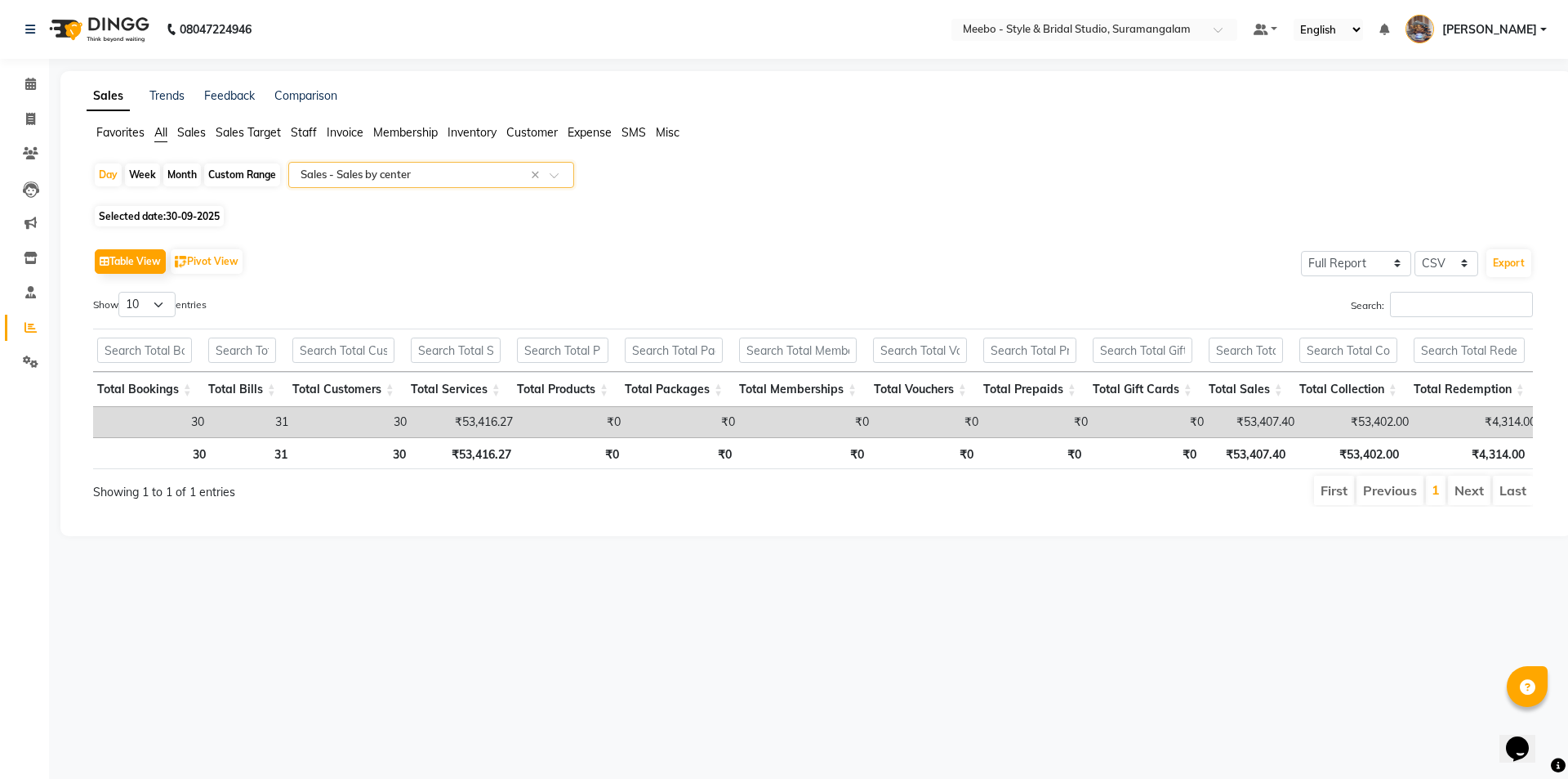
click at [311, 127] on span "Staff" at bounding box center [303, 132] width 26 height 14
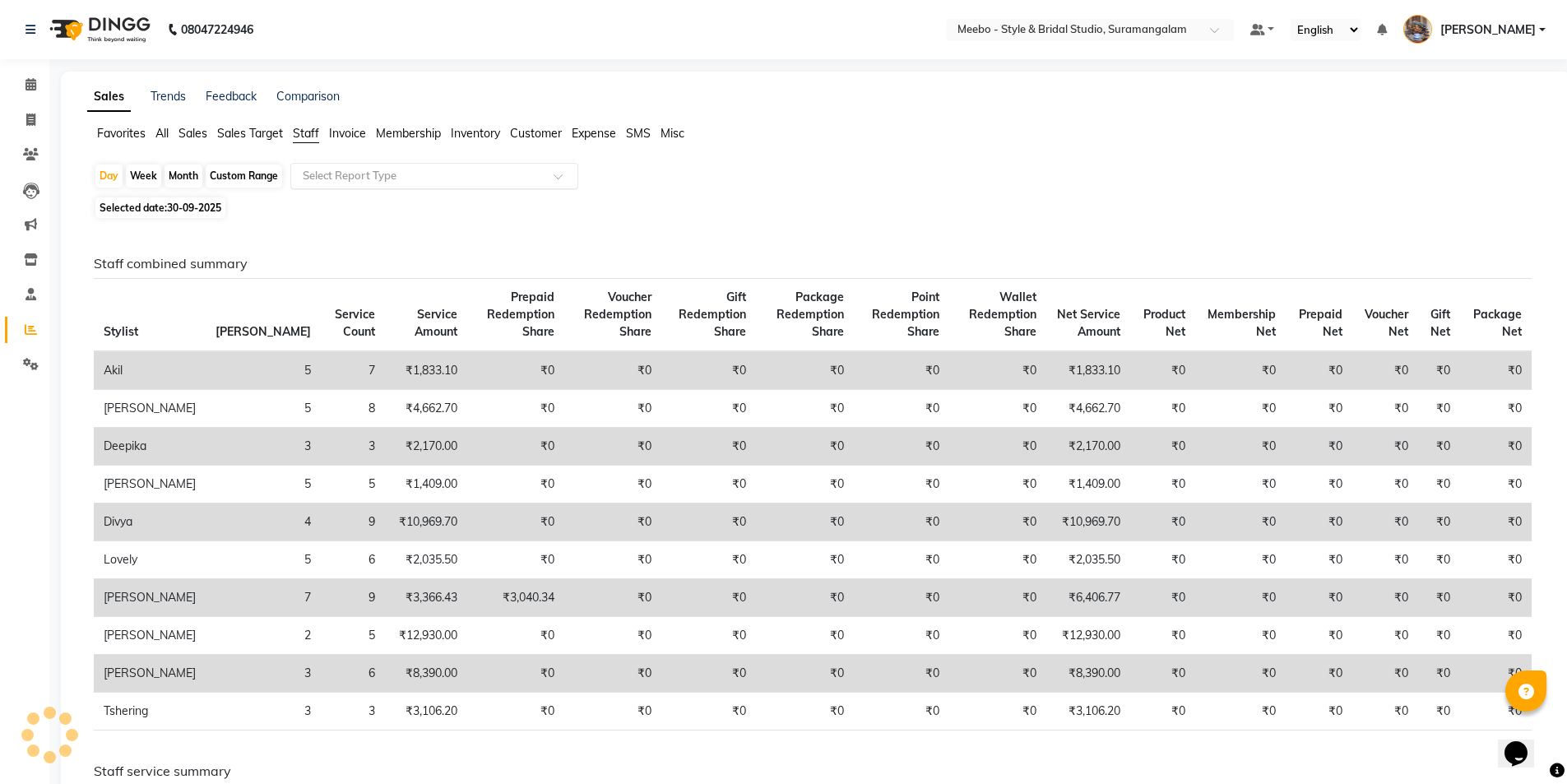
click at [368, 182] on input "text" at bounding box center [418, 175] width 237 height 16
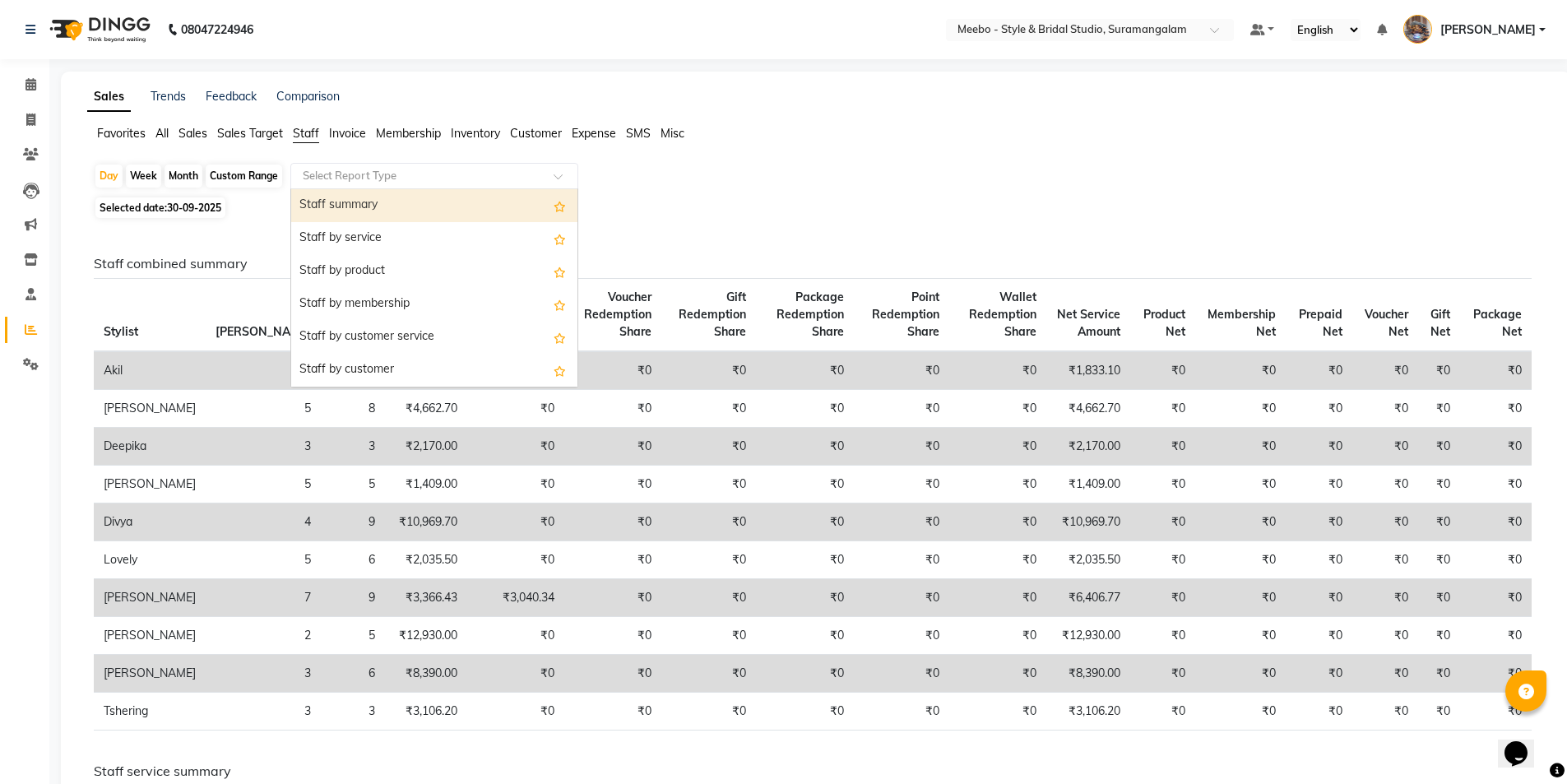
click at [436, 207] on div "Staff summary" at bounding box center [434, 206] width 286 height 33
select select "full_report"
select select "csv"
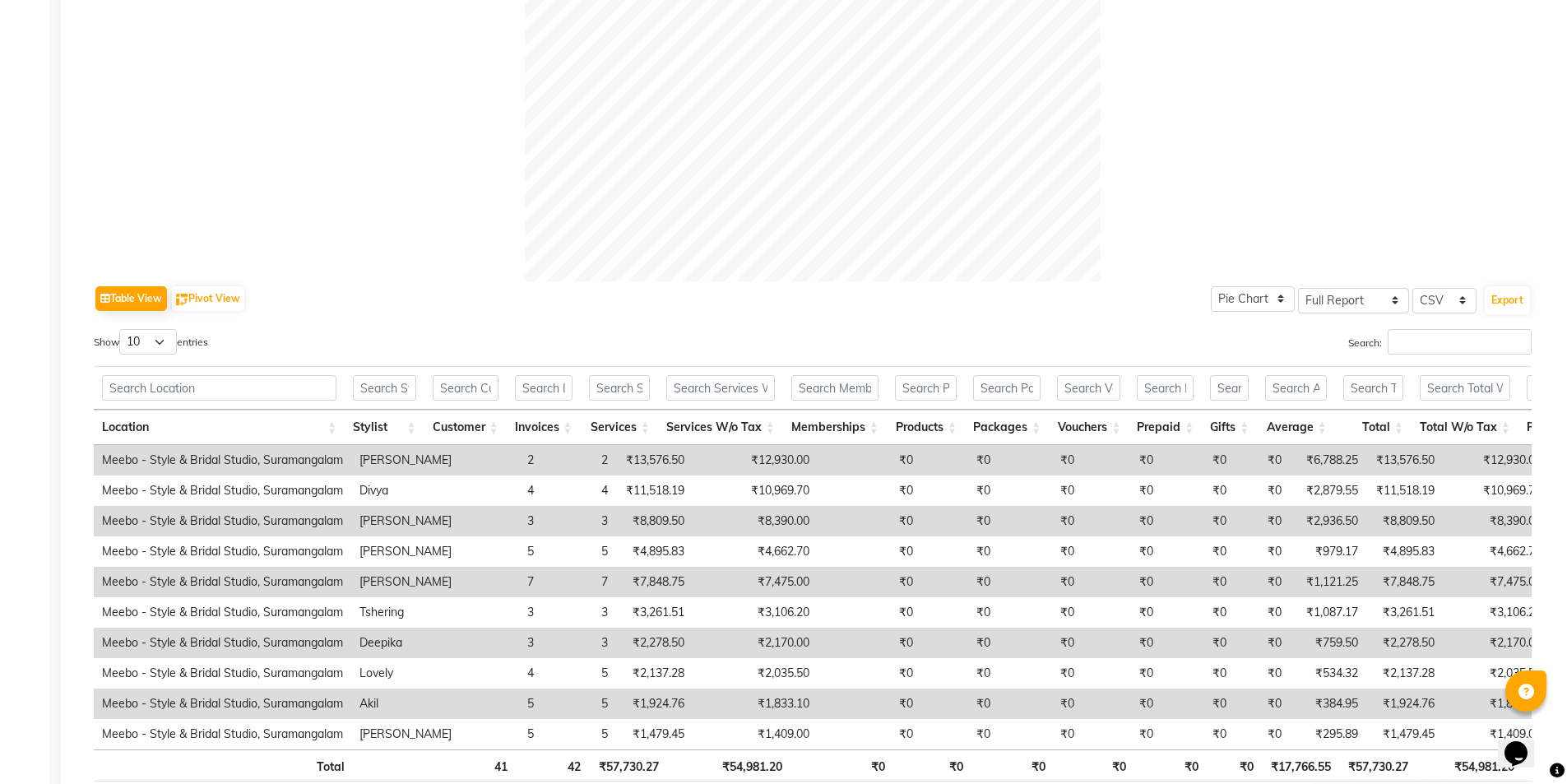
scroll to position [665, 0]
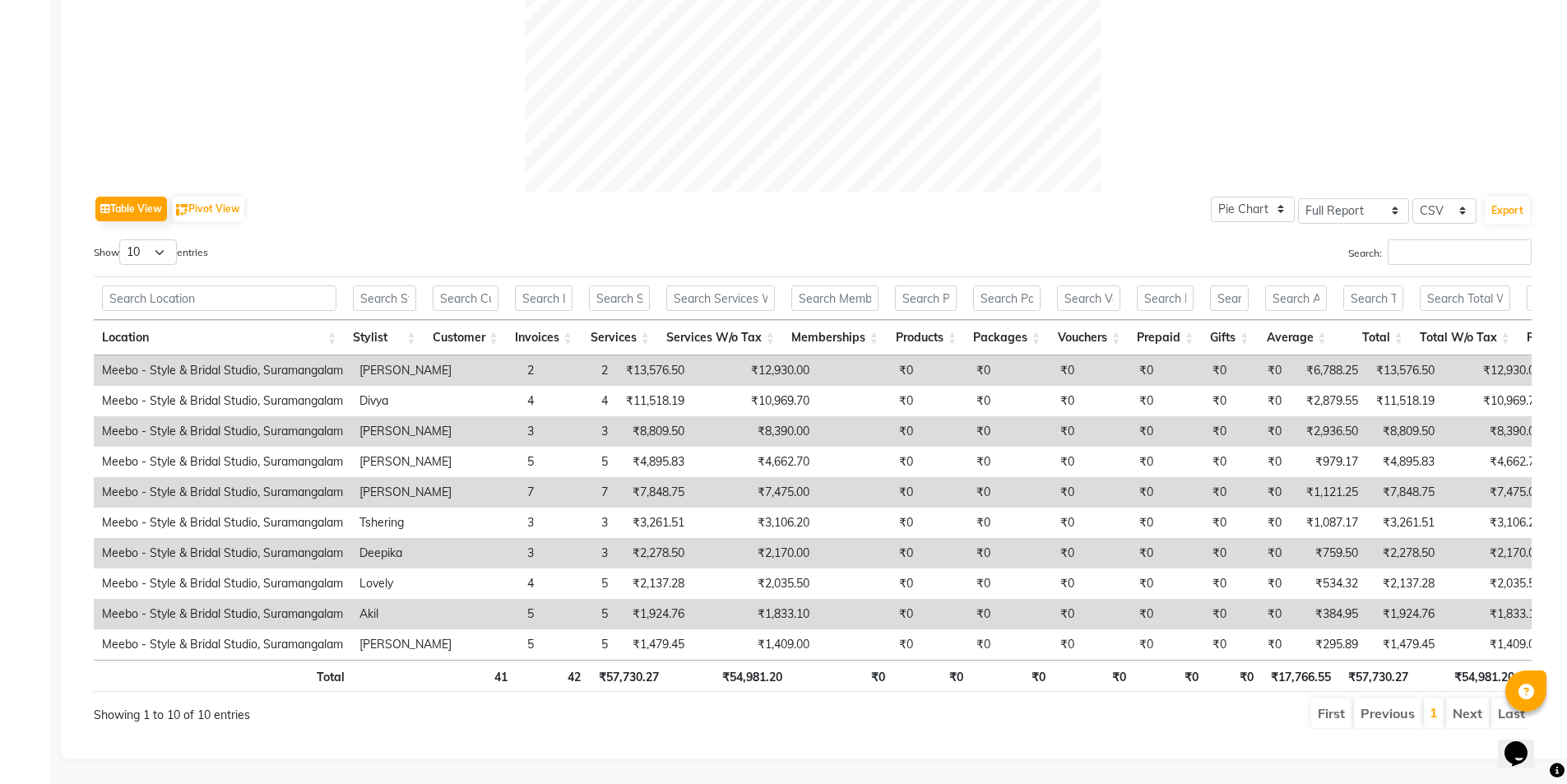
click at [1065, 644] on div "Location Stylist Customer Invoices Services Services W/o Tax Memberships Produc…" at bounding box center [812, 507] width 1438 height 304
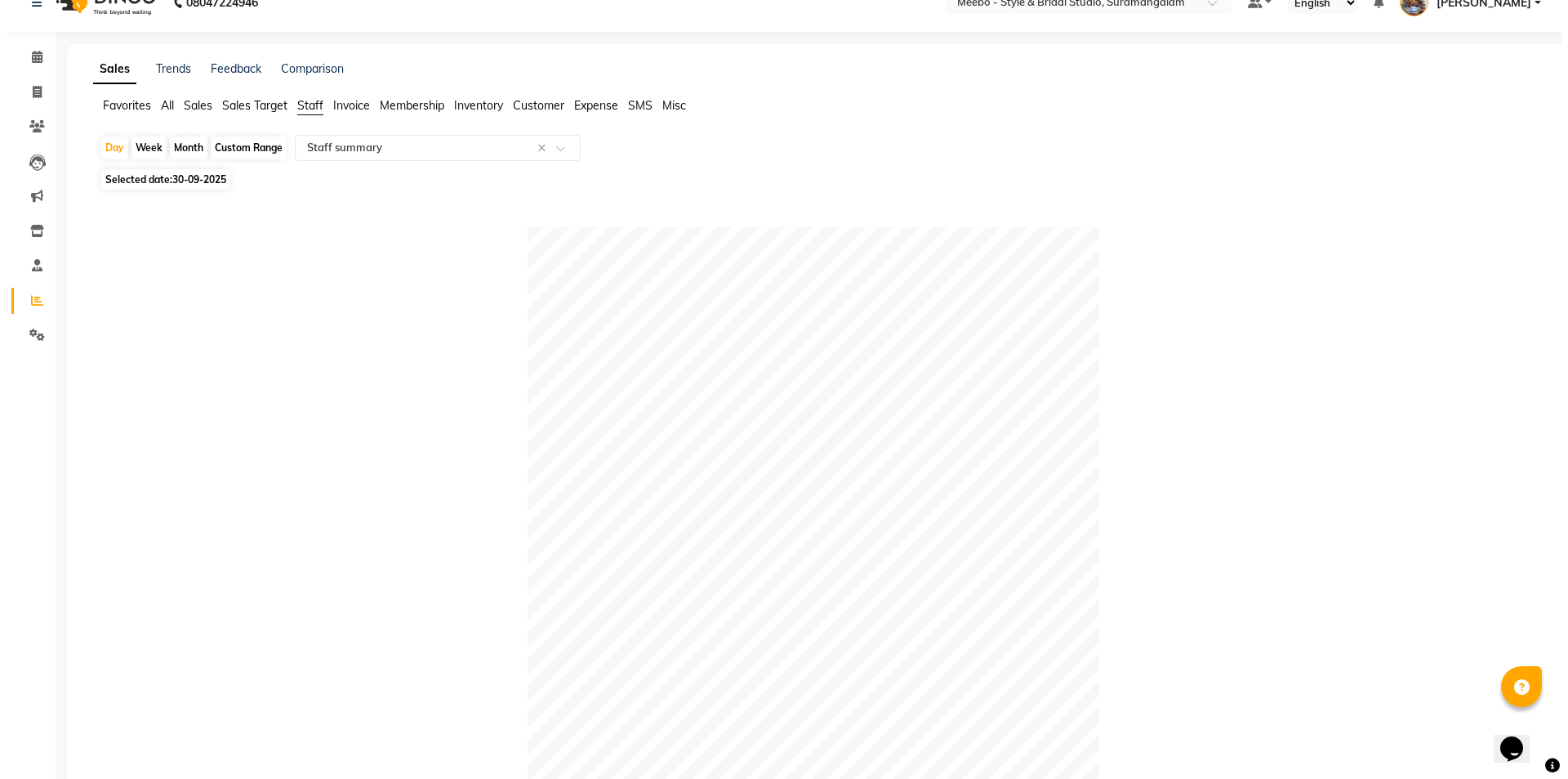
scroll to position [0, 0]
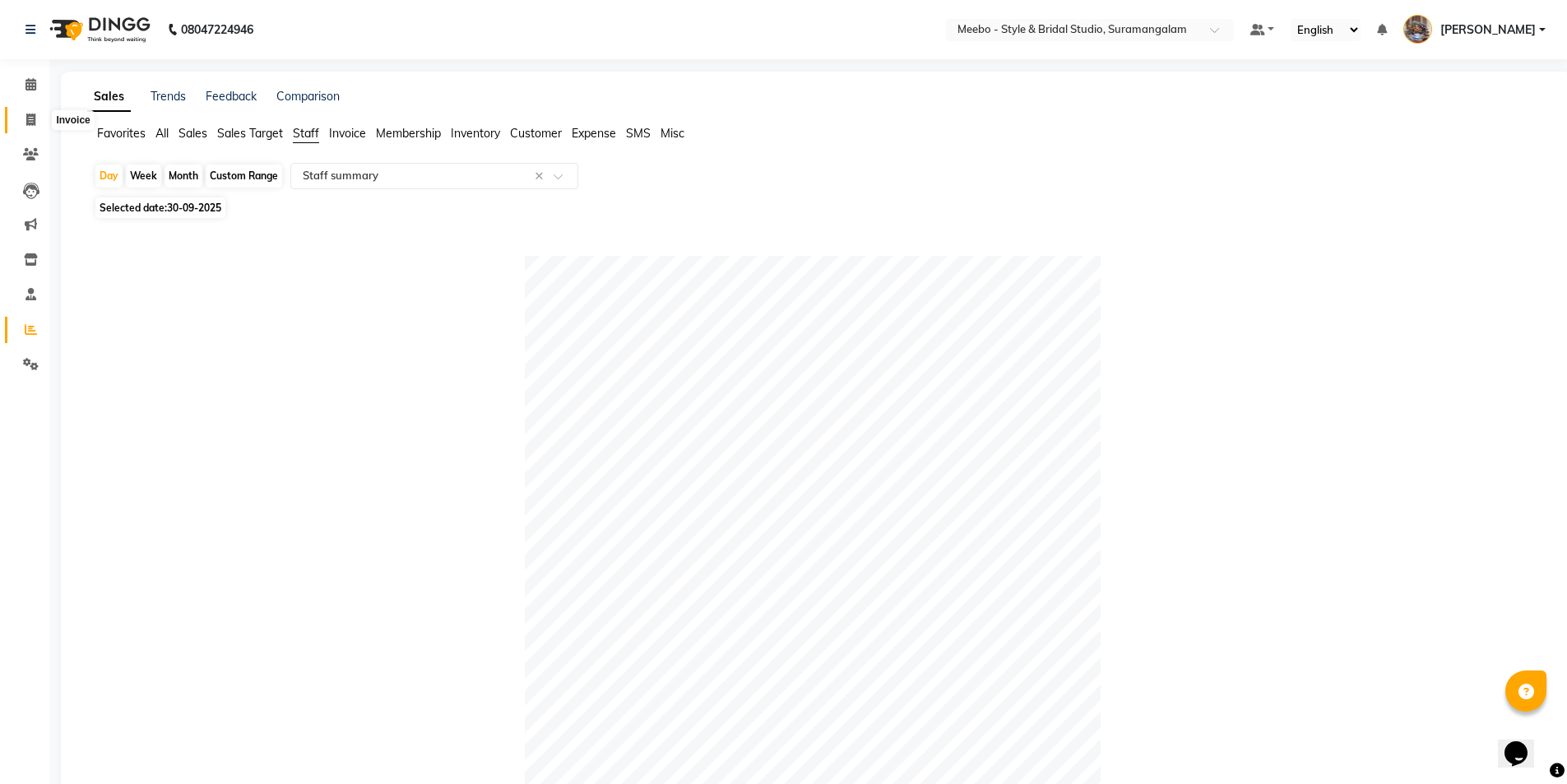
click at [35, 115] on icon at bounding box center [30, 119] width 9 height 13
select select "12"
select select "service"
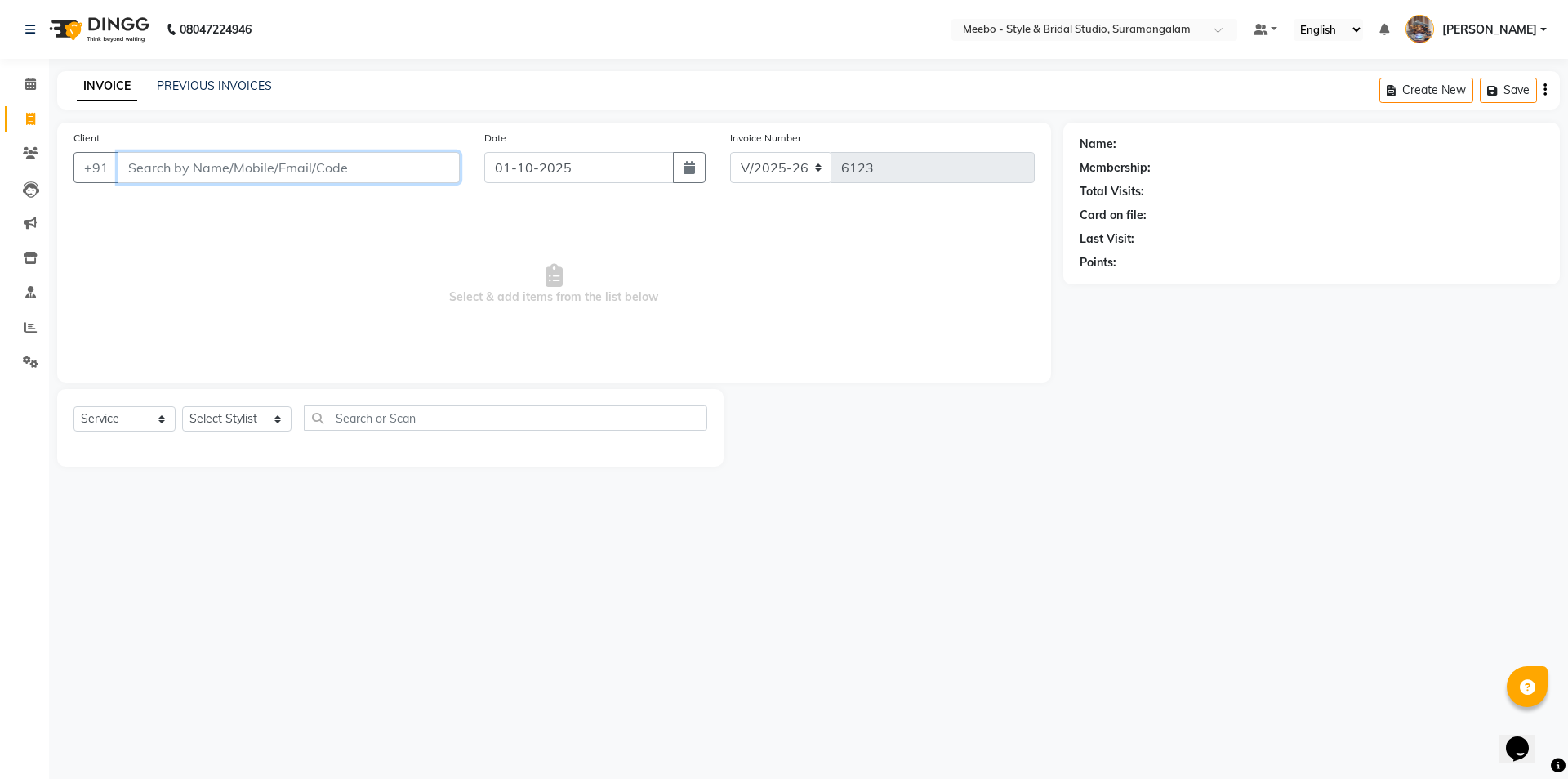
click at [170, 173] on input "Client" at bounding box center [289, 167] width 342 height 31
paste input "9677560141"
type input "9677560141"
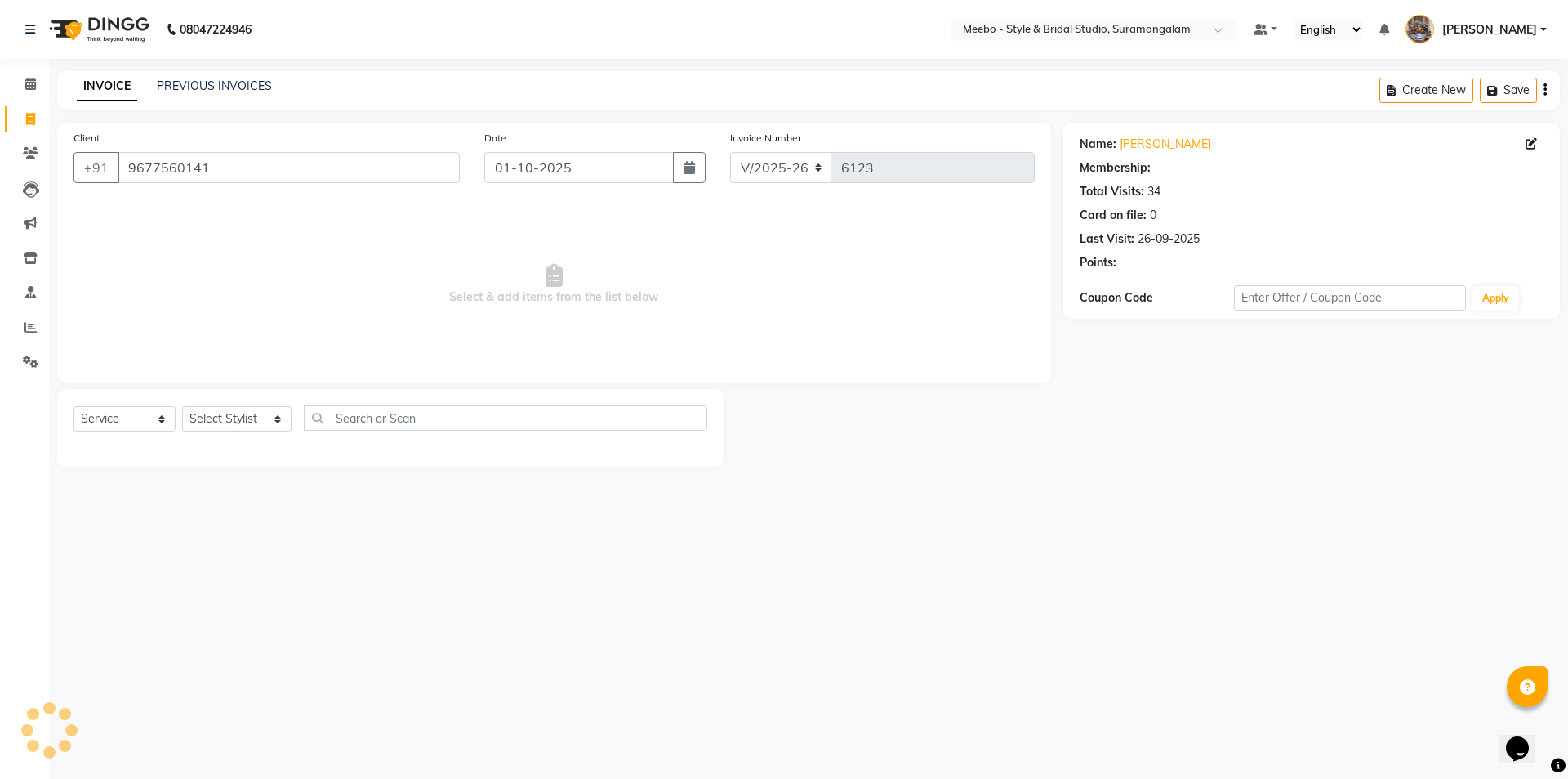
select select "1: Object"
click at [246, 419] on select "Select Stylist Admin AKIL ALAM AMITH Ashwin Manager AVANTHIKA DEEPIKA DHARSAN D…" at bounding box center [237, 419] width 110 height 25
select select "90280"
click at [183, 406] on select "Select Stylist Admin AKIL ALAM AMITH Ashwin Manager AVANTHIKA DEEPIKA DHARSAN D…" at bounding box center [237, 419] width 110 height 25
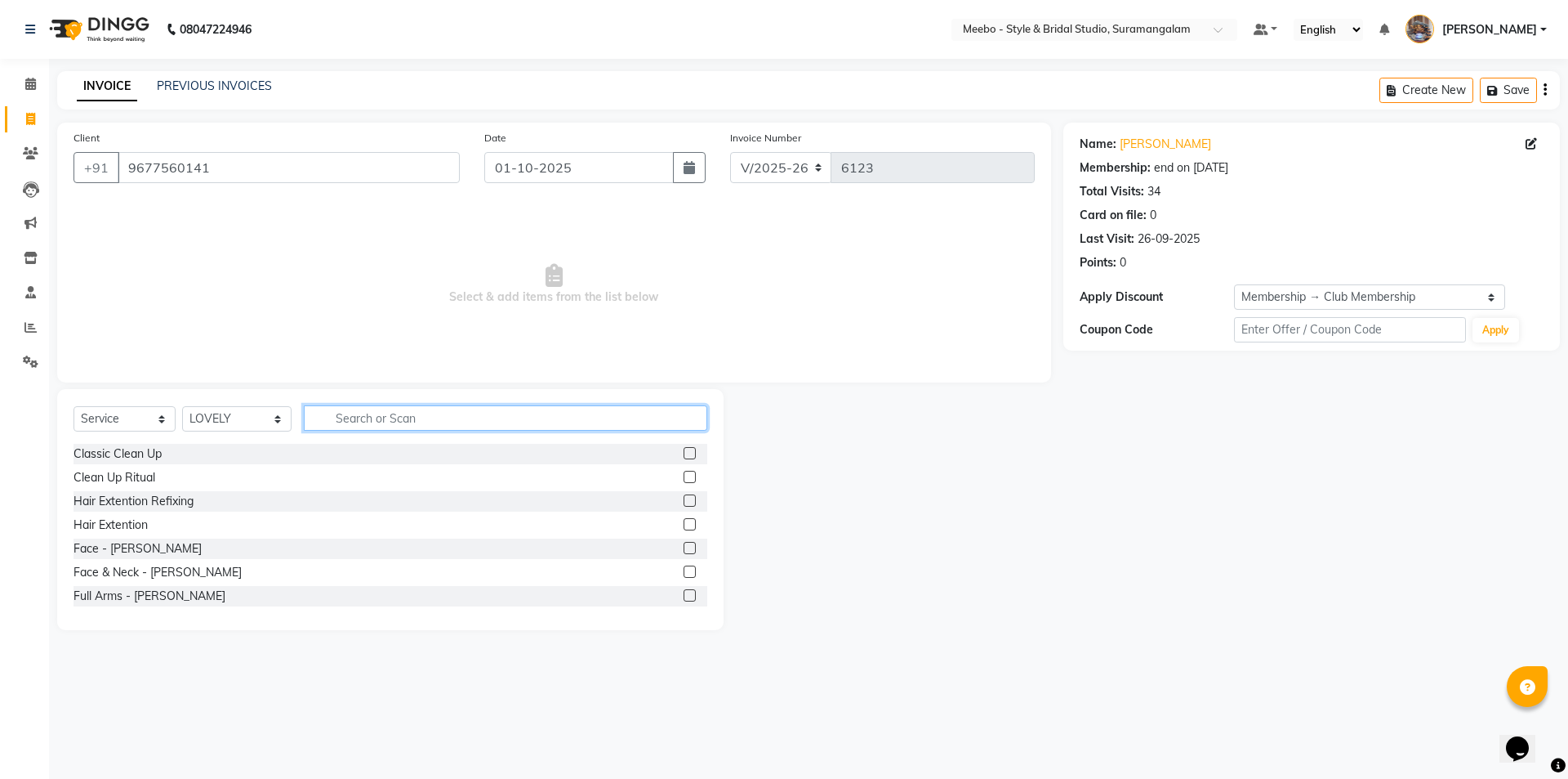
click at [393, 405] on input "text" at bounding box center [505, 418] width 403 height 25
type input "eye"
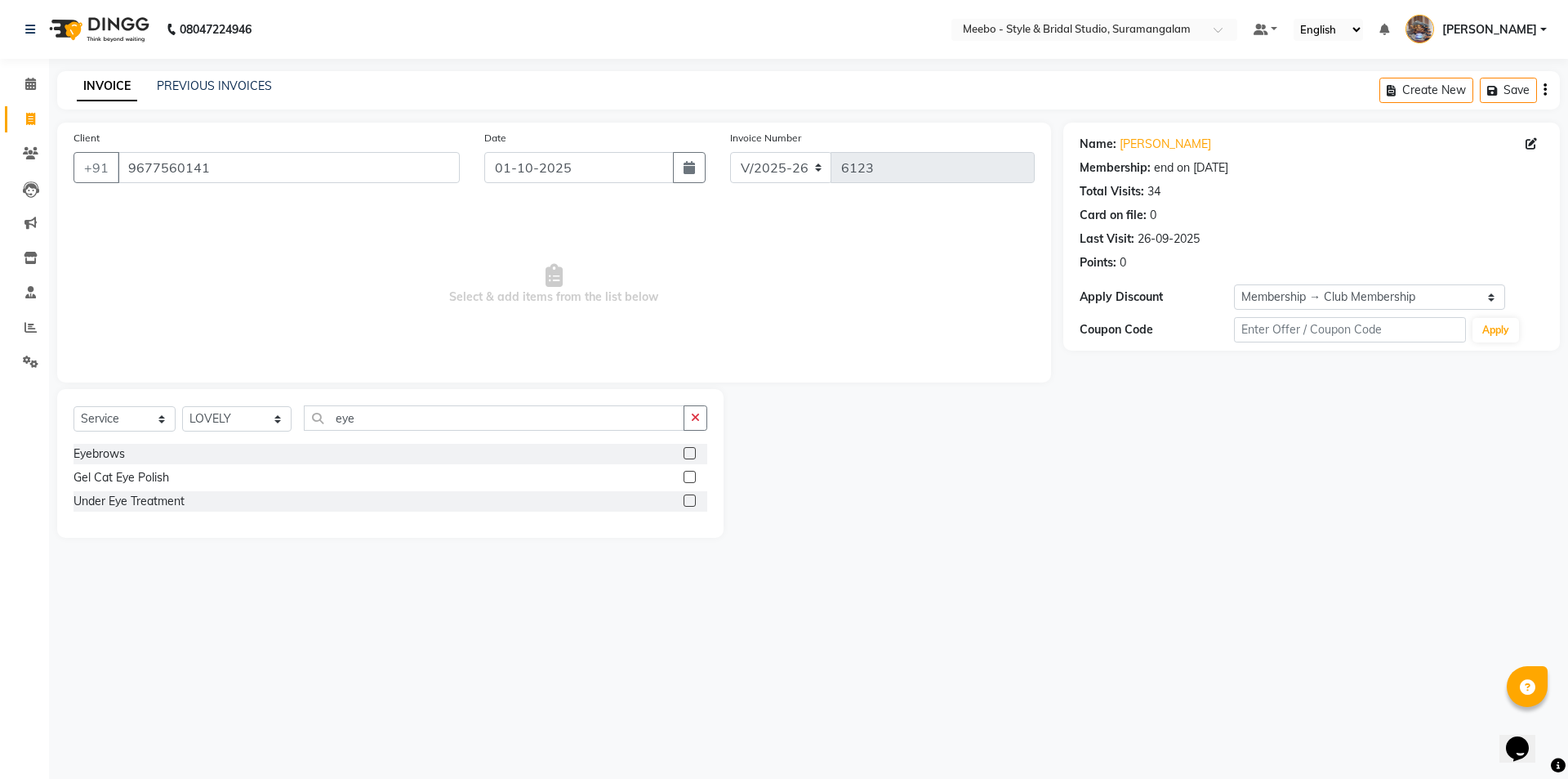
click at [693, 456] on label at bounding box center [689, 453] width 12 height 12
click at [693, 456] on input "checkbox" at bounding box center [688, 453] width 11 height 11
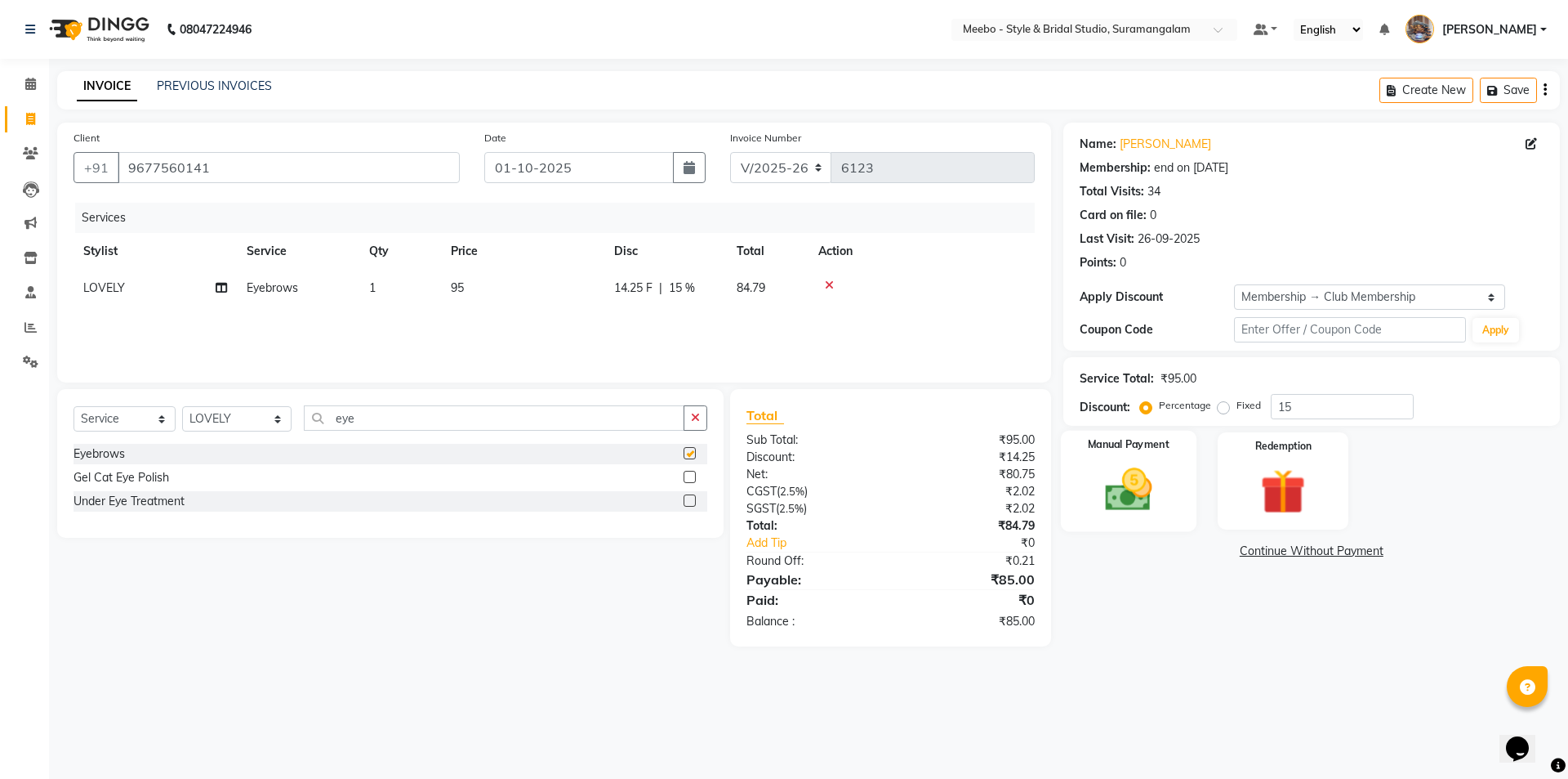
checkbox input "false"
click at [1129, 503] on img at bounding box center [1128, 489] width 75 height 54
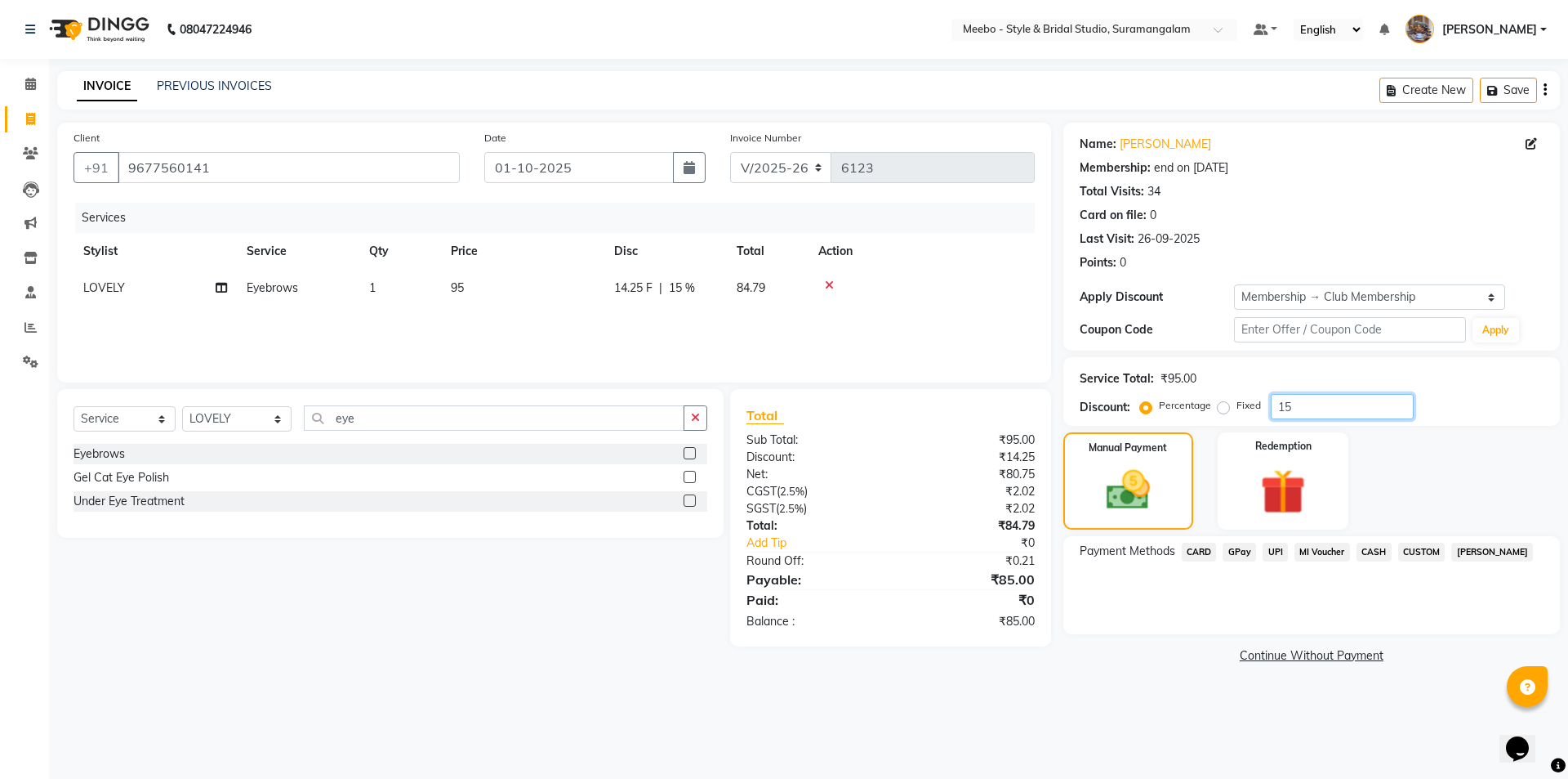
click at [1335, 412] on input "15" at bounding box center [1342, 406] width 143 height 25
type input "1"
click at [1375, 548] on span "CASH" at bounding box center [1374, 552] width 35 height 19
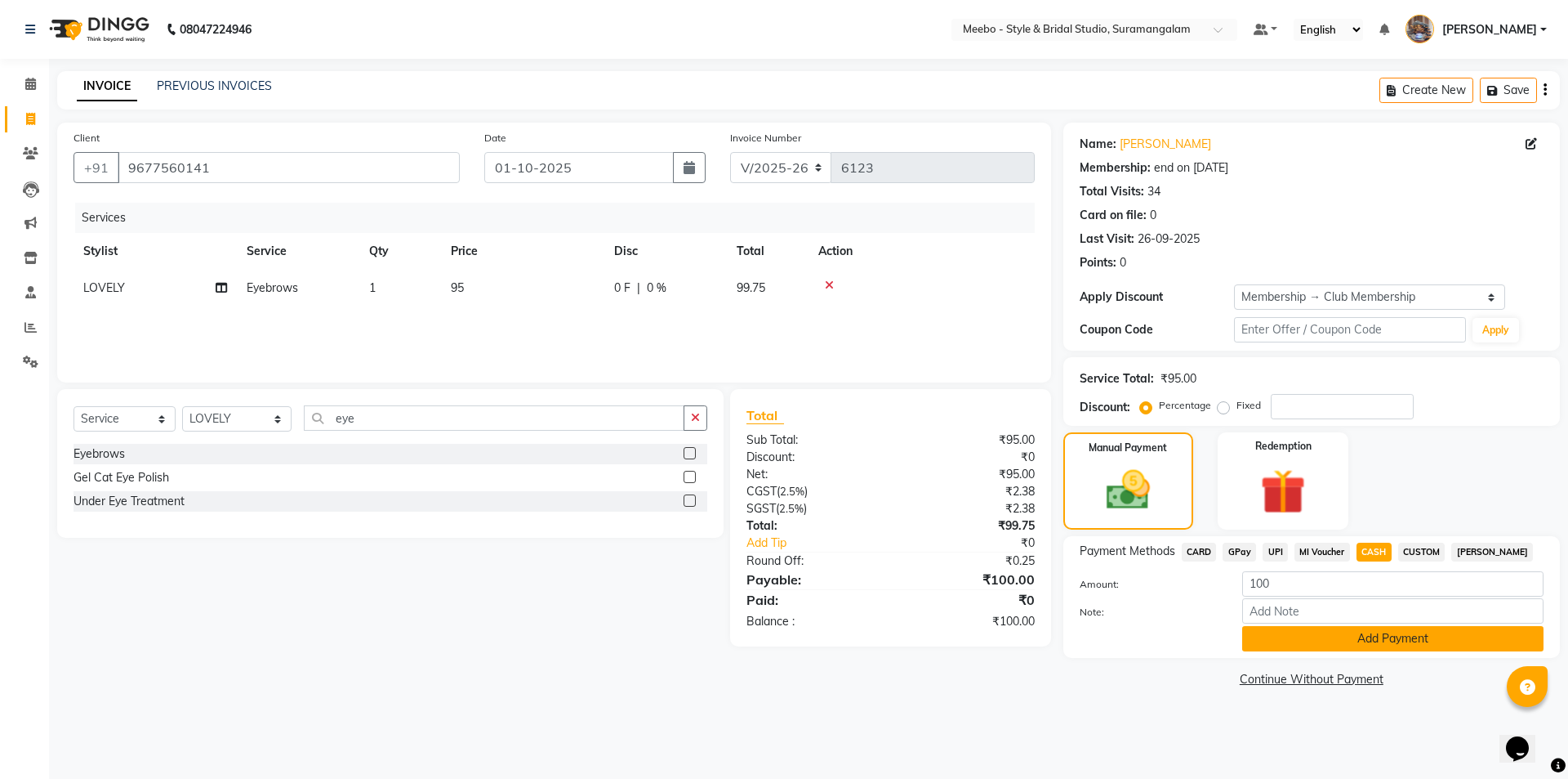
click at [1348, 637] on button "Add Payment" at bounding box center [1392, 638] width 301 height 25
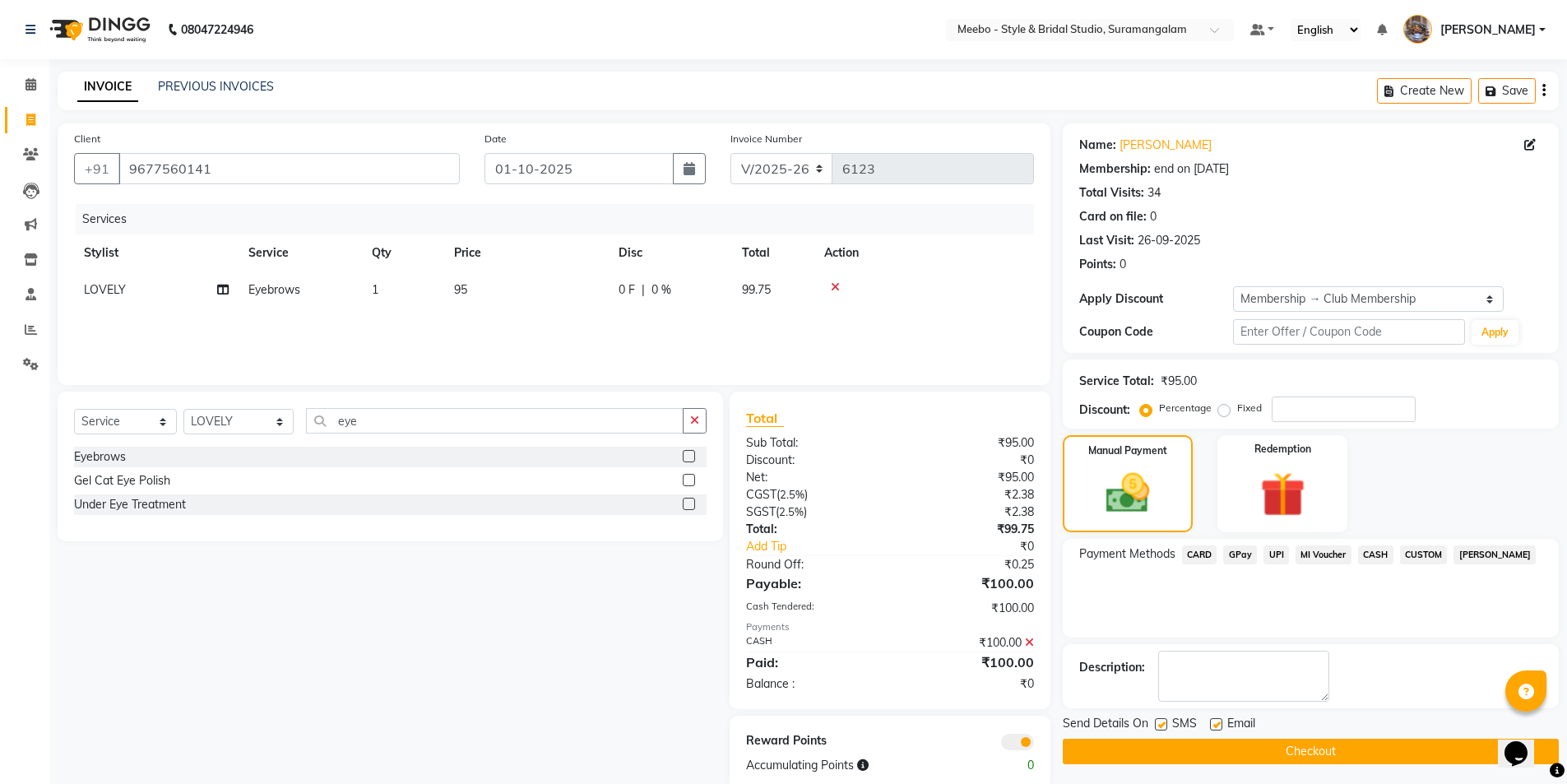
click at [1198, 744] on button "Checkout" at bounding box center [1310, 750] width 496 height 25
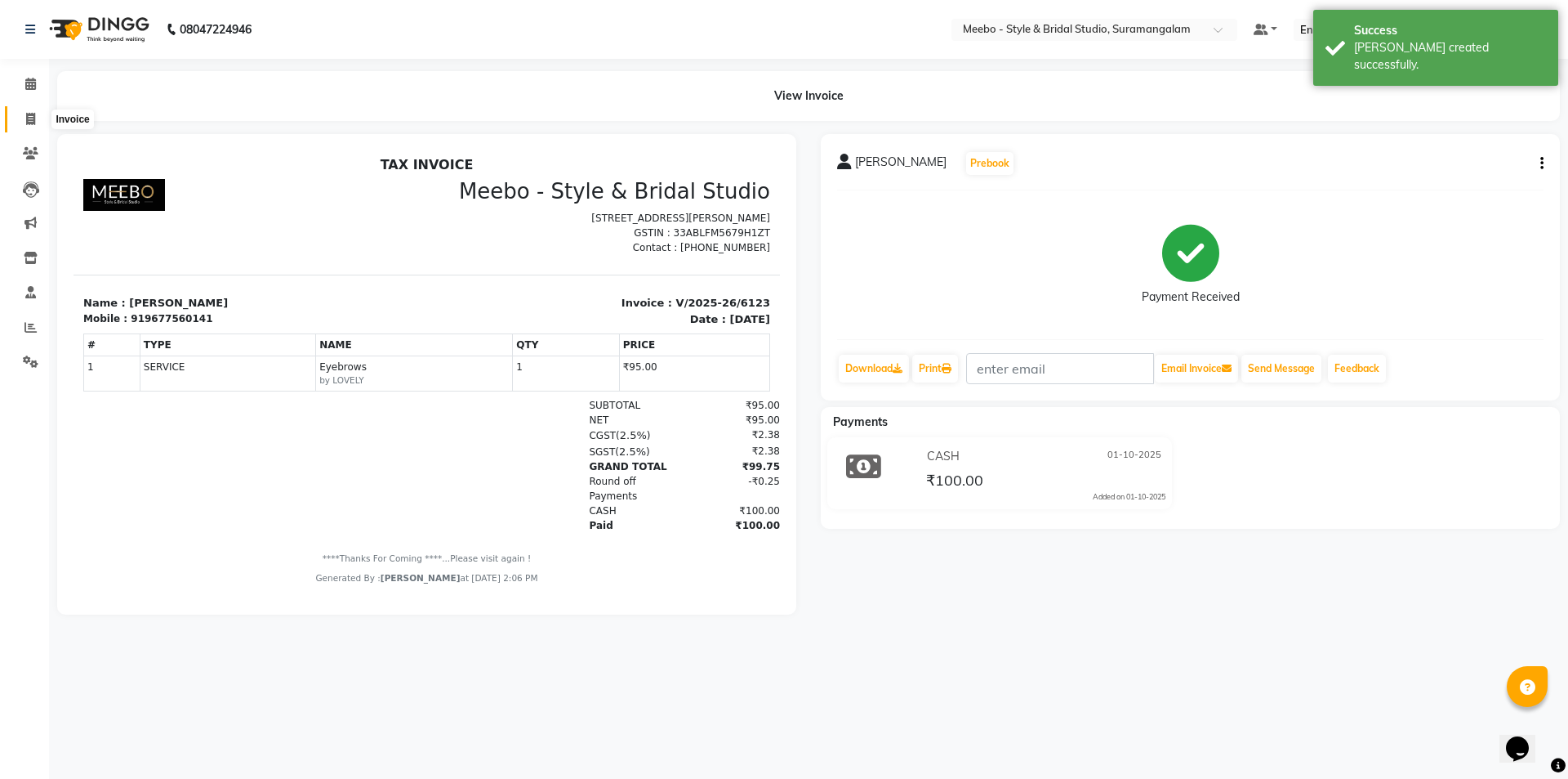
click at [31, 119] on icon at bounding box center [30, 119] width 9 height 12
select select "12"
select select "service"
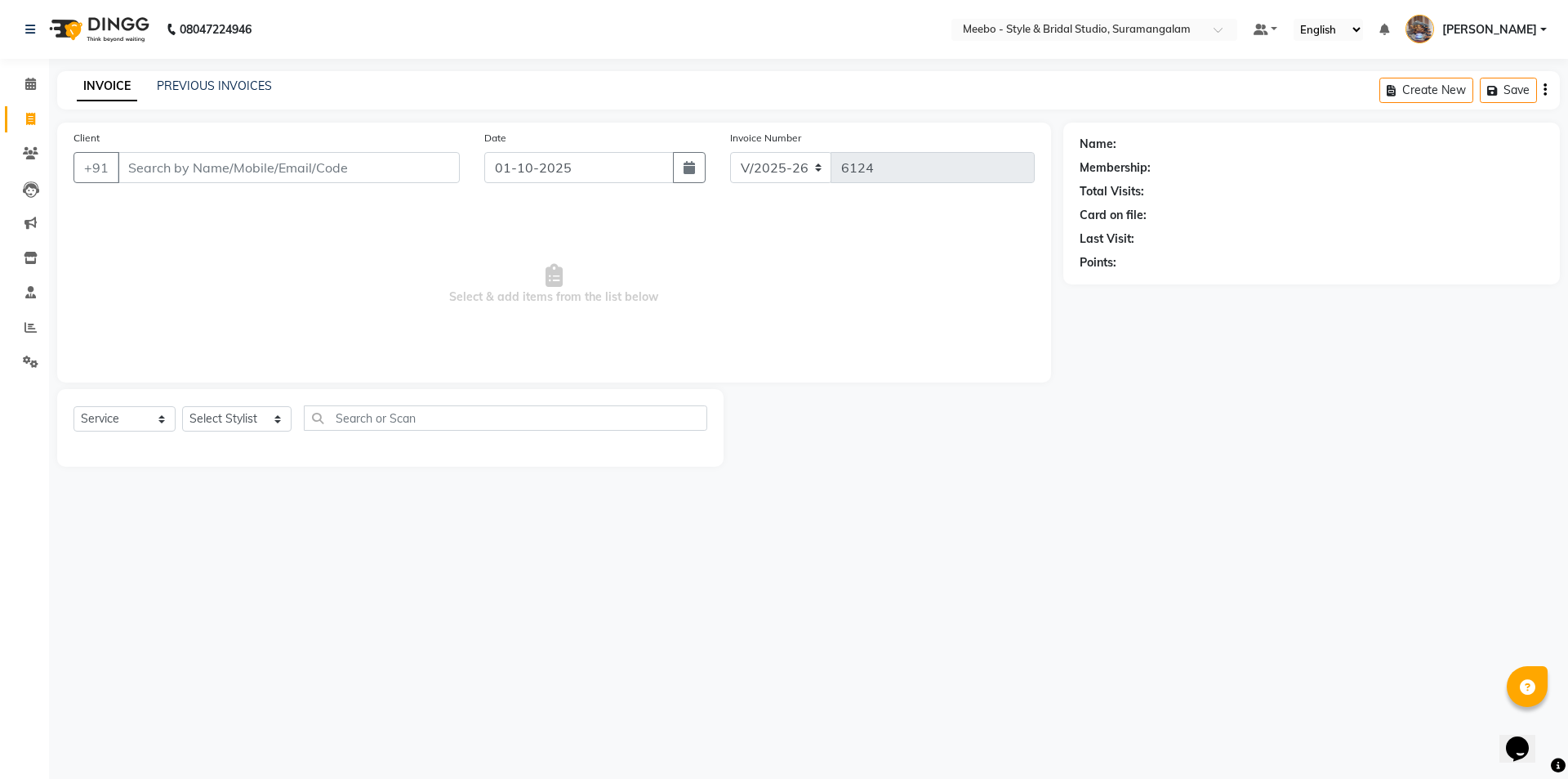
click at [468, 534] on div "08047224946 Select Location × Meebo - Style & Bridal Studio, Suramangalam Defau…" at bounding box center [784, 389] width 1568 height 779
click at [233, 419] on select "Select Stylist Admin AKIL ALAM AMITH Ashwin Manager AVANTHIKA DEEPIKA DHARSAN D…" at bounding box center [237, 419] width 110 height 25
select select "21188"
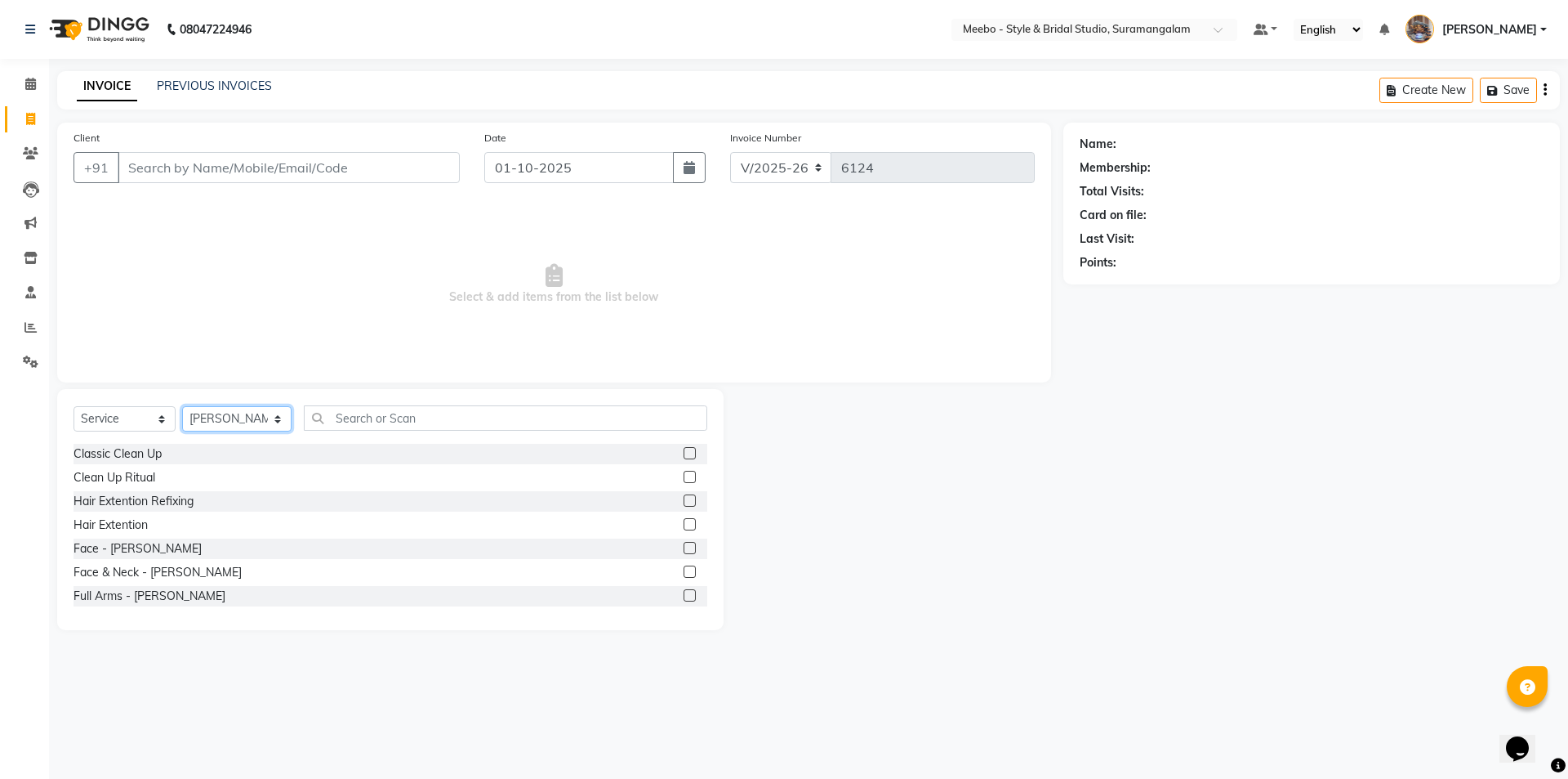
click at [233, 419] on select "Select Stylist Admin AKIL ALAM AMITH Ashwin Manager AVANTHIKA DEEPIKA DHARSAN D…" at bounding box center [237, 419] width 110 height 25
click at [338, 416] on input "text" at bounding box center [505, 418] width 403 height 25
type input "fac"
click at [683, 454] on label at bounding box center [689, 453] width 12 height 12
click at [683, 454] on input "checkbox" at bounding box center [688, 453] width 11 height 11
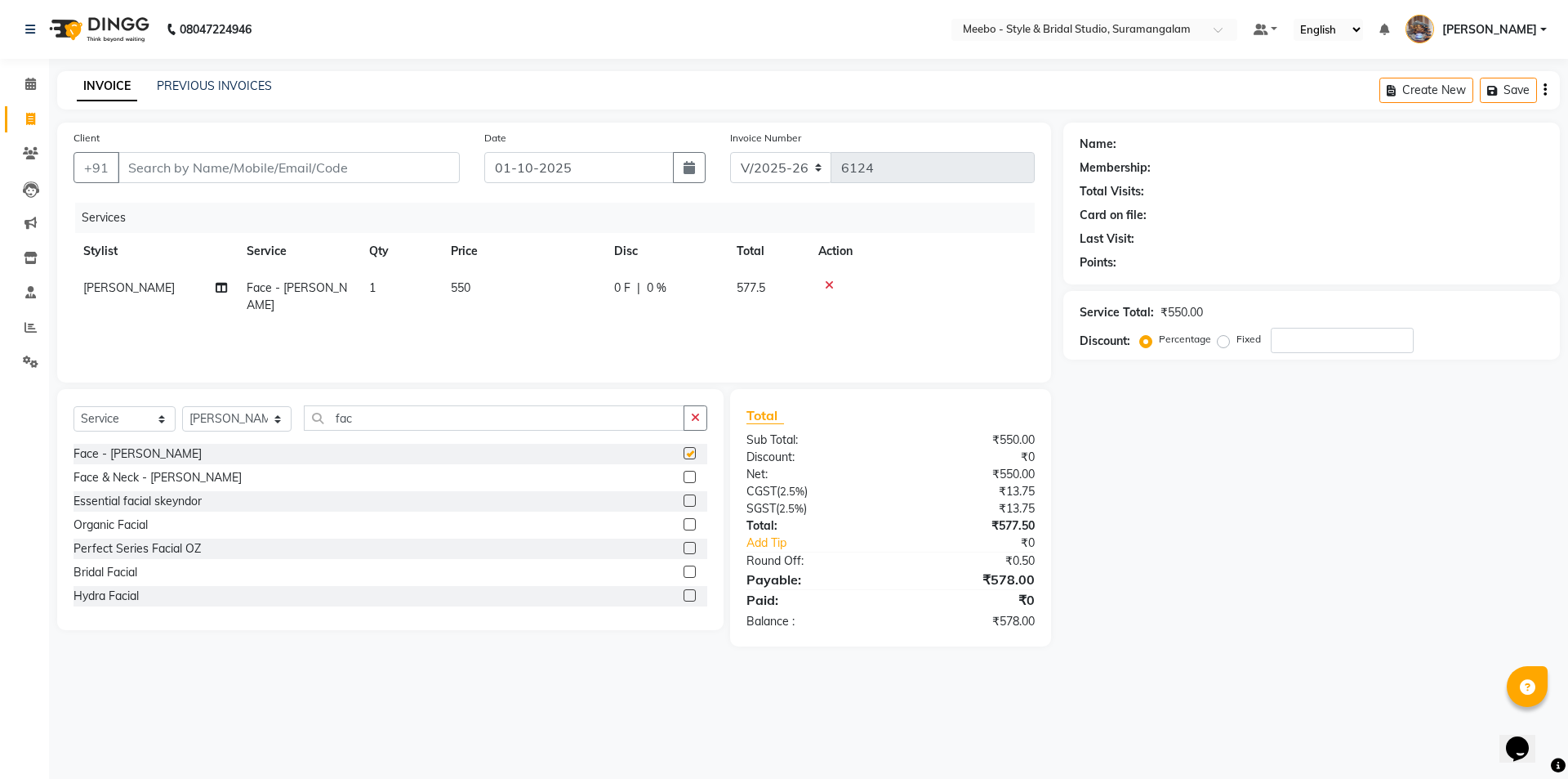
checkbox input "false"
click at [250, 414] on select "Select Stylist Admin AKIL ALAM AMITH Ashwin Manager AVANTHIKA DEEPIKA DHARSAN D…" at bounding box center [237, 419] width 110 height 25
select select "91595"
click at [250, 414] on select "Select Stylist Admin AKIL ALAM AMITH Ashwin Manager AVANTHIKA DEEPIKA DHARSAN D…" at bounding box center [237, 419] width 110 height 25
click at [400, 419] on input "fac" at bounding box center [494, 418] width 380 height 25
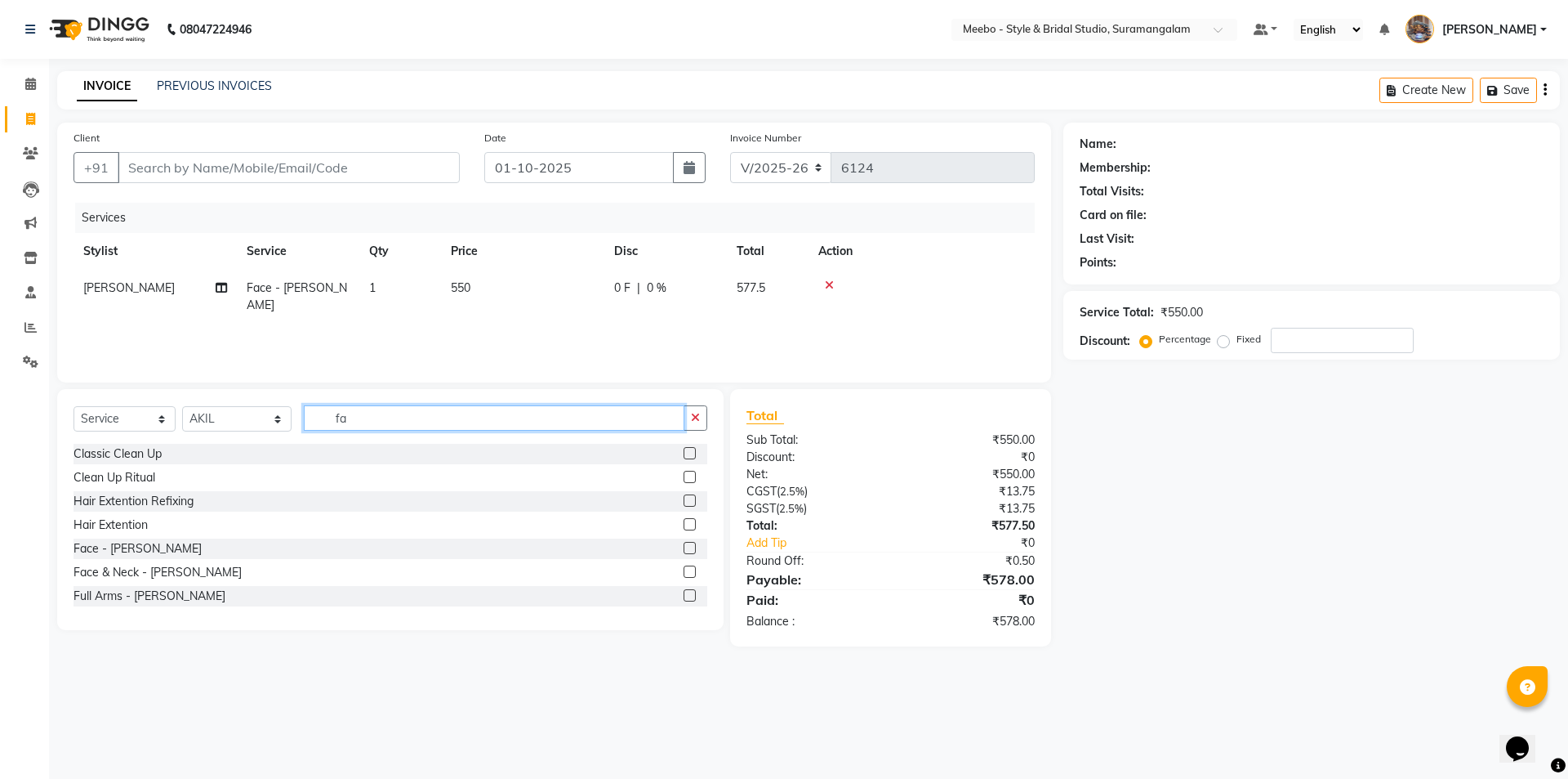
type input "f"
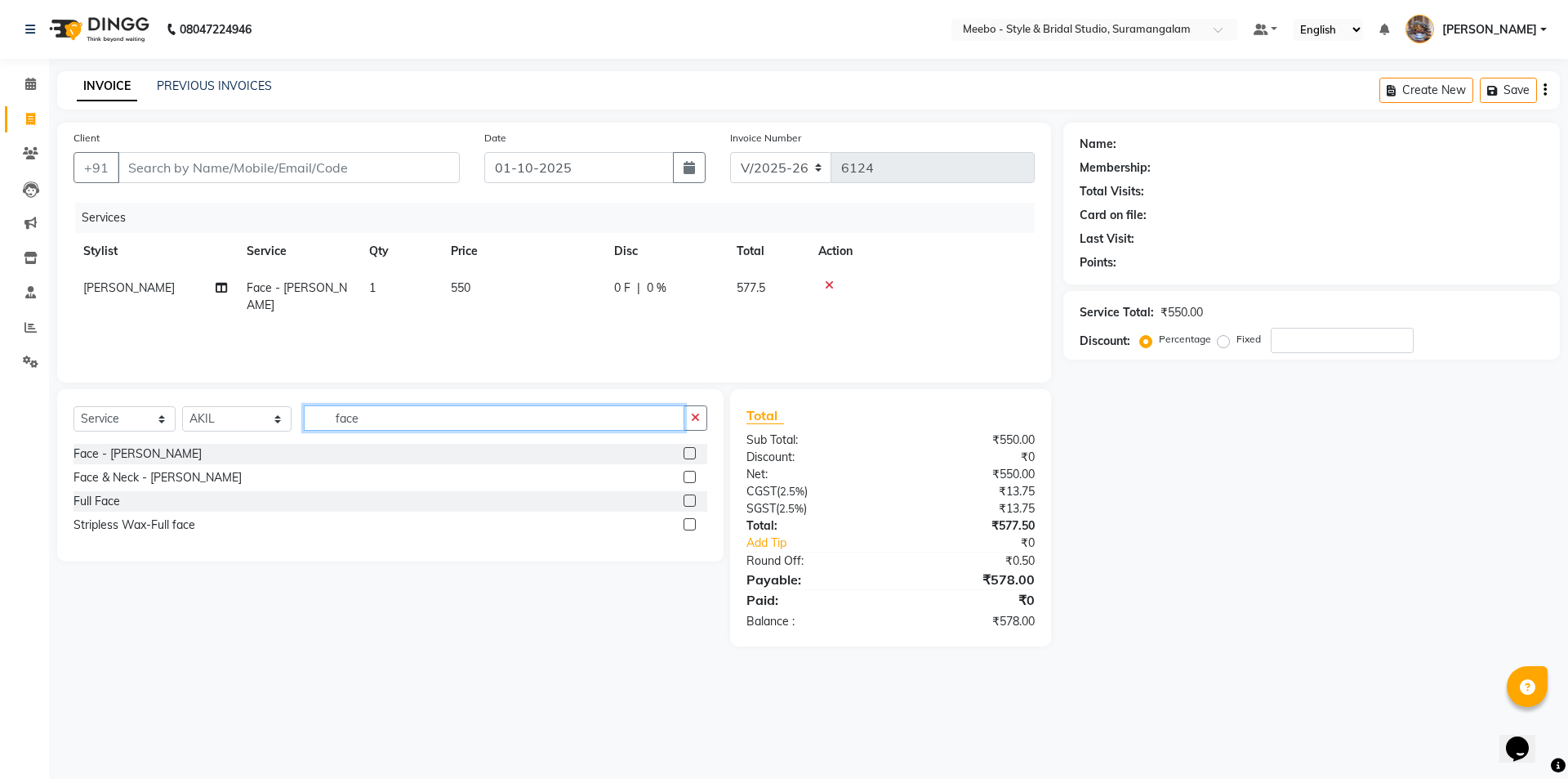
type input "face"
click at [686, 477] on label at bounding box center [689, 476] width 12 height 12
click at [686, 477] on input "checkbox" at bounding box center [688, 477] width 11 height 11
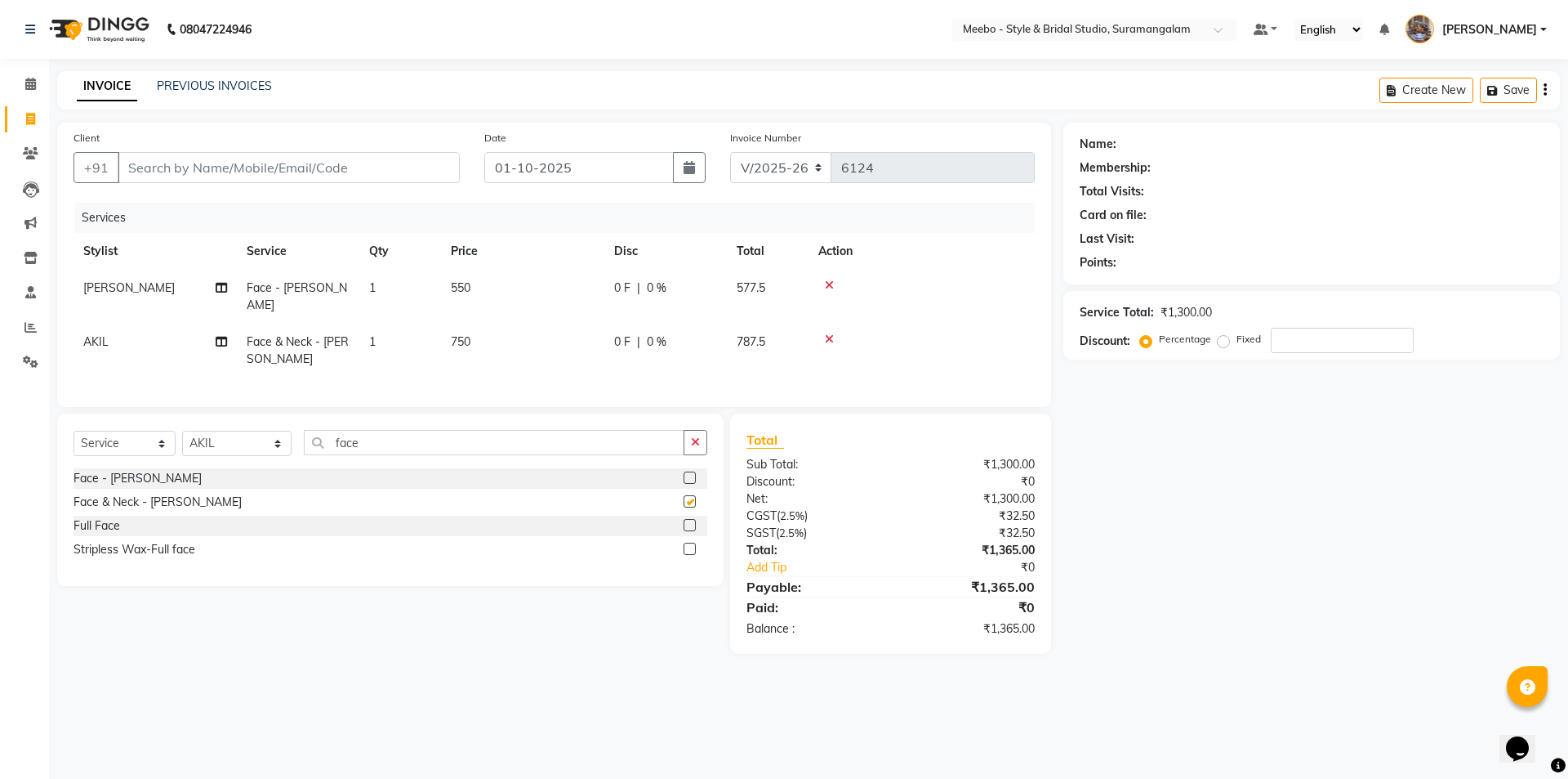
checkbox input "false"
click at [225, 440] on select "Select Stylist Admin AKIL ALAM AMITH Ashwin Manager AVANTHIKA DEEPIKA DHARSAN D…" at bounding box center [237, 443] width 110 height 25
select select "21188"
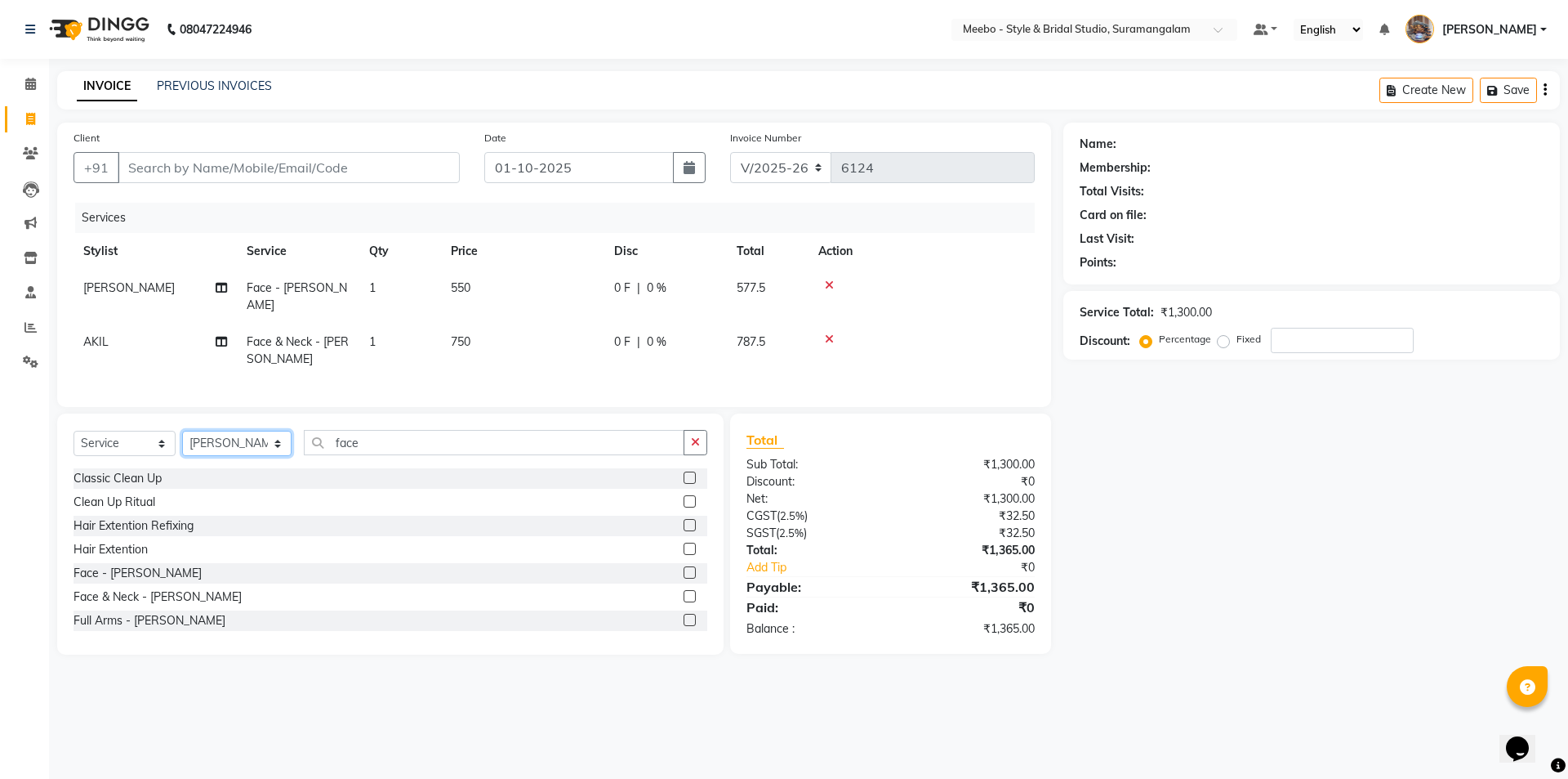
click at [225, 440] on select "Select Stylist Admin AKIL ALAM AMITH Ashwin Manager AVANTHIKA DEEPIKA DHARSAN D…" at bounding box center [237, 443] width 110 height 25
click at [379, 437] on input "face" at bounding box center [494, 443] width 380 height 25
type input "f"
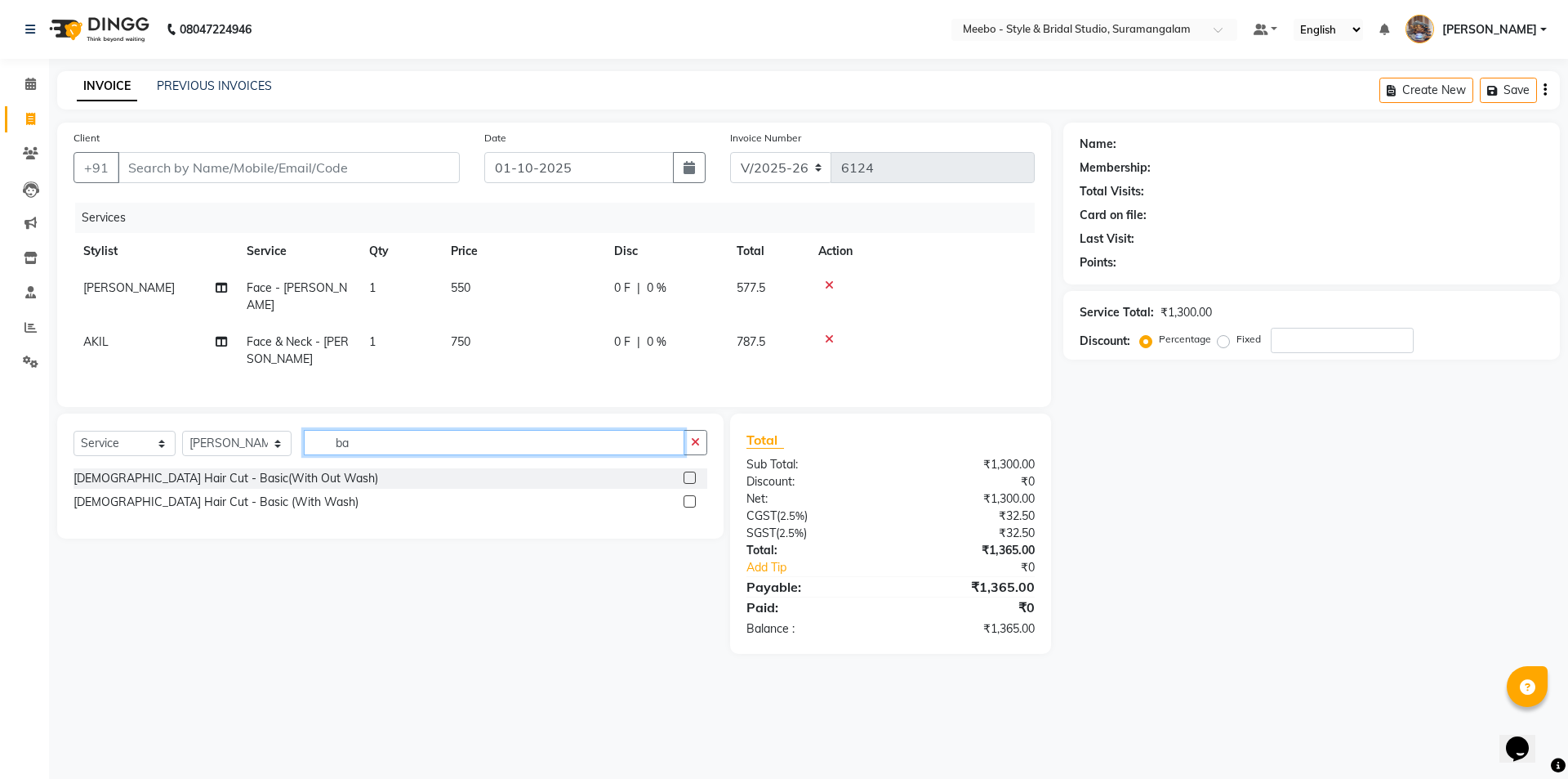
type input "b"
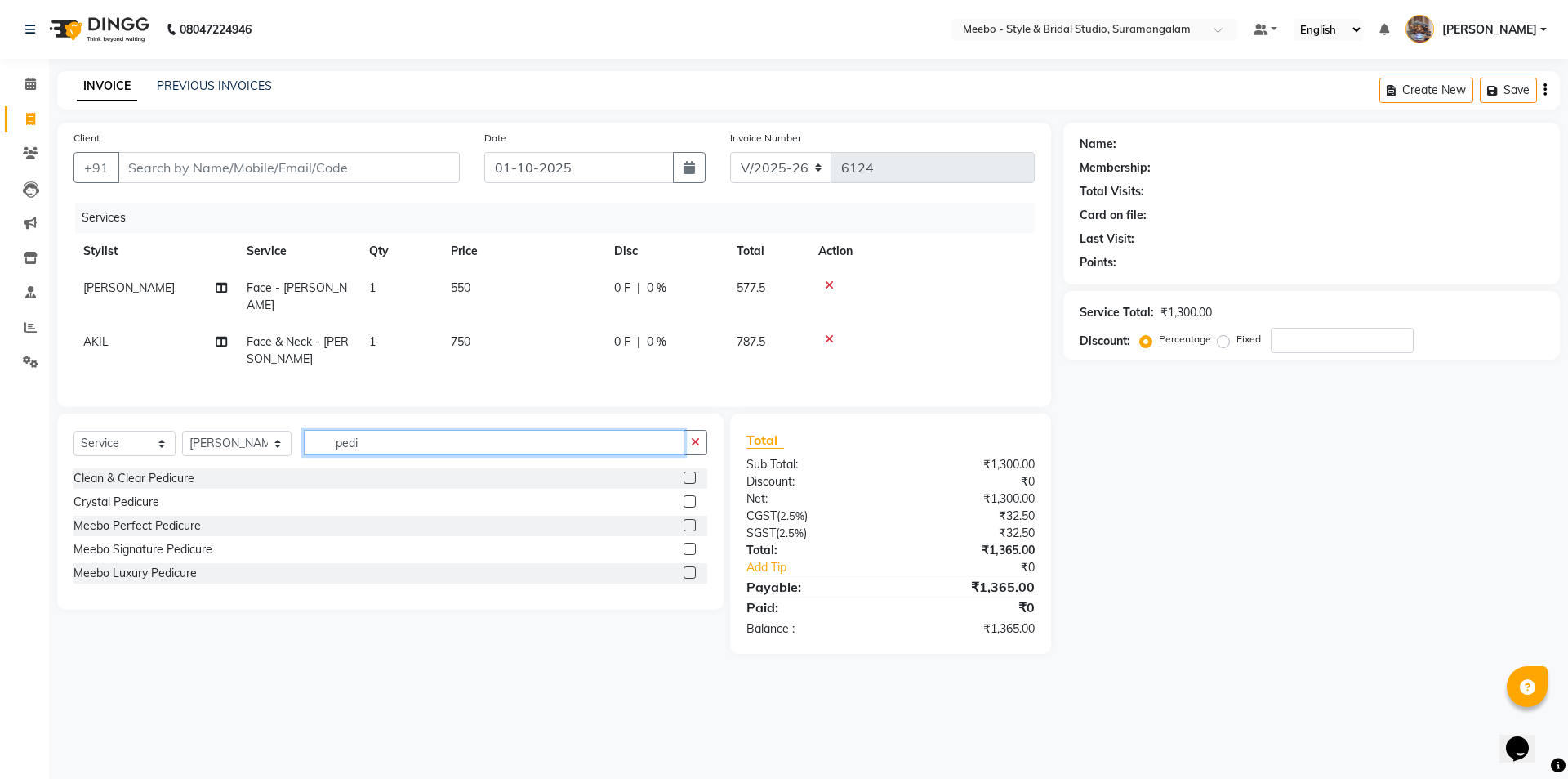
type input "pedi"
click at [687, 471] on label at bounding box center [689, 477] width 12 height 12
click at [687, 473] on input "checkbox" at bounding box center [688, 478] width 11 height 11
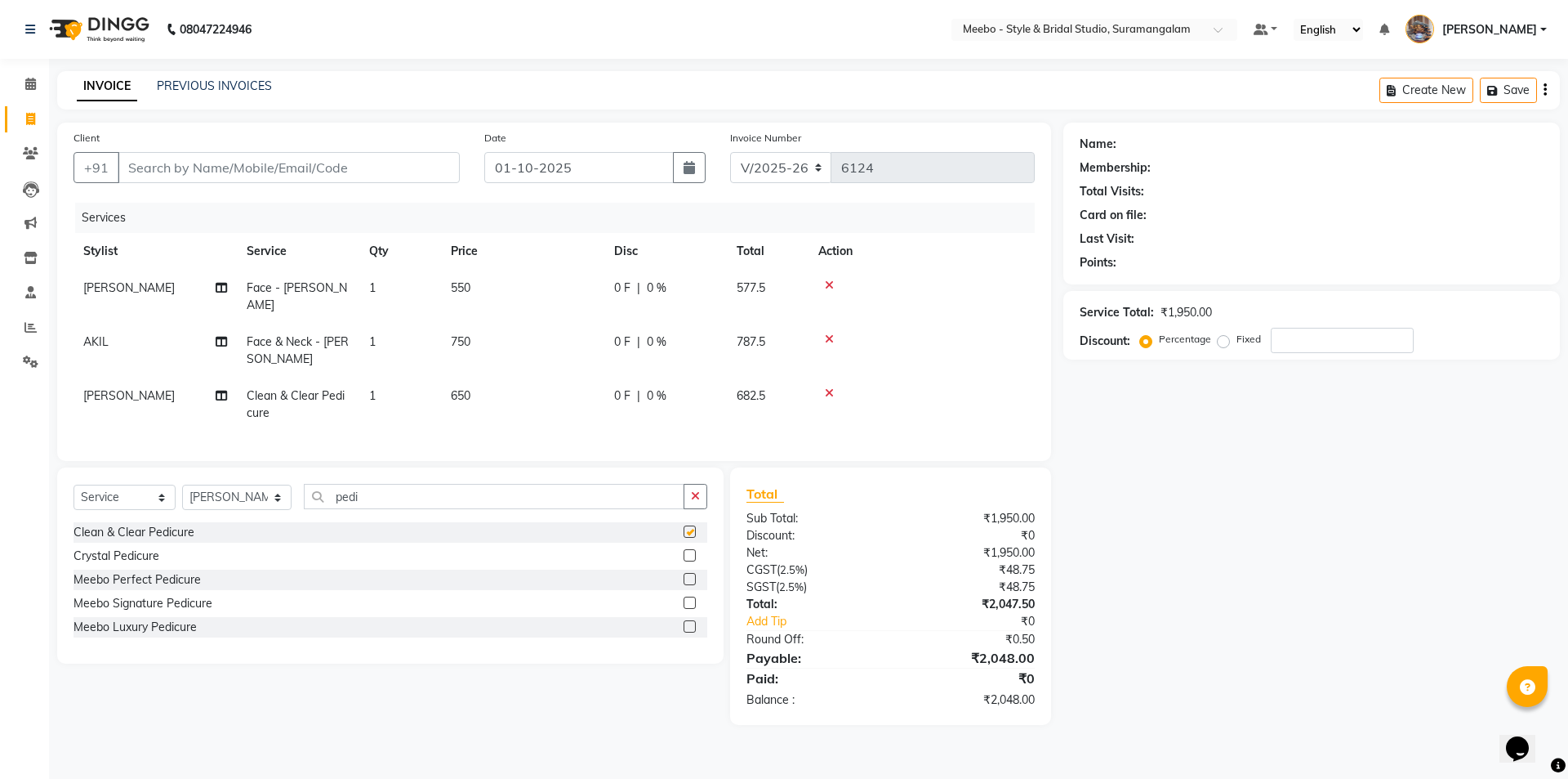
checkbox input "false"
click at [376, 493] on input "pedi" at bounding box center [494, 496] width 380 height 25
type input "p"
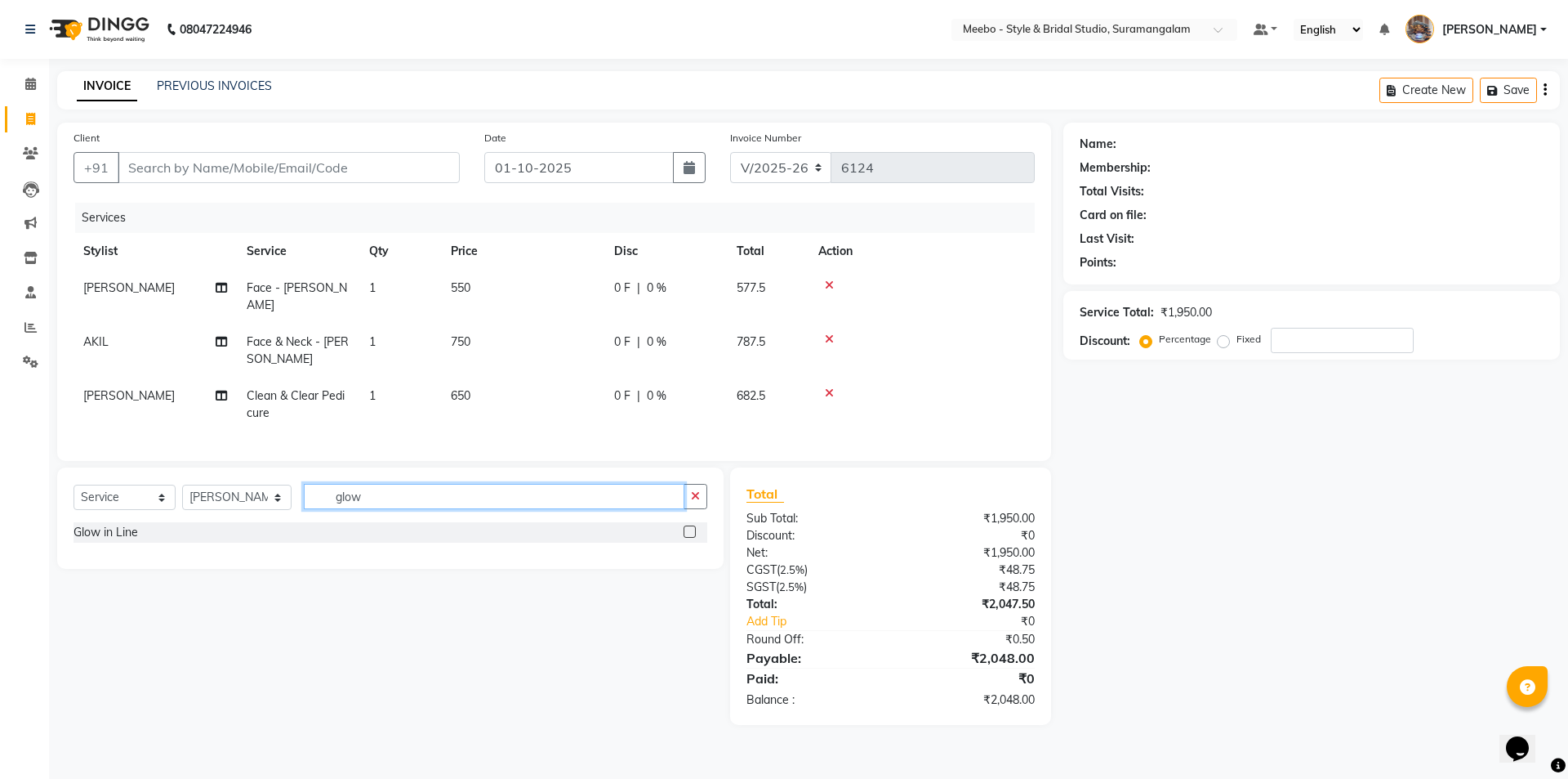
type input "glow"
click at [689, 527] on label at bounding box center [689, 531] width 12 height 12
click at [689, 527] on input "checkbox" at bounding box center [688, 531] width 11 height 11
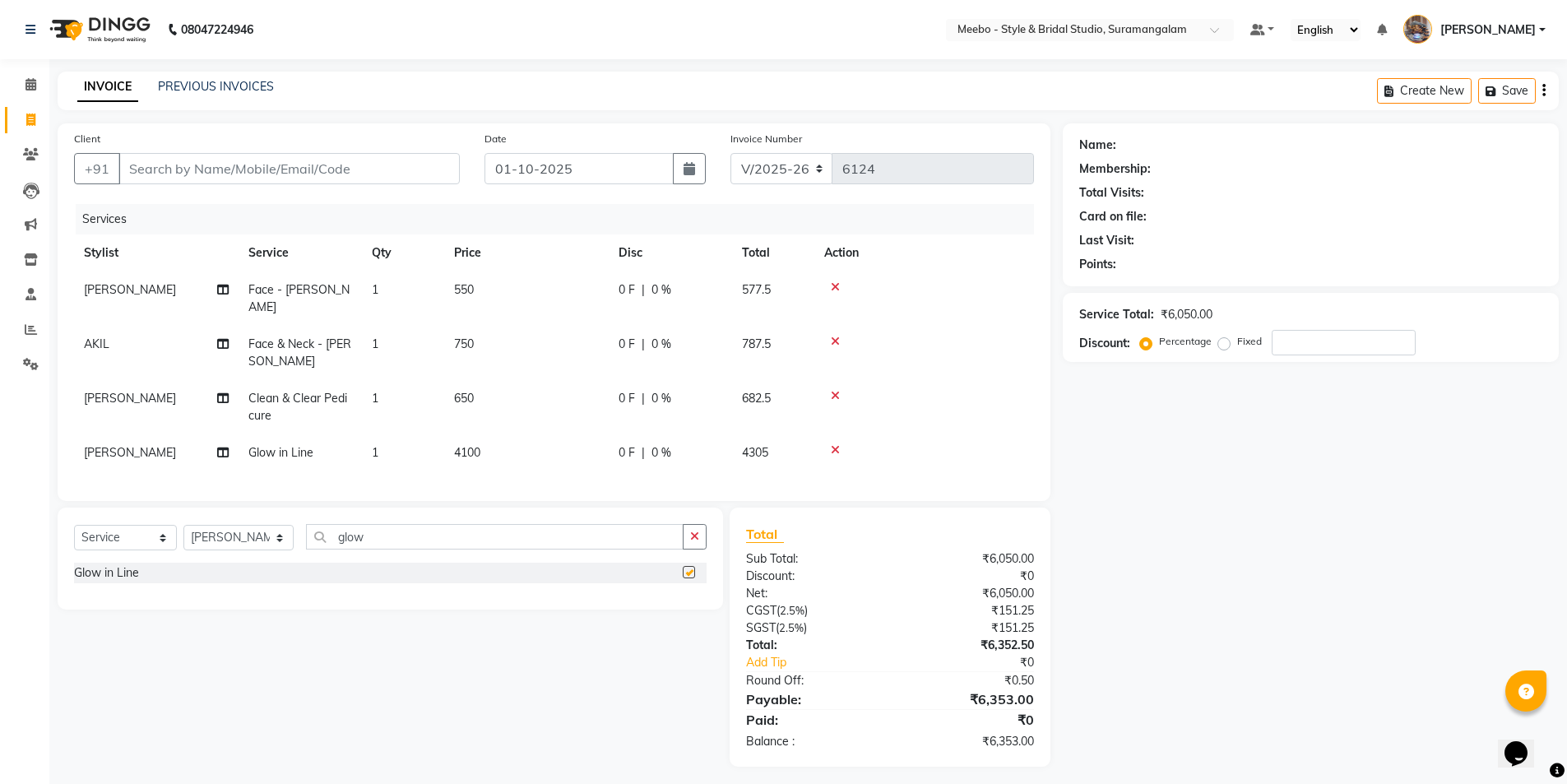
checkbox input "false"
click at [309, 166] on input "Client" at bounding box center [289, 168] width 342 height 31
type input "9"
type input "0"
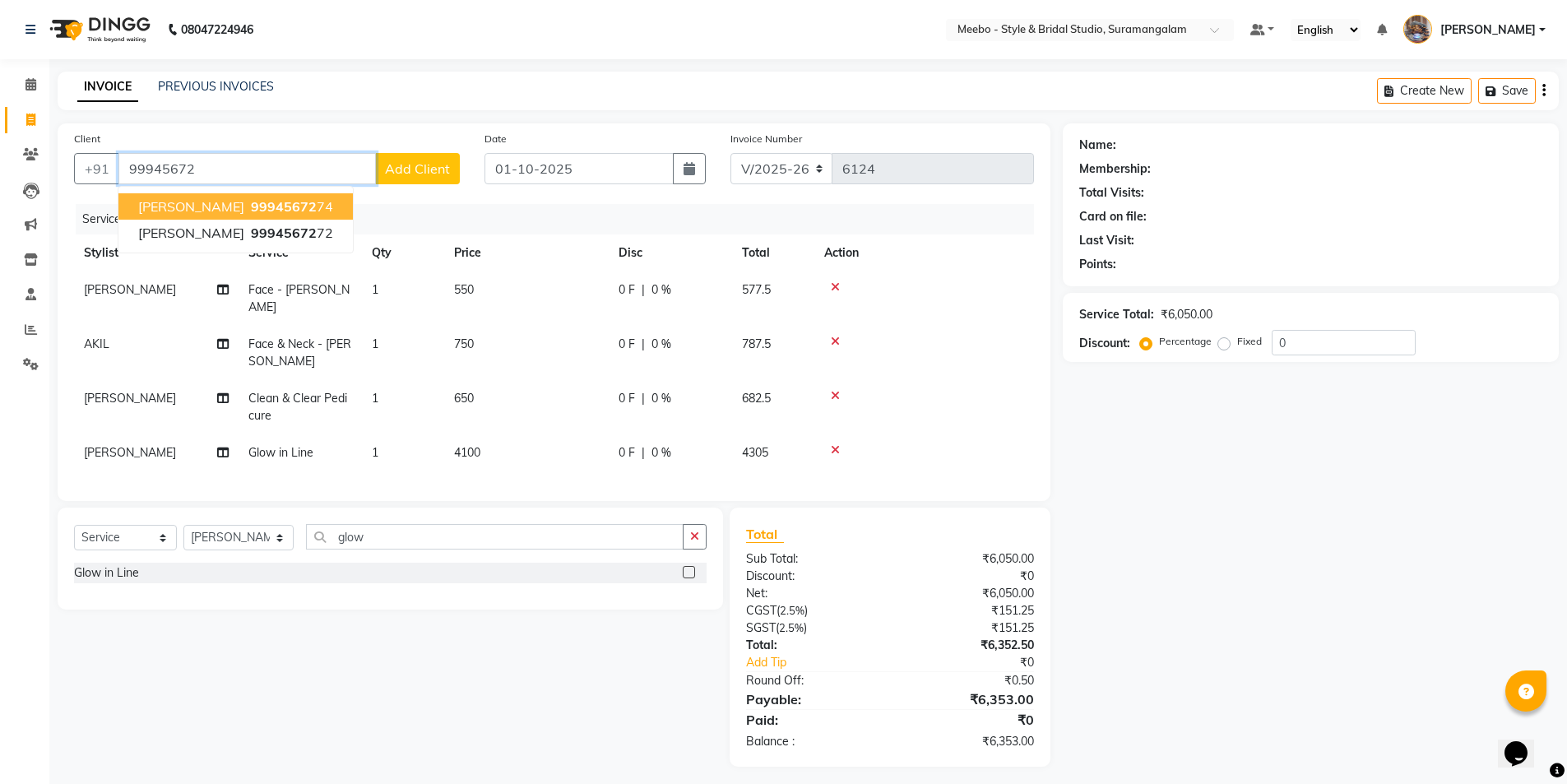
click at [281, 201] on span "99945672" at bounding box center [284, 206] width 65 height 16
type input "9994567274"
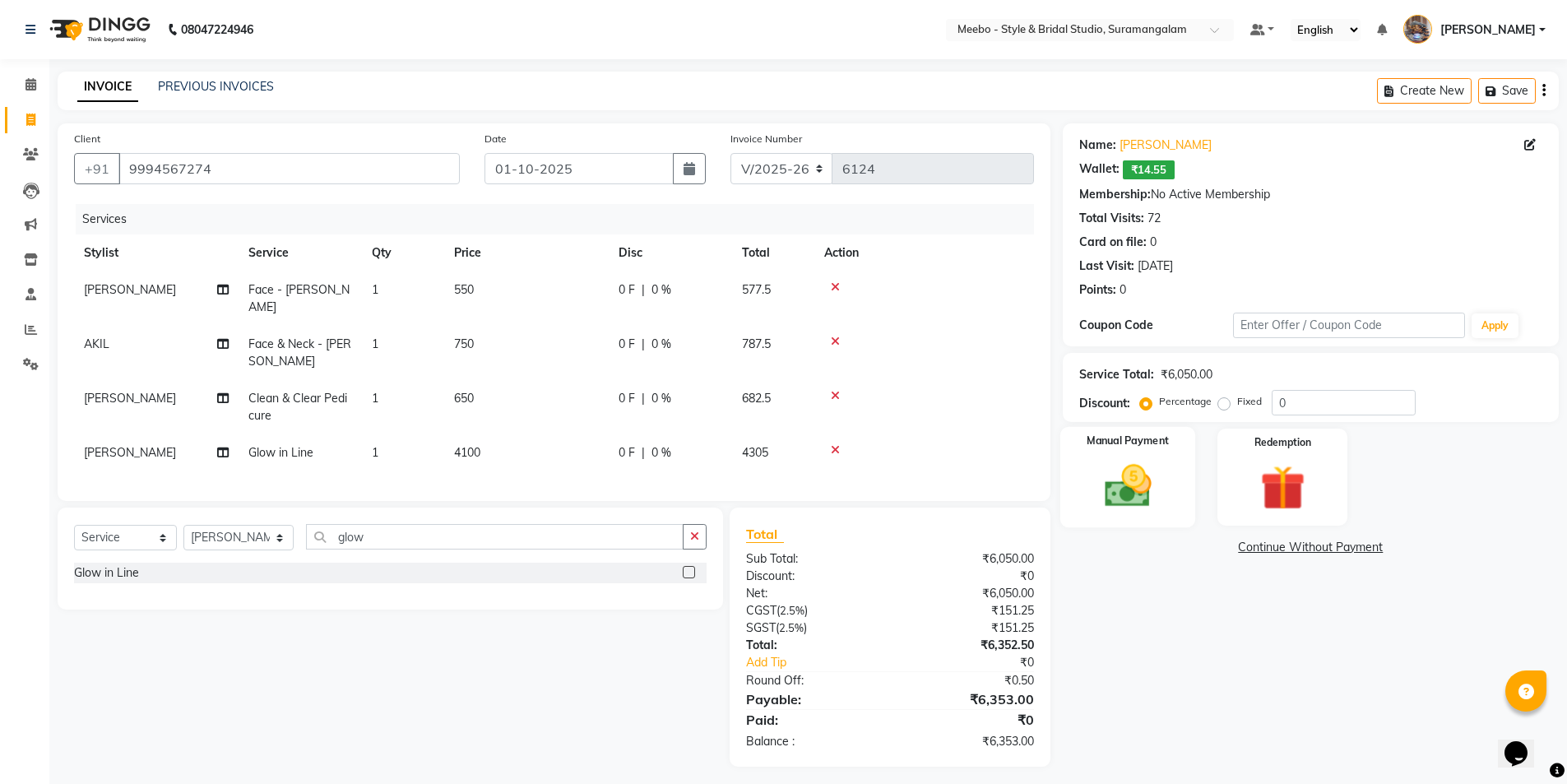
click at [1124, 493] on img at bounding box center [1127, 486] width 76 height 54
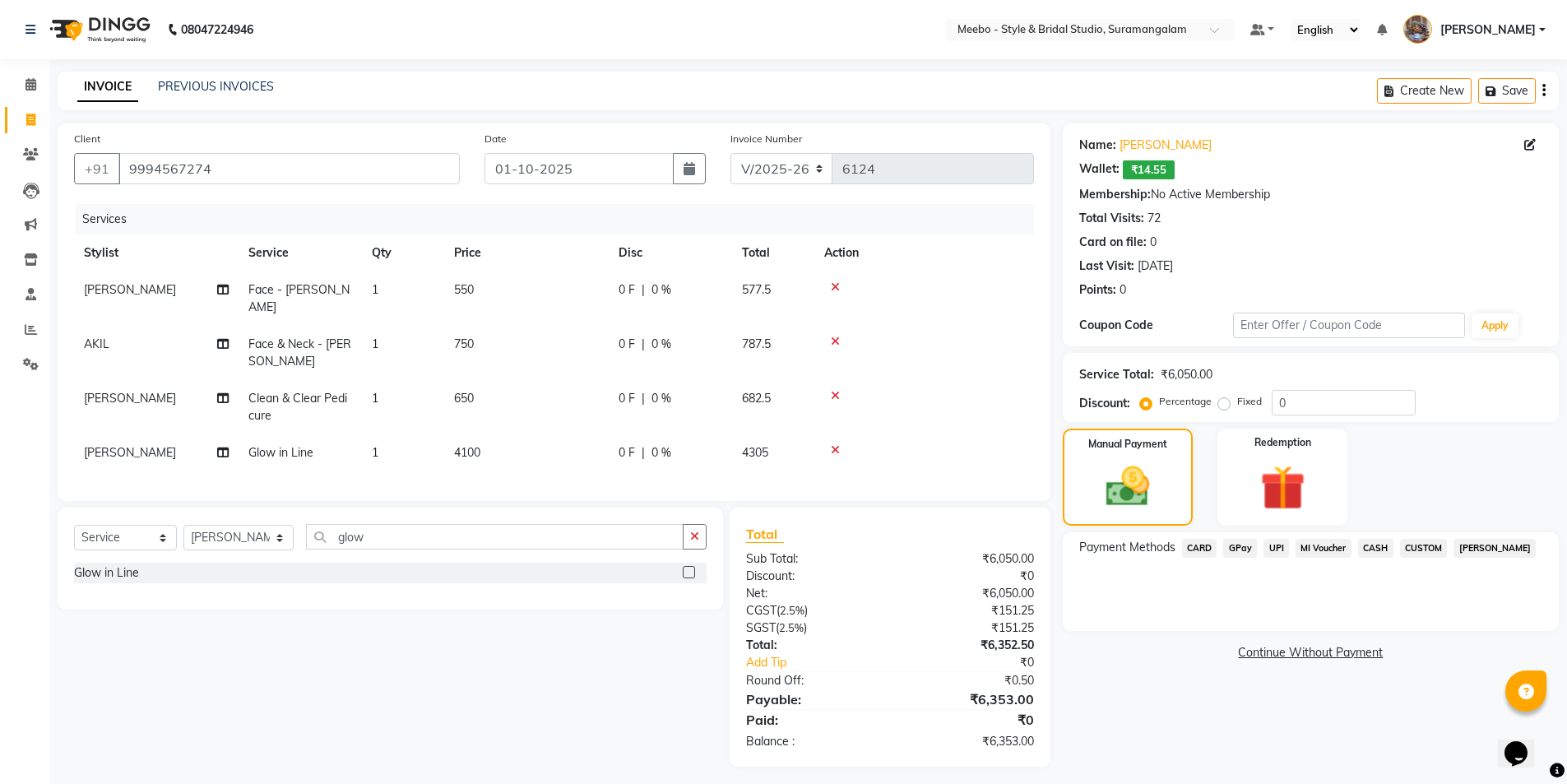
click at [1237, 546] on span "GPay" at bounding box center [1240, 548] width 34 height 19
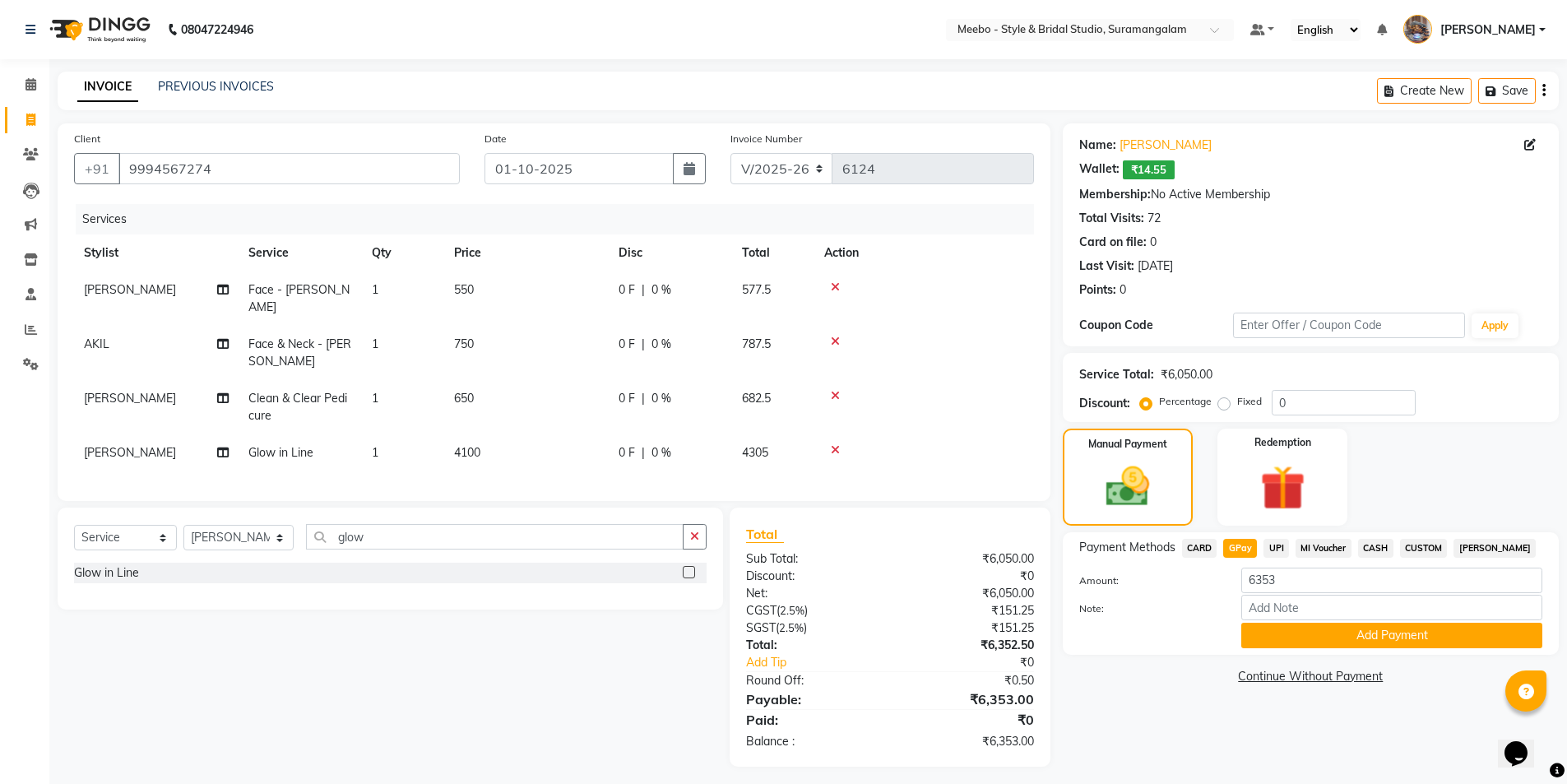
click at [1274, 541] on span "UPI" at bounding box center [1276, 548] width 25 height 19
click at [1361, 637] on button "Add Payment" at bounding box center [1392, 635] width 301 height 25
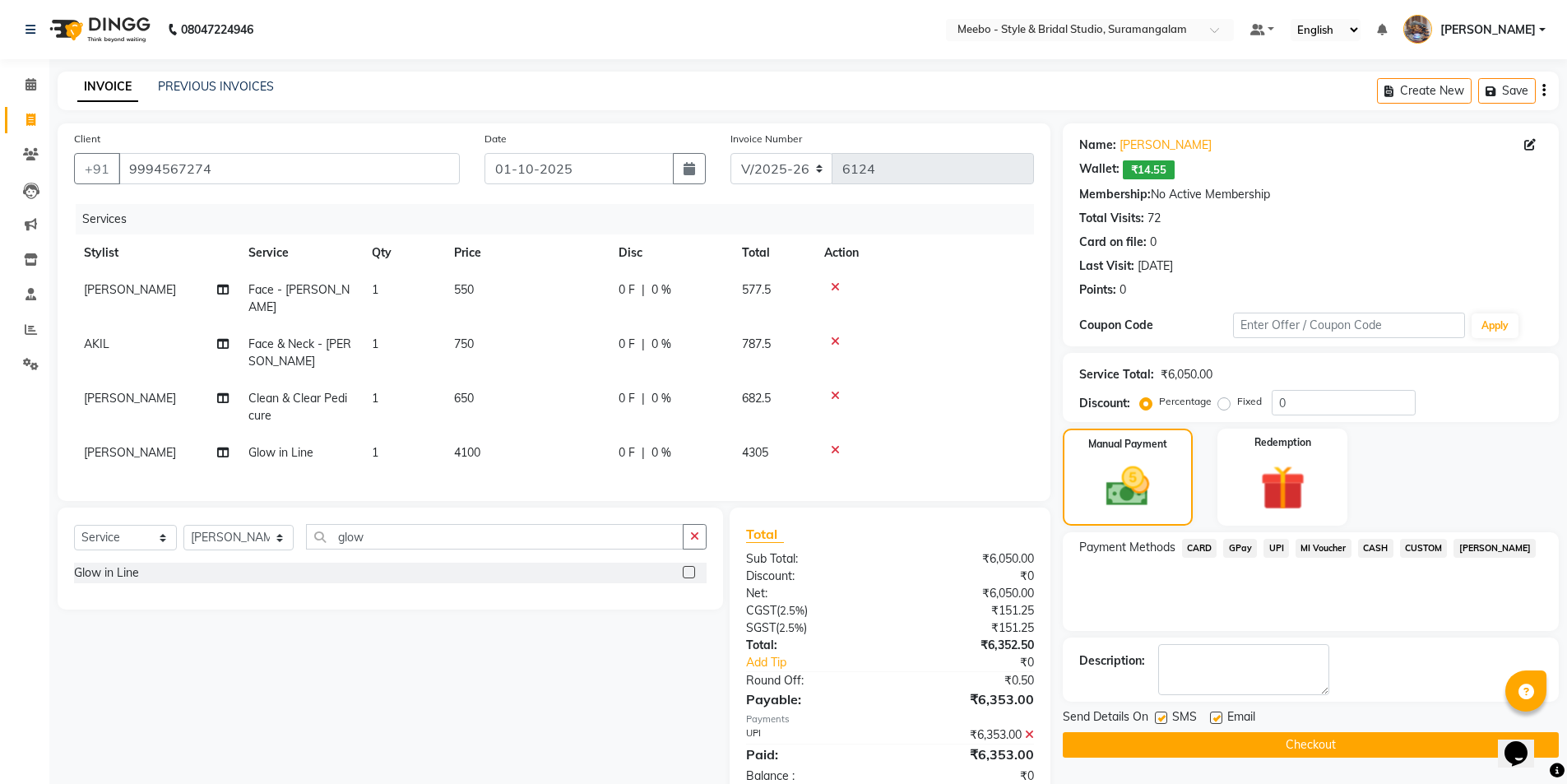
click at [1295, 741] on button "Checkout" at bounding box center [1310, 745] width 496 height 25
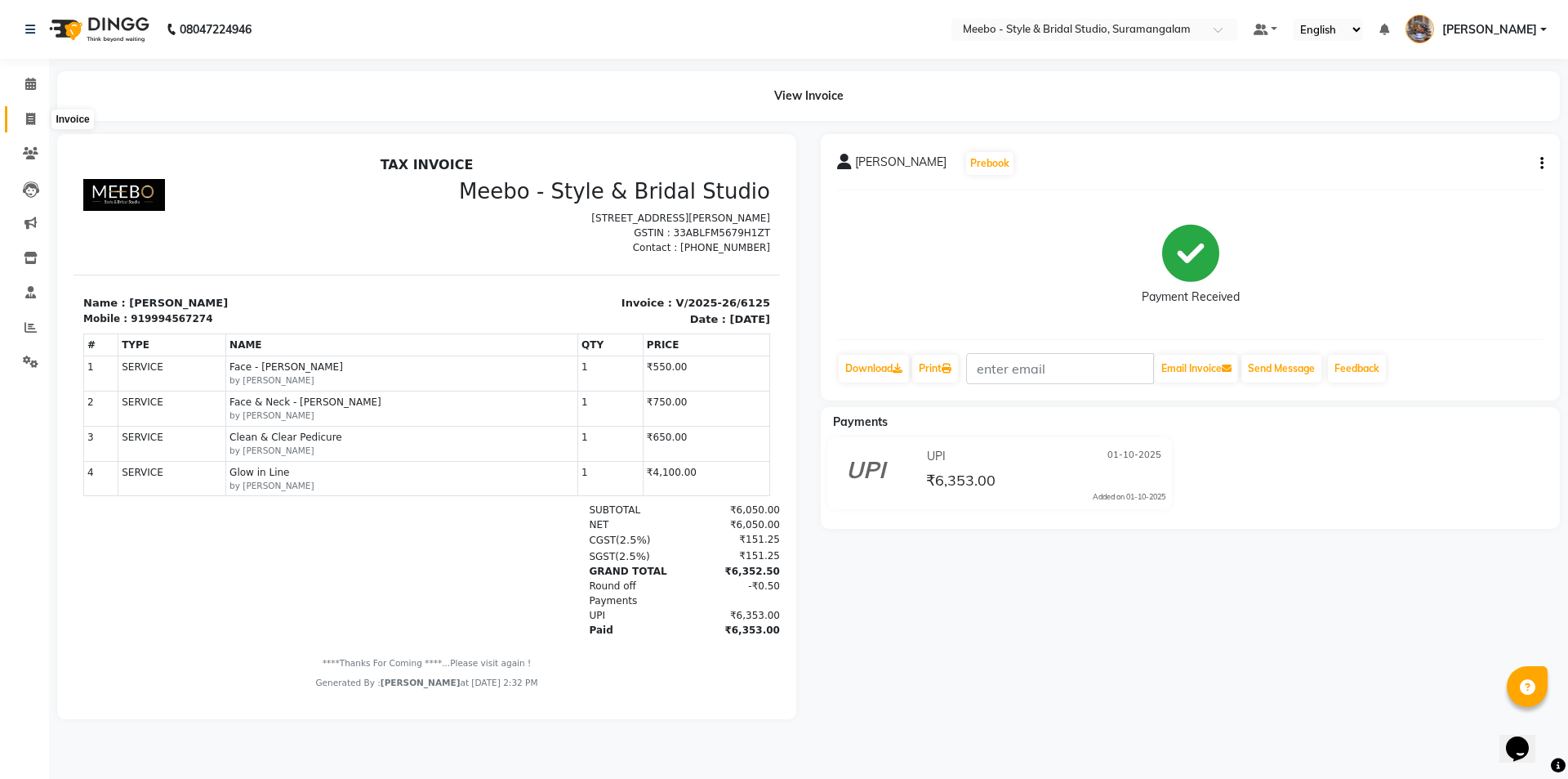
click at [27, 119] on icon at bounding box center [30, 119] width 9 height 12
select select "service"
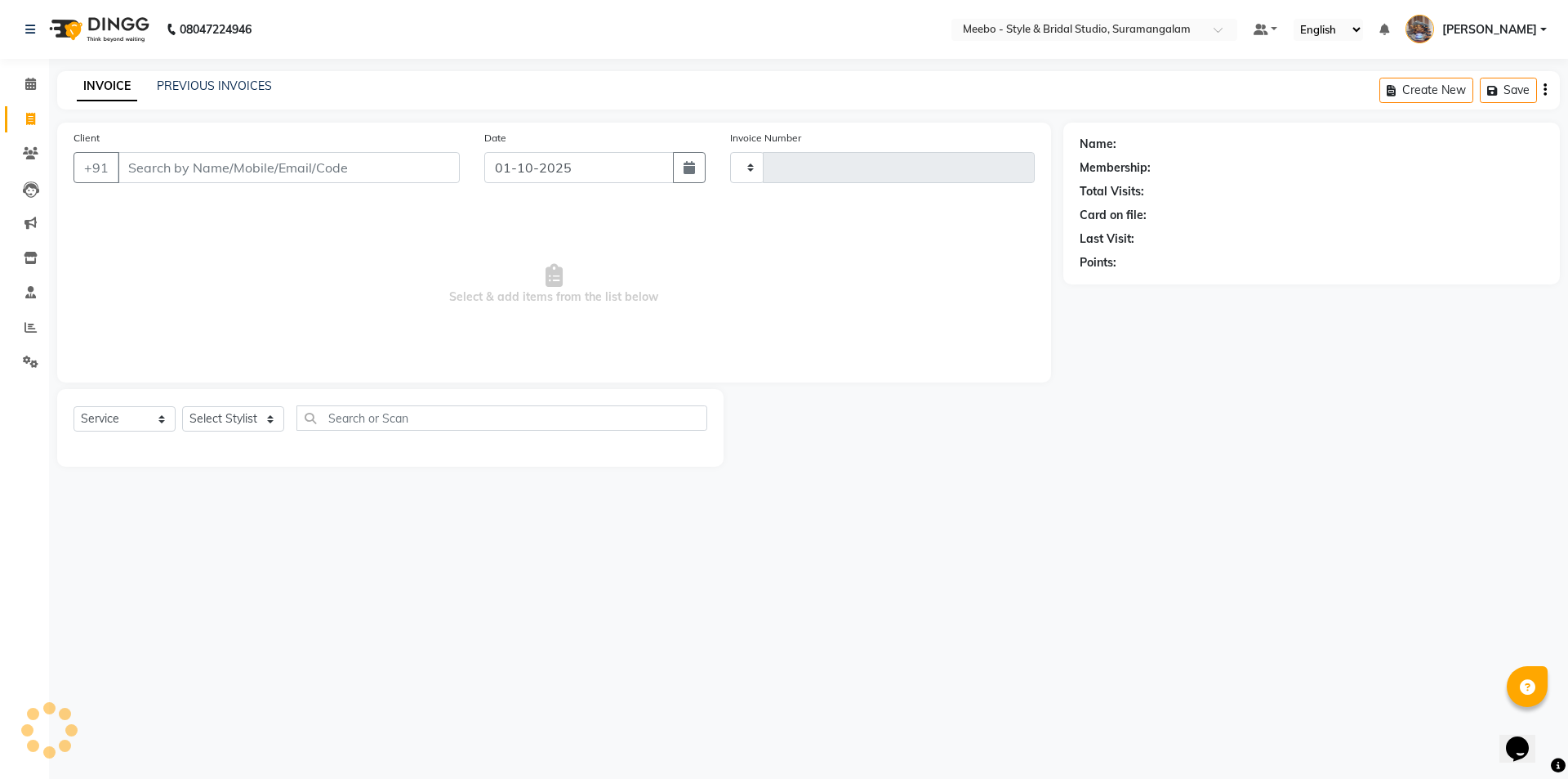
type input "6126"
select select "12"
click at [29, 323] on icon at bounding box center [31, 327] width 12 height 12
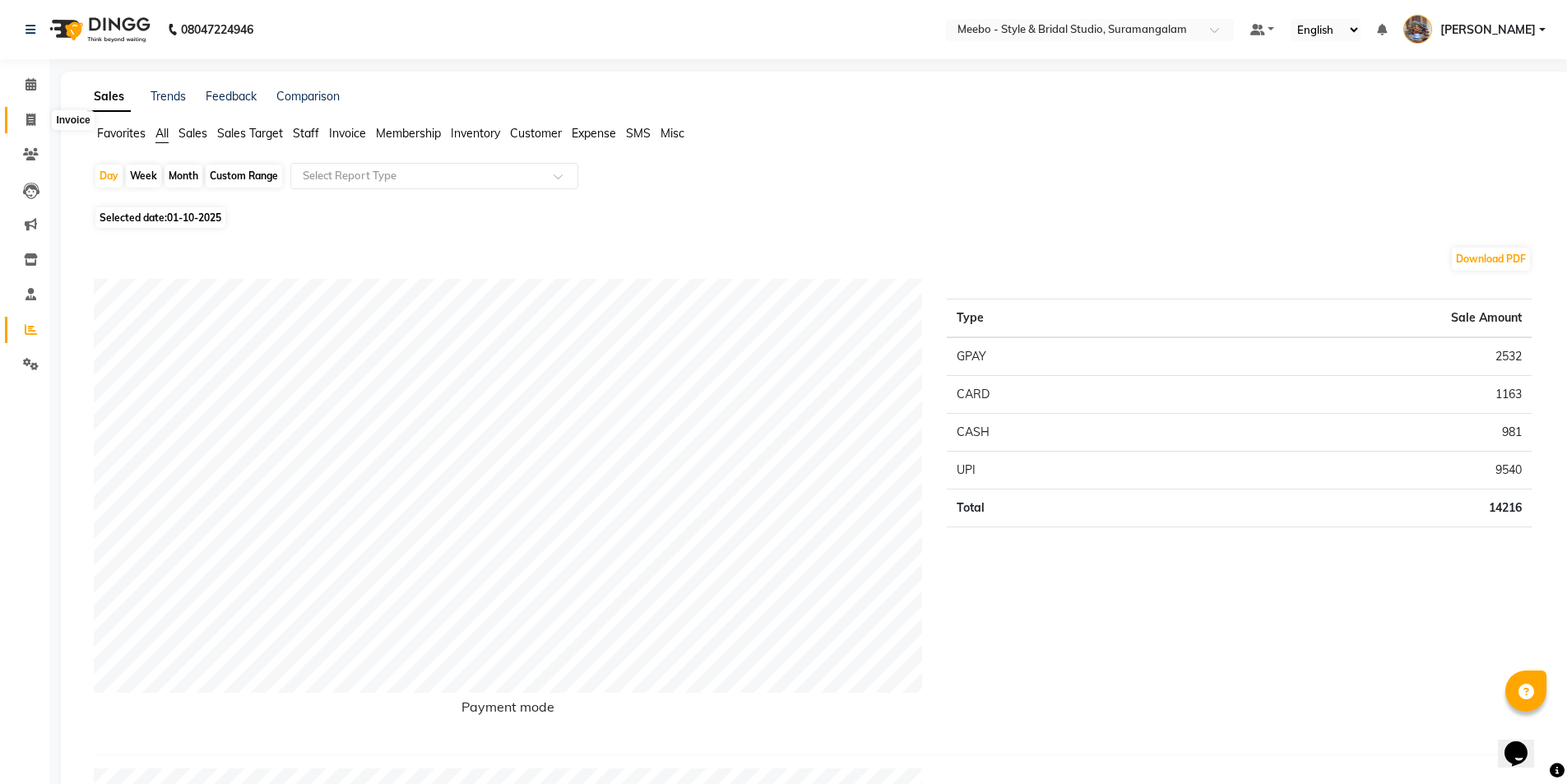
click at [34, 119] on icon at bounding box center [30, 119] width 9 height 13
select select "service"
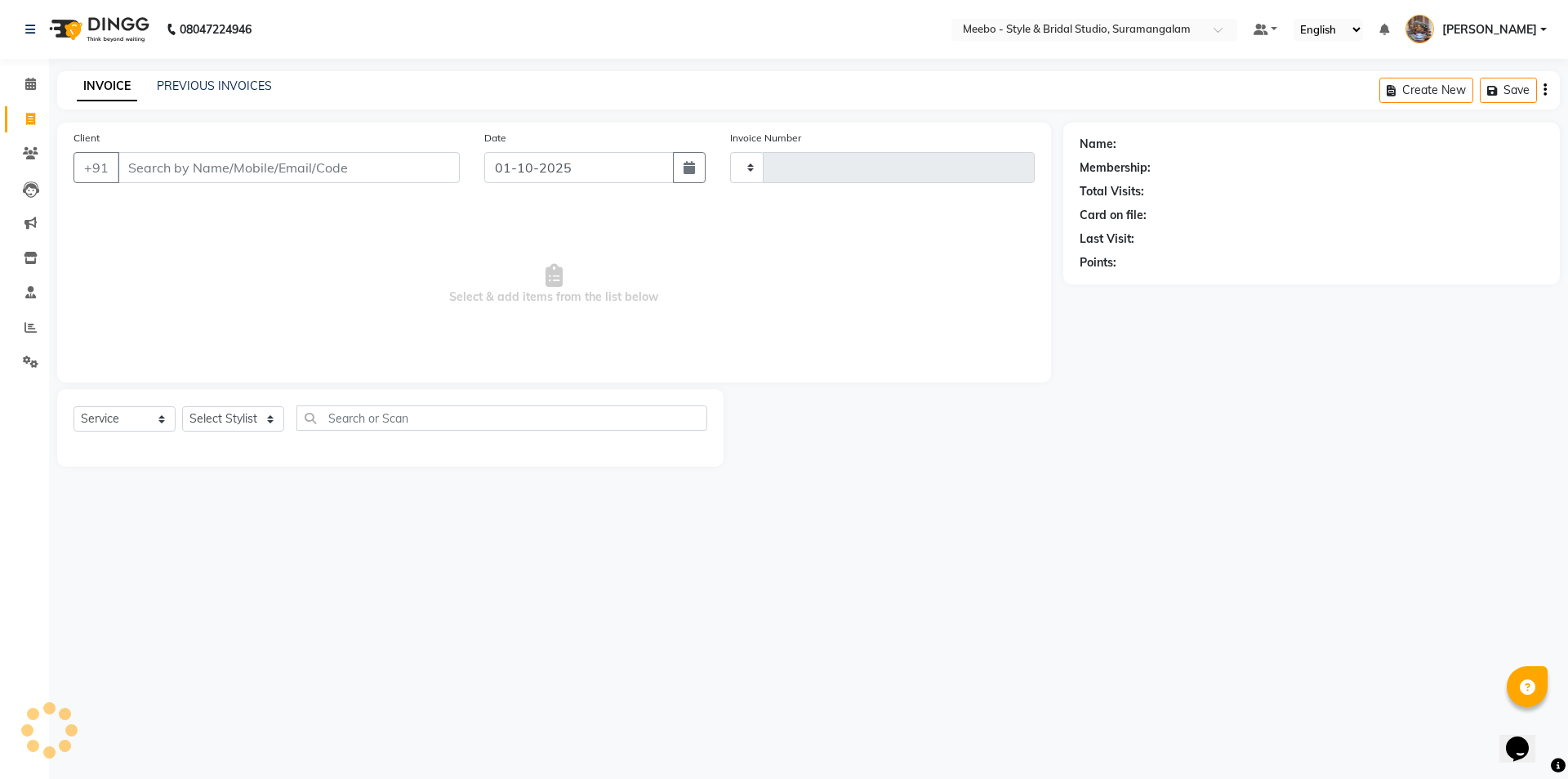
type input "6126"
select select "12"
click at [194, 80] on link "PREVIOUS INVOICES" at bounding box center [214, 85] width 116 height 14
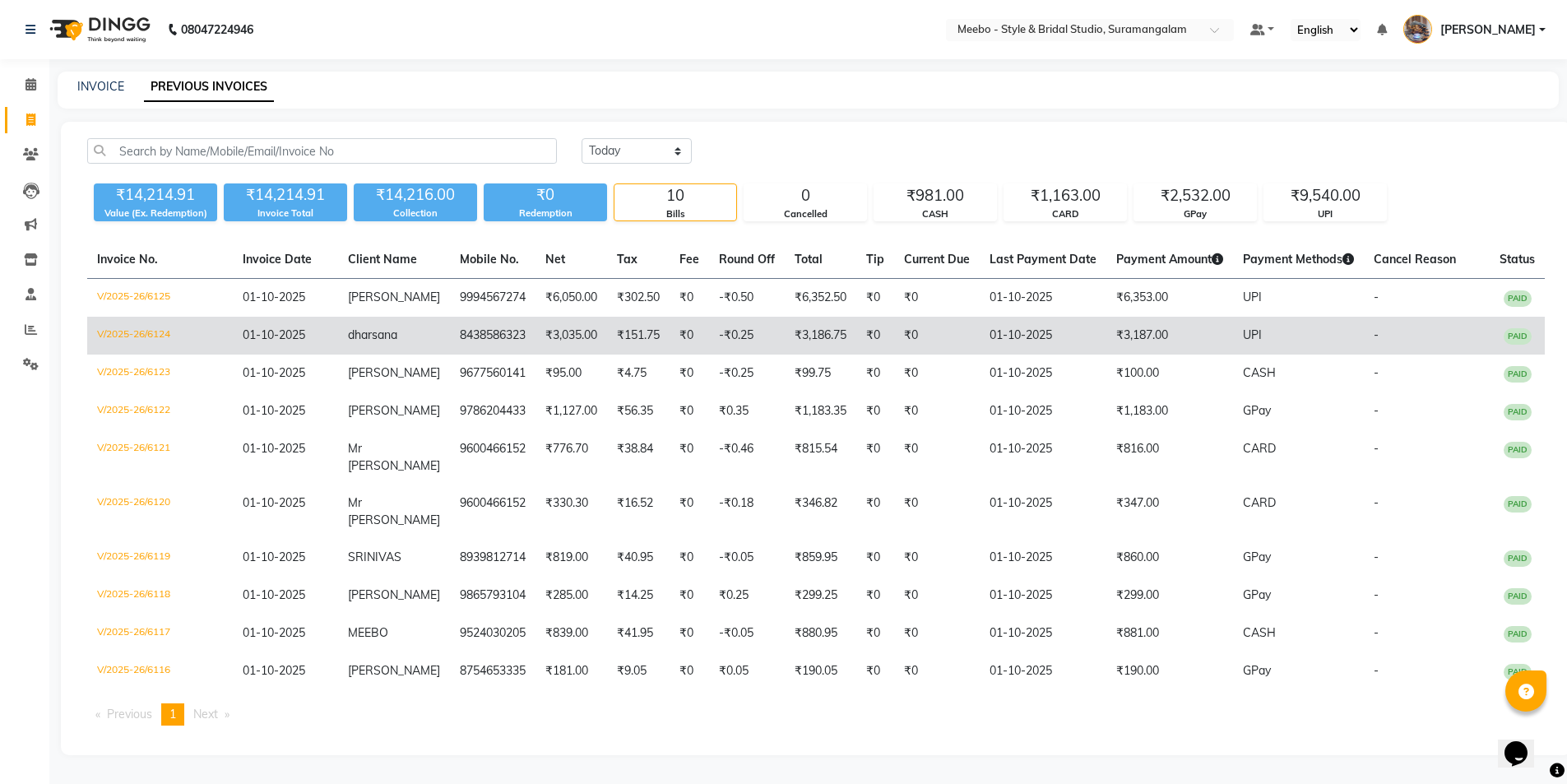
click at [651, 354] on td "₹151.75" at bounding box center [638, 335] width 63 height 38
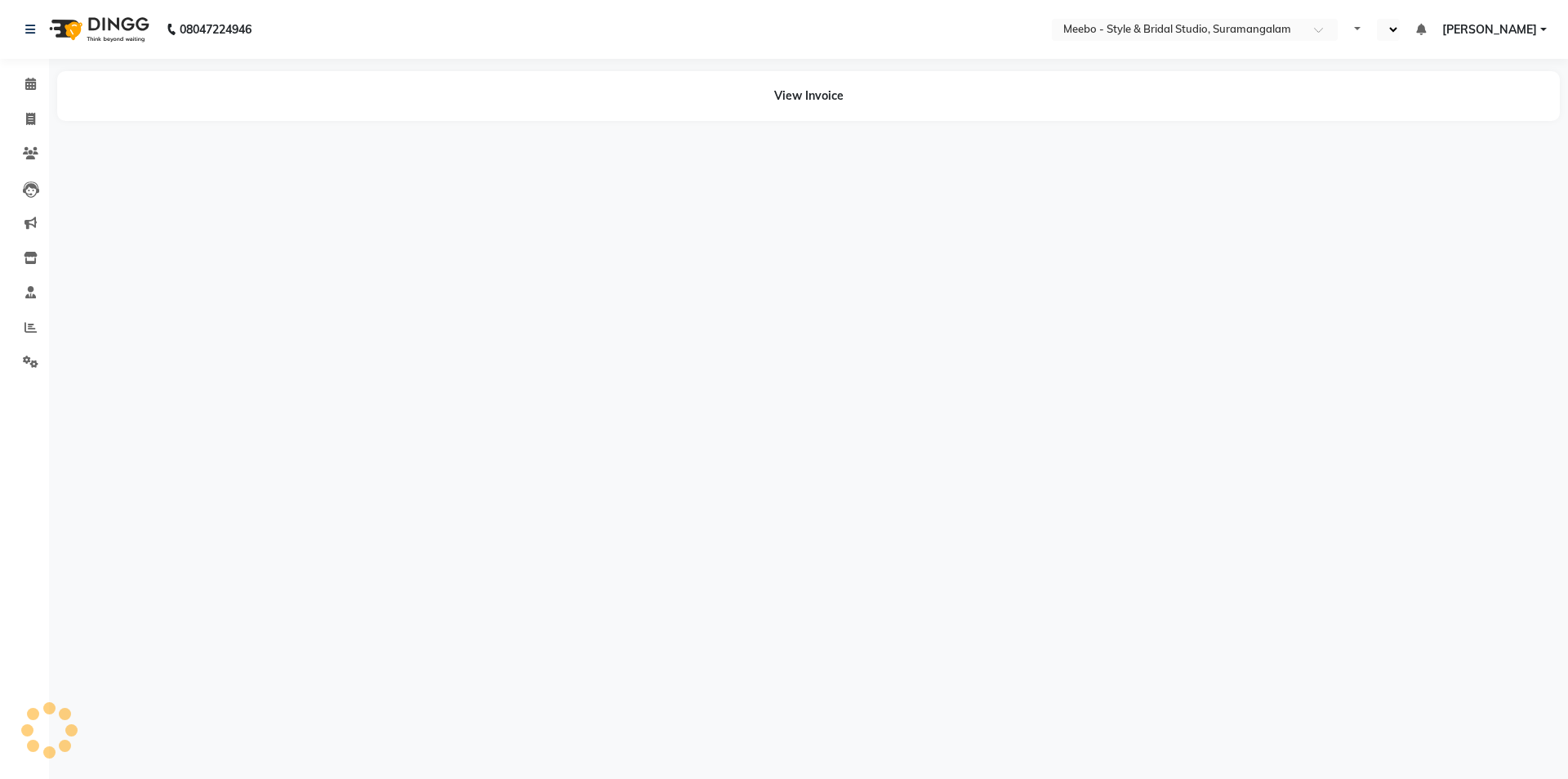
select select "en"
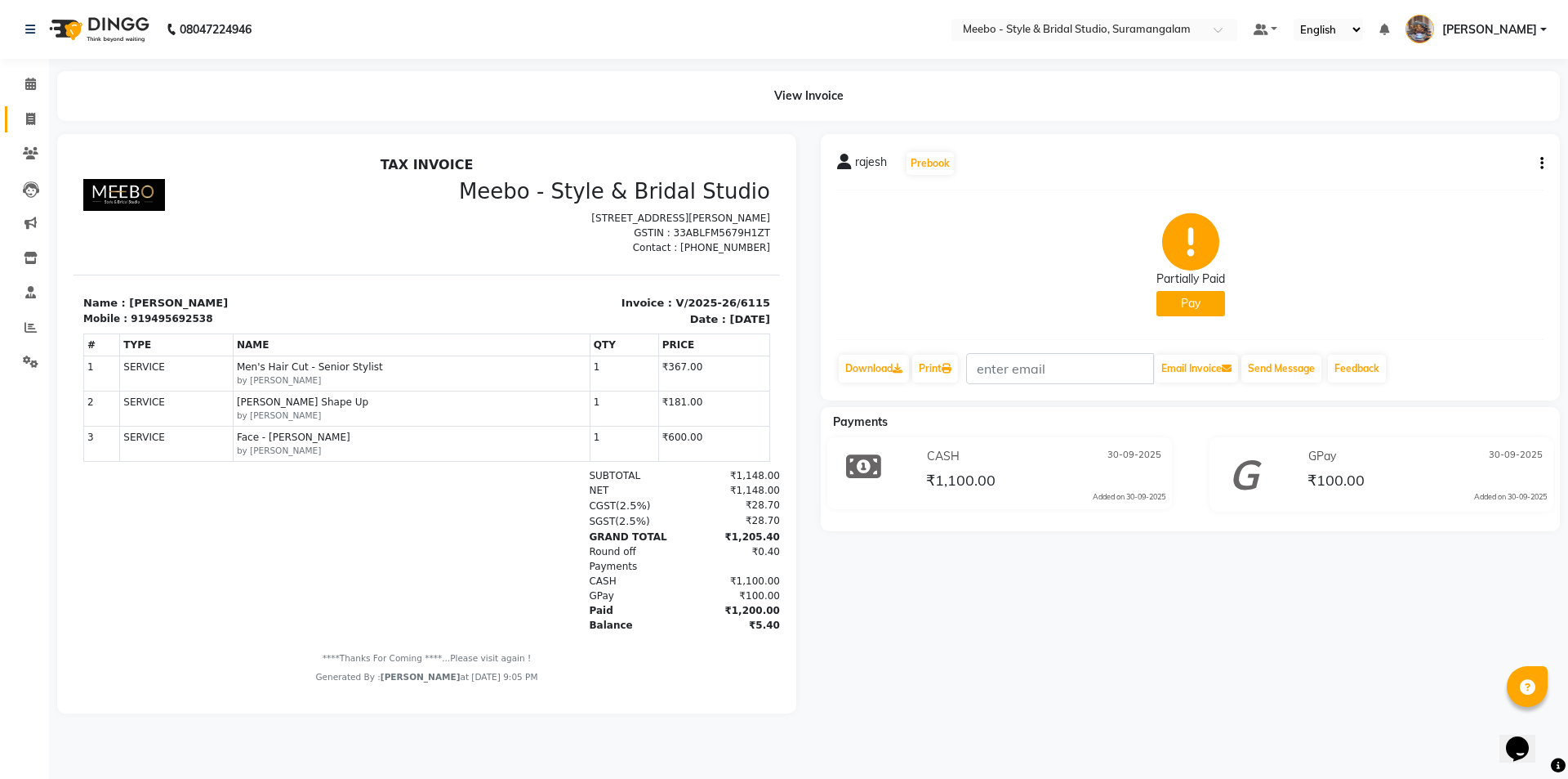
click at [31, 108] on link "Invoice" at bounding box center [24, 119] width 39 height 27
select select "service"
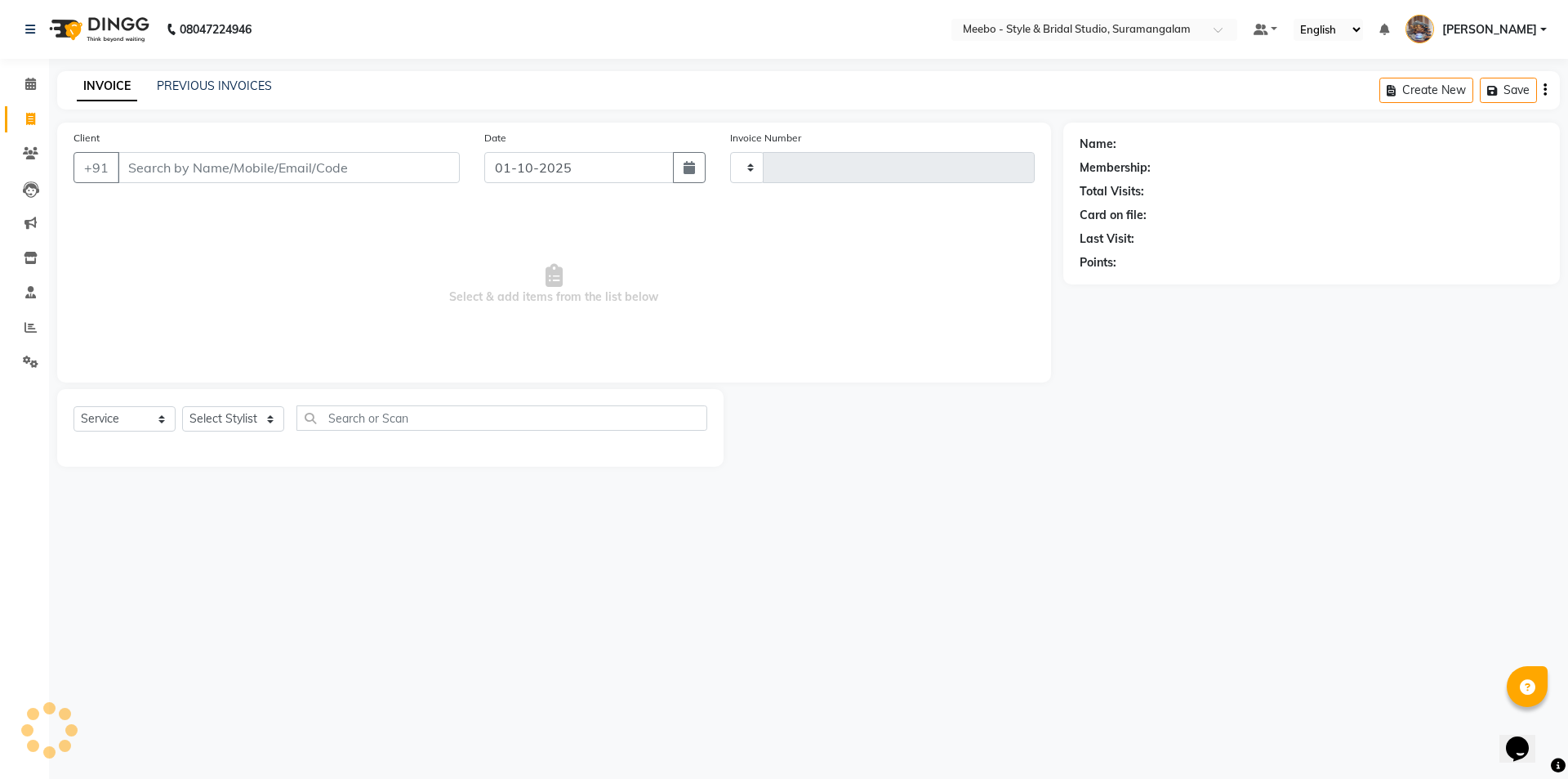
type input "6123"
select select "12"
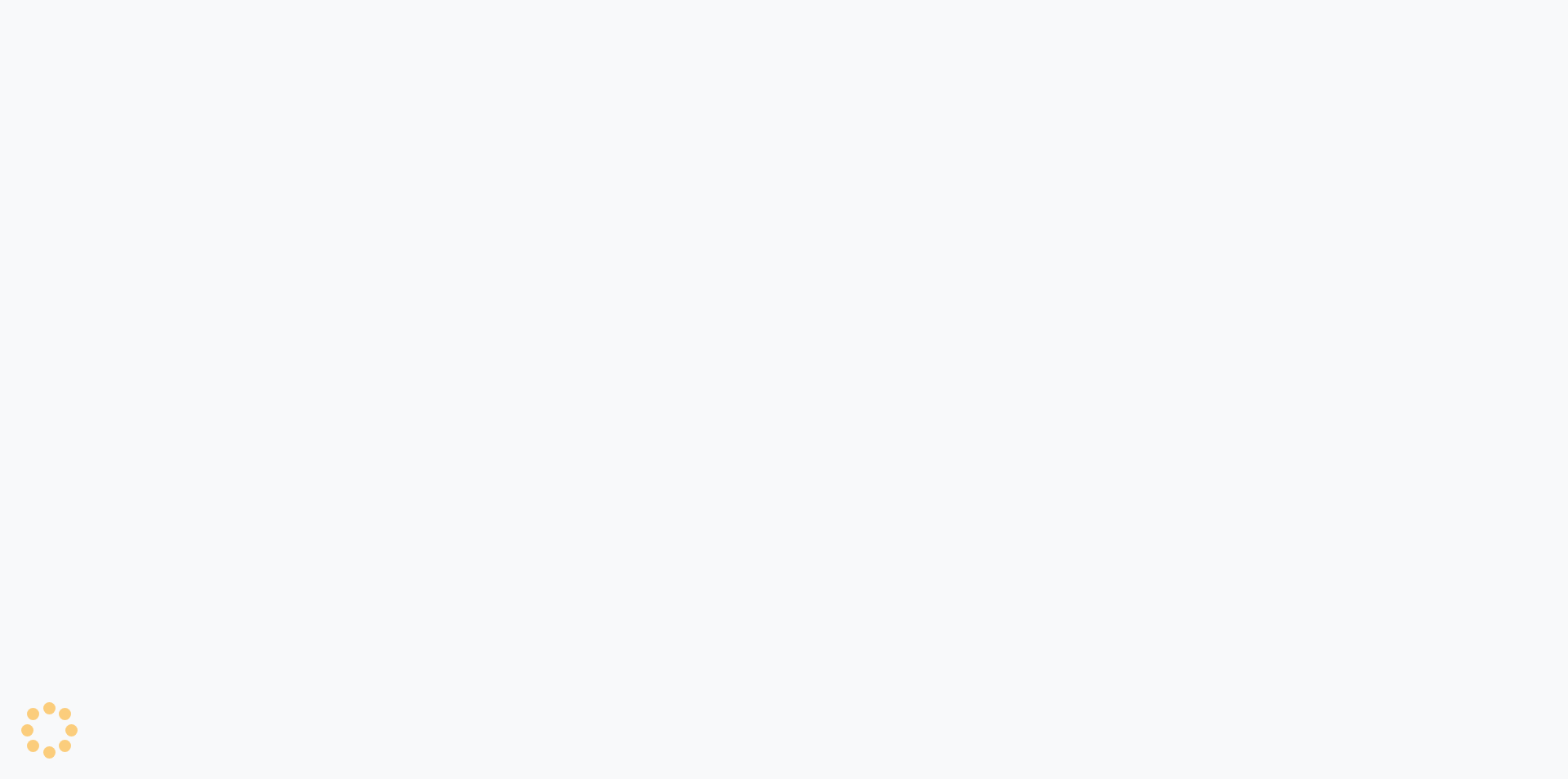
select select "service"
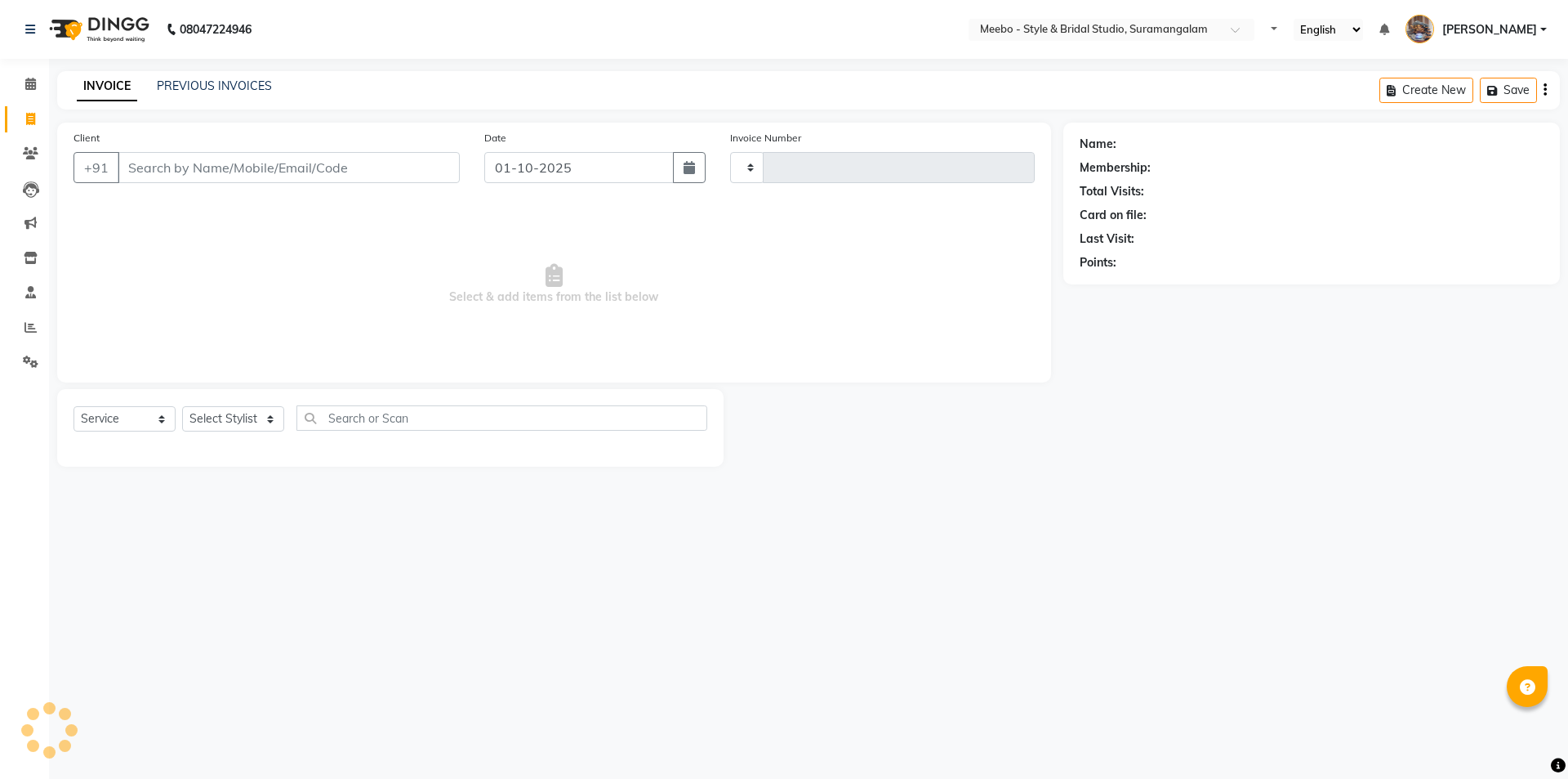
type input "6124"
select select "12"
click at [258, 423] on select "Select Stylist Admin [PERSON_NAME] [PERSON_NAME] [PERSON_NAME] Manager [PERSON_…" at bounding box center [237, 419] width 110 height 25
select select "86903"
click at [183, 406] on select "Select Stylist Admin [PERSON_NAME] [PERSON_NAME] [PERSON_NAME] Manager [PERSON_…" at bounding box center [237, 419] width 110 height 25
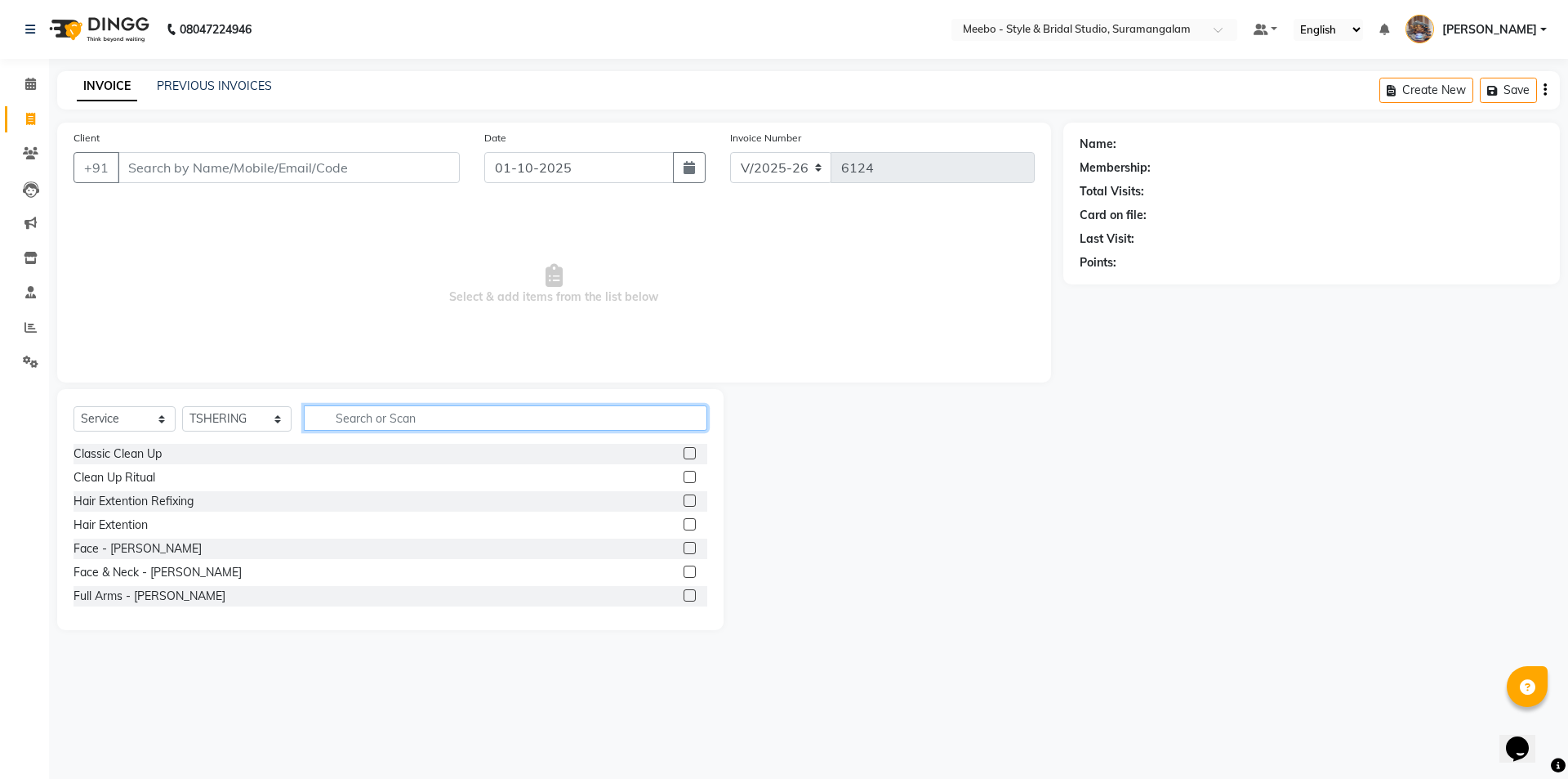
click at [385, 426] on input "text" at bounding box center [505, 418] width 403 height 25
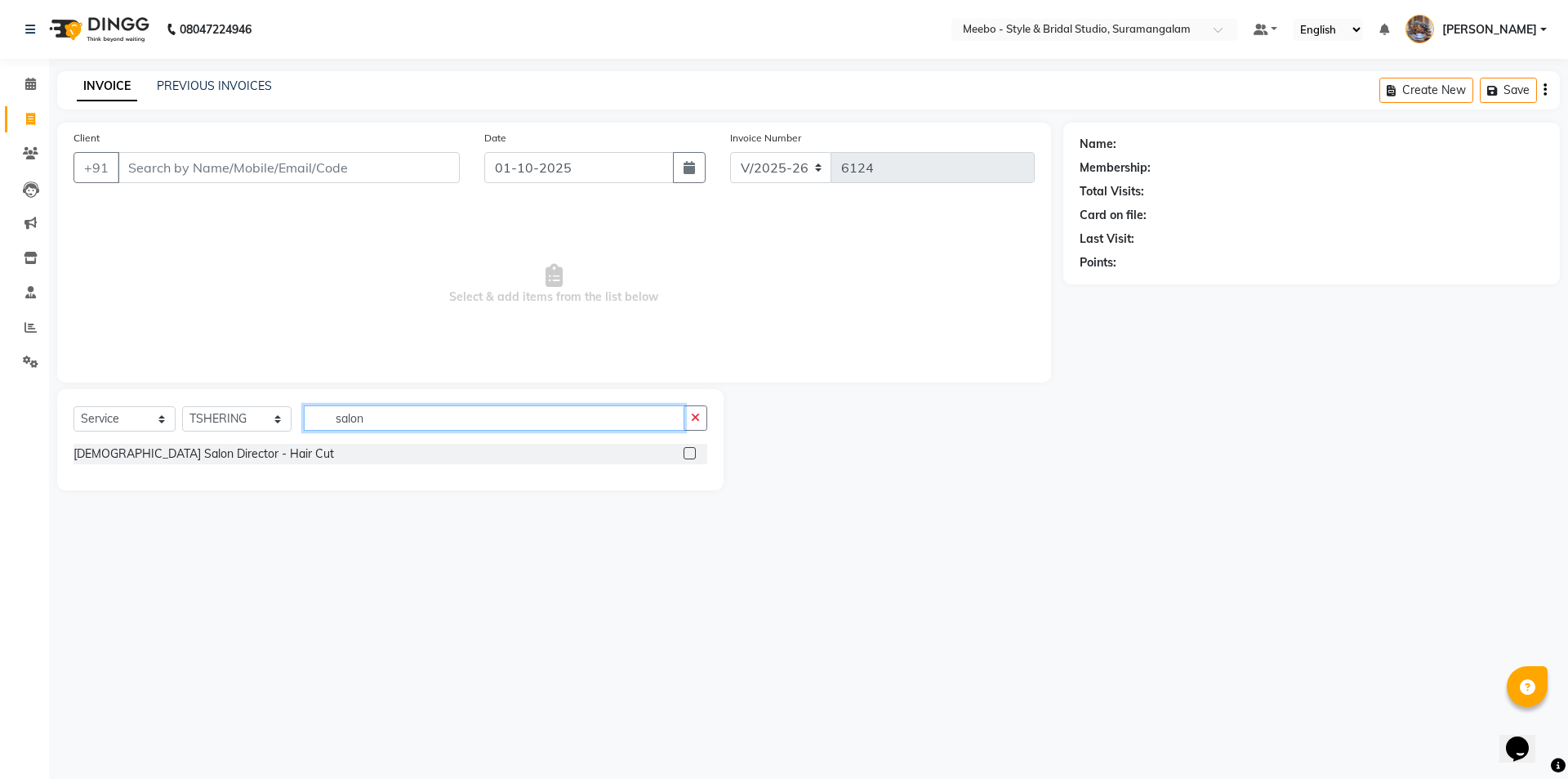
type input "salon"
click at [694, 452] on label at bounding box center [689, 453] width 12 height 12
click at [694, 452] on input "checkbox" at bounding box center [688, 453] width 11 height 11
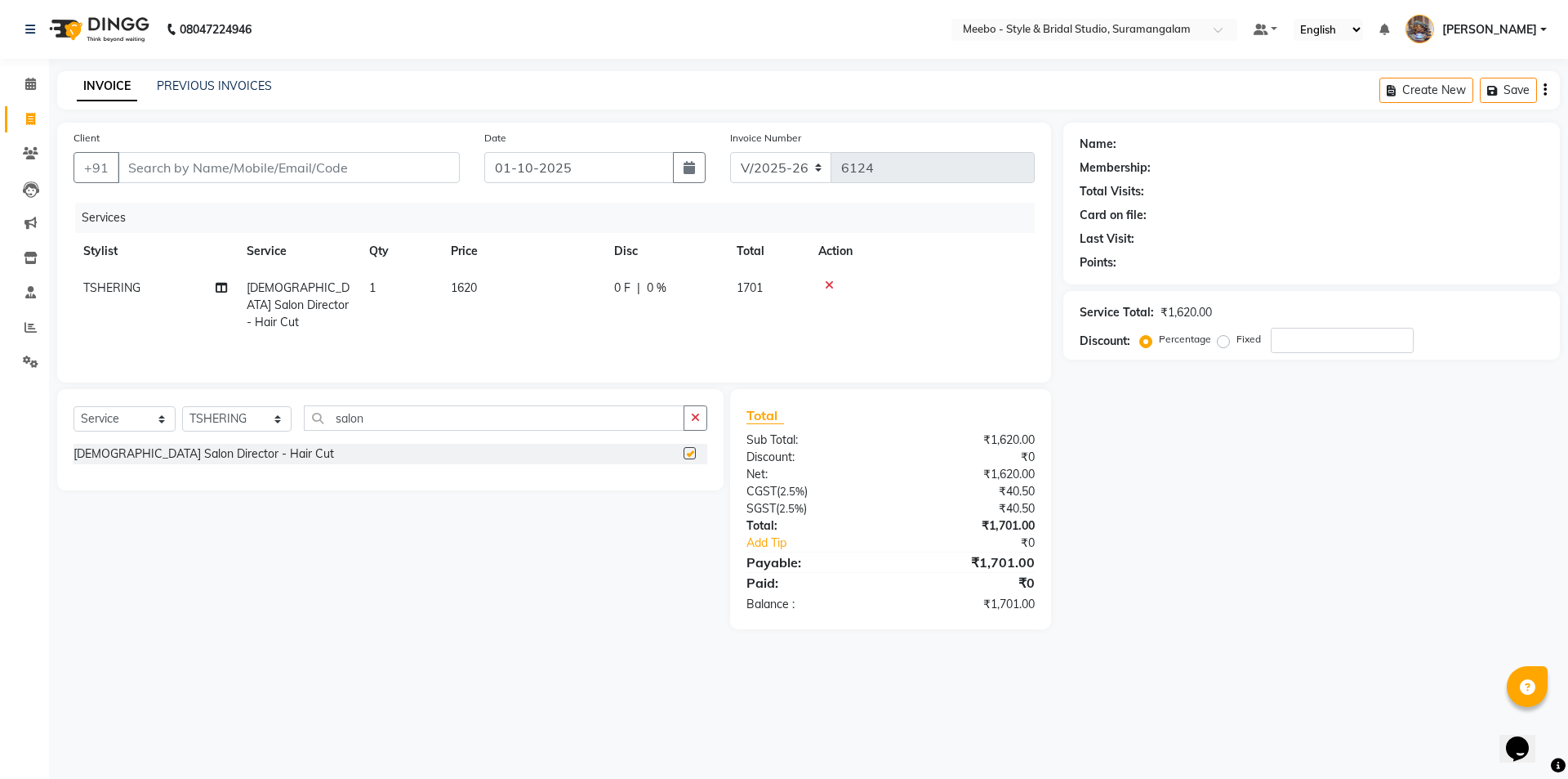
checkbox input "false"
click at [347, 555] on div "Select Service Product Membership Package Voucher Prepaid Gift Card Select Styl…" at bounding box center [384, 509] width 678 height 240
click at [376, 170] on input "Client" at bounding box center [289, 167] width 342 height 31
type input "8"
type input "0"
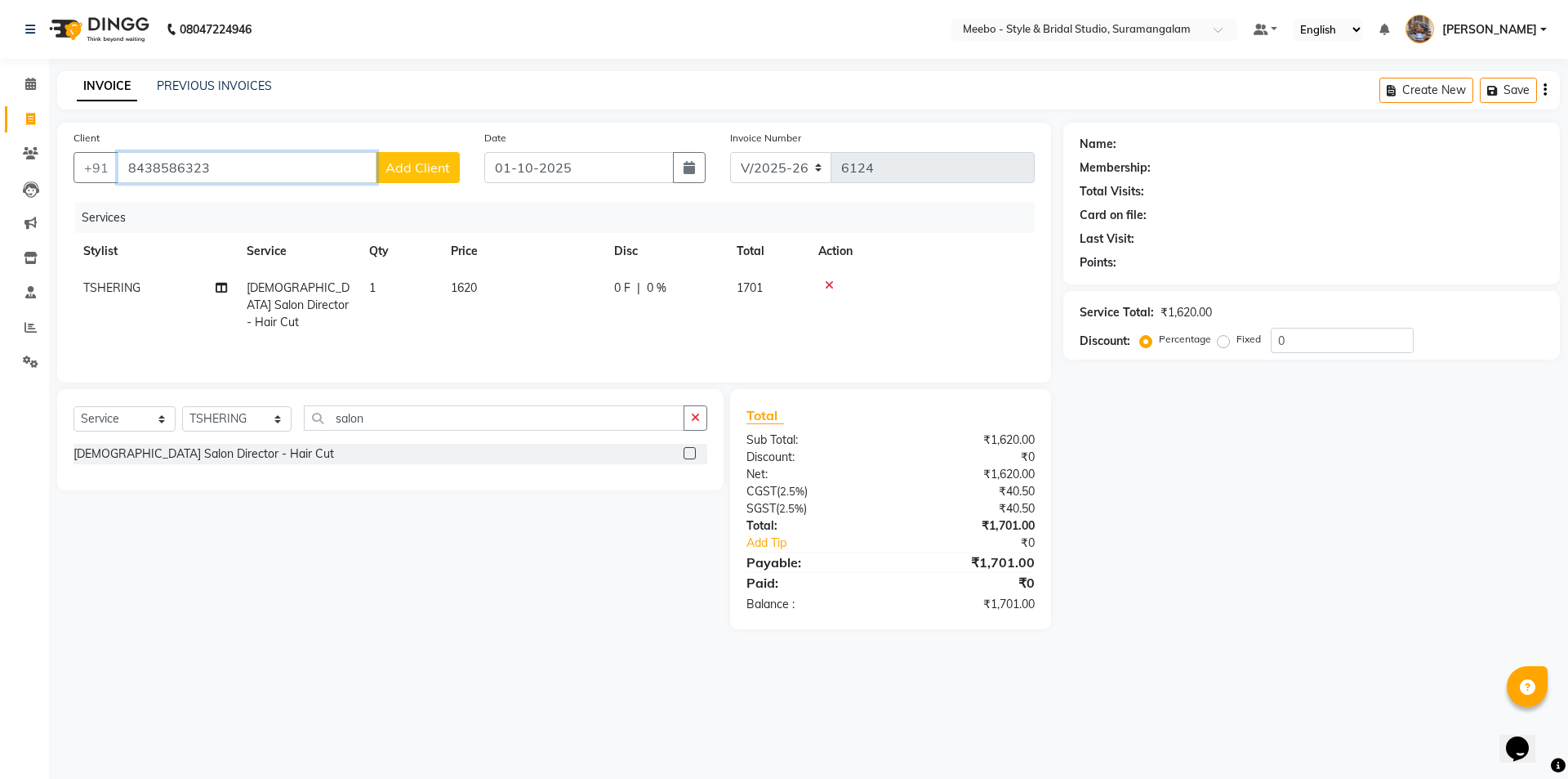
type input "8438586323"
click at [424, 158] on button "Add Client" at bounding box center [418, 167] width 84 height 31
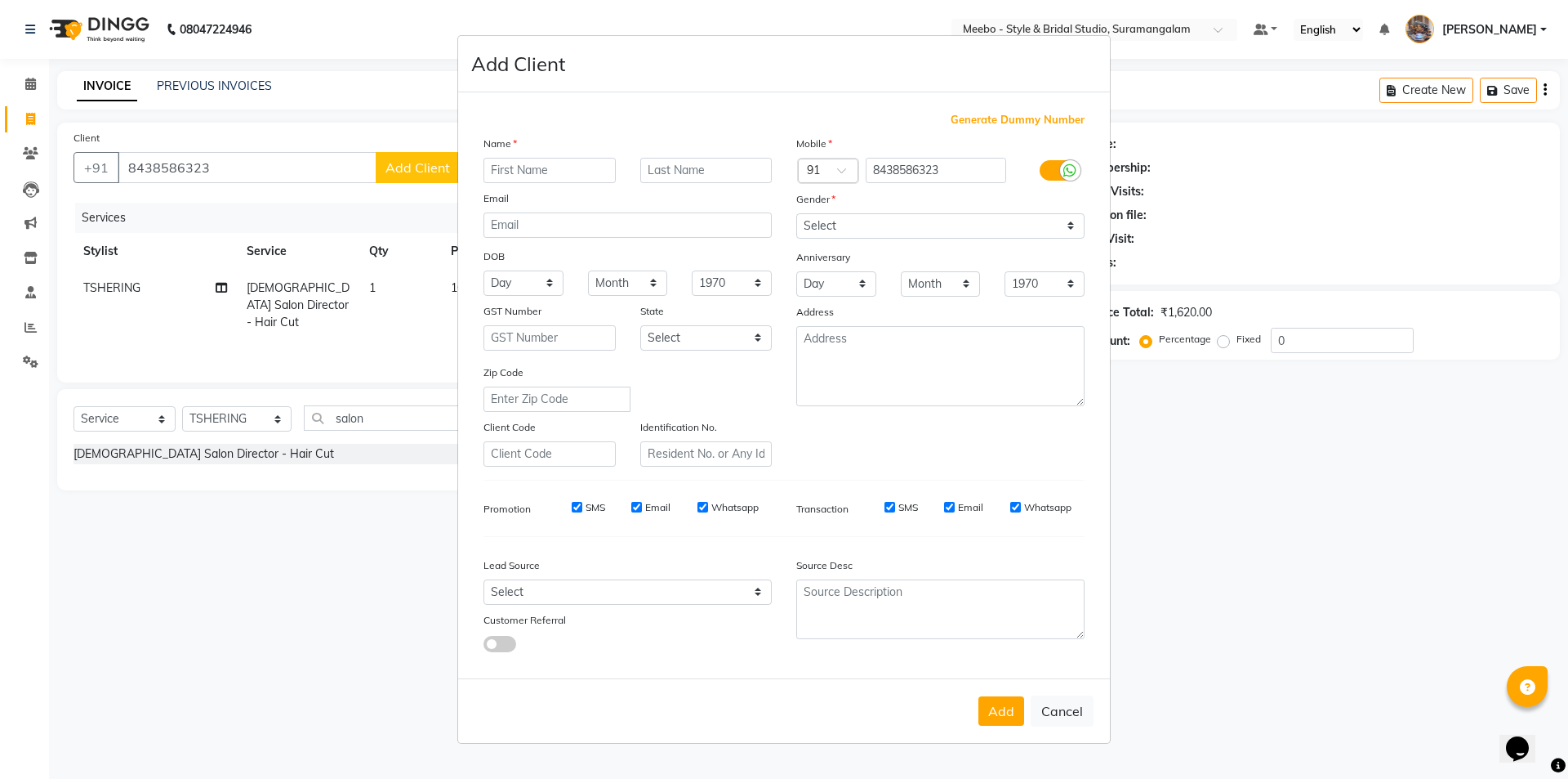
click at [537, 165] on input "text" at bounding box center [549, 170] width 132 height 25
type input "dharsana"
click at [847, 232] on select "Select Male Female Other Prefer Not To Say" at bounding box center [940, 226] width 289 height 25
click at [796, 213] on select "Select Male Female Other Prefer Not To Say" at bounding box center [940, 226] width 289 height 25
click at [844, 227] on select "Select Male Female Other Prefer Not To Say" at bounding box center [940, 226] width 289 height 25
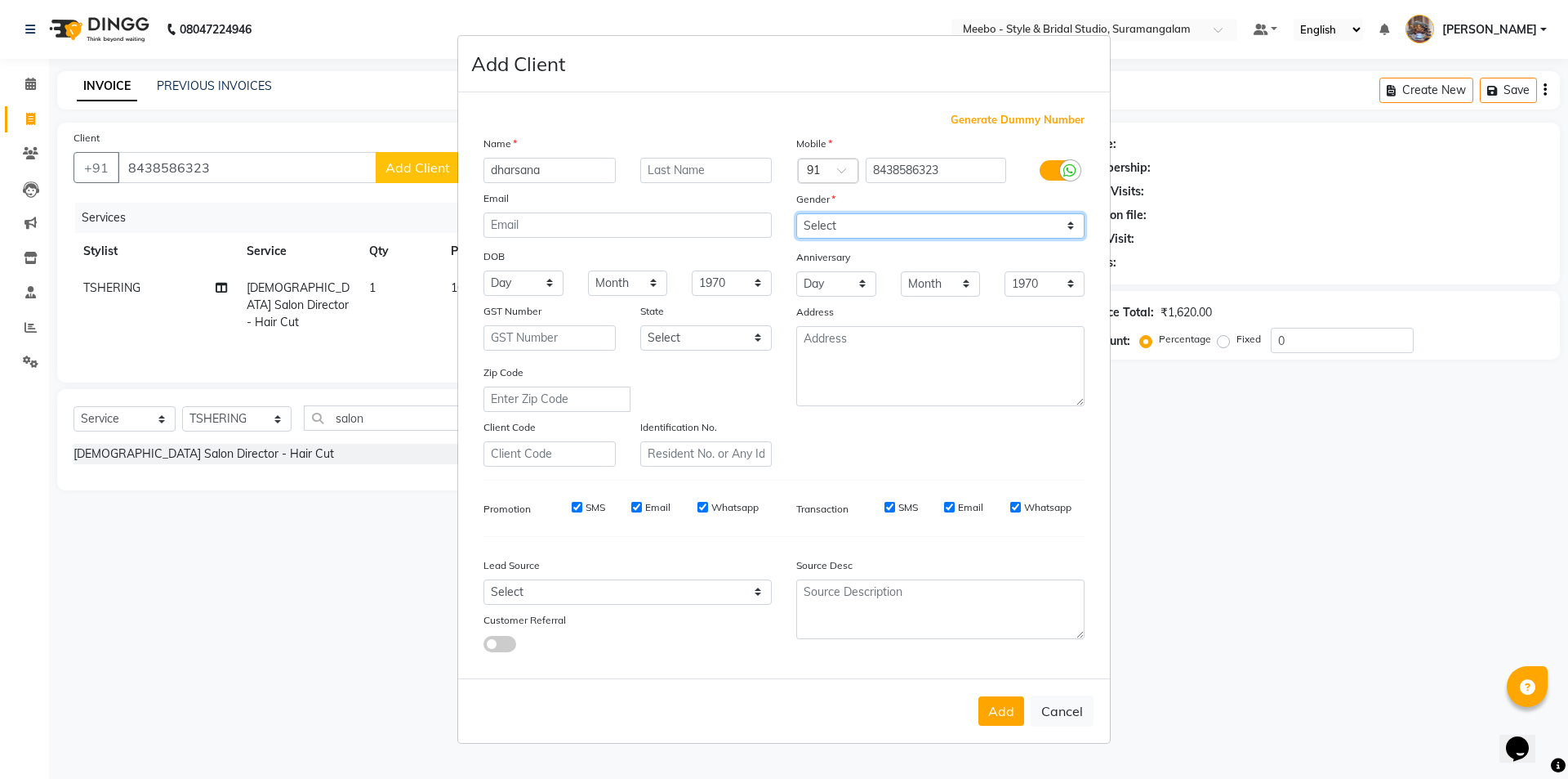
select select "female"
click at [796, 213] on select "Select Male Female Other Prefer Not To Say" at bounding box center [940, 226] width 289 height 25
click at [1002, 711] on button "Add" at bounding box center [1001, 710] width 46 height 30
select select
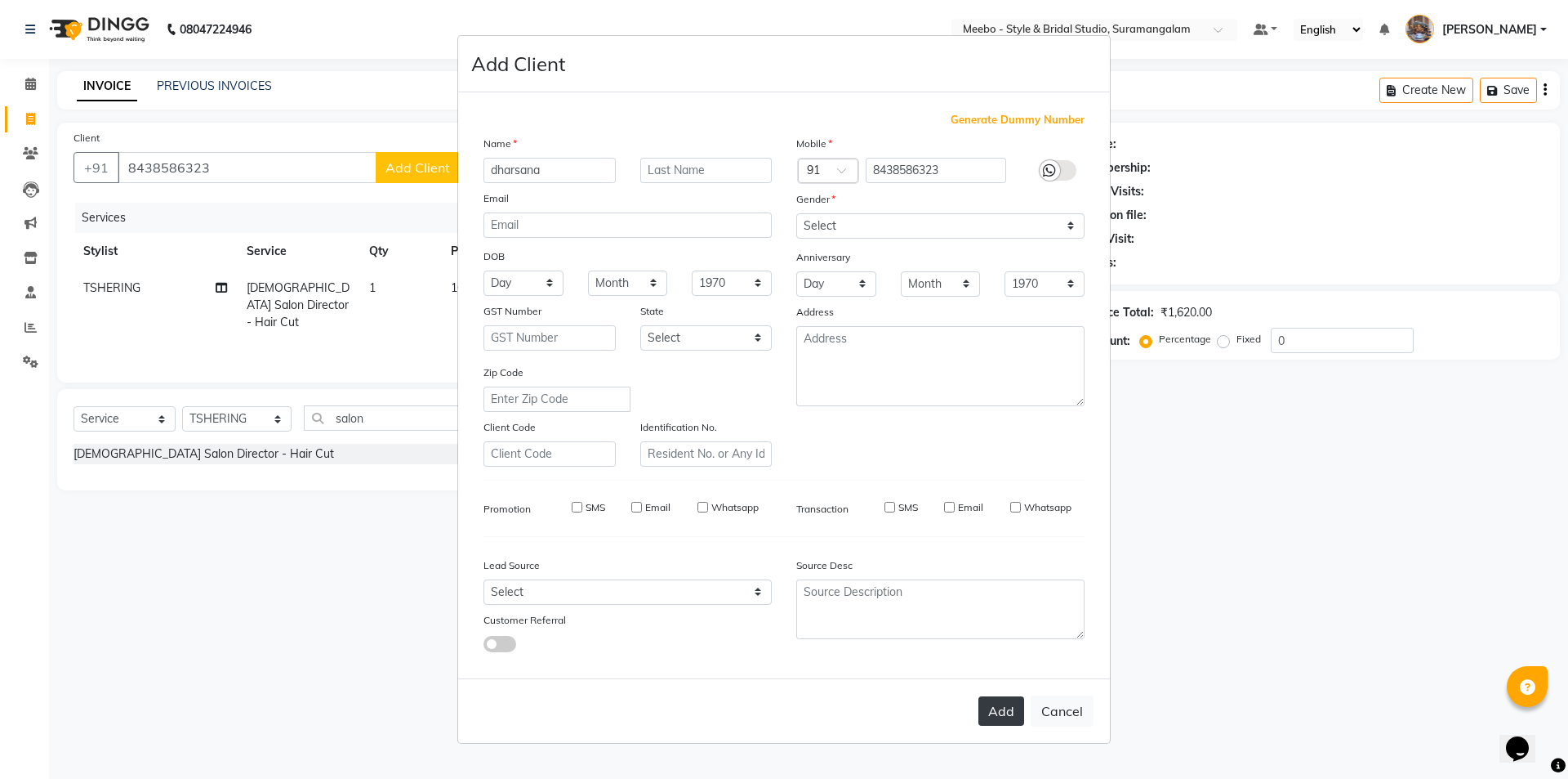
select select
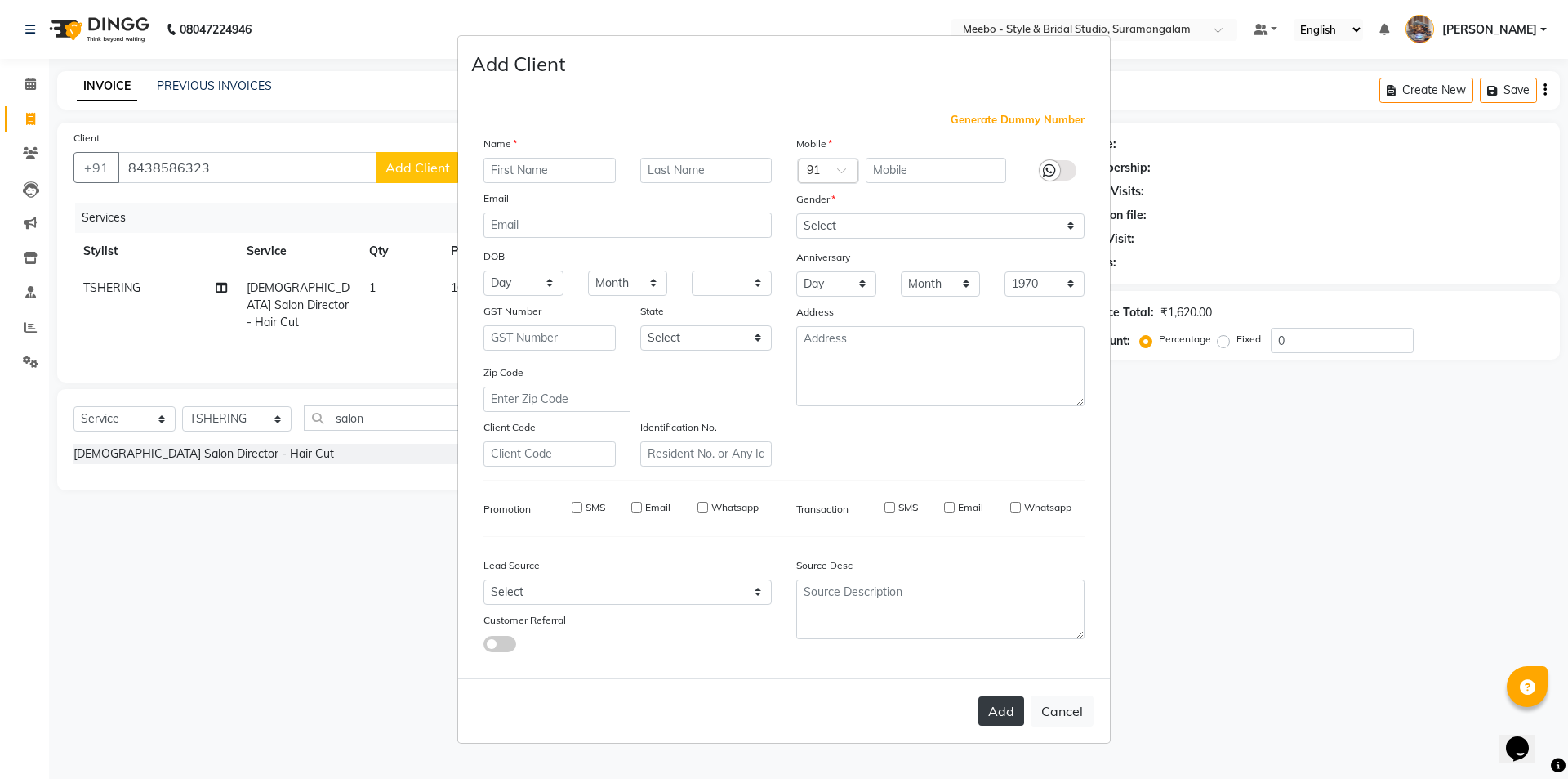
checkbox input "false"
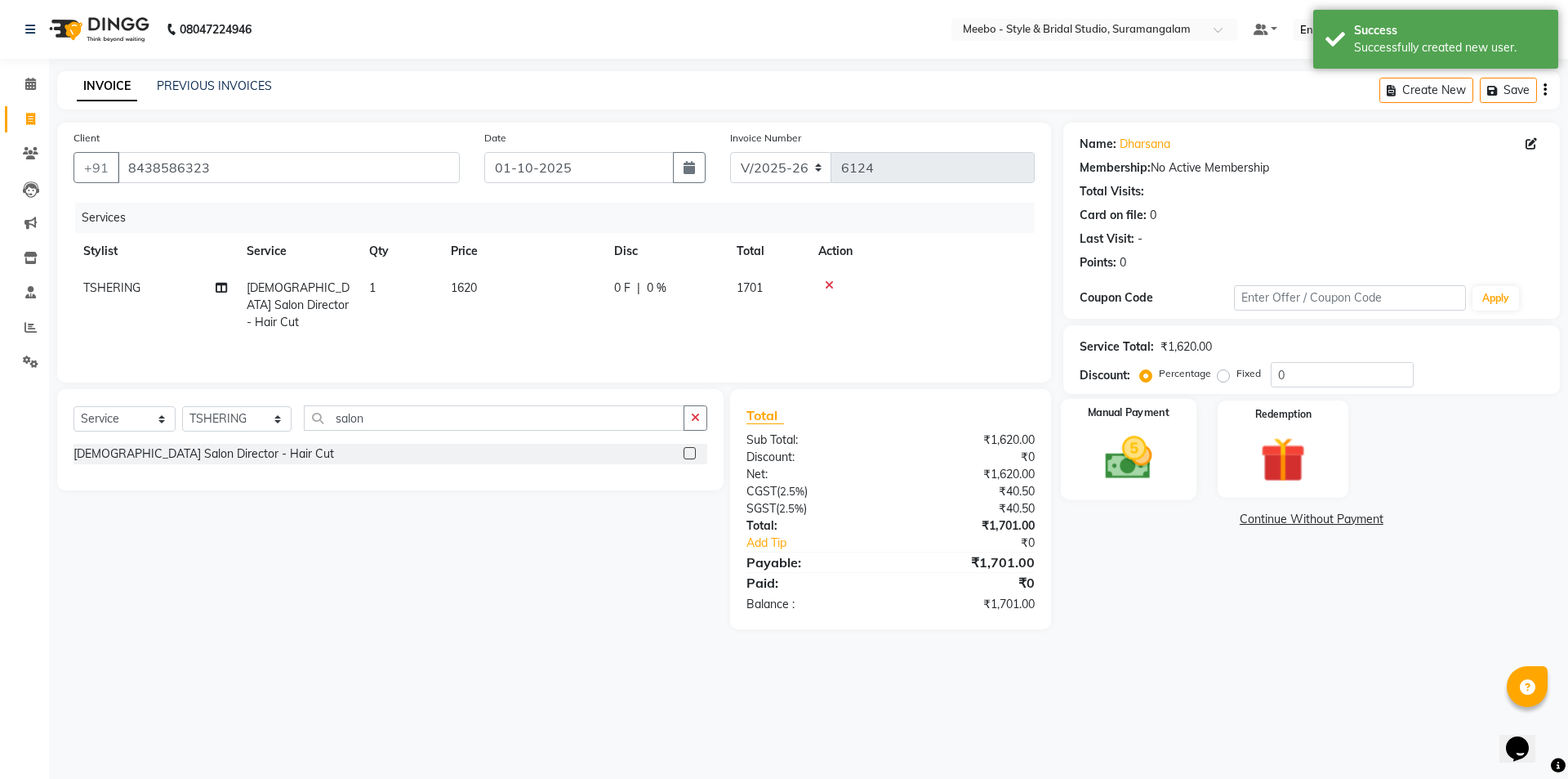
click at [1137, 465] on img at bounding box center [1128, 457] width 75 height 54
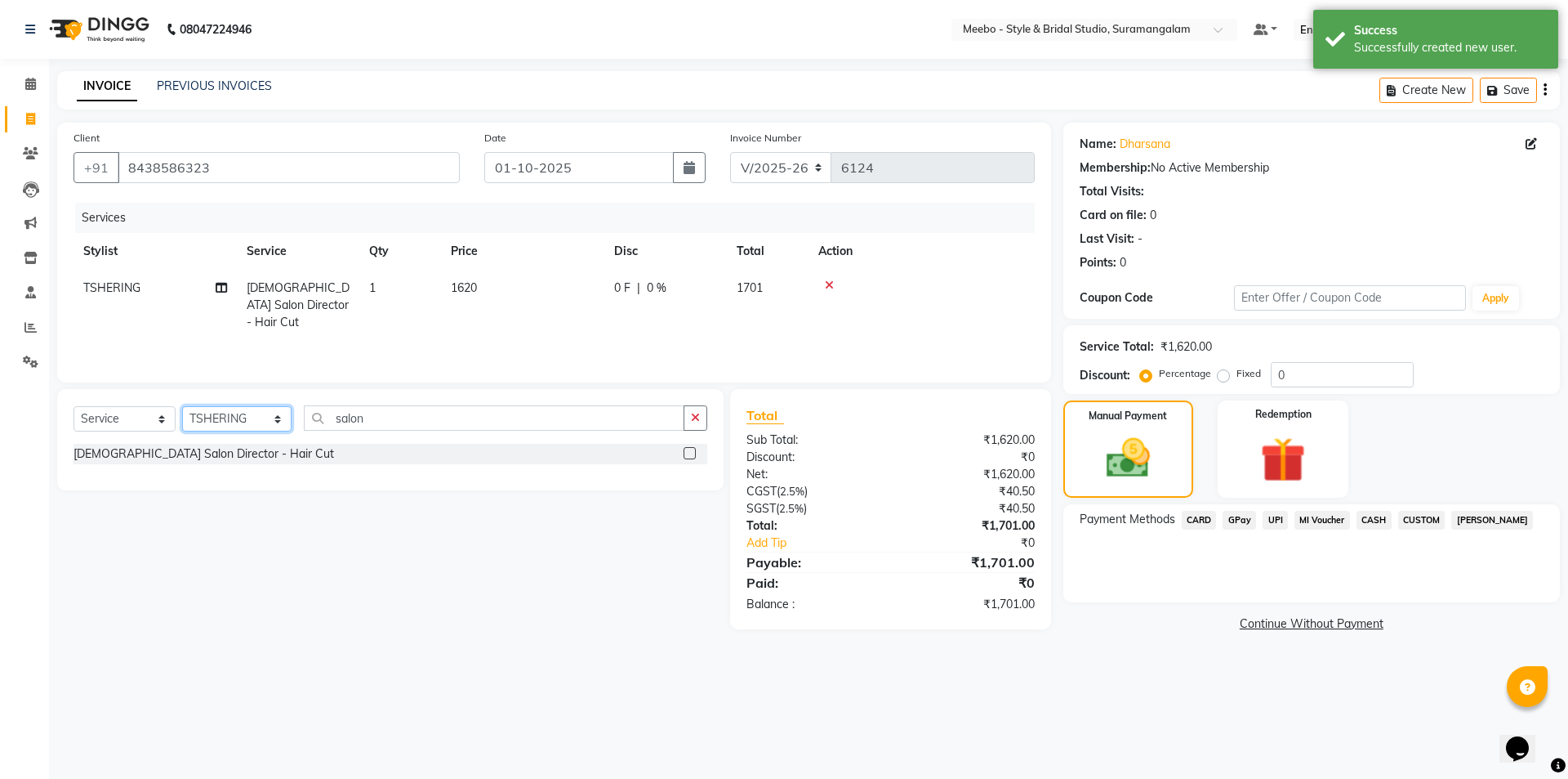
click at [276, 421] on select "Select Stylist Admin AKIL ALAM AMITH Ashwin Manager AVANTHIKA DEEPIKA DHARSAN D…" at bounding box center [237, 419] width 110 height 25
select select "24562"
click at [183, 406] on select "Select Stylist Admin AKIL ALAM AMITH Ashwin Manager AVANTHIKA DEEPIKA DHARSAN D…" at bounding box center [237, 419] width 110 height 25
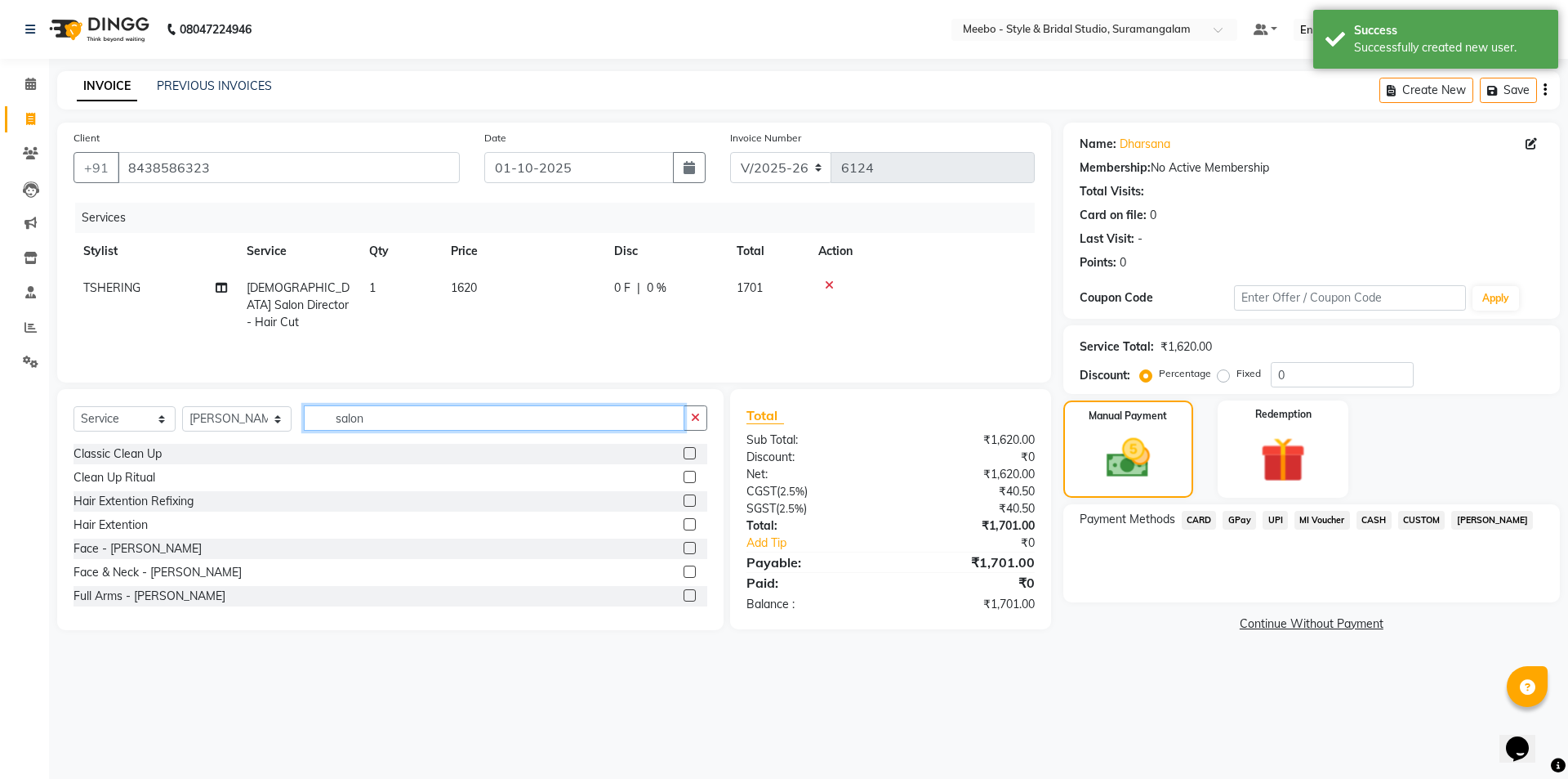
click at [412, 413] on input "salon" at bounding box center [494, 418] width 380 height 25
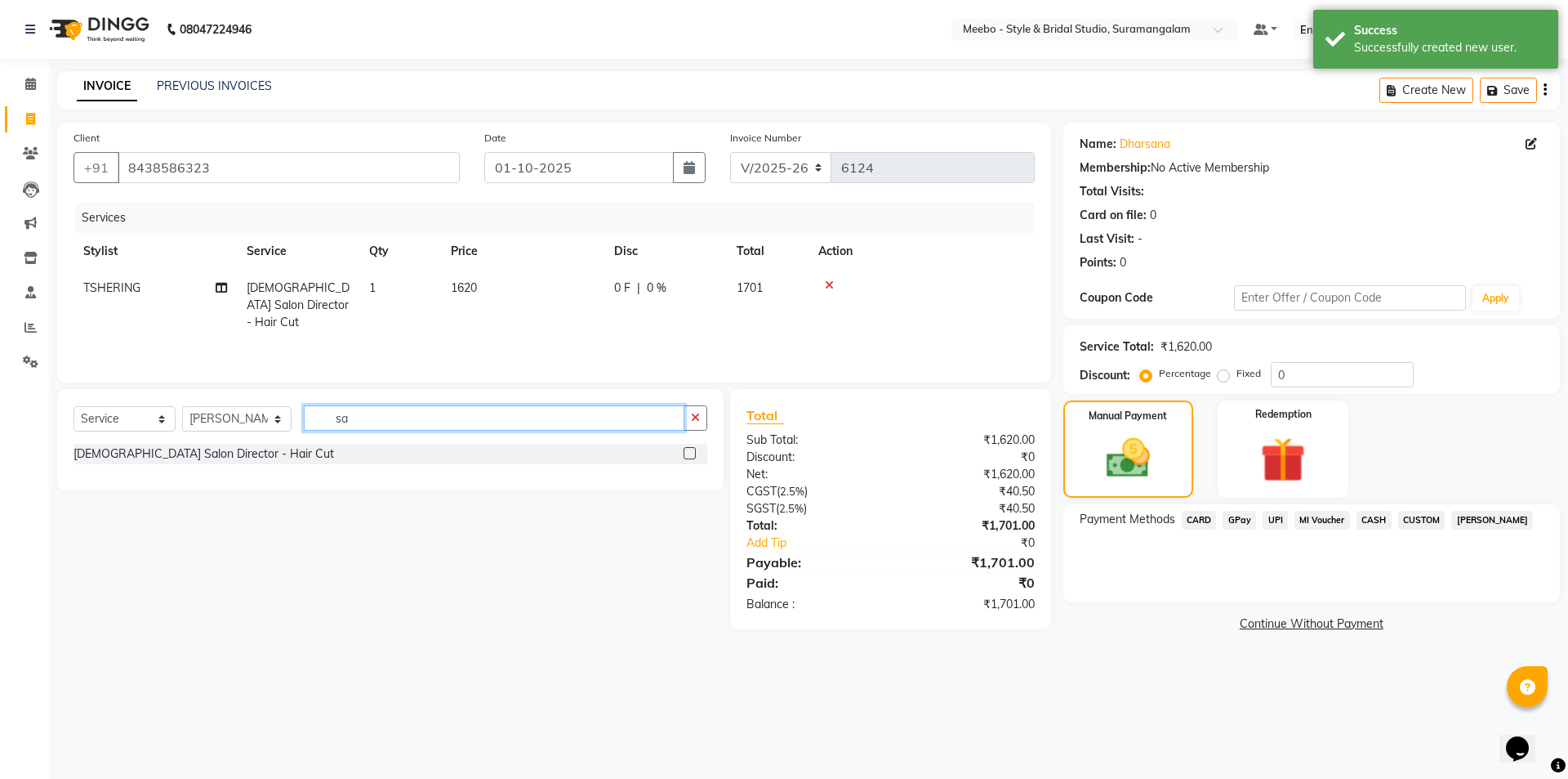
type input "s"
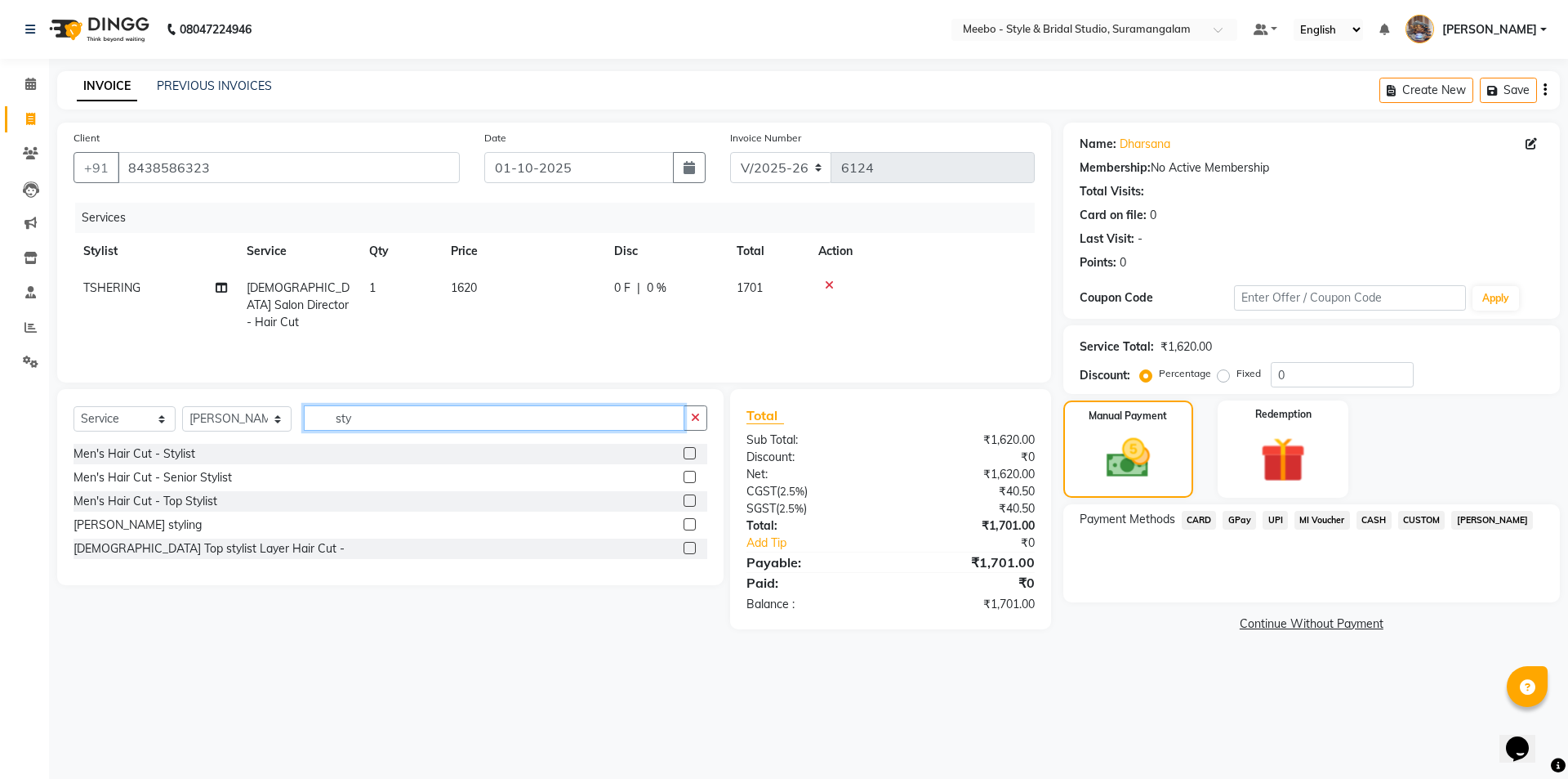
type input "sty"
click at [690, 477] on label at bounding box center [689, 476] width 12 height 12
click at [690, 477] on input "checkbox" at bounding box center [688, 477] width 11 height 11
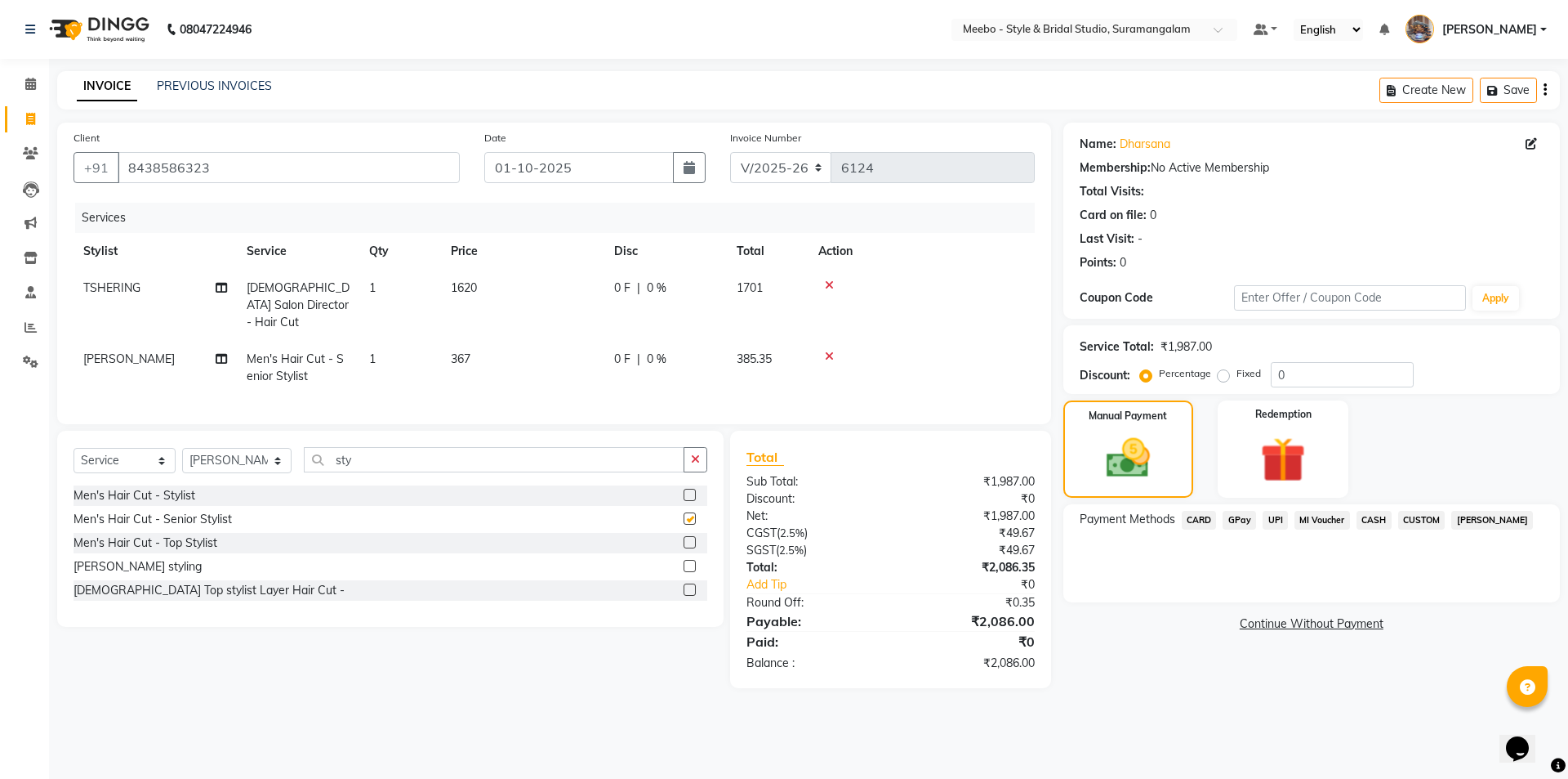
checkbox input "false"
click at [491, 448] on input "sty" at bounding box center [494, 460] width 380 height 25
type input "s"
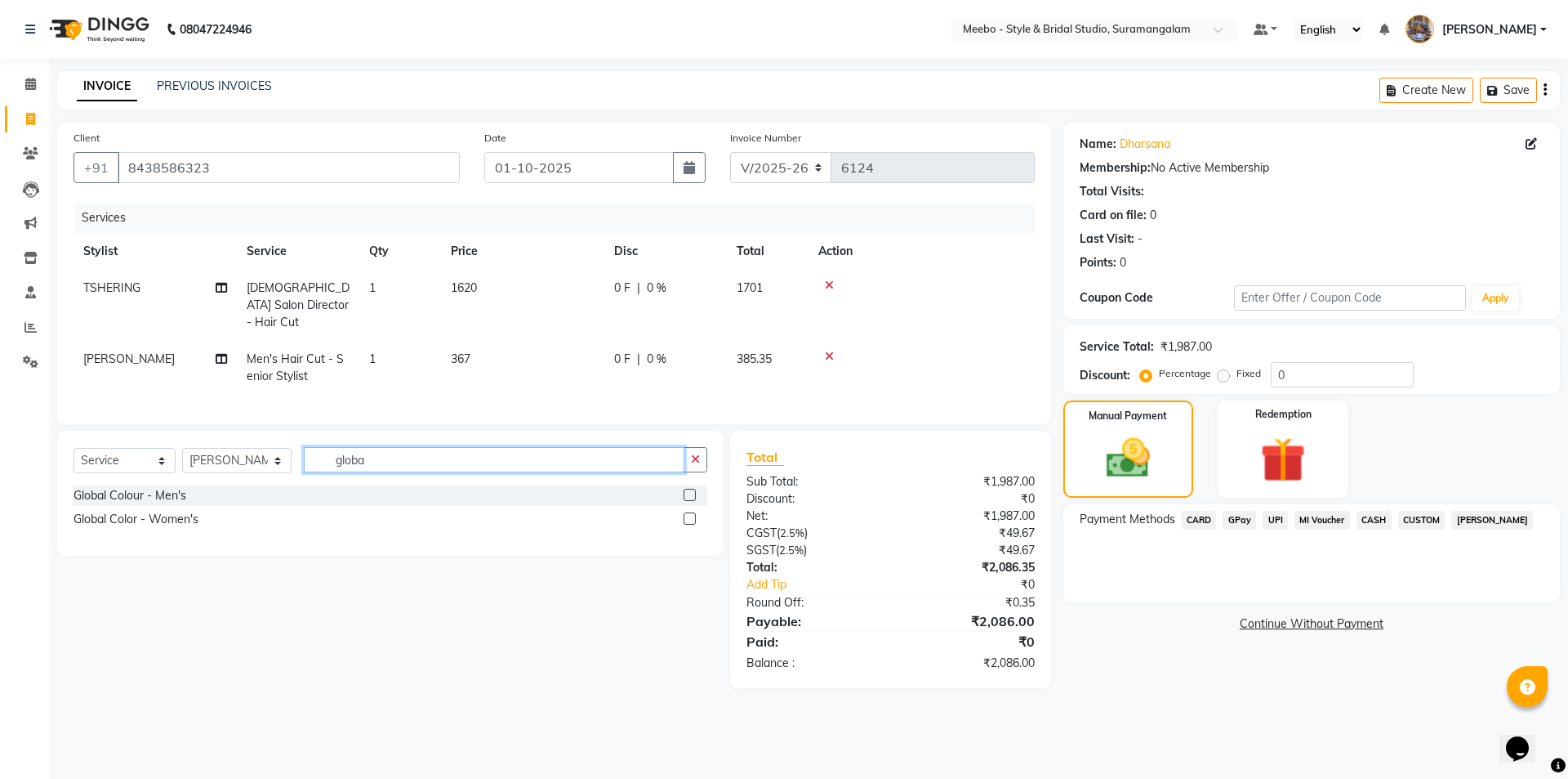
type input "globa"
click at [688, 488] on label at bounding box center [689, 494] width 12 height 12
click at [688, 490] on input "checkbox" at bounding box center [688, 495] width 11 height 11
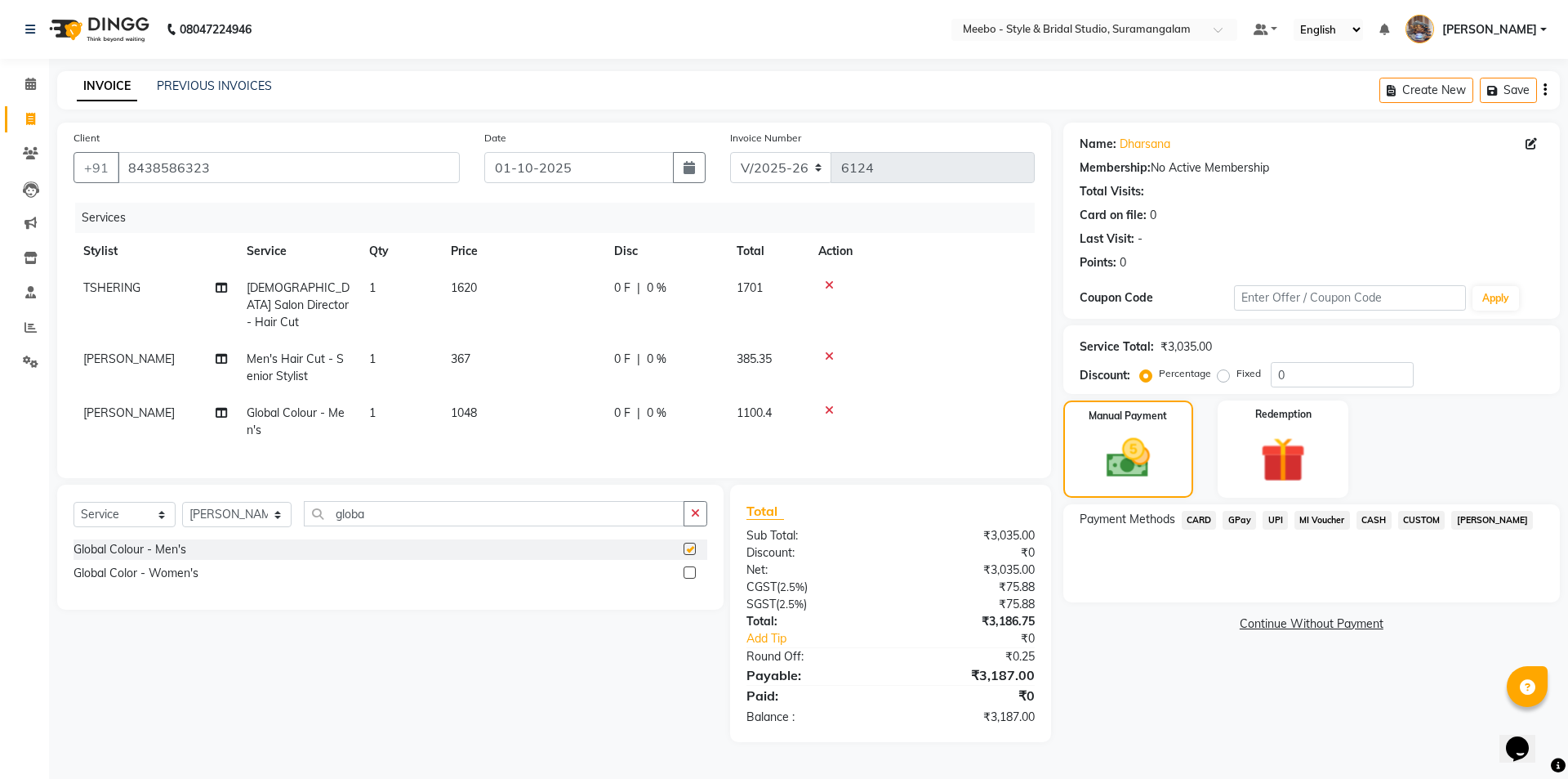
checkbox input "false"
click at [438, 645] on div "Select Service Product Membership Package Voucher Prepaid Gift Card Select Styl…" at bounding box center [384, 613] width 678 height 257
click at [1276, 517] on span "UPI" at bounding box center [1275, 520] width 25 height 19
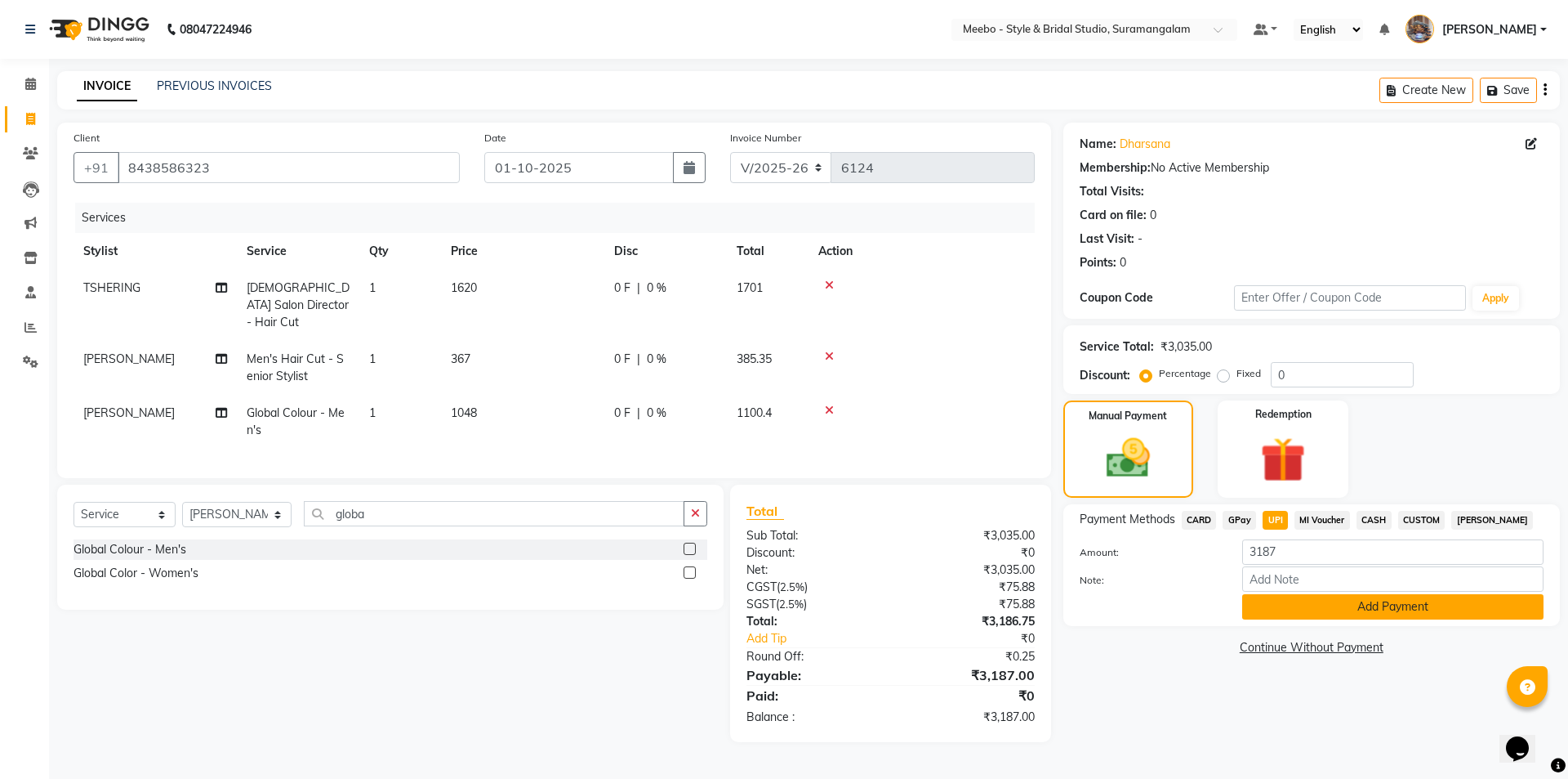
click at [1370, 612] on button "Add Payment" at bounding box center [1392, 606] width 301 height 25
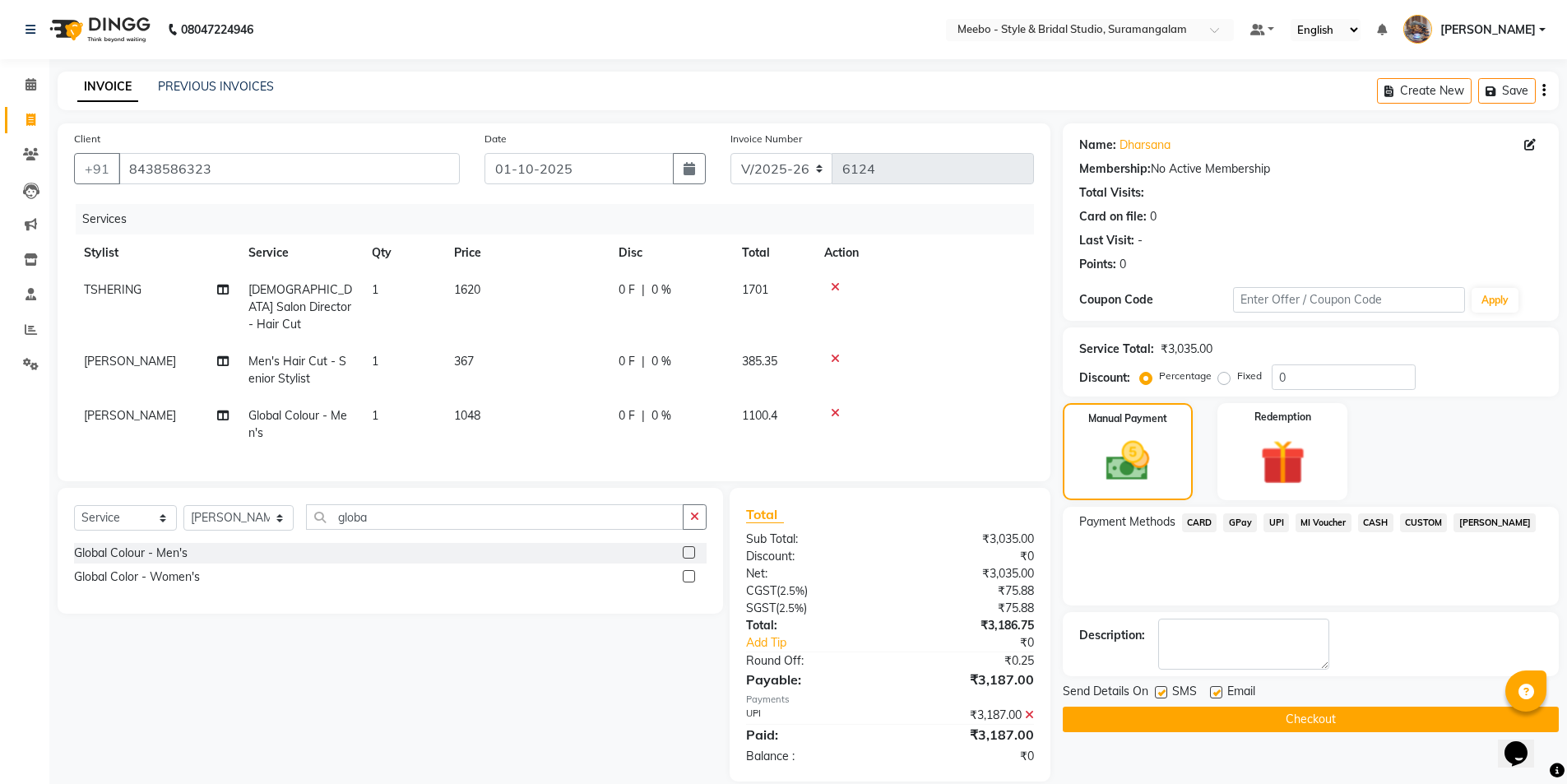
click at [1354, 716] on button "Checkout" at bounding box center [1310, 719] width 496 height 25
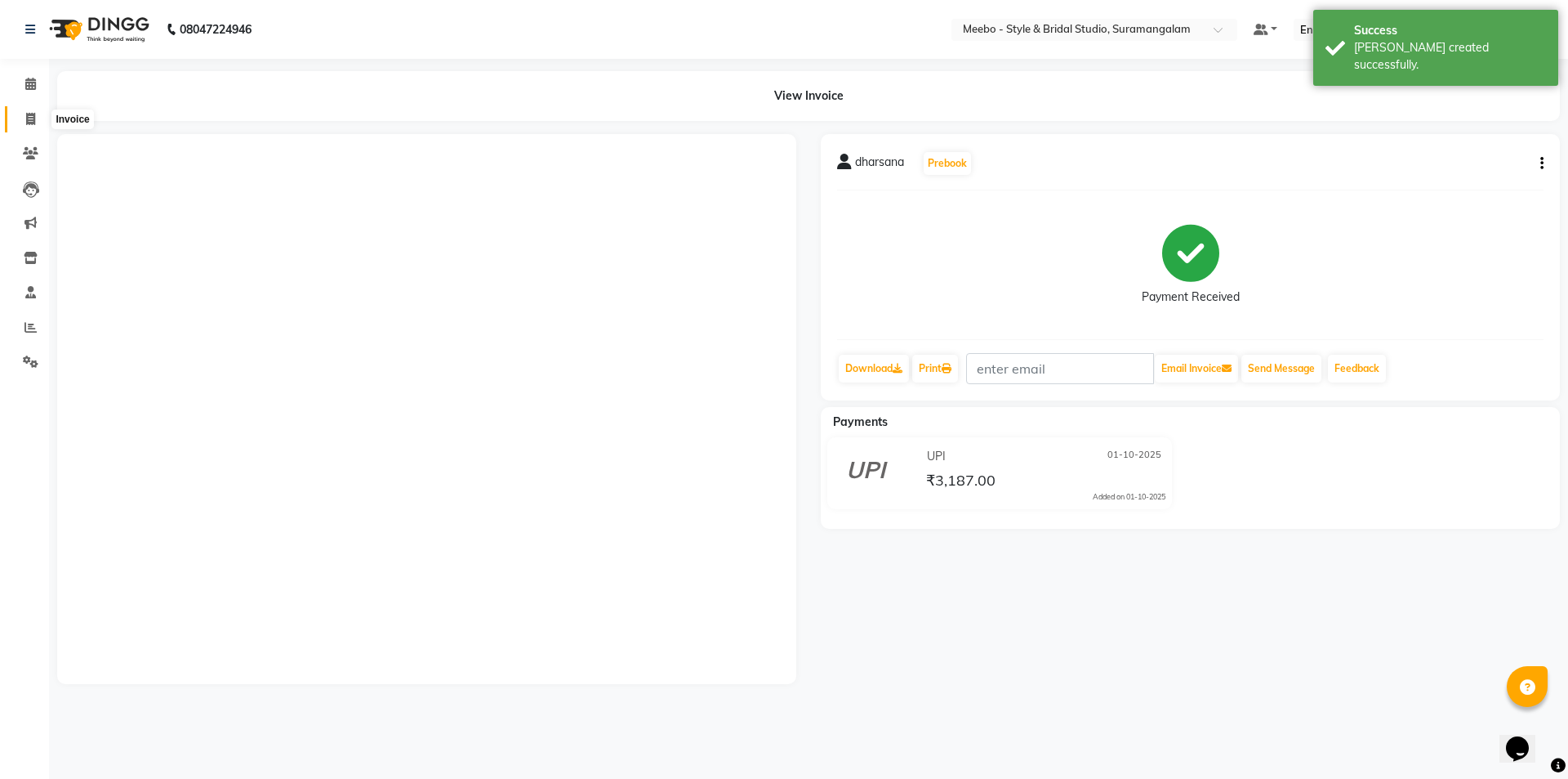
click at [42, 116] on span at bounding box center [31, 119] width 29 height 19
select select "12"
select select "service"
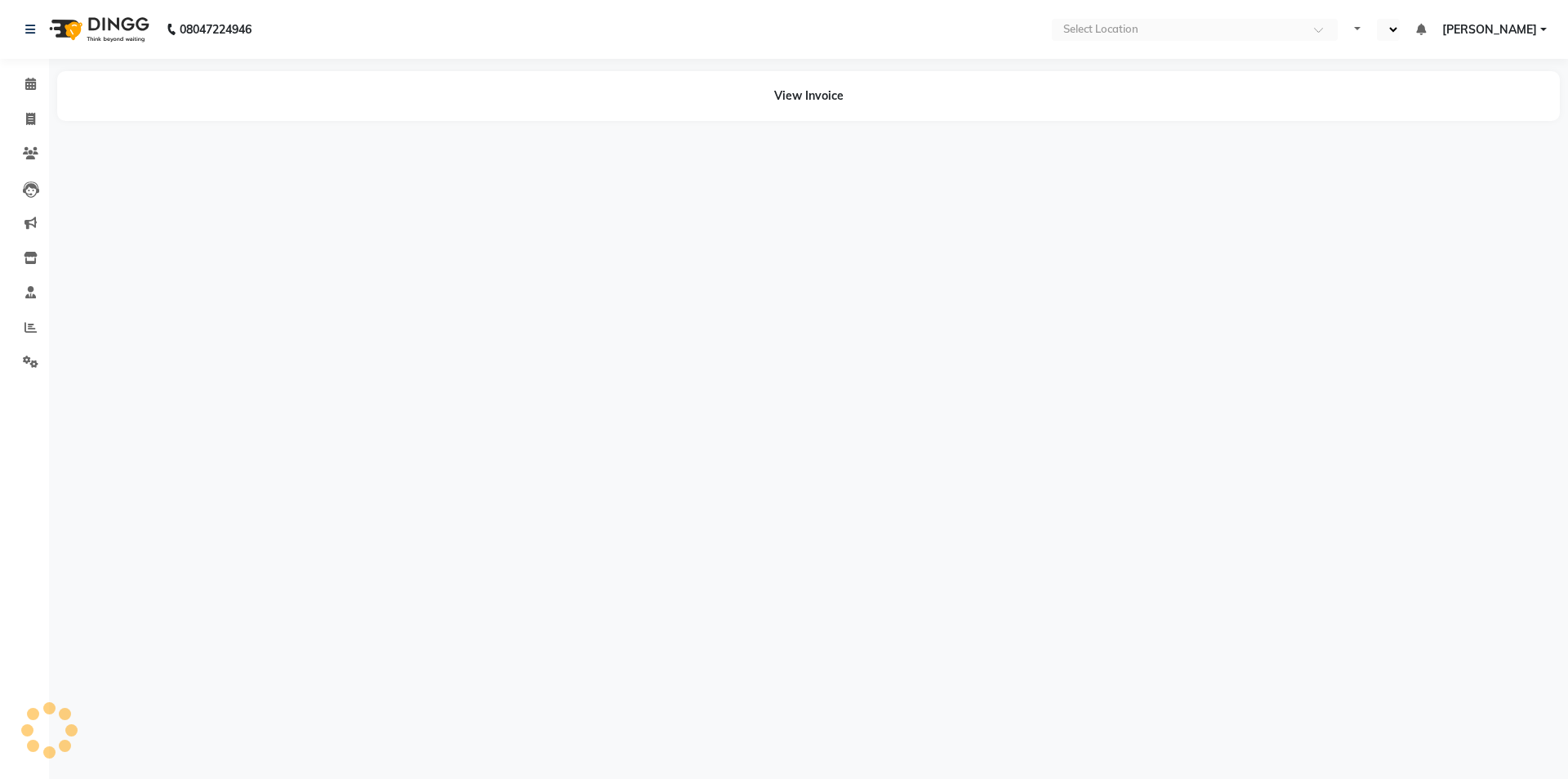
select select "en"
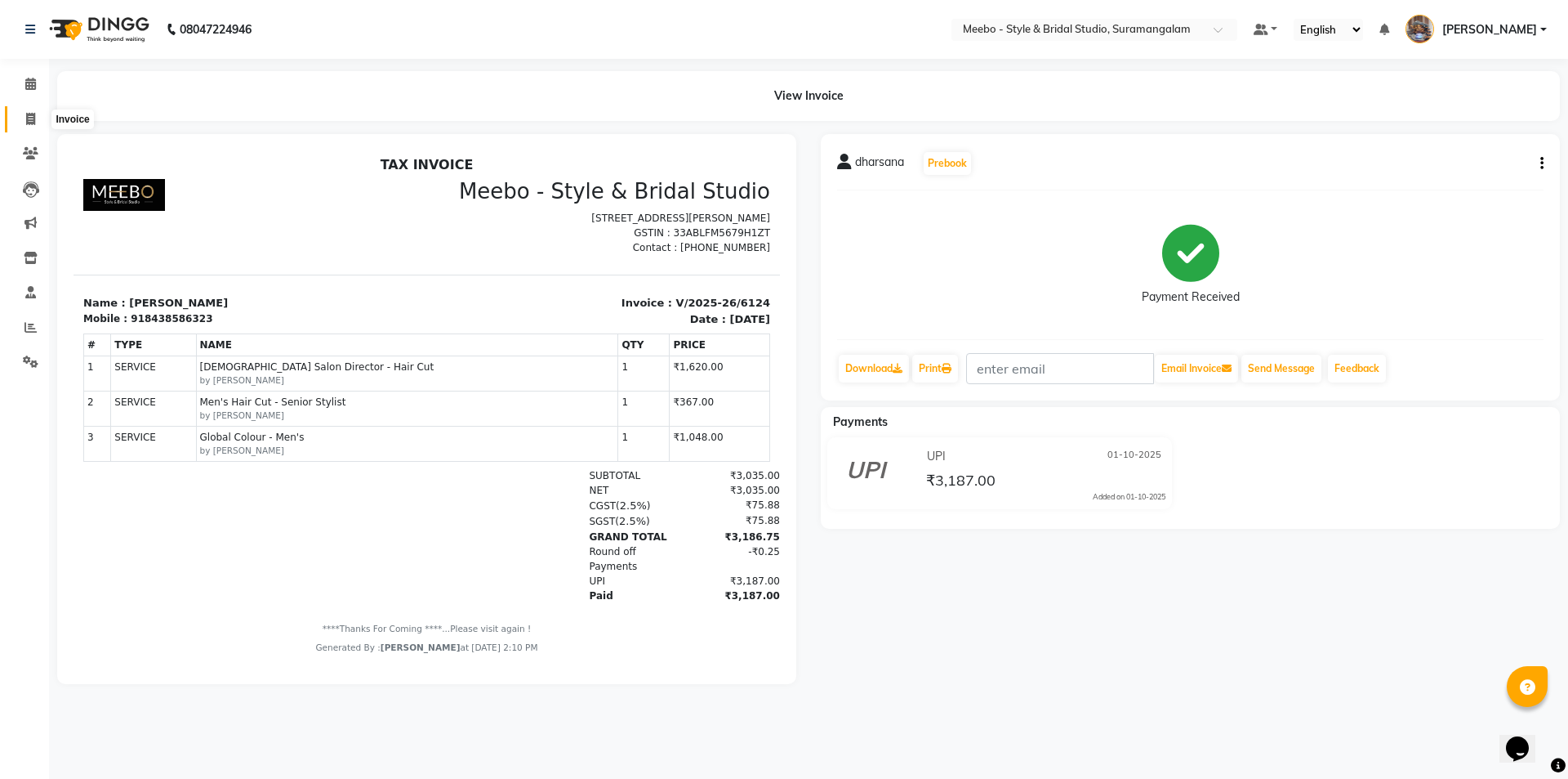
click at [26, 117] on icon at bounding box center [30, 119] width 9 height 12
select select "service"
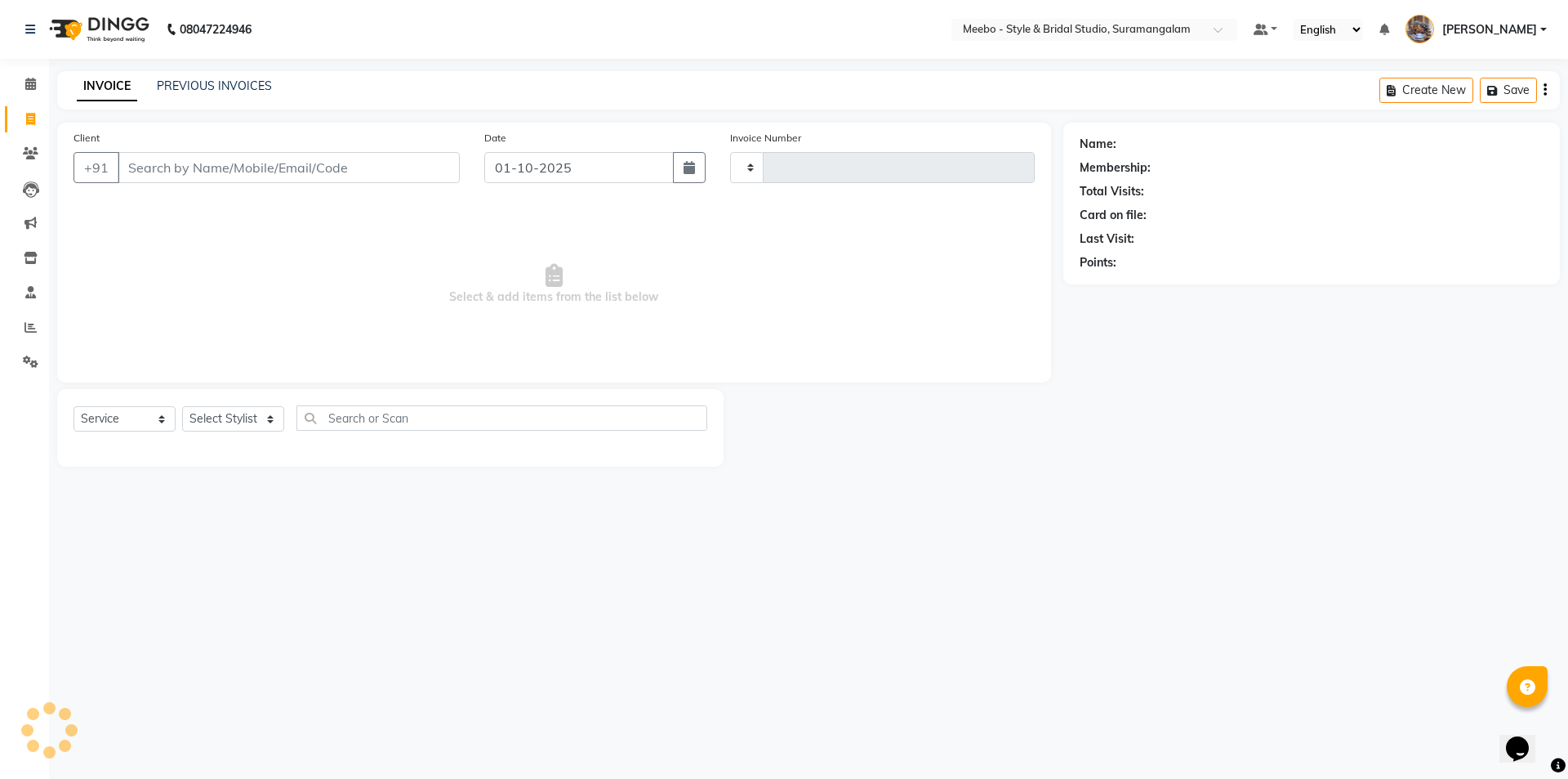
type input "6126"
select select "12"
